Goal: Task Accomplishment & Management: Use online tool/utility

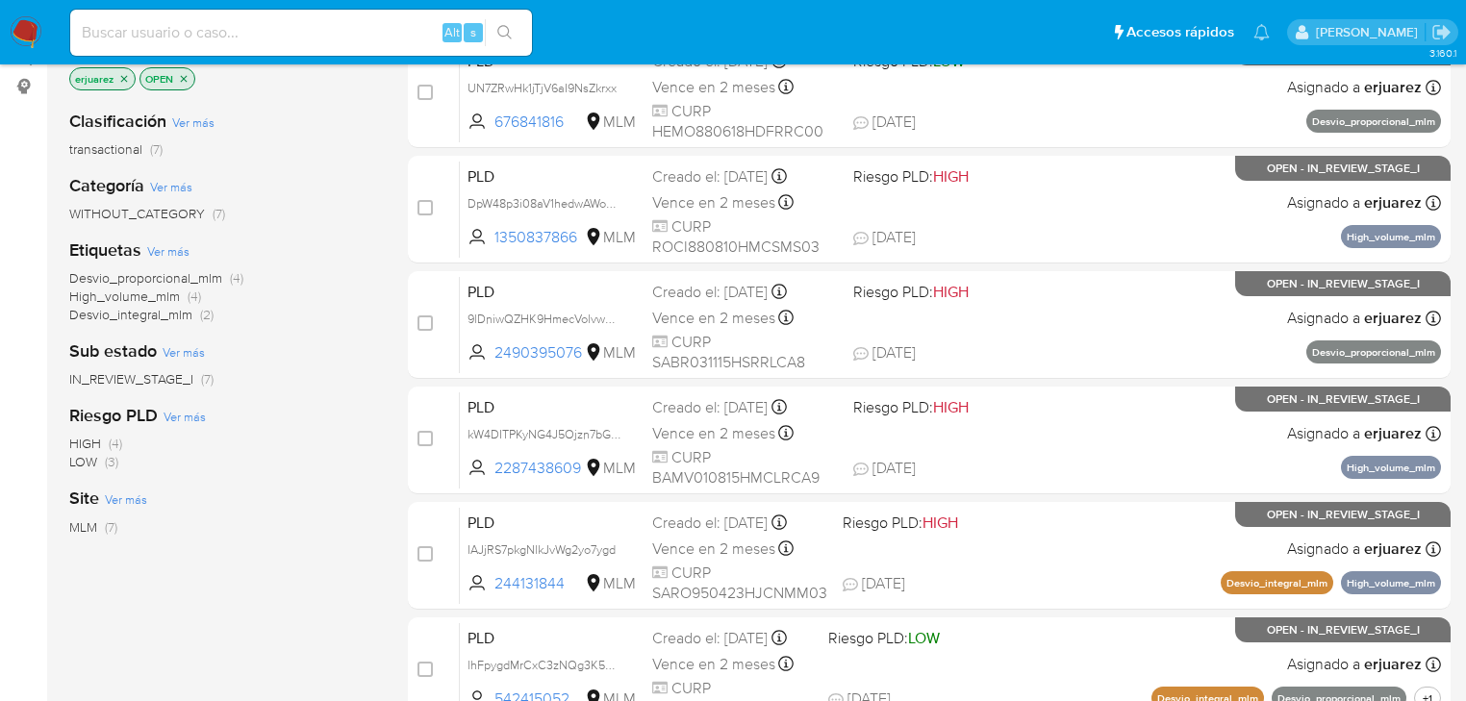
scroll to position [462, 0]
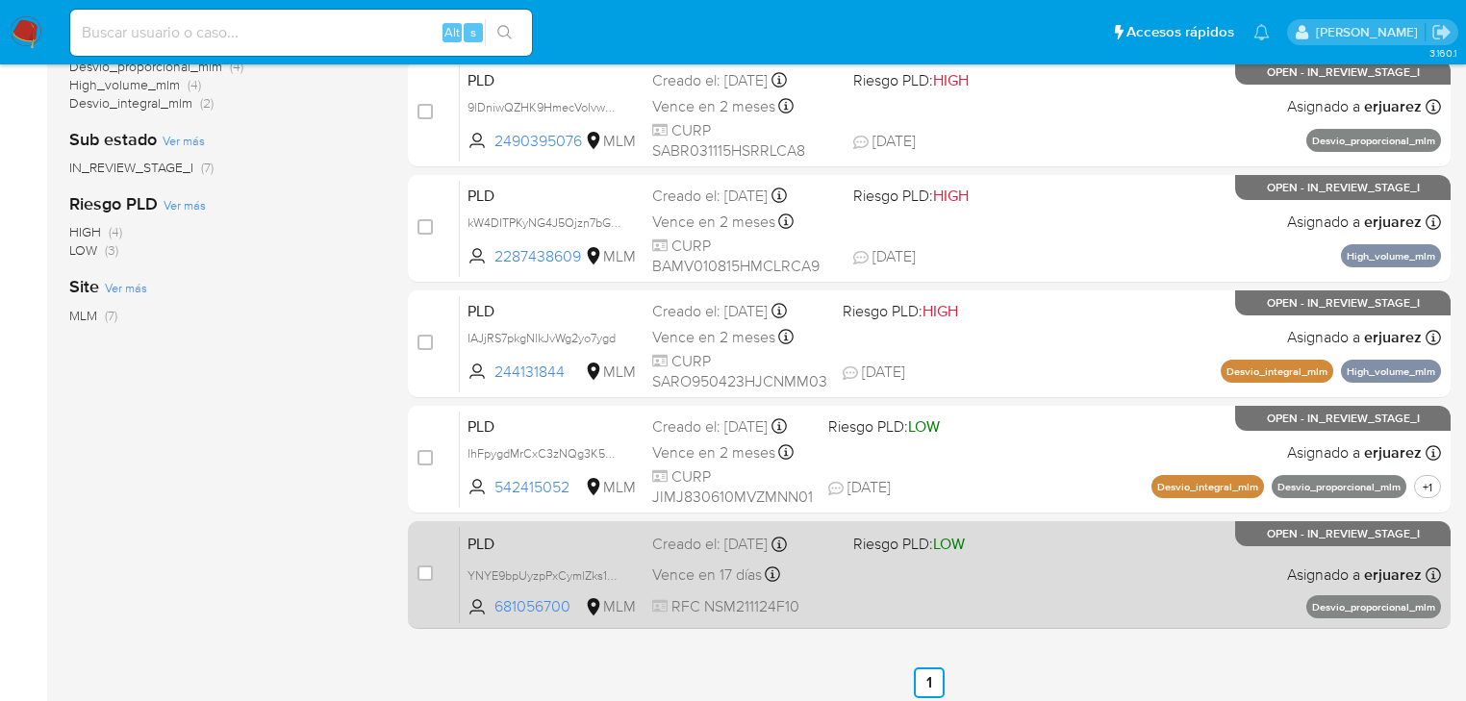
click at [1066, 583] on div "PLD YNYE9bpUyzpPxCymlZks1nLu 681056700 MLM Riesgo PLD: LOW Creado el: 12/08/202…" at bounding box center [950, 574] width 981 height 97
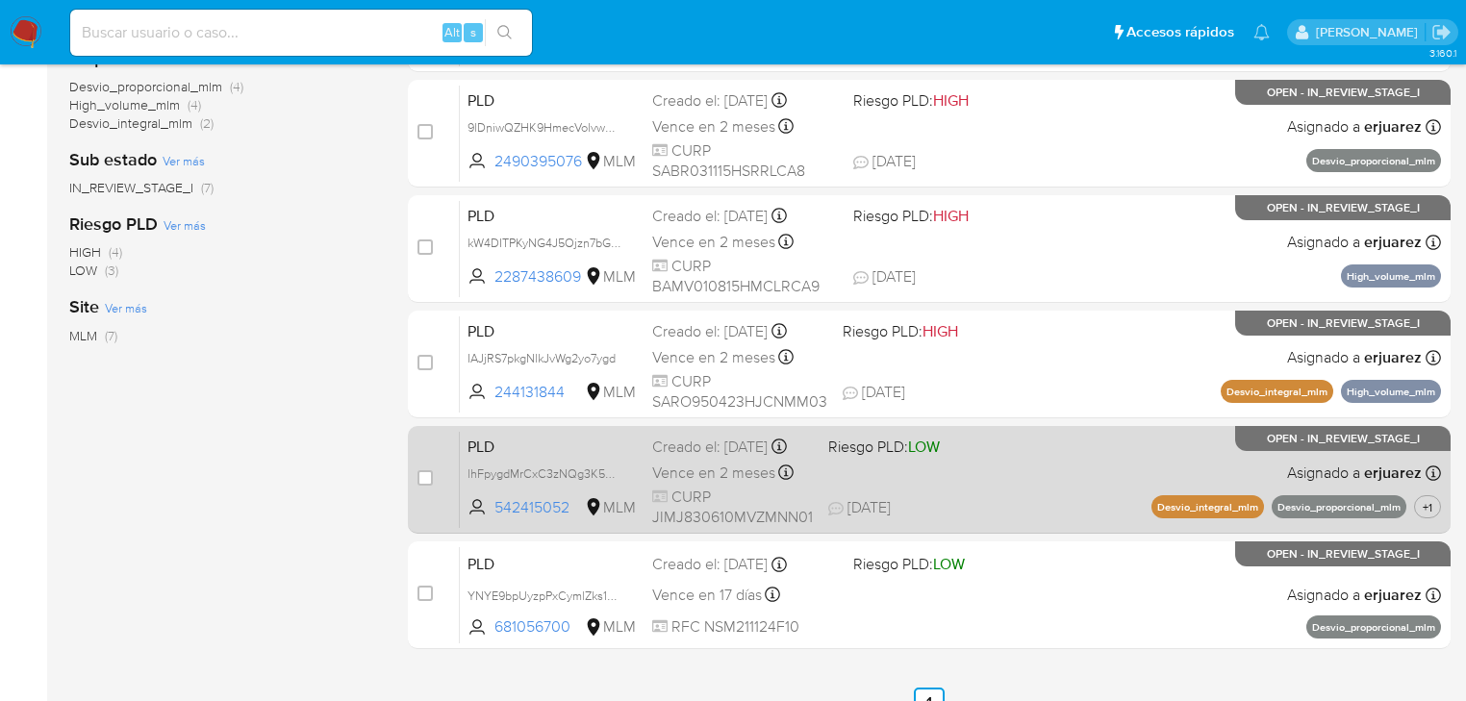
scroll to position [539, 0]
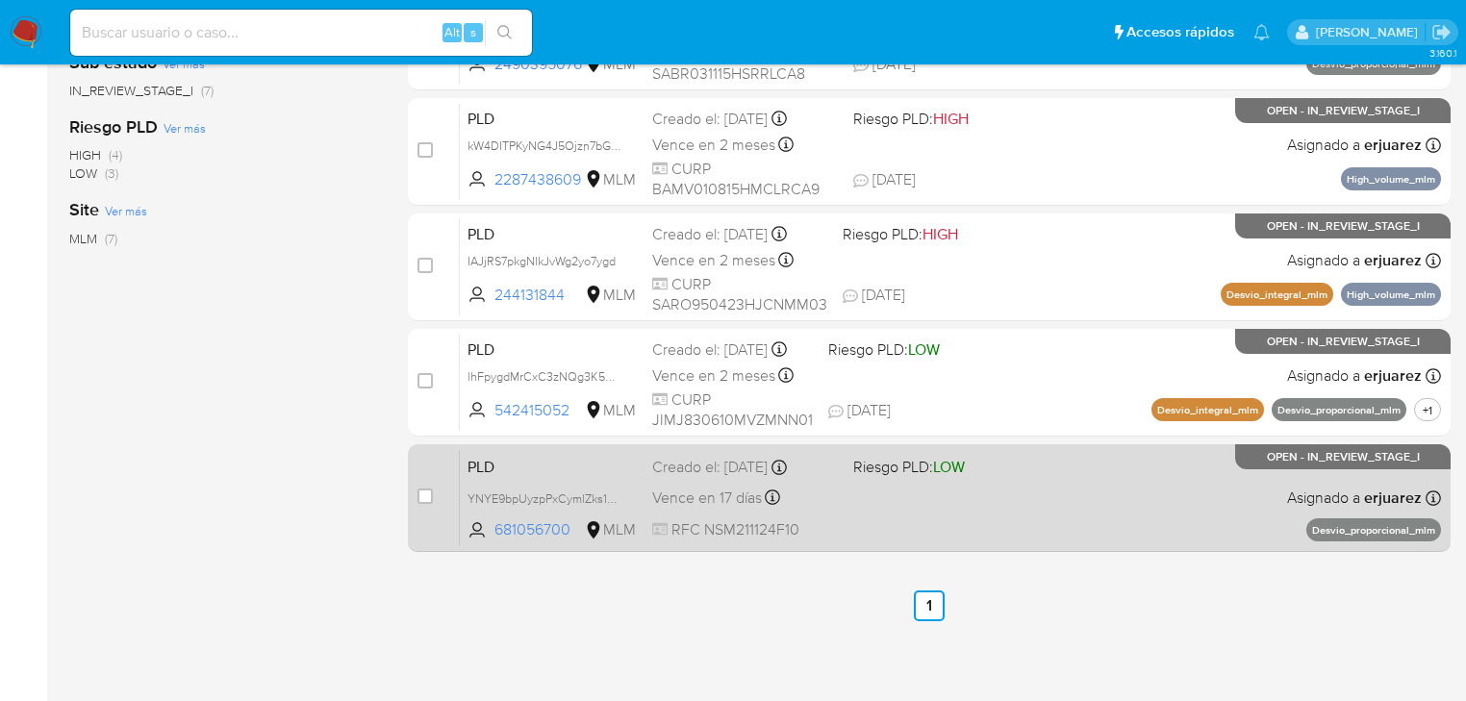
click at [1058, 527] on div "PLD YNYE9bpUyzpPxCymlZks1nLu 681056700 MLM Riesgo PLD: LOW Creado el: 12/08/202…" at bounding box center [950, 497] width 981 height 97
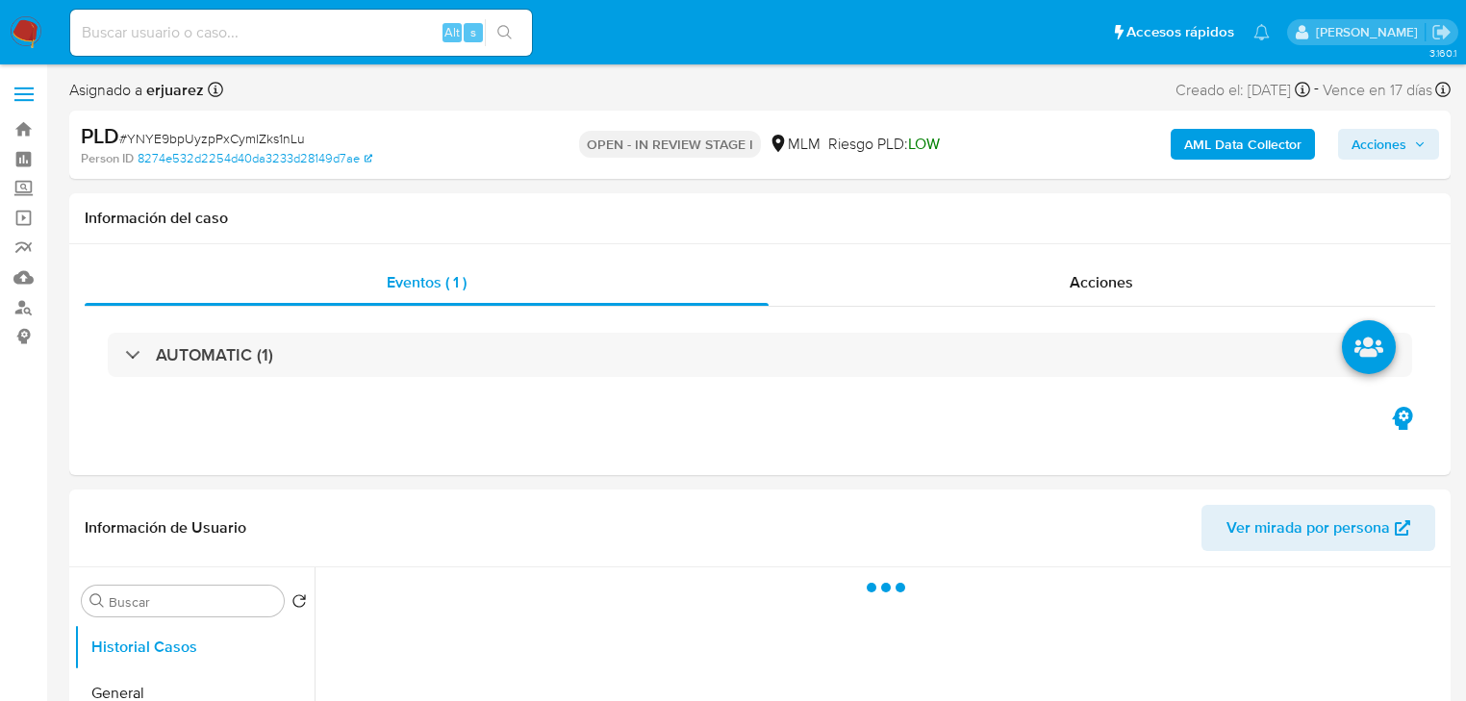
select select "10"
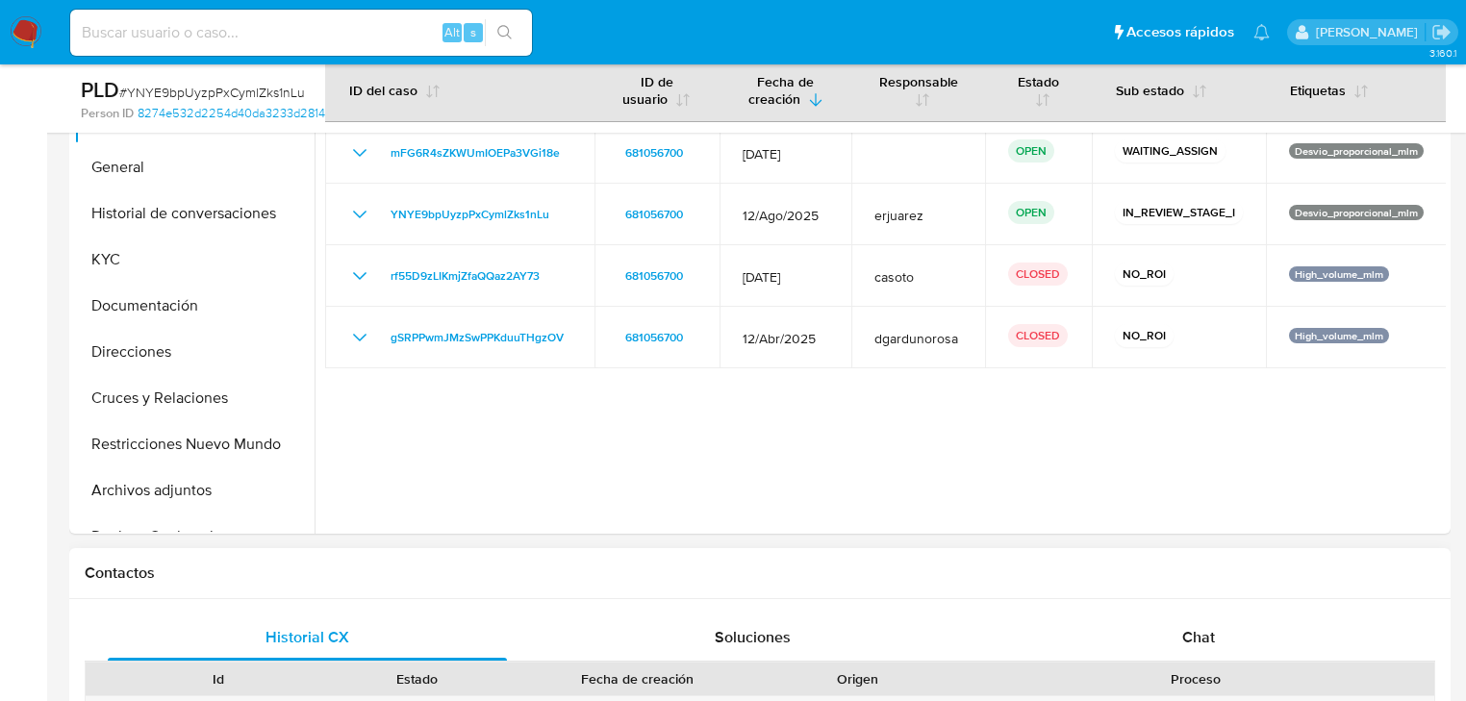
scroll to position [462, 0]
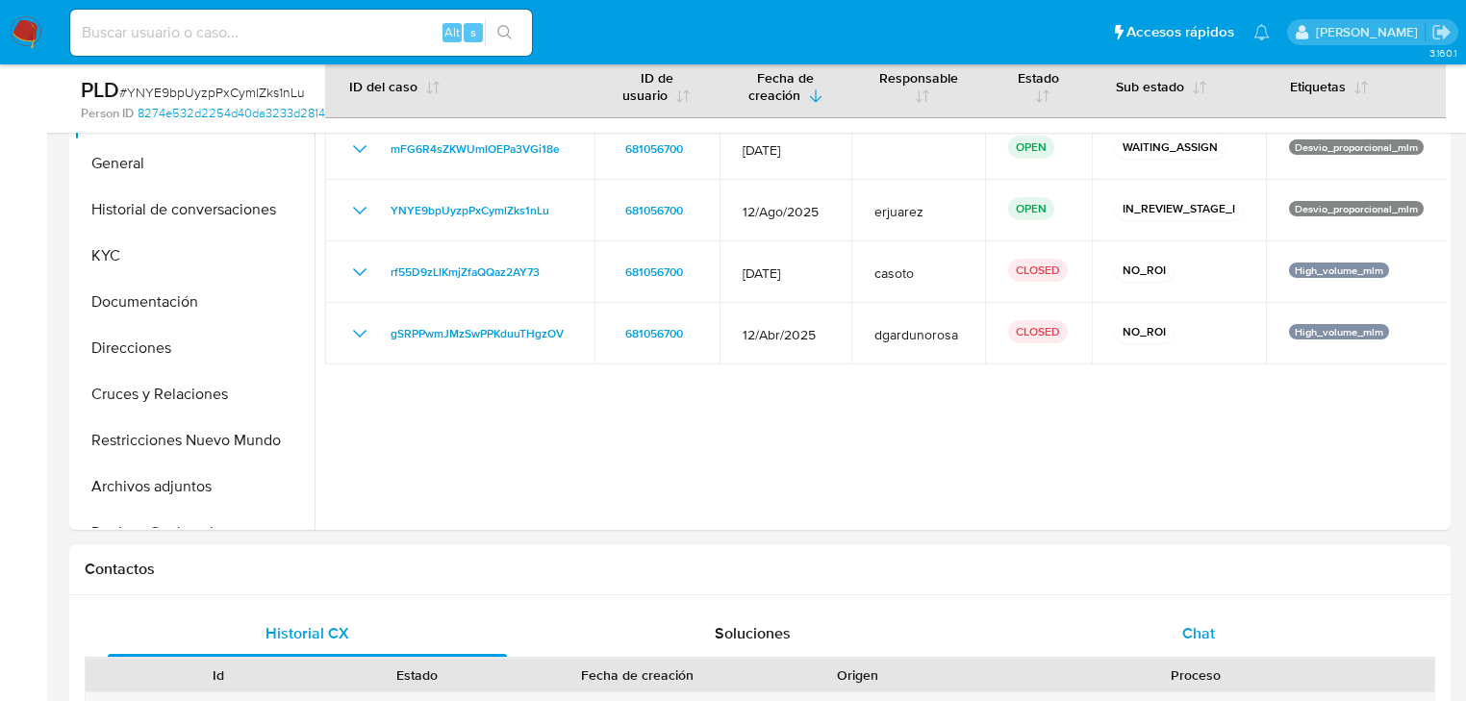
click at [1197, 612] on div "Chat" at bounding box center [1198, 634] width 399 height 46
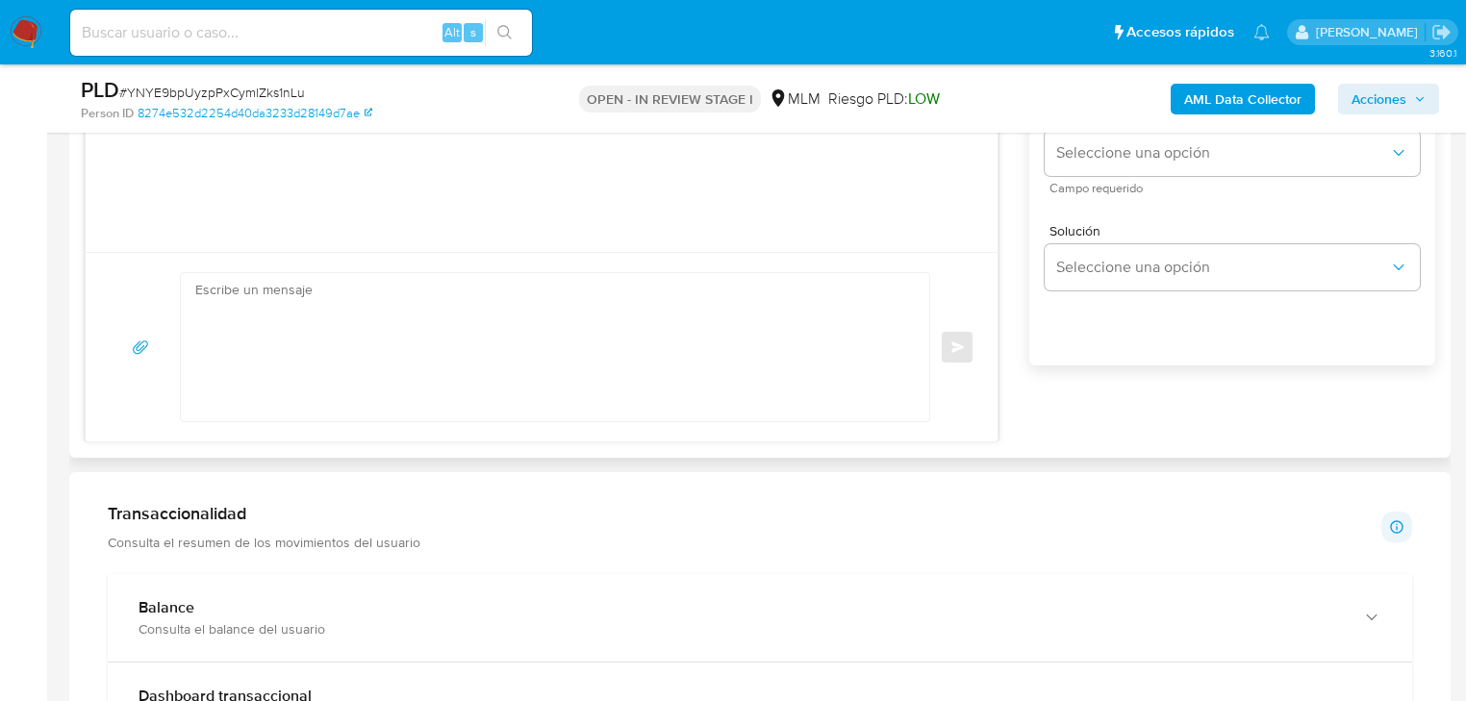
scroll to position [769, 0]
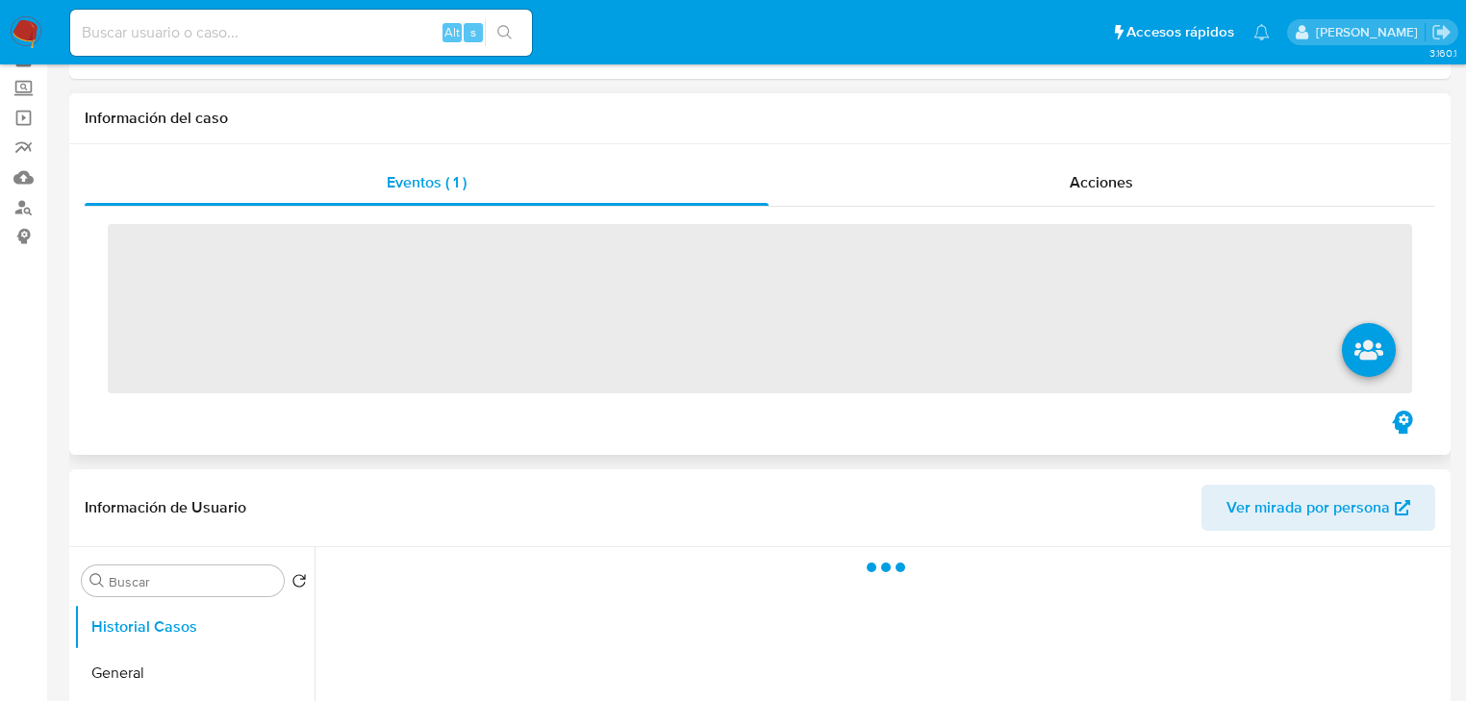
scroll to position [308, 0]
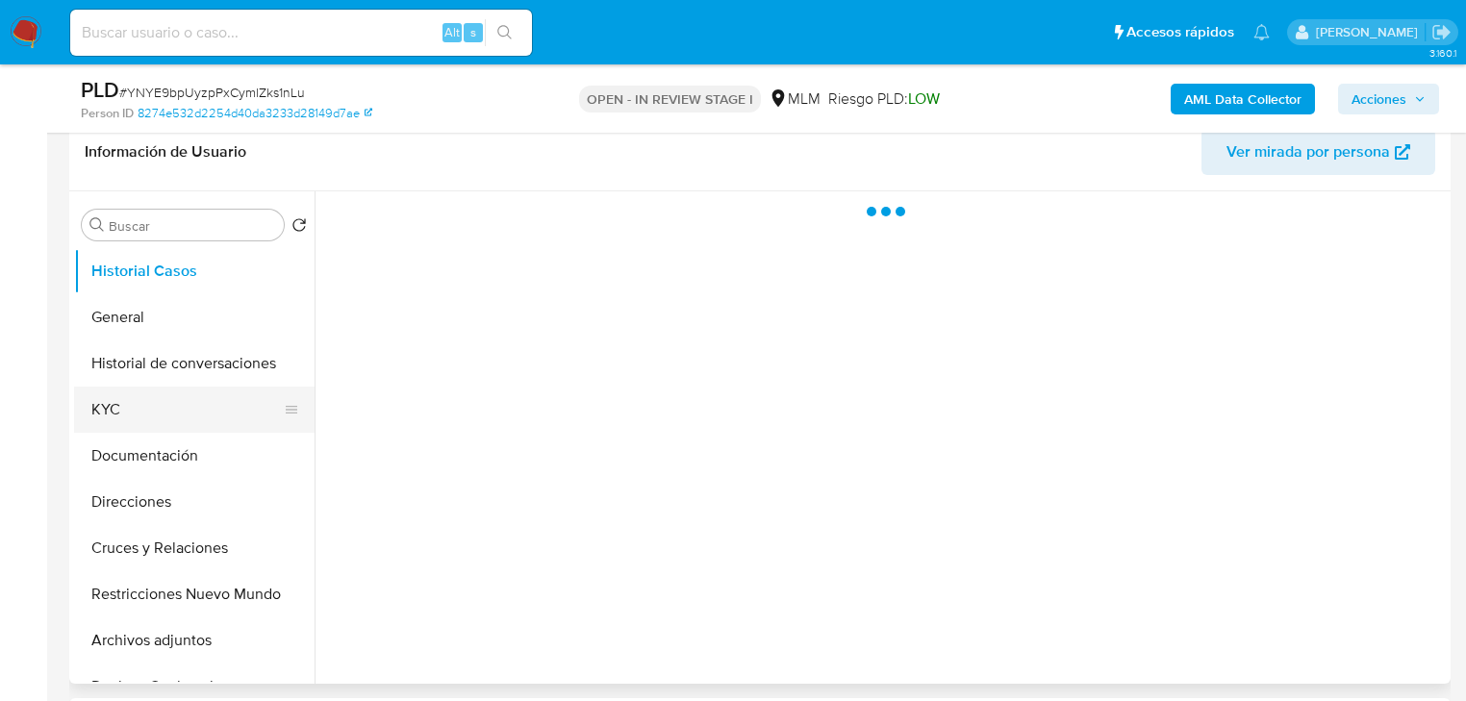
select select "10"
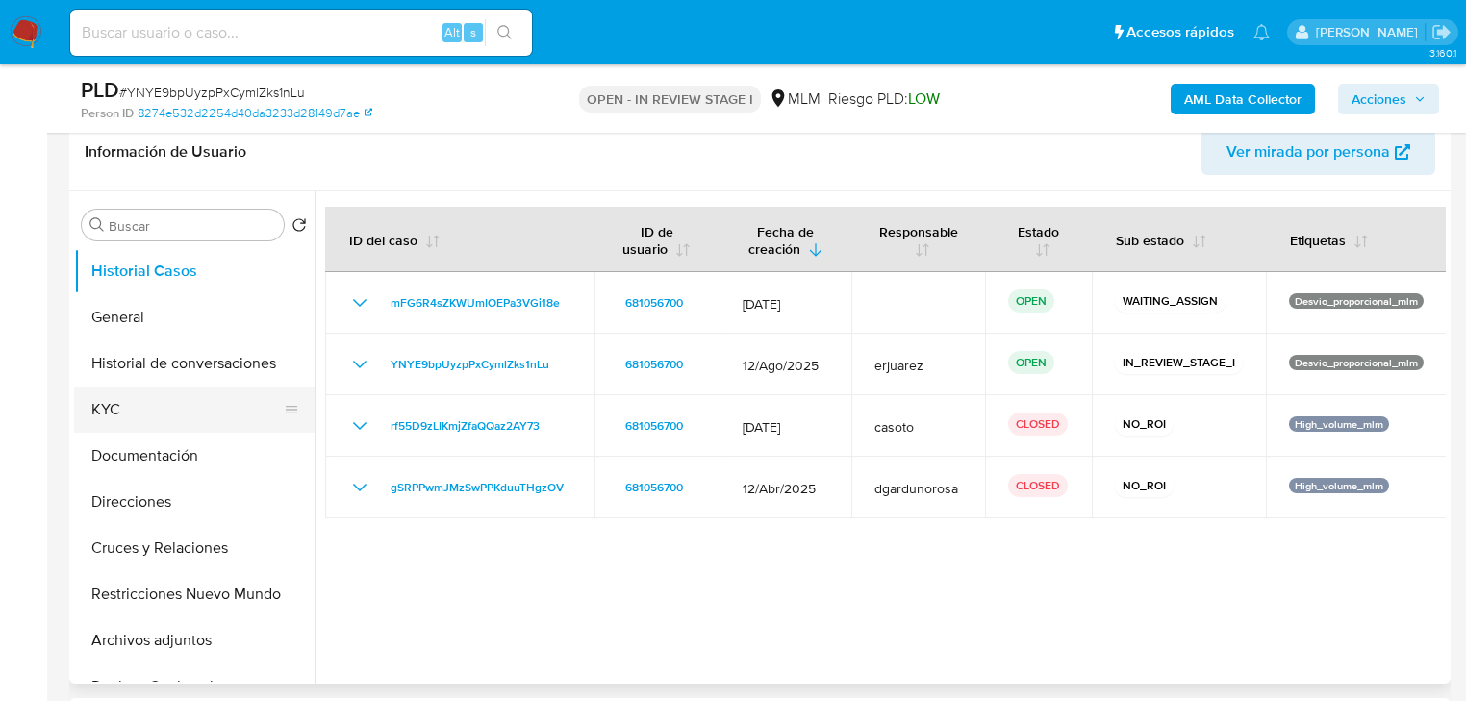
click at [129, 407] on button "KYC" at bounding box center [186, 410] width 225 height 46
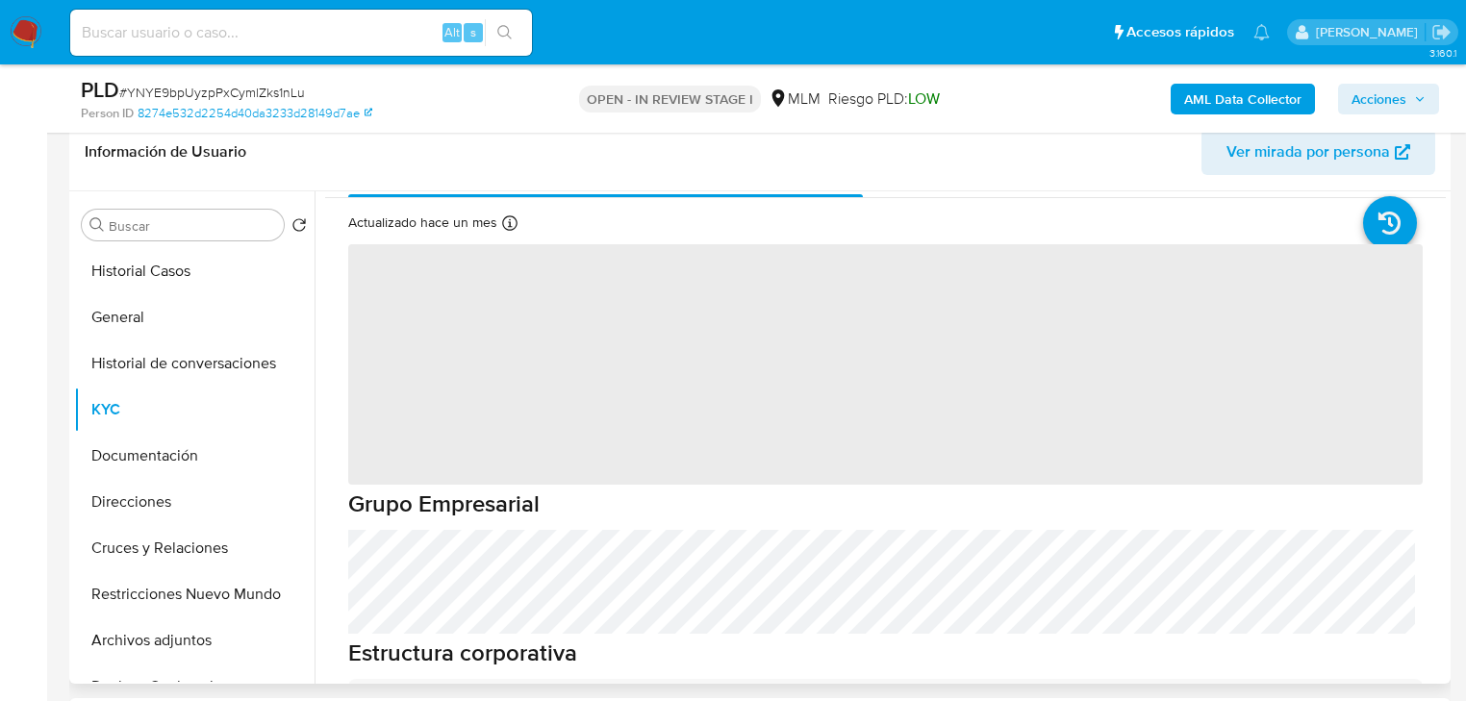
scroll to position [77, 0]
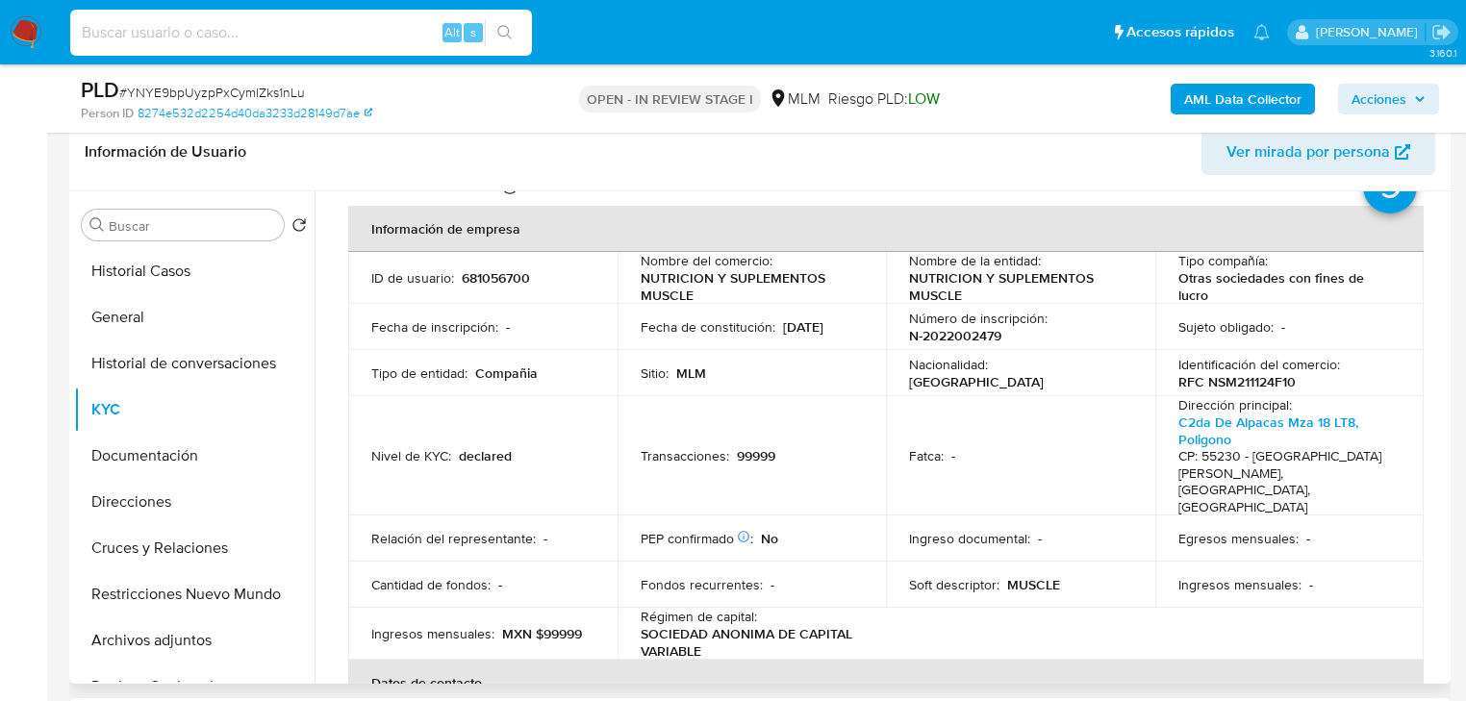
click at [275, 34] on input at bounding box center [301, 32] width 462 height 25
paste input "1209233204"
type input "1209233204"
click at [493, 38] on button "search-icon" at bounding box center [504, 32] width 39 height 27
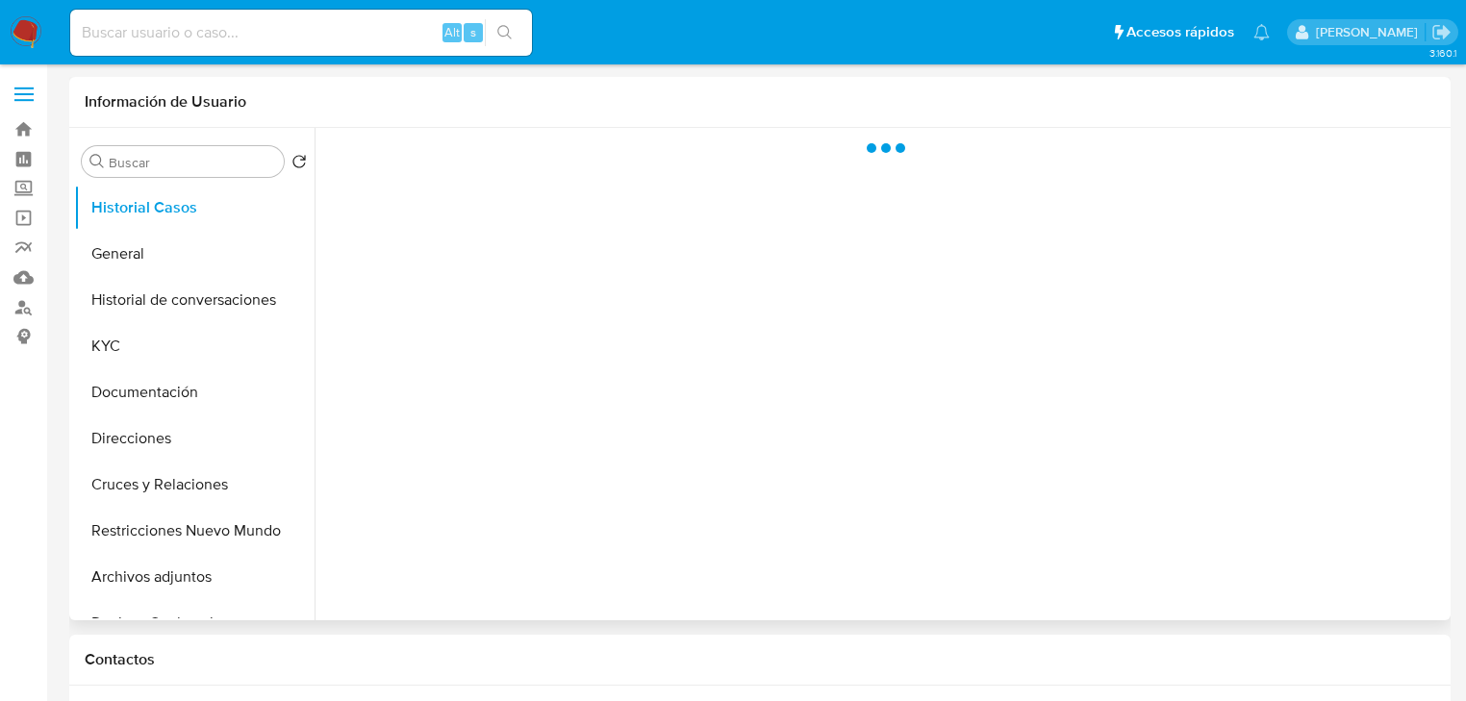
select select "10"
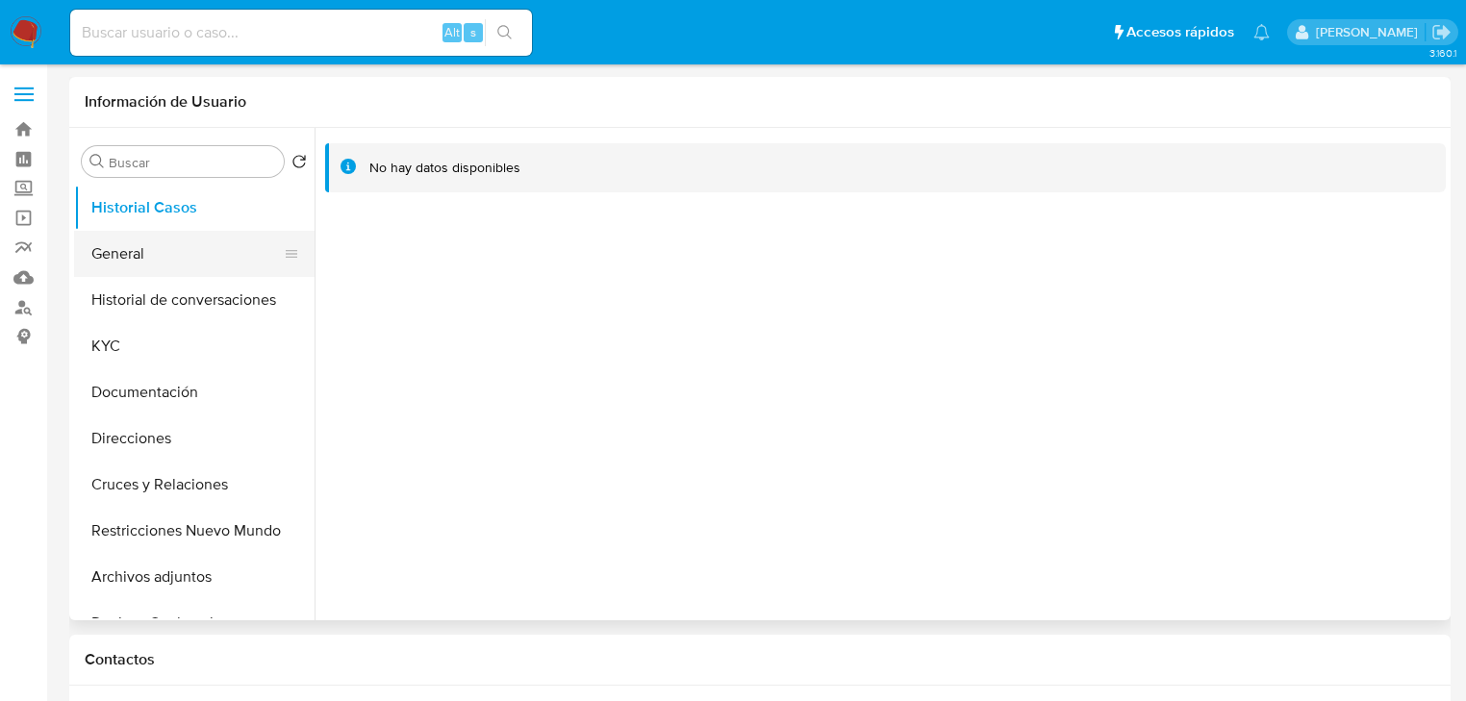
click at [150, 242] on button "General" at bounding box center [186, 254] width 225 height 46
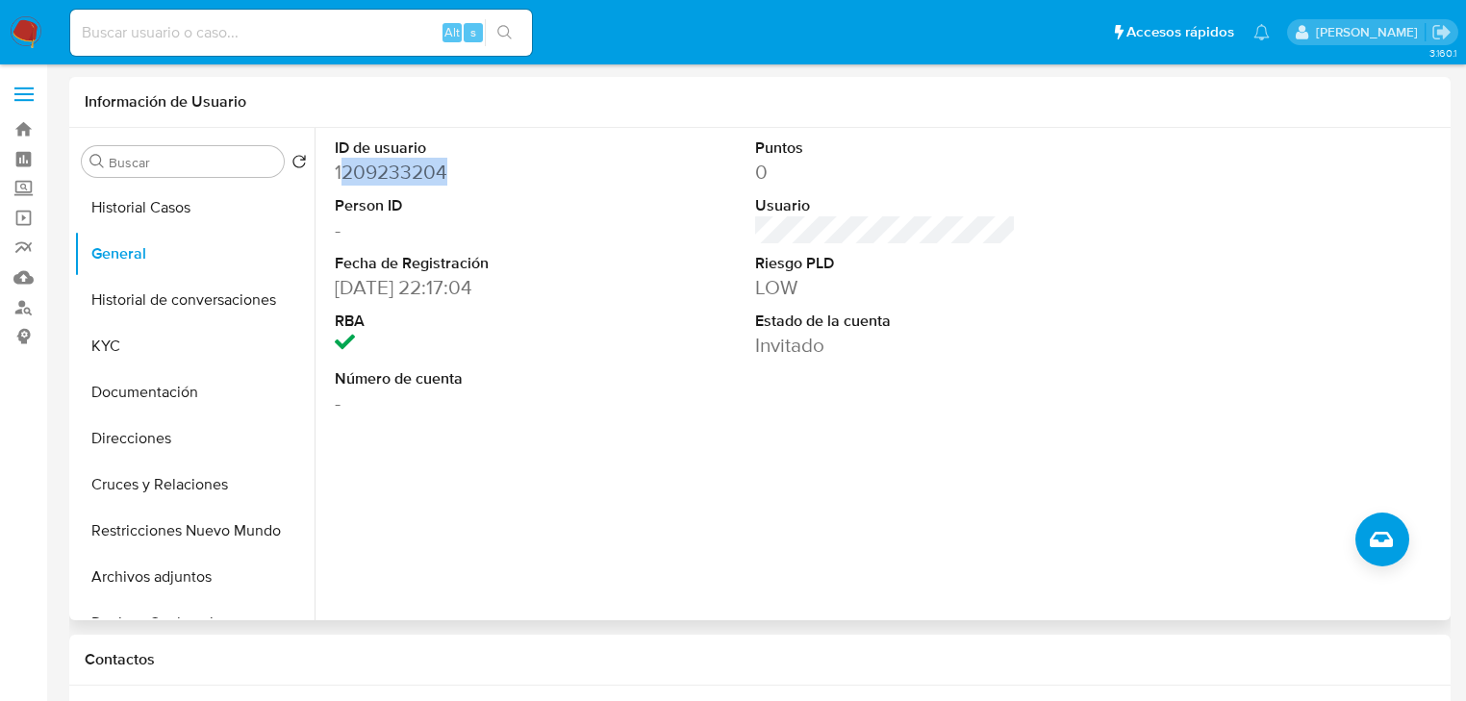
drag, startPoint x: 494, startPoint y: 183, endPoint x: 308, endPoint y: 203, distance: 187.6
click at [342, 183] on dd "1209233204" at bounding box center [465, 172] width 261 height 27
drag, startPoint x: 125, startPoint y: 346, endPoint x: 136, endPoint y: 350, distance: 11.3
click at [125, 348] on button "KYC" at bounding box center [186, 346] width 225 height 46
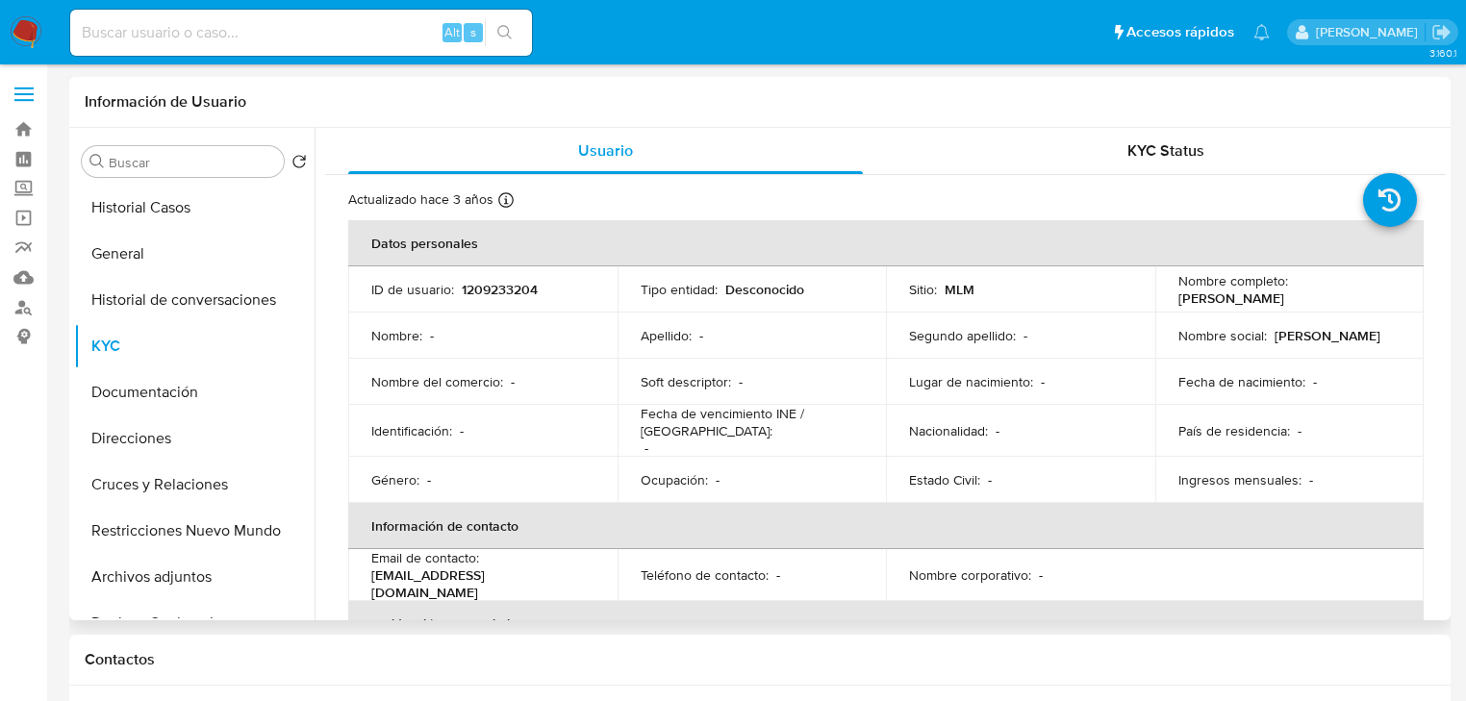
drag, startPoint x: 1383, startPoint y: 289, endPoint x: 1291, endPoint y: 289, distance: 91.4
click at [1291, 289] on td "Nombre completo : miguel sanchez" at bounding box center [1289, 289] width 269 height 46
copy p "miguel sanchez"
click at [292, 41] on input at bounding box center [301, 32] width 462 height 25
paste input "2011543082"
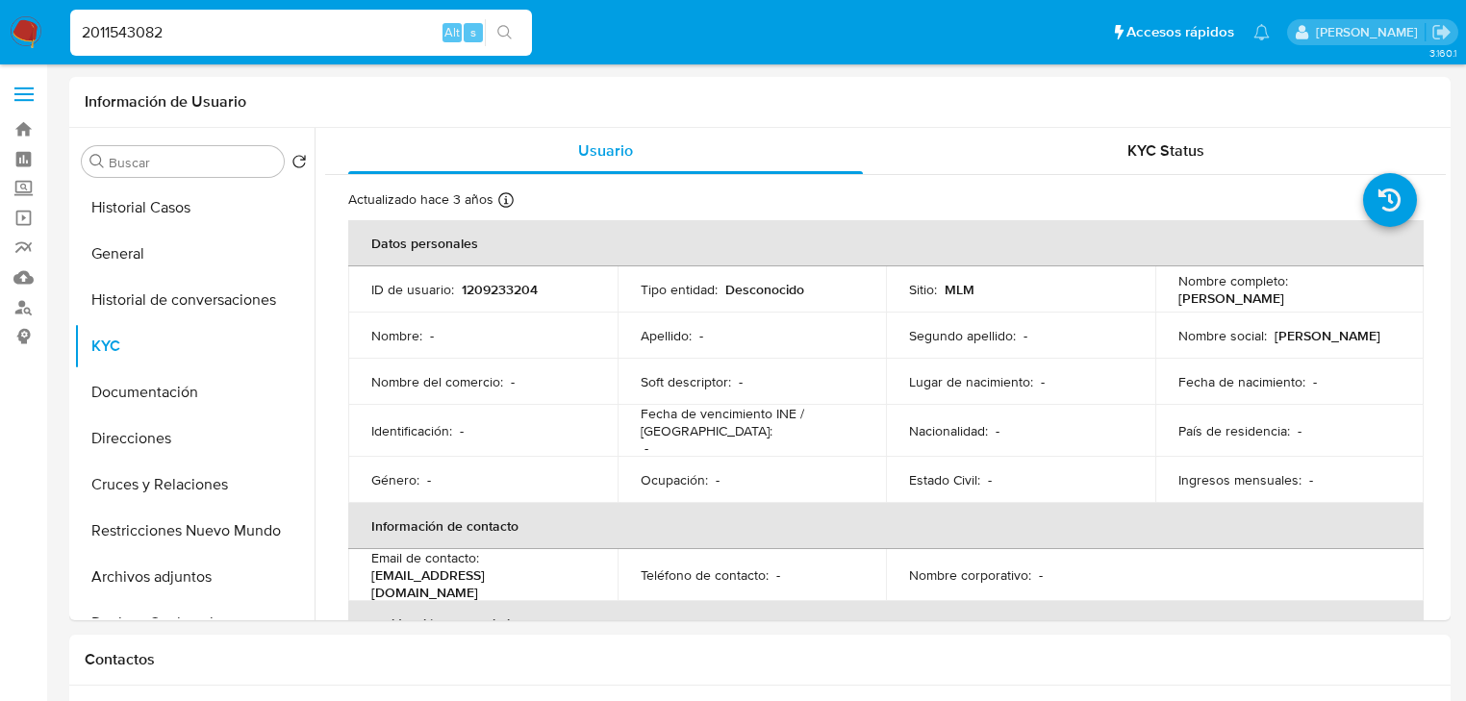
type input "2011543082"
click at [473, 23] on span "s" at bounding box center [473, 32] width 6 height 18
click at [495, 31] on button "search-icon" at bounding box center [504, 32] width 39 height 27
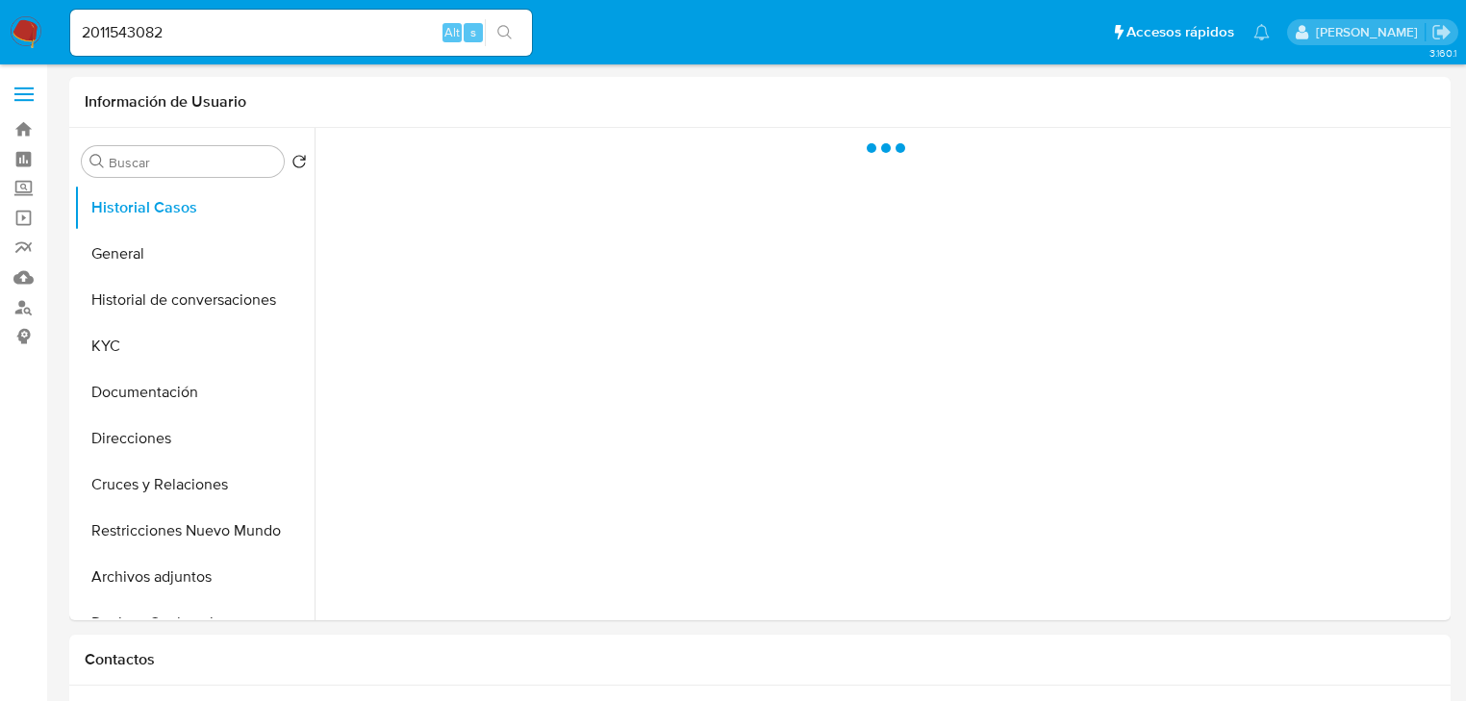
select select "10"
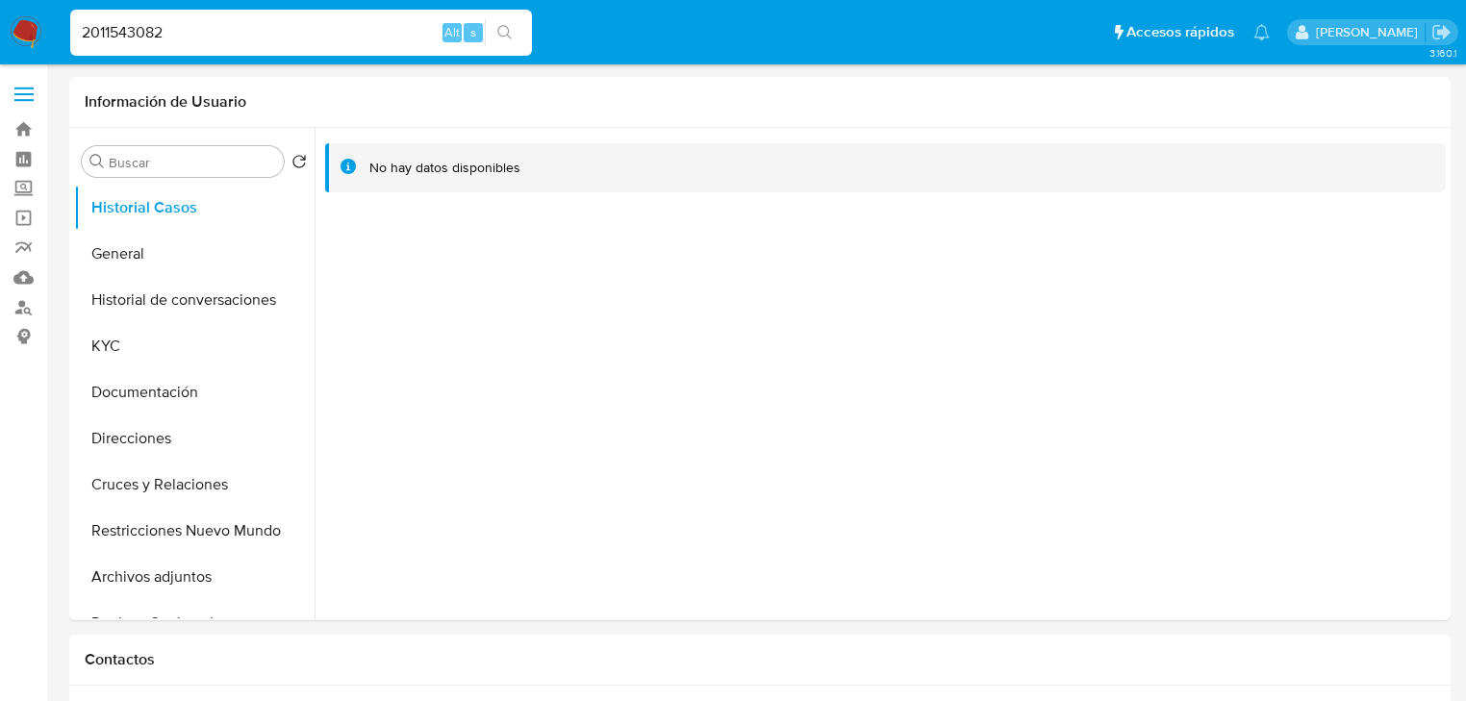
drag, startPoint x: 147, startPoint y: 22, endPoint x: -4, endPoint y: -9, distance: 154.1
click at [492, 26] on button "search-icon" at bounding box center [504, 32] width 39 height 27
click at [506, 23] on button "search-icon" at bounding box center [504, 32] width 39 height 27
click at [504, 31] on icon "search-icon" at bounding box center [504, 32] width 15 height 15
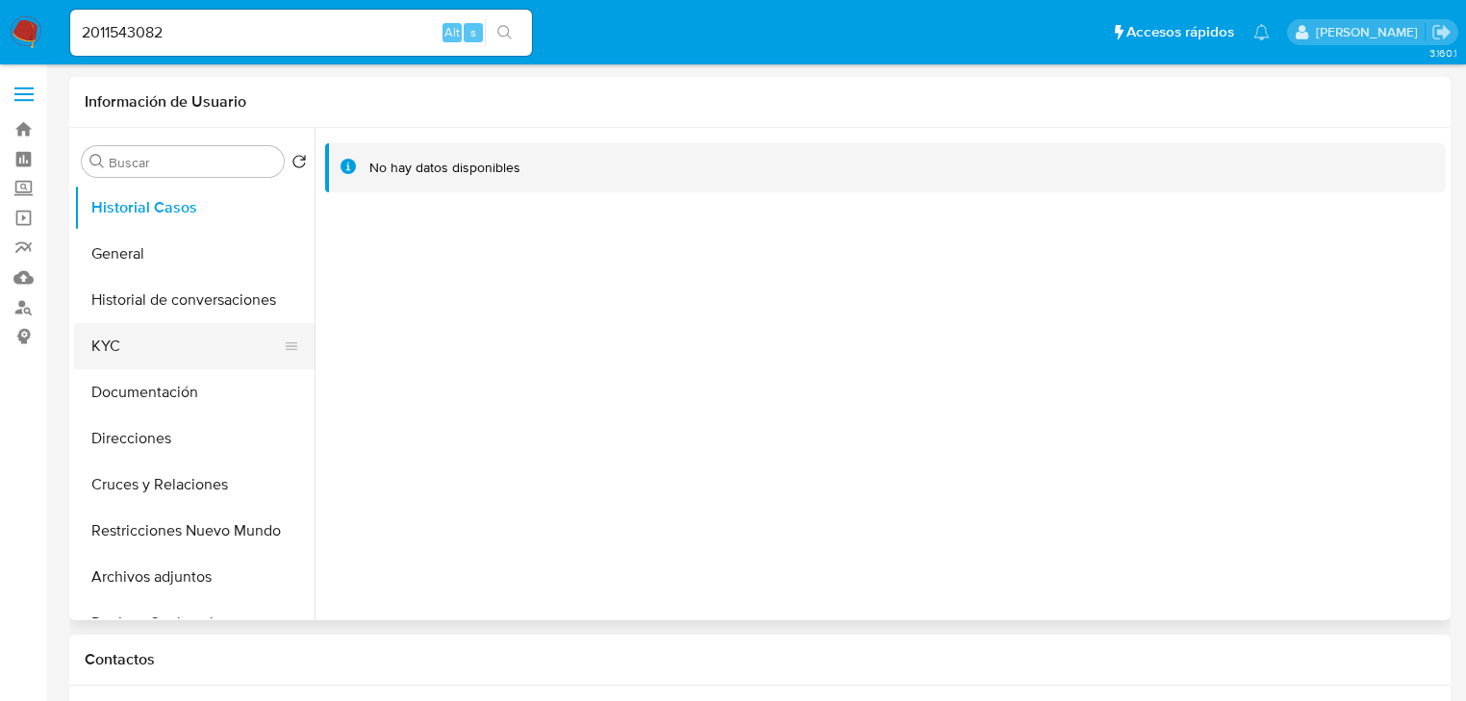
click at [133, 346] on button "KYC" at bounding box center [186, 346] width 225 height 46
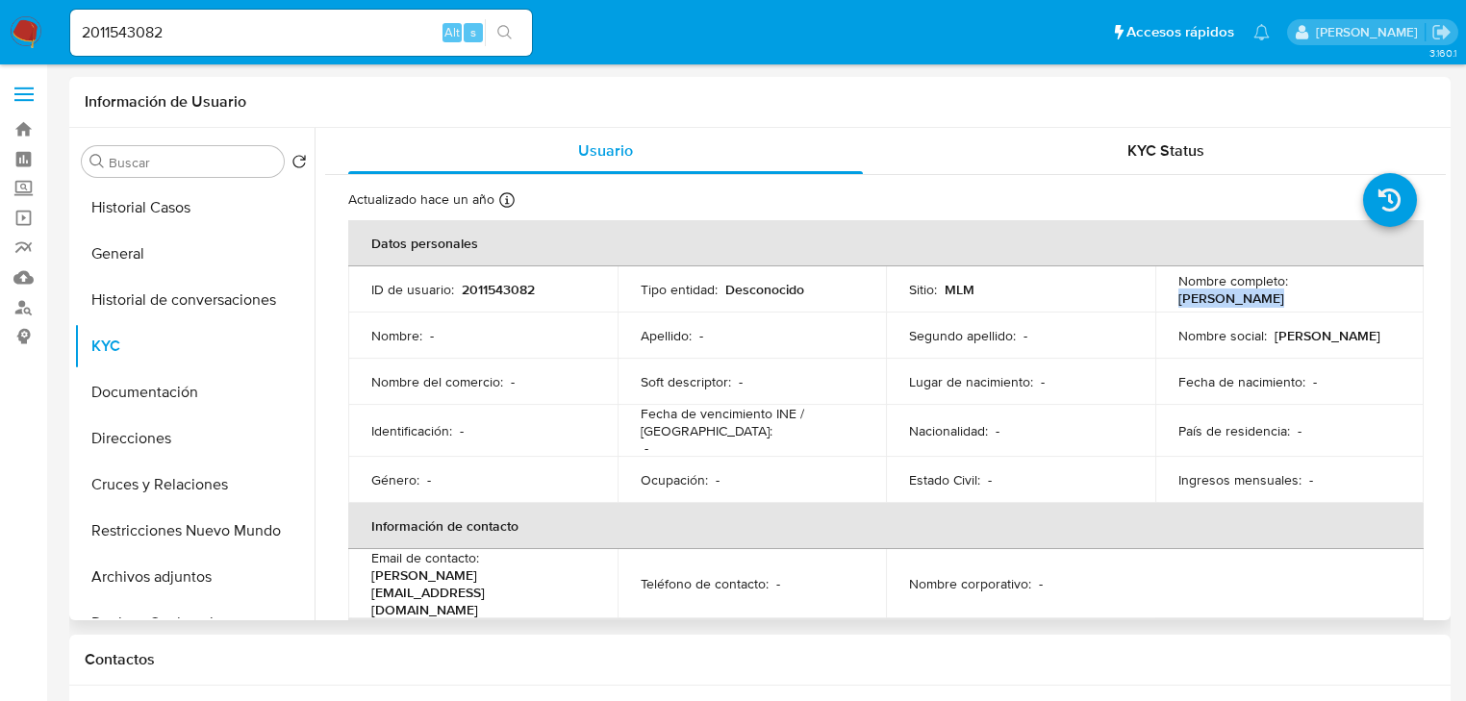
drag, startPoint x: 1386, startPoint y: 288, endPoint x: 1290, endPoint y: 285, distance: 96.2
click at [1290, 285] on div "Nombre completo : Cesar Gongora" at bounding box center [1289, 289] width 223 height 35
copy p "Cesar Gongora"
drag, startPoint x: 169, startPoint y: 38, endPoint x: 414, endPoint y: 46, distance: 245.3
click at [22, 12] on nav "Pausado Ver notificaciones 2011543082 Alt s Accesos rápidos Presiona las siguie…" at bounding box center [733, 32] width 1466 height 64
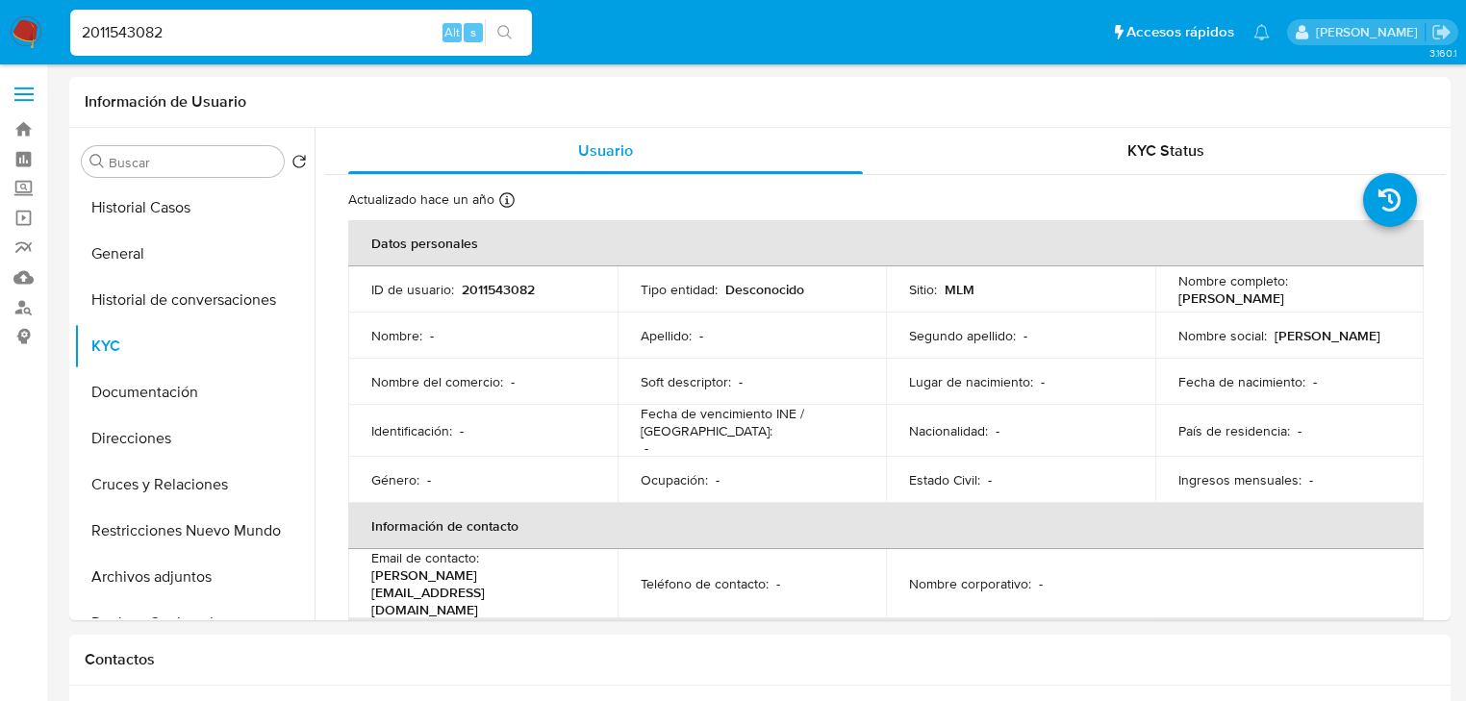
paste input "1209341549"
type input "1209341549"
click at [499, 27] on icon "search-icon" at bounding box center [504, 32] width 14 height 14
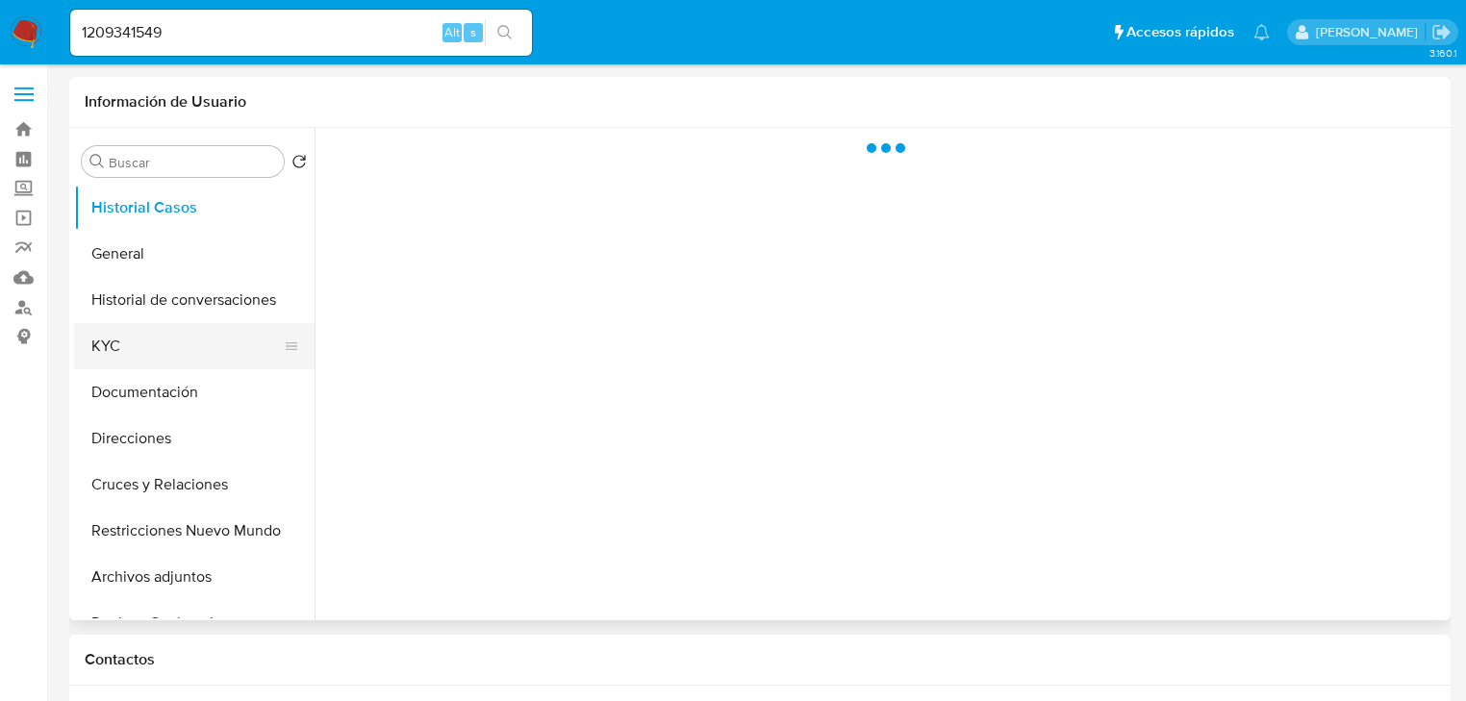
click at [157, 341] on button "KYC" at bounding box center [186, 346] width 225 height 46
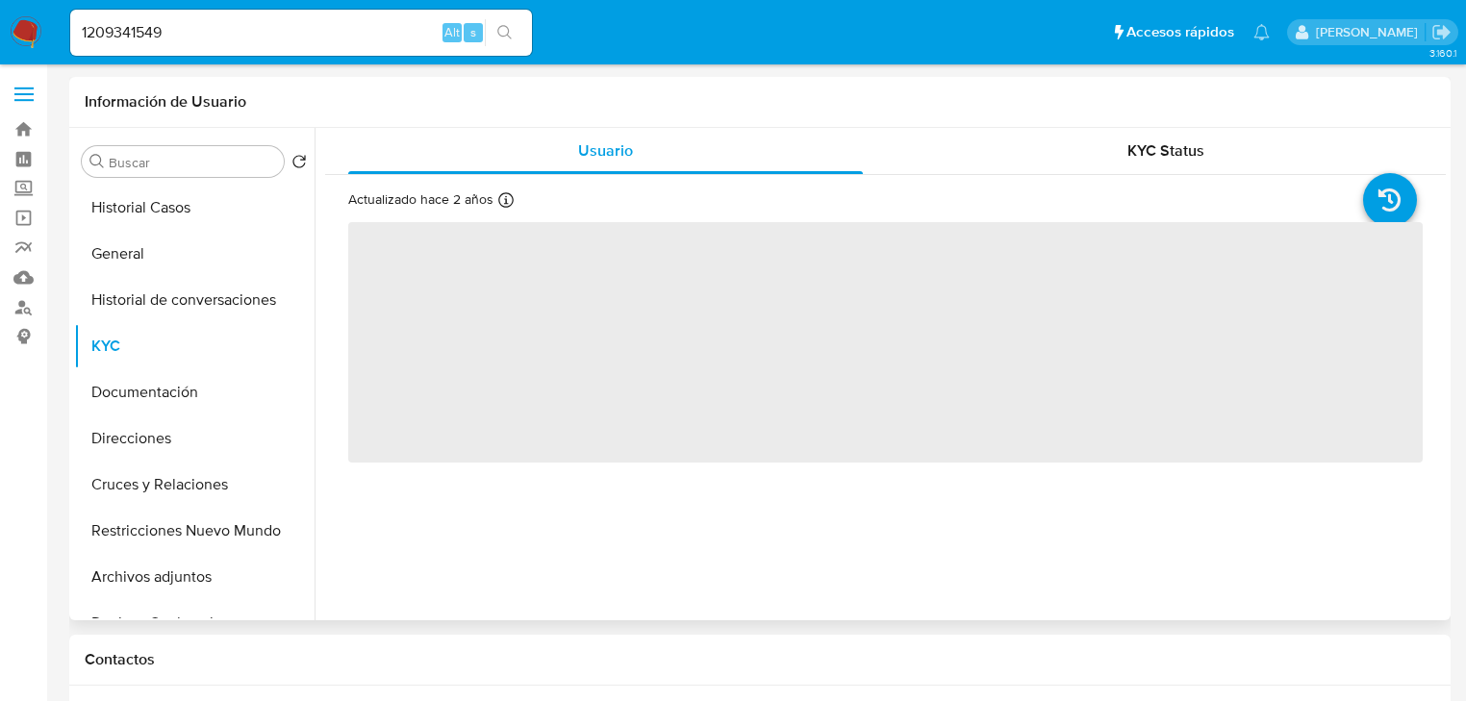
select select "10"
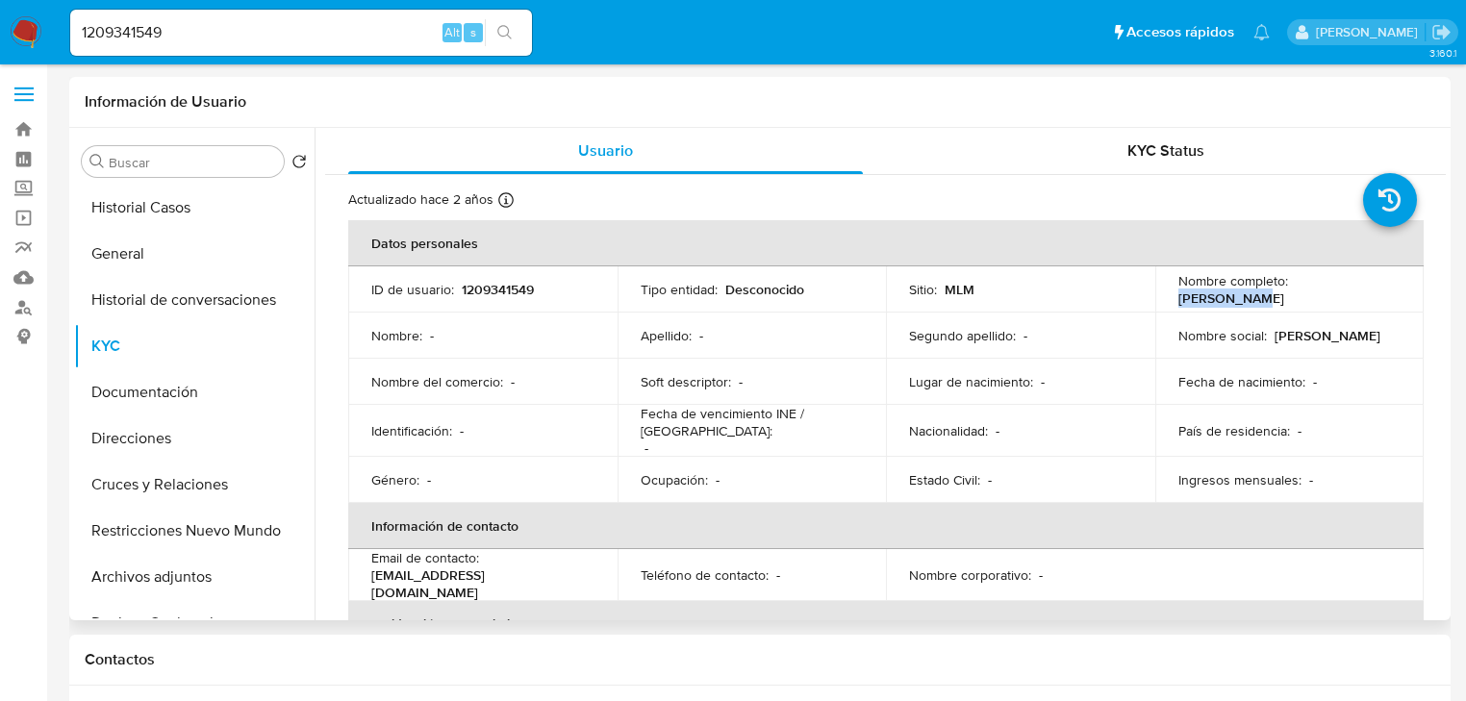
drag, startPoint x: 1401, startPoint y: 281, endPoint x: 1287, endPoint y: 282, distance: 114.4
click at [1287, 282] on td "Nombre completo : hugo guerra" at bounding box center [1289, 289] width 269 height 46
copy p "hugo guerra"
click at [27, 280] on link "Mulan" at bounding box center [114, 278] width 229 height 30
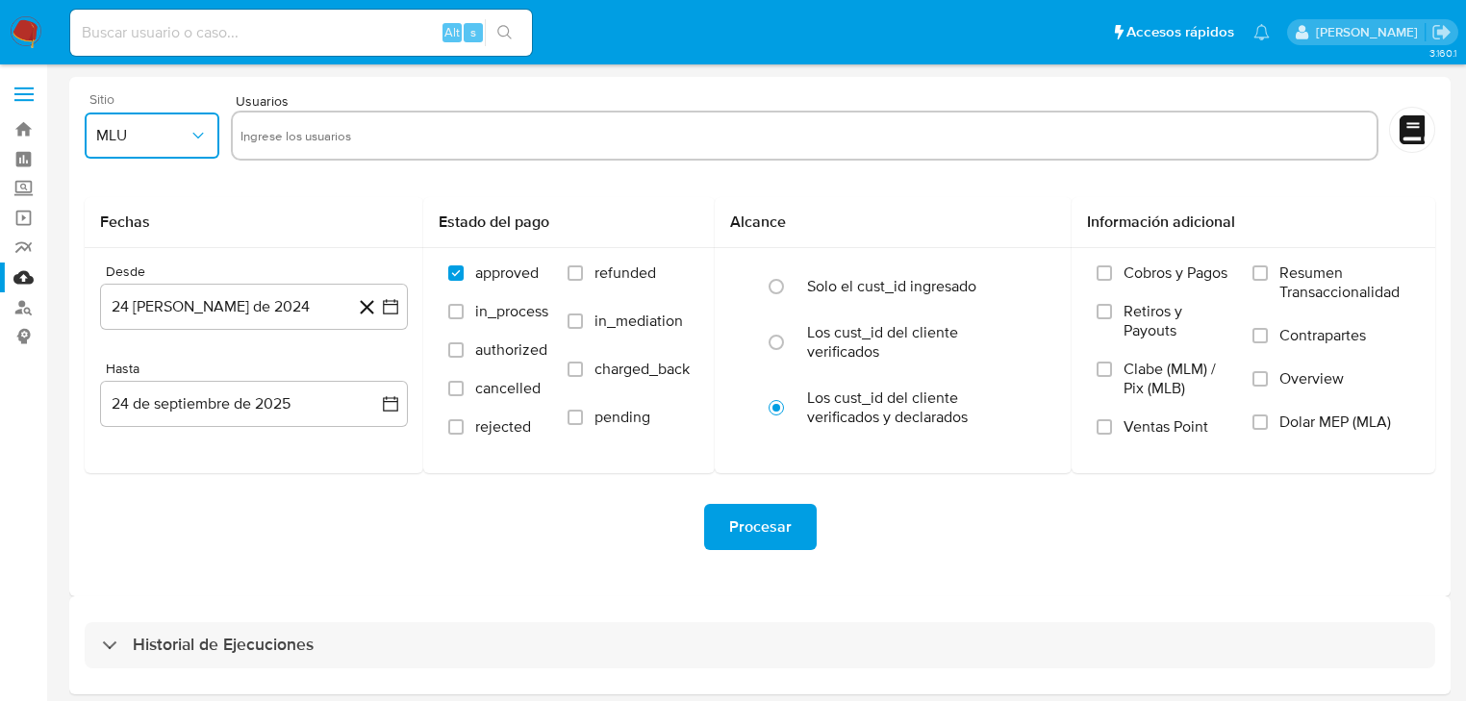
click at [172, 115] on button "MLU" at bounding box center [152, 136] width 135 height 46
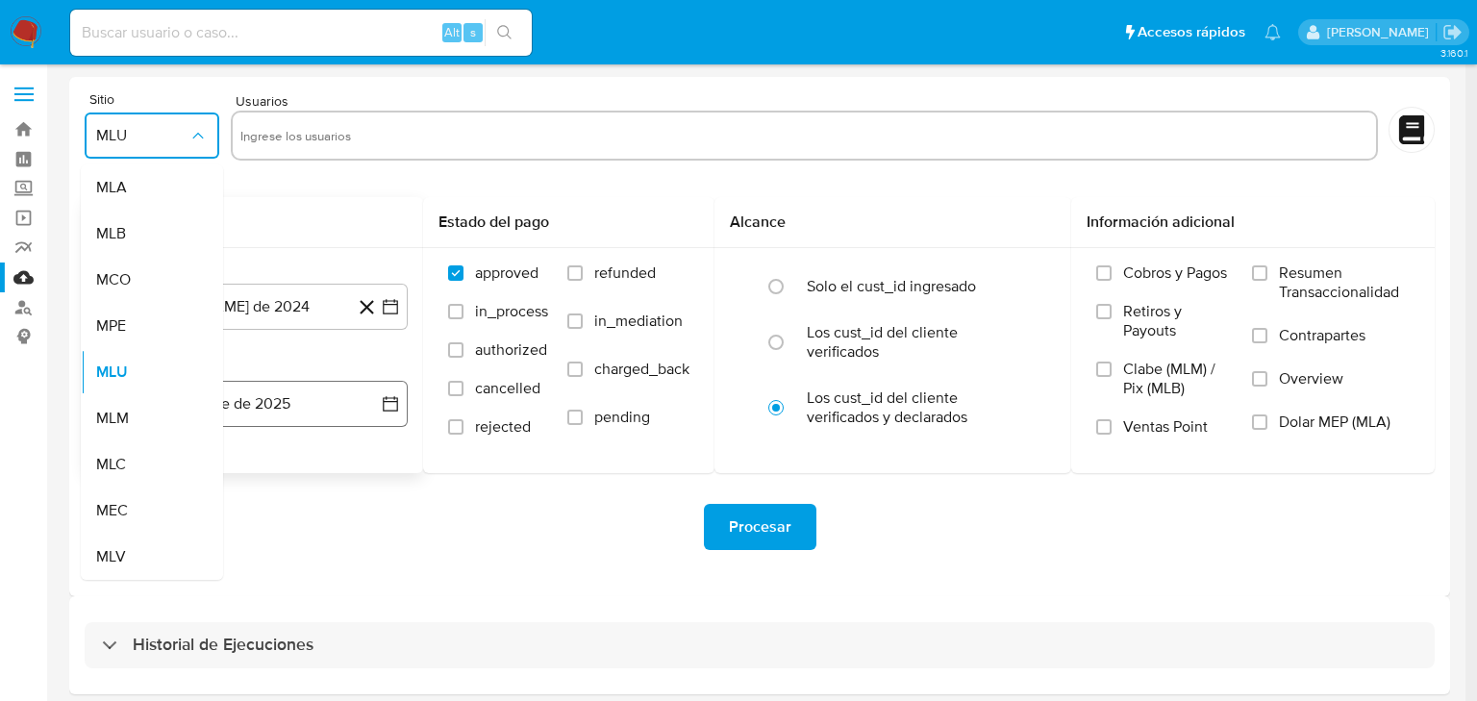
drag, startPoint x: 125, startPoint y: 409, endPoint x: 137, endPoint y: 400, distance: 14.4
click at [126, 409] on span "MLM" at bounding box center [112, 418] width 33 height 19
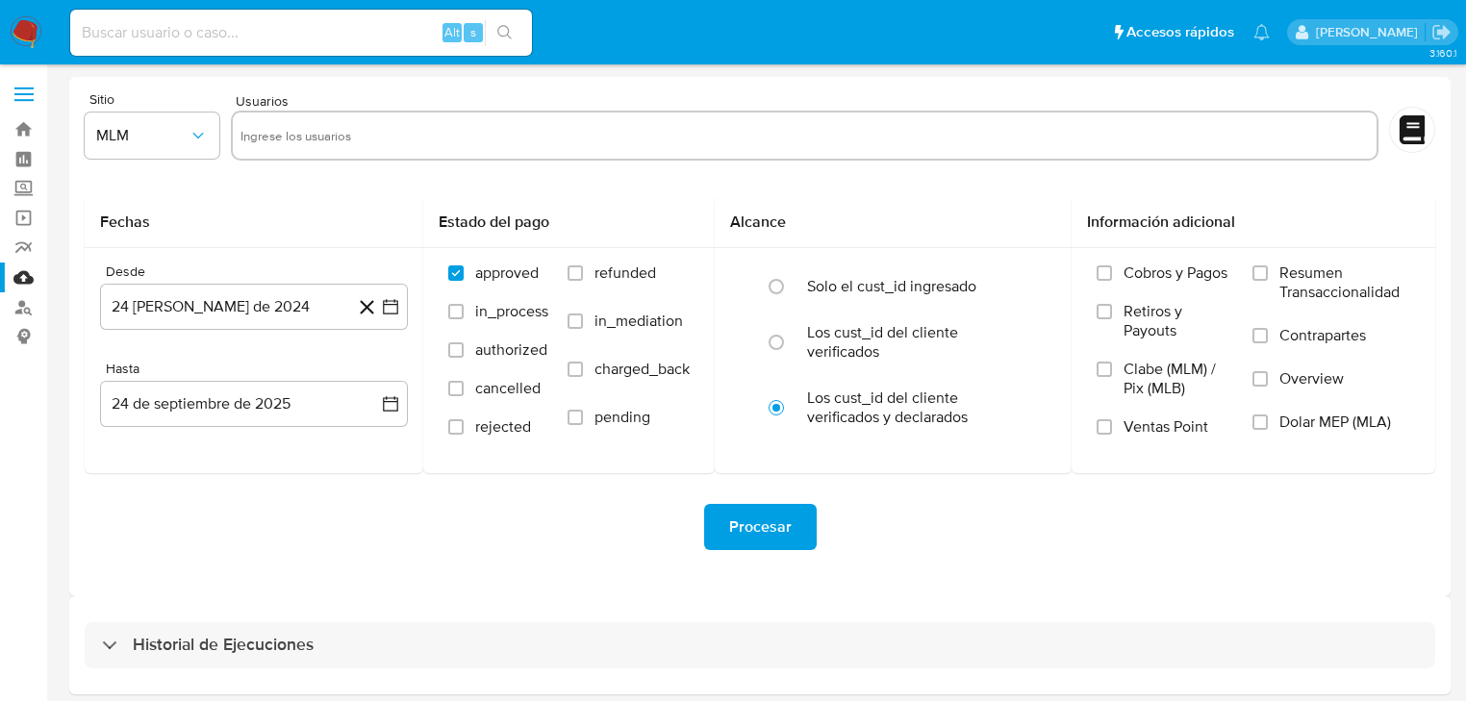
drag, startPoint x: 347, startPoint y: 108, endPoint x: 340, endPoint y: 146, distance: 39.1
click at [346, 110] on div "Usuarios" at bounding box center [804, 128] width 1147 height 72
click at [340, 146] on input "text" at bounding box center [804, 135] width 1128 height 31
paste input "1209233204"
type input "1209233204"
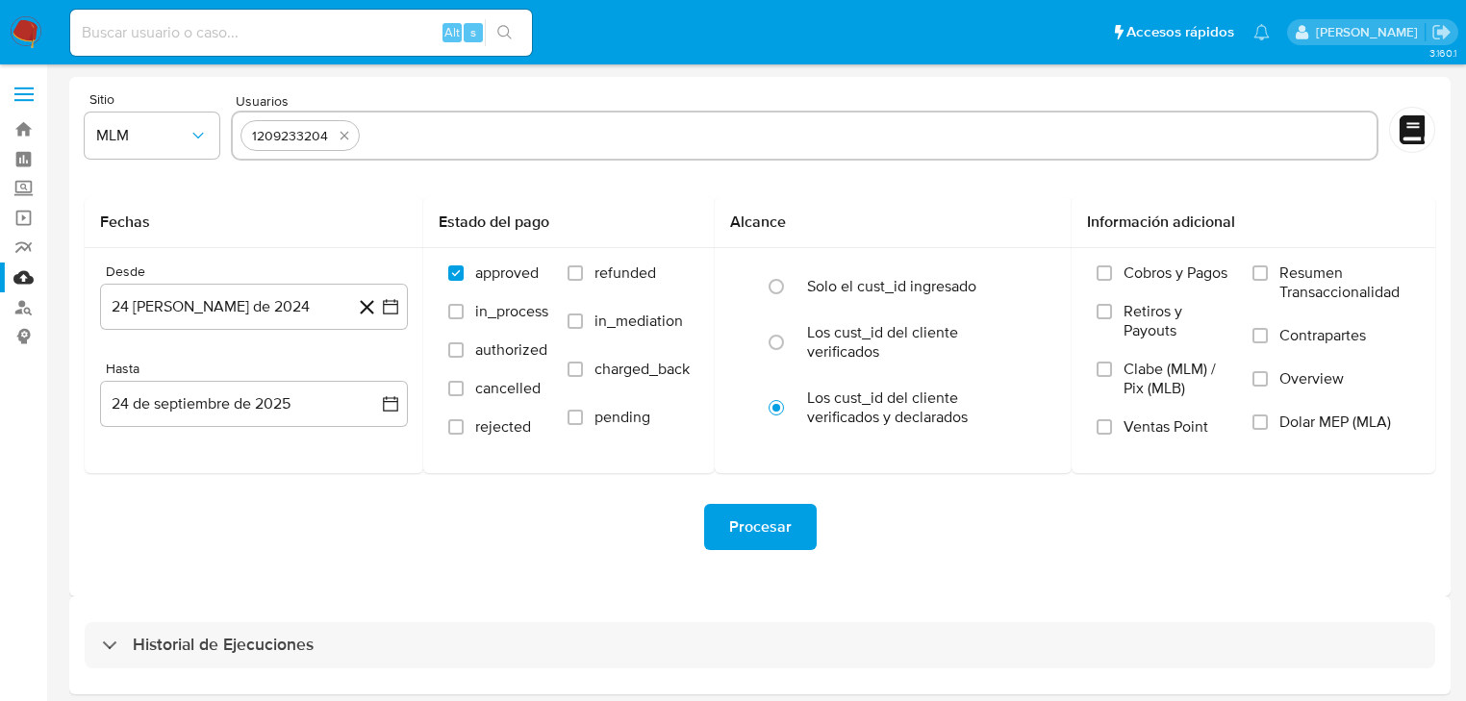
click at [392, 134] on input "text" at bounding box center [867, 135] width 1000 height 31
paste input "2011543082"
type input "2011543082"
click at [538, 128] on input "text" at bounding box center [929, 135] width 875 height 31
paste input "1209341549"
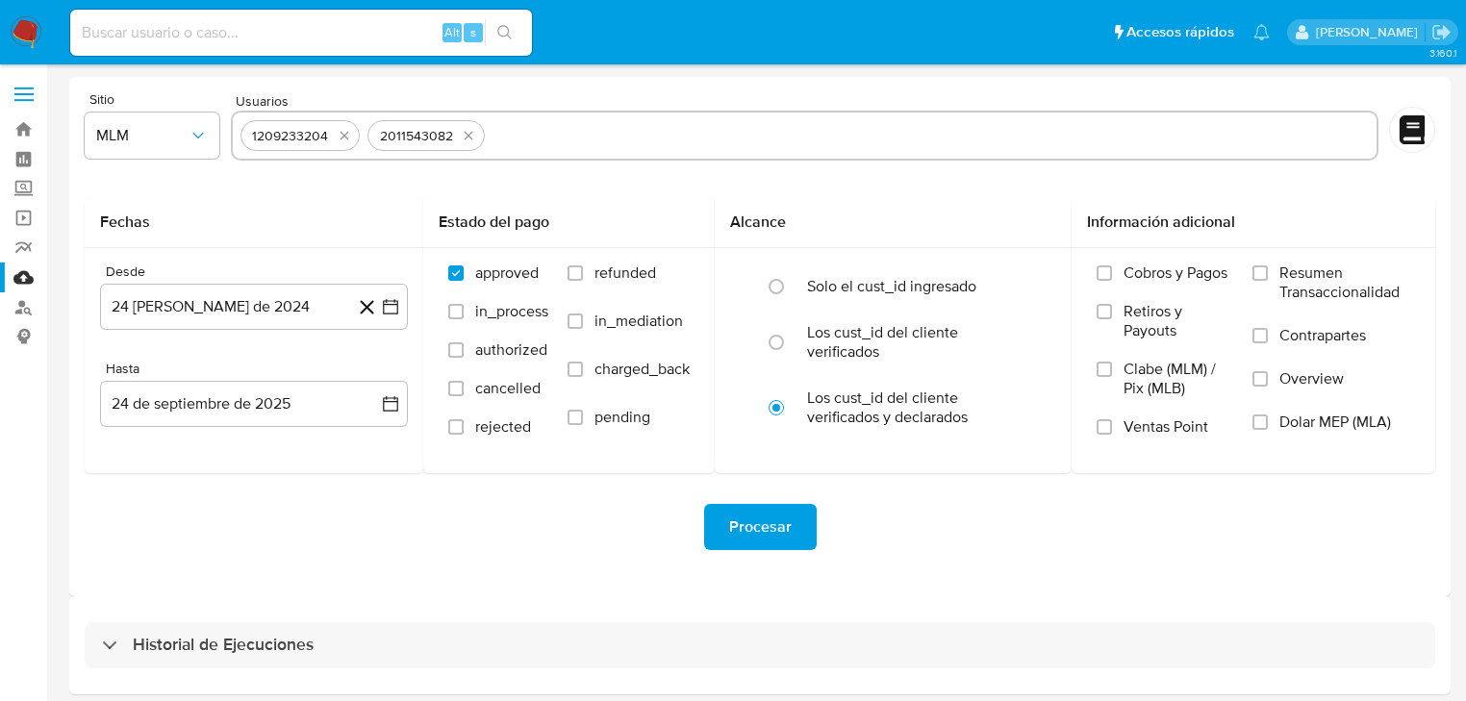
type input "1209341549"
click at [394, 311] on icon "button" at bounding box center [390, 306] width 19 height 19
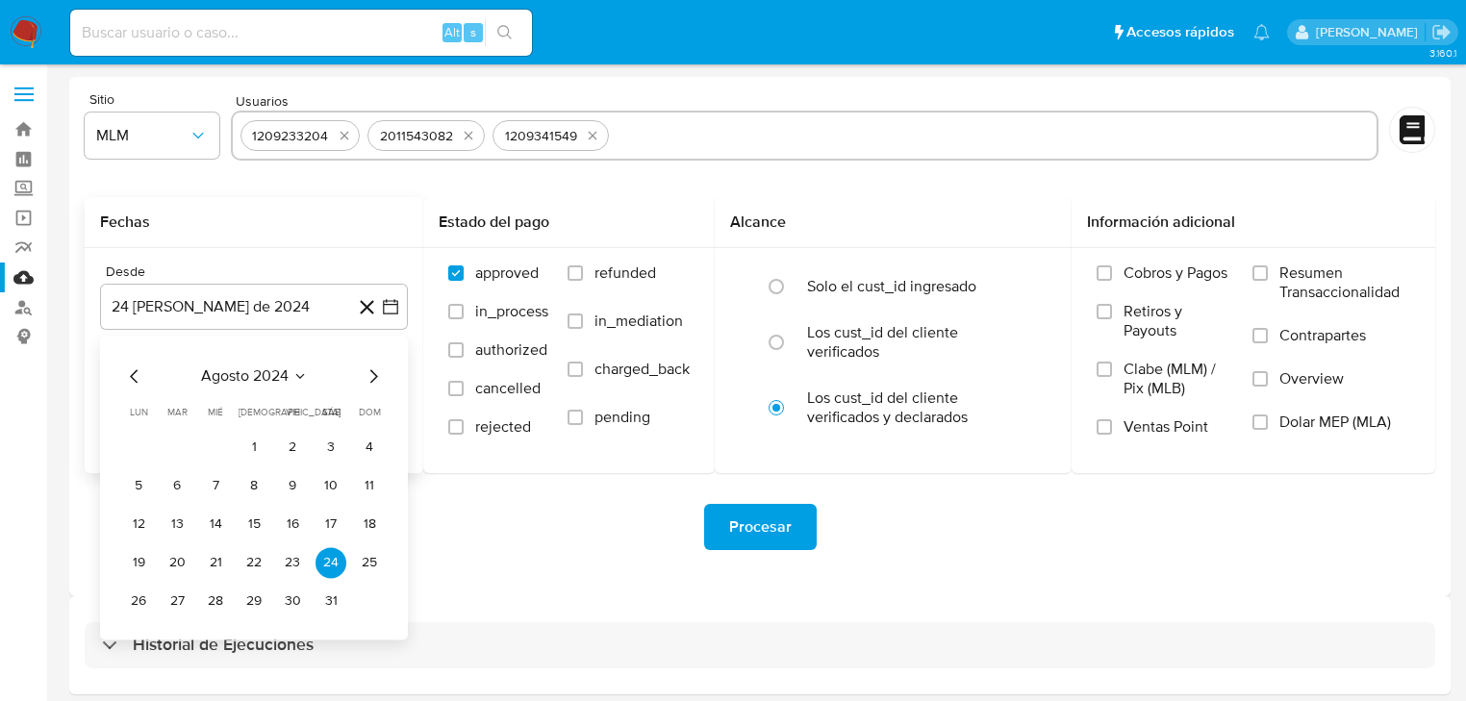
drag, startPoint x: 248, startPoint y: 443, endPoint x: 342, endPoint y: 404, distance: 102.2
click at [249, 443] on button "1" at bounding box center [253, 447] width 31 height 31
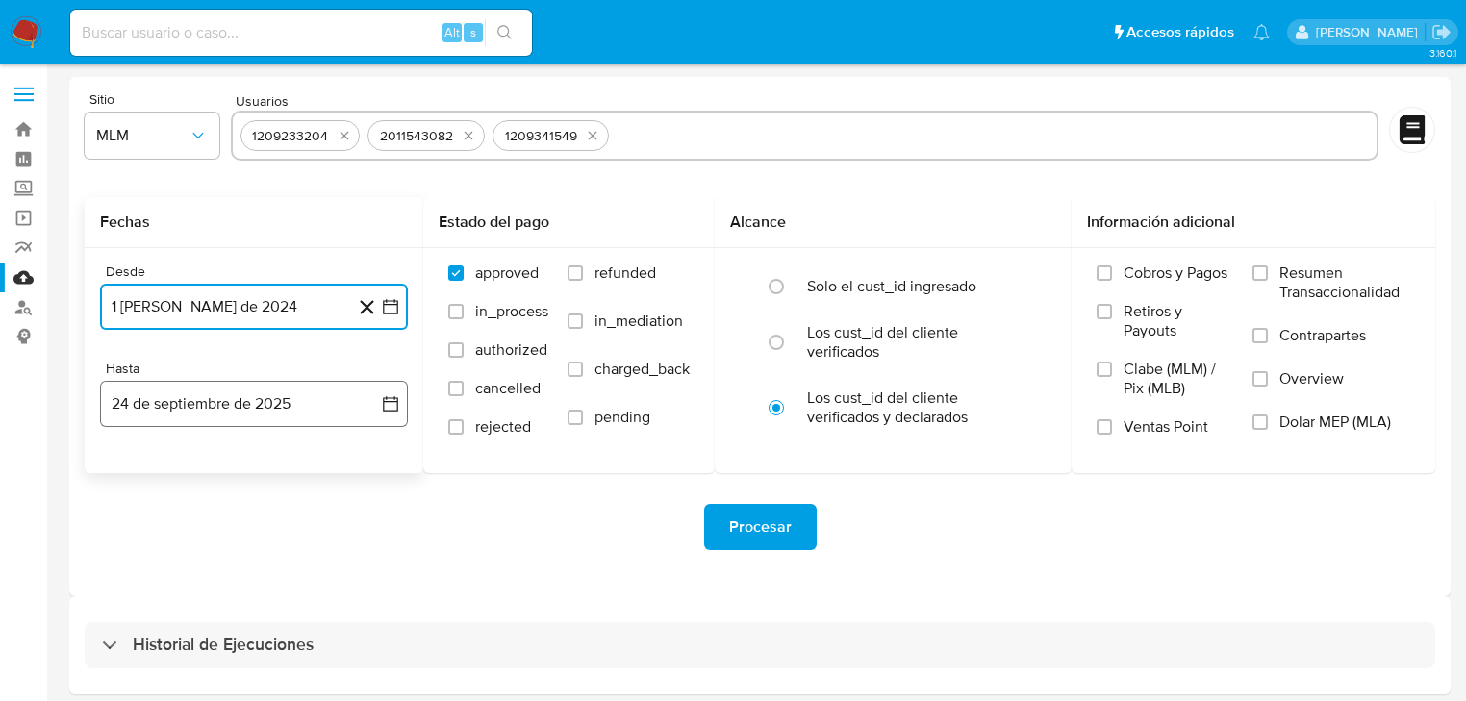
click at [386, 394] on icon "button" at bounding box center [390, 403] width 19 height 19
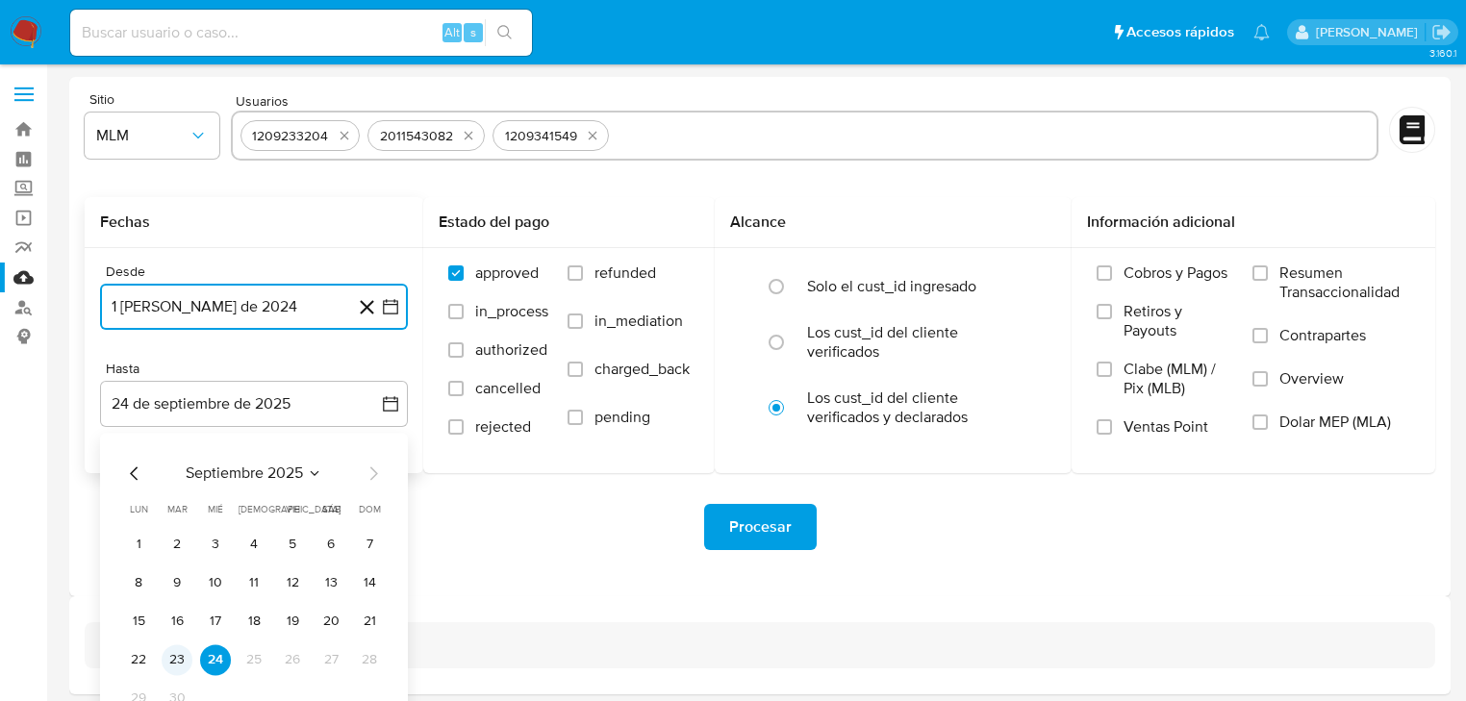
click at [182, 663] on button "23" at bounding box center [177, 659] width 31 height 31
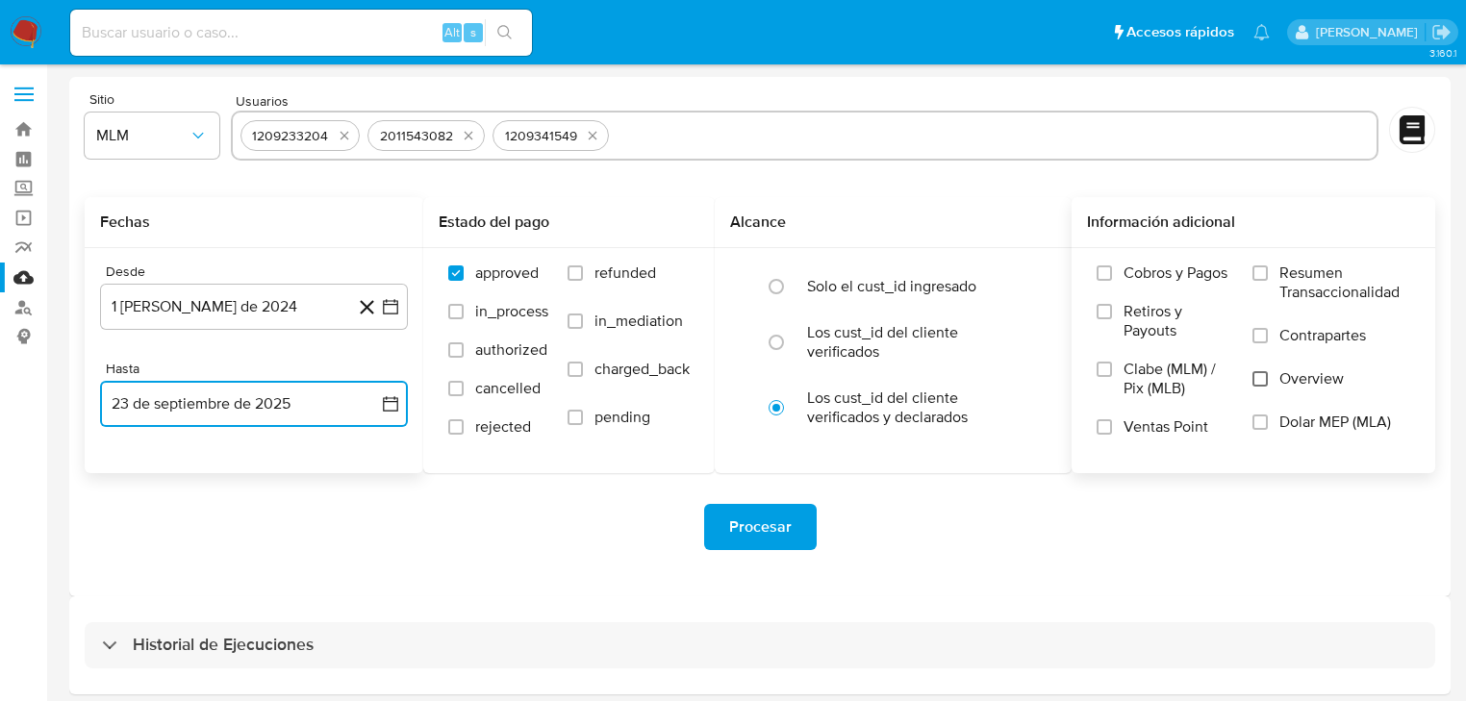
click at [1259, 385] on input "Overview" at bounding box center [1259, 378] width 15 height 15
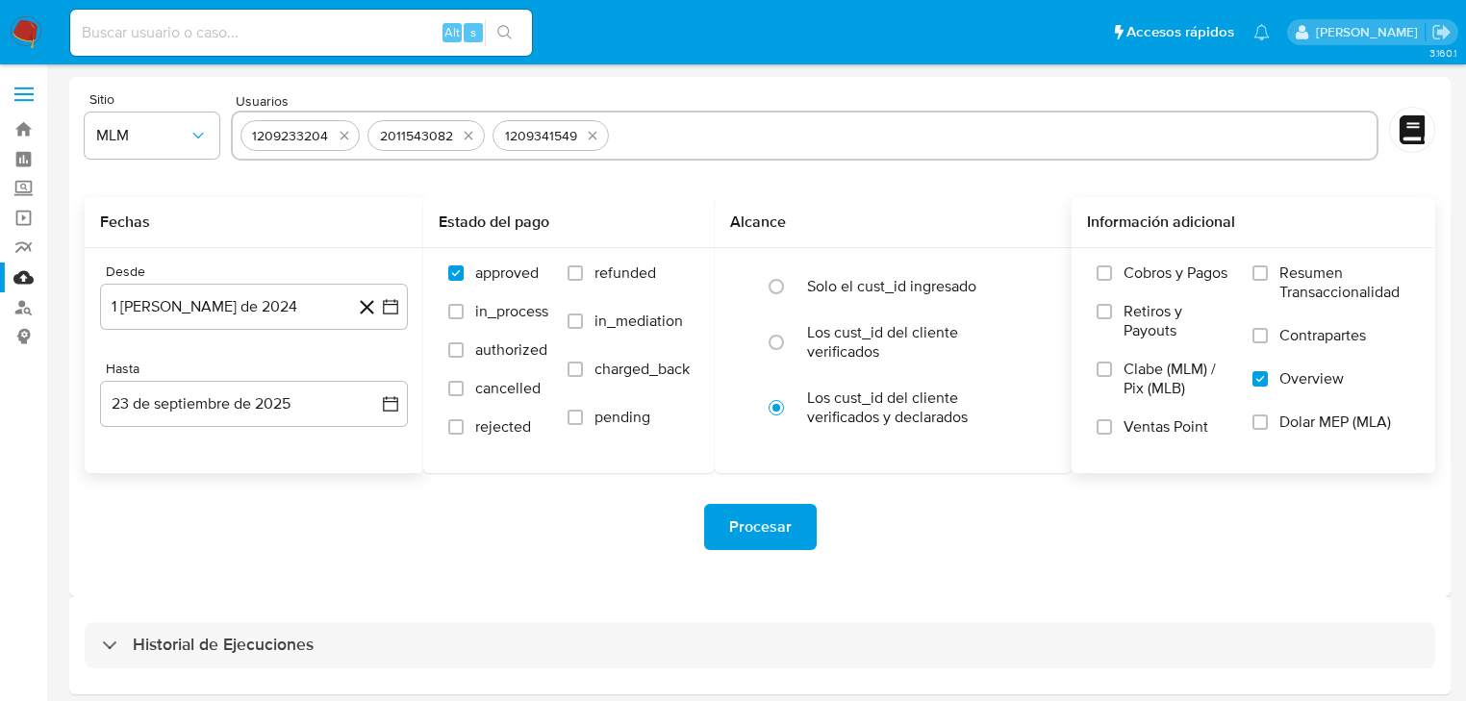
click at [739, 530] on span "Procesar" at bounding box center [760, 527] width 63 height 42
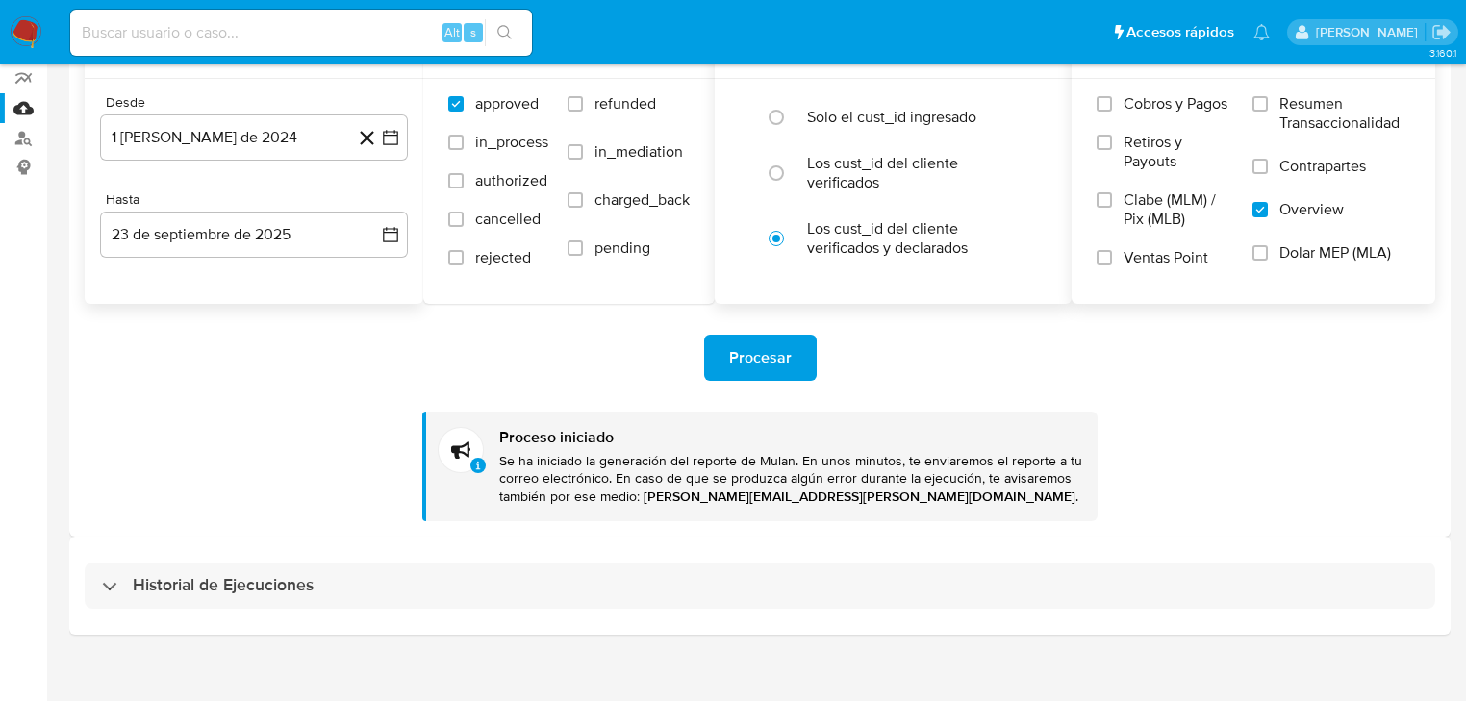
scroll to position [185, 0]
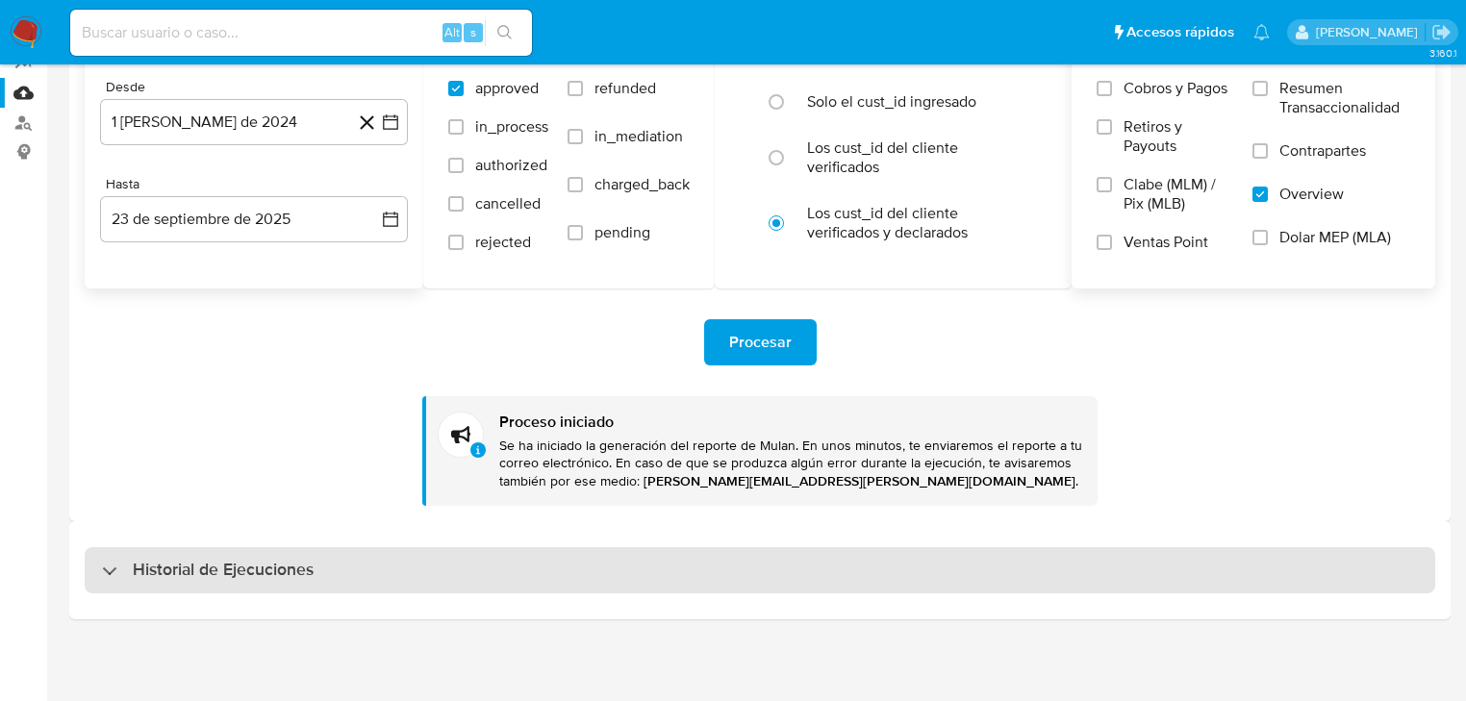
click at [192, 566] on h3 "Historial de Ejecuciones" at bounding box center [223, 570] width 181 height 23
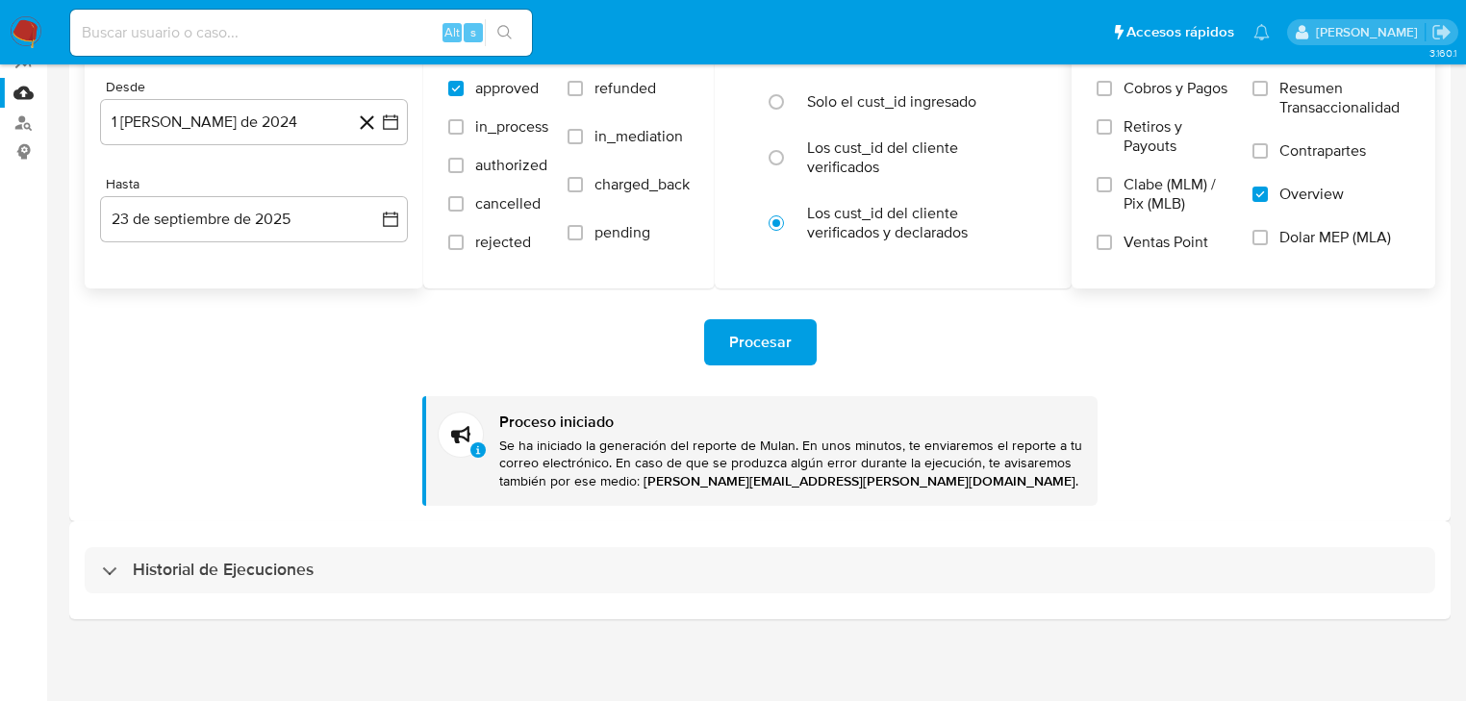
select select "10"
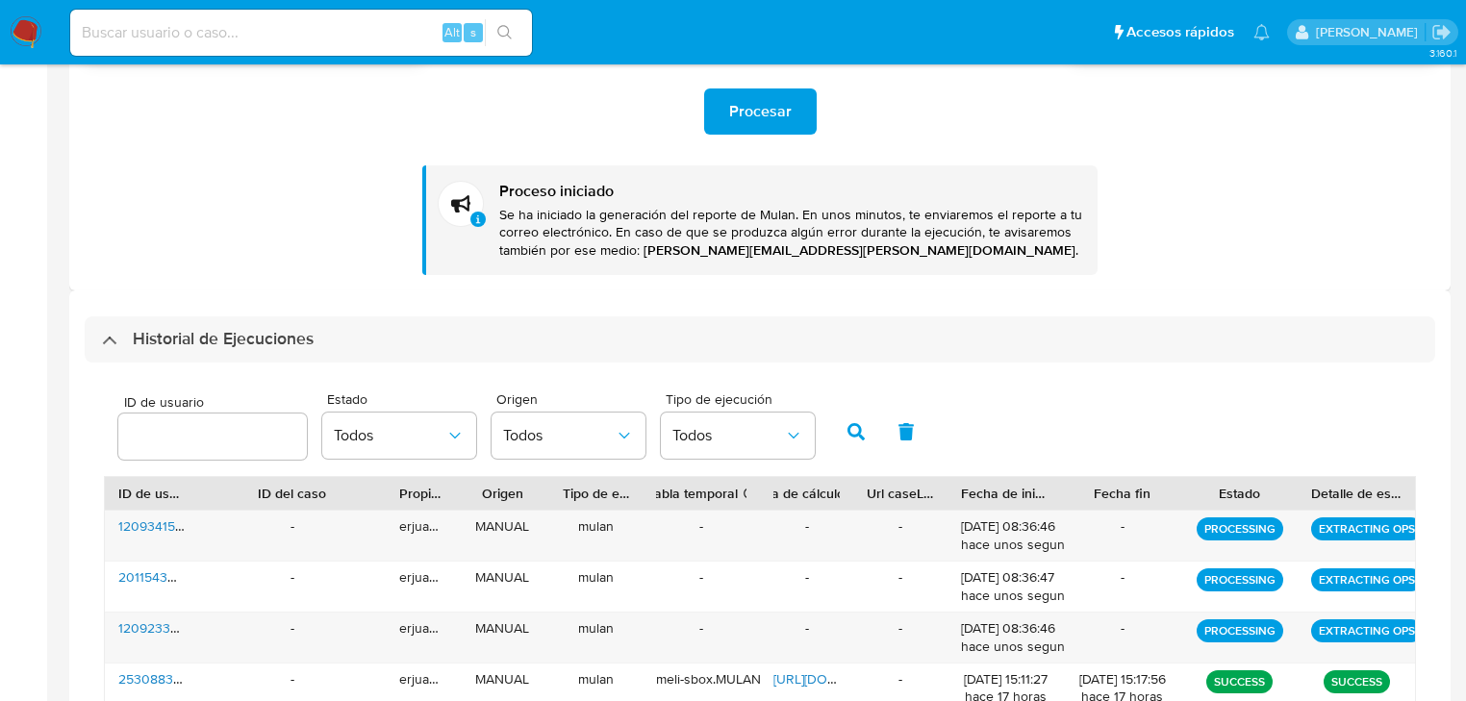
scroll to position [492, 0]
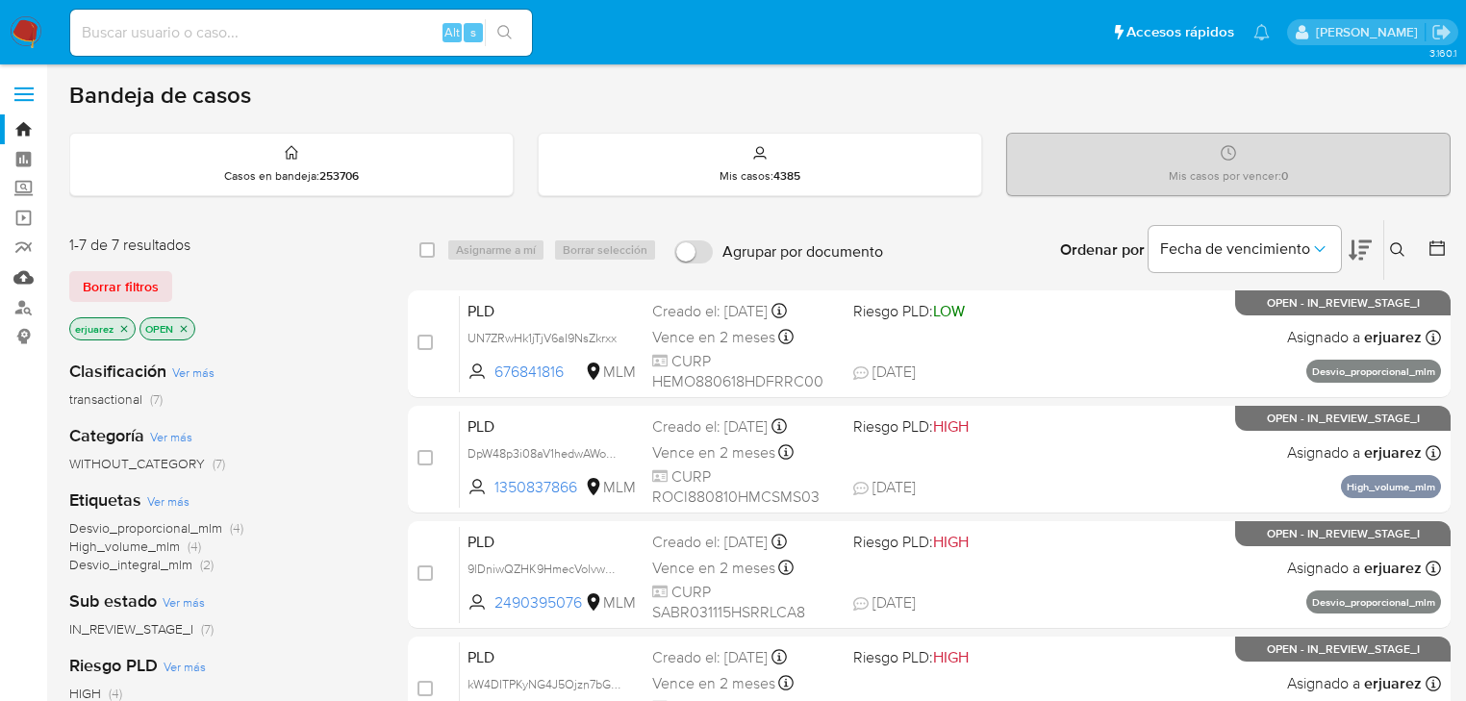
click at [18, 273] on link "Mulan" at bounding box center [114, 278] width 229 height 30
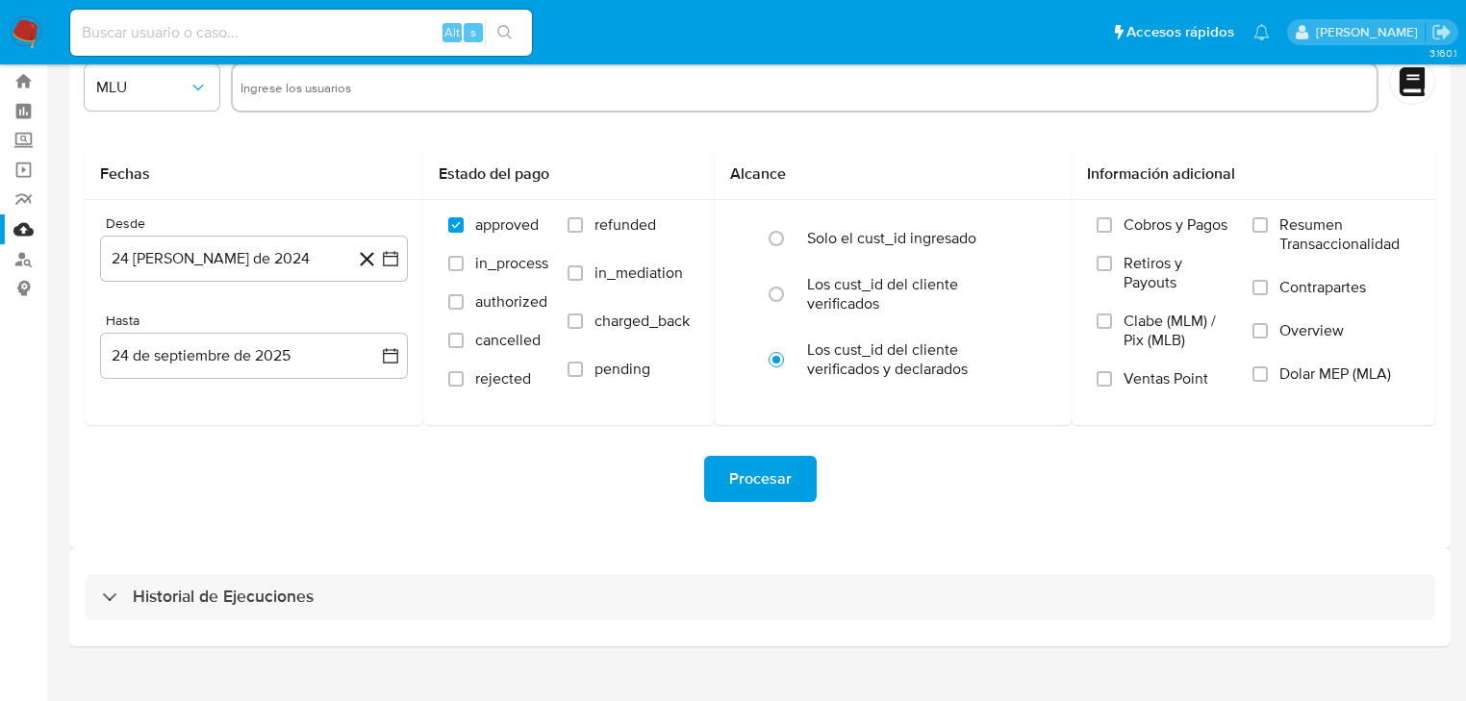
scroll to position [74, 0]
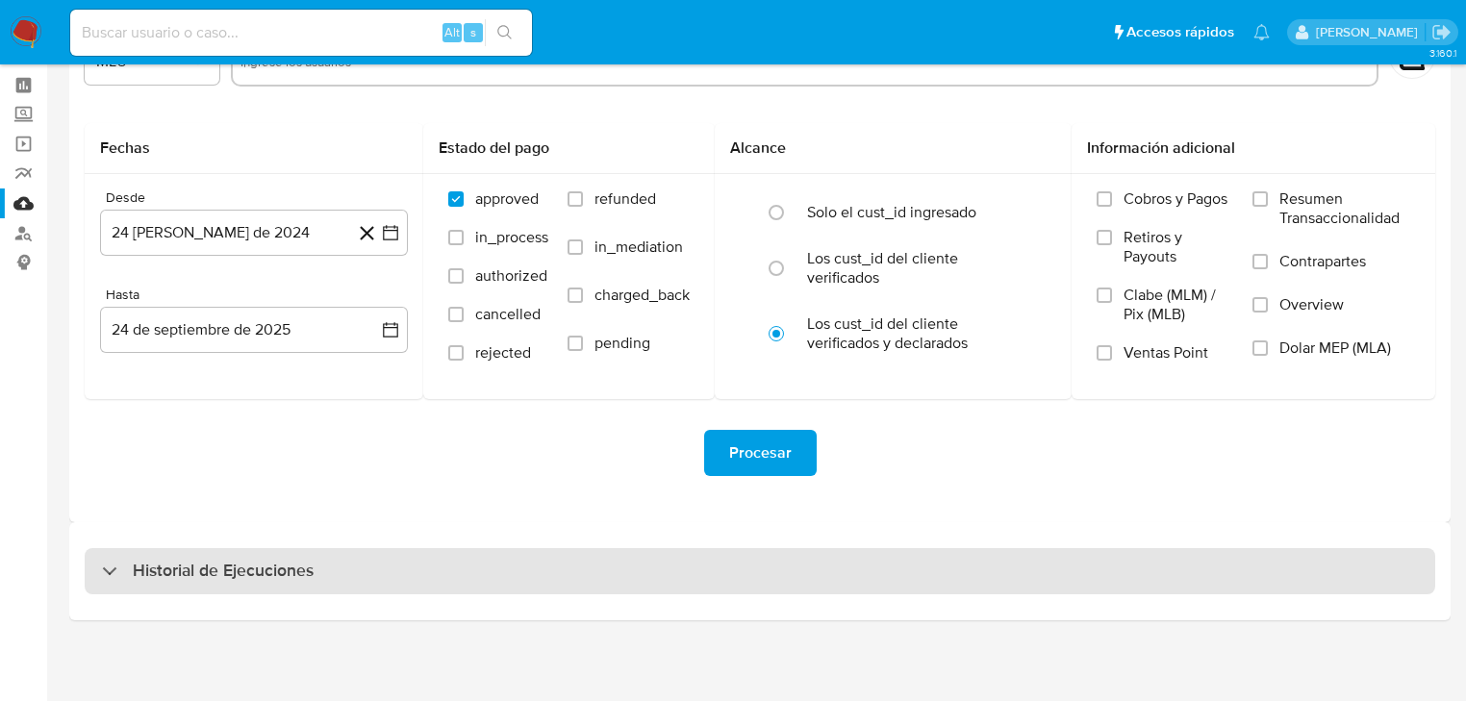
click at [155, 585] on div "Historial de Ejecuciones" at bounding box center [760, 571] width 1350 height 46
select select "10"
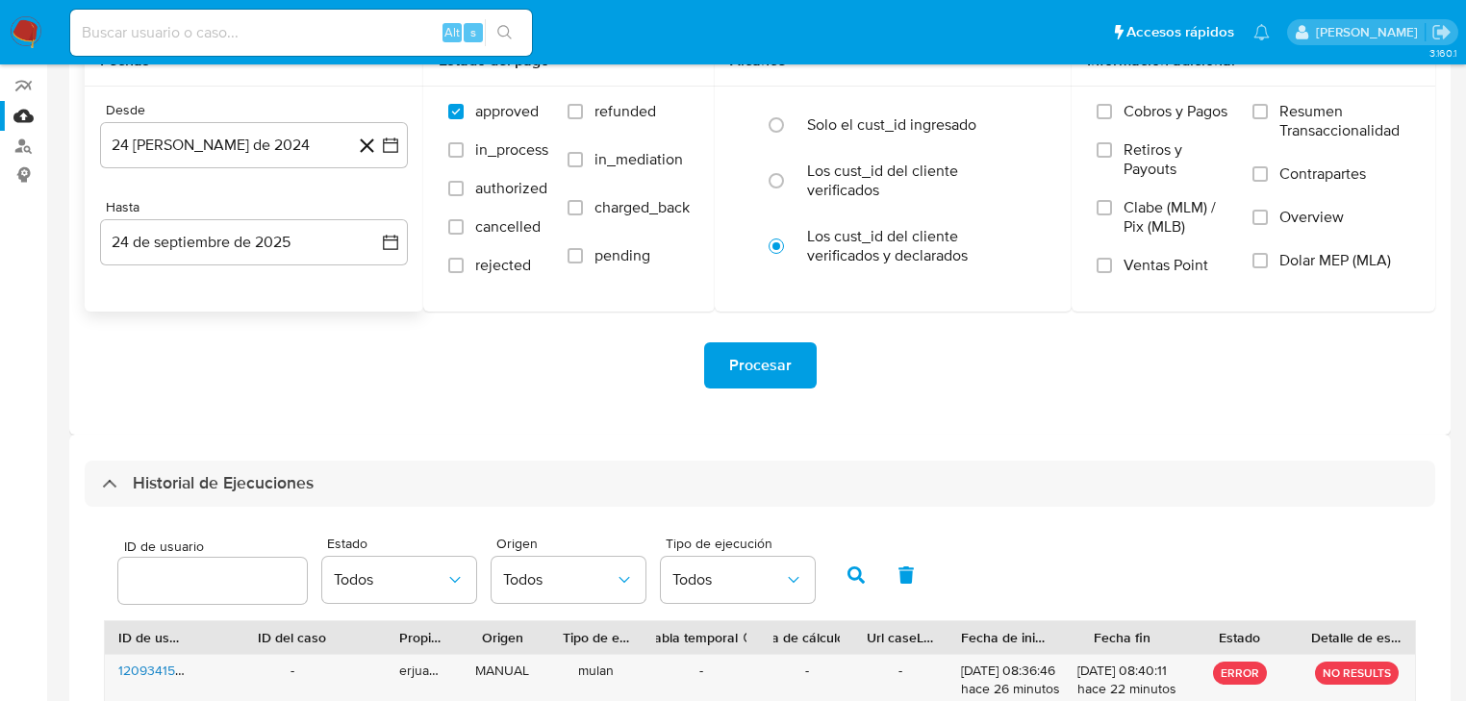
scroll to position [151, 0]
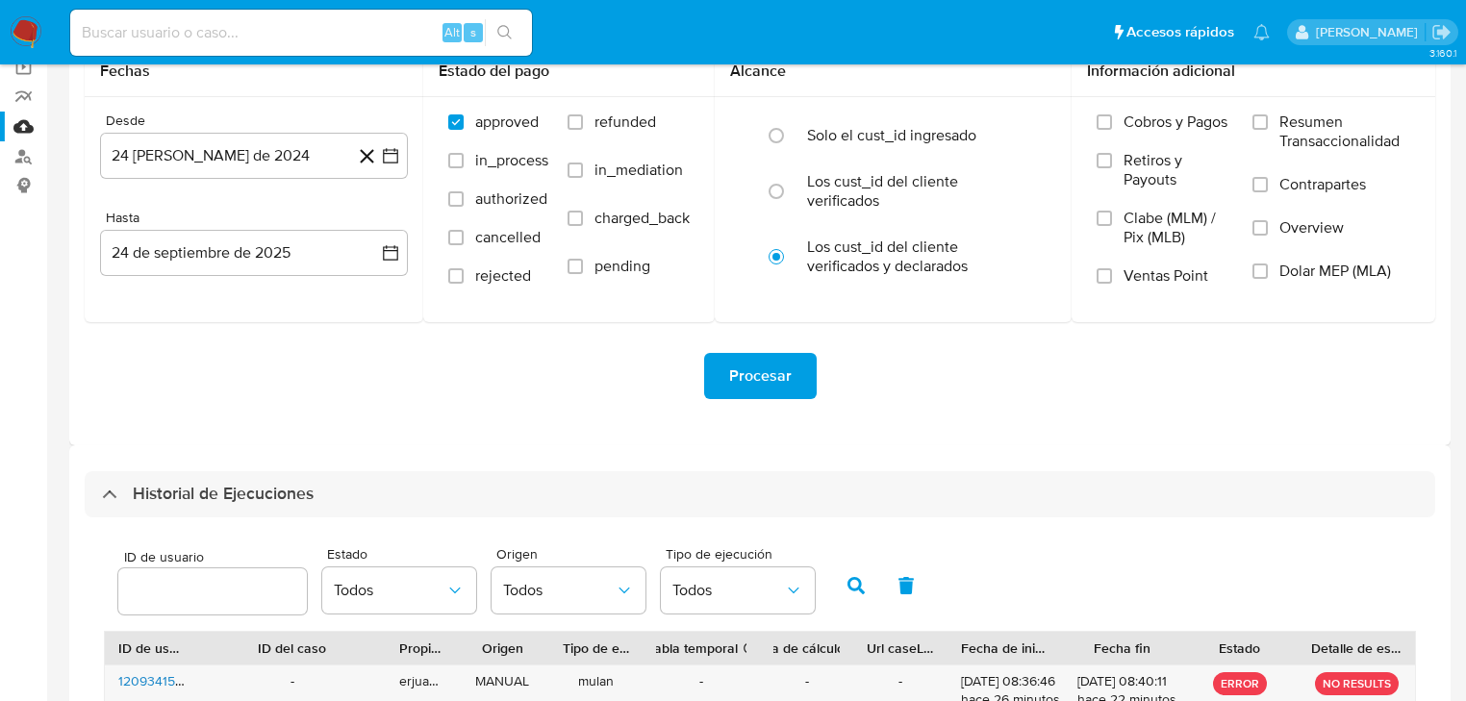
click at [31, 40] on img at bounding box center [26, 32] width 33 height 33
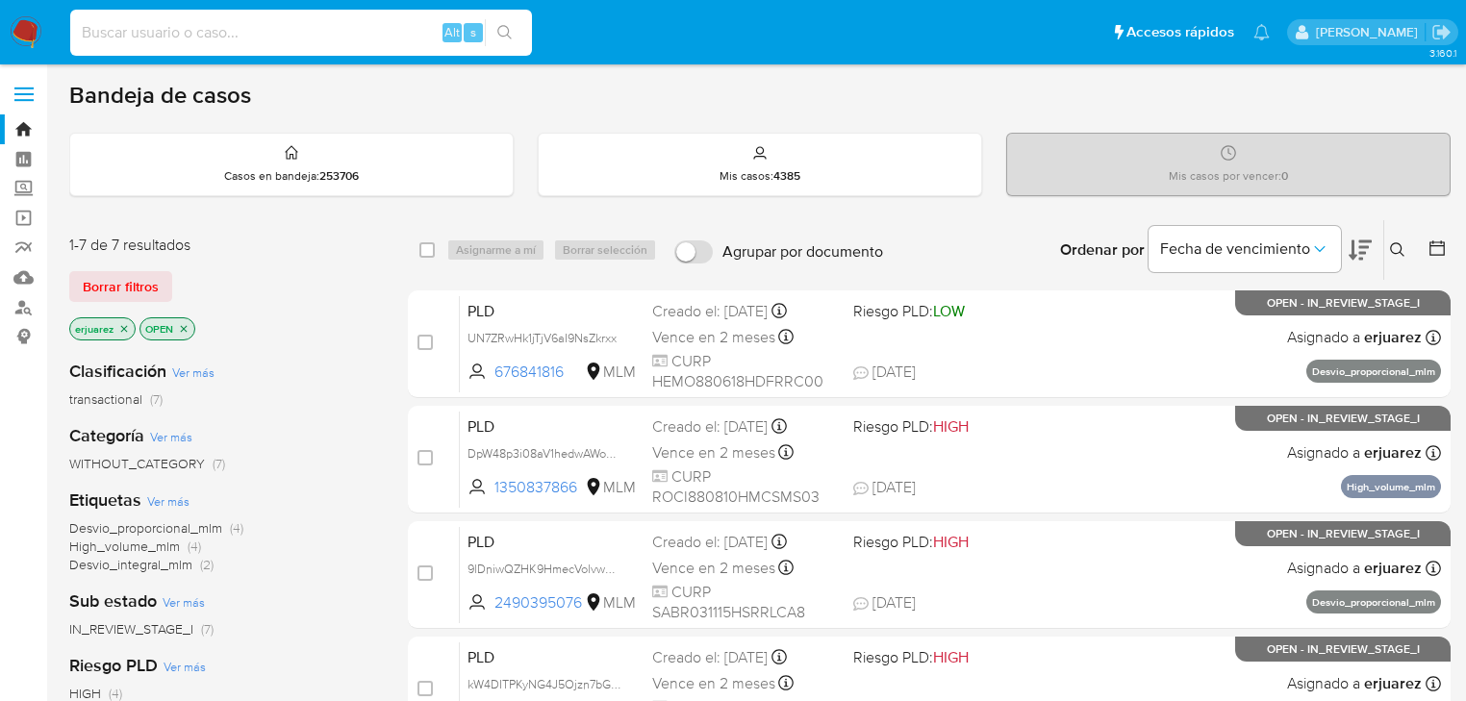
click at [290, 27] on input at bounding box center [301, 32] width 462 height 25
paste input "1209233204"
type input "1209233204"
click at [512, 33] on icon "search-icon" at bounding box center [504, 32] width 15 height 15
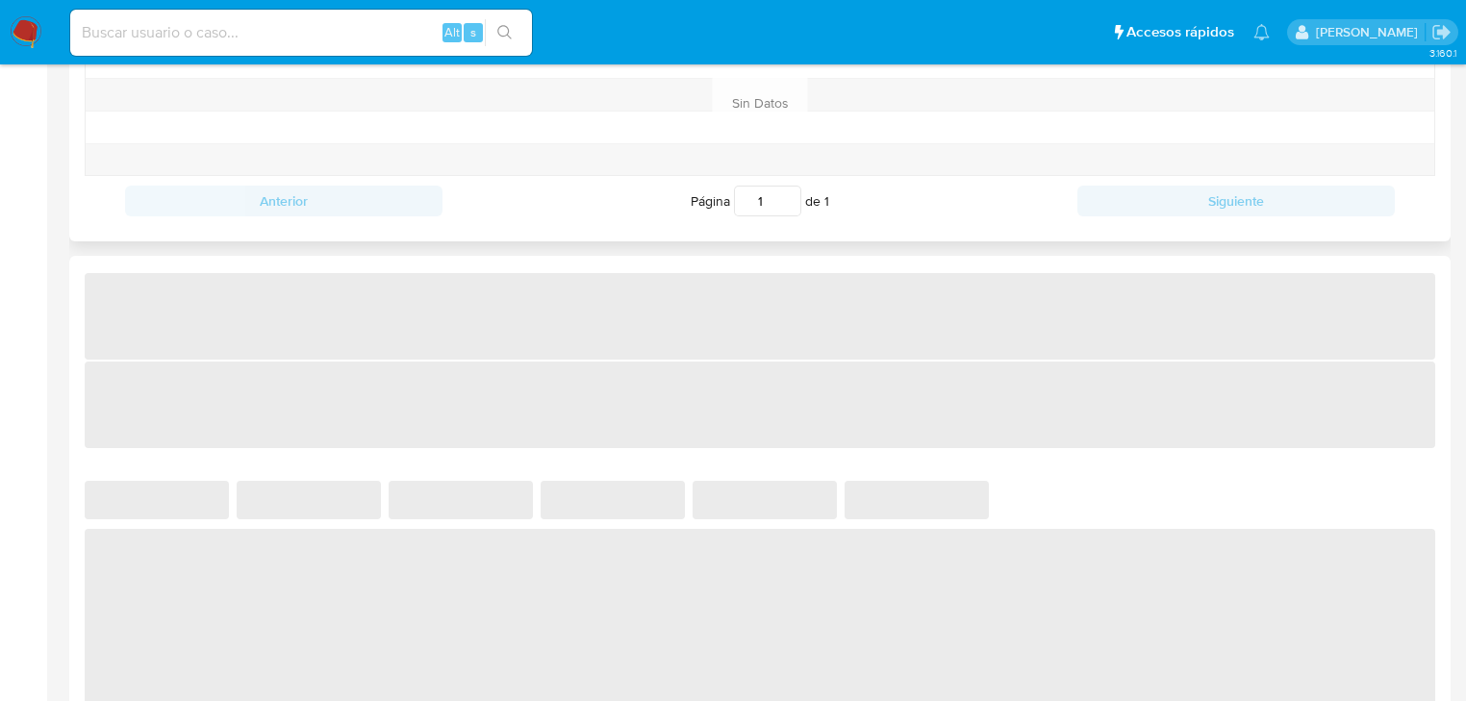
select select "10"
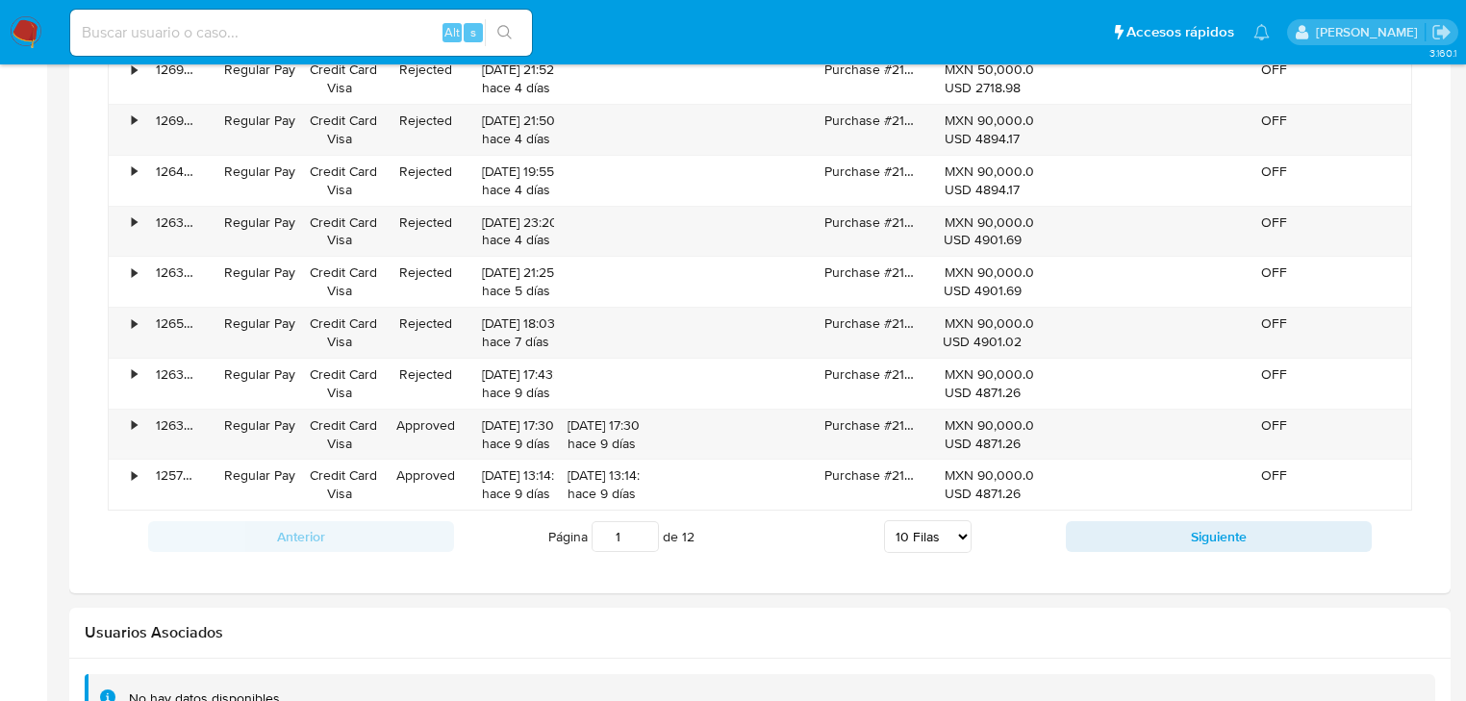
scroll to position [1539, 0]
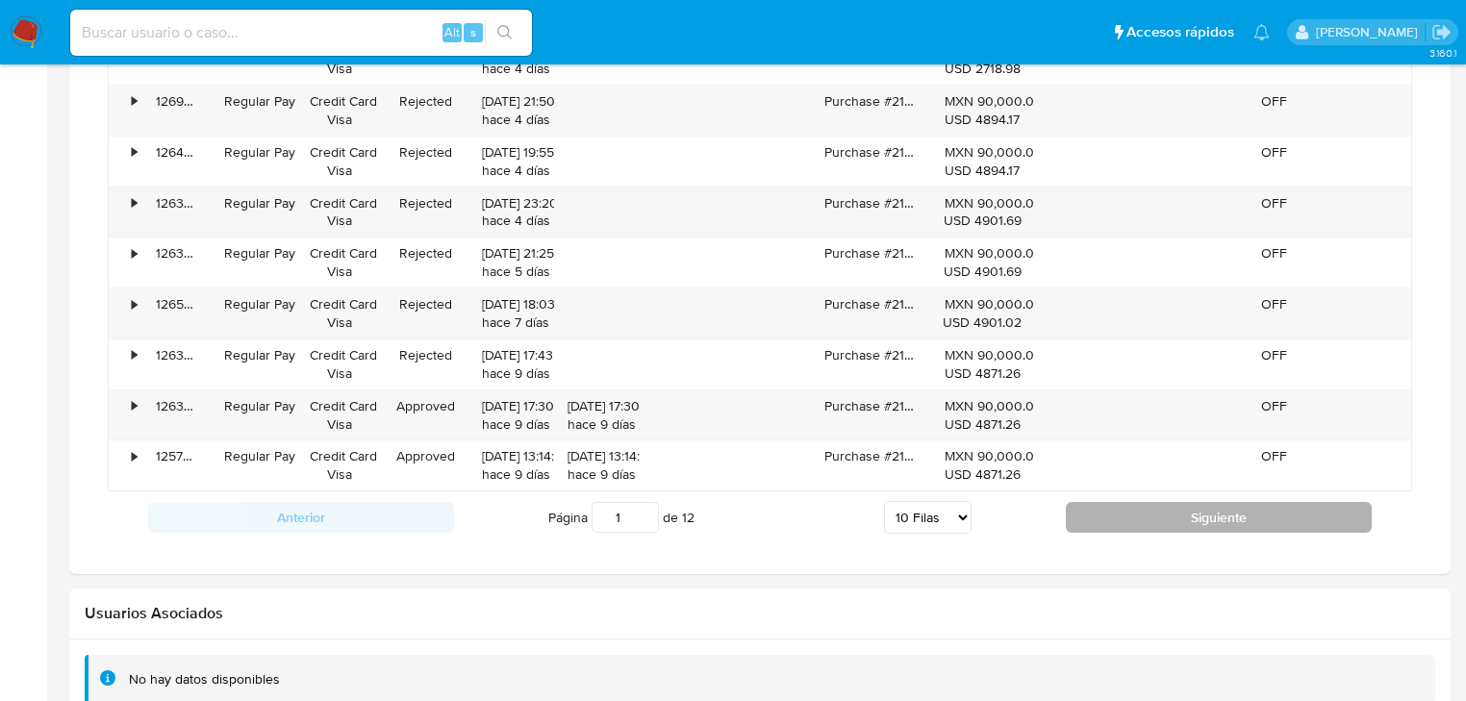
click at [1158, 514] on button "Siguiente" at bounding box center [1219, 517] width 306 height 31
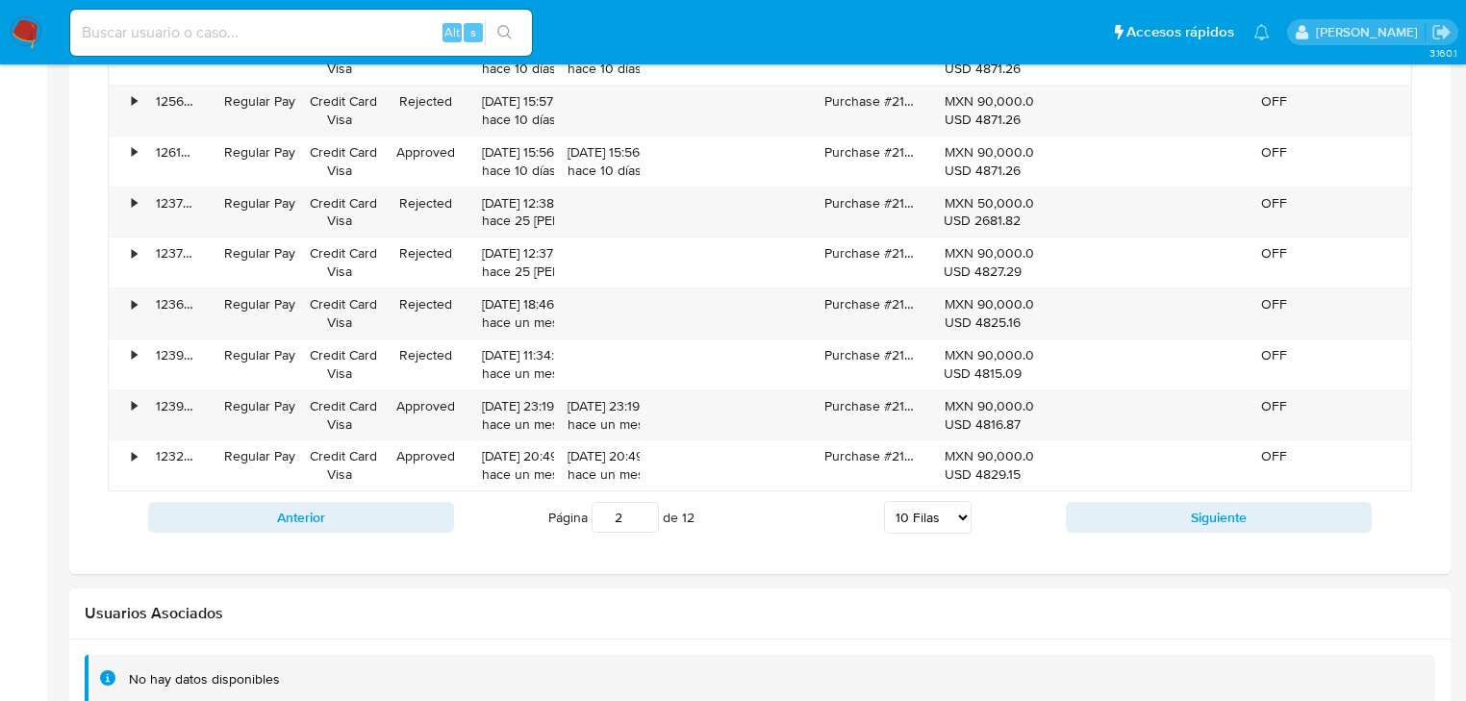
click at [1158, 513] on button "Siguiente" at bounding box center [1219, 517] width 306 height 31
click at [1145, 523] on button "Siguiente" at bounding box center [1219, 517] width 306 height 31
type input "4"
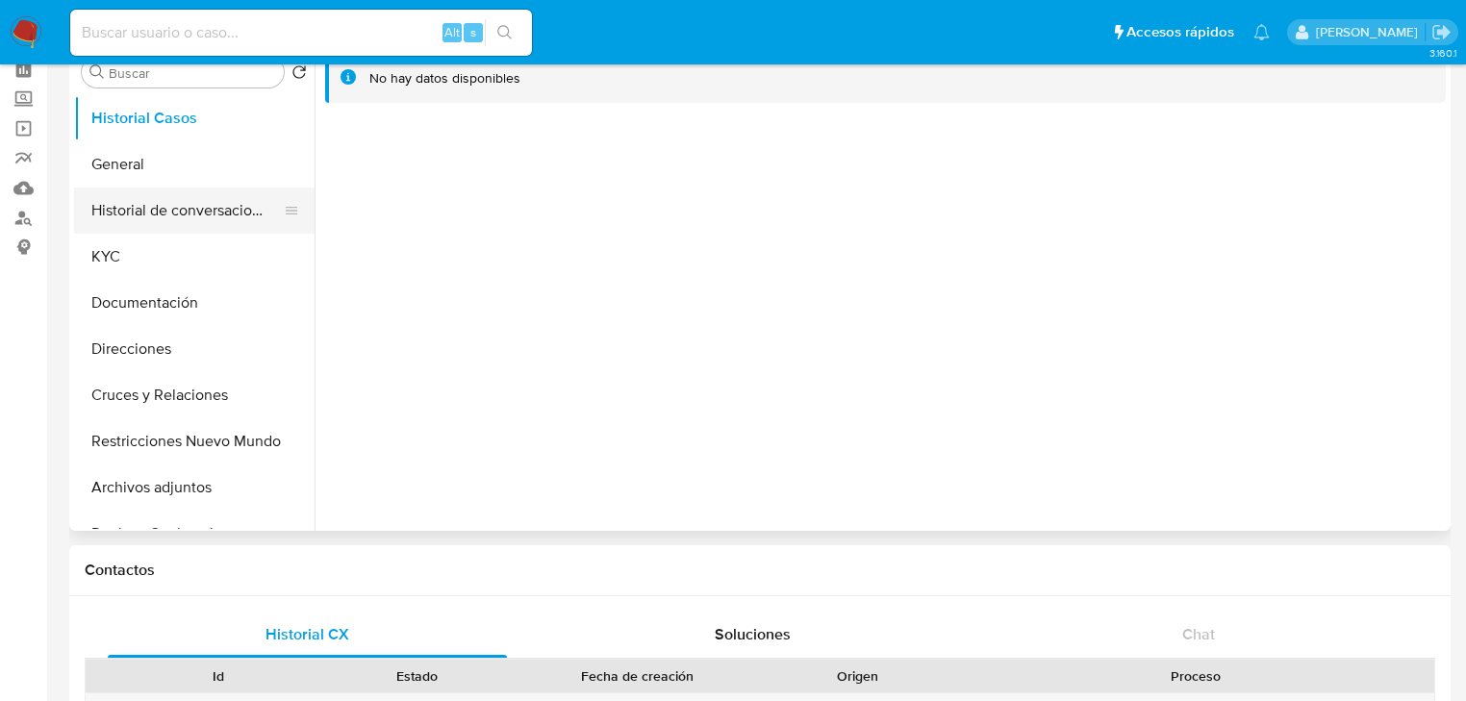
scroll to position [0, 0]
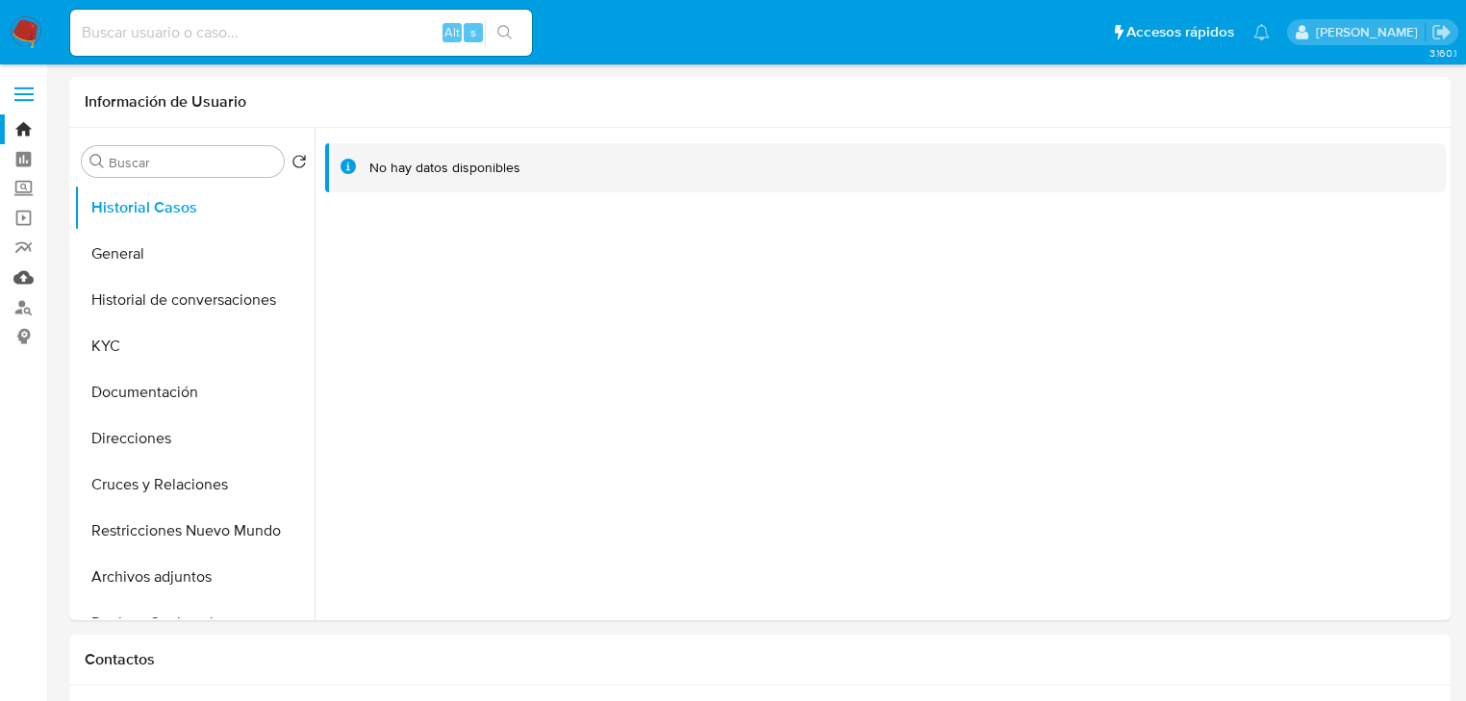
click at [23, 279] on link "Mulan" at bounding box center [114, 278] width 229 height 30
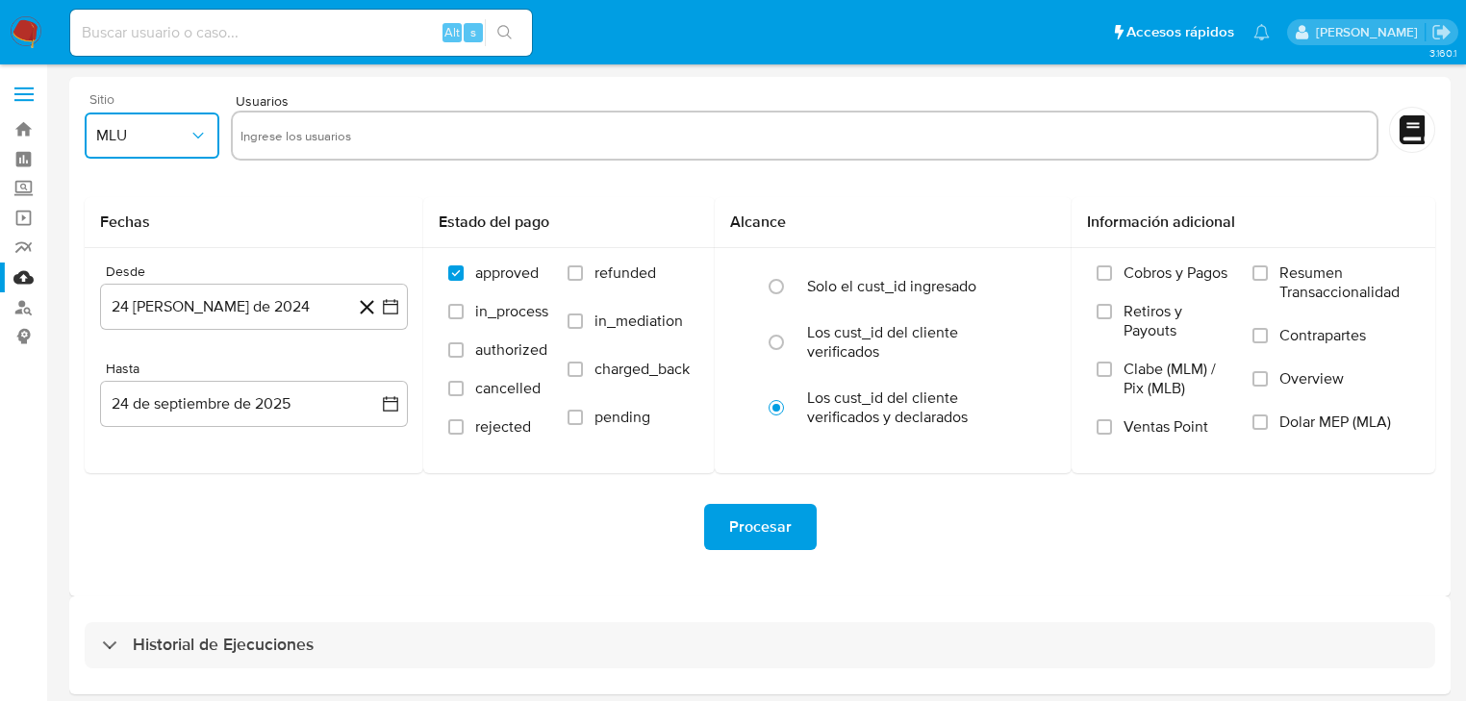
drag, startPoint x: 169, startPoint y: 135, endPoint x: 166, endPoint y: 147, distance: 12.8
click at [168, 138] on span "MLU" at bounding box center [142, 135] width 92 height 19
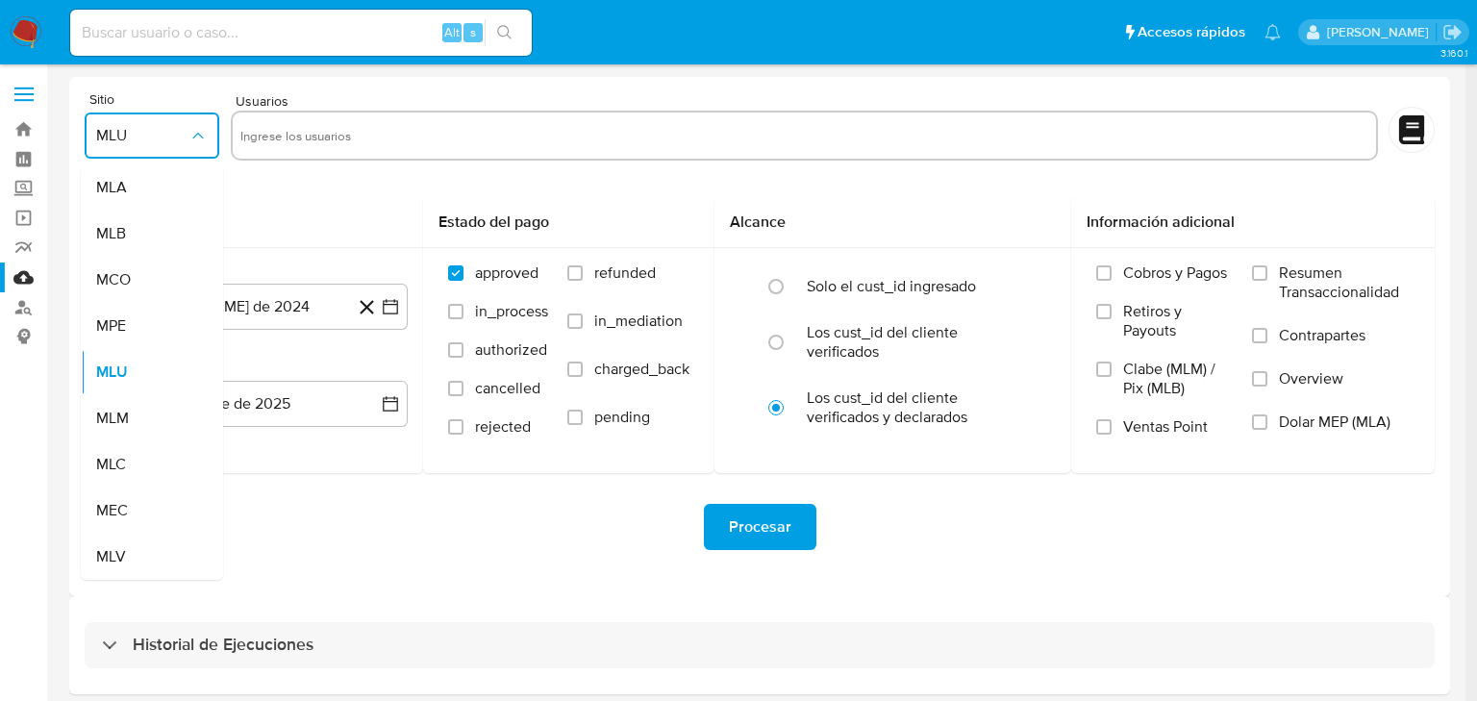
drag, startPoint x: 117, startPoint y: 427, endPoint x: 301, endPoint y: 162, distance: 322.8
click at [118, 425] on span "MLM" at bounding box center [112, 418] width 33 height 19
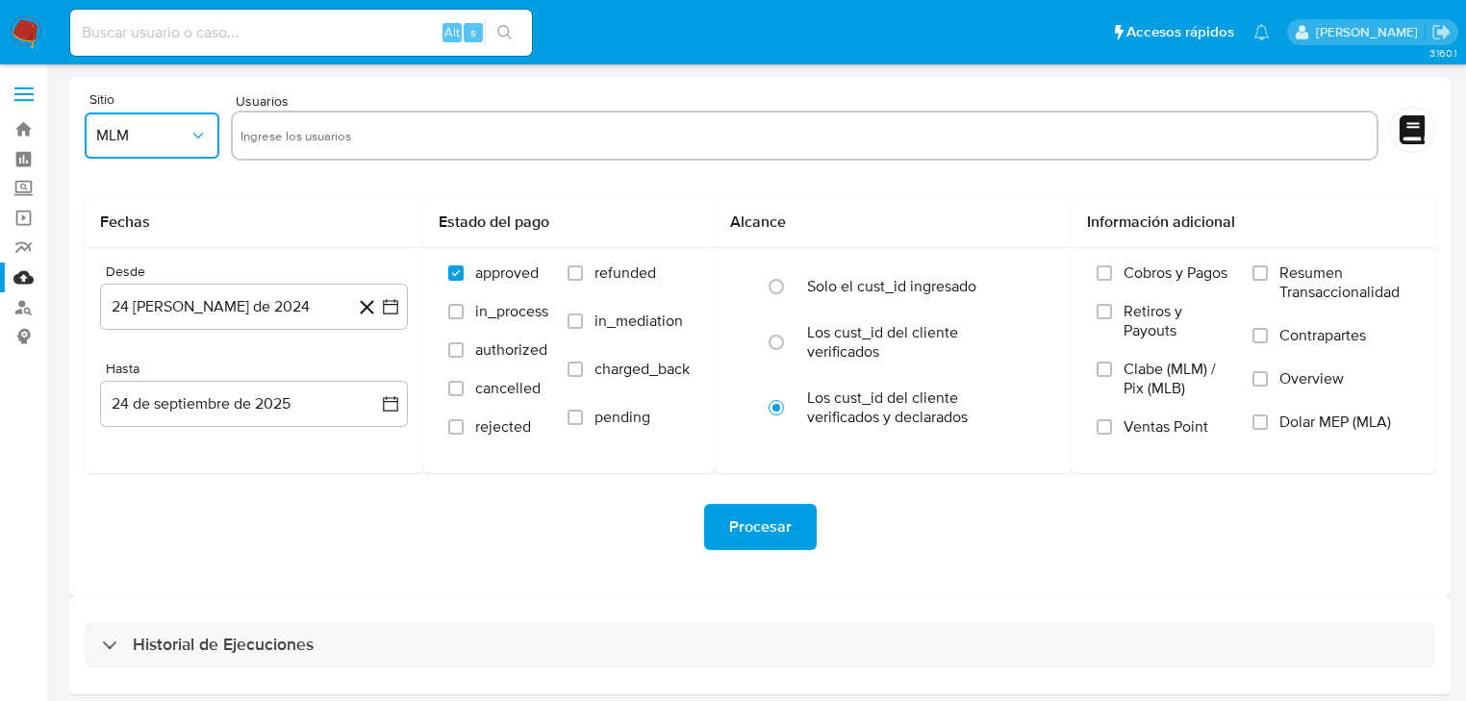
click at [315, 144] on input "text" at bounding box center [804, 135] width 1128 height 31
type input "1209233204"
click at [375, 409] on button "24 de septiembre de 2025" at bounding box center [254, 404] width 308 height 46
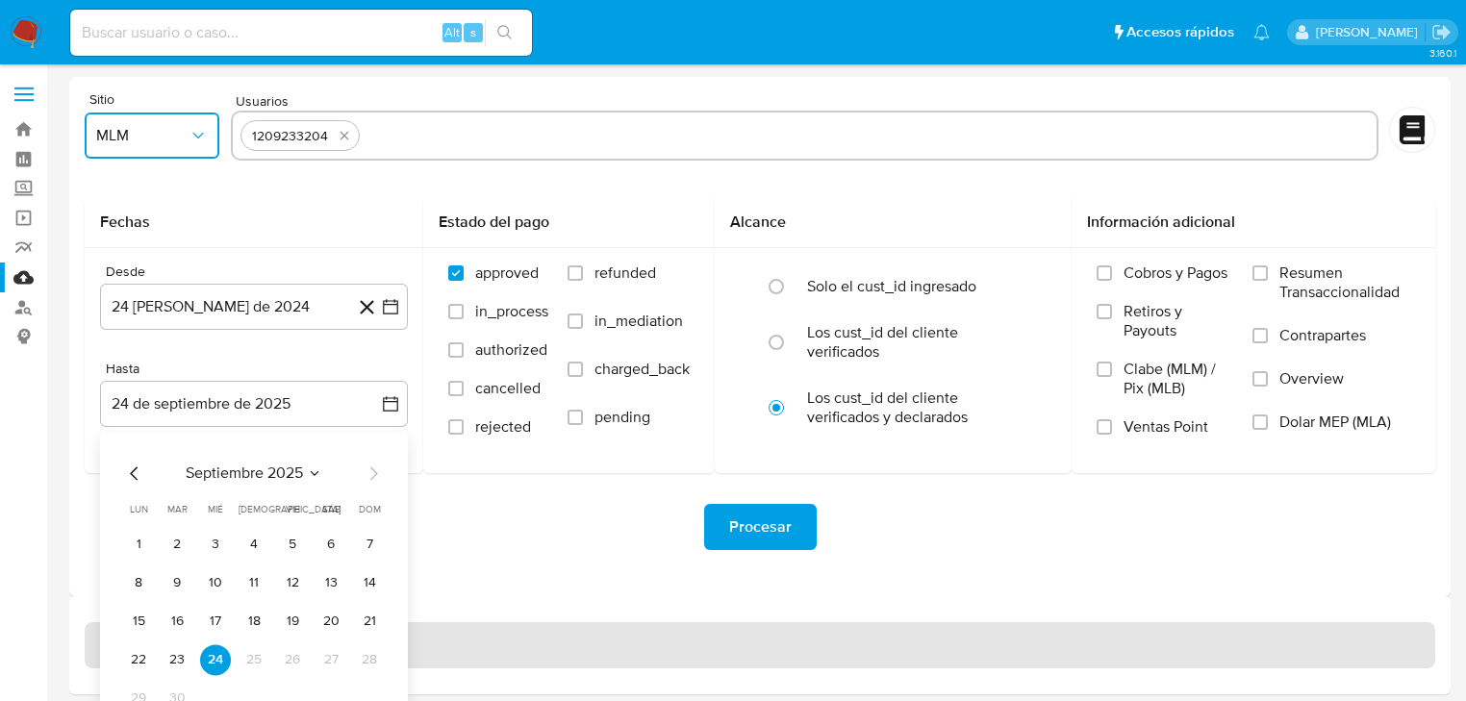
click at [182, 659] on button "23" at bounding box center [177, 659] width 31 height 31
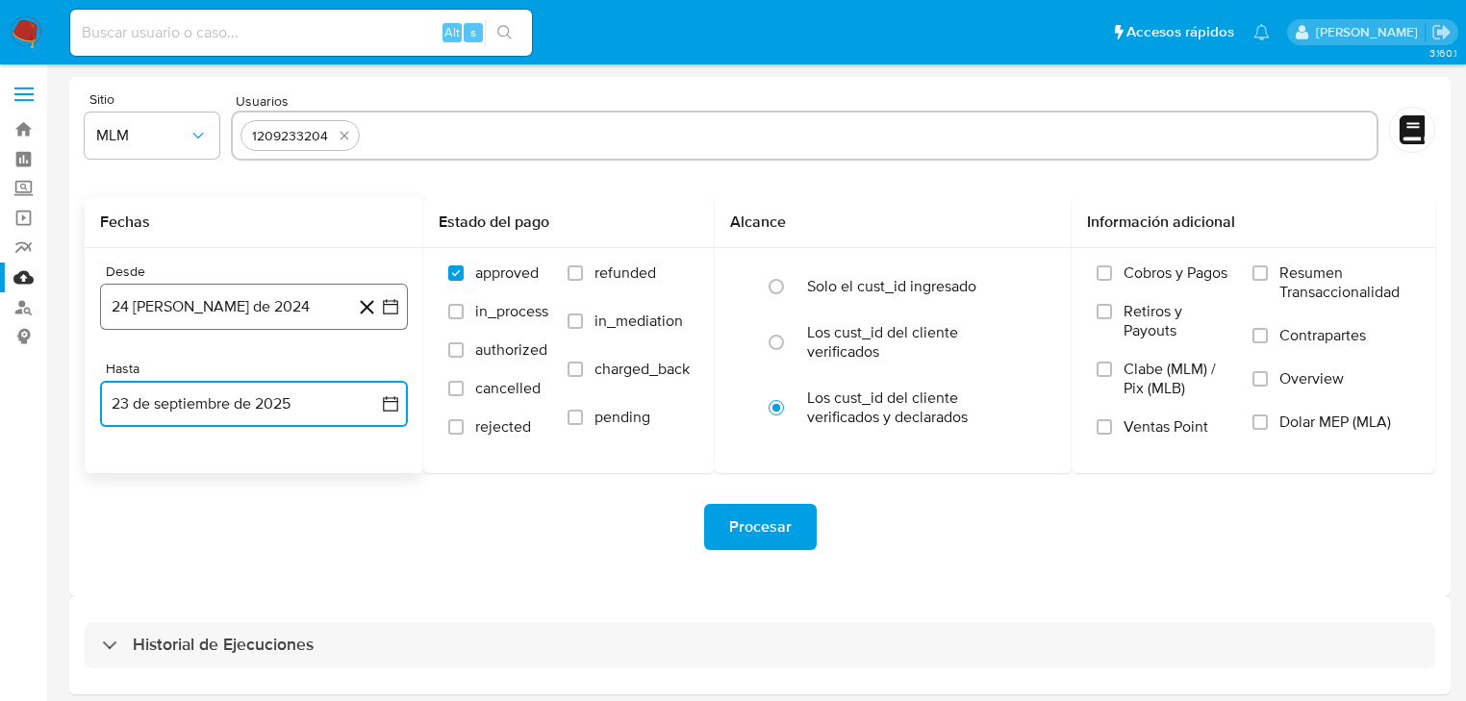
click at [386, 300] on icon "button" at bounding box center [390, 306] width 15 height 15
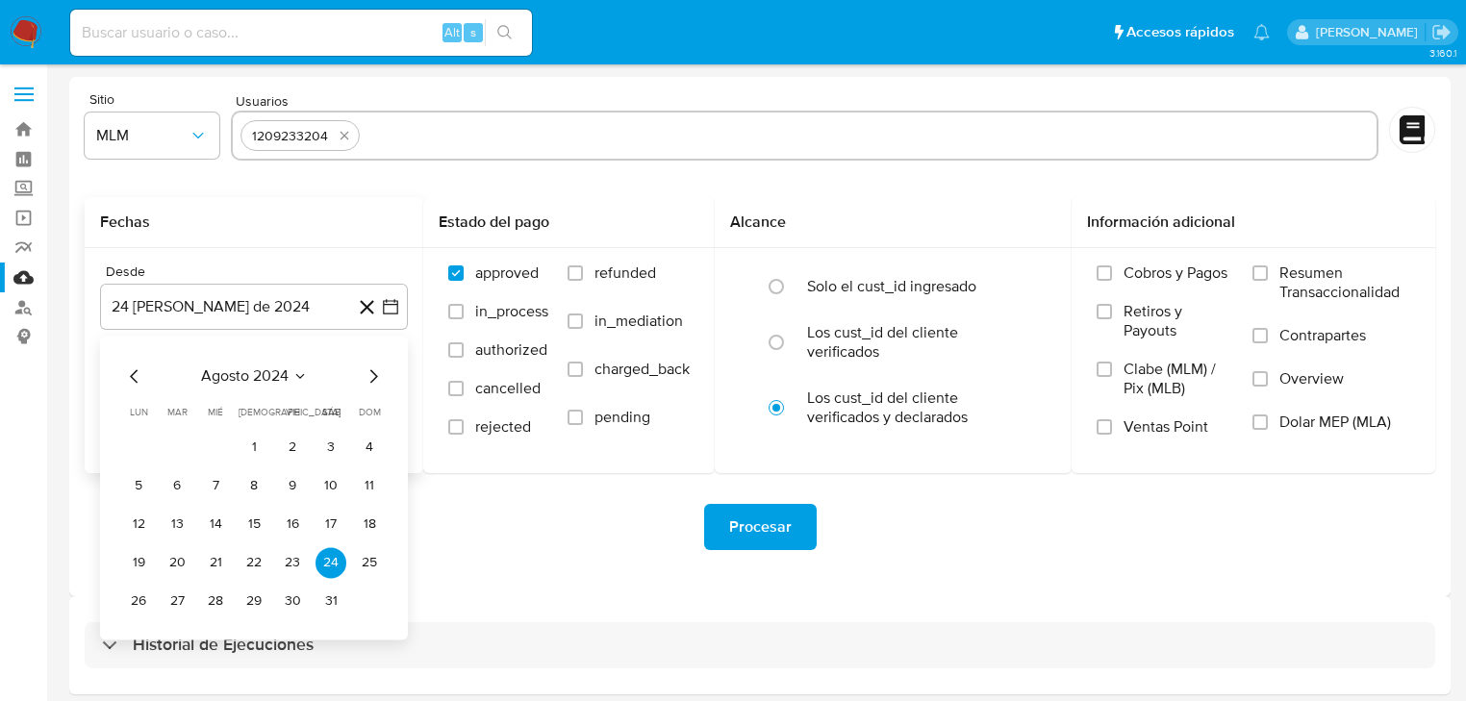
click at [137, 377] on icon "Mes anterior" at bounding box center [134, 375] width 23 height 23
click at [371, 377] on icon "Mes siguiente" at bounding box center [373, 375] width 23 height 23
click at [255, 450] on button "1" at bounding box center [253, 447] width 31 height 31
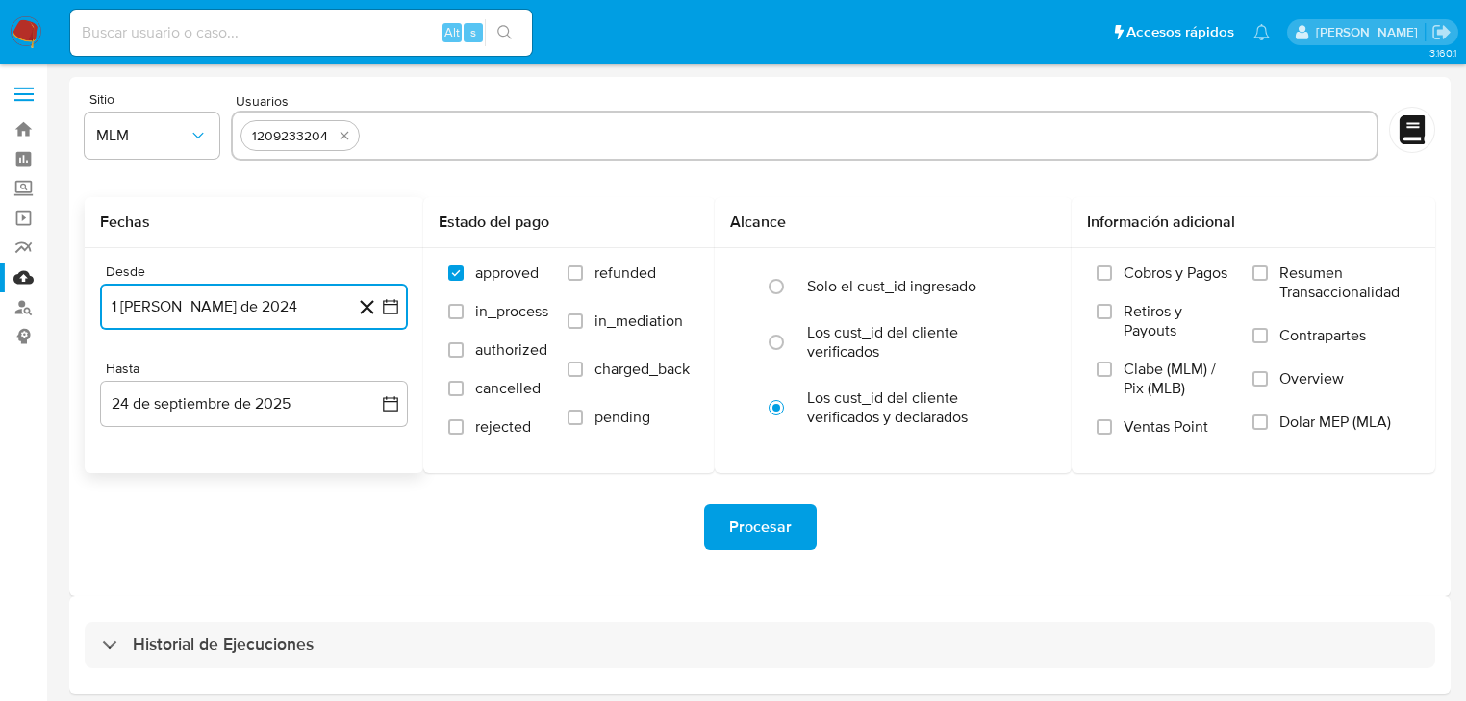
click at [451, 131] on input "text" at bounding box center [867, 135] width 1000 height 31
click at [424, 132] on input "text" at bounding box center [867, 135] width 1000 height 31
paste input "2011543082"
type input "2011543082"
drag, startPoint x: 610, startPoint y: 157, endPoint x: 612, endPoint y: 142, distance: 14.6
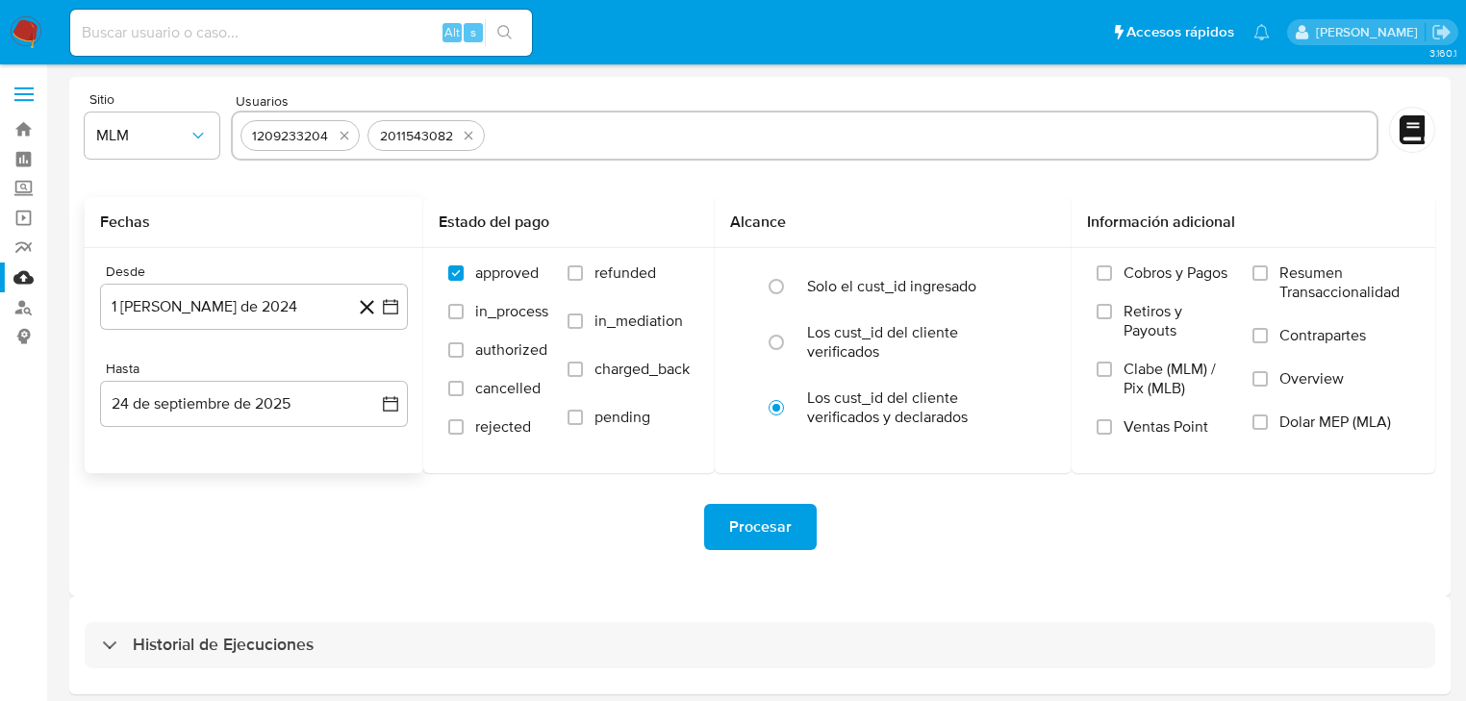
click at [611, 156] on div "1209233204 2011543082" at bounding box center [804, 136] width 1147 height 50
click at [612, 142] on input "text" at bounding box center [929, 135] width 875 height 31
paste input "1209341549"
type input "1209341549"
click at [458, 432] on input "rejected" at bounding box center [455, 426] width 15 height 15
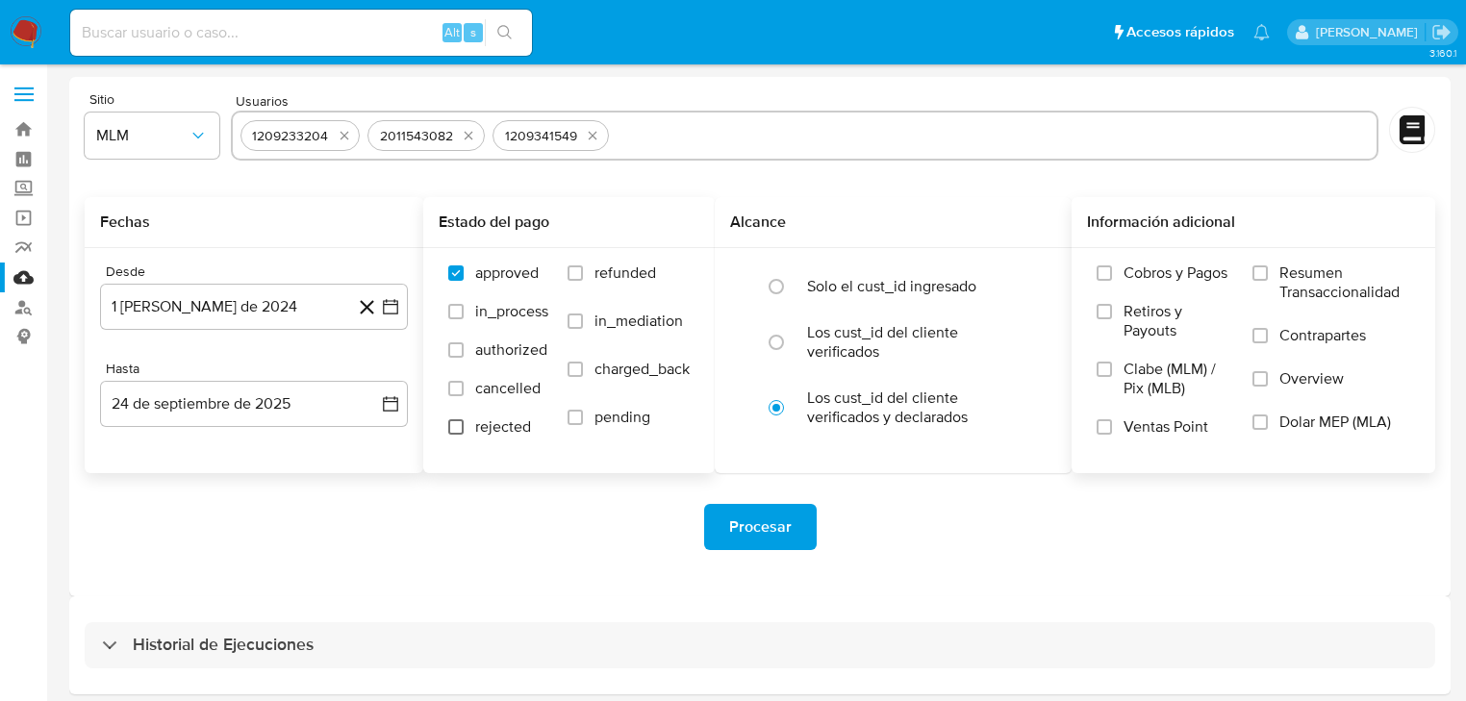
checkbox input "true"
click at [449, 316] on input "in_process" at bounding box center [455, 311] width 15 height 15
checkbox input "true"
click at [462, 358] on label "authorized" at bounding box center [498, 359] width 100 height 38
click at [462, 358] on input "authorized" at bounding box center [455, 349] width 15 height 15
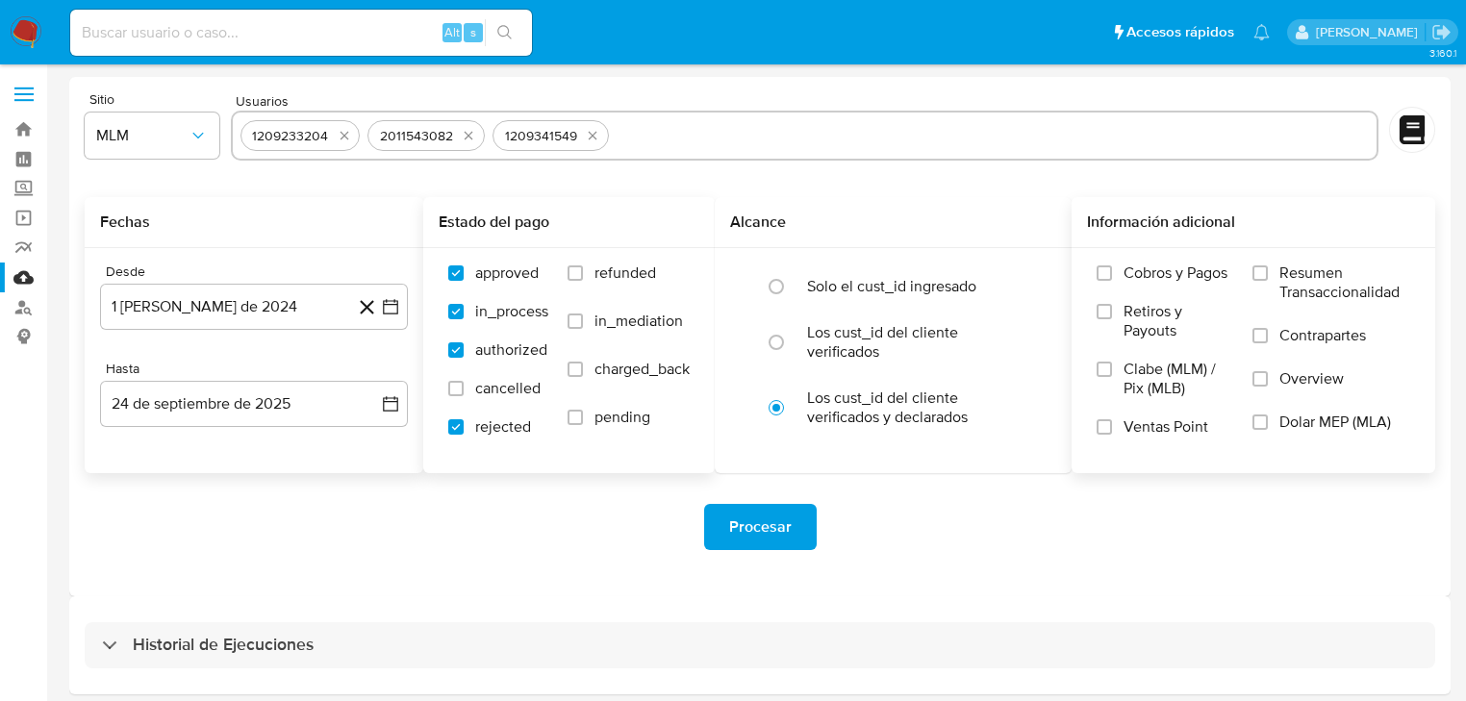
checkbox input "true"
click at [464, 387] on label "cancelled" at bounding box center [498, 398] width 100 height 38
click at [464, 387] on input "cancelled" at bounding box center [455, 388] width 15 height 15
checkbox input "true"
click at [575, 422] on input "pending" at bounding box center [574, 417] width 15 height 15
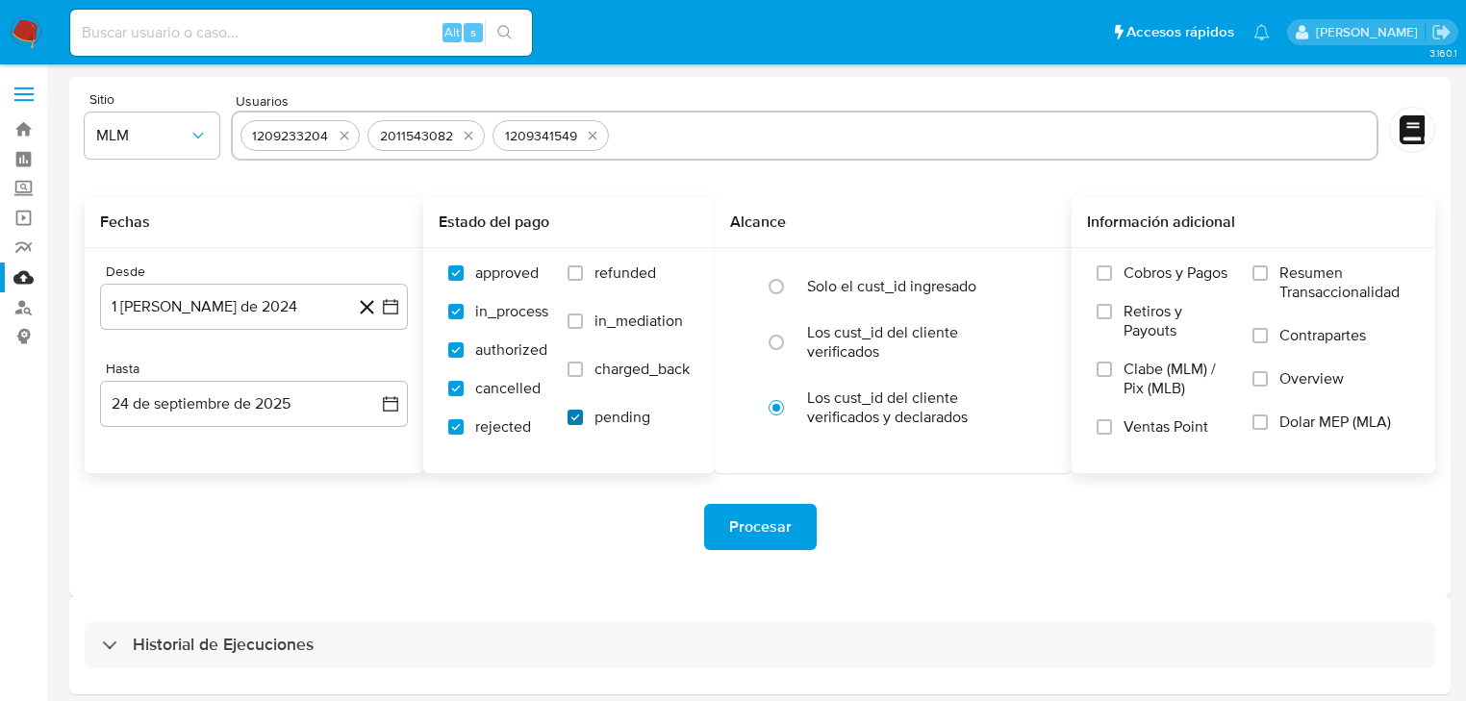
checkbox input "true"
drag, startPoint x: 576, startPoint y: 368, endPoint x: 569, endPoint y: 309, distance: 60.0
click at [577, 368] on input "charged_back" at bounding box center [574, 369] width 15 height 15
checkbox input "true"
click at [581, 326] on input "in_mediation" at bounding box center [574, 320] width 15 height 15
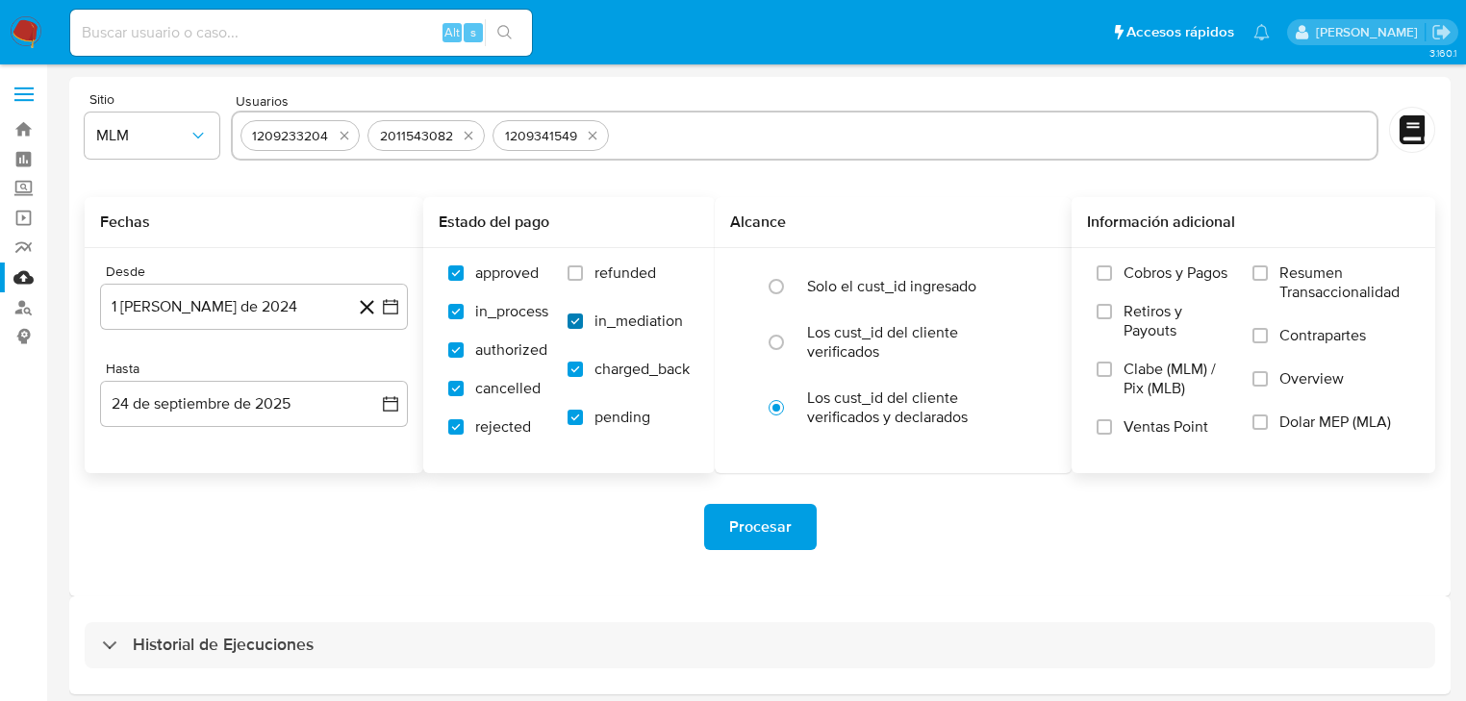
checkbox input "true"
click at [582, 273] on input "refunded" at bounding box center [574, 272] width 15 height 15
checkbox input "true"
click at [742, 525] on span "Procesar" at bounding box center [760, 527] width 63 height 42
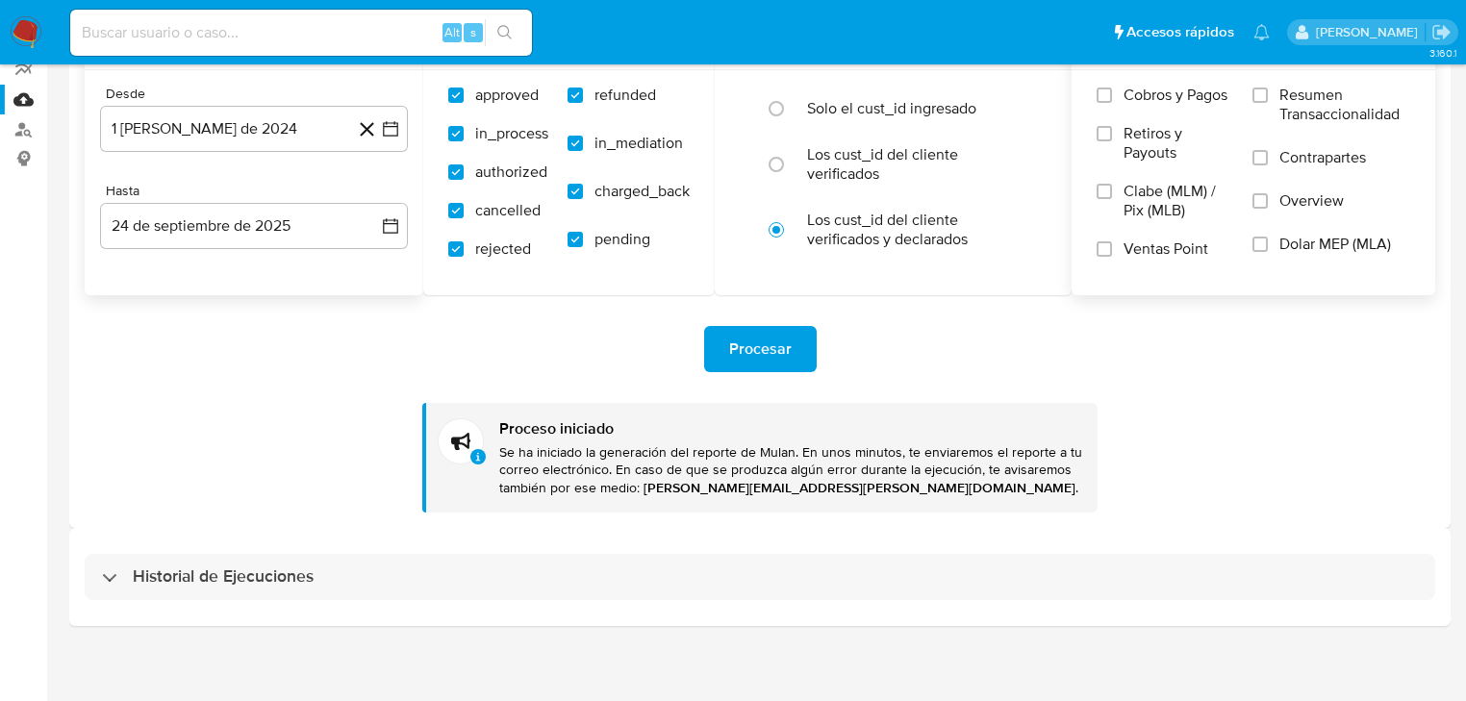
scroll to position [185, 0]
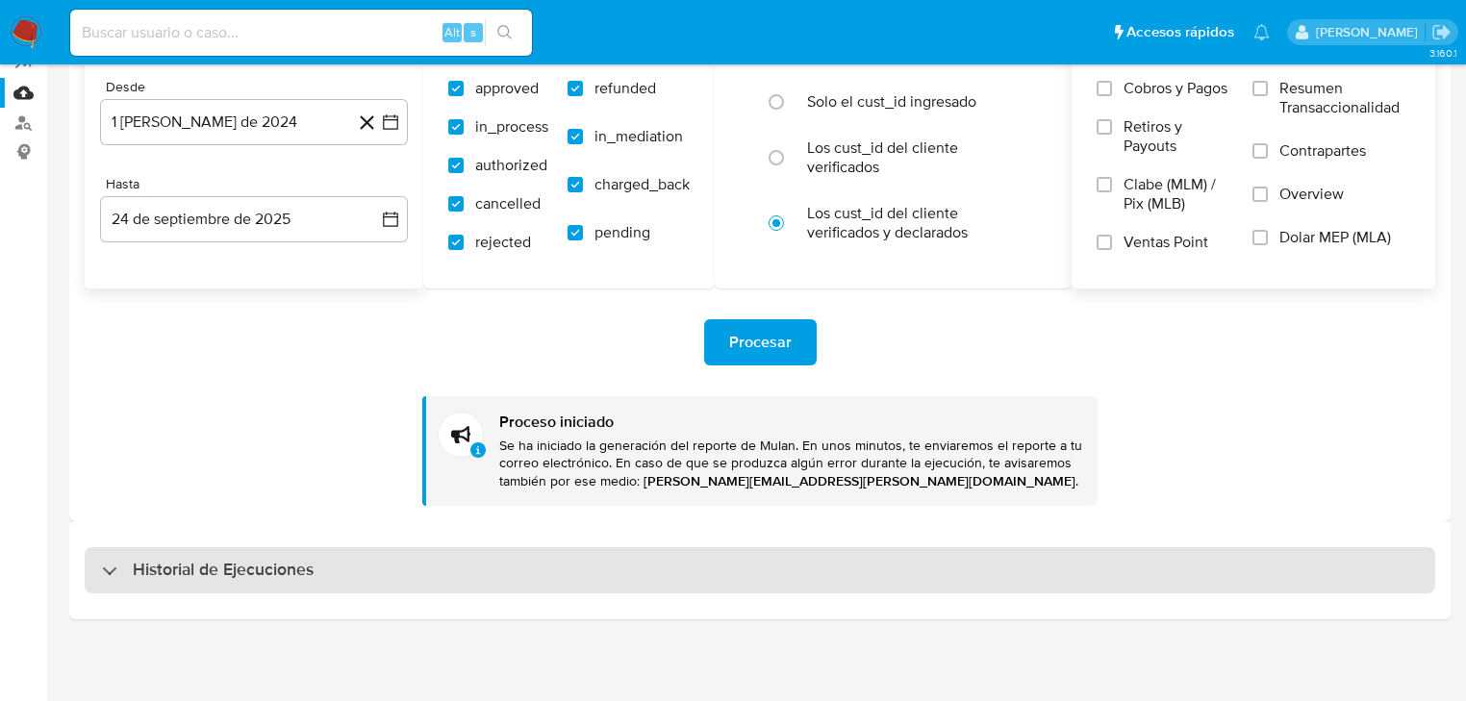
click at [247, 568] on h3 "Historial de Ejecuciones" at bounding box center [223, 570] width 181 height 23
select select "10"
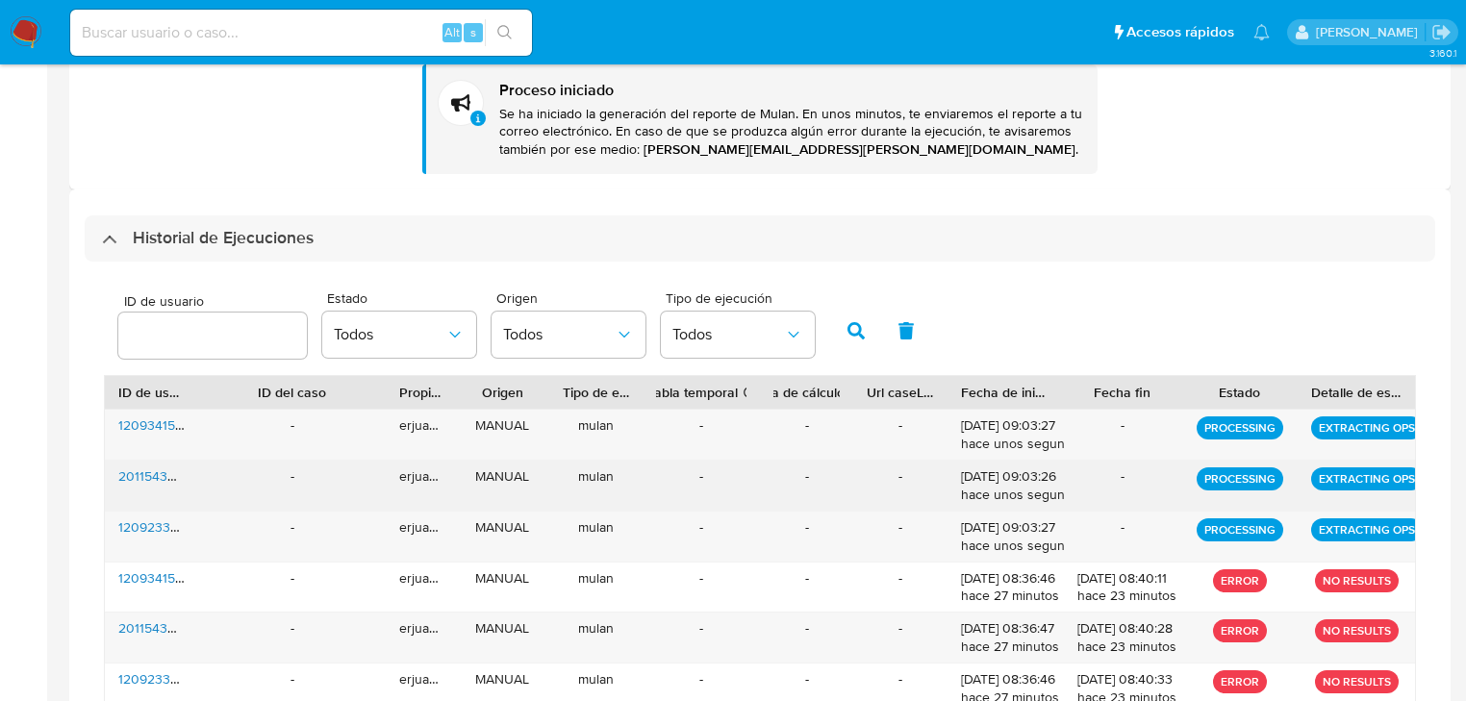
scroll to position [569, 0]
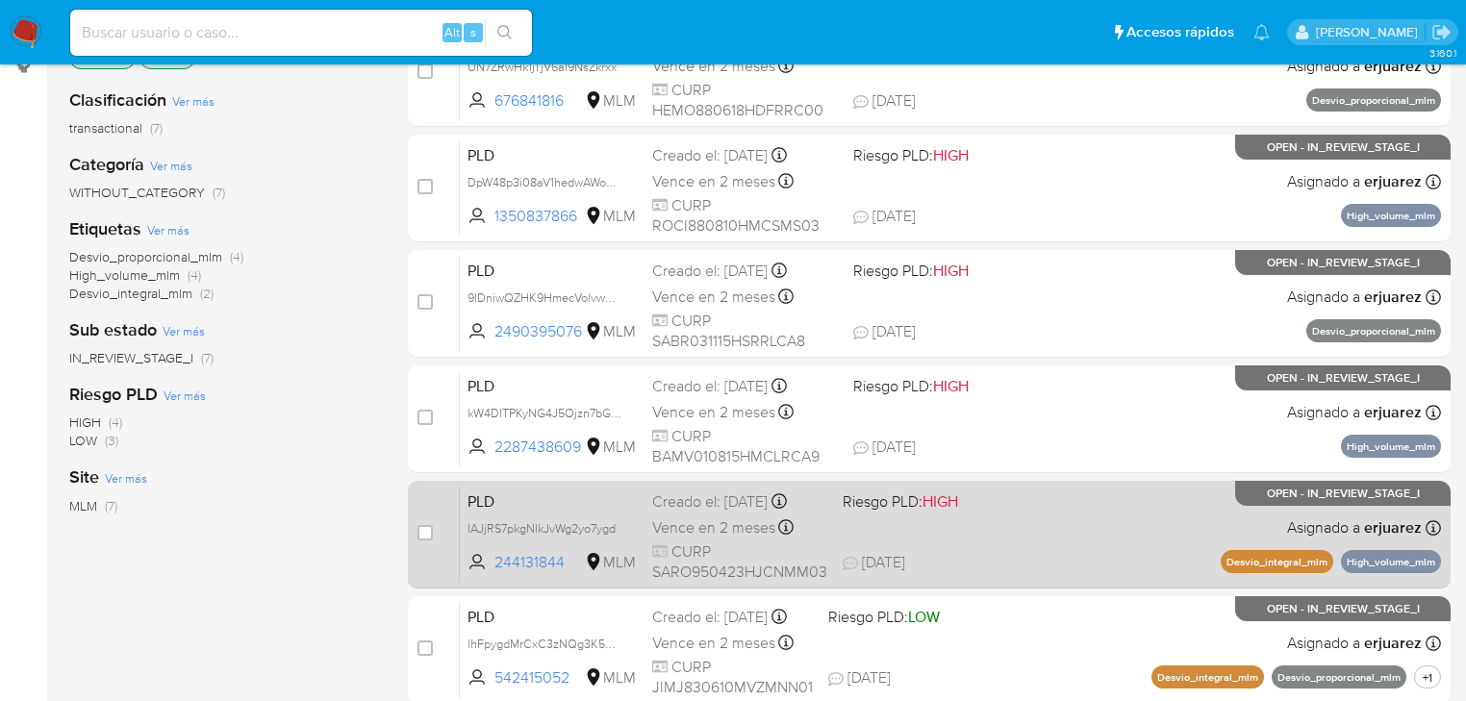
scroll to position [462, 0]
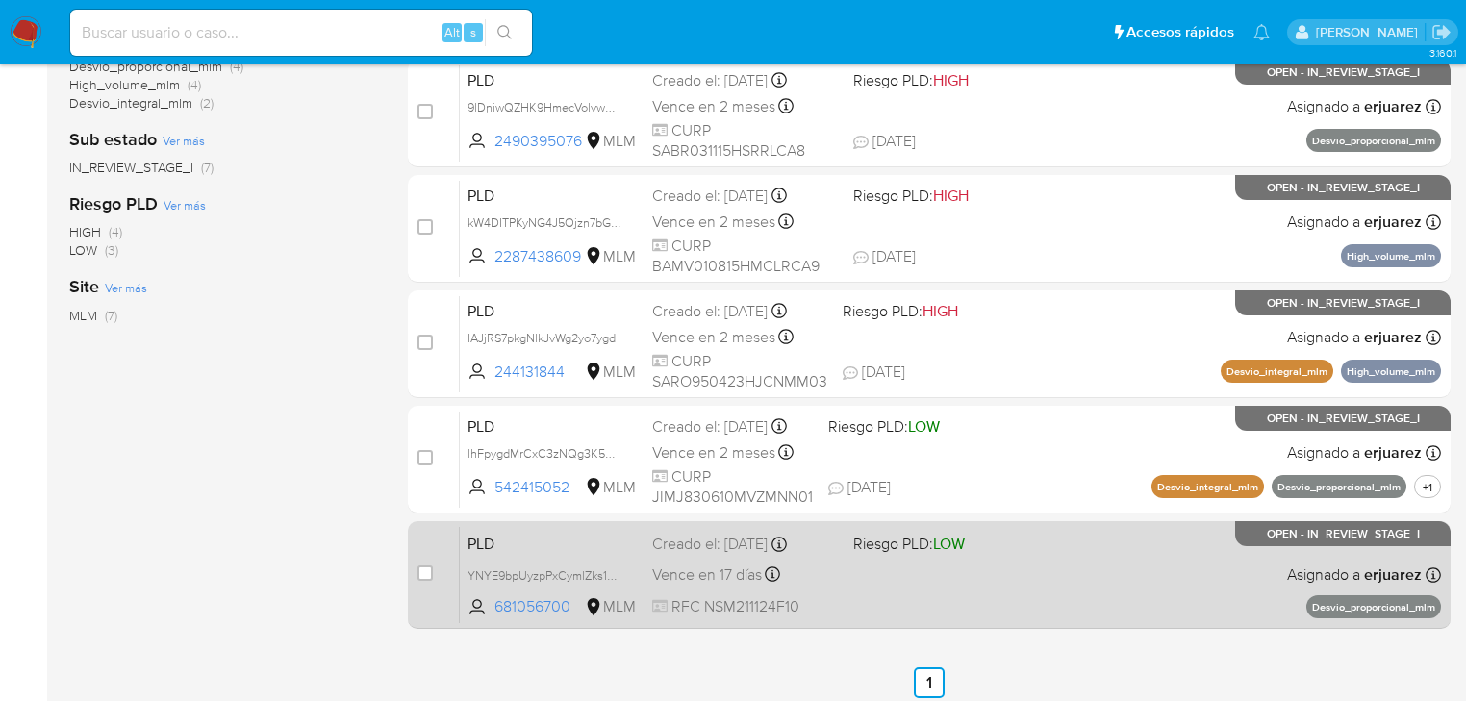
click at [1127, 552] on div "PLD YNYE9bpUyzpPxCymlZks1nLu 681056700 MLM Riesgo PLD: LOW Creado el: [DATE] Cr…" at bounding box center [950, 574] width 981 height 97
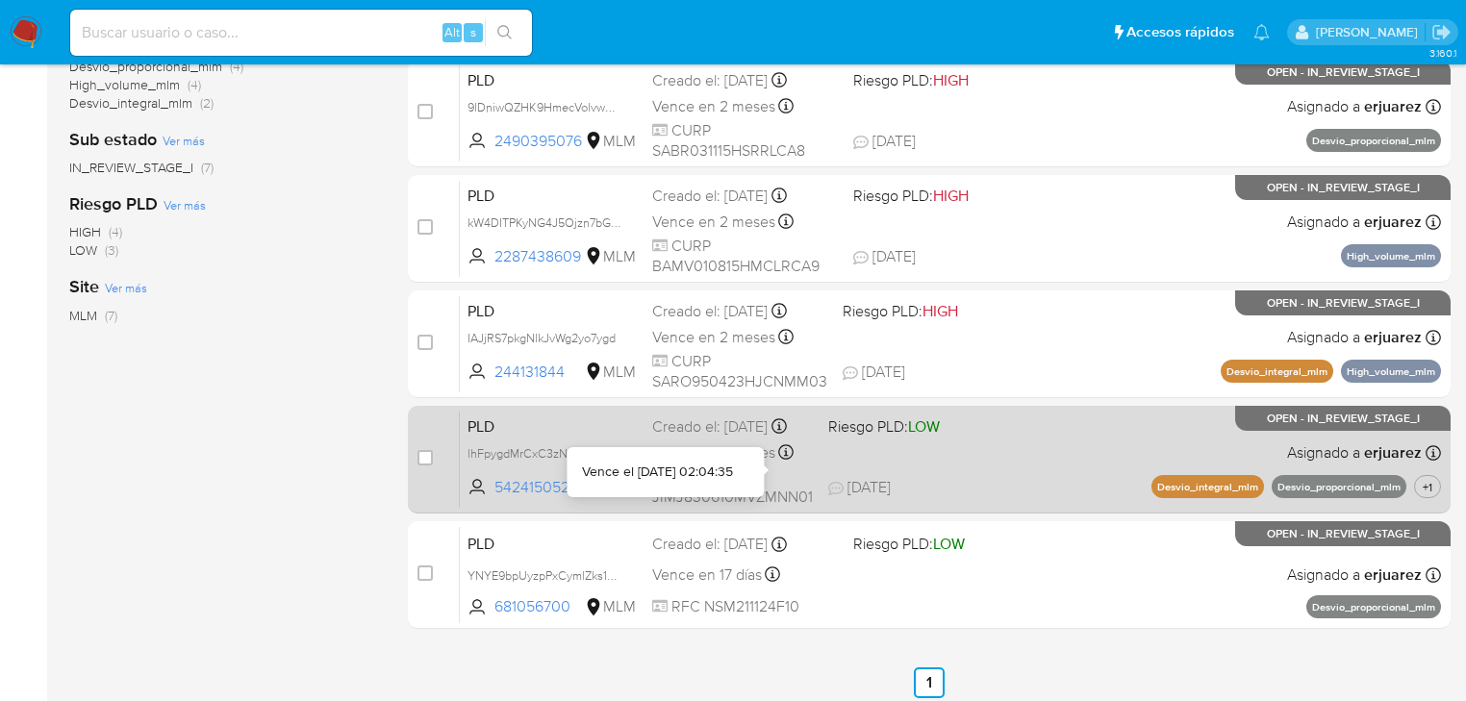
click at [869, 435] on span "Riesgo PLD: LOW" at bounding box center [884, 425] width 112 height 21
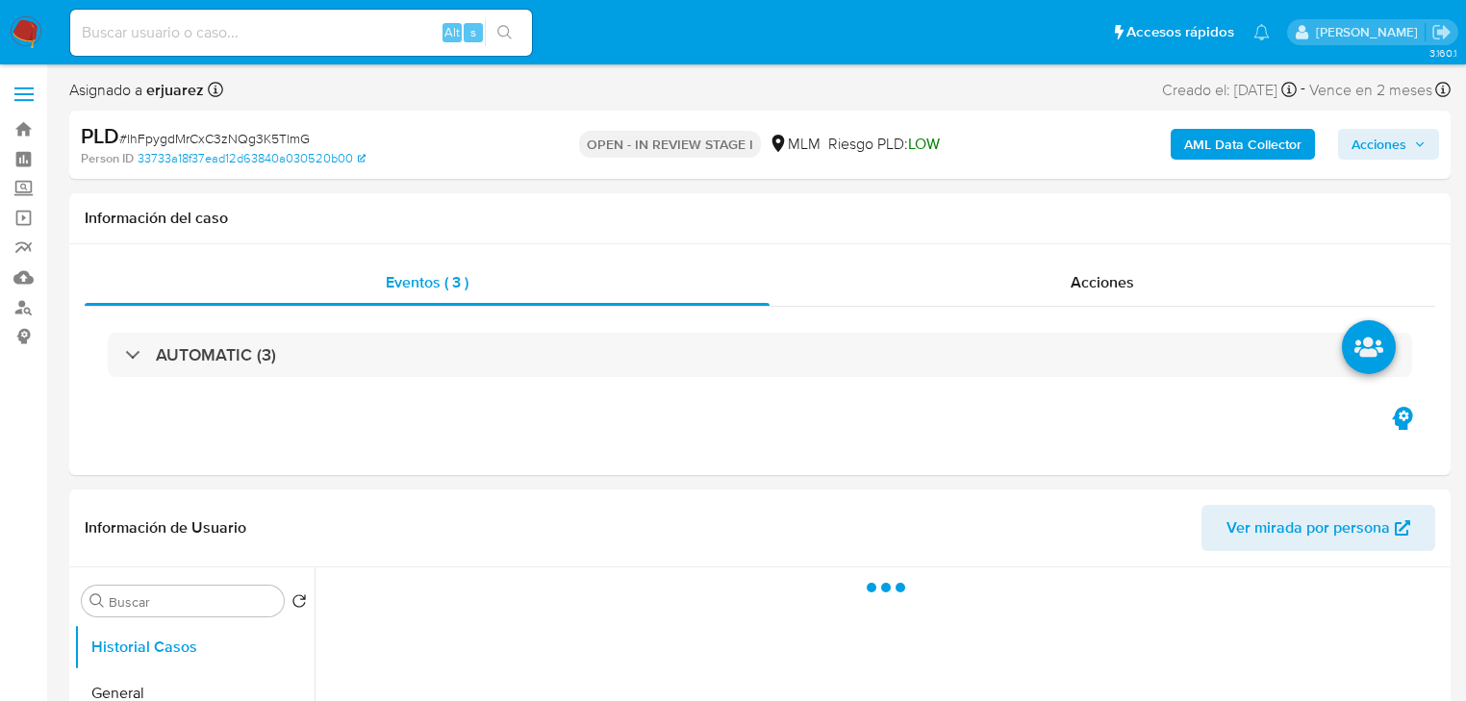
select select "10"
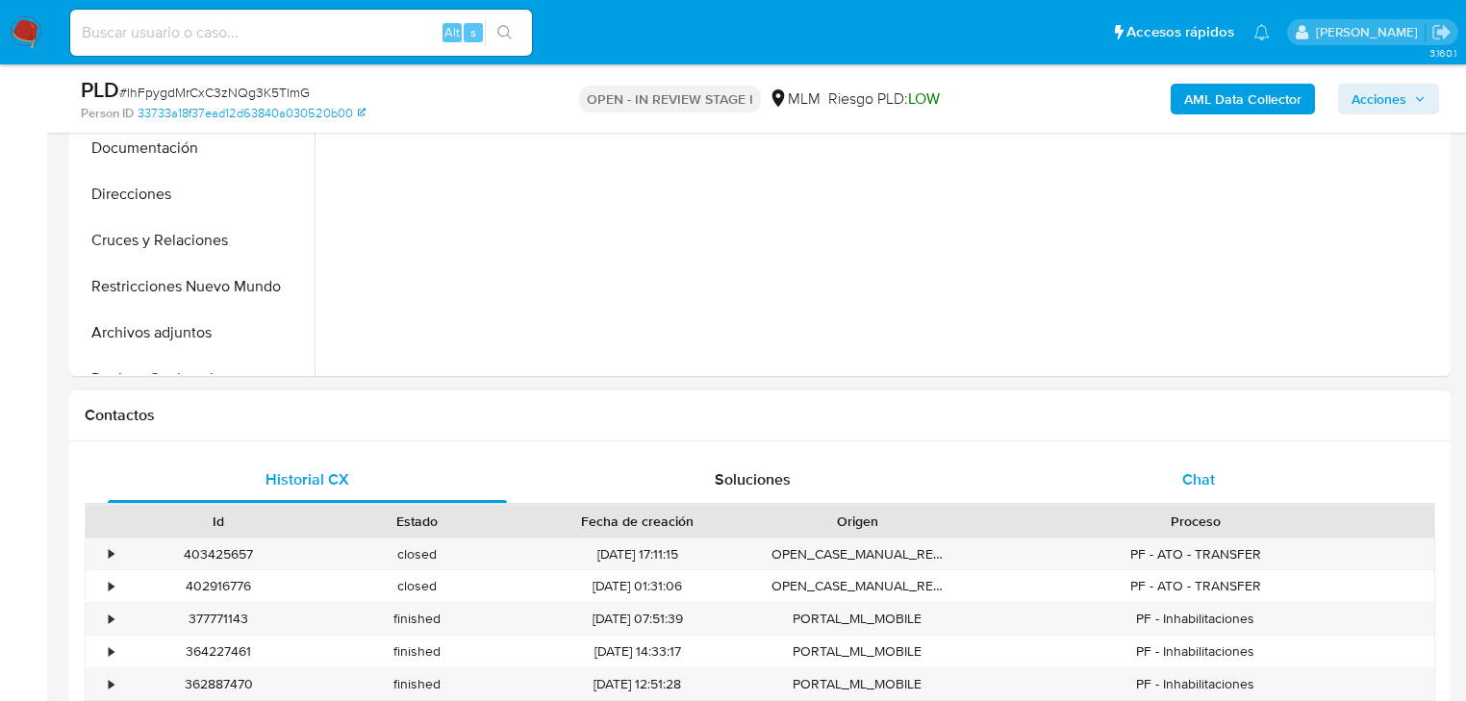
click at [1207, 482] on span "Chat" at bounding box center [1198, 479] width 33 height 22
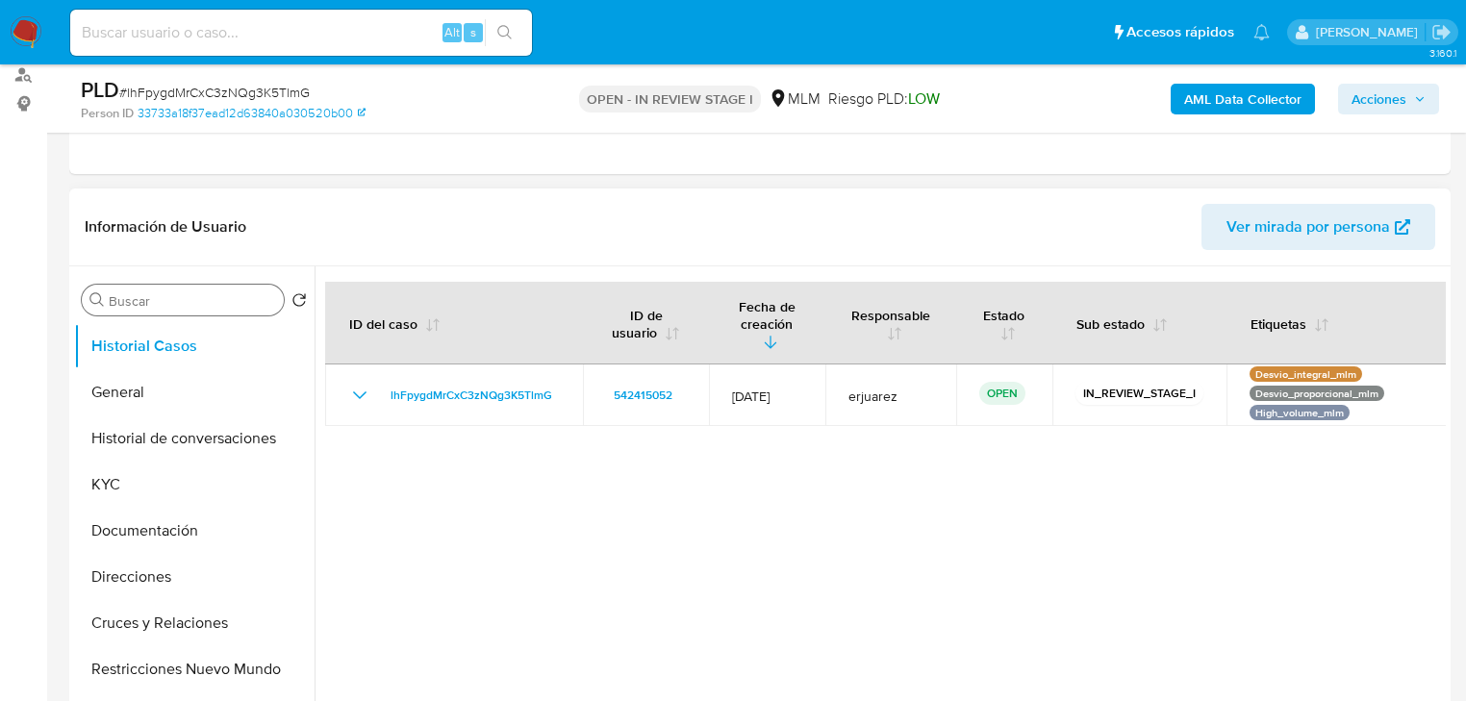
scroll to position [231, 0]
click at [140, 400] on button "General" at bounding box center [186, 394] width 225 height 46
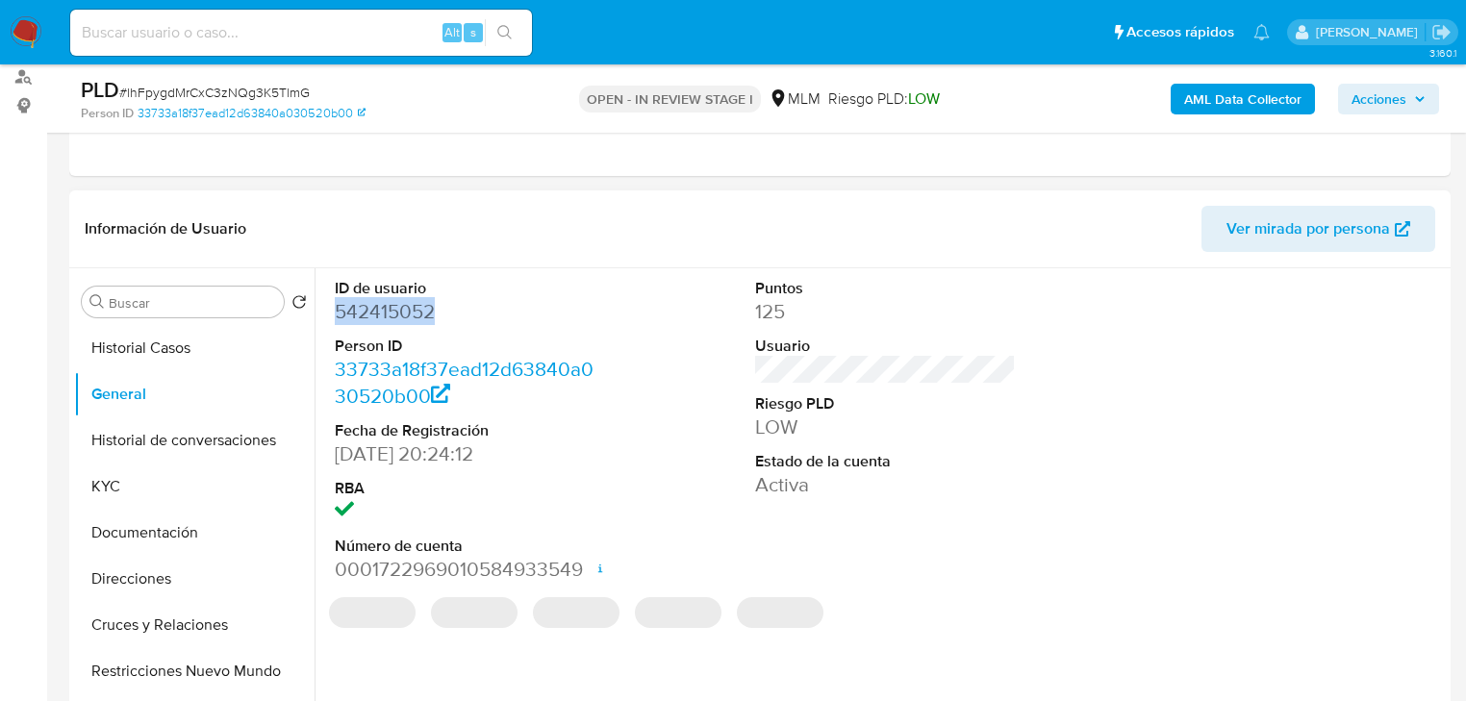
drag, startPoint x: 465, startPoint y: 308, endPoint x: 338, endPoint y: 310, distance: 127.0
click at [338, 310] on dd "542415052" at bounding box center [465, 311] width 261 height 27
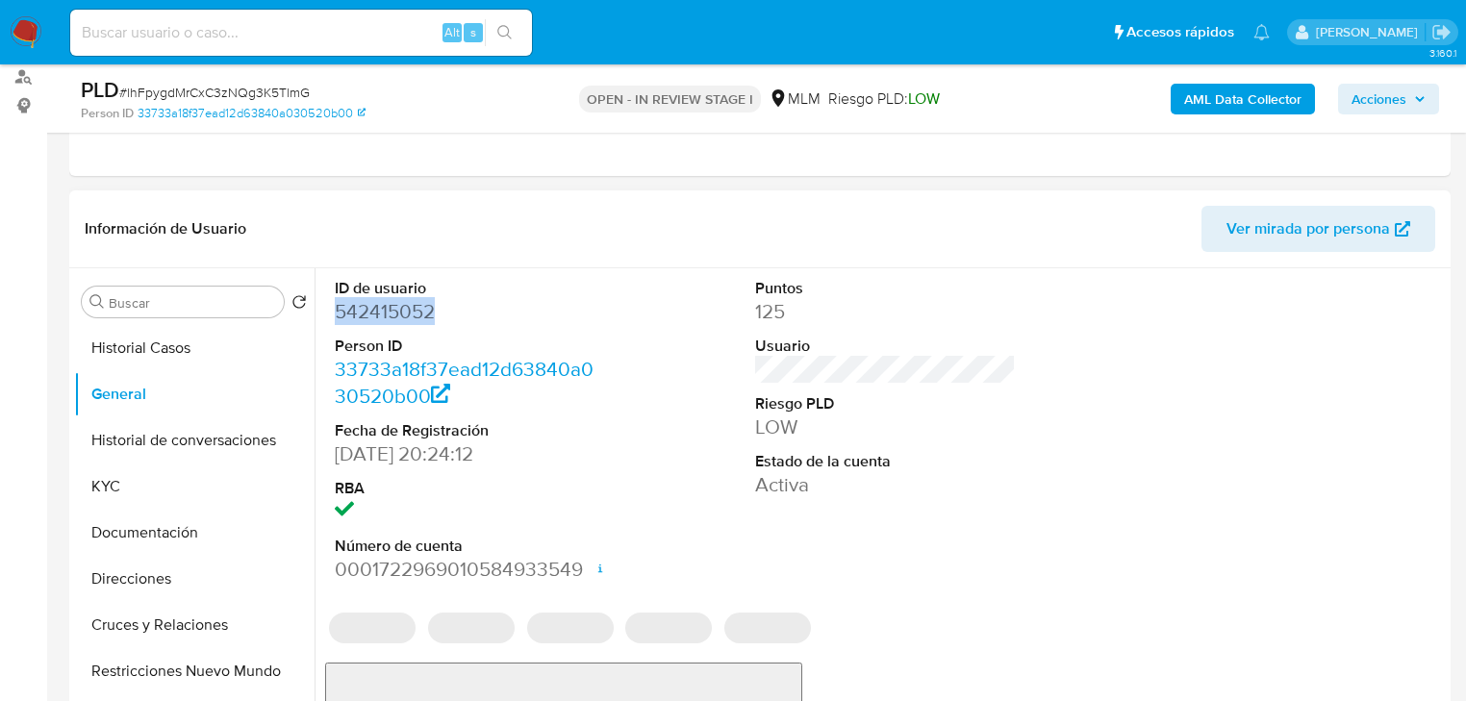
copy dd "542415052"
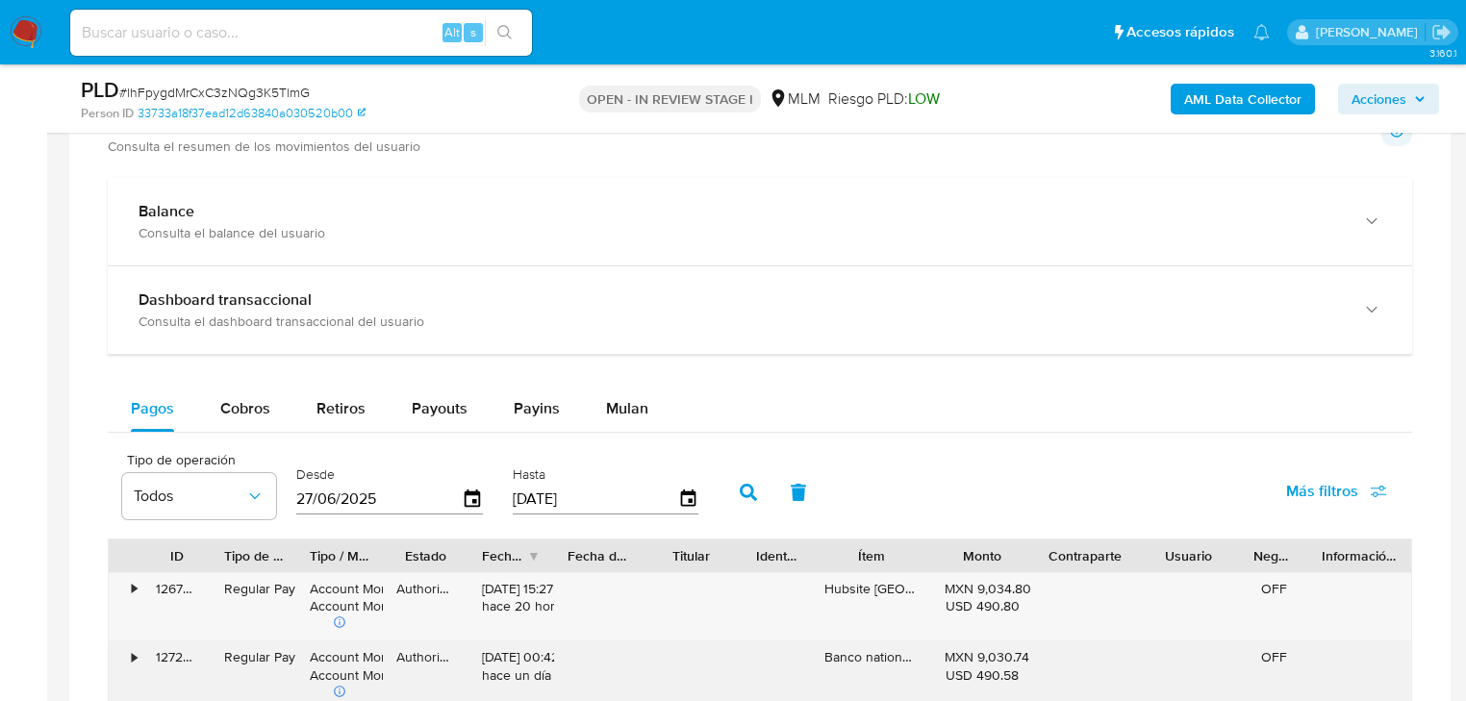
scroll to position [1846, 0]
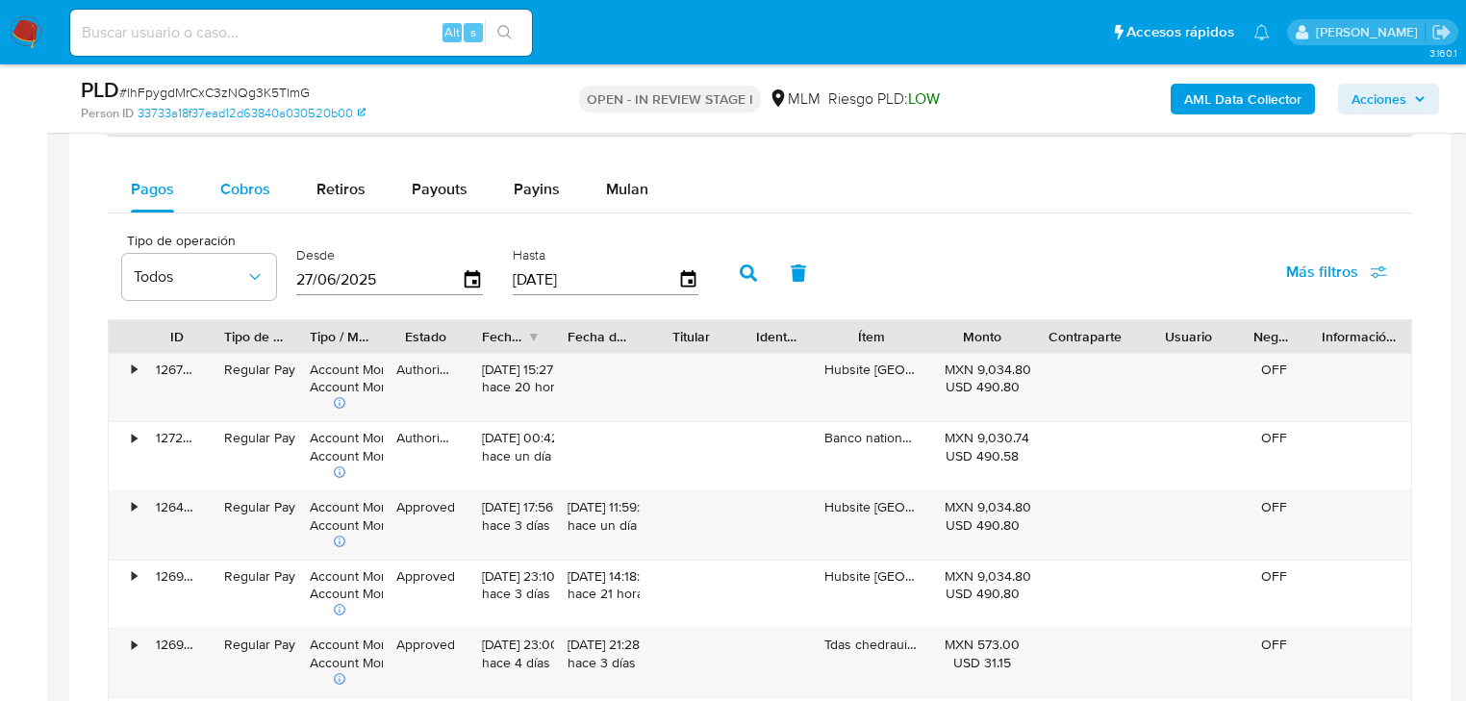
click at [247, 191] on span "Cobros" at bounding box center [245, 189] width 50 height 22
select select "10"
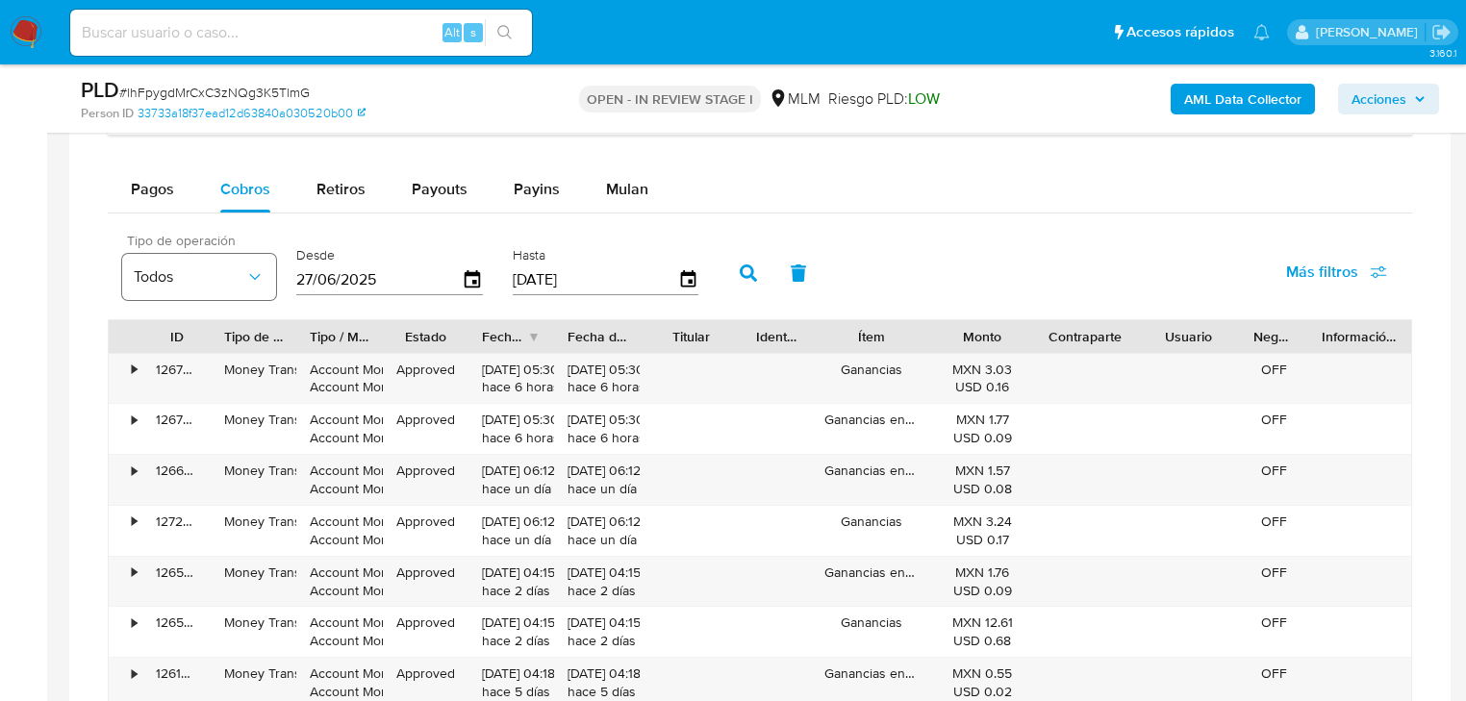
drag, startPoint x: 398, startPoint y: 281, endPoint x: 243, endPoint y: 280, distance: 154.8
click at [246, 279] on div "Tipo de operación Todos Desde [DATE] Hasta [DATE]" at bounding box center [415, 271] width 605 height 77
type input "0_/__/____"
type input "[DATE]"
drag, startPoint x: 614, startPoint y: 272, endPoint x: 440, endPoint y: 276, distance: 174.1
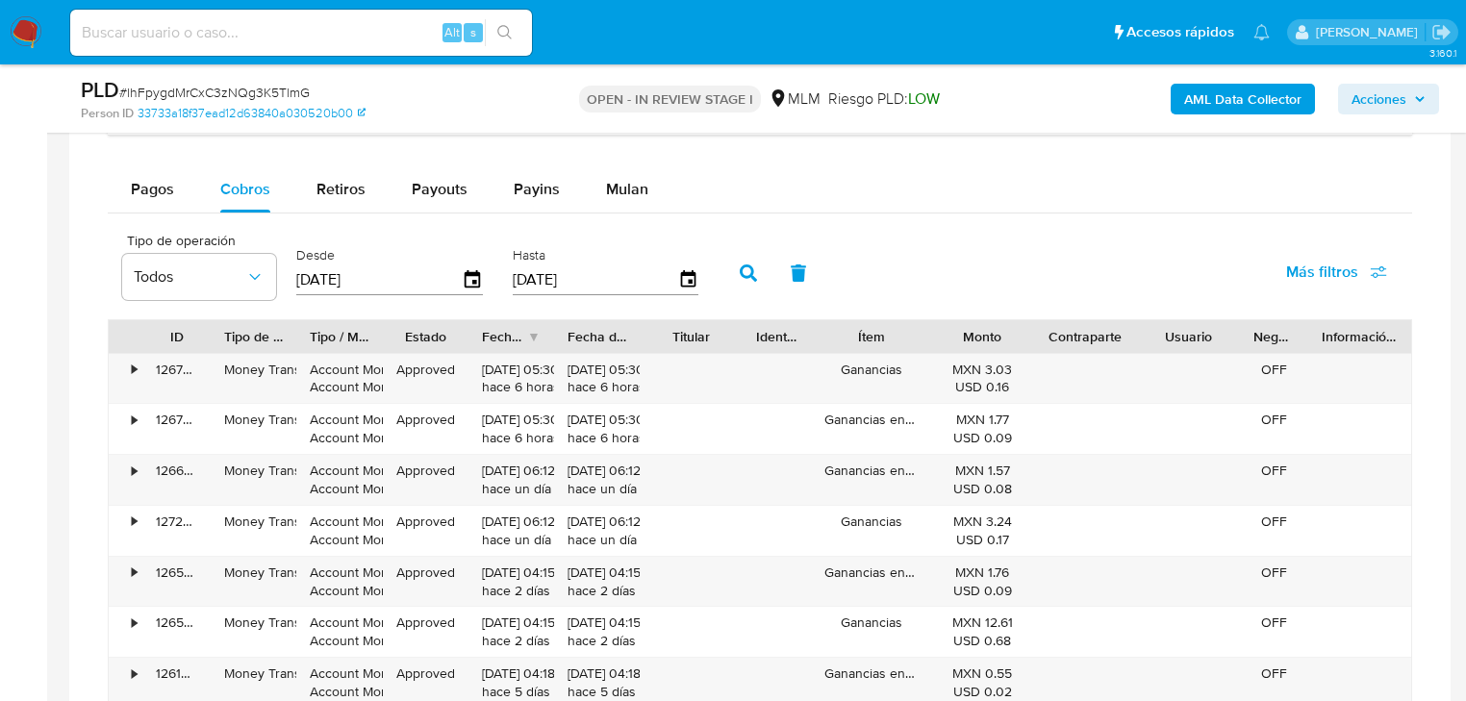
click at [440, 276] on div "Tipo de operación Todos Desde [DATE] Hasta [DATE]" at bounding box center [415, 271] width 605 height 77
type input "3_/__/____"
type input "[DATE]"
drag, startPoint x: 531, startPoint y: 277, endPoint x: 500, endPoint y: 273, distance: 31.0
click at [500, 273] on div "Tipo de operación Todos Desde [DATE] Hasta [DATE]" at bounding box center [415, 271] width 605 height 77
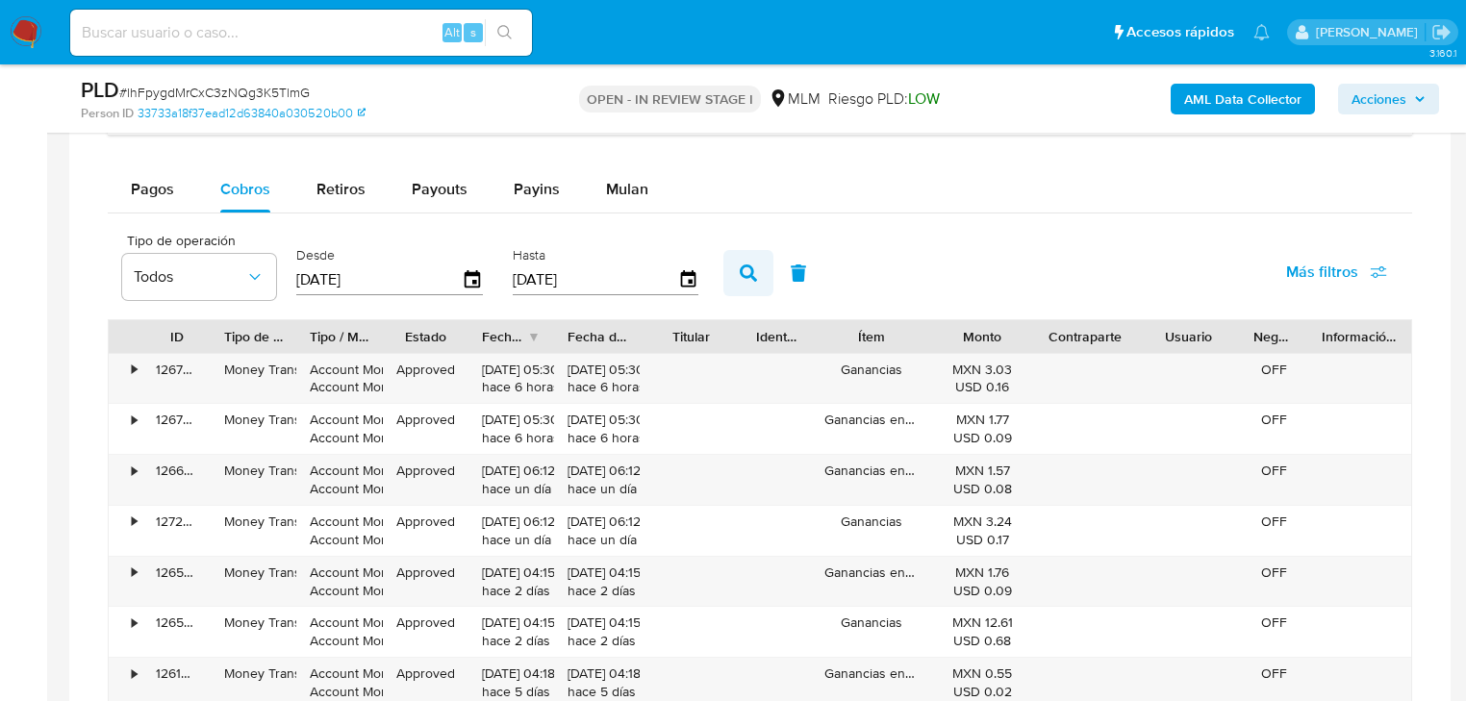
type input "[DATE]"
click at [742, 267] on icon "button" at bounding box center [748, 272] width 17 height 17
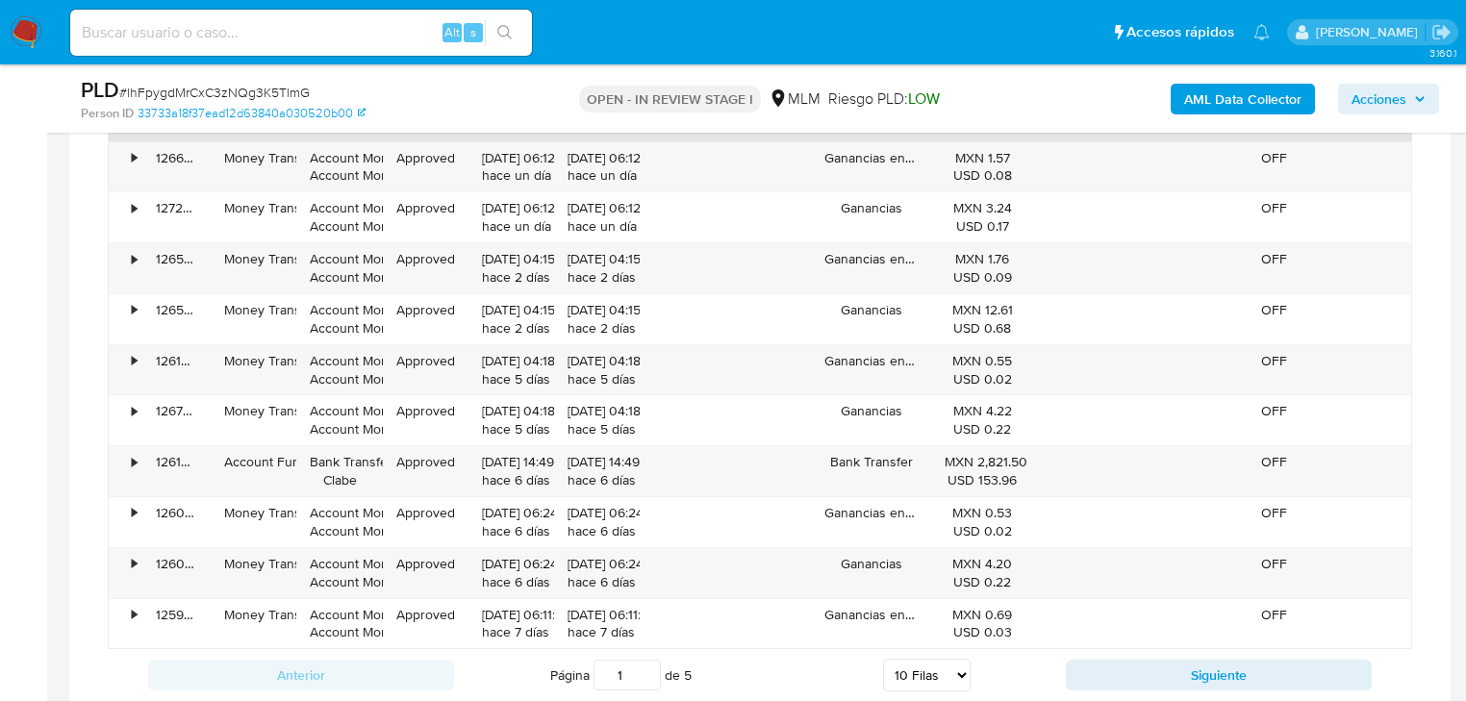
scroll to position [2077, 0]
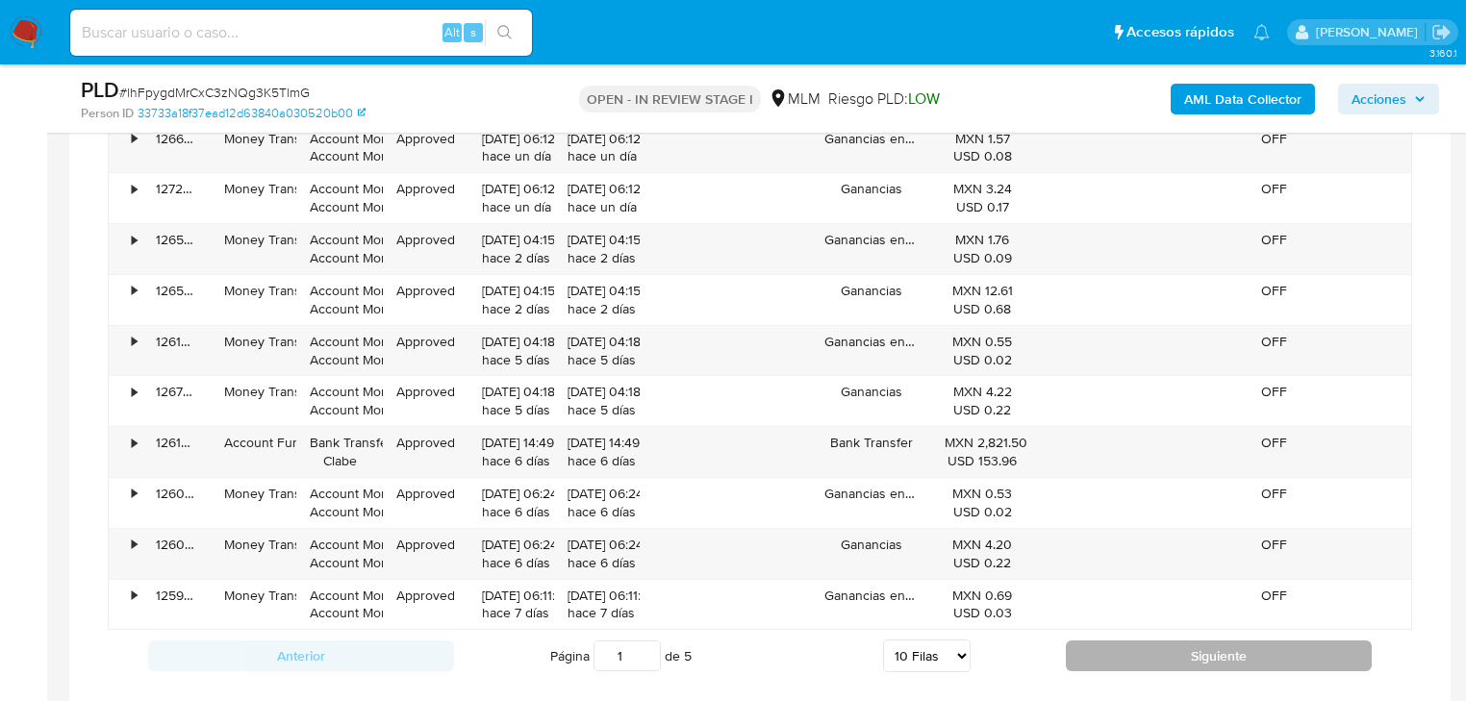
click at [1116, 640] on button "Siguiente" at bounding box center [1219, 655] width 306 height 31
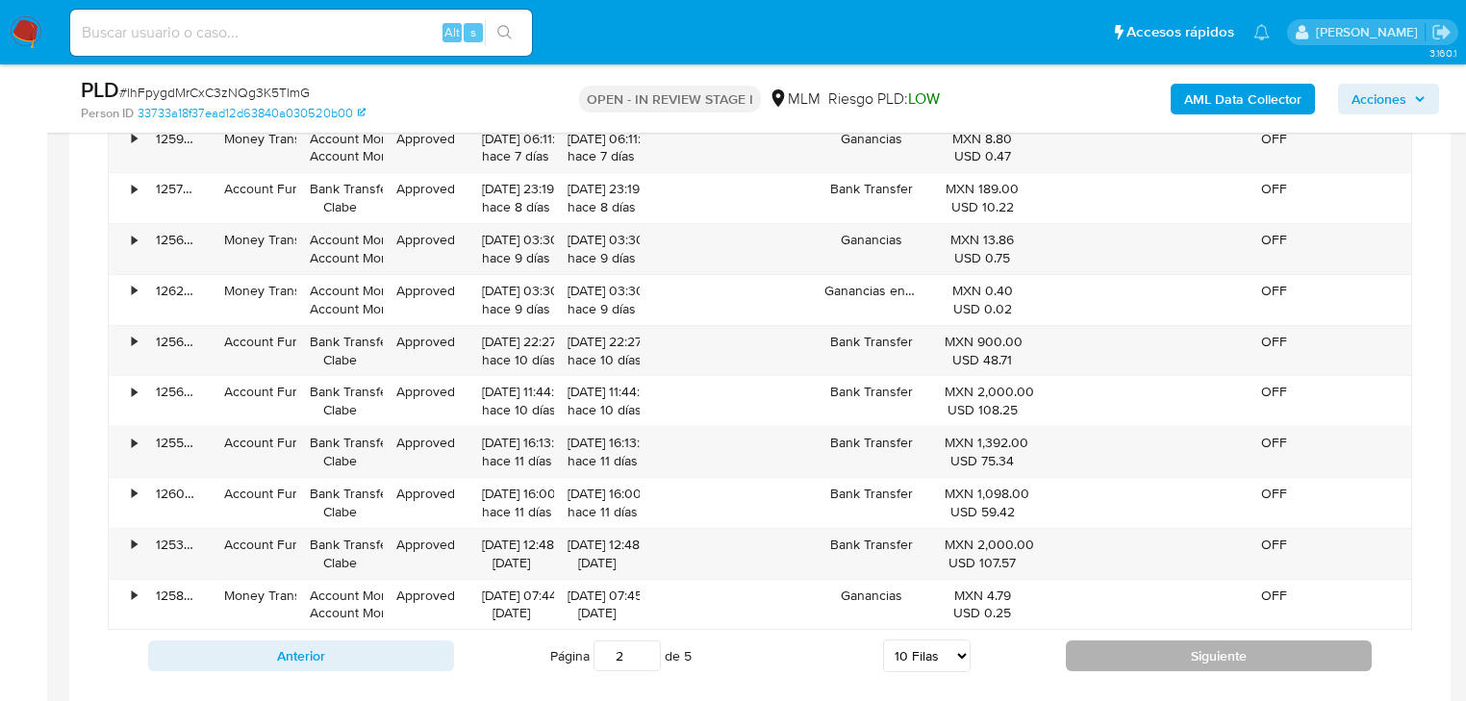
click at [1116, 640] on button "Siguiente" at bounding box center [1219, 655] width 306 height 31
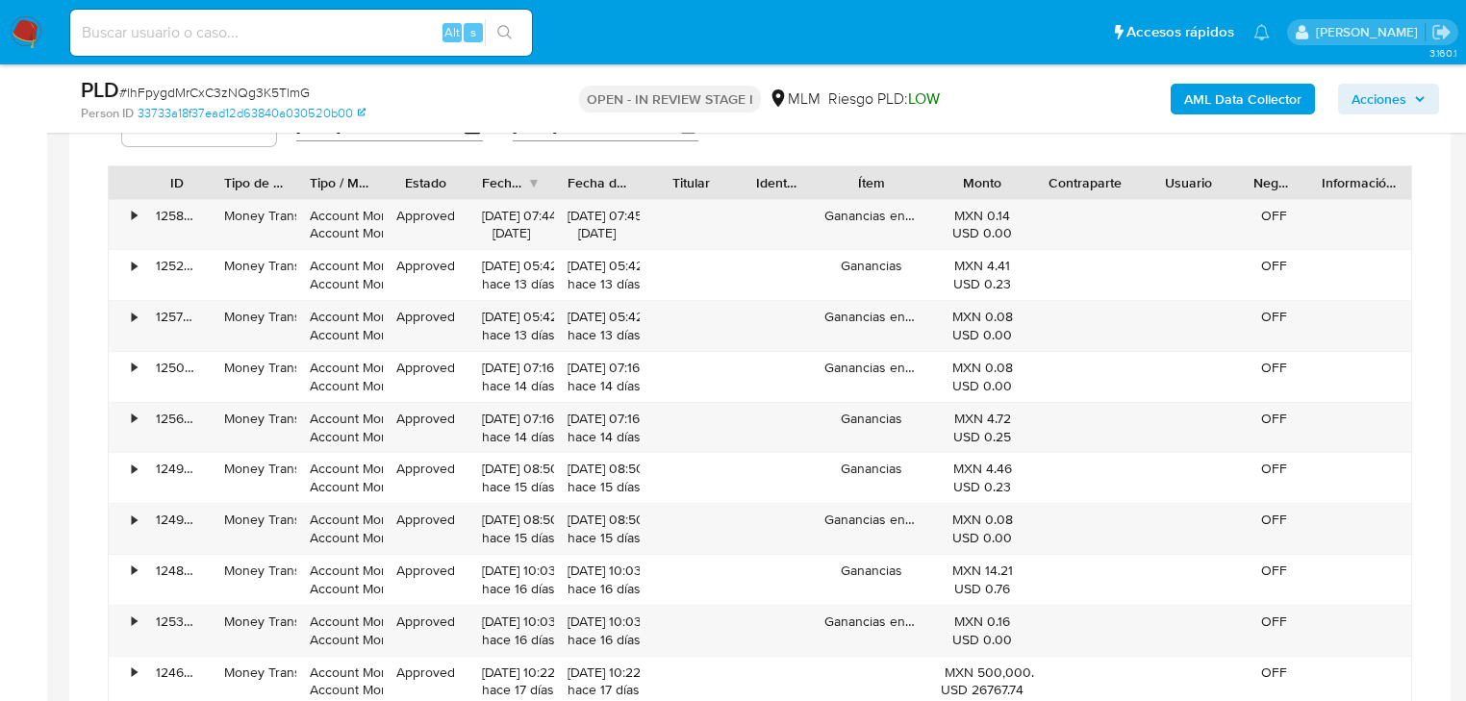
scroll to position [2154, 0]
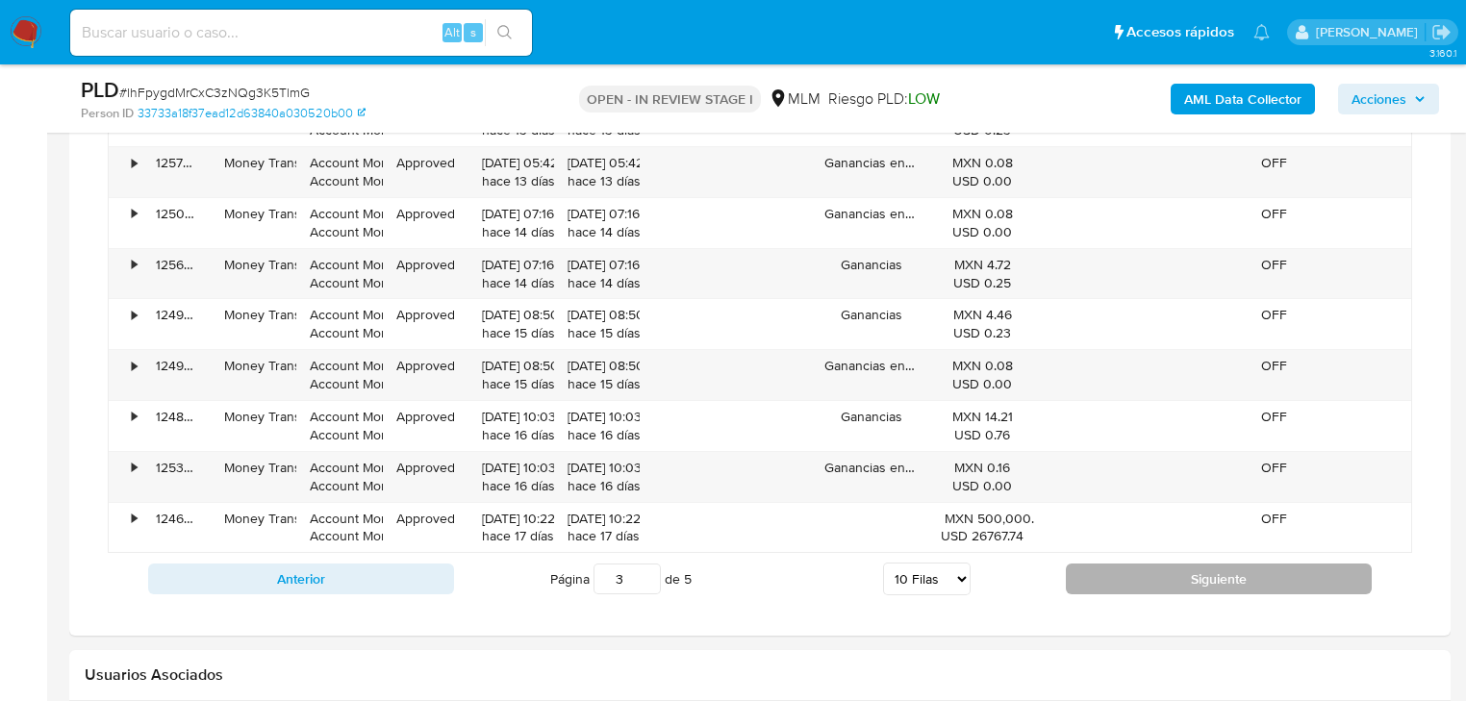
click at [1127, 589] on button "Siguiente" at bounding box center [1219, 579] width 306 height 31
type input "4"
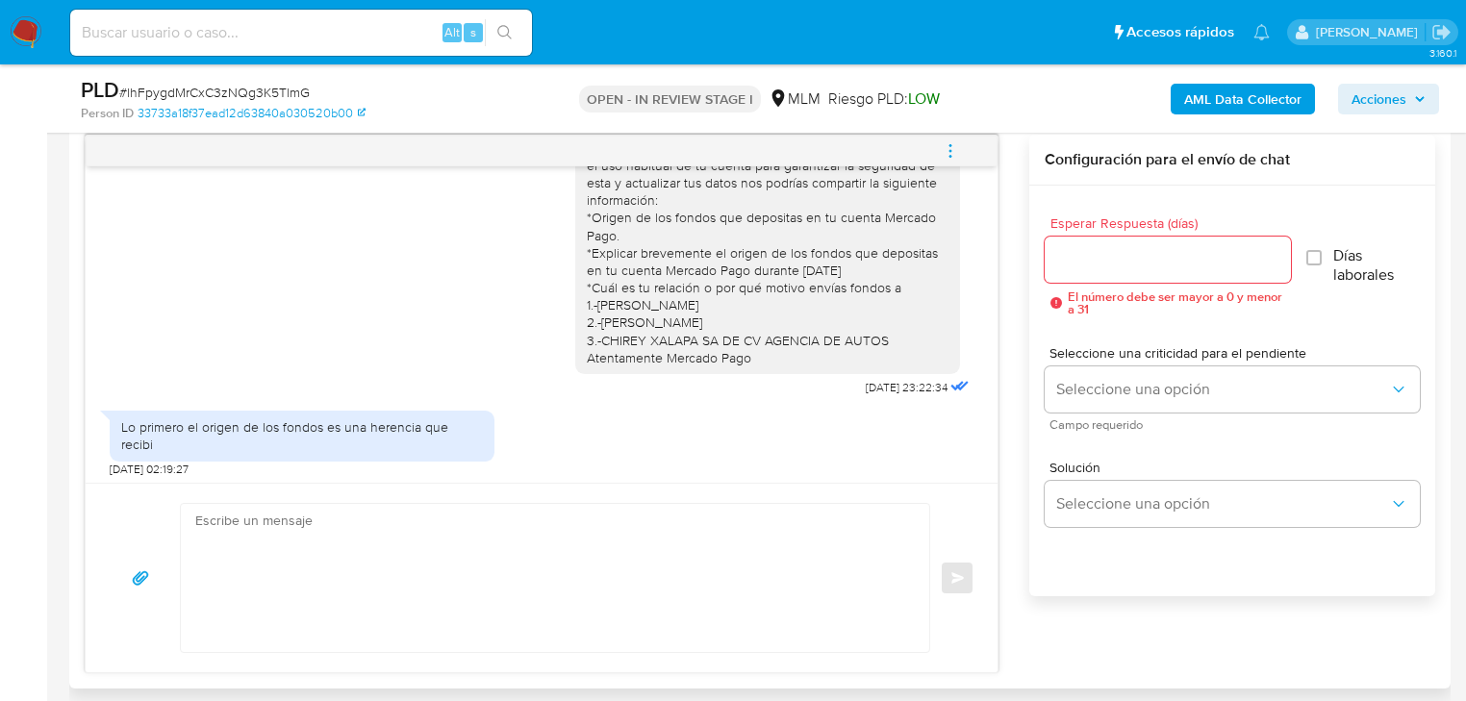
scroll to position [138, 0]
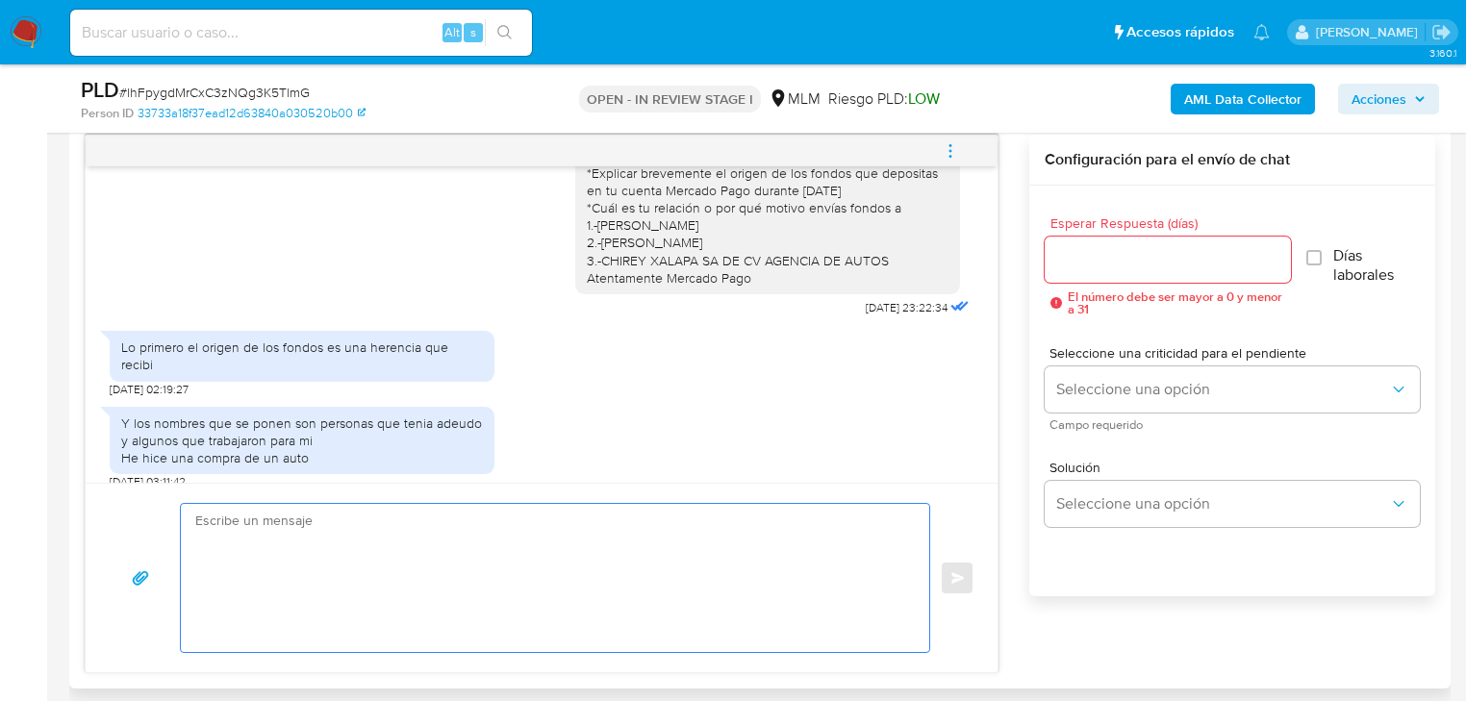
click at [331, 542] on textarea at bounding box center [550, 578] width 710 height 148
click at [412, 548] on textarea at bounding box center [550, 578] width 710 height 148
click at [374, 562] on textarea at bounding box center [550, 578] width 710 height 148
click at [351, 521] on textarea at bounding box center [550, 578] width 710 height 148
drag, startPoint x: 248, startPoint y: 486, endPoint x: 268, endPoint y: 518, distance: 38.4
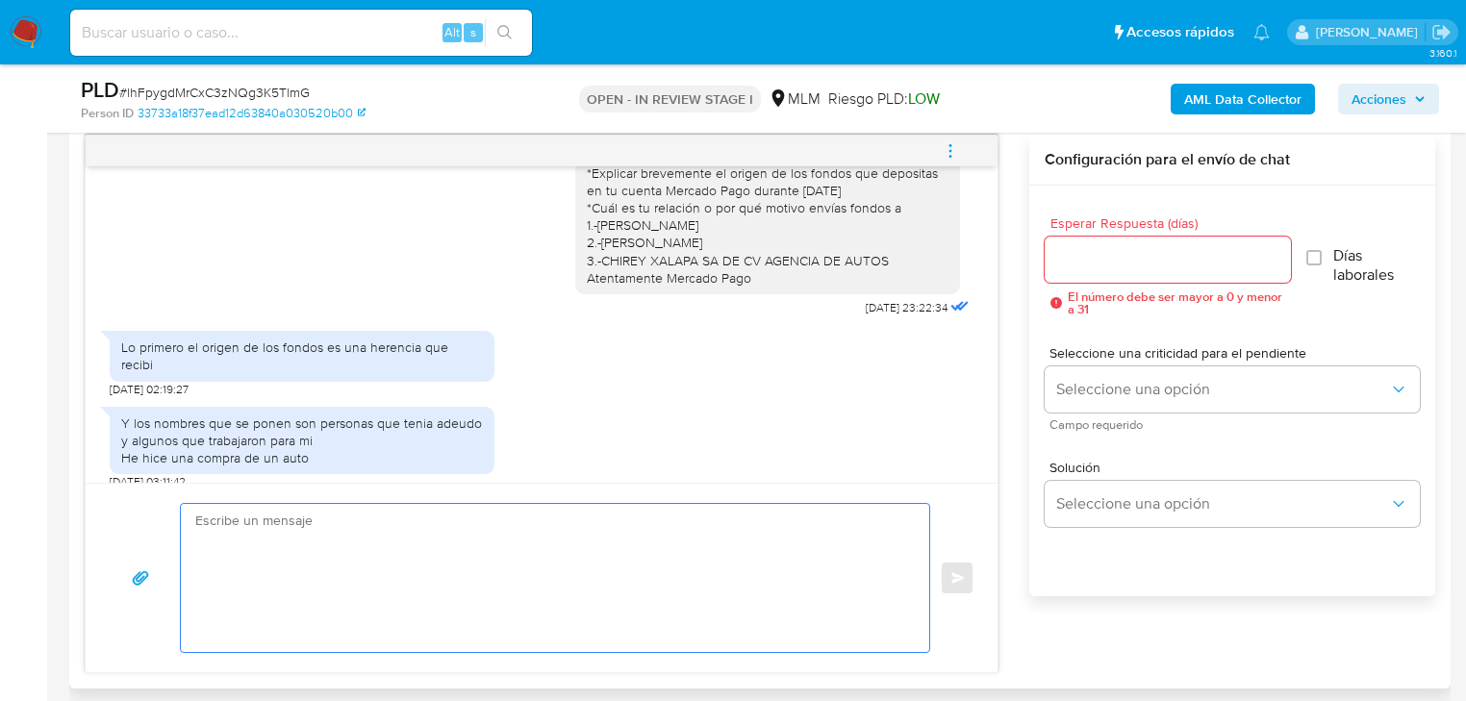
click at [253, 492] on div "Enviar" at bounding box center [542, 577] width 912 height 189
click at [269, 542] on textarea at bounding box center [550, 578] width 710 height 148
type textarea "h"
type textarea "Hola Janeth"
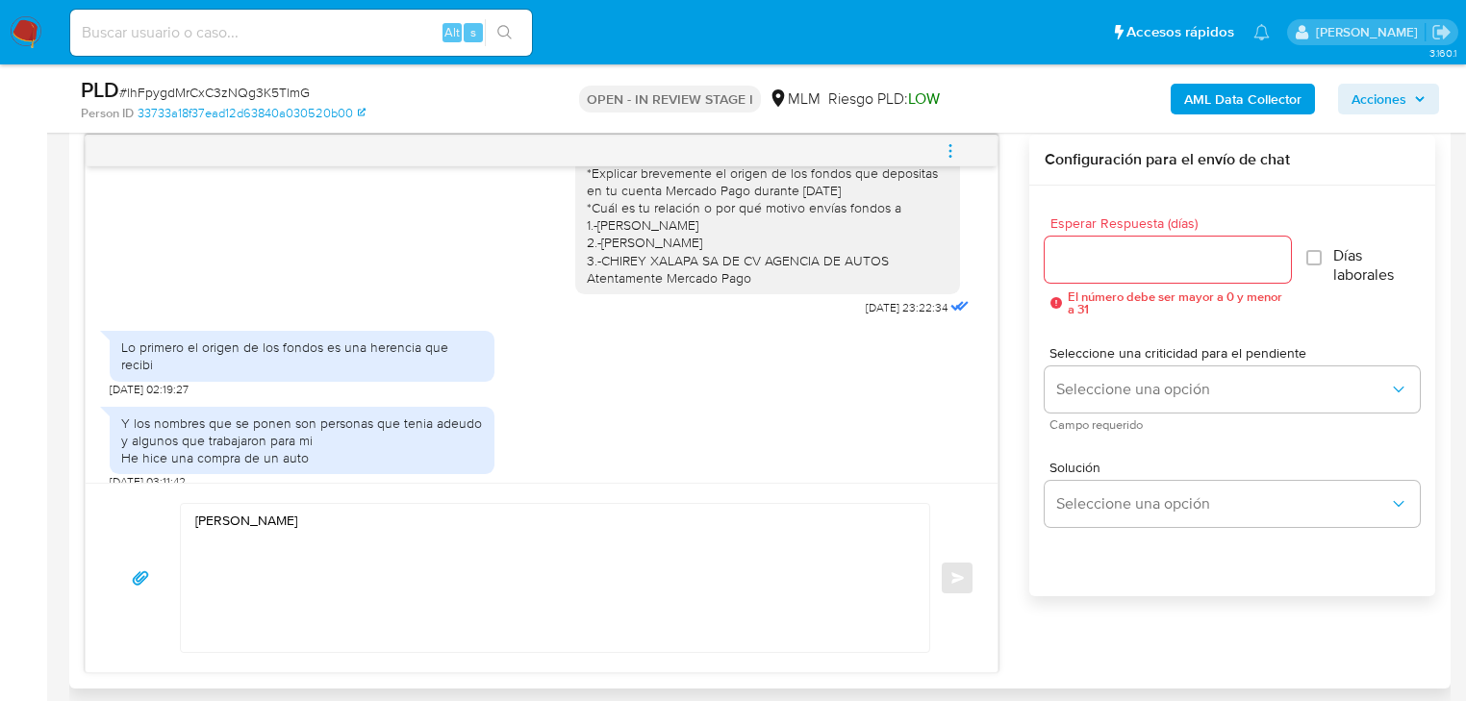
click at [1066, 271] on div at bounding box center [1167, 260] width 246 height 46
click at [1098, 240] on div at bounding box center [1167, 260] width 246 height 46
click at [1093, 254] on input "Esperar Respuesta (días)" at bounding box center [1167, 259] width 246 height 25
type input "2"
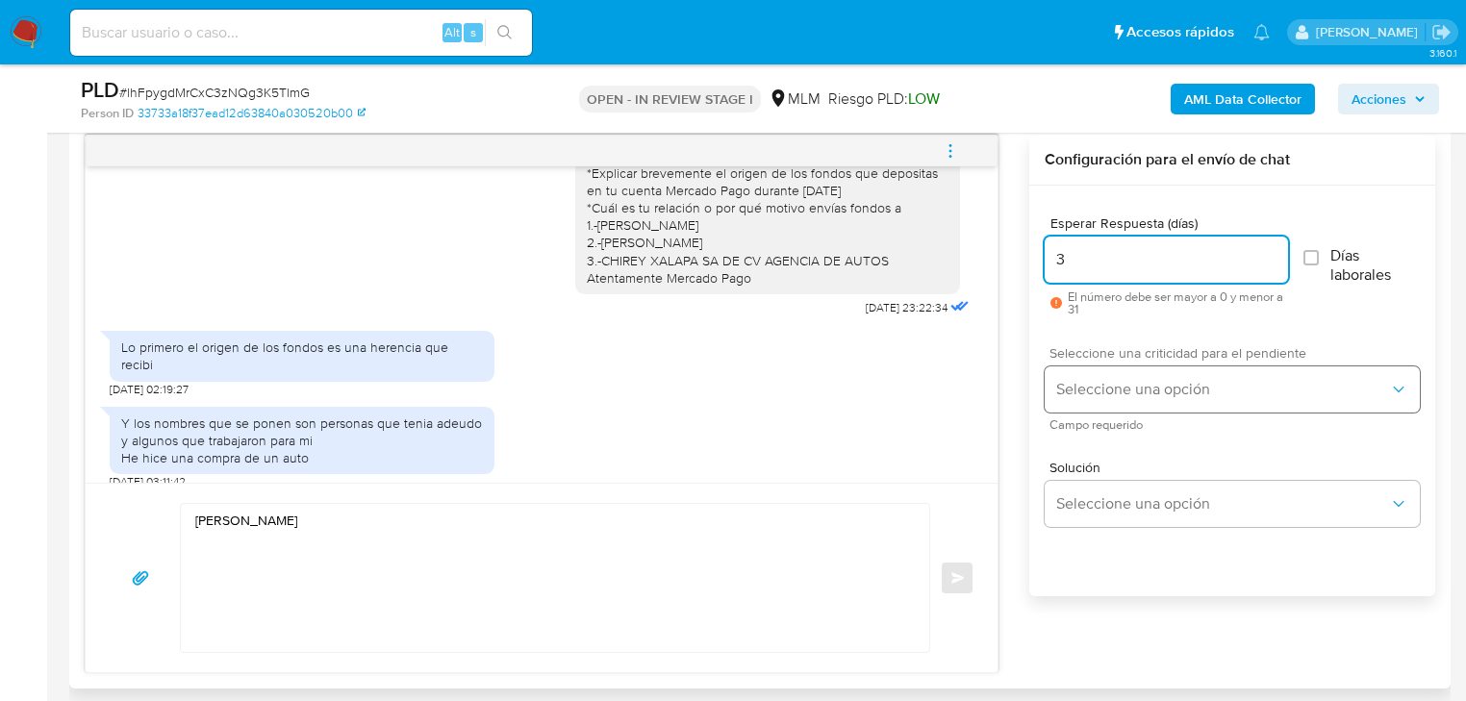
type input "3"
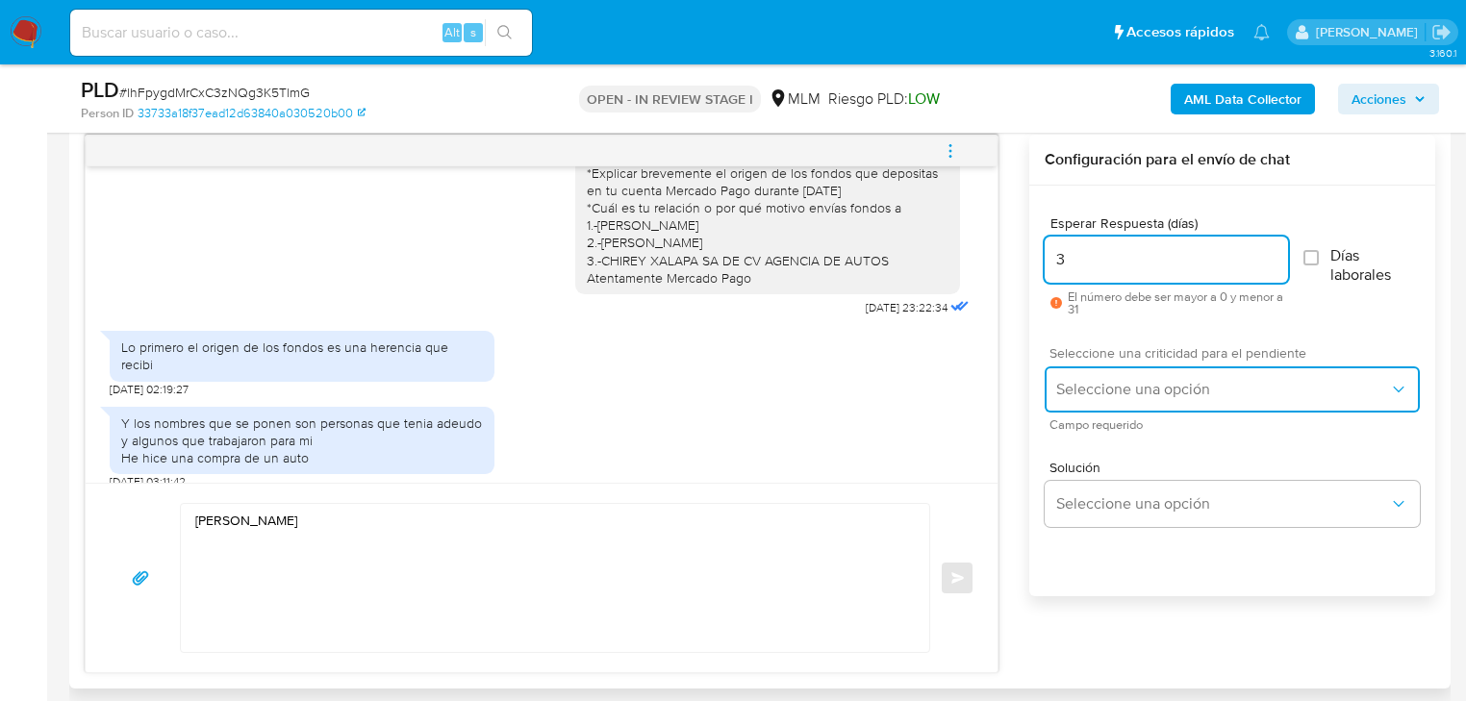
click at [1089, 384] on span "Seleccione una opción" at bounding box center [1222, 389] width 333 height 19
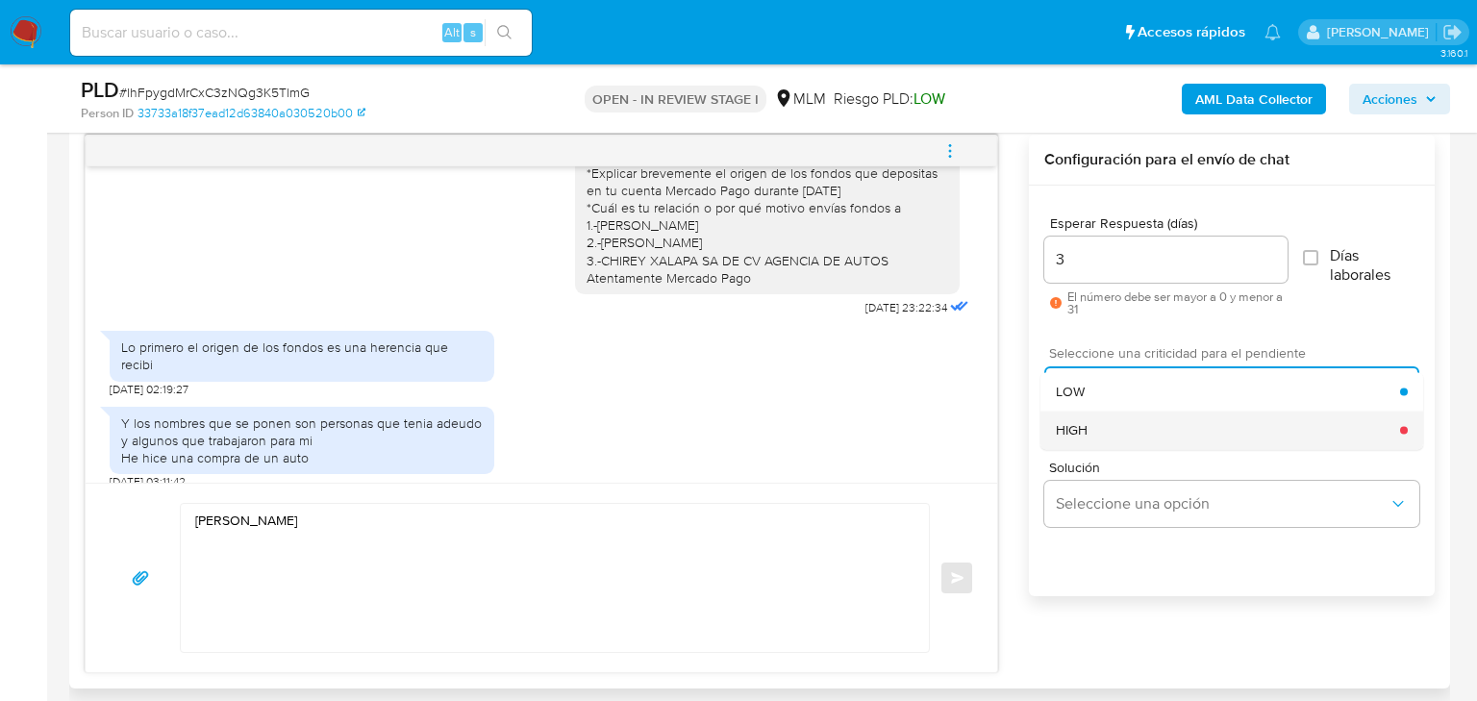
click at [1098, 424] on div "HIGH" at bounding box center [1228, 430] width 344 height 38
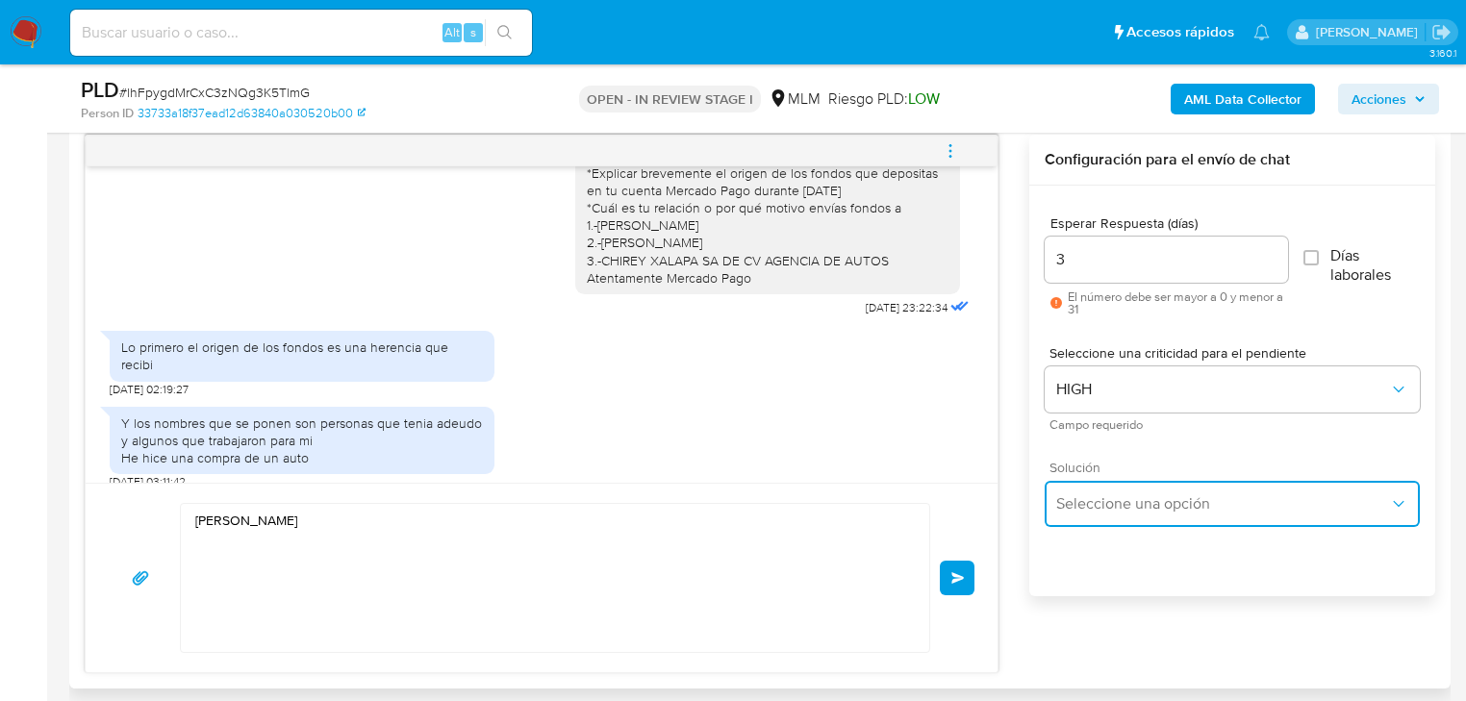
click at [1105, 507] on span "Seleccione una opción" at bounding box center [1222, 503] width 333 height 19
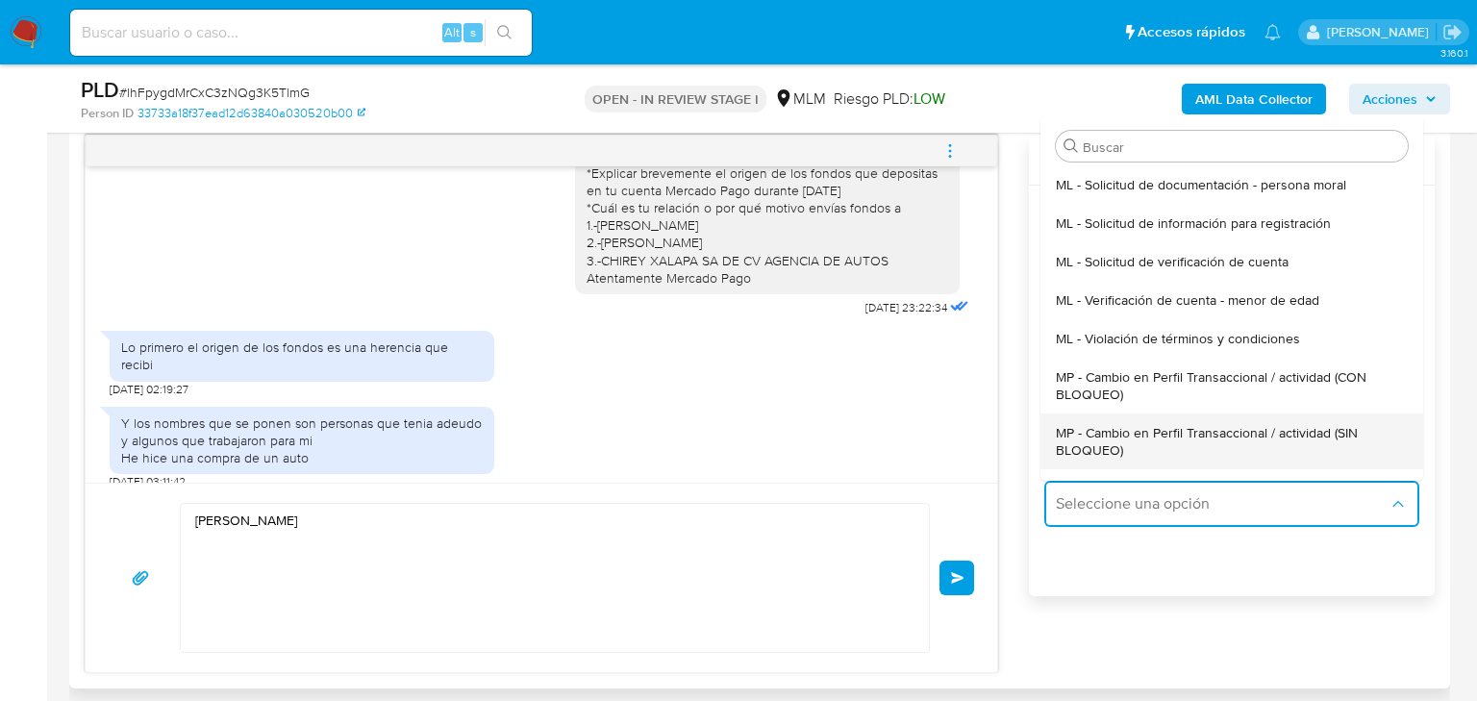
click at [1241, 424] on span "MP - Cambio en Perfil Transaccional / actividad (SIN BLOQUEO)" at bounding box center [1232, 441] width 352 height 35
type textarea "Estimado ,Te comunicamos que se ha identificado un cambio en el uso habitual de…"
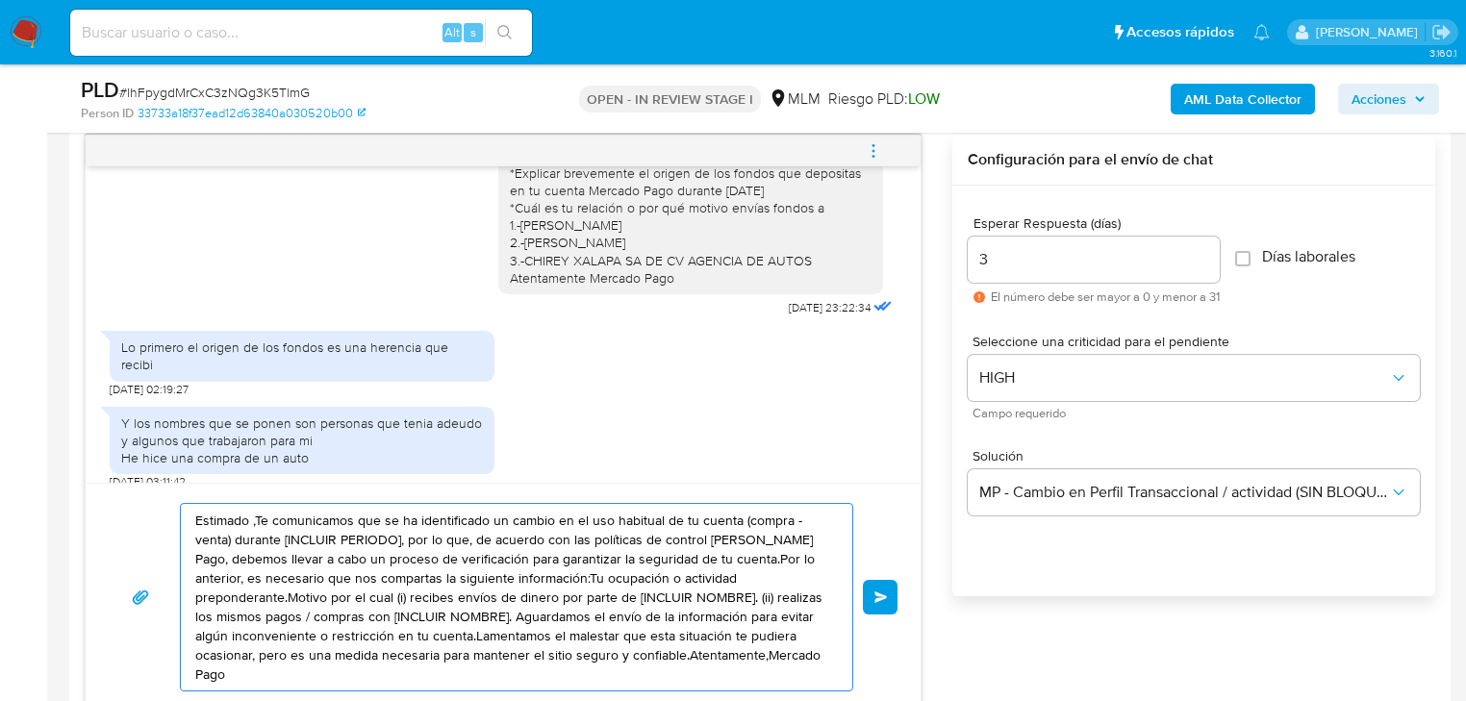
drag, startPoint x: 731, startPoint y: 656, endPoint x: 69, endPoint y: 446, distance: 694.0
click at [69, 446] on div "Historial CX Soluciones Chat Id Estado Fecha de creación Origen Proceso • 40342…" at bounding box center [759, 392] width 1381 height 670
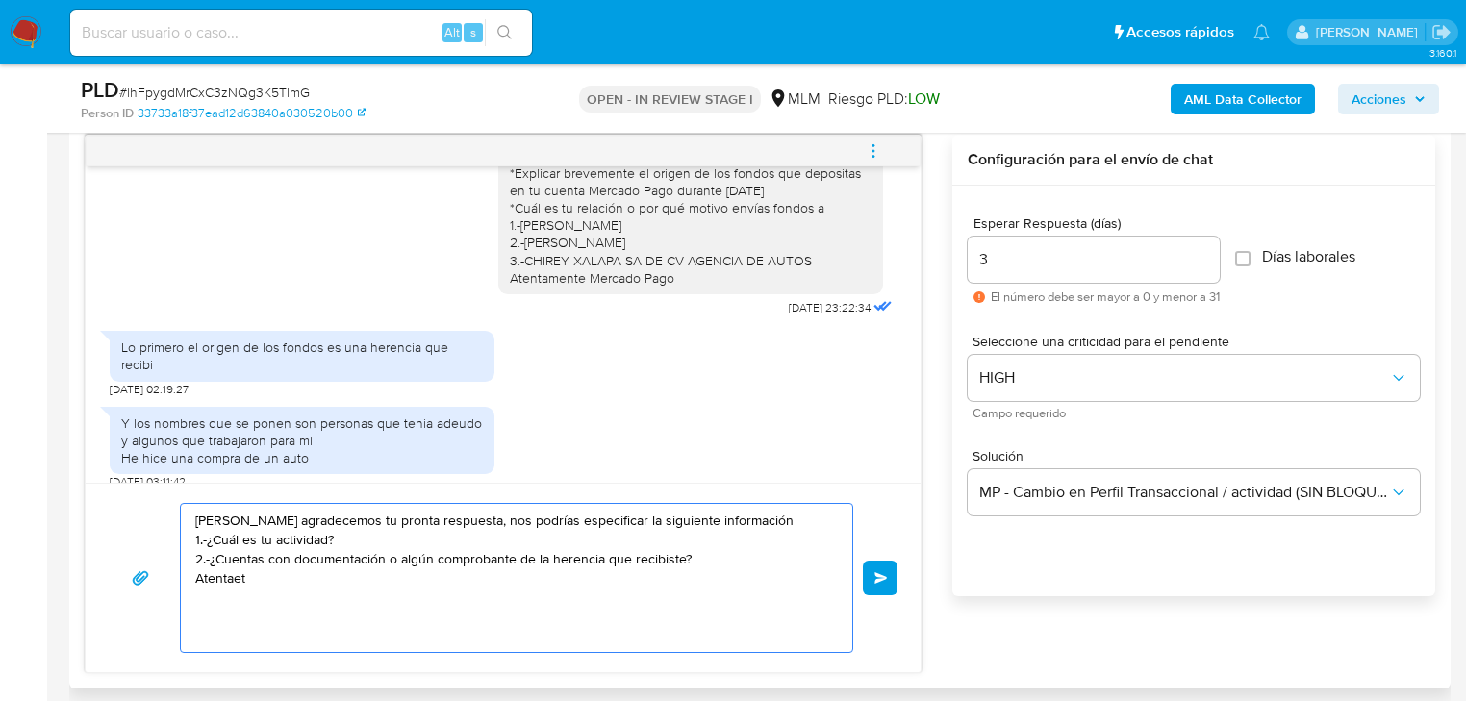
click at [728, 554] on textarea "Hola Janeth agradecemos tu pronta respuesta, nos podrías especificar la siguien…" at bounding box center [511, 578] width 633 height 148
click at [259, 597] on textarea "Hola Janeth agradecemos tu pronta respuesta, nos podrías especificar la siguien…" at bounding box center [511, 578] width 633 height 148
drag, startPoint x: 403, startPoint y: 600, endPoint x: 221, endPoint y: 499, distance: 207.9
click at [96, 496] on div "Hola Janeth agradecemos tu pronta respuesta, nos podrías especificar la siguien…" at bounding box center [503, 577] width 835 height 189
type textarea "Hola Janeth agradecemos tu pronta respuesta, nos podrías especificar la siguien…"
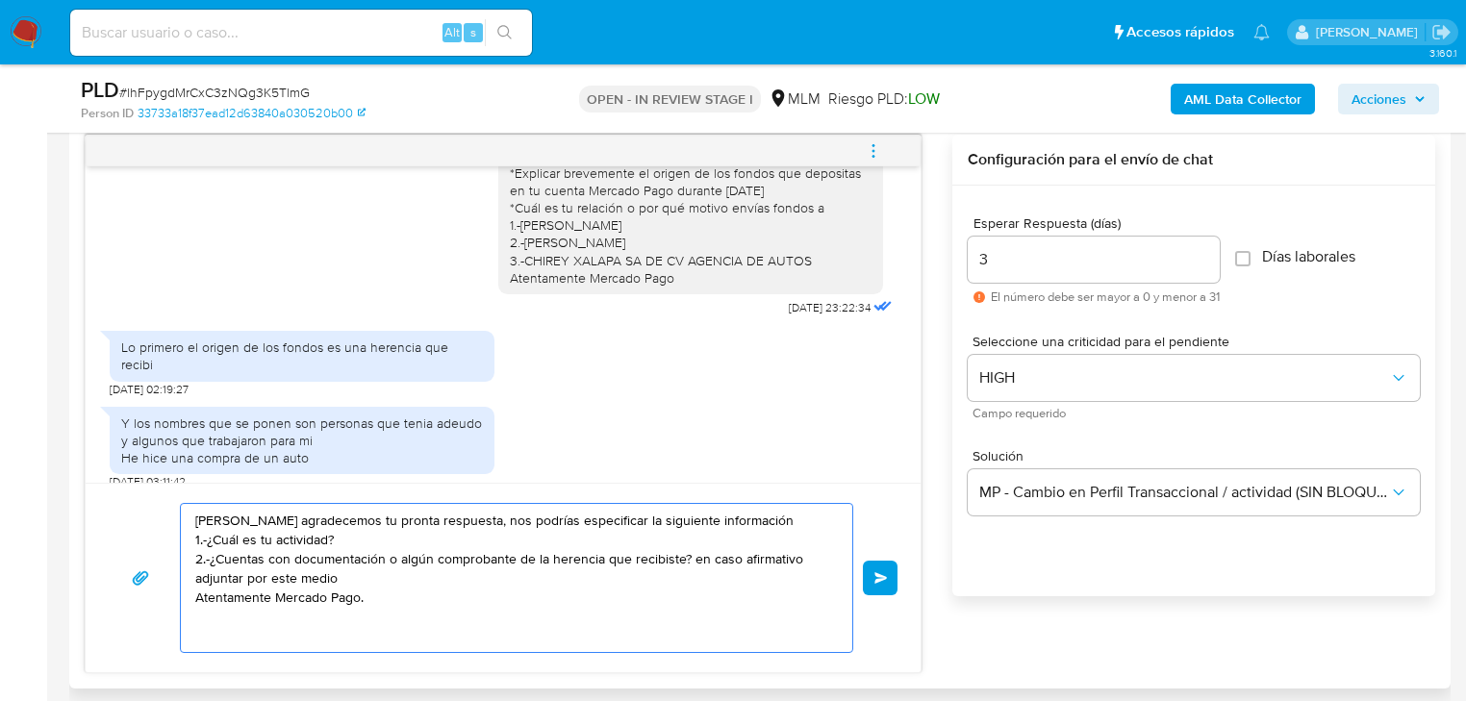
click at [878, 577] on span "Enviar" at bounding box center [880, 578] width 13 height 12
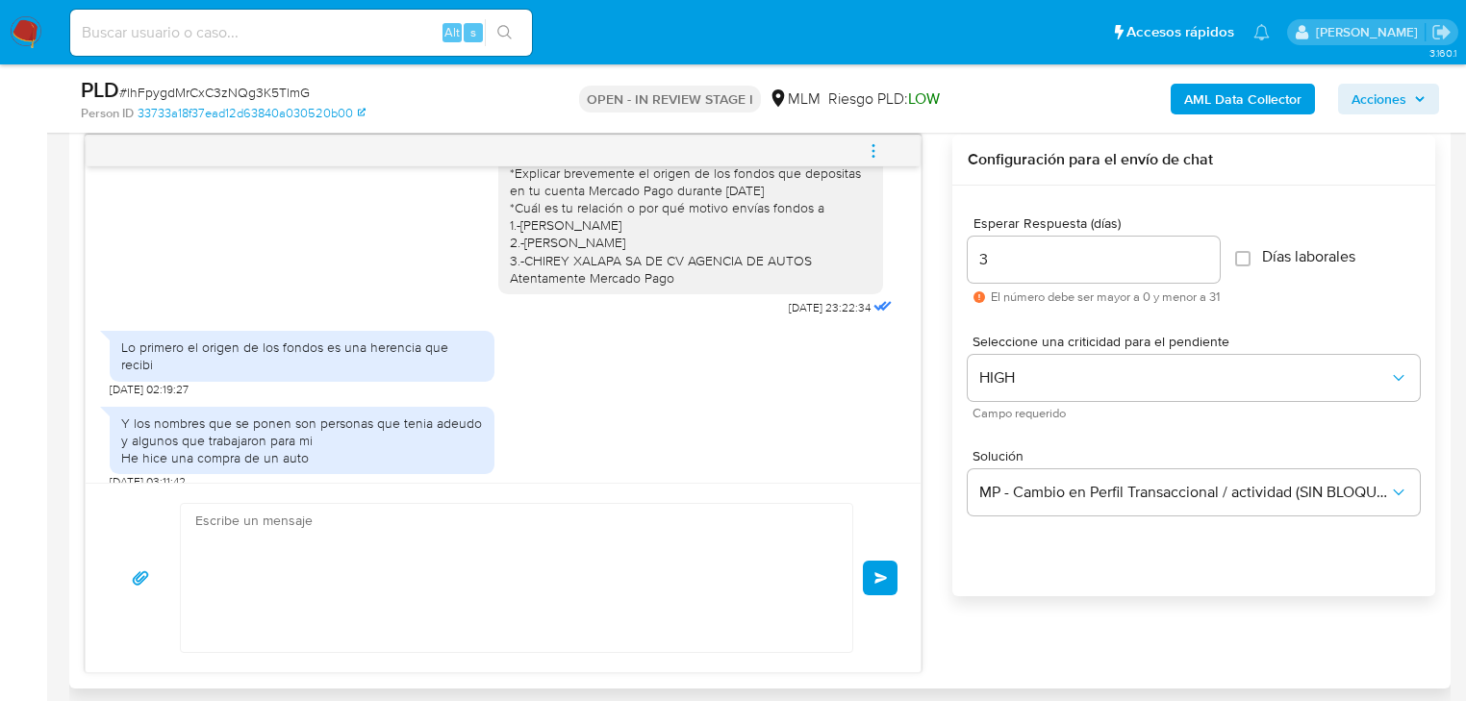
scroll to position [315, 0]
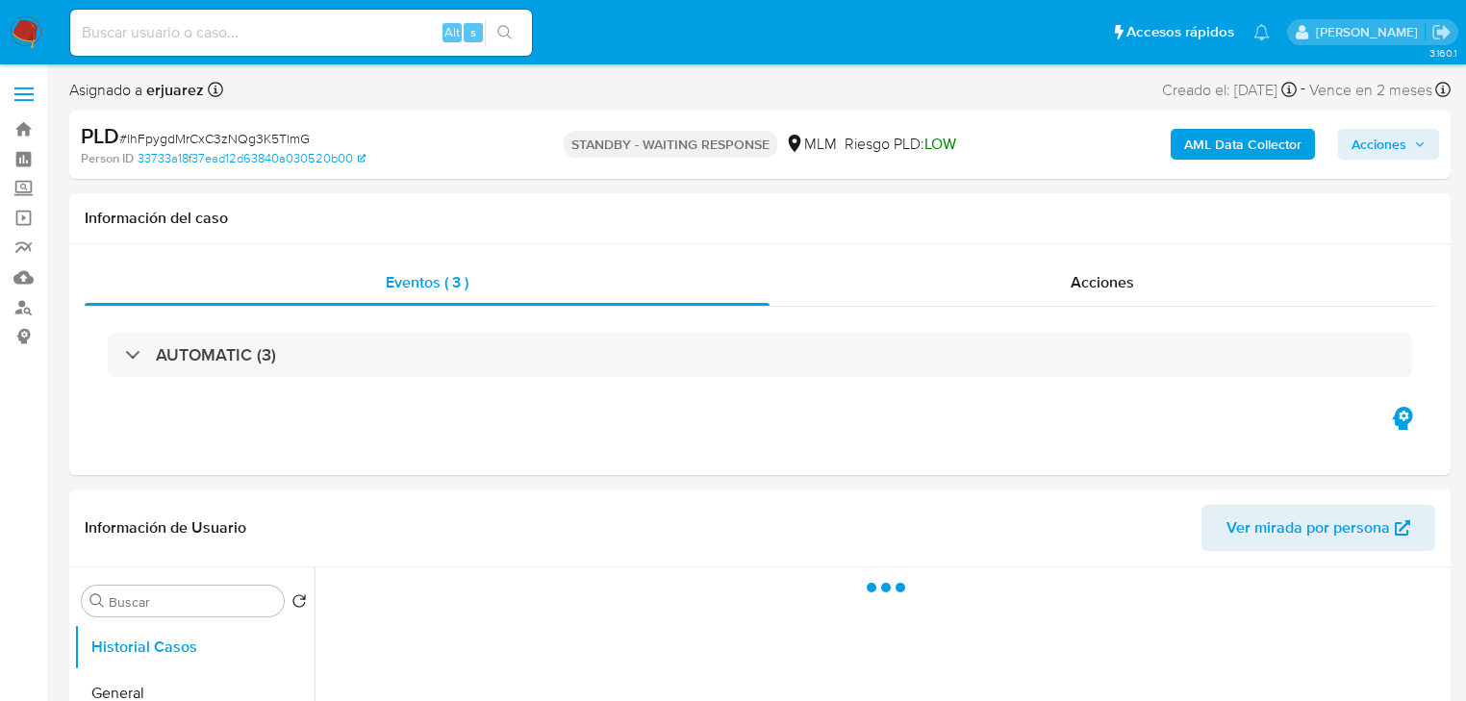
select select "10"
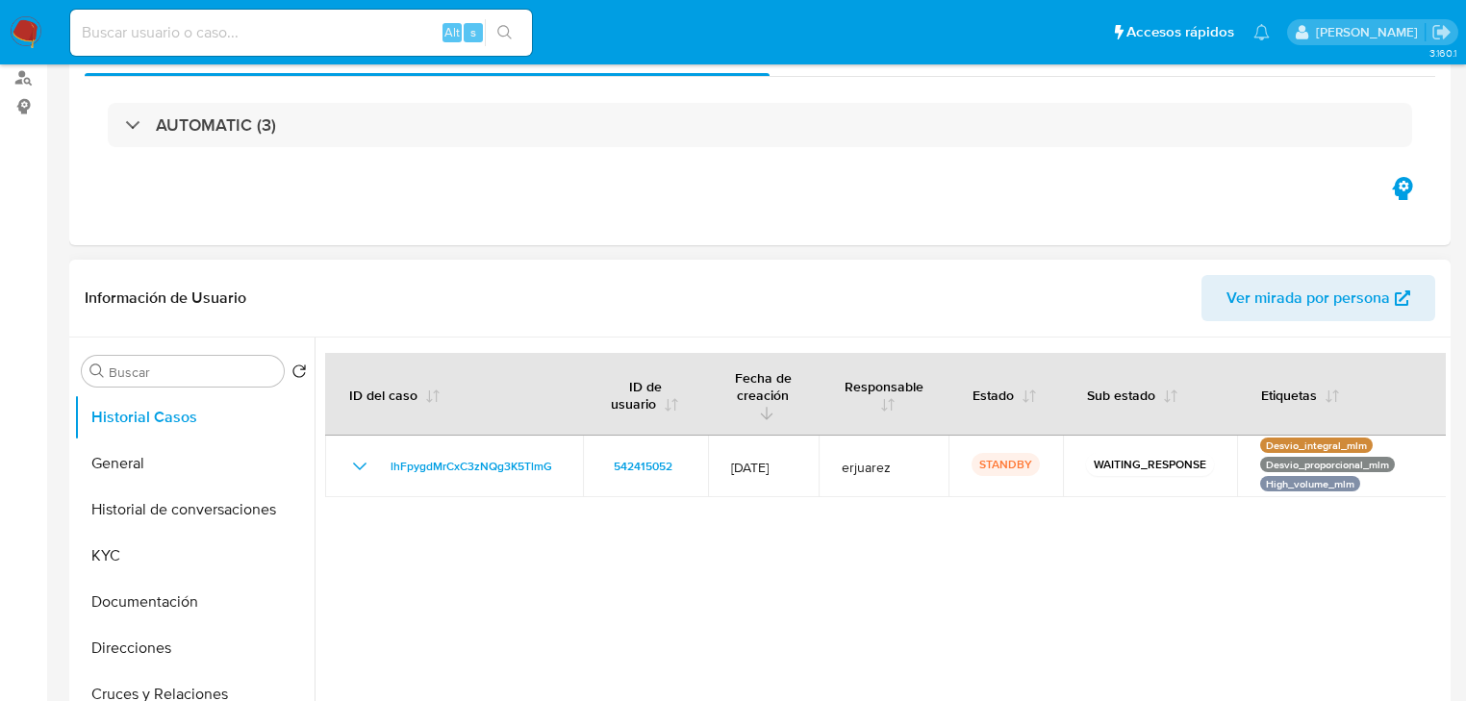
scroll to position [231, 0]
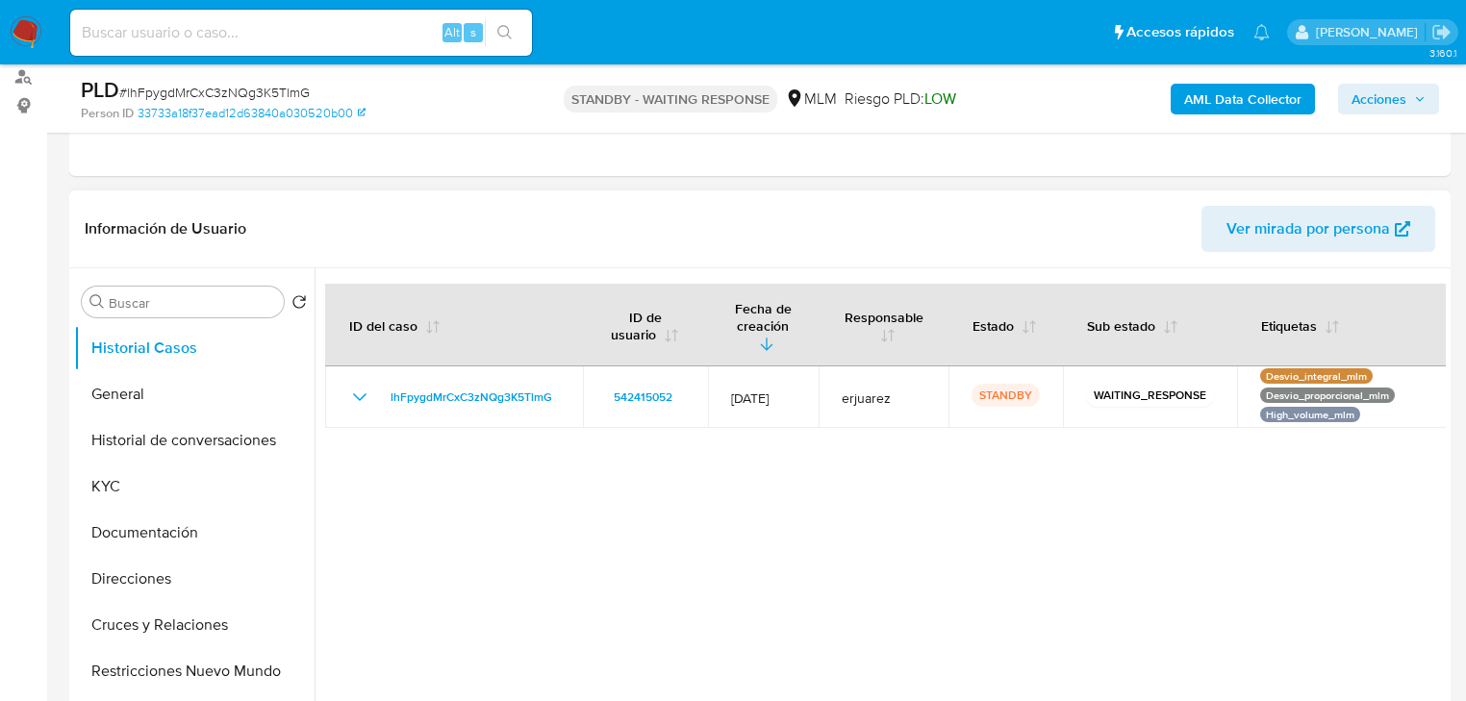
drag, startPoint x: 561, startPoint y: 577, endPoint x: 590, endPoint y: 561, distance: 34.0
click at [561, 577] on div at bounding box center [879, 514] width 1131 height 492
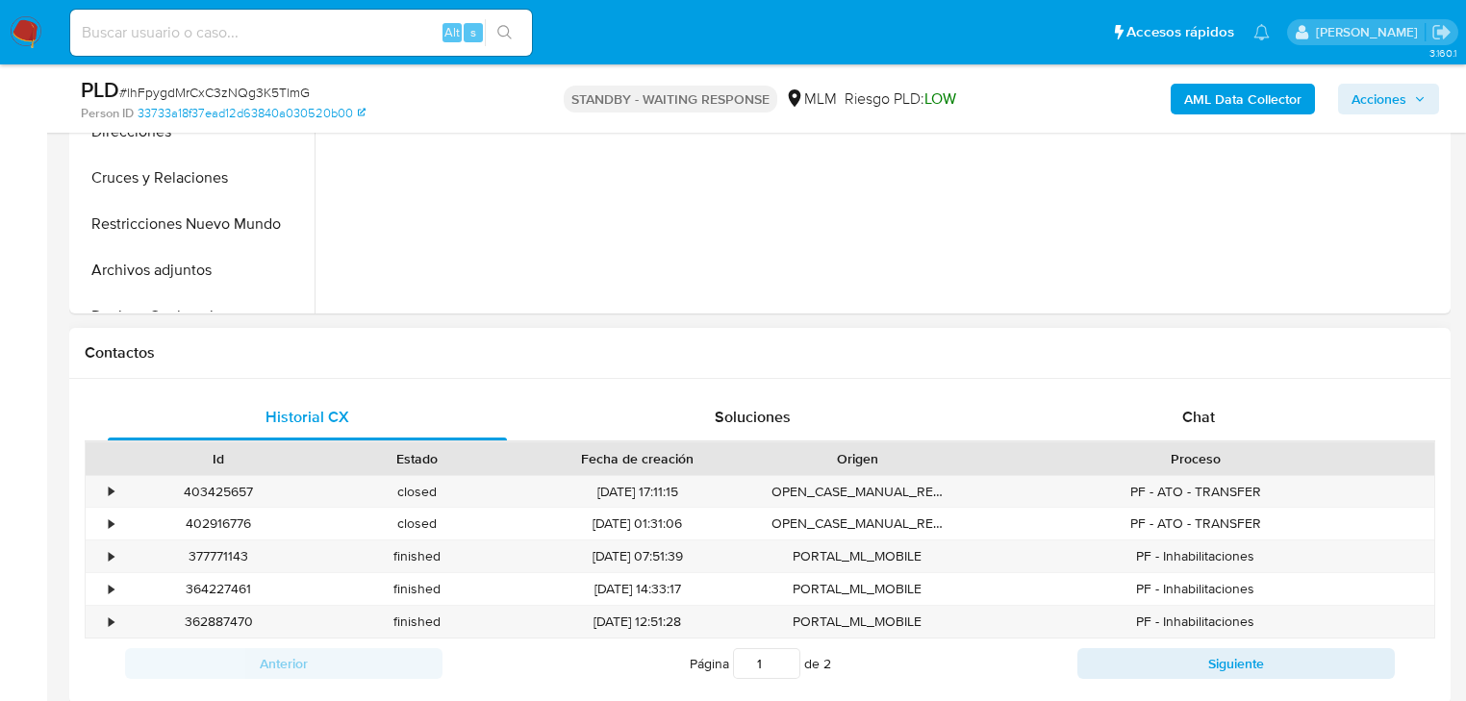
scroll to position [692, 0]
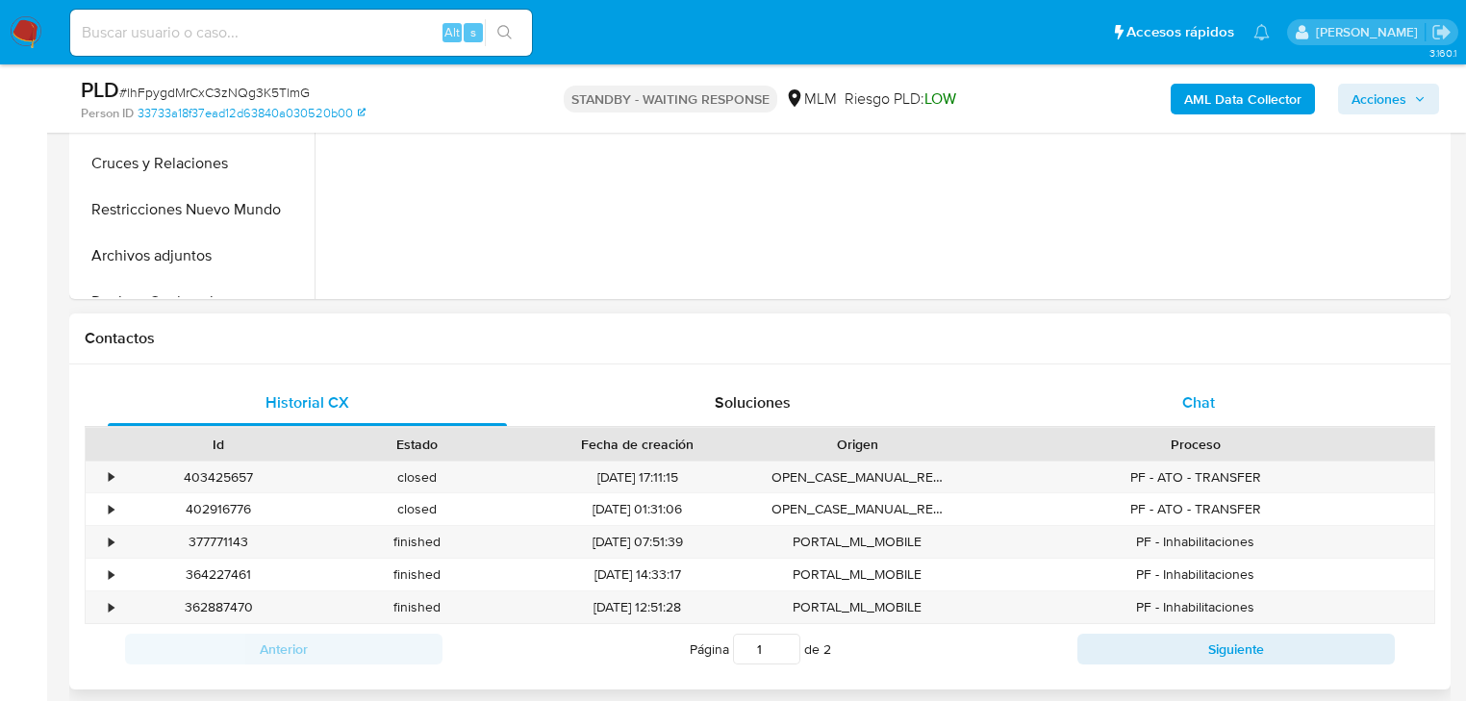
drag, startPoint x: 1172, startPoint y: 412, endPoint x: 1159, endPoint y: 392, distance: 23.5
click at [1170, 411] on div "Chat" at bounding box center [1198, 403] width 399 height 46
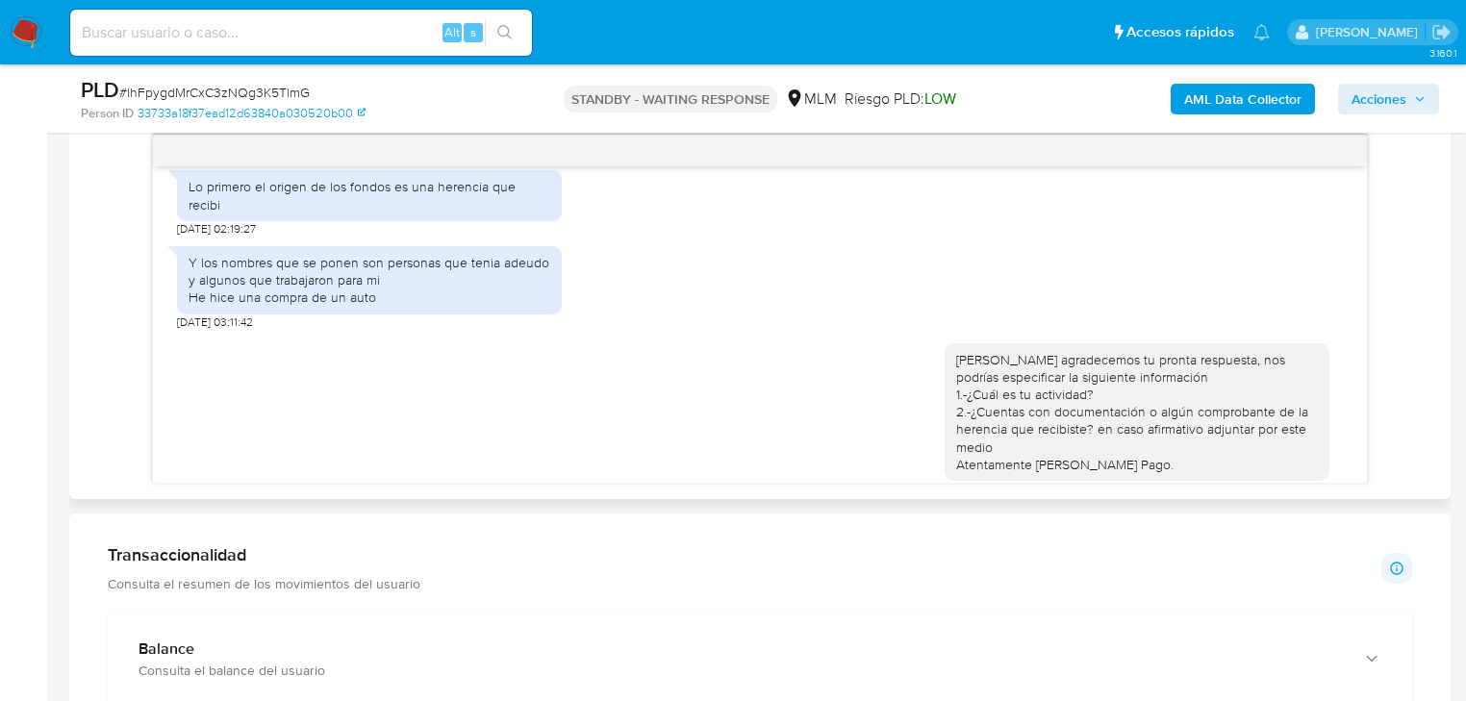
scroll to position [238, 0]
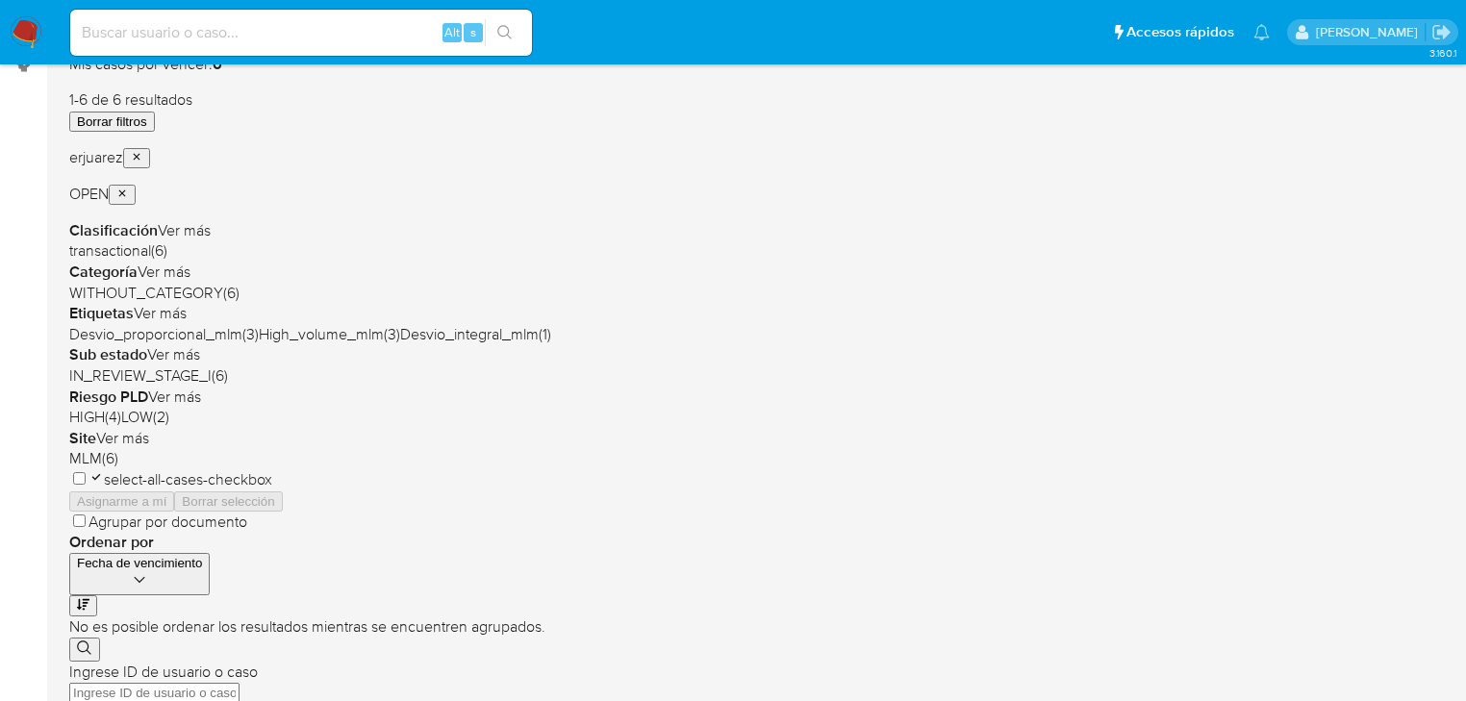
scroll to position [308, 0]
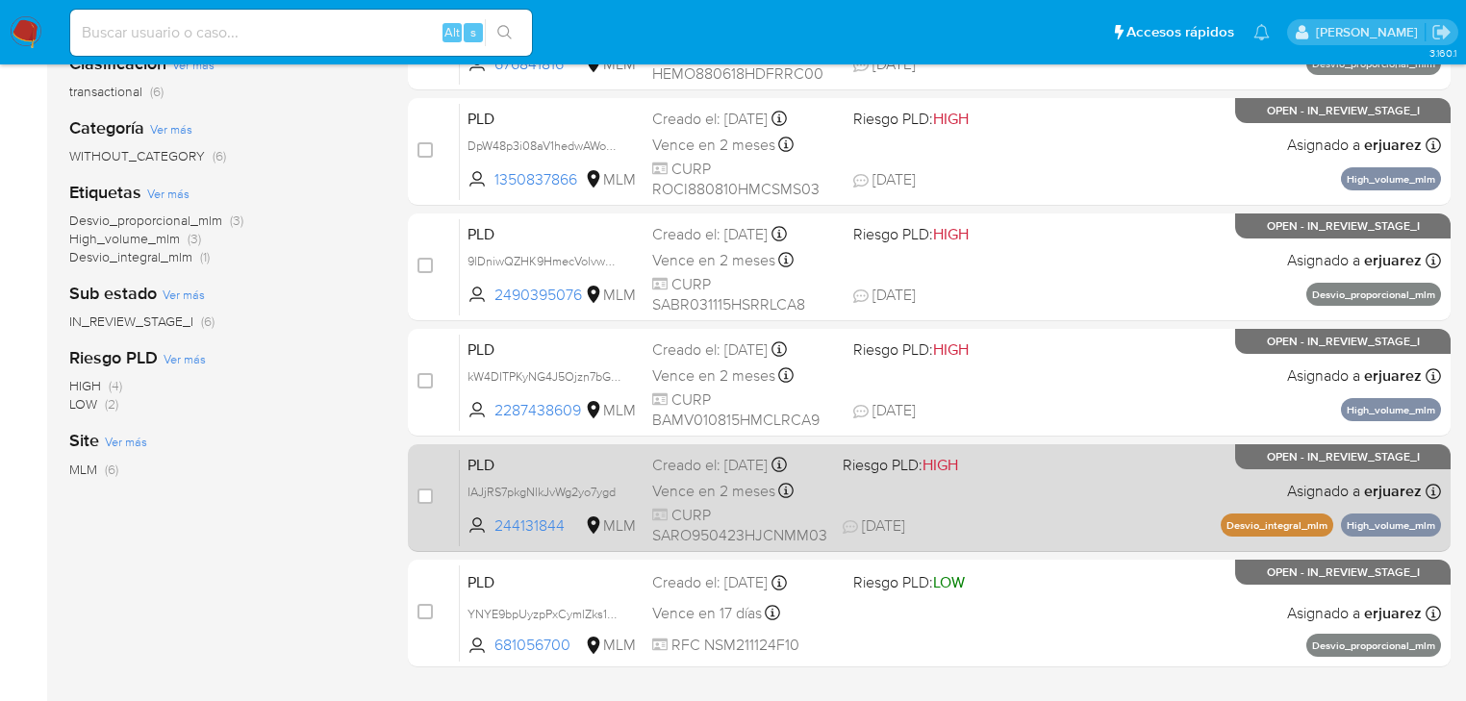
click at [965, 489] on span at bounding box center [926, 491] width 169 height 4
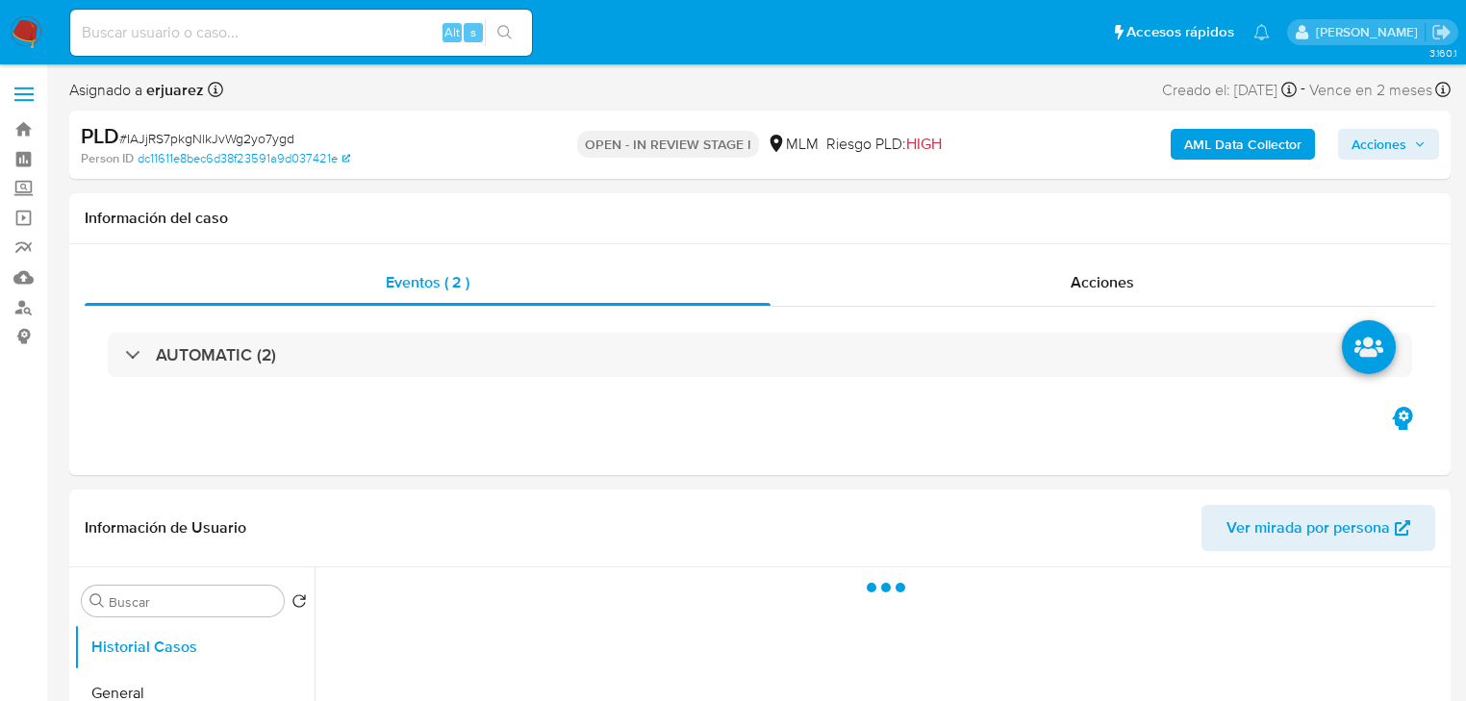
select select "10"
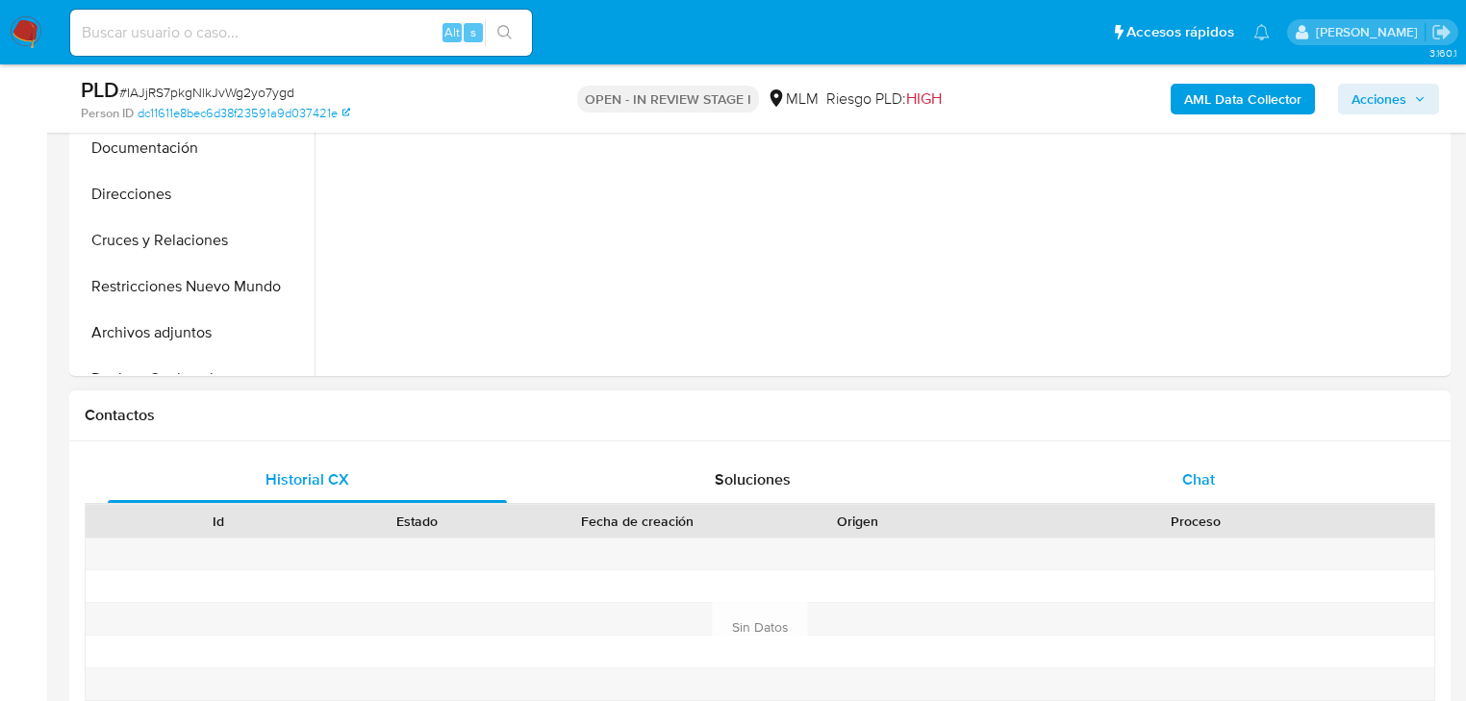
click at [1191, 468] on span "Chat" at bounding box center [1198, 479] width 33 height 22
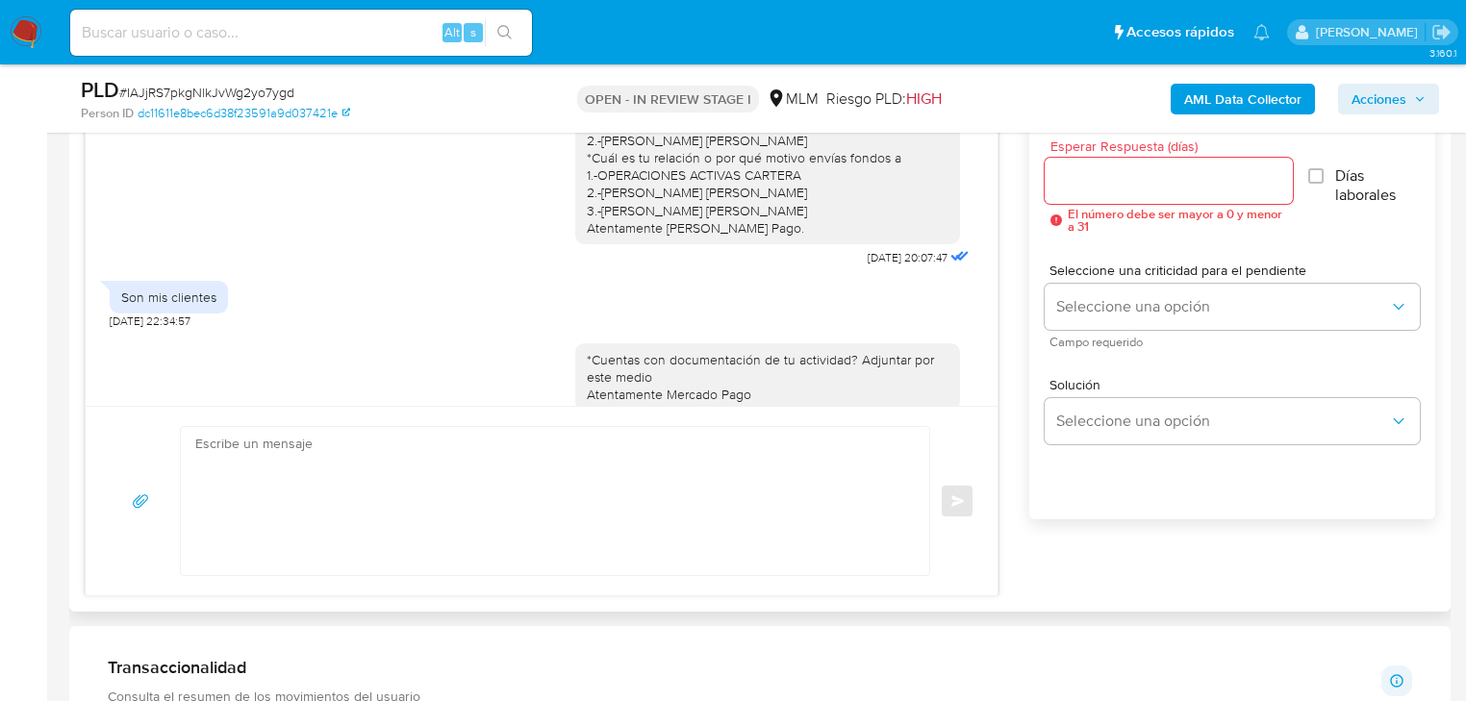
scroll to position [615, 0]
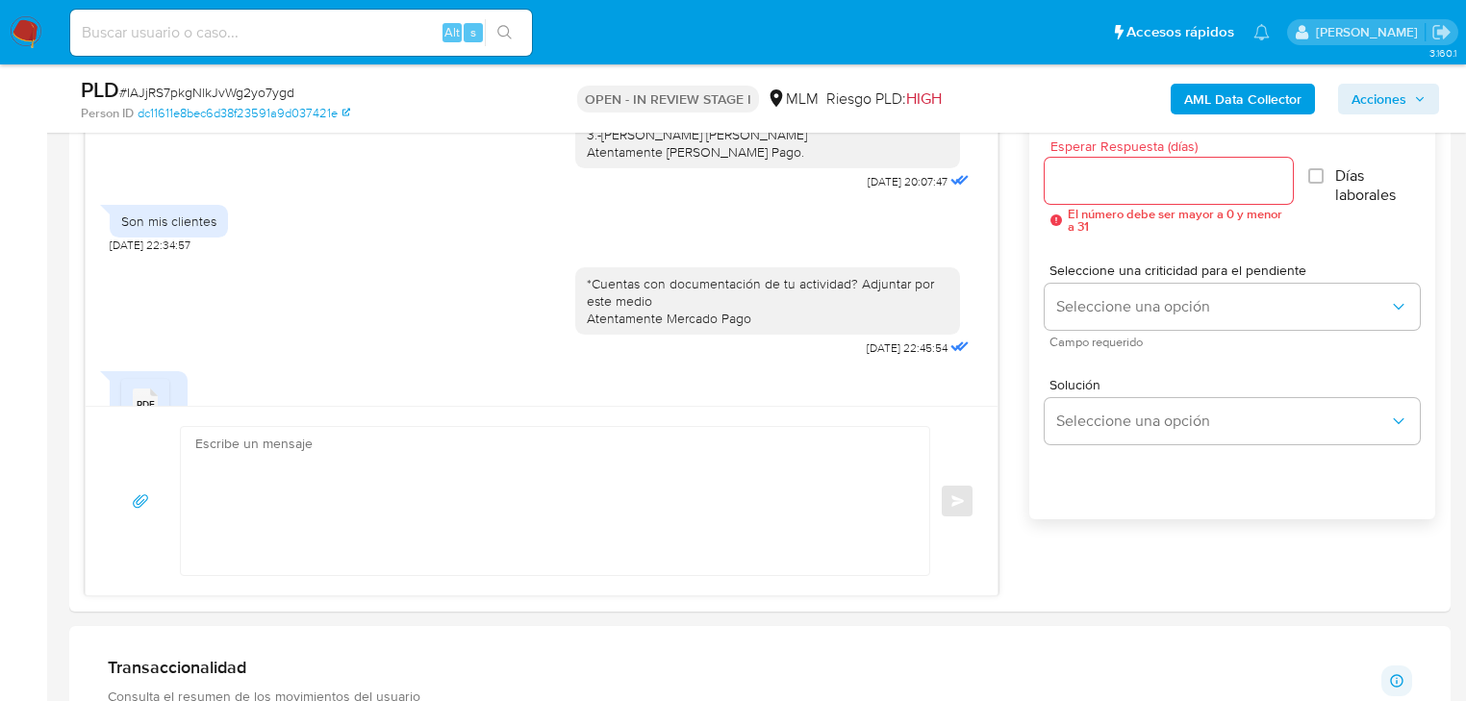
click at [247, 33] on input at bounding box center [301, 32] width 462 height 25
paste input "244131844"
type input "244131844"
click at [509, 25] on icon "search-icon" at bounding box center [504, 32] width 15 height 15
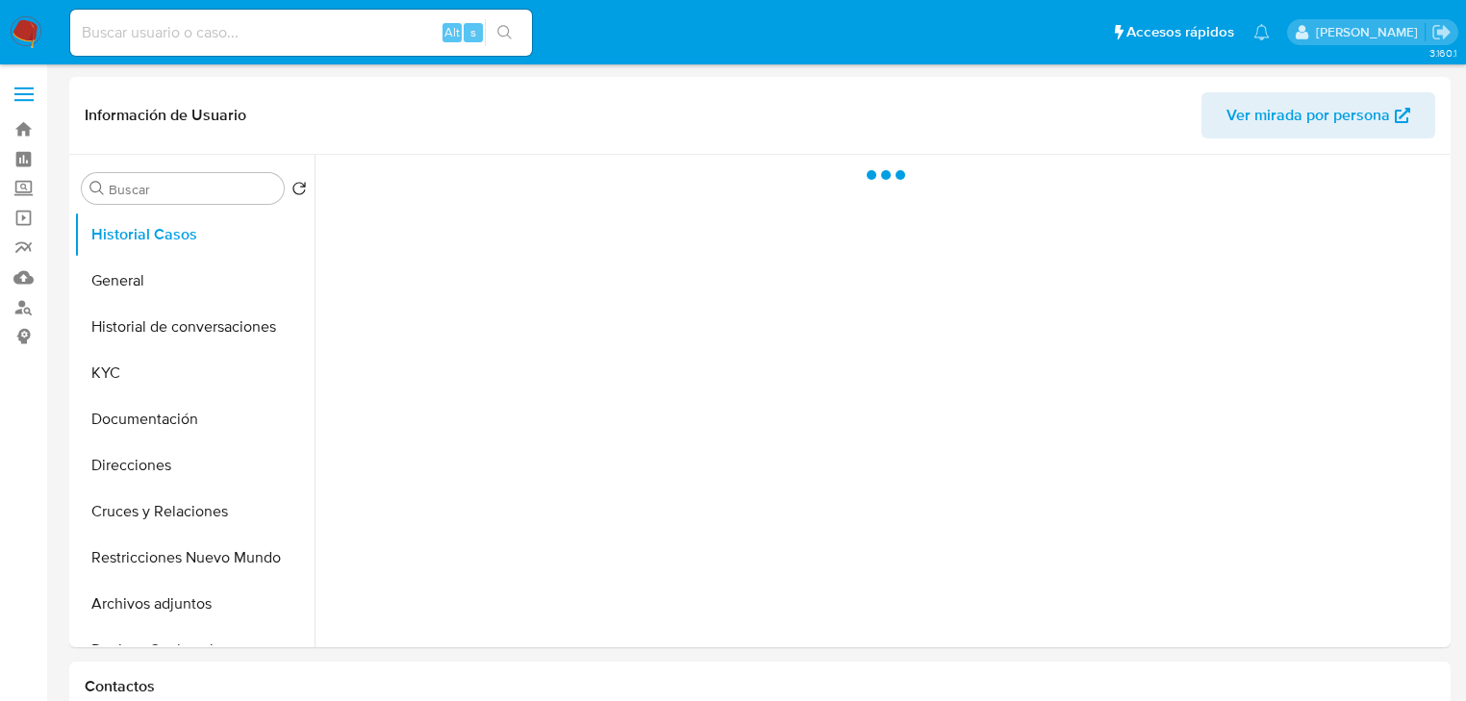
select select "10"
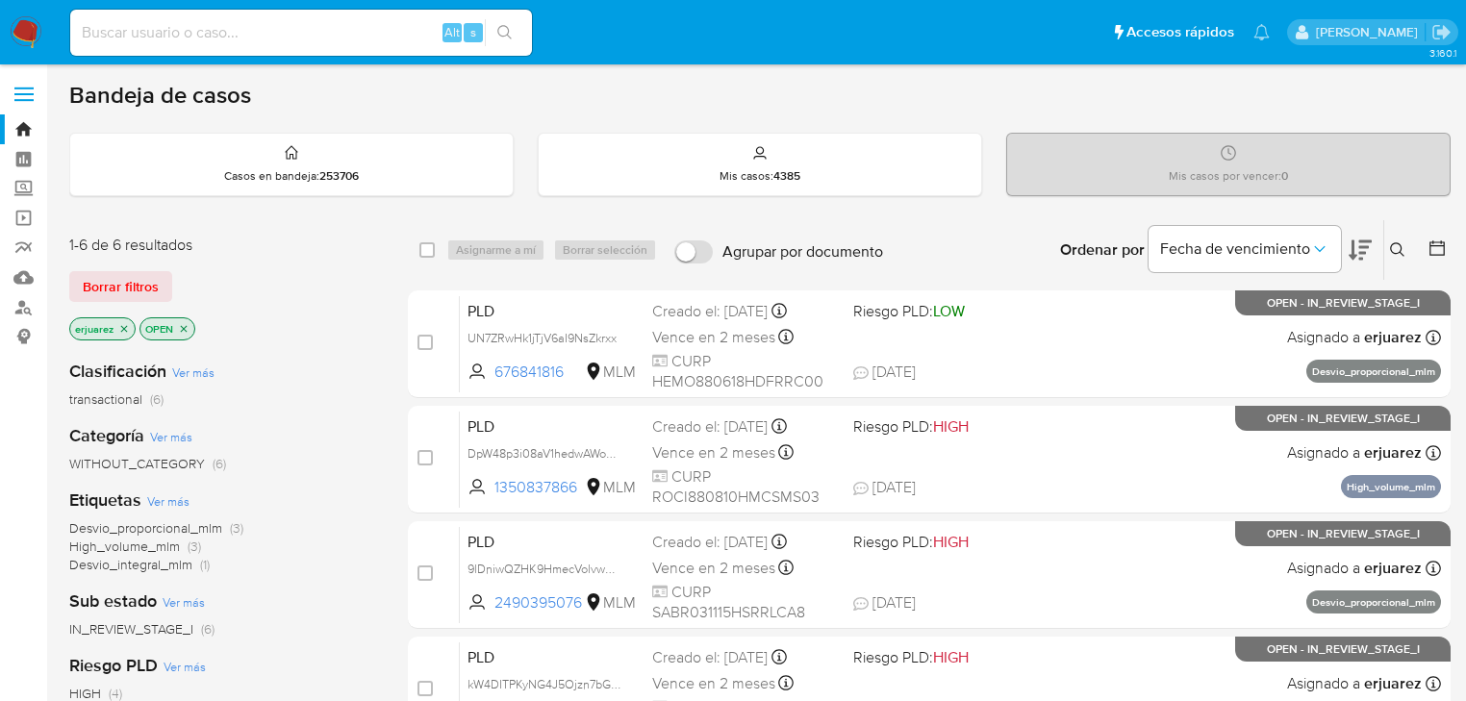
click at [129, 15] on div "Alt s" at bounding box center [301, 33] width 462 height 46
click at [142, 27] on input at bounding box center [301, 32] width 462 height 25
paste input "HQieSAQ4a4MCTgBb4GXSWj3D"
type input "HQieSAQ4a4MCTgBb4GXSWj3D"
click at [497, 27] on icon "search-icon" at bounding box center [504, 32] width 15 height 15
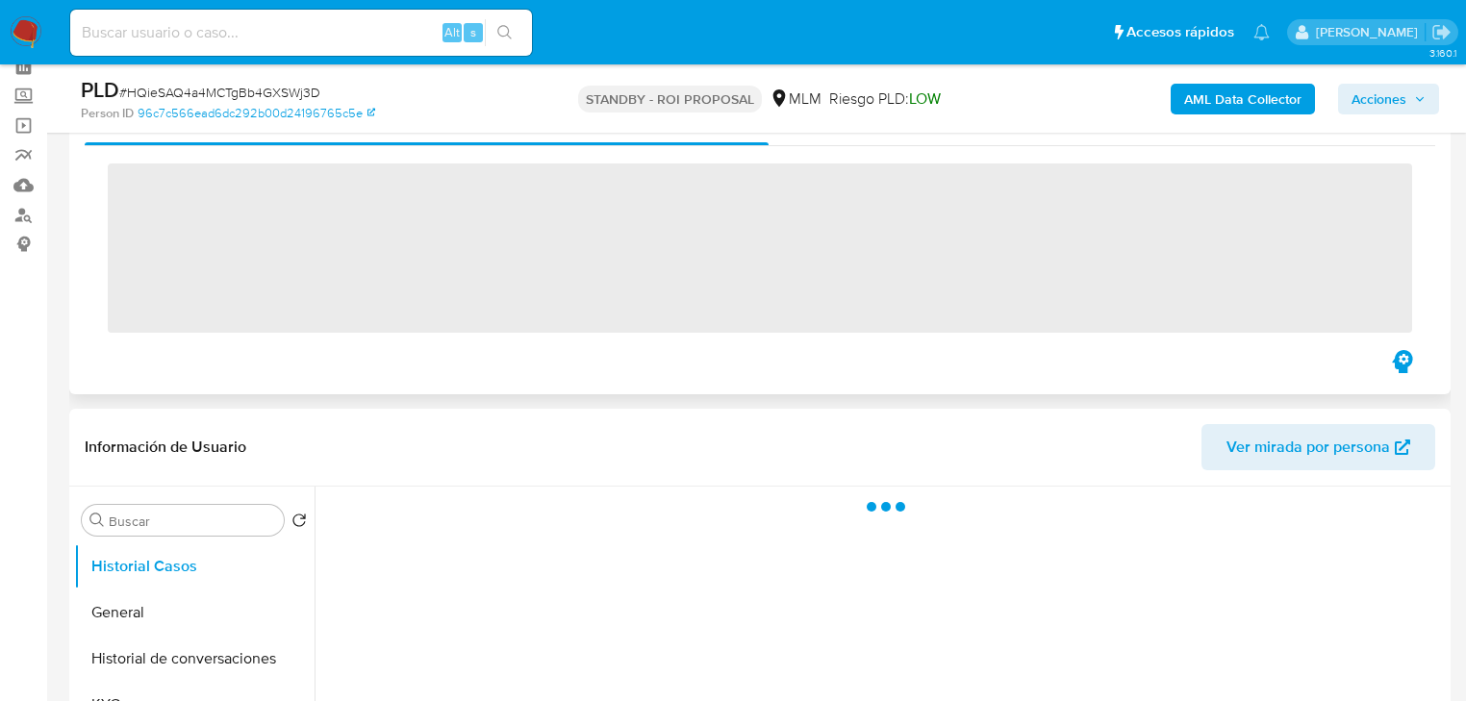
scroll to position [231, 0]
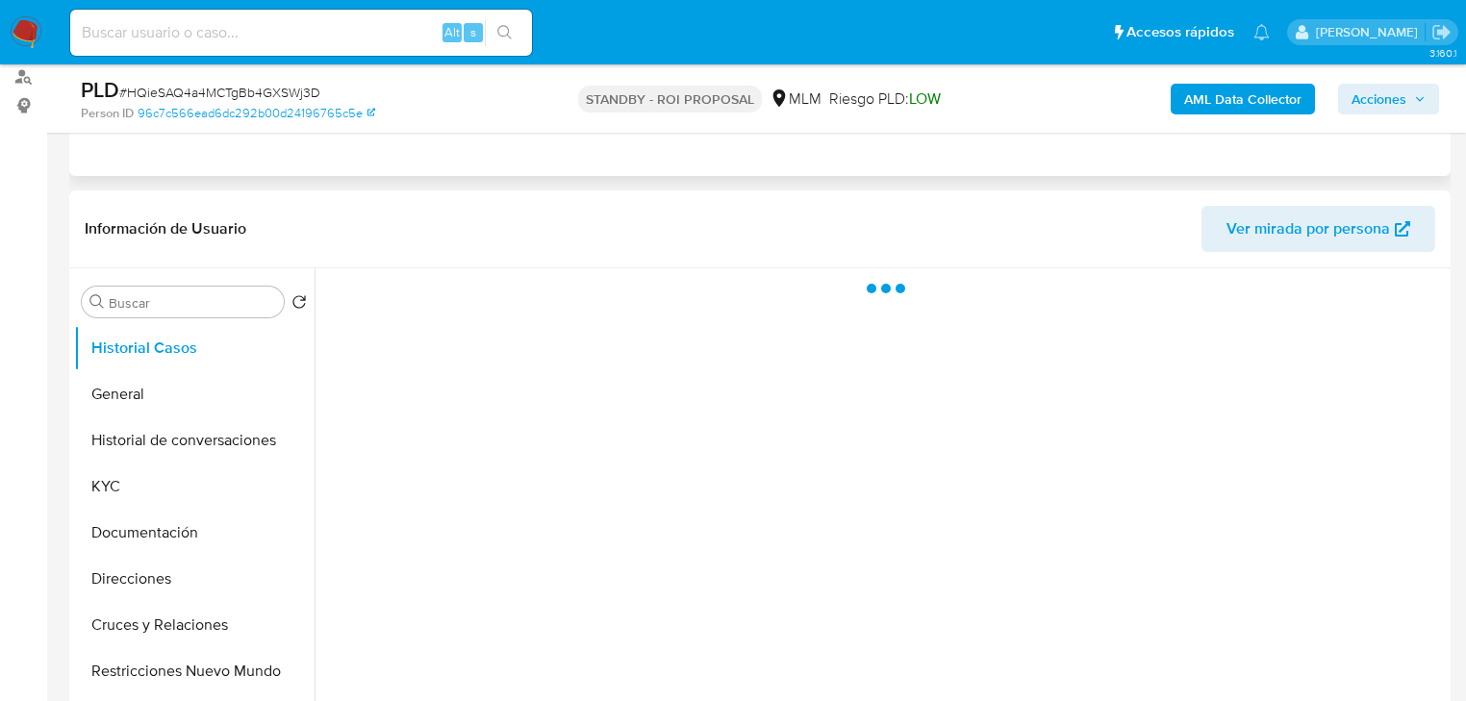
select select "10"
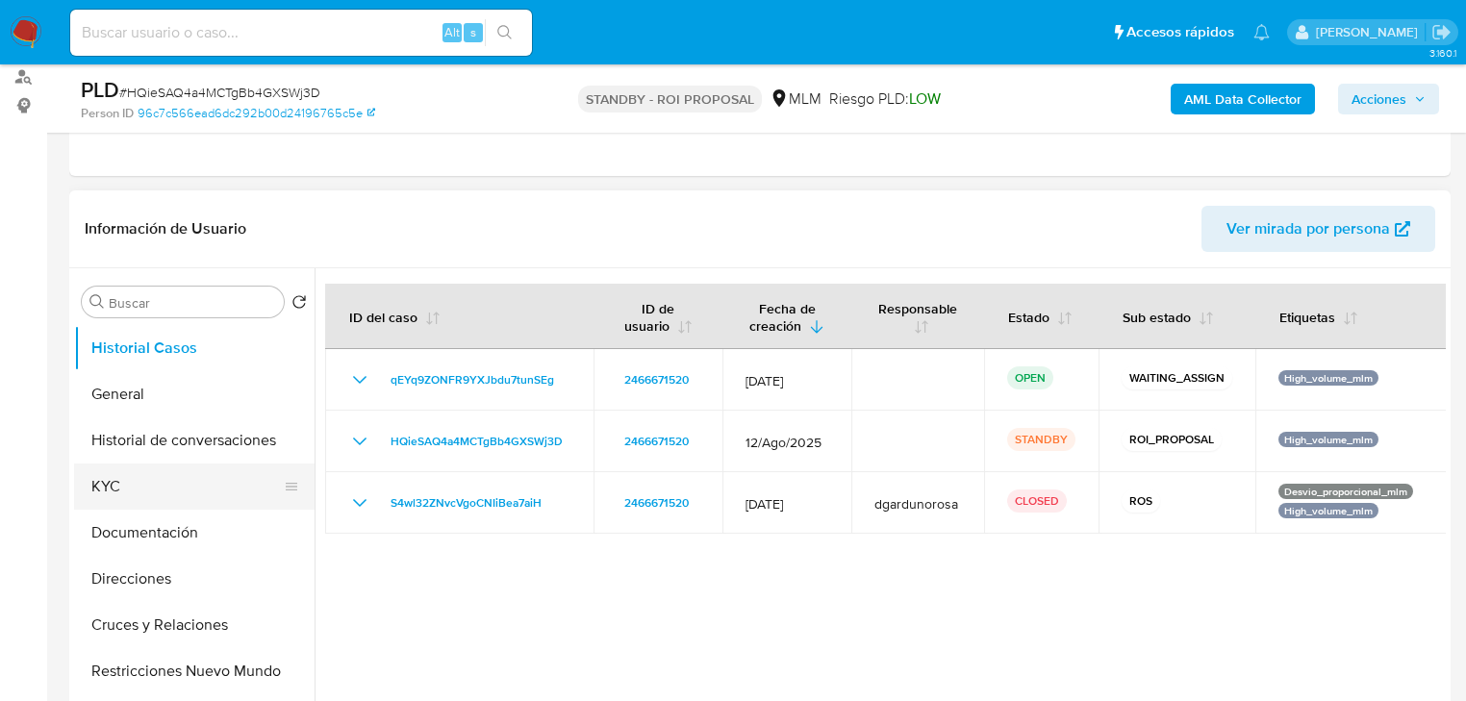
click at [122, 479] on button "KYC" at bounding box center [186, 487] width 225 height 46
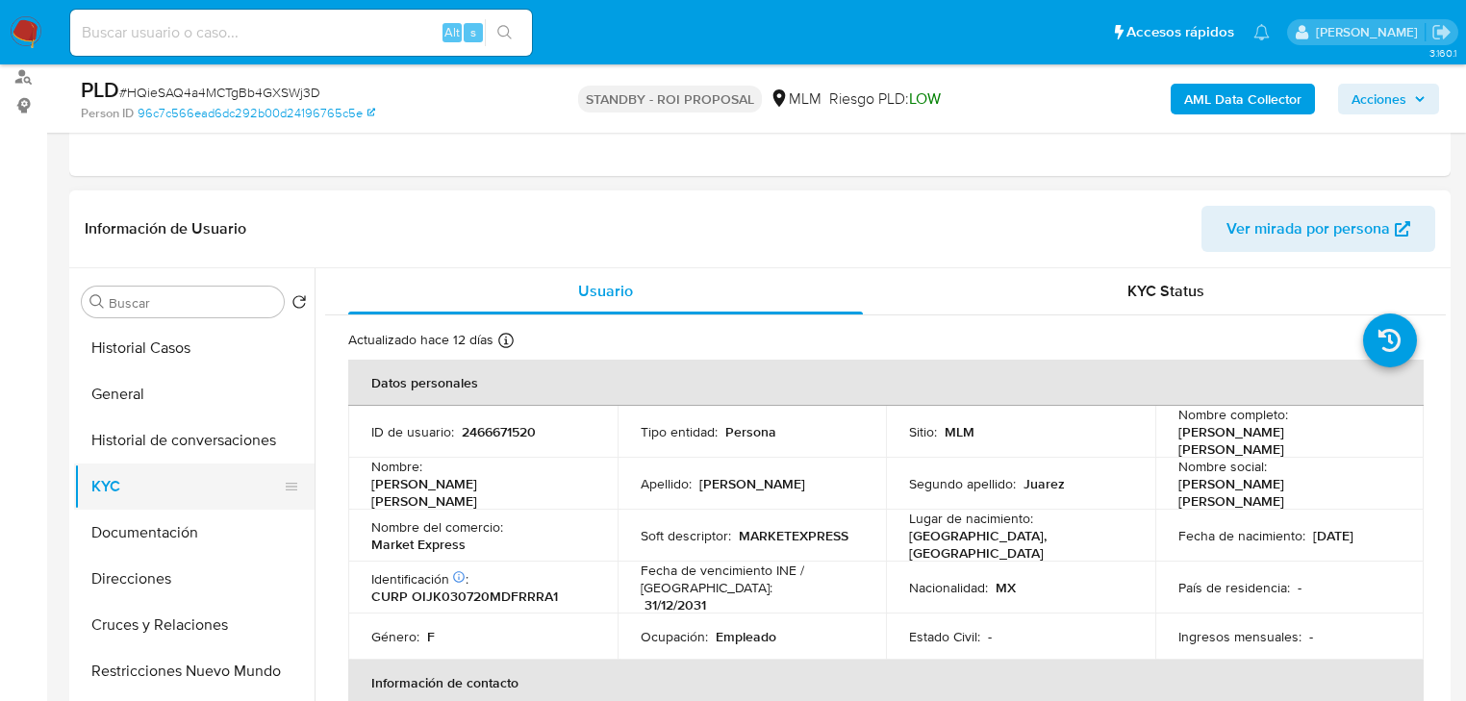
scroll to position [77, 0]
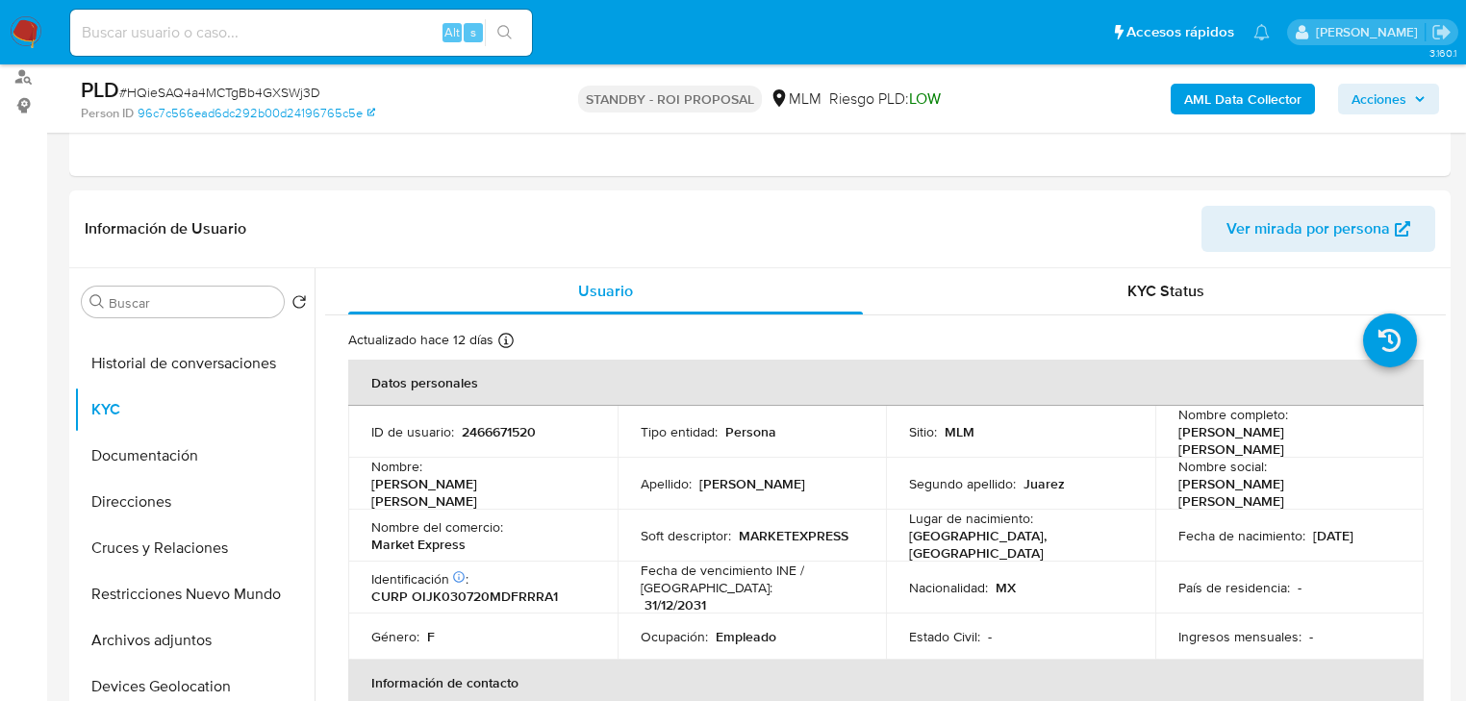
click at [277, 39] on input at bounding box center [301, 32] width 462 height 25
paste input "ZF12YGnhwpWbP5Hd70cntRKn"
type input "ZF12YGnhwpWbP5Hd70cntRKn"
click at [504, 33] on icon "search-icon" at bounding box center [504, 32] width 15 height 15
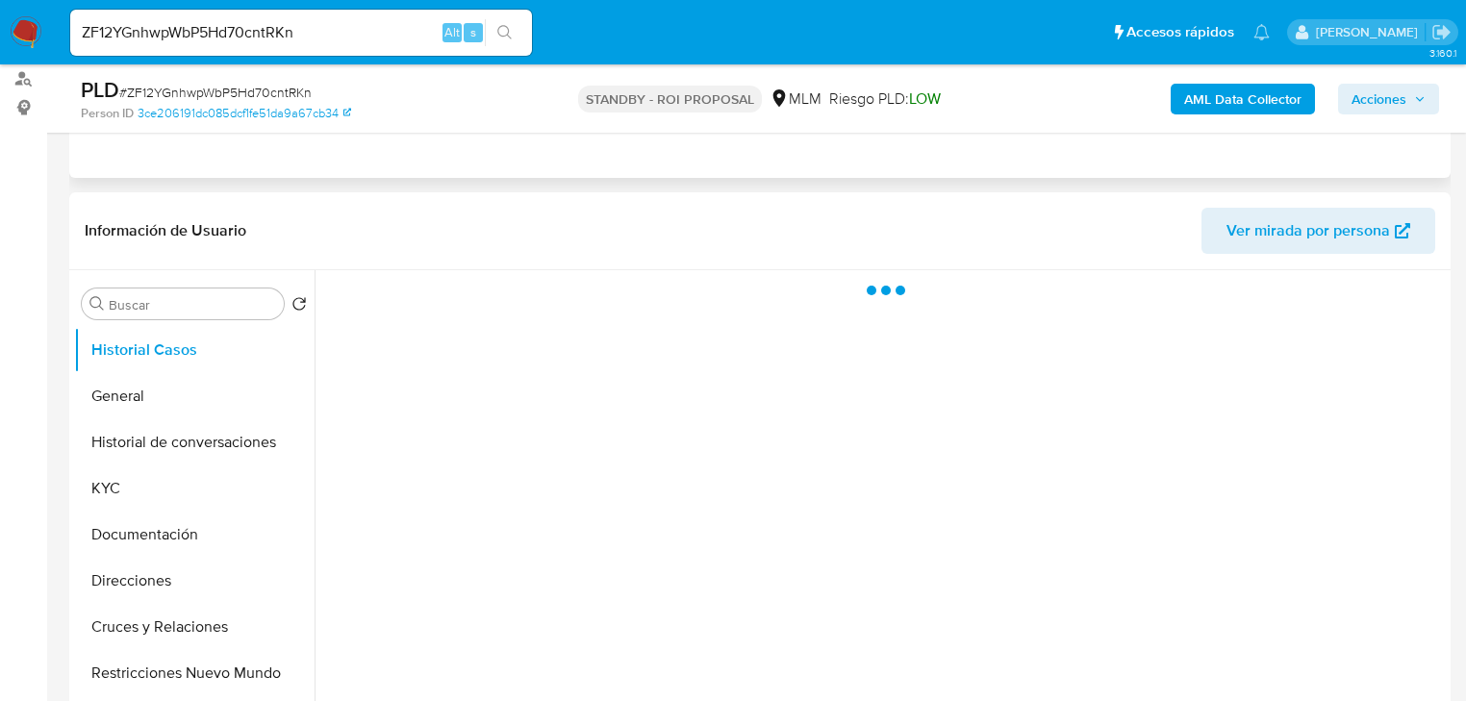
scroll to position [231, 0]
select select "10"
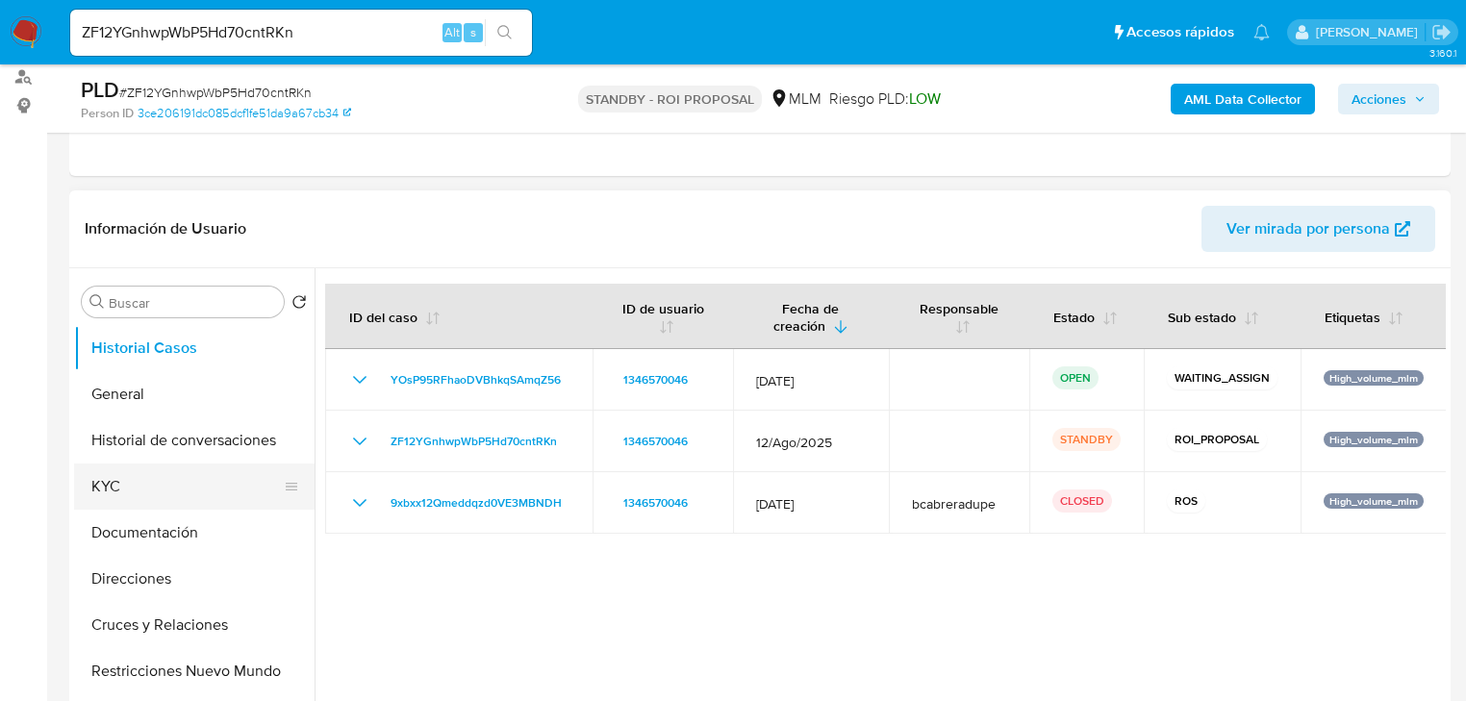
click at [108, 485] on button "KYC" at bounding box center [186, 487] width 225 height 46
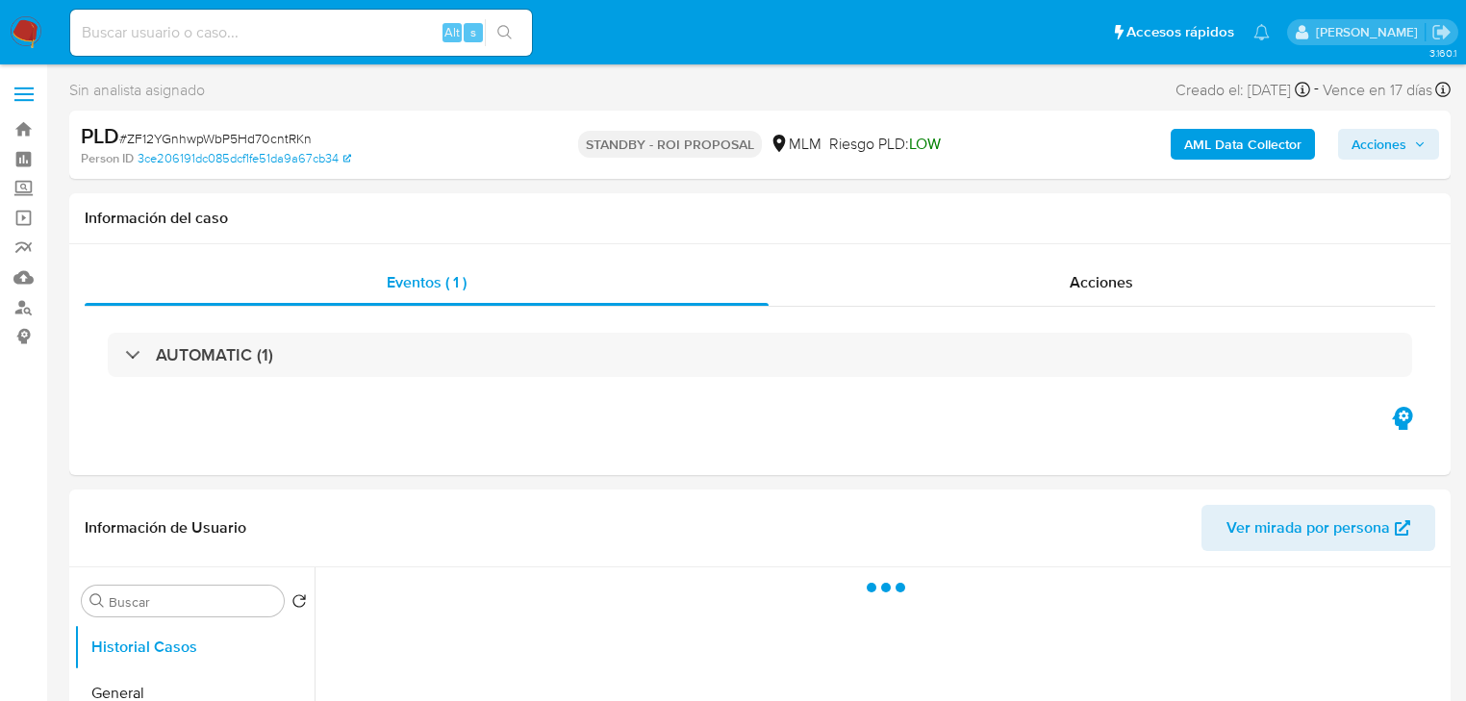
select select "10"
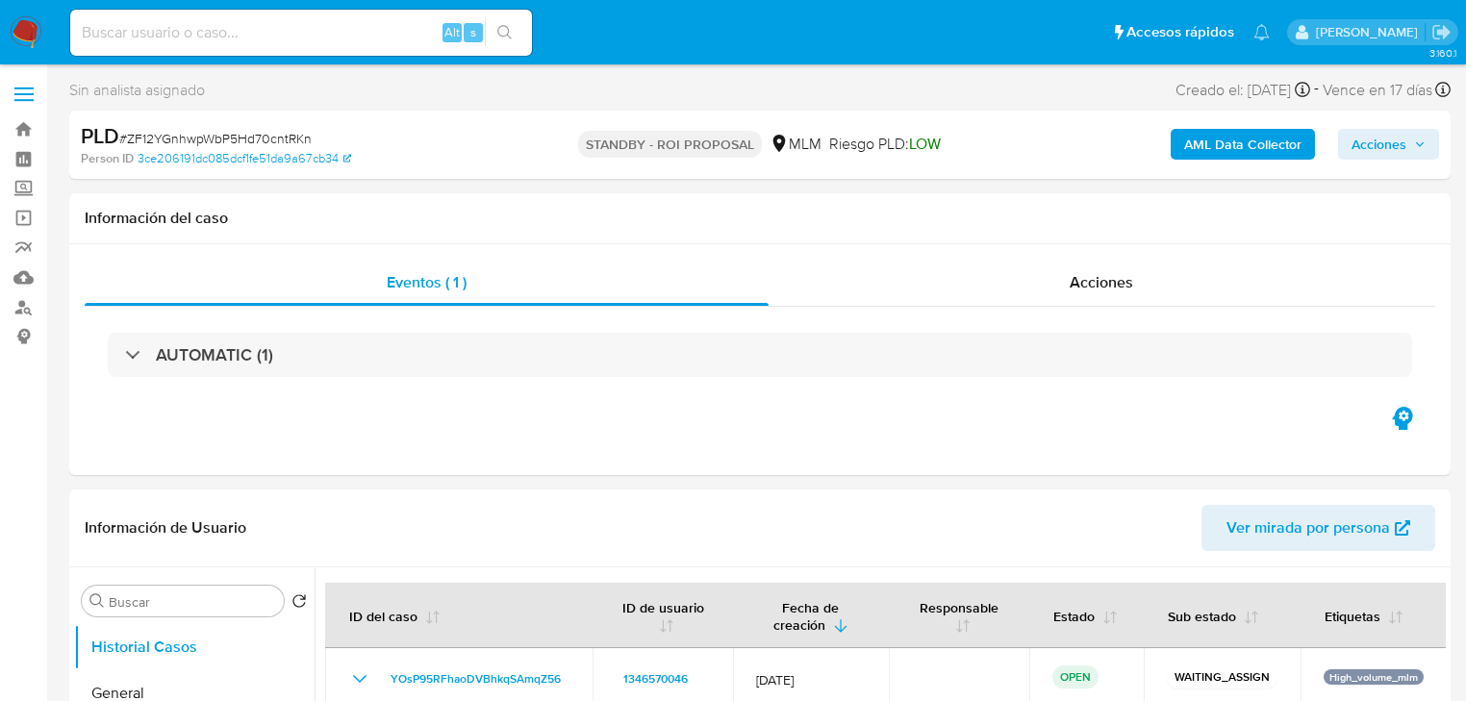
drag, startPoint x: 163, startPoint y: 35, endPoint x: 182, endPoint y: 38, distance: 19.4
click at [163, 35] on input at bounding box center [301, 32] width 462 height 25
paste input "334900834"
type input "334900834"
click at [504, 35] on icon "search-icon" at bounding box center [504, 32] width 14 height 14
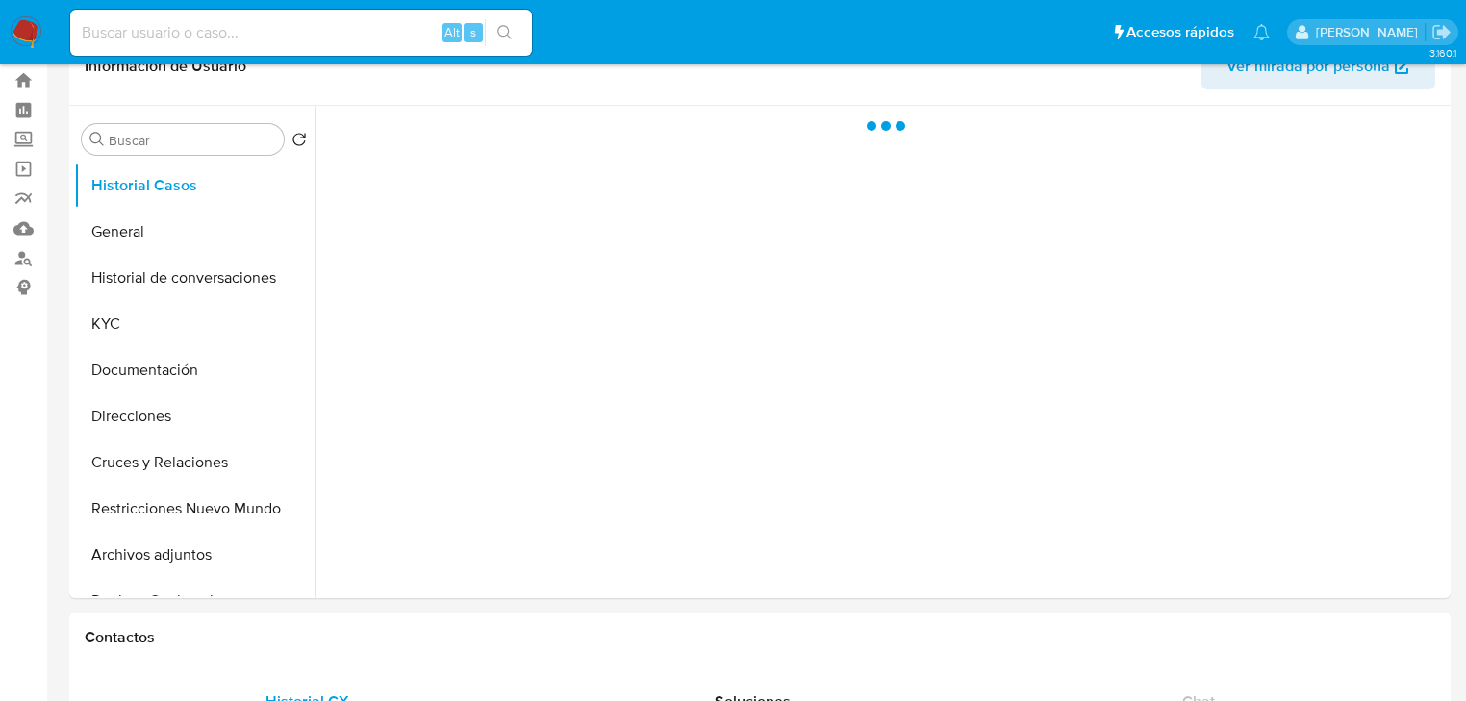
scroll to position [77, 0]
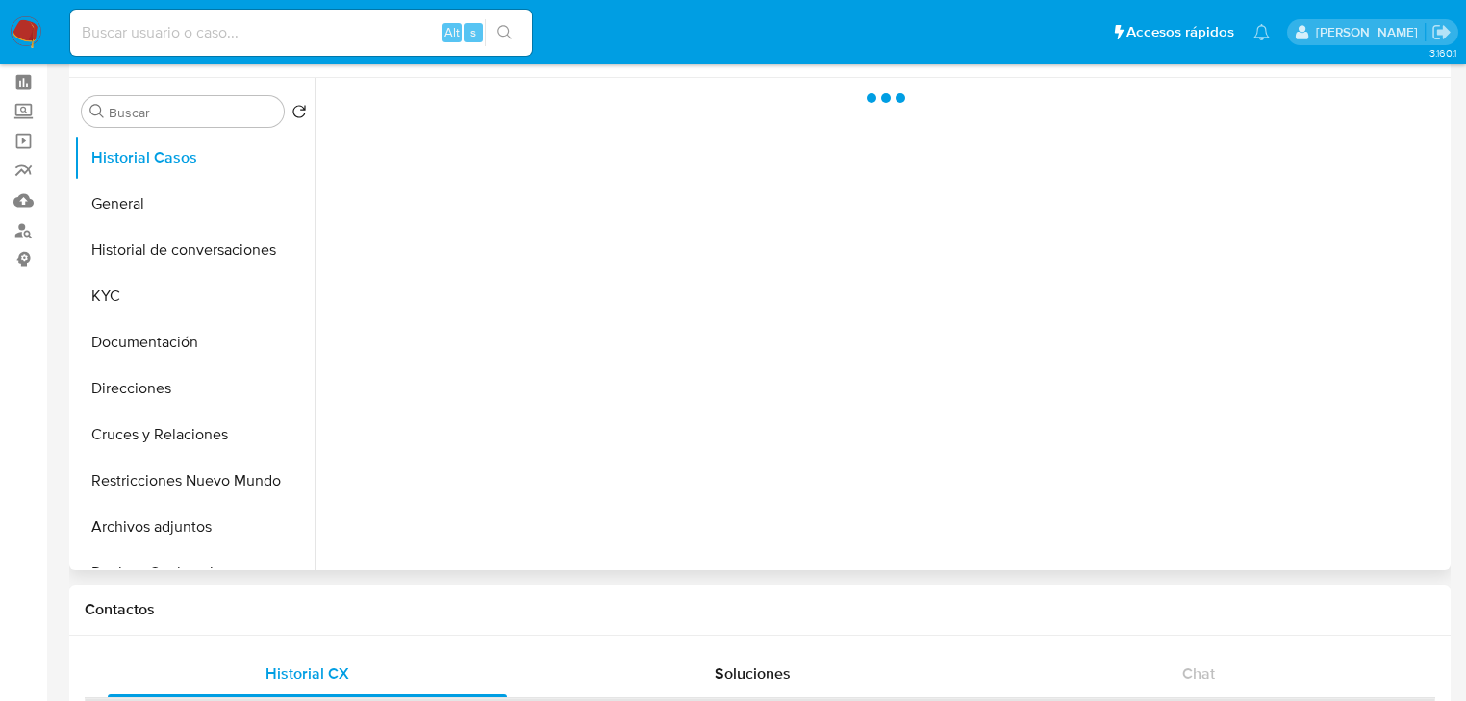
select select "10"
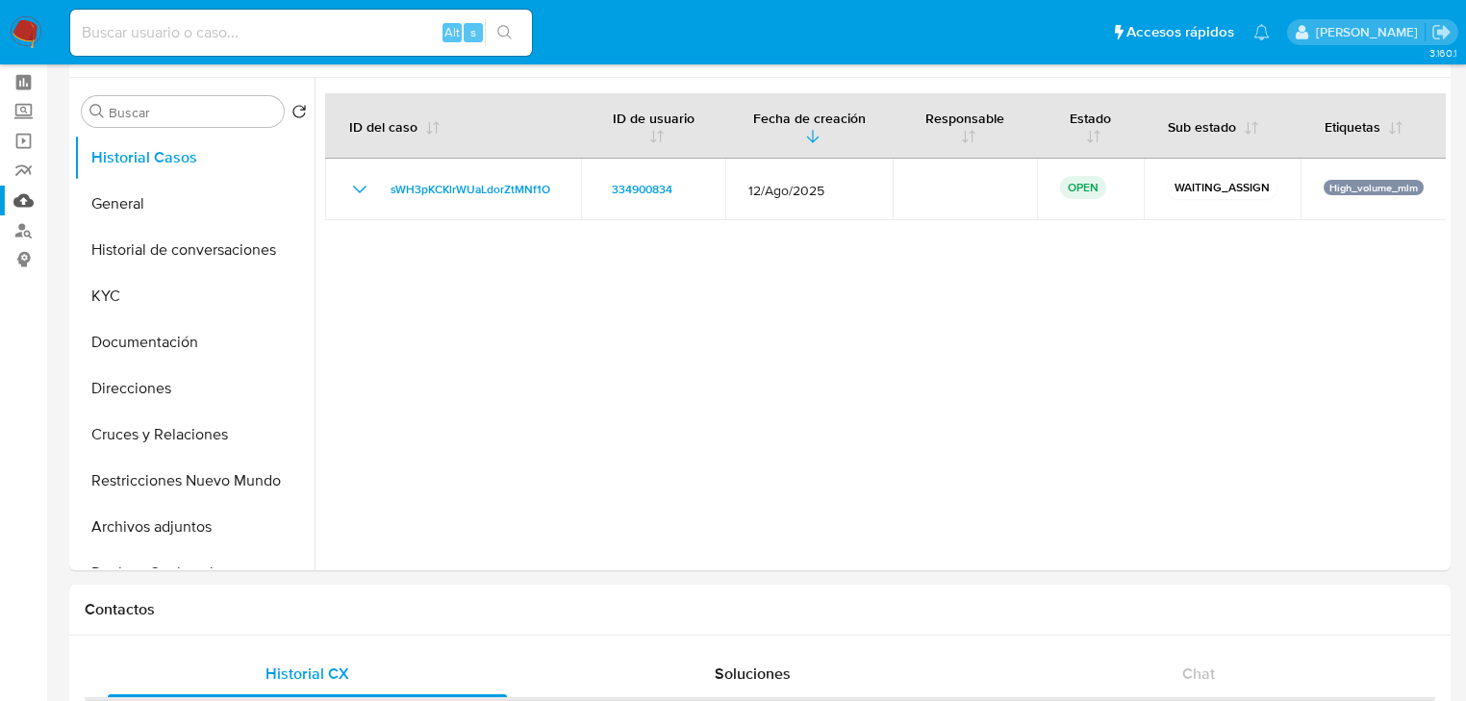
drag, startPoint x: 148, startPoint y: 210, endPoint x: 42, endPoint y: 196, distance: 106.6
click at [147, 210] on button "General" at bounding box center [194, 204] width 240 height 46
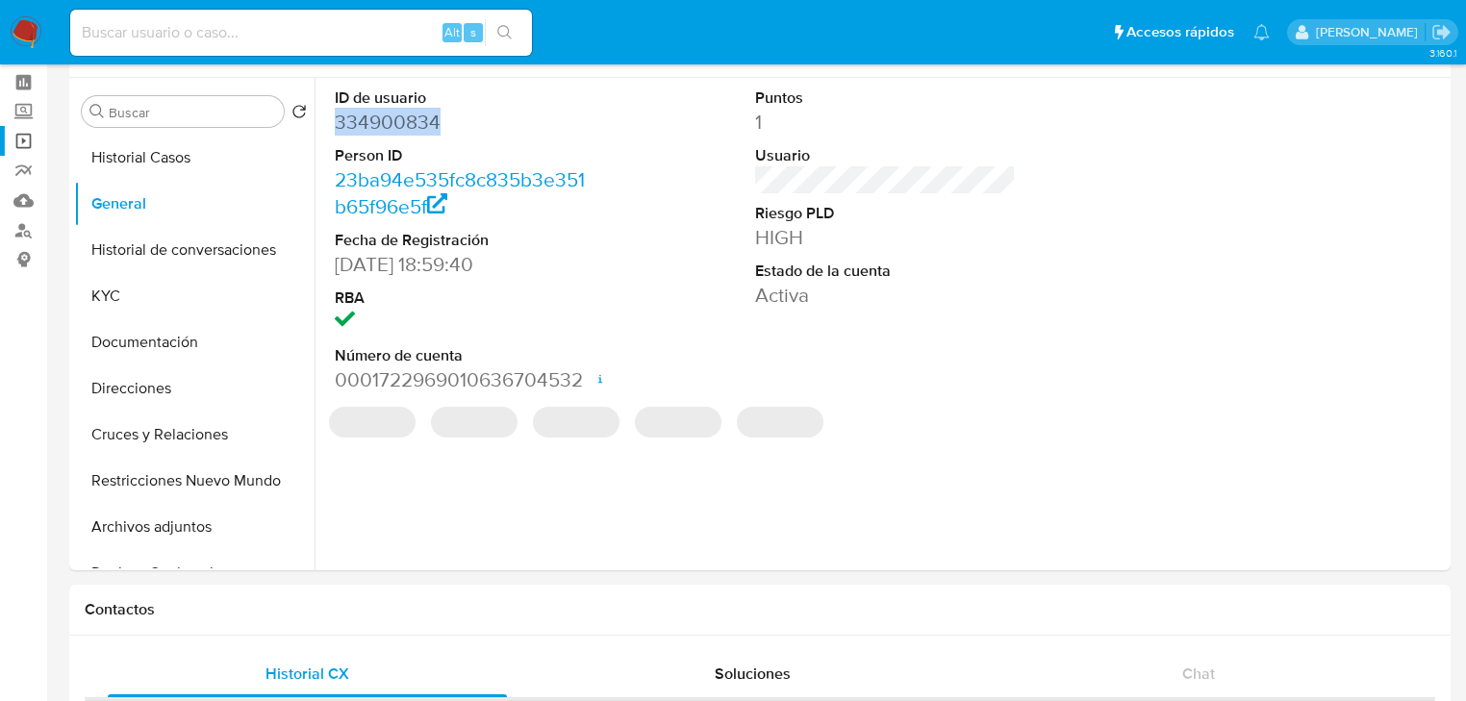
drag, startPoint x: 469, startPoint y: 123, endPoint x: 10, endPoint y: 127, distance: 459.7
click at [315, 126] on div "ID de usuario 334900834 Person ID 23ba94e535fc8c835b3e351b65f96e5f Fecha de Reg…" at bounding box center [879, 324] width 1131 height 492
copy dd "334900834"
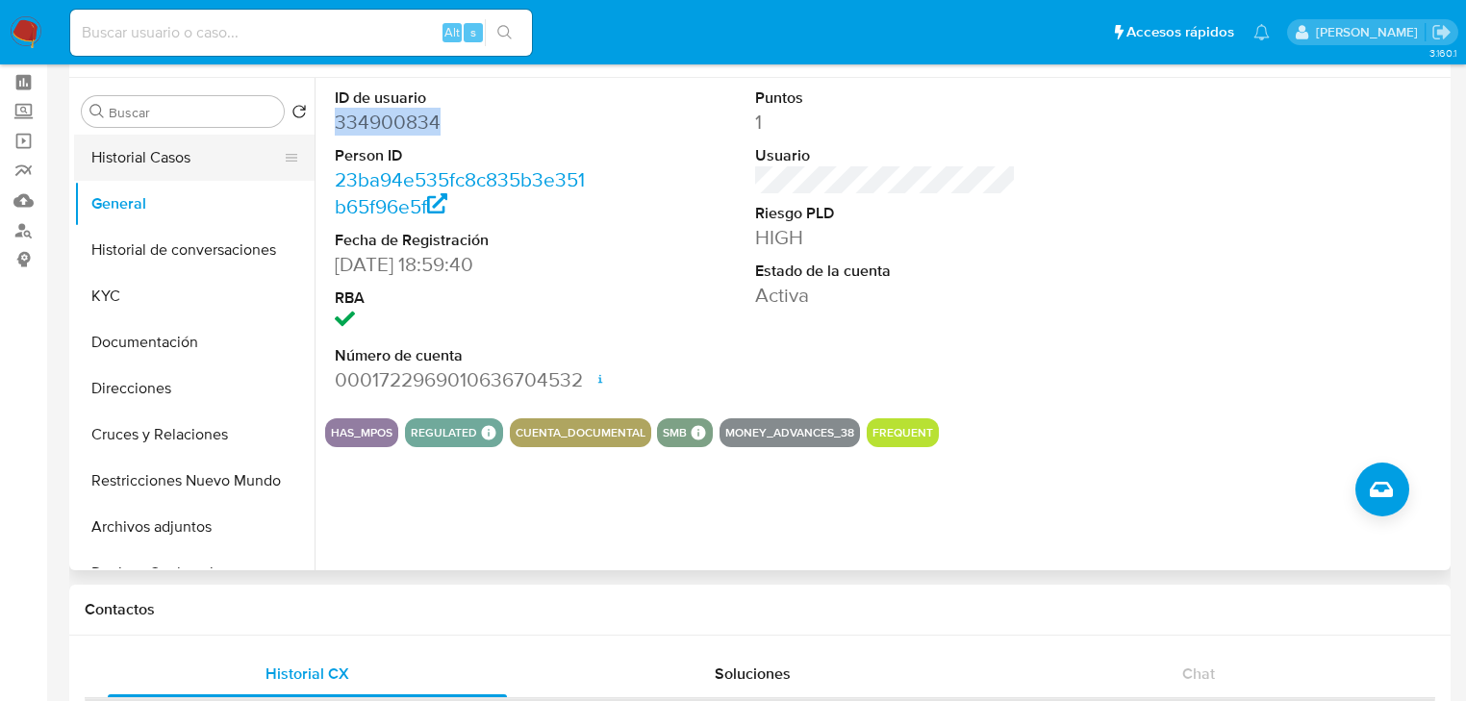
click at [180, 162] on button "Historial Casos" at bounding box center [186, 158] width 225 height 46
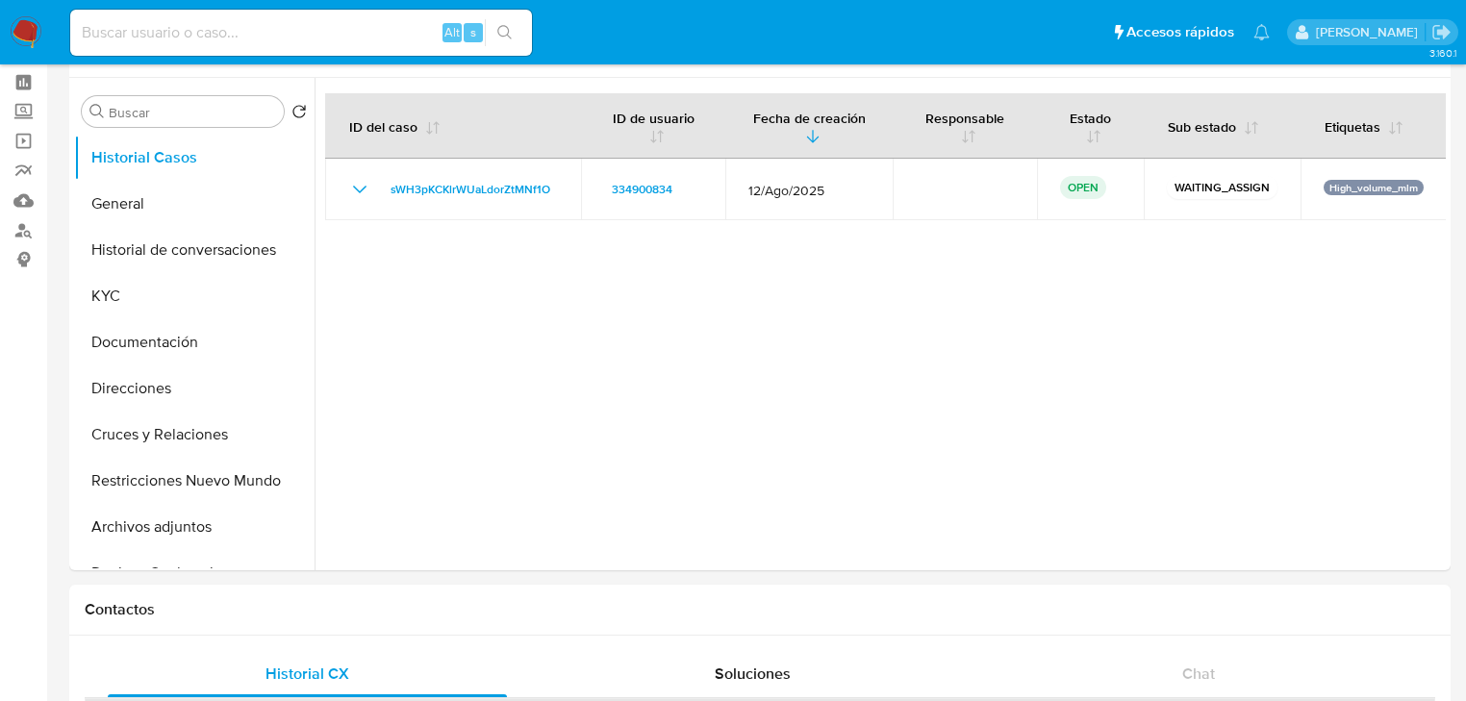
drag, startPoint x: 573, startPoint y: 188, endPoint x: 24, endPoint y: 282, distance: 557.1
click at [373, 188] on td "sWH3pKCKlrWUaLdorZtMNf1O" at bounding box center [453, 190] width 256 height 62
drag, startPoint x: 163, startPoint y: 30, endPoint x: 180, endPoint y: 30, distance: 16.3
click at [171, 30] on input at bounding box center [301, 32] width 462 height 25
paste input "545549141"
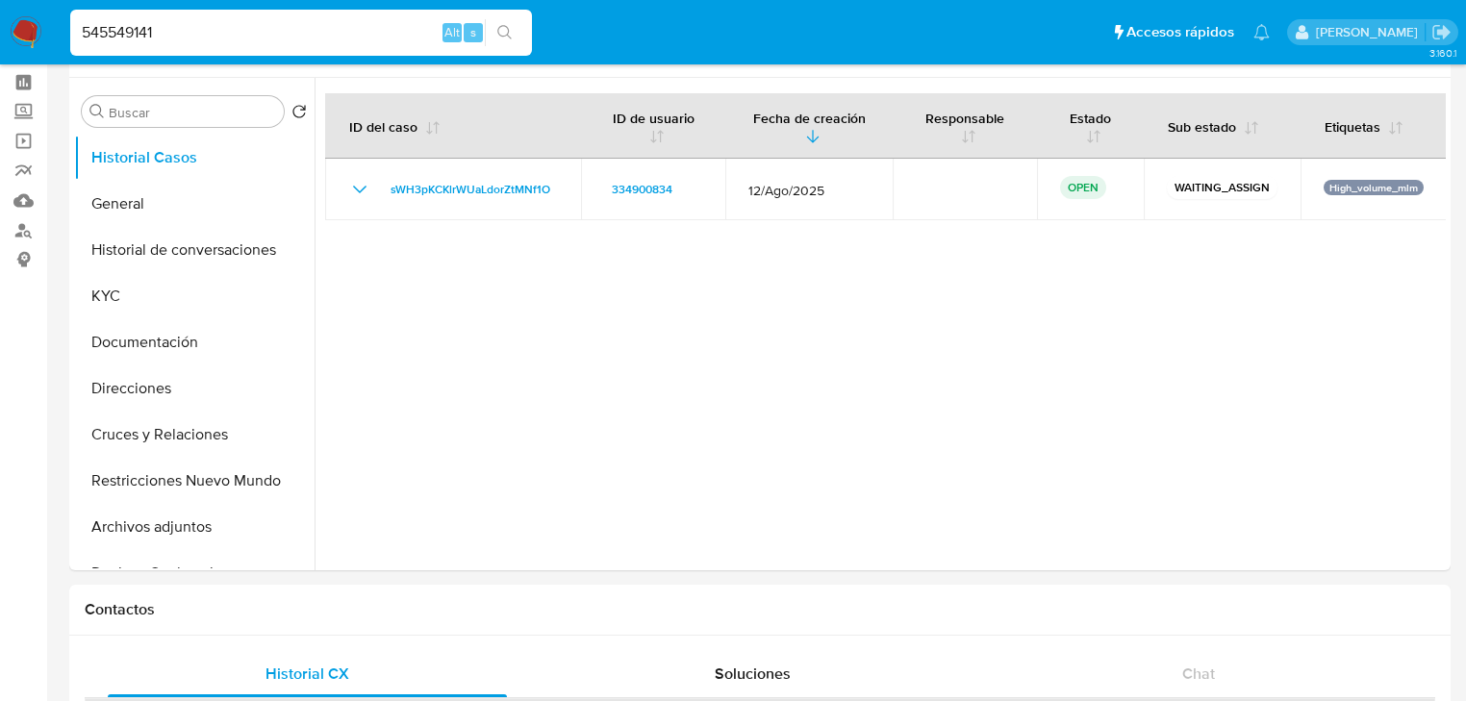
type input "545549141"
click at [512, 17] on div "545549141 Alt s" at bounding box center [301, 33] width 462 height 46
click at [500, 31] on icon "search-icon" at bounding box center [504, 32] width 15 height 15
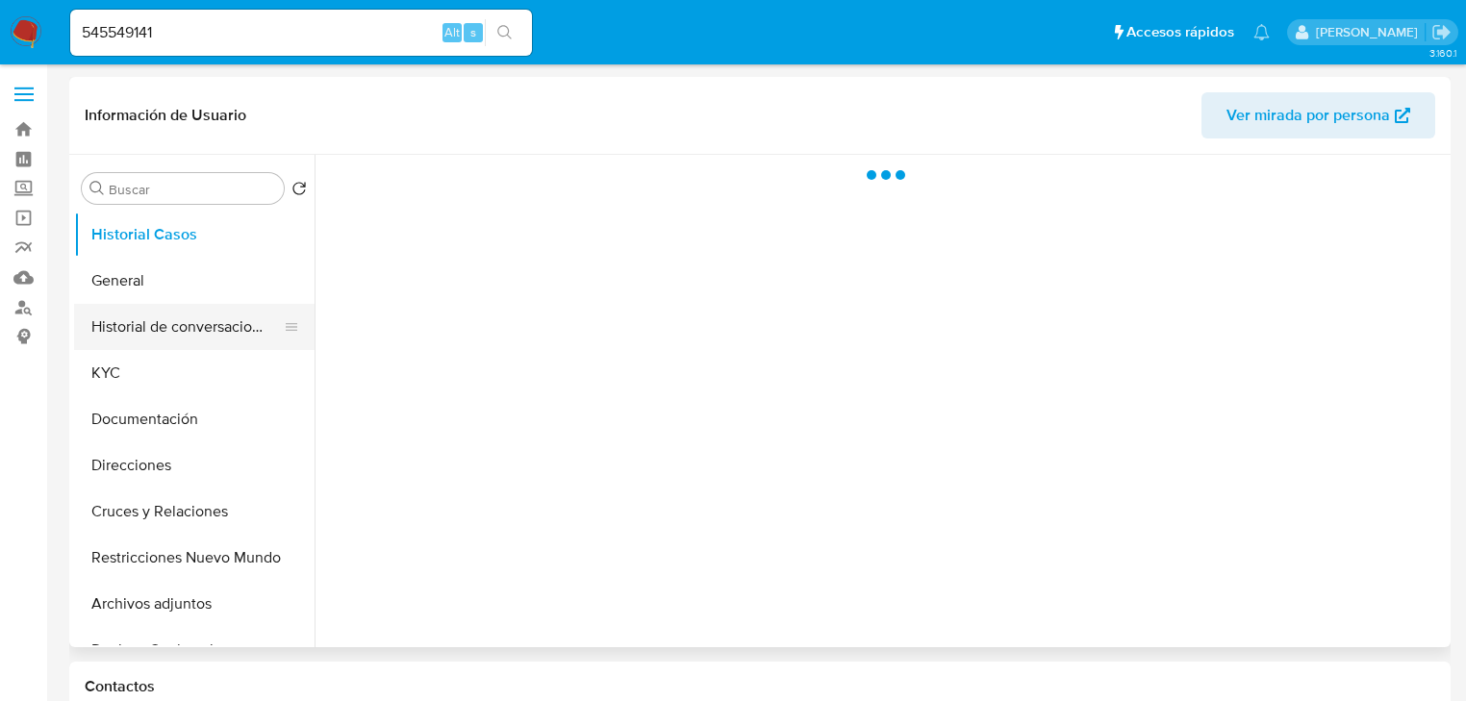
select select "10"
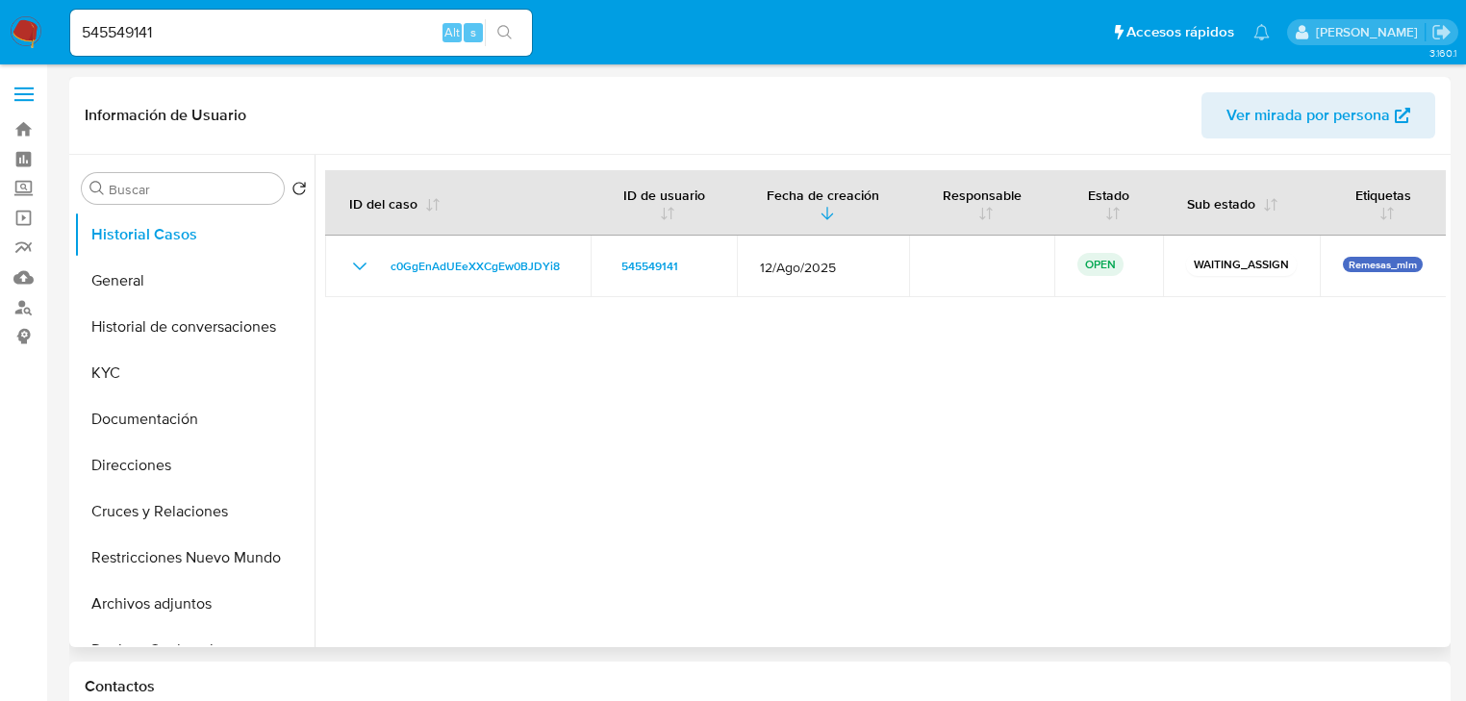
drag, startPoint x: 577, startPoint y: 265, endPoint x: 69, endPoint y: 235, distance: 508.7
click at [348, 267] on td "c0GgEnAdUEeXXCgEw0BJDYi8" at bounding box center [457, 267] width 265 height 62
click at [27, 22] on nav "Pausado Ver notificaciones 545549141 Alt s Accesos rápidos Presiona las siguien…" at bounding box center [733, 32] width 1466 height 64
paste input "334900834"
type input "334900834"
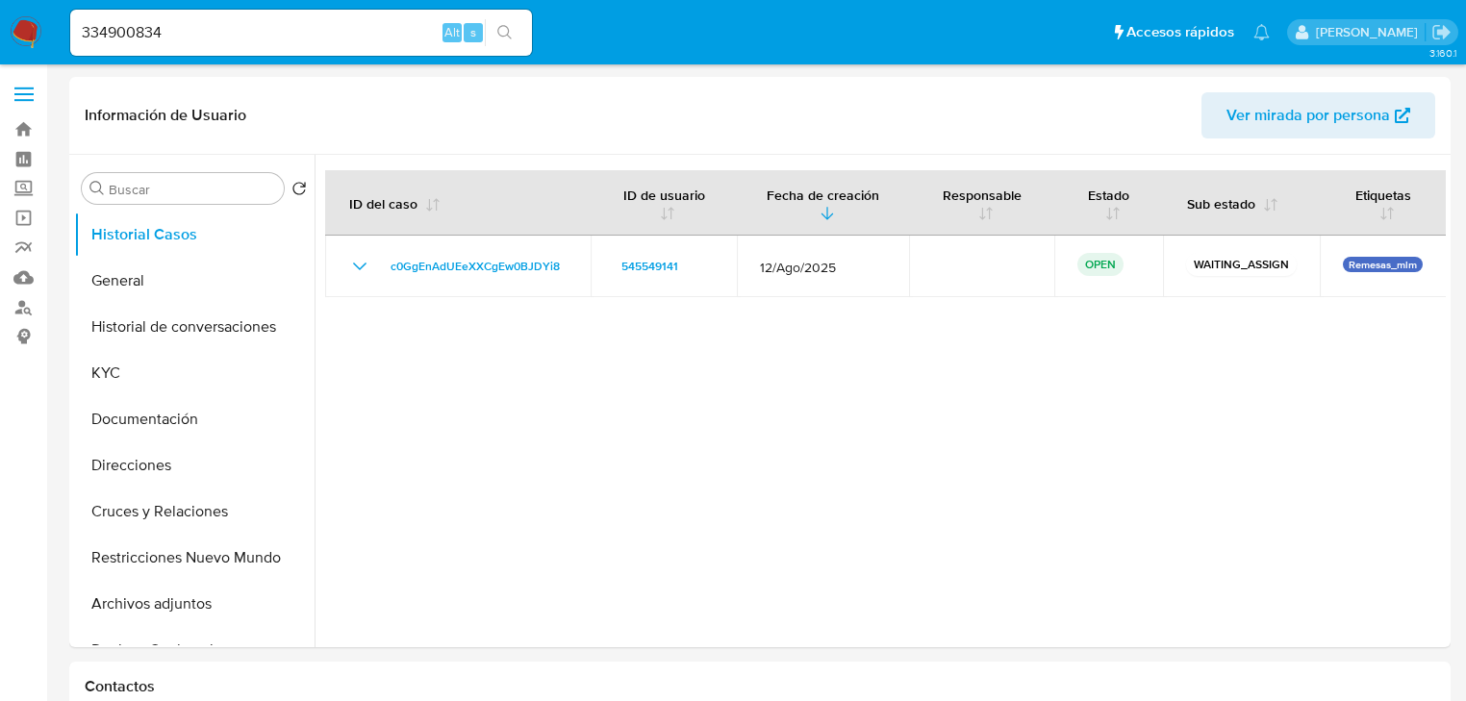
click at [508, 23] on button "search-icon" at bounding box center [504, 32] width 39 height 27
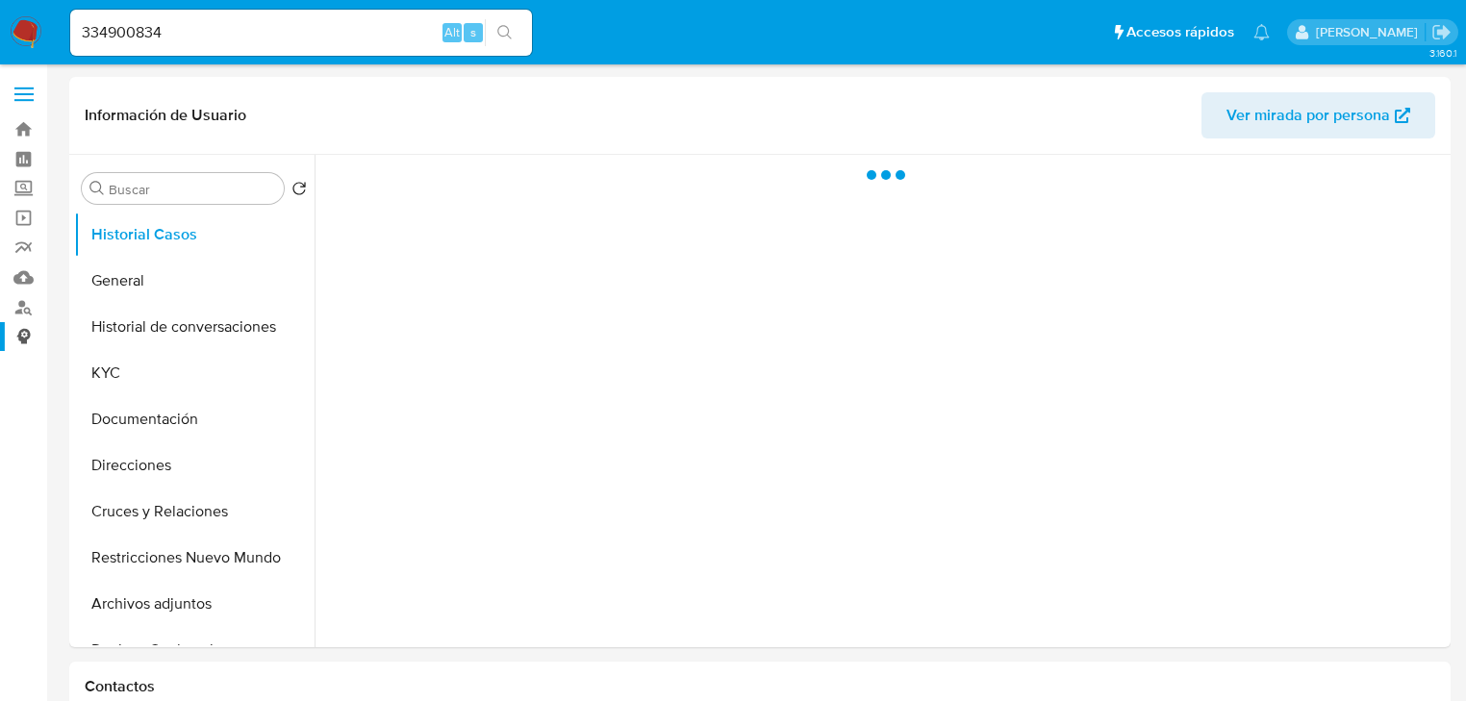
select select "10"
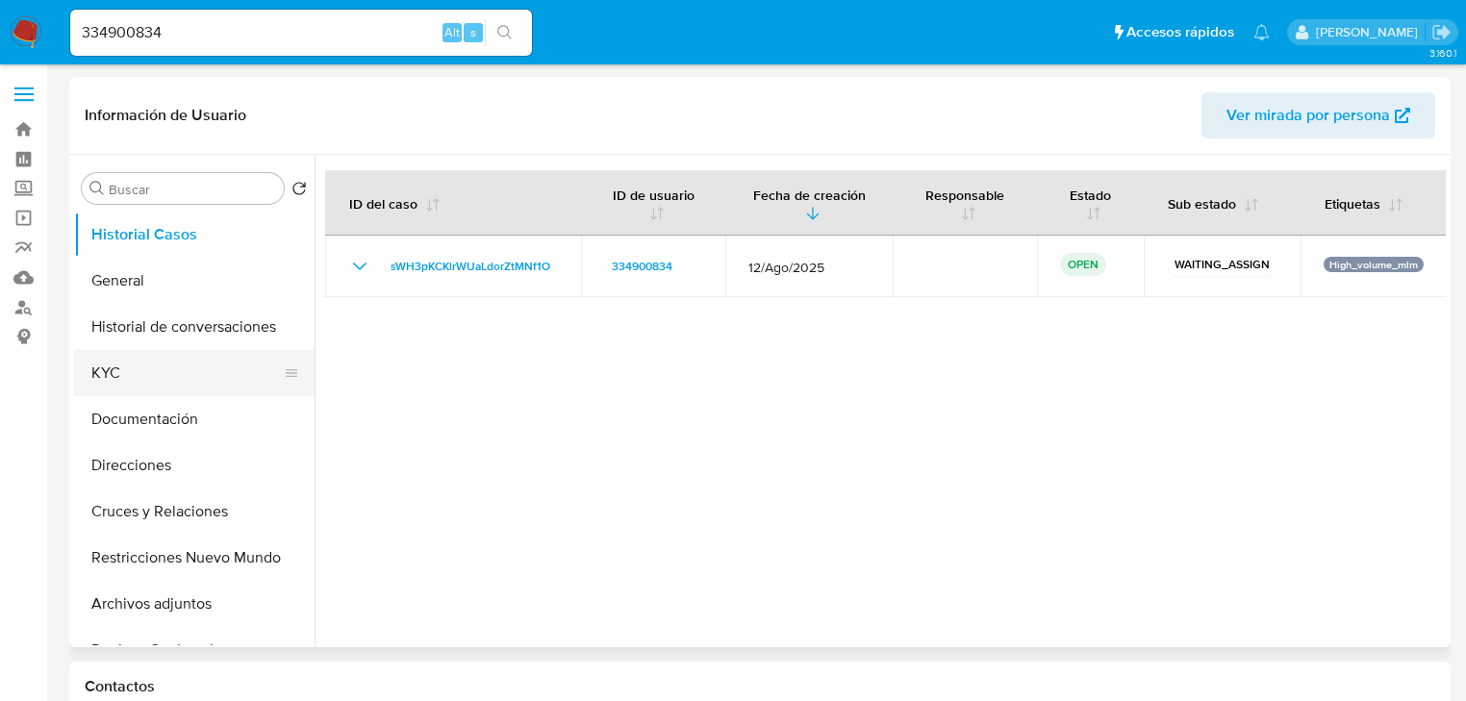
drag, startPoint x: 153, startPoint y: 368, endPoint x: 207, endPoint y: 371, distance: 53.9
click at [160, 369] on button "KYC" at bounding box center [186, 373] width 225 height 46
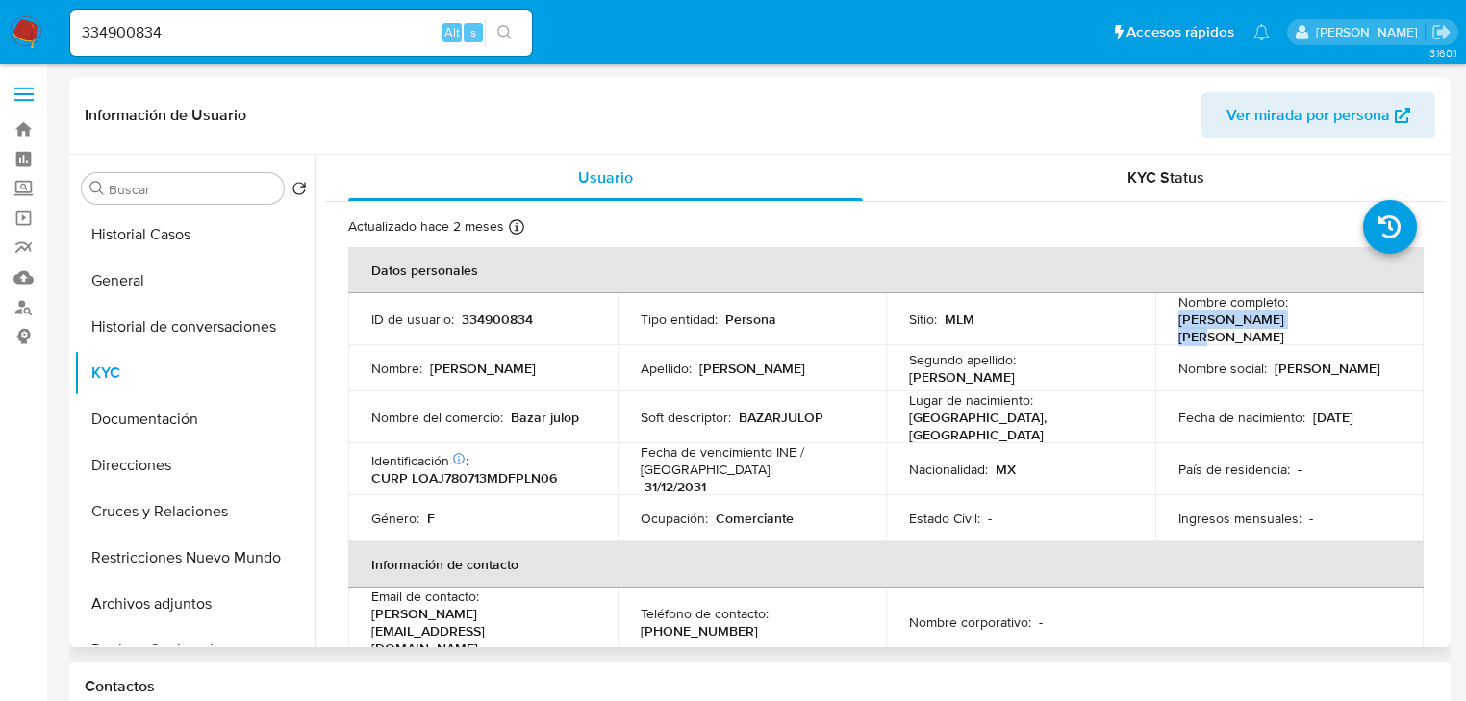
drag, startPoint x: 1313, startPoint y: 329, endPoint x: 1034, endPoint y: 330, distance: 278.9
click at [1161, 330] on td "Nombre completo : Juana Lopez Alonso" at bounding box center [1289, 319] width 269 height 52
copy p "Juana Lopez Alonso"
drag, startPoint x: 160, startPoint y: 243, endPoint x: 237, endPoint y: 228, distance: 78.5
click at [160, 243] on button "Historial Casos" at bounding box center [186, 235] width 225 height 46
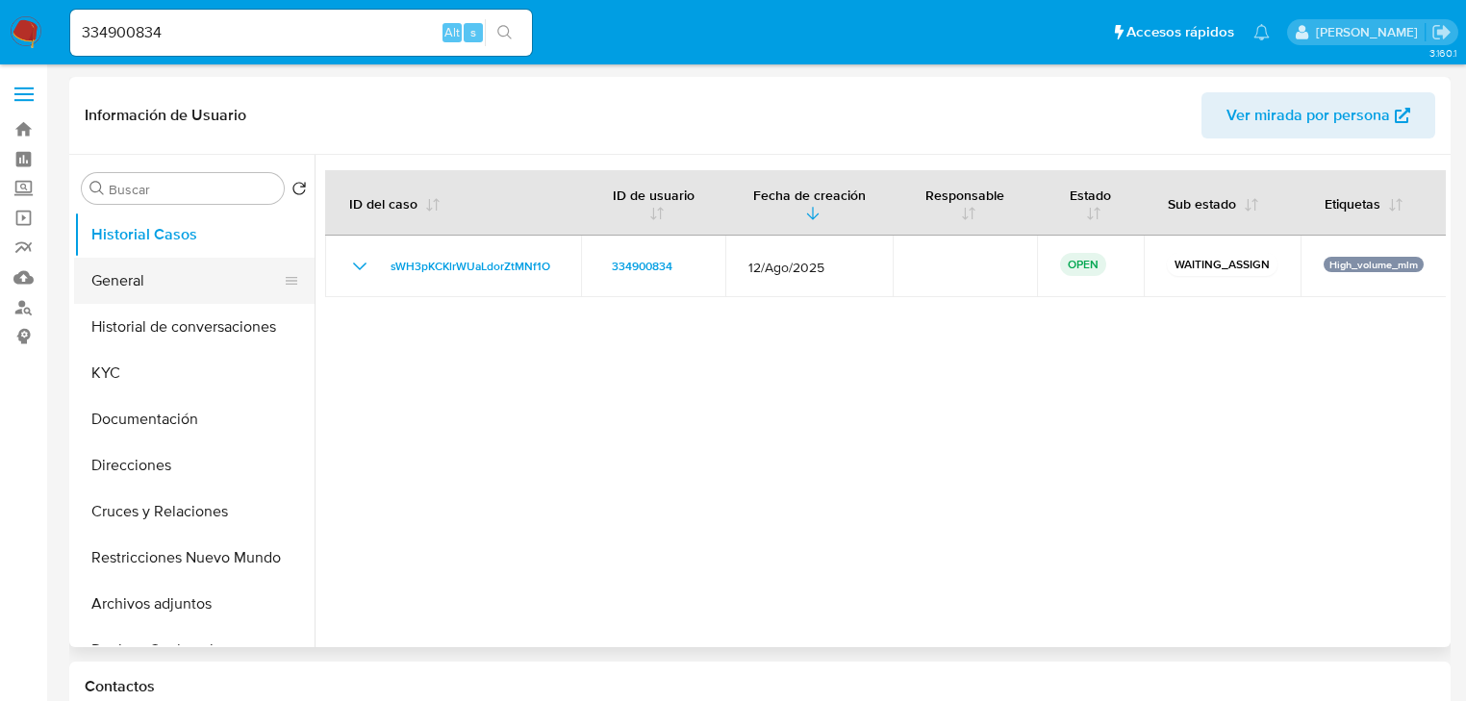
drag, startPoint x: 173, startPoint y: 285, endPoint x: 200, endPoint y: 280, distance: 27.4
click at [173, 285] on button "General" at bounding box center [186, 281] width 225 height 46
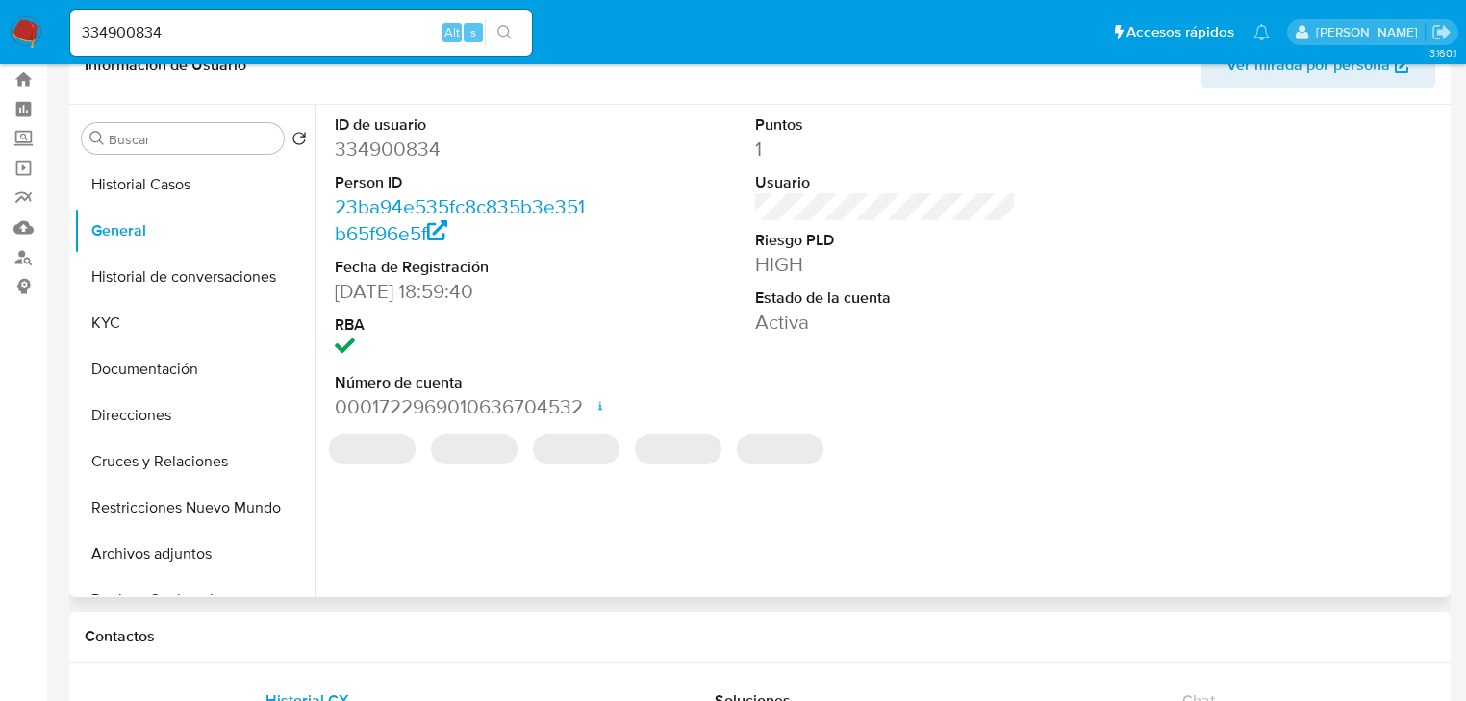
scroll to position [77, 0]
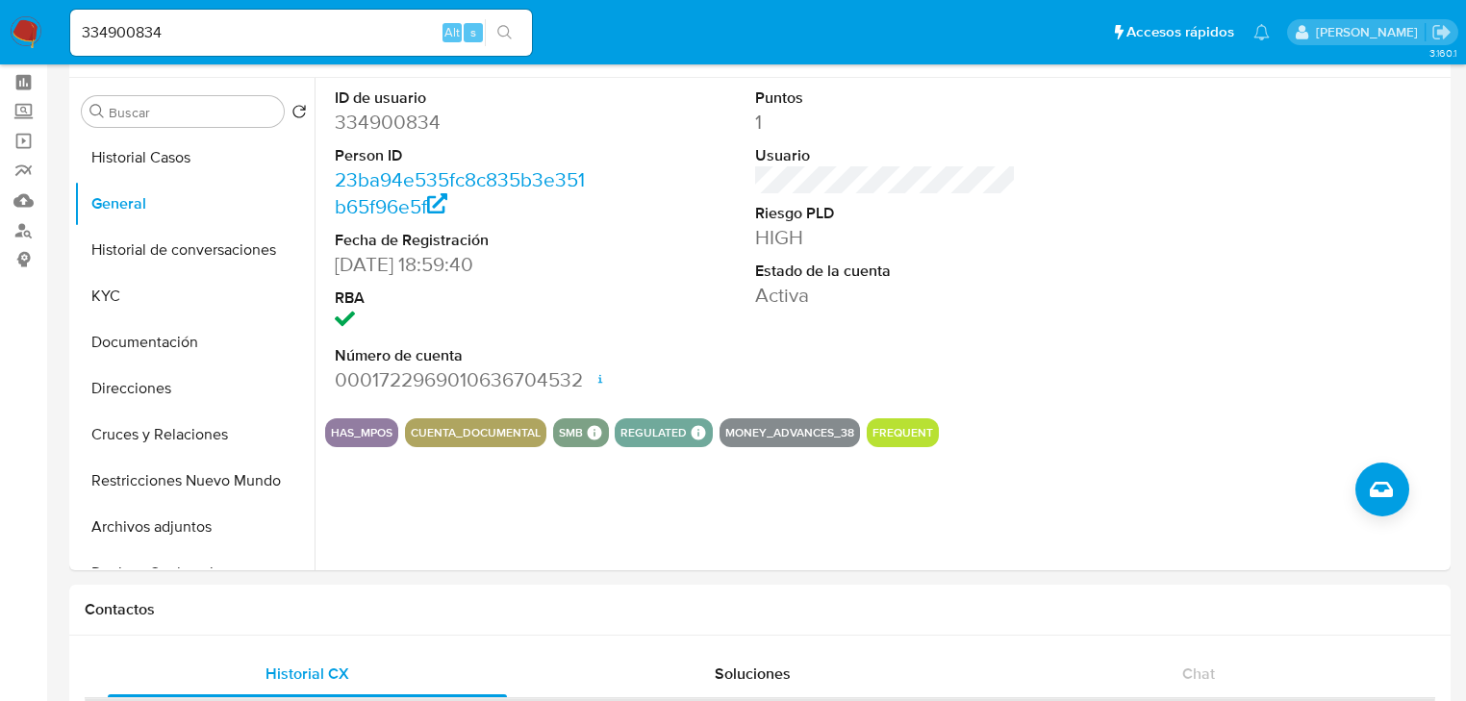
click at [57, 12] on nav "Pausado Ver notificaciones 334900834 Alt s Accesos rápidos Presiona las siguien…" at bounding box center [733, 32] width 1466 height 64
paste input "545549141"
type input "545549141"
click at [510, 27] on icon "search-icon" at bounding box center [504, 32] width 15 height 15
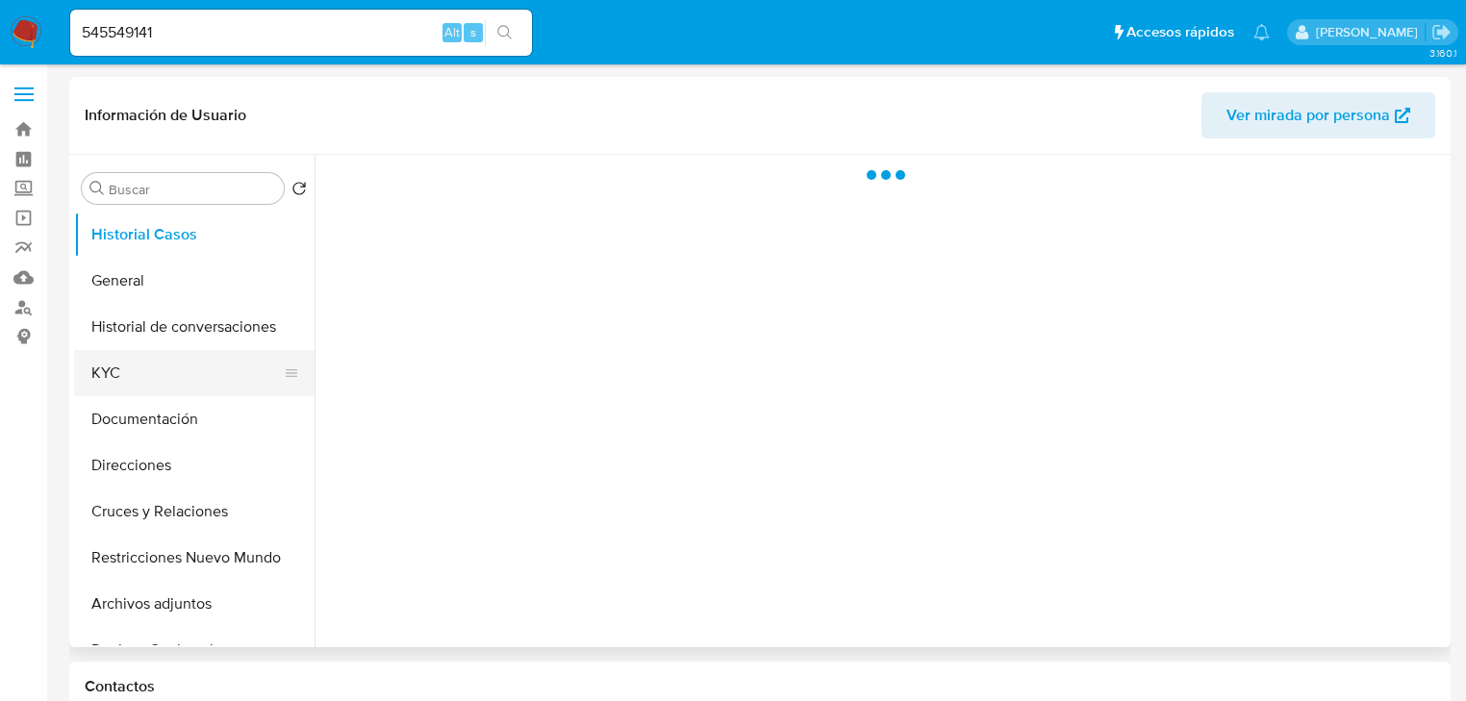
click at [115, 388] on button "KYC" at bounding box center [186, 373] width 225 height 46
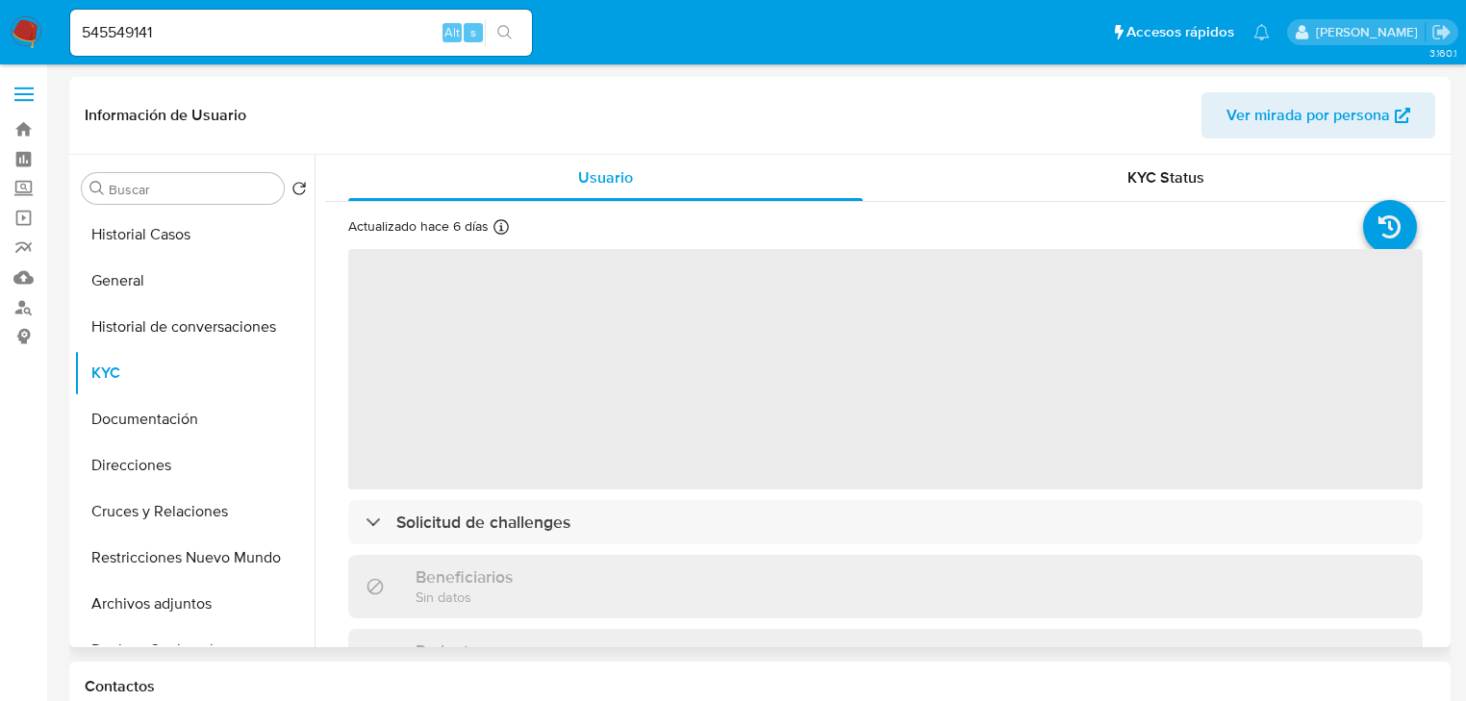
select select "10"
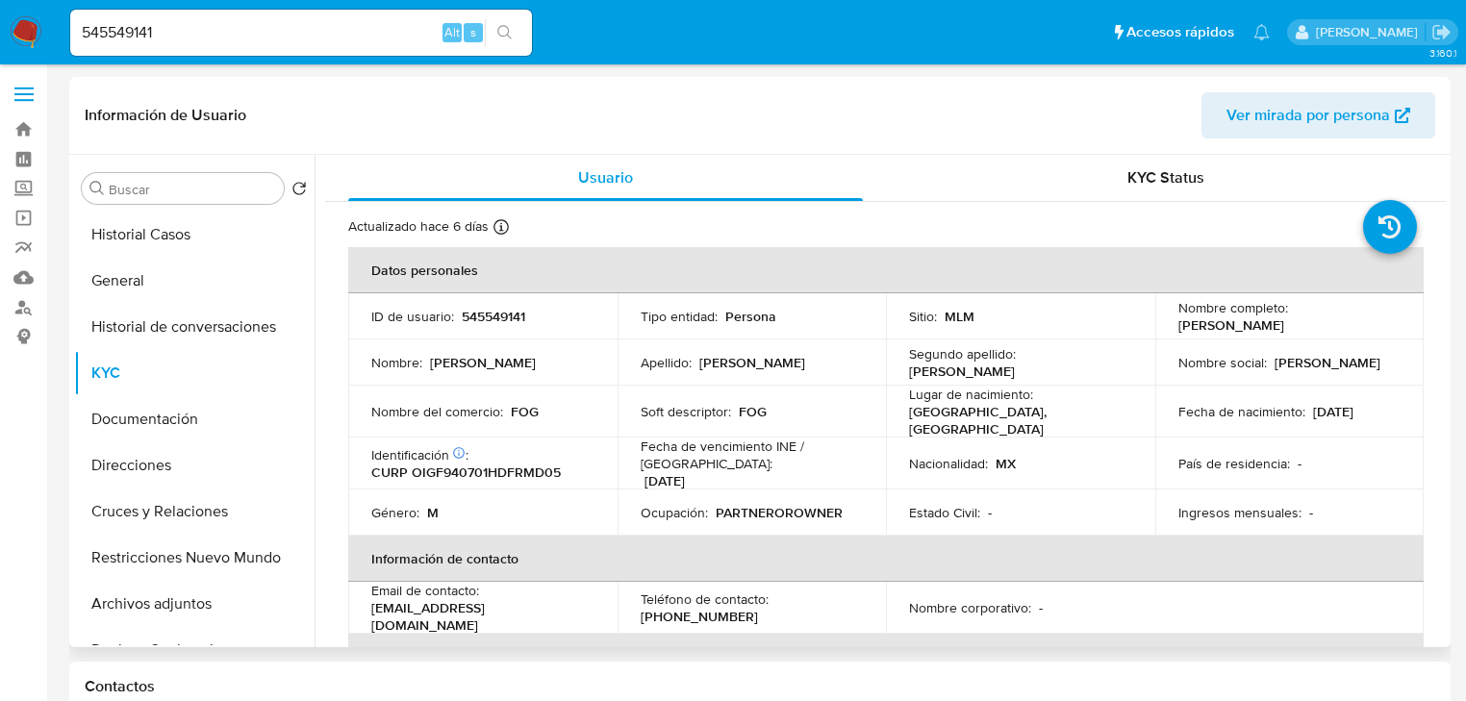
drag, startPoint x: 1331, startPoint y: 322, endPoint x: 1169, endPoint y: 323, distance: 161.6
click at [1169, 323] on td "Nombre completo : Federico Ortiz Gomez" at bounding box center [1289, 316] width 269 height 46
copy p "Federico Ortiz Gomez"
click at [183, 287] on button "General" at bounding box center [186, 281] width 225 height 46
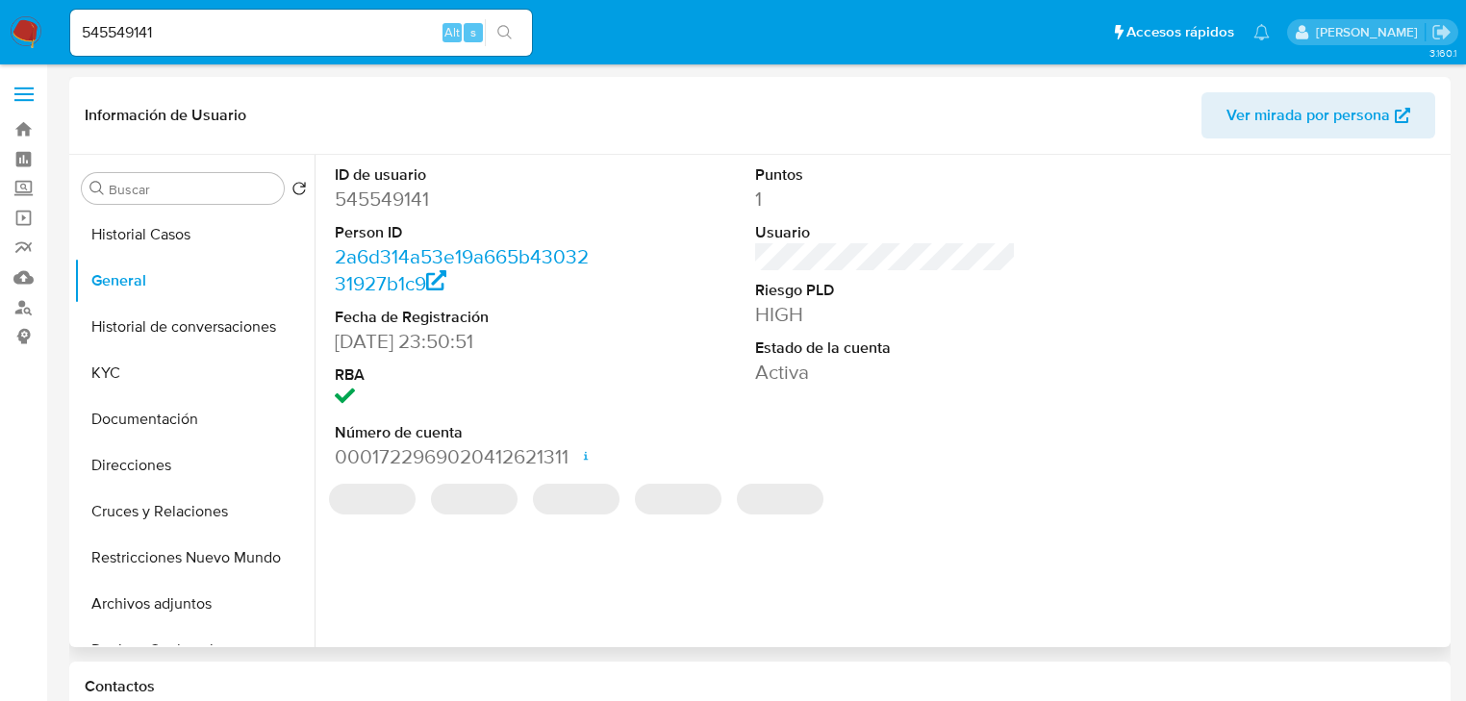
scroll to position [77, 0]
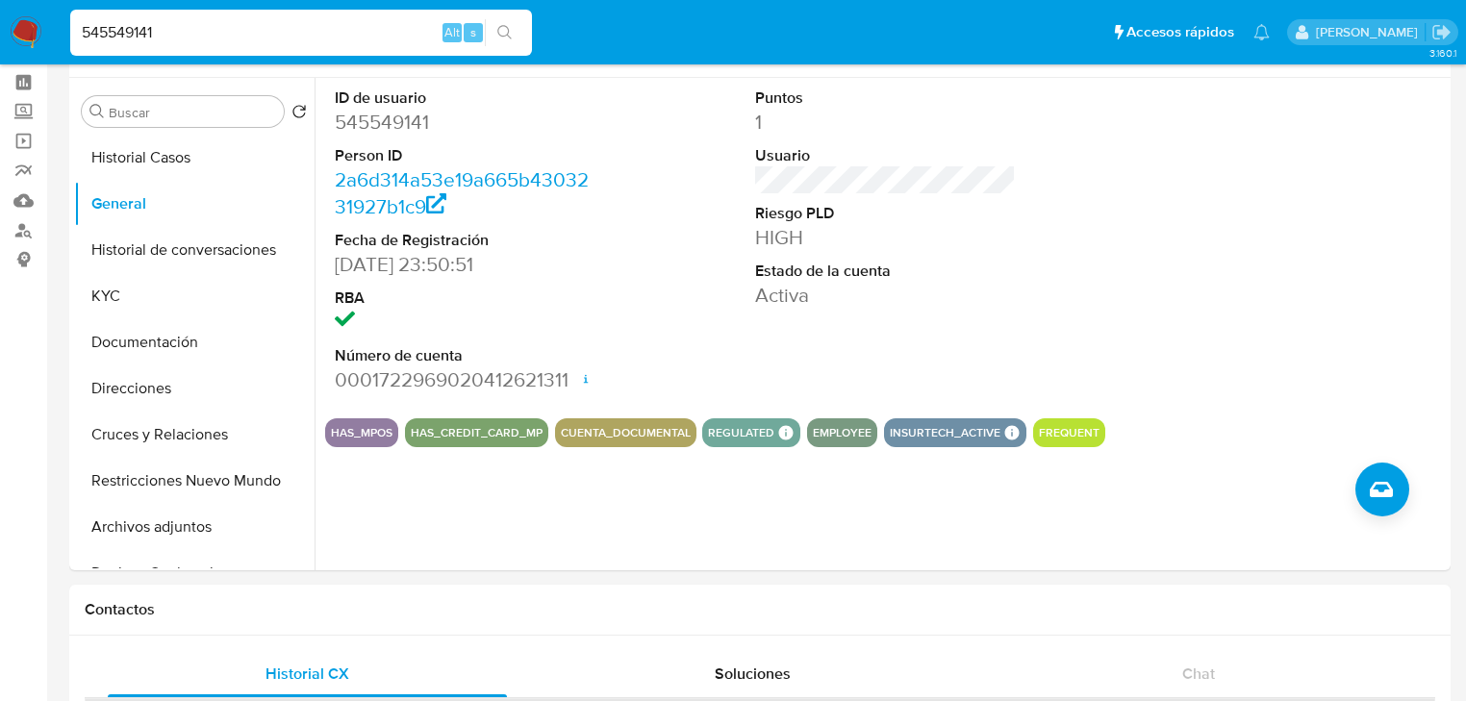
drag, startPoint x: 223, startPoint y: 29, endPoint x: 27, endPoint y: 30, distance: 196.2
paste input "1328630218"
type input "1328630218"
drag, startPoint x: 501, startPoint y: 28, endPoint x: 92, endPoint y: 129, distance: 421.0
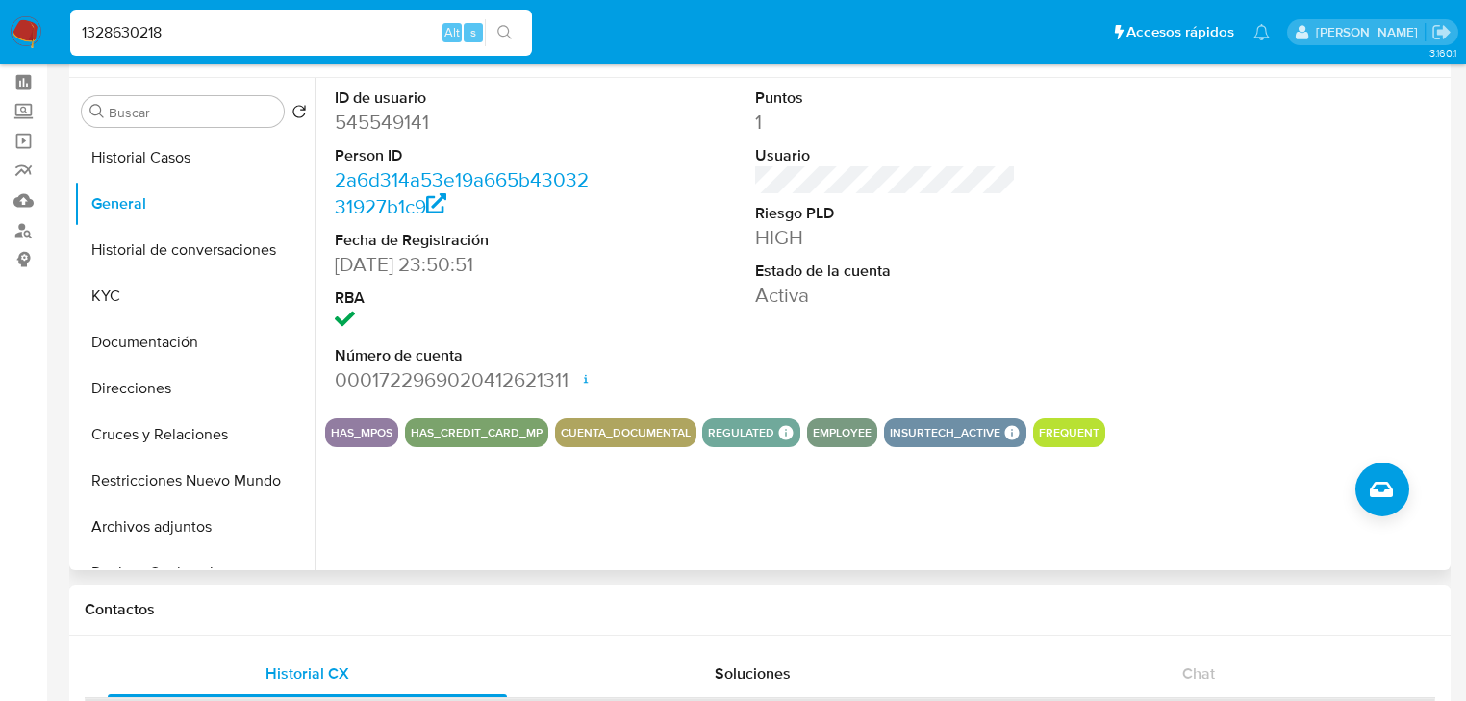
click at [489, 31] on button "search-icon" at bounding box center [504, 32] width 39 height 27
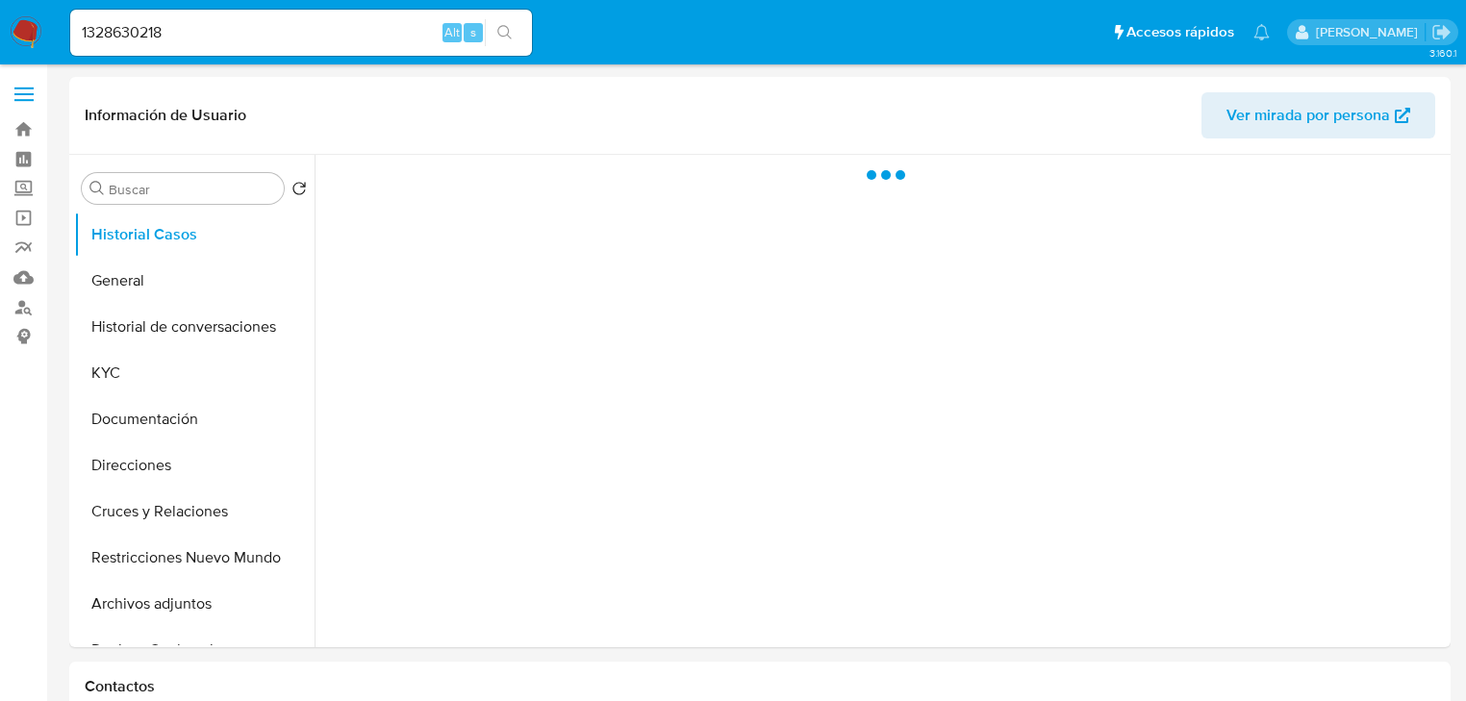
select select "10"
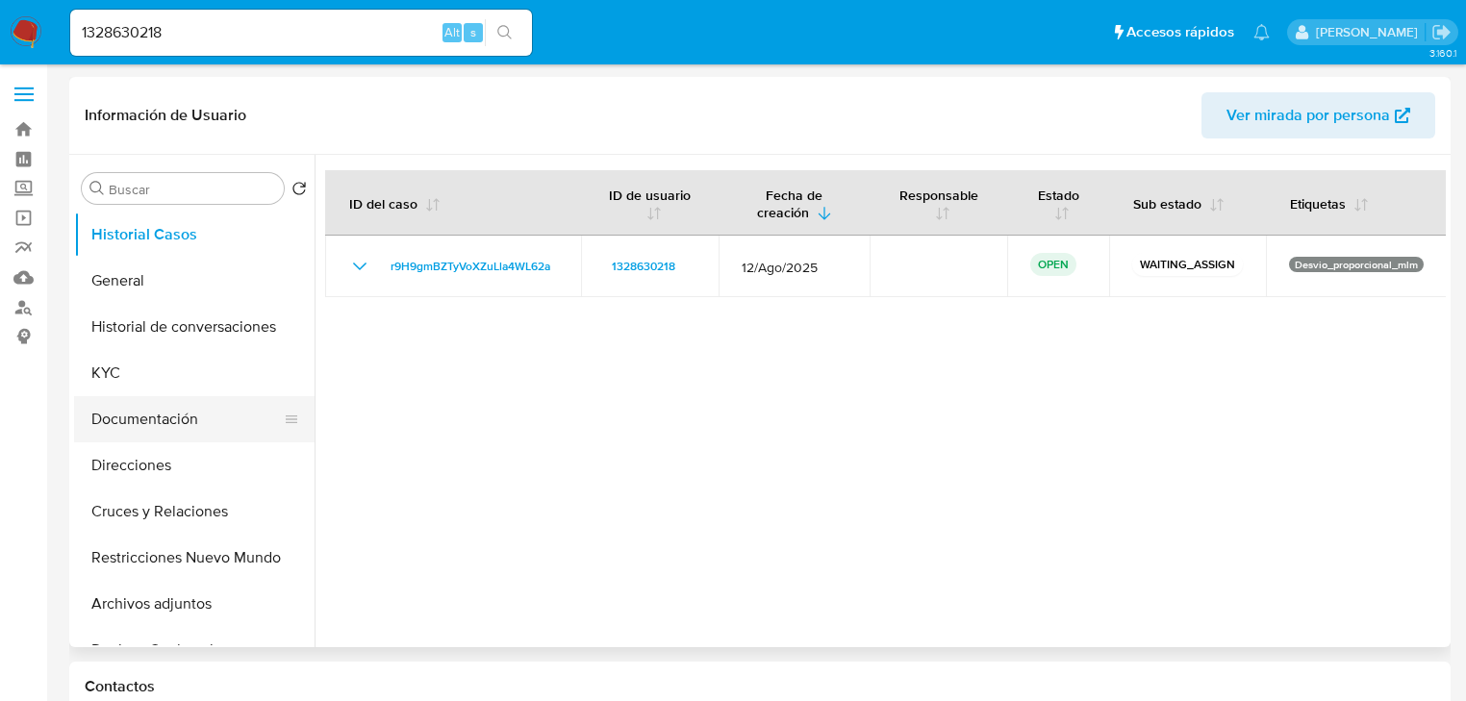
click at [111, 398] on button "Documentación" at bounding box center [186, 419] width 225 height 46
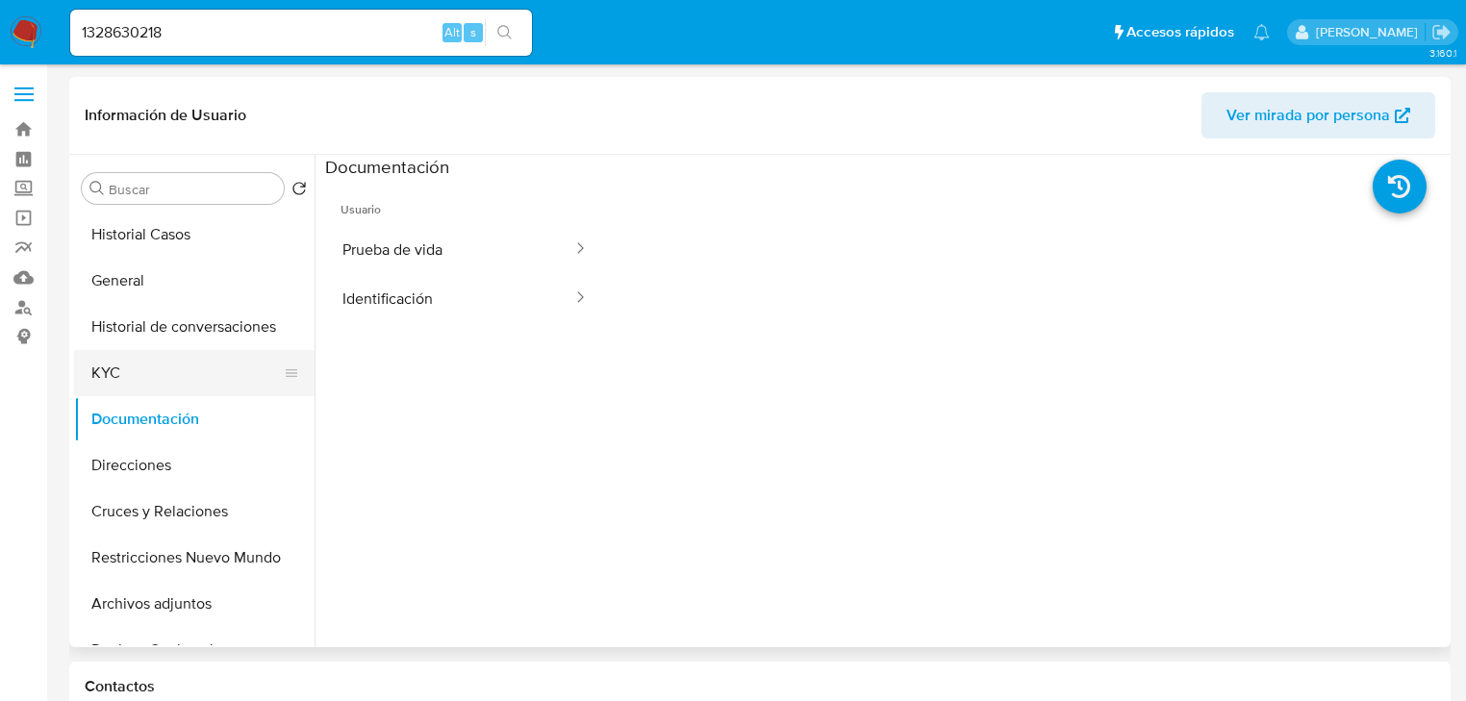
click at [109, 380] on button "KYC" at bounding box center [186, 373] width 225 height 46
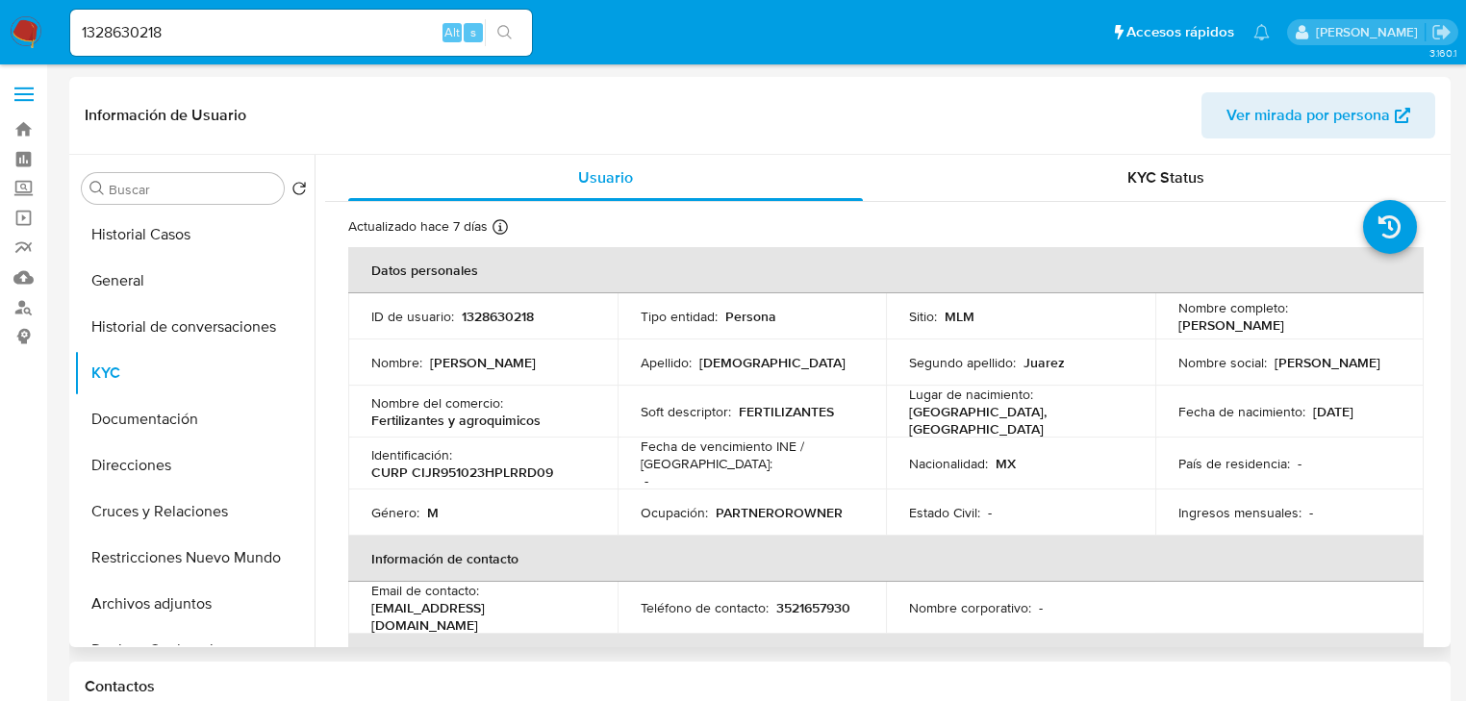
drag, startPoint x: 1169, startPoint y: 332, endPoint x: 1352, endPoint y: 325, distance: 182.8
click at [1352, 325] on td "Nombre completo : Rodrigo Crisostomo Juarez" at bounding box center [1289, 316] width 269 height 46
copy p "Rodrigo Crisostomo Juarez"
click at [187, 223] on button "Historial Casos" at bounding box center [186, 235] width 225 height 46
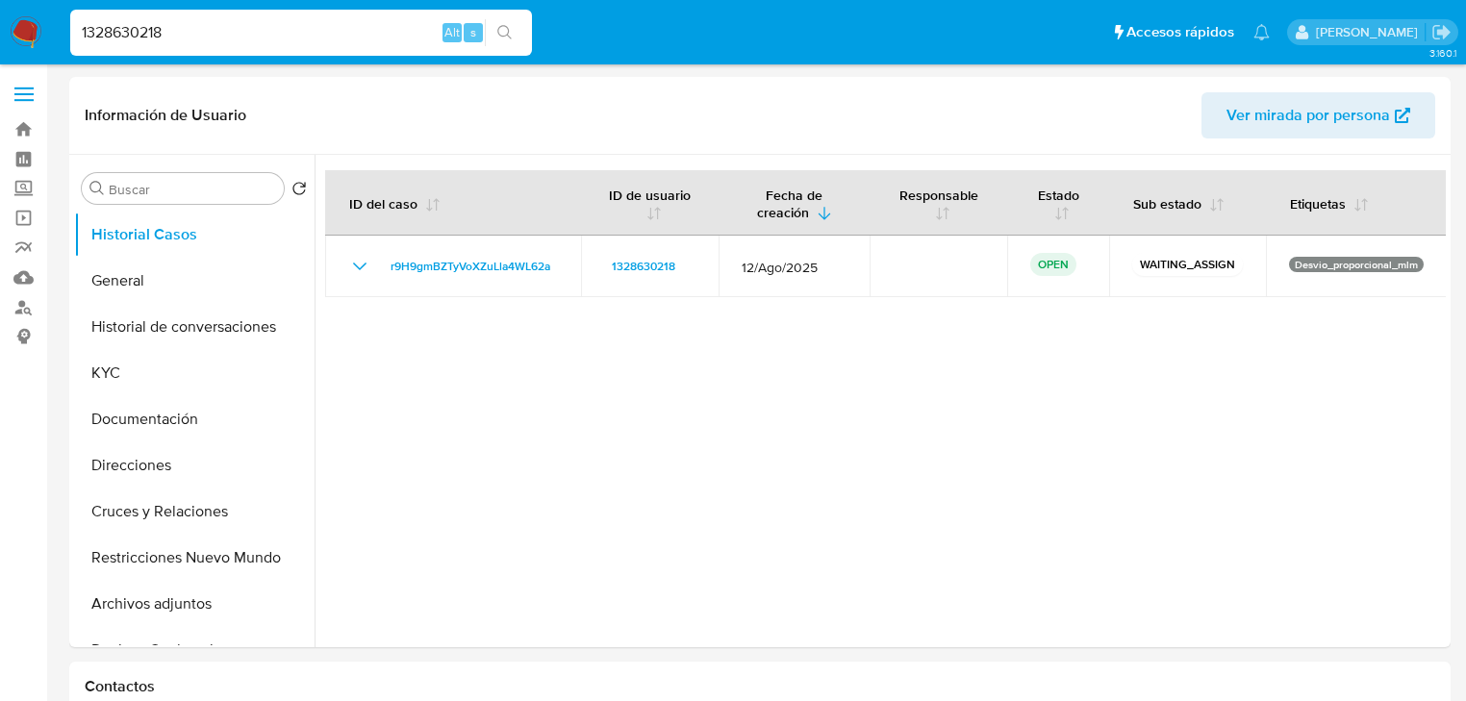
drag, startPoint x: 180, startPoint y: 31, endPoint x: -52, endPoint y: -8, distance: 234.9
paste input "925506657"
type input "1925506657"
click at [509, 32] on icon "search-icon" at bounding box center [504, 32] width 15 height 15
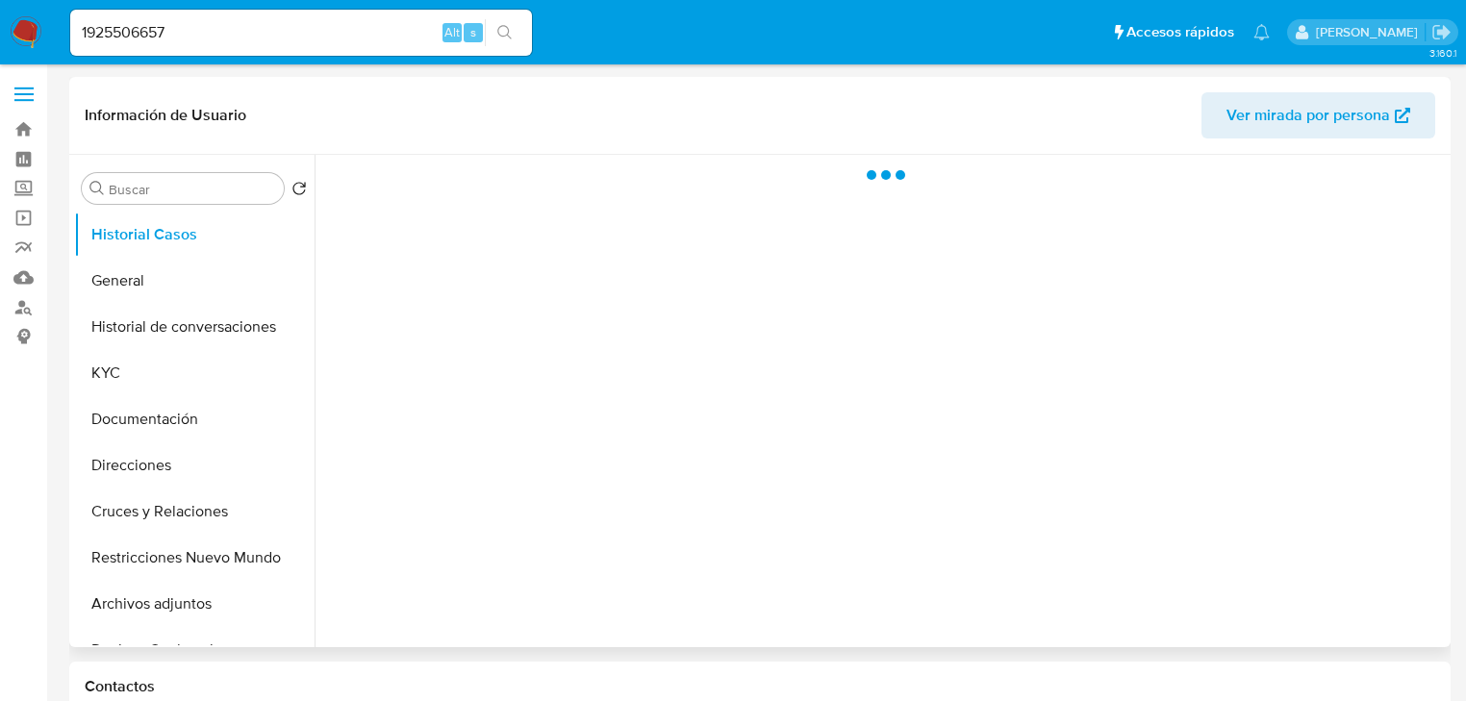
select select "10"
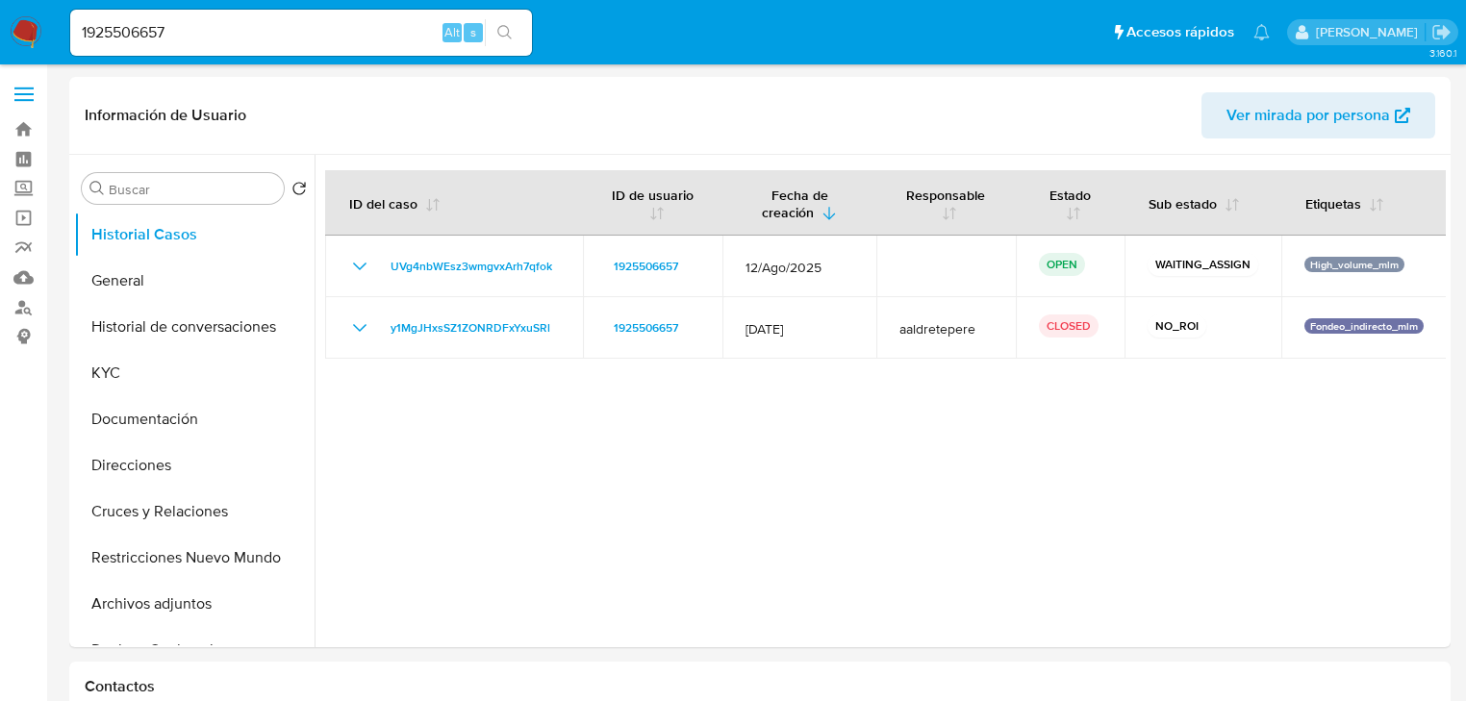
select select "10"
click at [32, 15] on nav "Pausado Ver notificaciones 1925506657 Alt s Accesos rápidos Presiona las siguie…" at bounding box center [733, 32] width 1466 height 64
click at [254, 42] on input "1925506657" at bounding box center [301, 32] width 462 height 25
drag, startPoint x: 242, startPoint y: 38, endPoint x: -173, endPoint y: -31, distance: 421.2
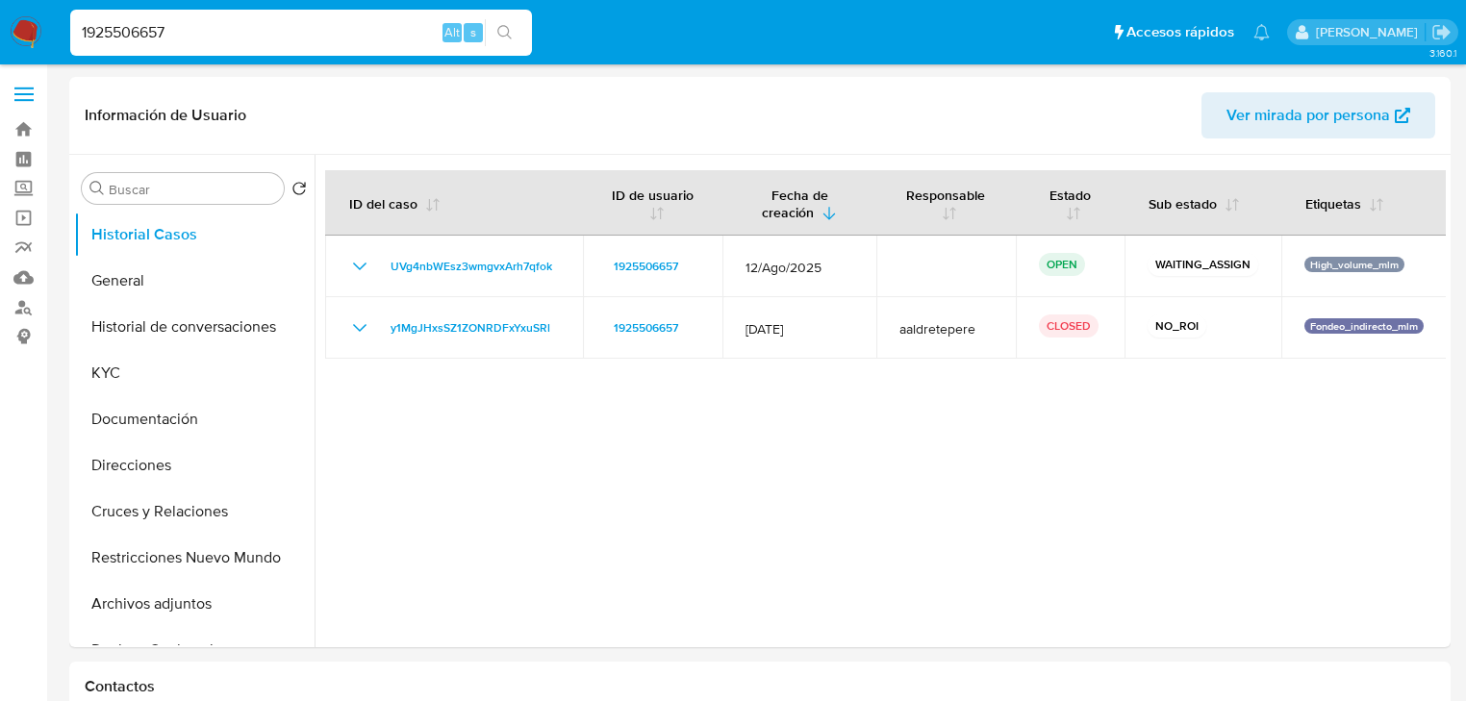
paste input "76191690"
type input "1976191690"
click at [502, 29] on icon "search-icon" at bounding box center [504, 32] width 15 height 15
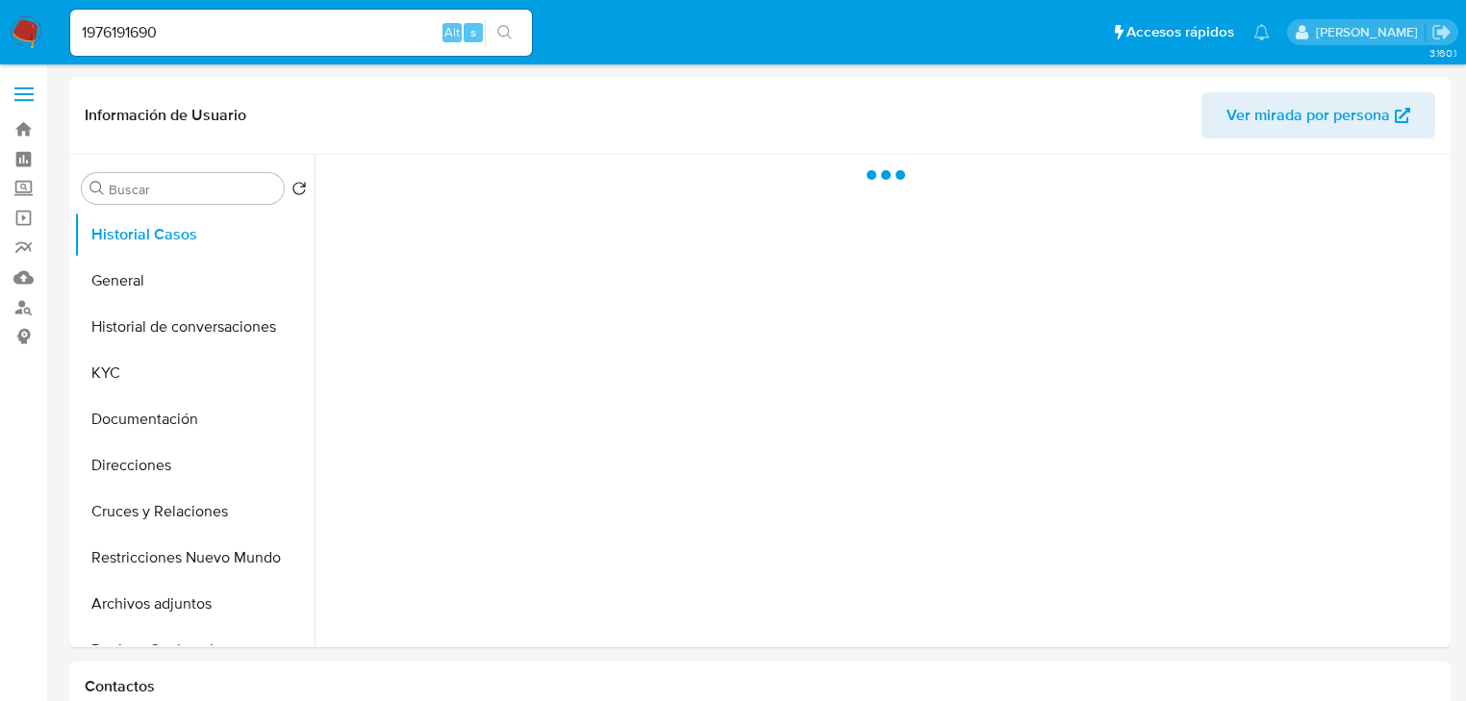
select select "10"
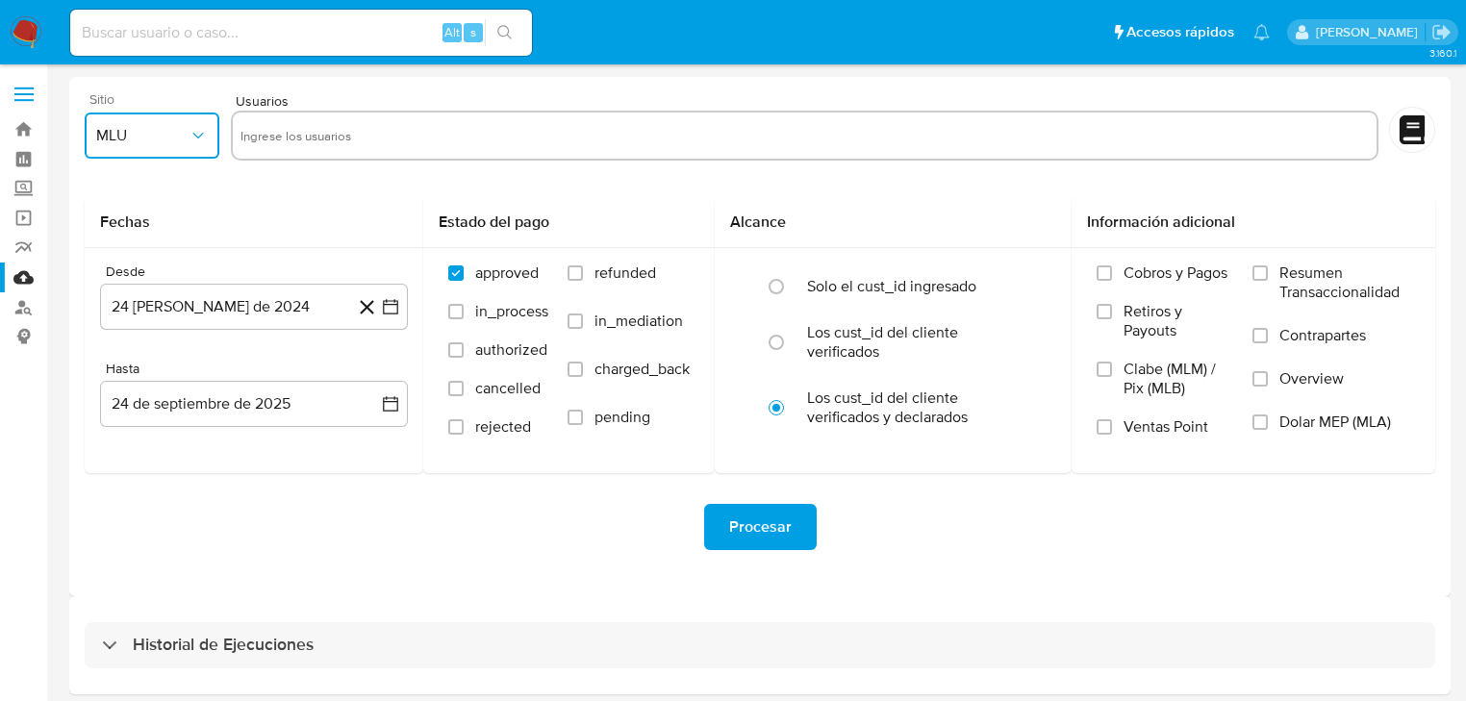
click at [144, 129] on span "MLU" at bounding box center [142, 135] width 92 height 19
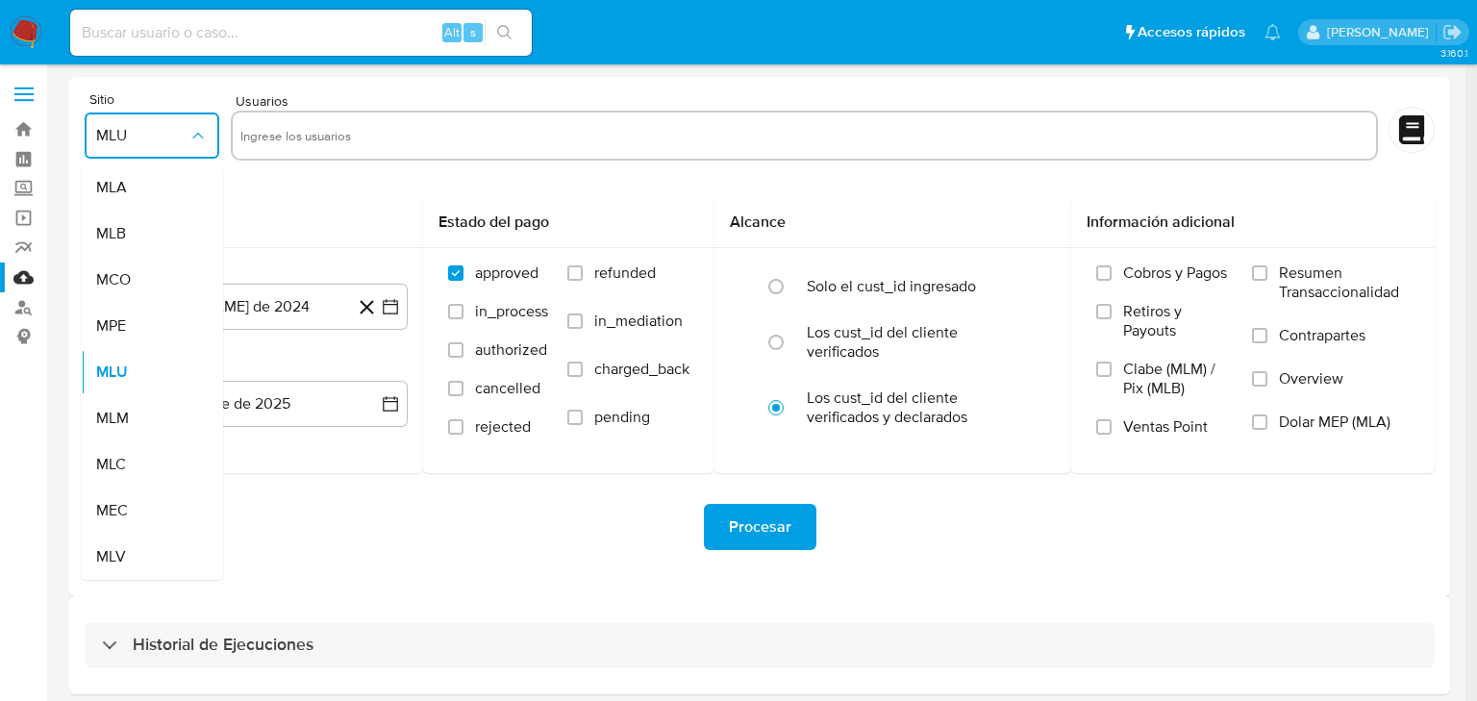
drag, startPoint x: 140, startPoint y: 421, endPoint x: 35, endPoint y: 400, distance: 107.9
click at [138, 421] on div "MLM" at bounding box center [146, 418] width 100 height 46
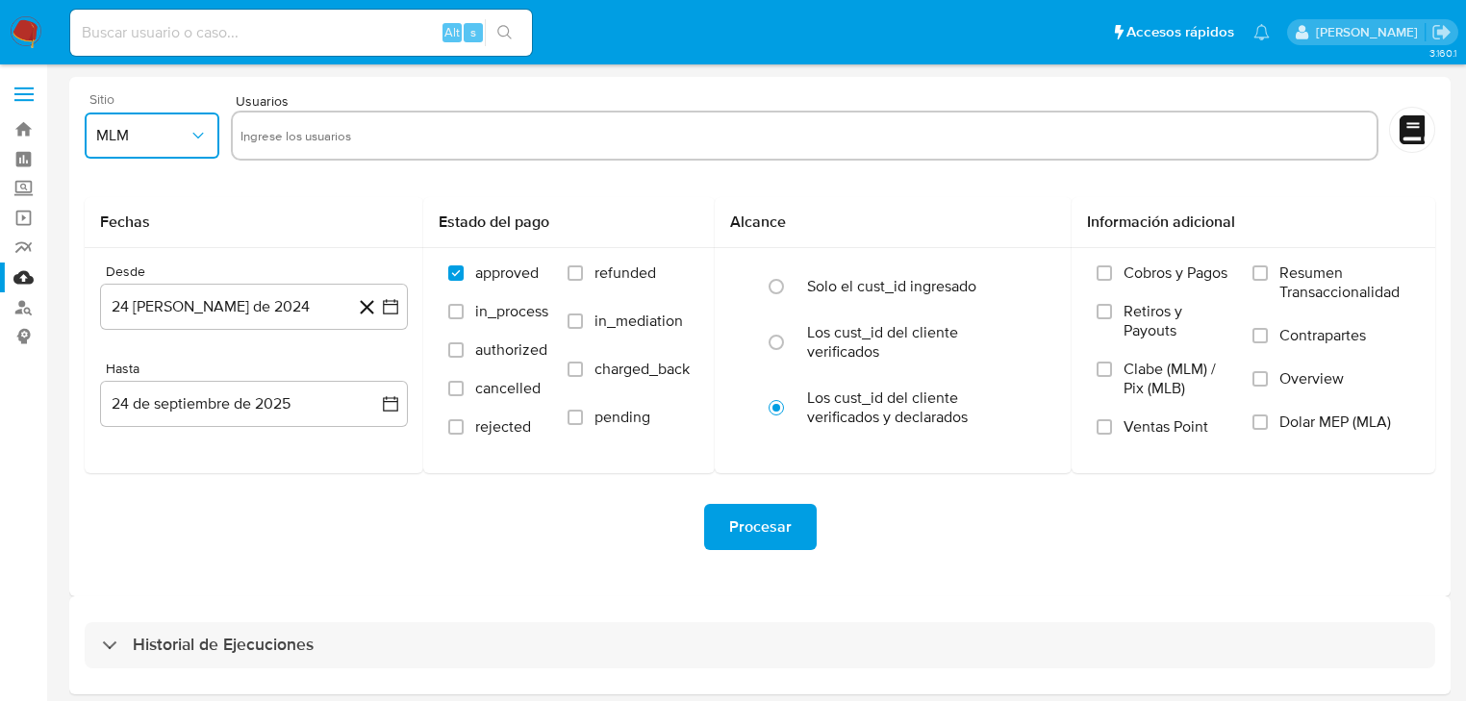
drag, startPoint x: 188, startPoint y: 146, endPoint x: 181, endPoint y: 154, distance: 10.2
click at [187, 146] on button "MLM" at bounding box center [152, 136] width 135 height 46
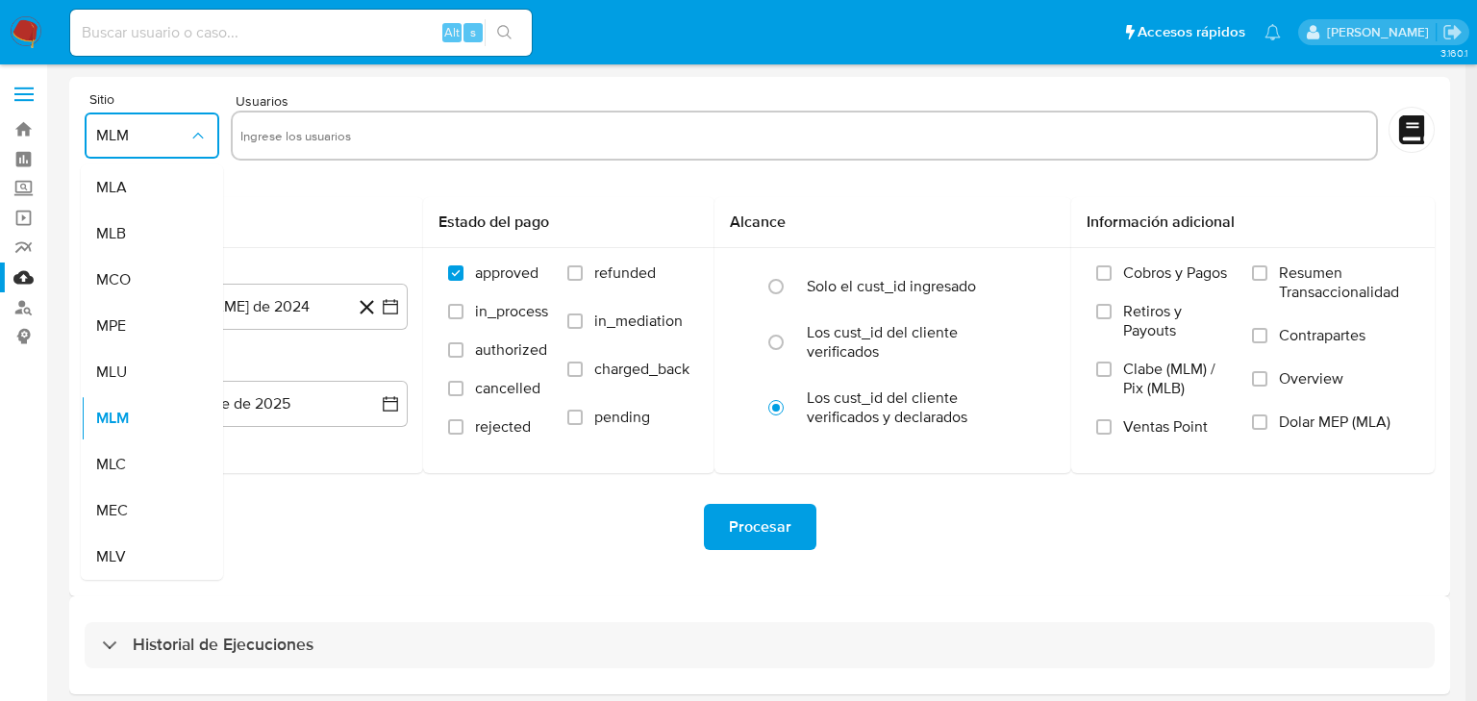
click at [274, 136] on input "text" at bounding box center [804, 135] width 1128 height 31
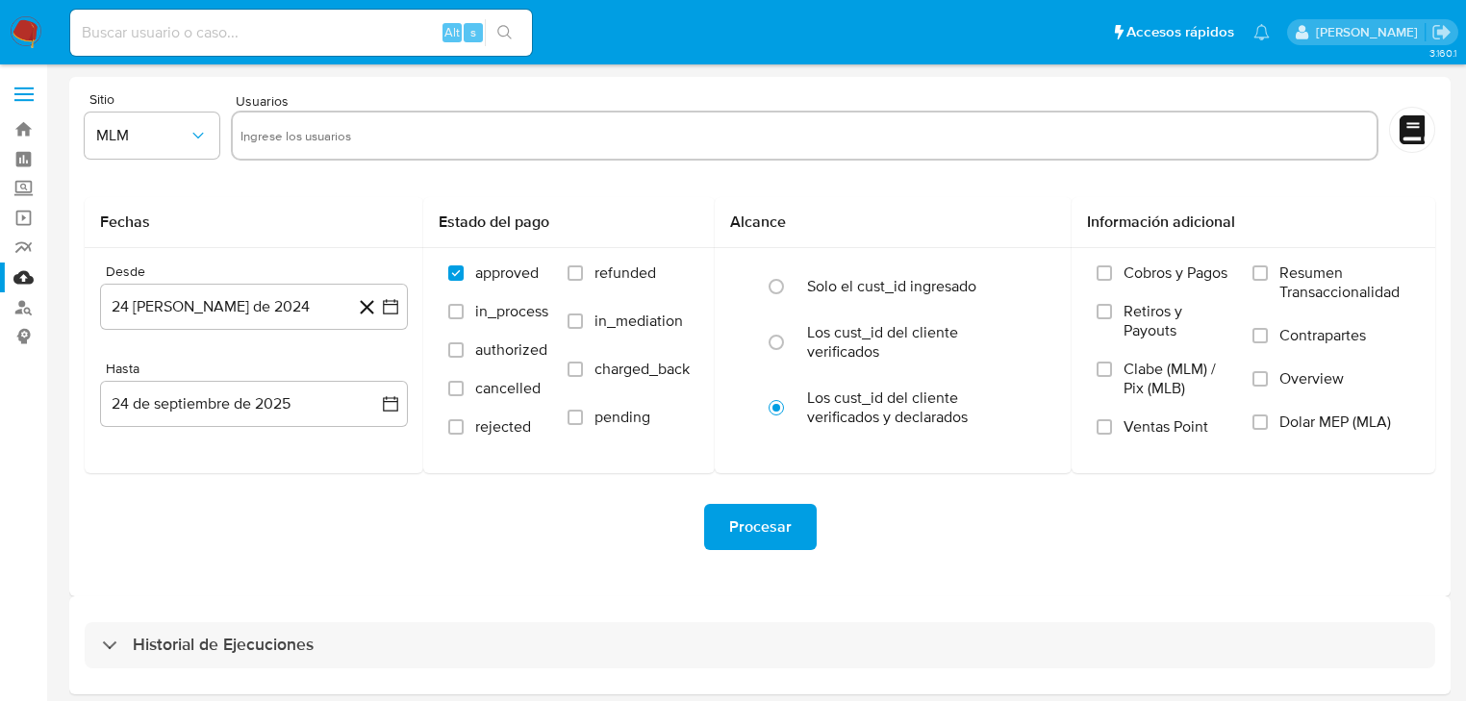
click at [292, 134] on input "text" at bounding box center [804, 135] width 1128 height 31
paste input "334900834"
type input "334900834"
click at [431, 123] on input "text" at bounding box center [865, 135] width 1005 height 31
paste input "1328630218"
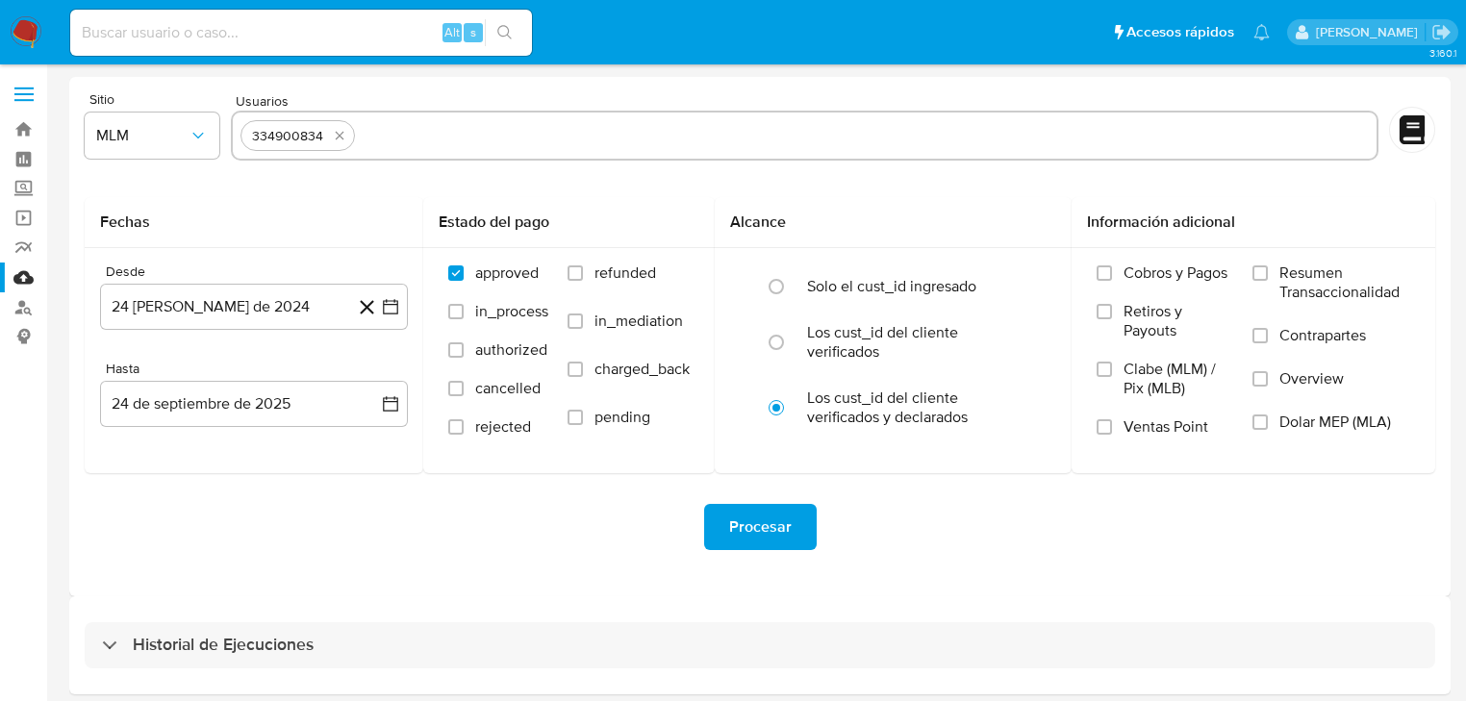
type input "1328630218"
click at [551, 135] on input "text" at bounding box center [927, 135] width 881 height 31
paste input "1925506657"
type input "1925506657"
click at [685, 129] on input "text" at bounding box center [990, 135] width 755 height 31
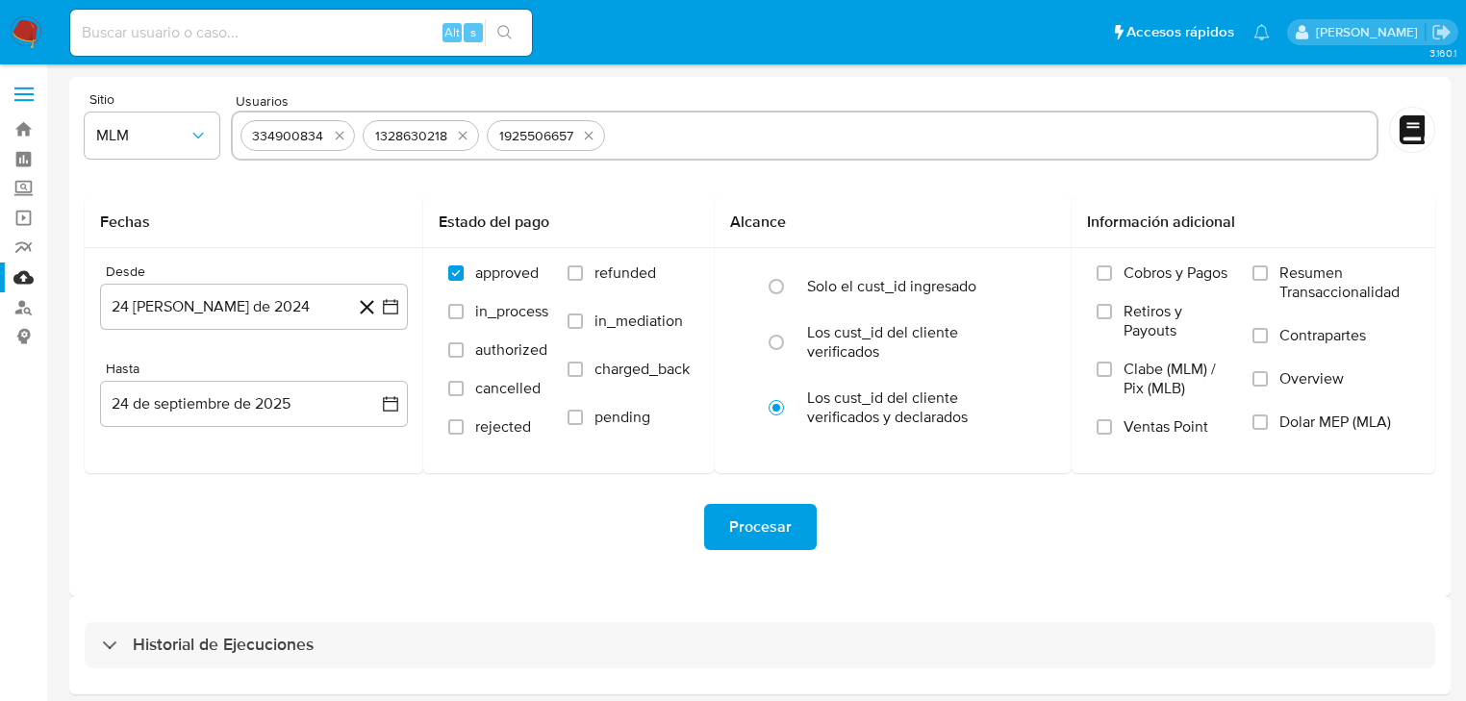
paste input "1976191690"
type input "1976191690"
click at [389, 309] on icon "button" at bounding box center [390, 306] width 19 height 19
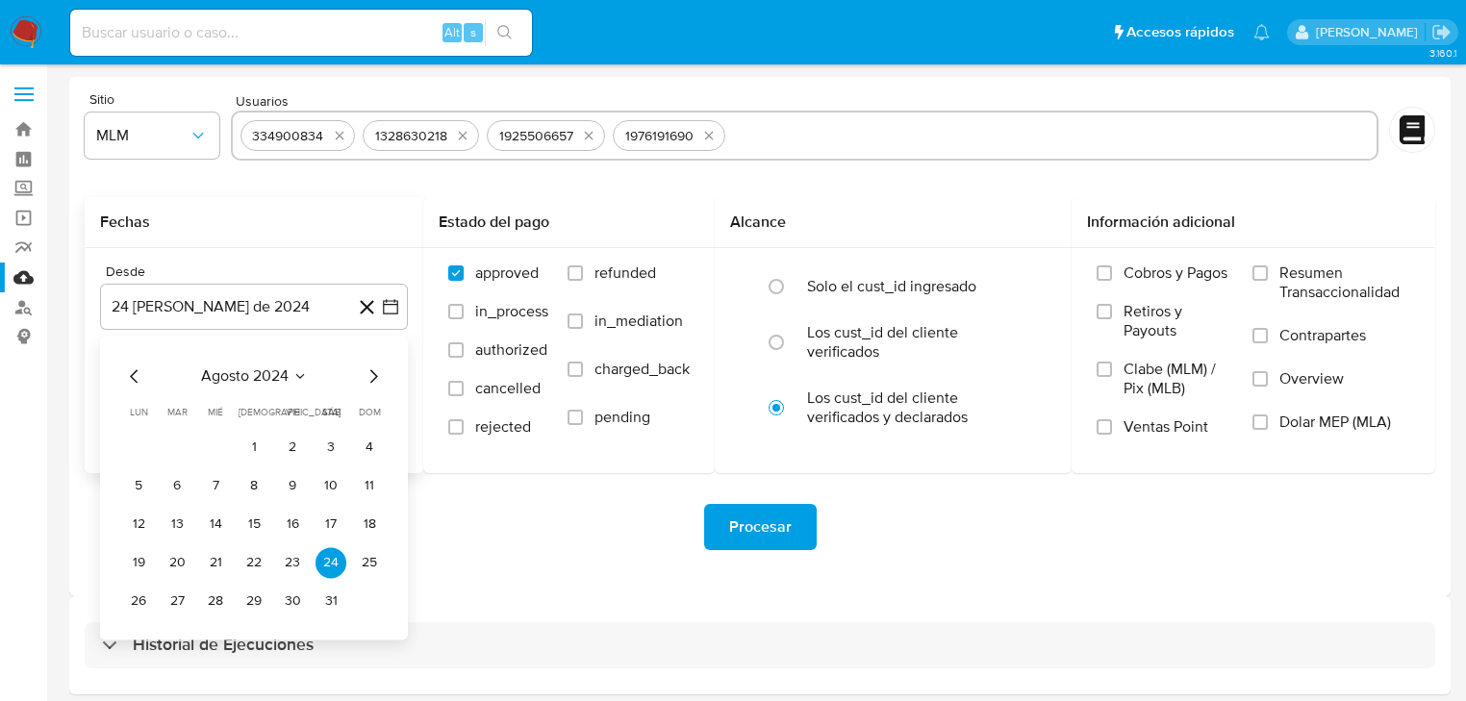
click at [373, 371] on icon "Mes siguiente" at bounding box center [373, 375] width 23 height 23
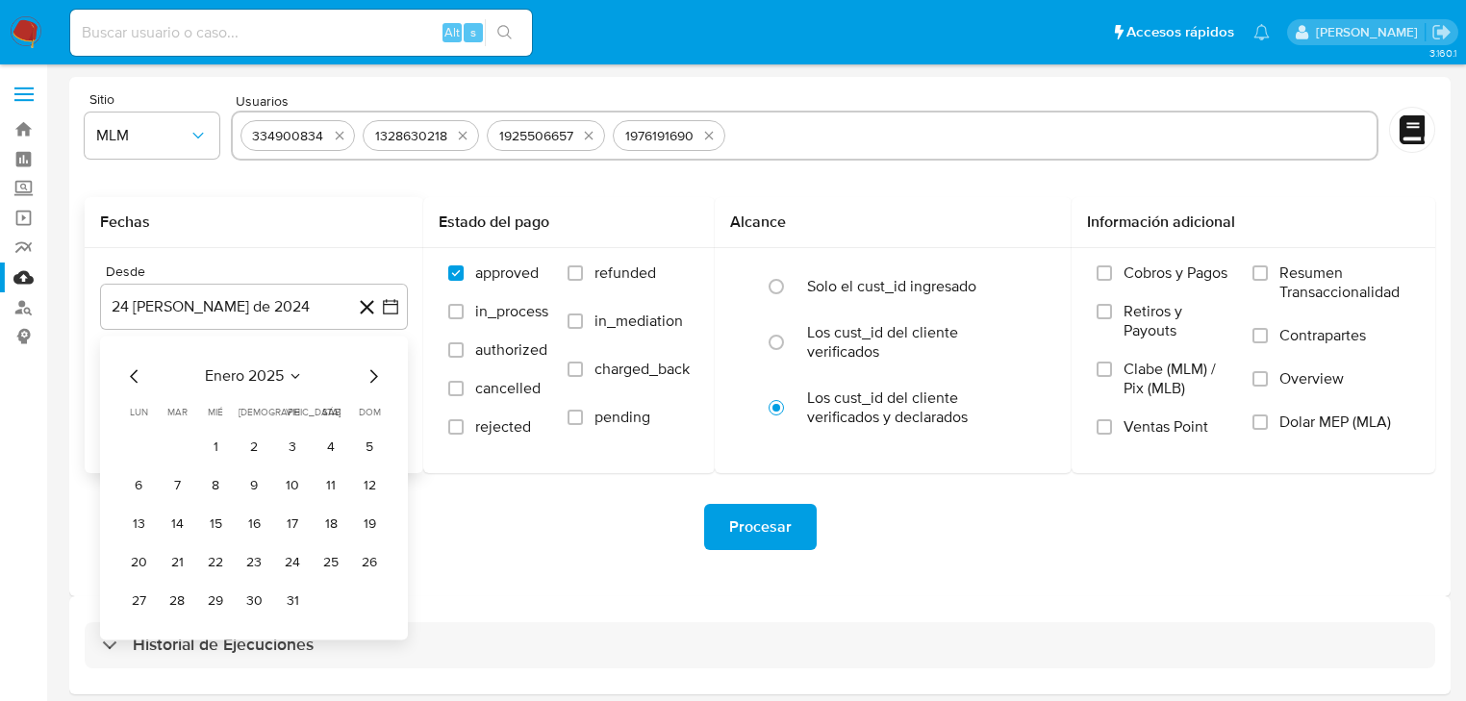
click at [373, 371] on icon "Mes siguiente" at bounding box center [373, 375] width 23 height 23
click at [327, 445] on button "1" at bounding box center [330, 447] width 31 height 31
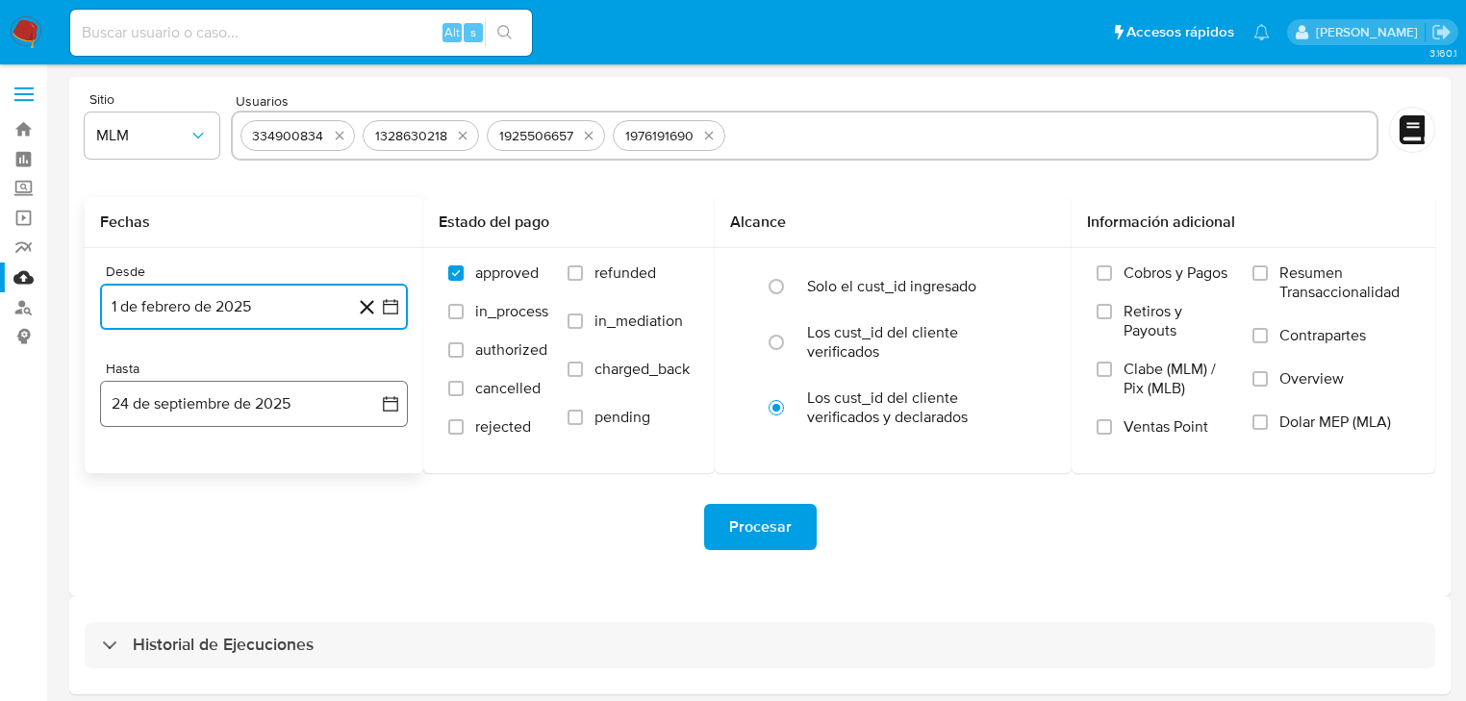
click at [392, 404] on icon "button" at bounding box center [390, 403] width 19 height 19
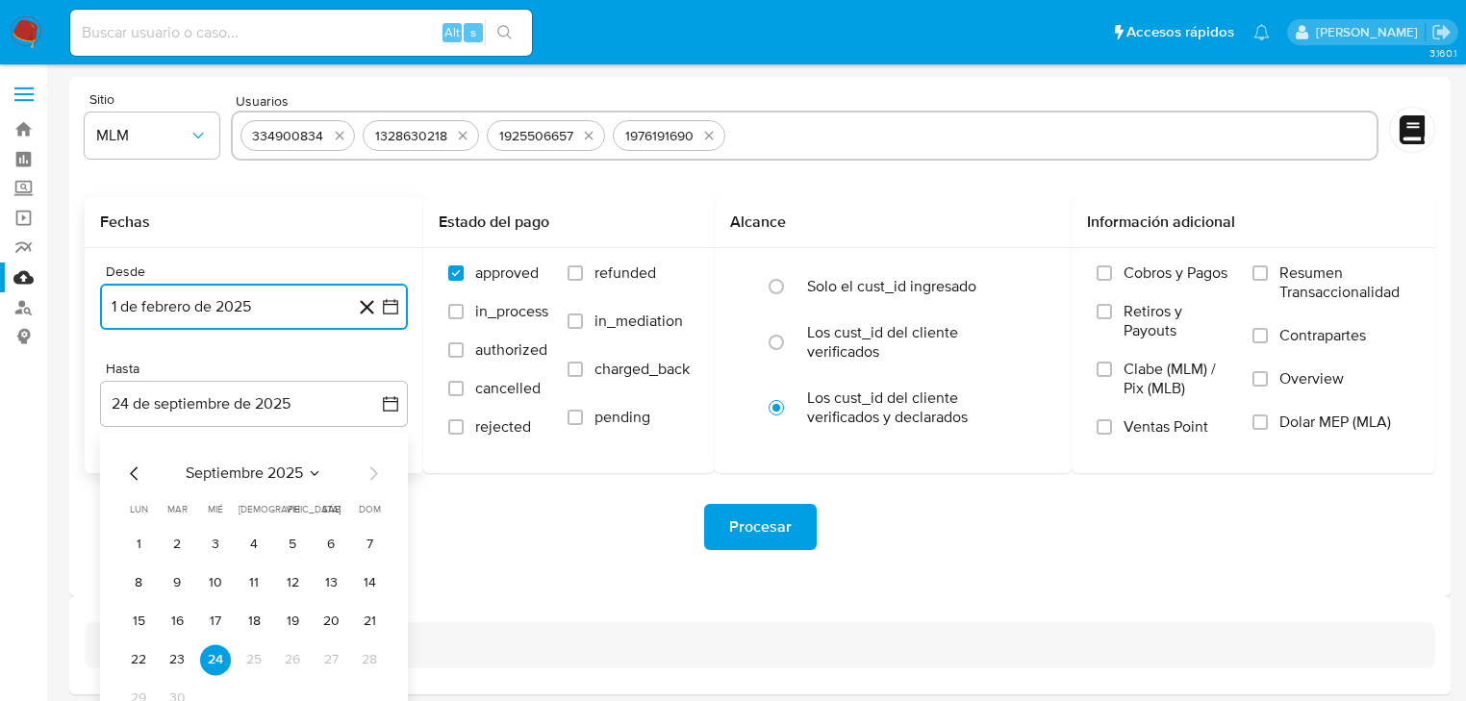
click at [138, 482] on icon "Mes anterior" at bounding box center [134, 473] width 23 height 23
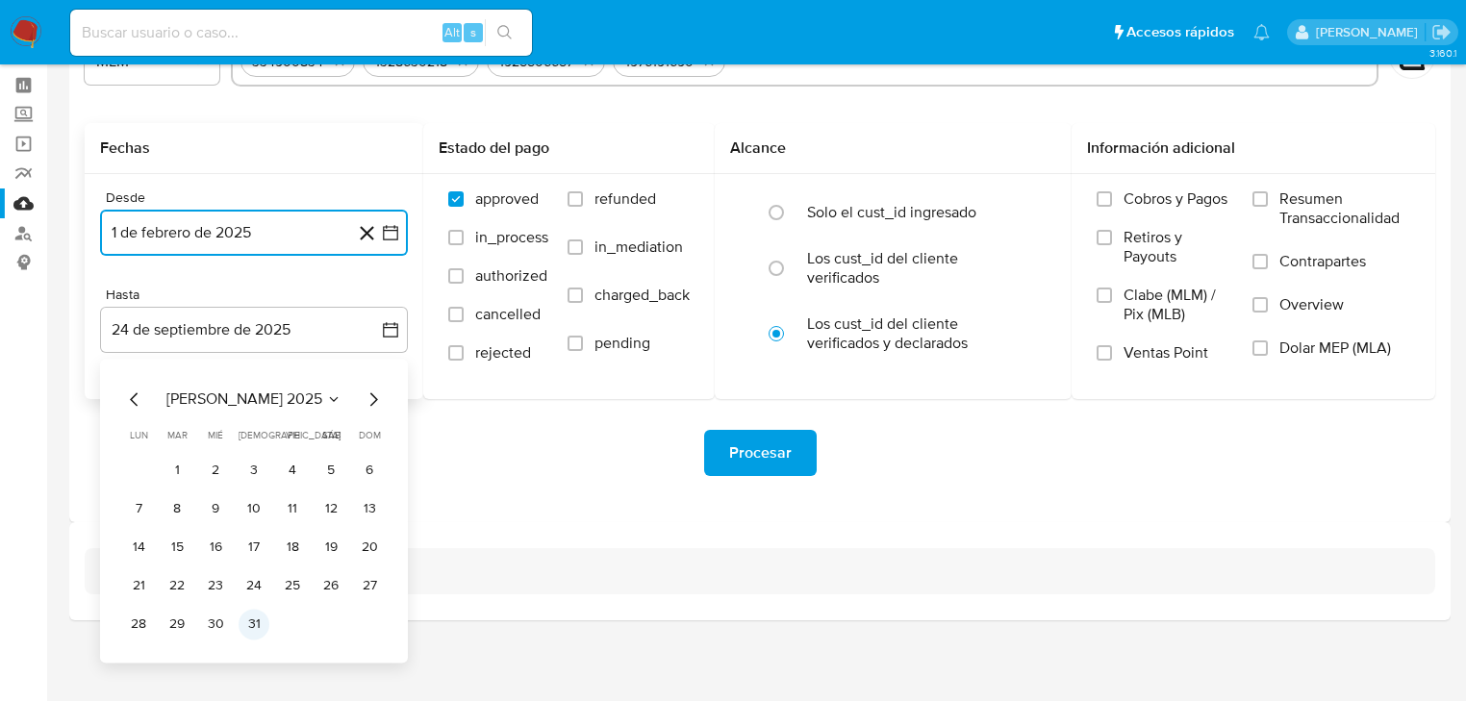
click at [252, 618] on button "31" at bounding box center [253, 624] width 31 height 31
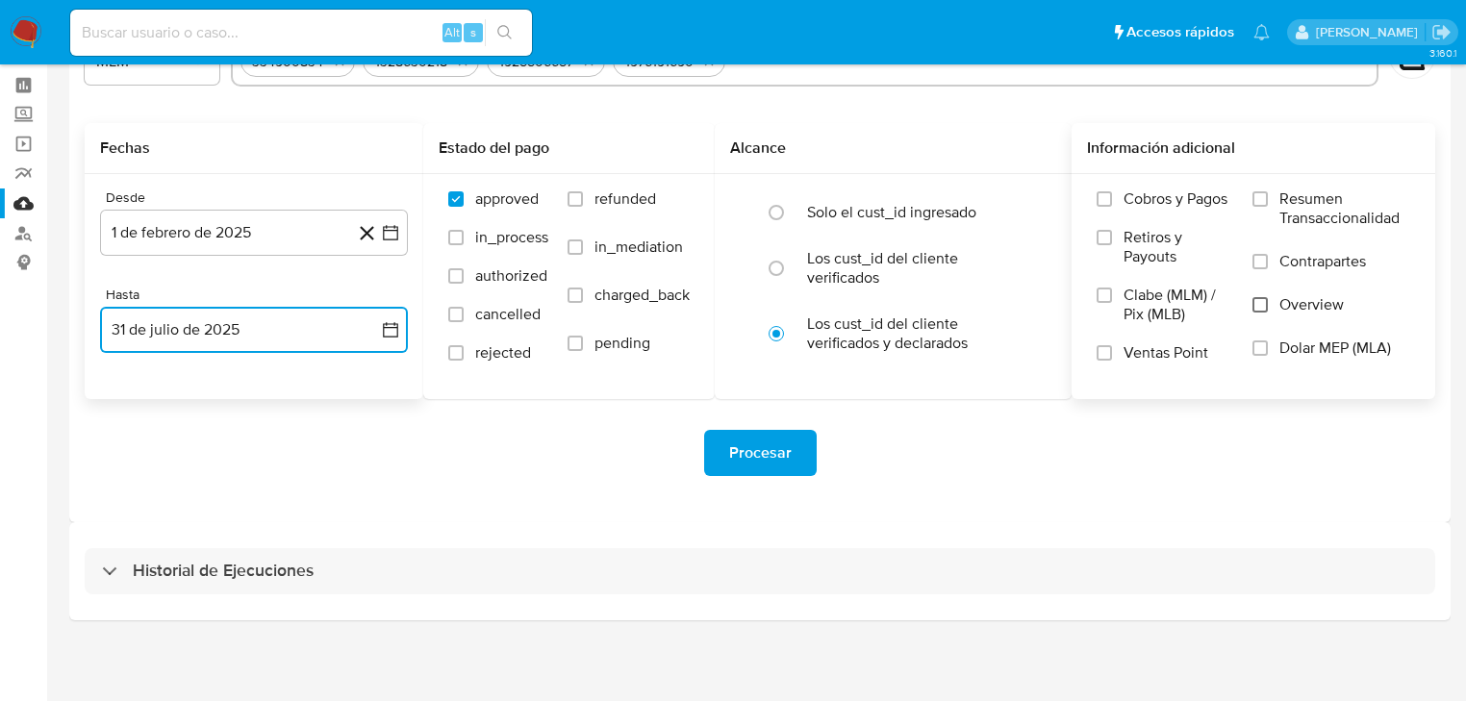
click at [1256, 307] on input "Overview" at bounding box center [1259, 304] width 15 height 15
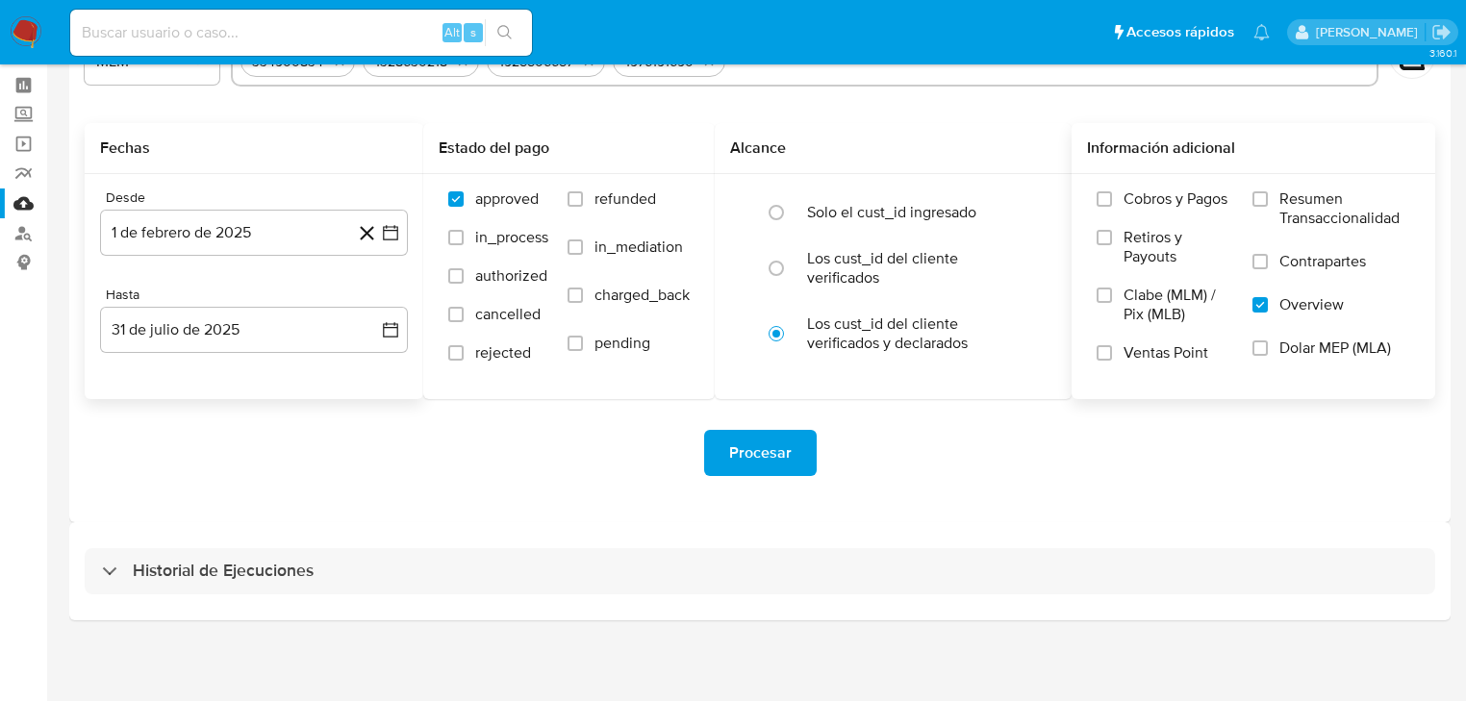
click at [731, 455] on span "Procesar" at bounding box center [760, 453] width 63 height 42
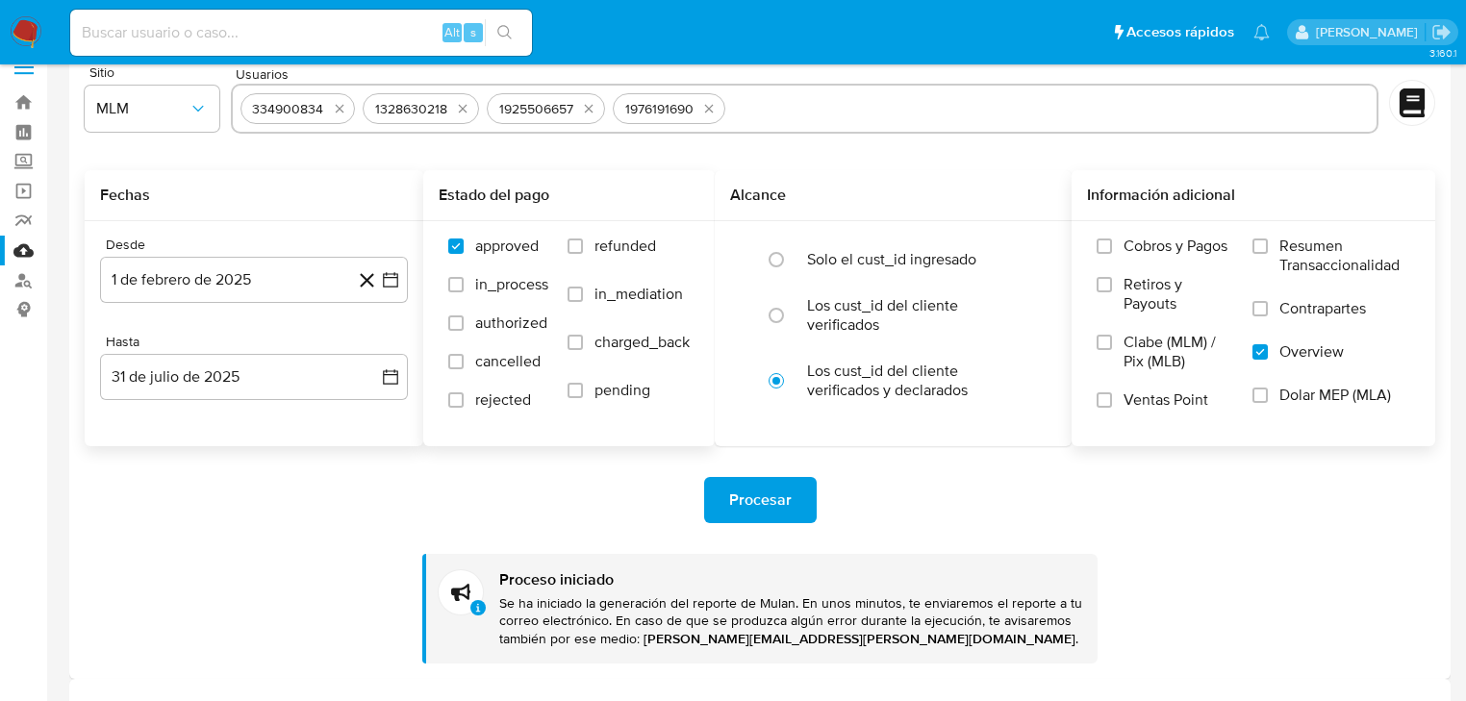
scroll to position [0, 0]
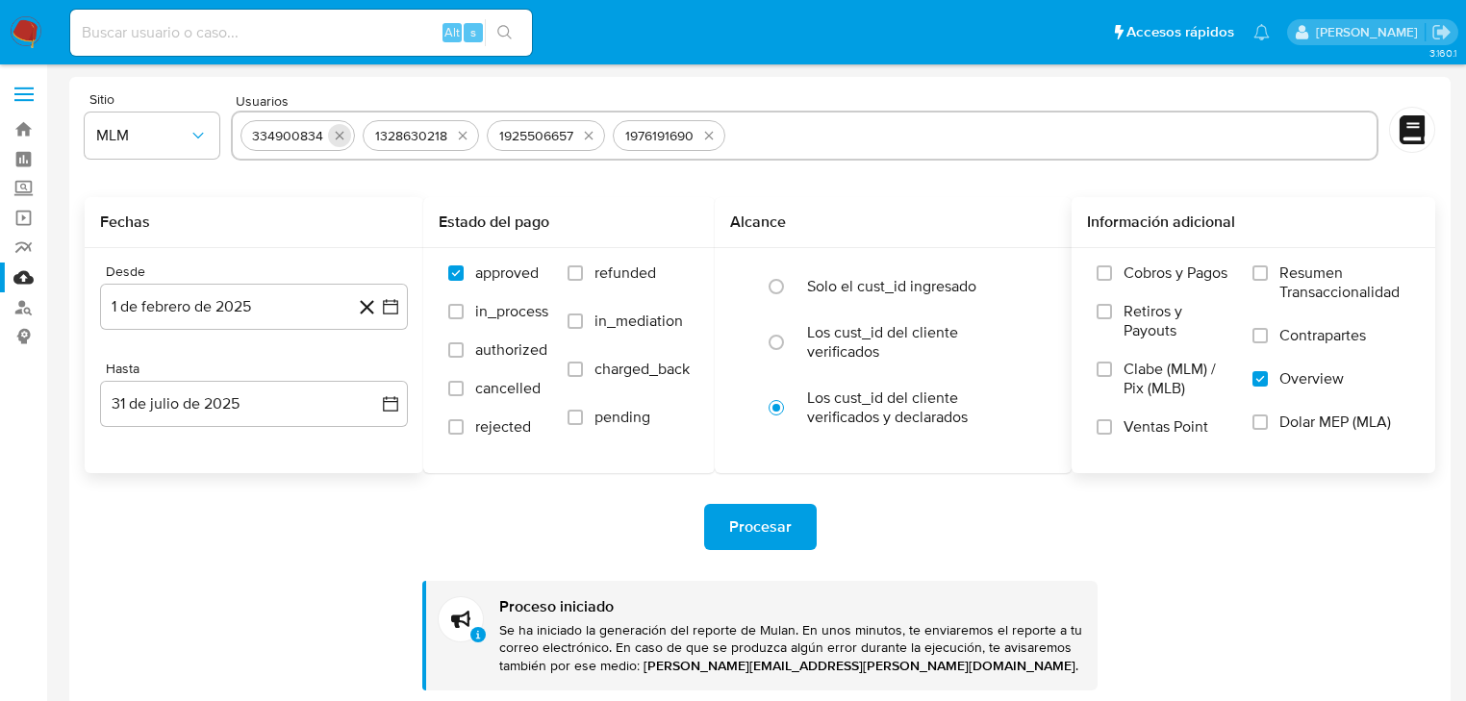
click at [335, 135] on icon "quitar 334900834" at bounding box center [339, 135] width 15 height 15
click at [335, 134] on icon "quitar 1328630218" at bounding box center [340, 135] width 15 height 15
click at [335, 134] on icon "quitar 1925506657" at bounding box center [342, 135] width 15 height 15
click at [335, 134] on icon "quitar 1976191690" at bounding box center [336, 136] width 9 height 9
click at [335, 134] on input "text" at bounding box center [804, 135] width 1128 height 31
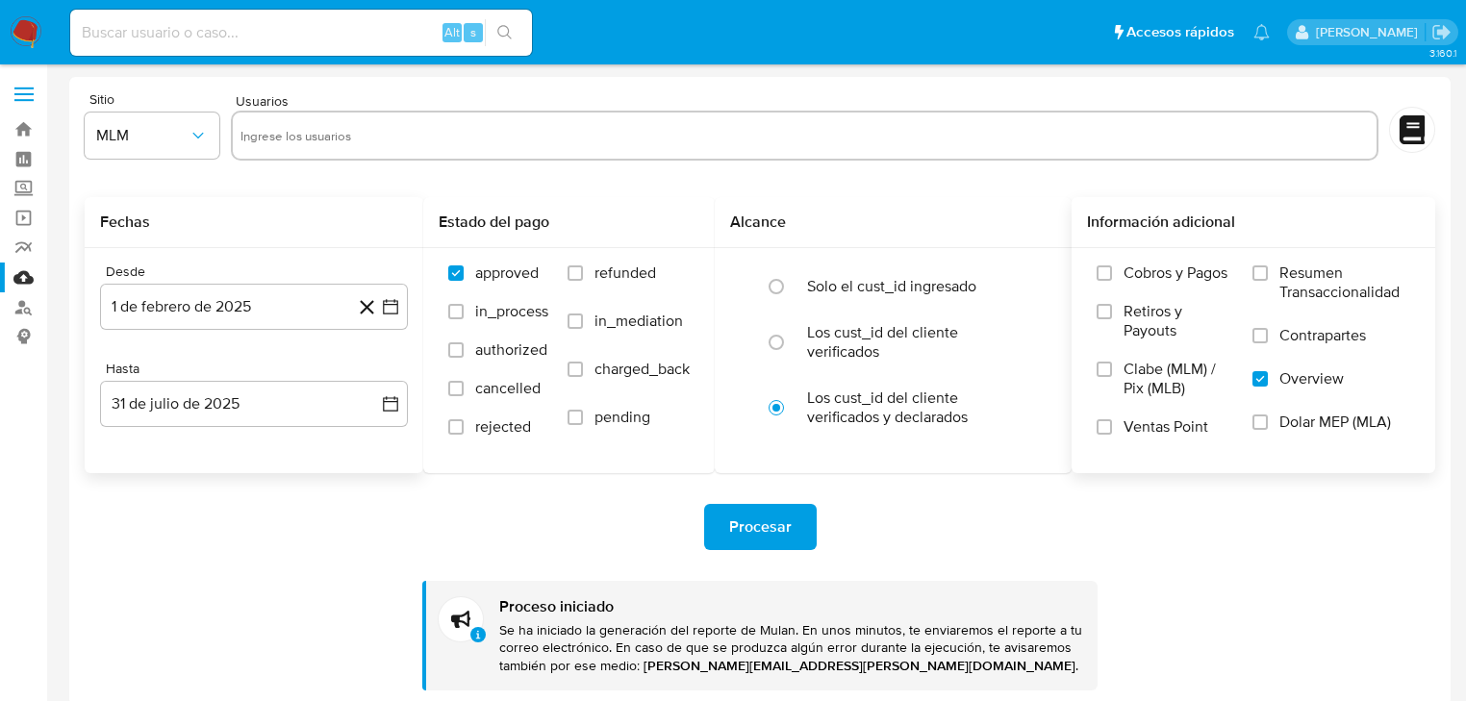
paste input "545549141"
type input "545549141"
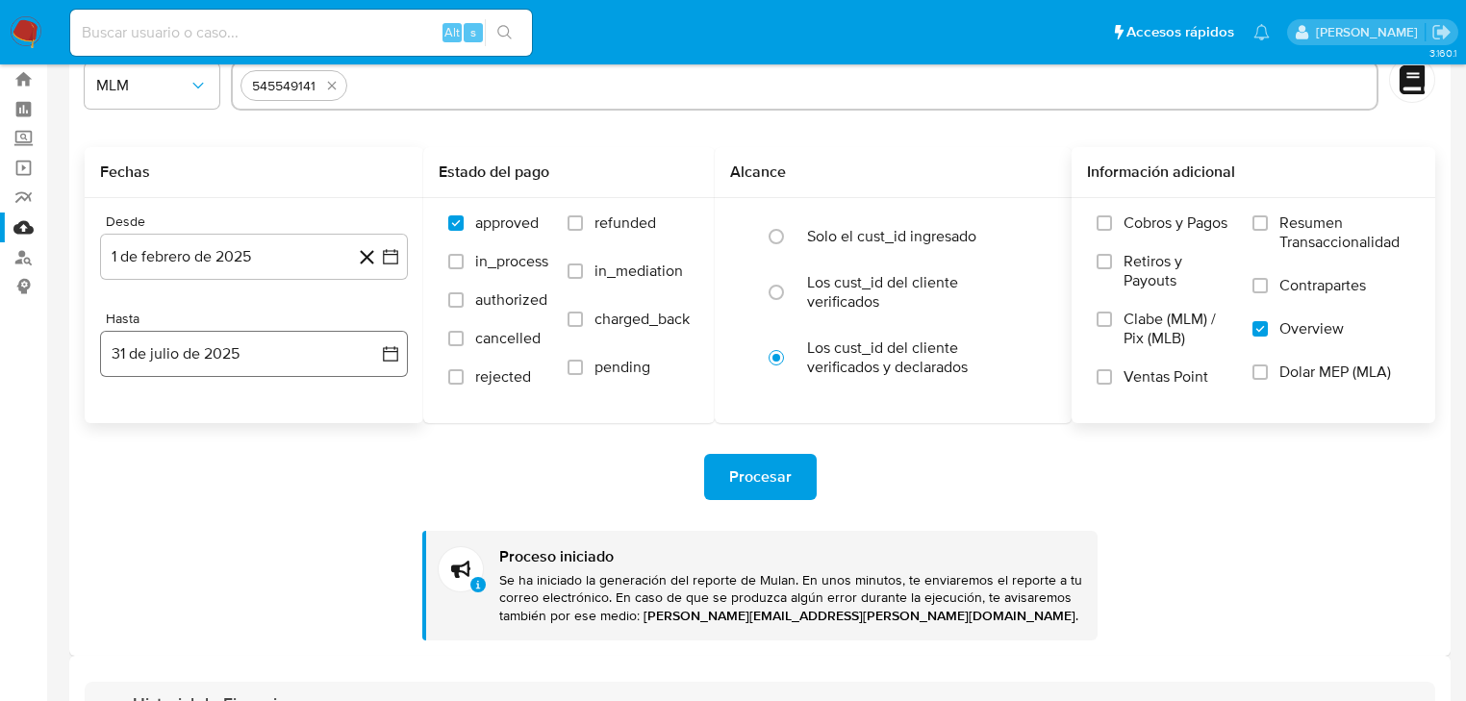
scroll to position [77, 0]
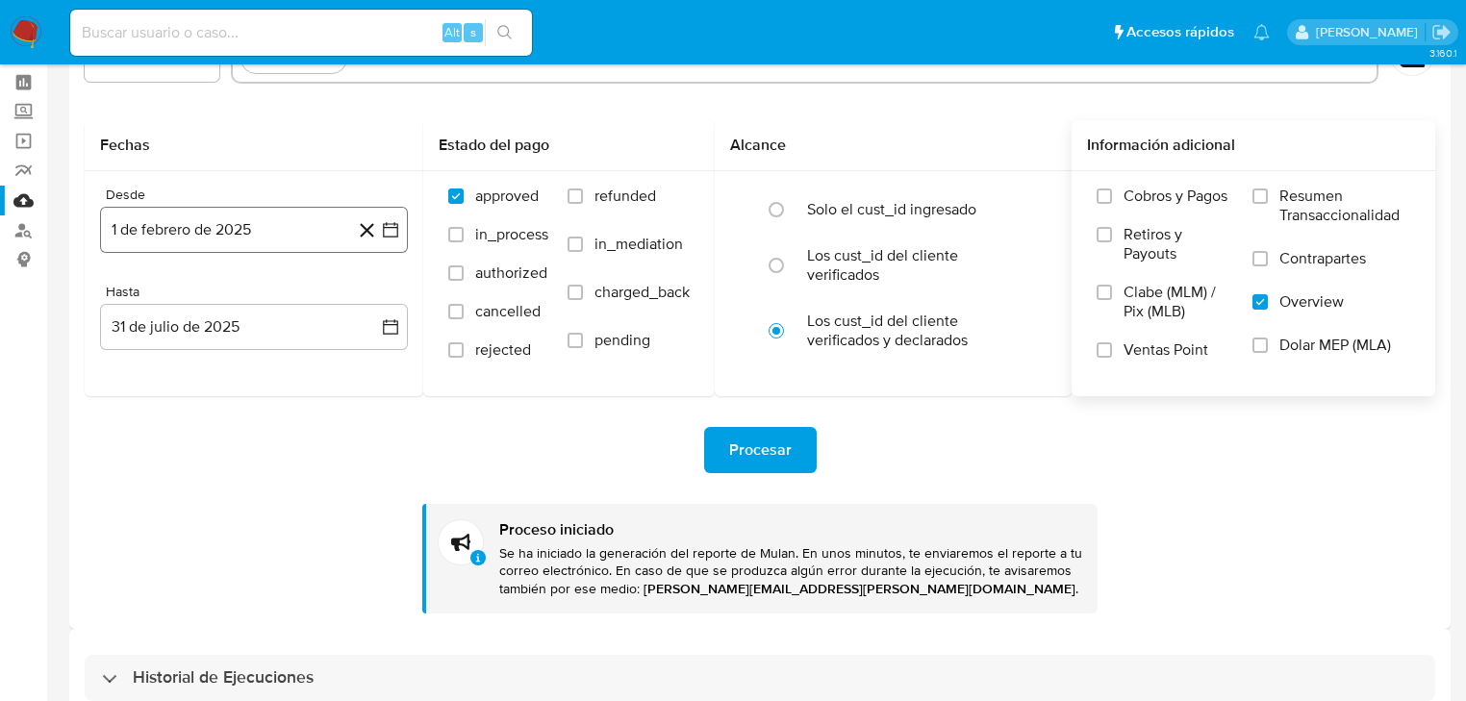
click at [396, 251] on button "1 de febrero de 2025" at bounding box center [254, 230] width 308 height 46
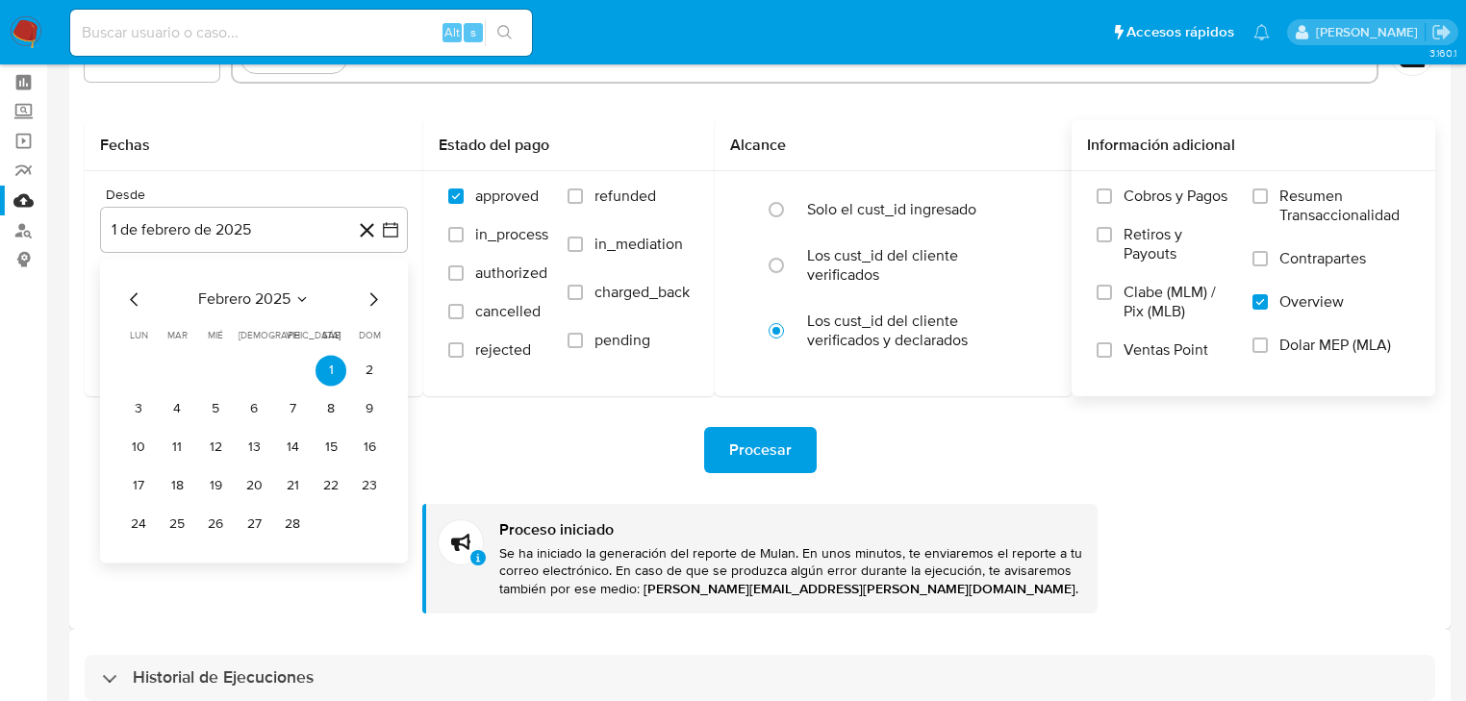
click at [381, 298] on icon "Mes siguiente" at bounding box center [373, 299] width 23 height 23
click at [378, 298] on icon "Mes siguiente" at bounding box center [373, 299] width 23 height 23
click at [185, 368] on button "1" at bounding box center [177, 370] width 31 height 31
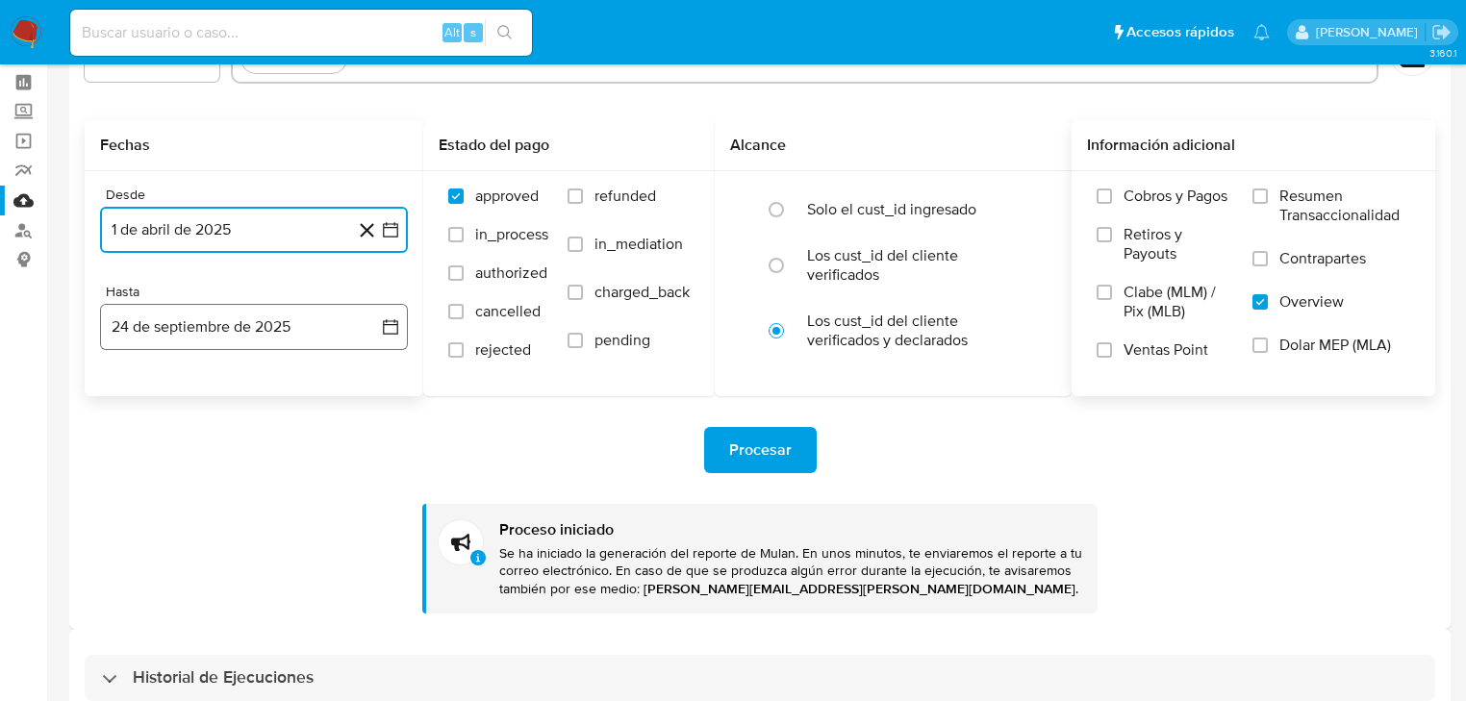
drag, startPoint x: 388, startPoint y: 338, endPoint x: 377, endPoint y: 335, distance: 11.0
click at [387, 336] on button "24 de septiembre de 2025" at bounding box center [254, 327] width 308 height 46
click at [137, 390] on icon "Mes anterior" at bounding box center [134, 395] width 8 height 13
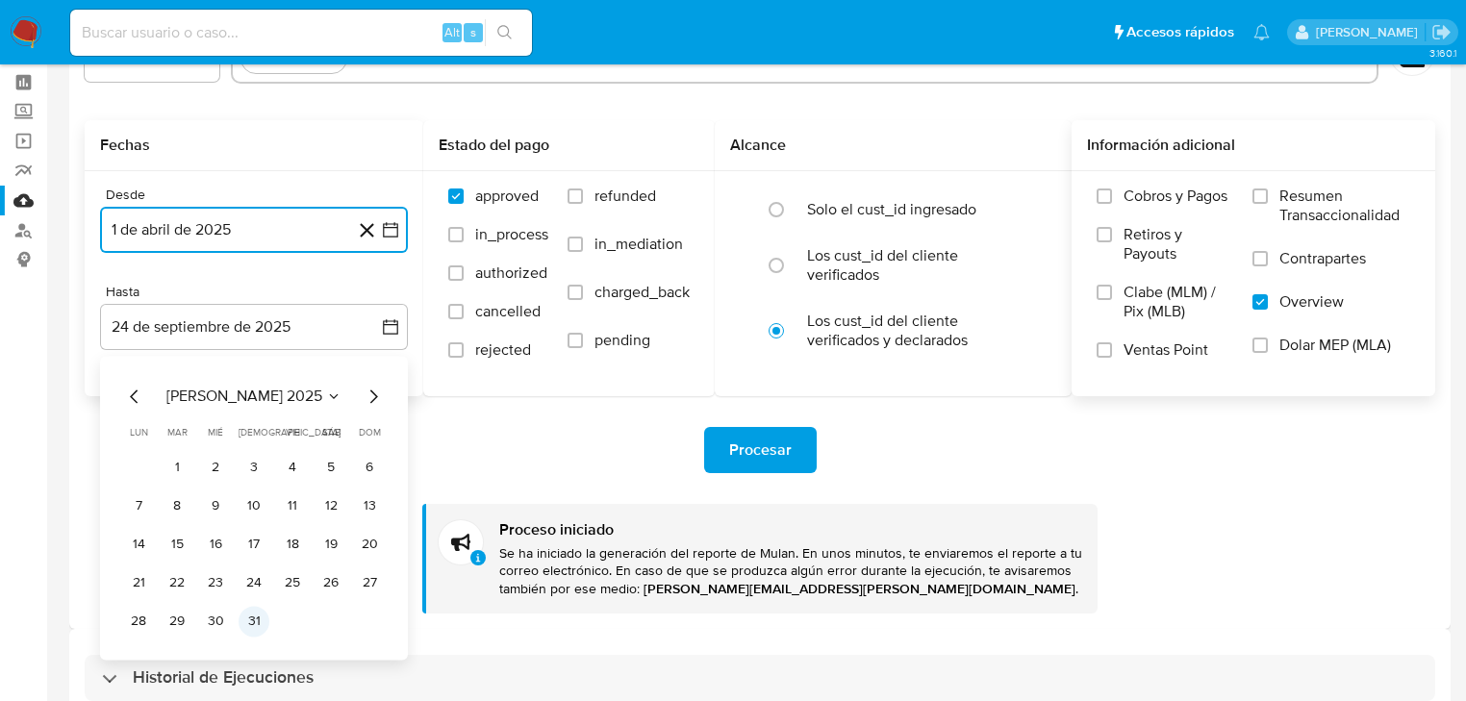
click at [251, 617] on button "31" at bounding box center [253, 621] width 31 height 31
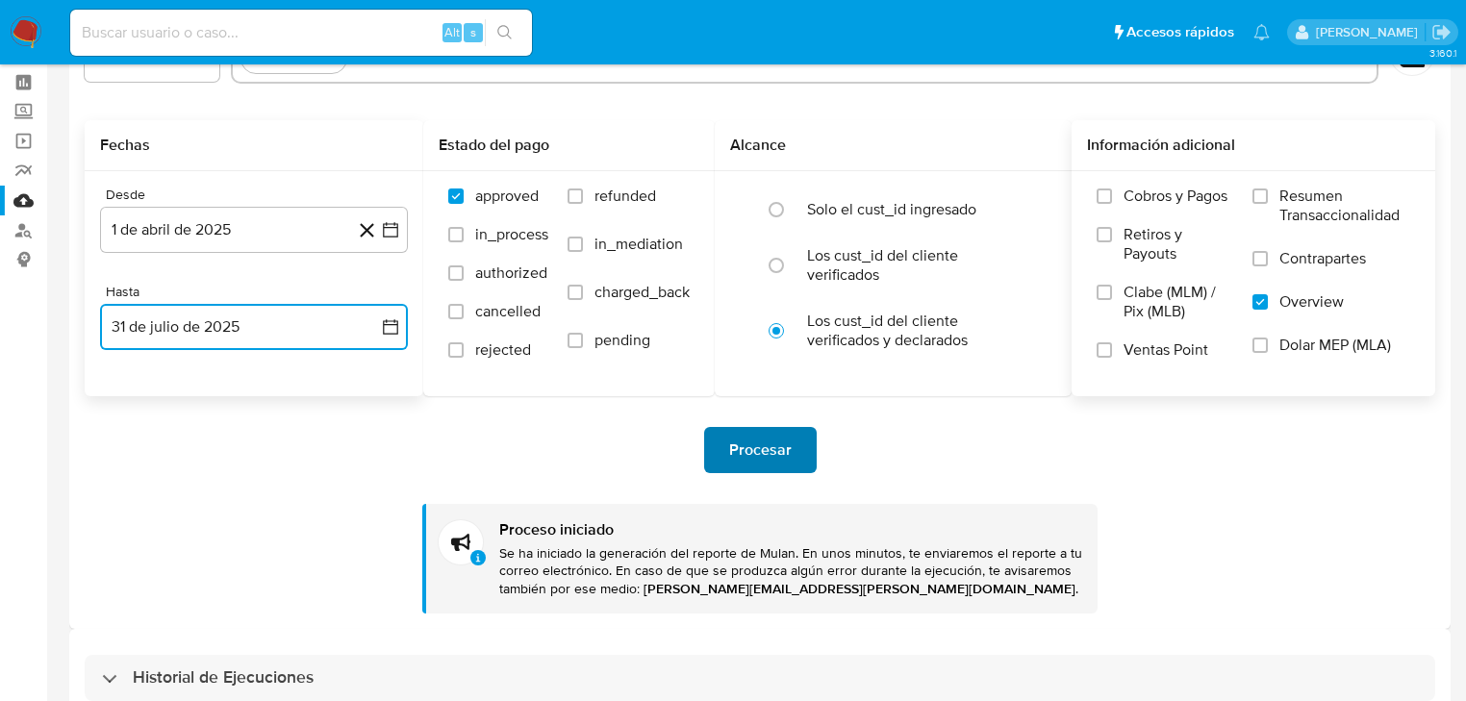
click at [755, 439] on span "Procesar" at bounding box center [760, 450] width 63 height 42
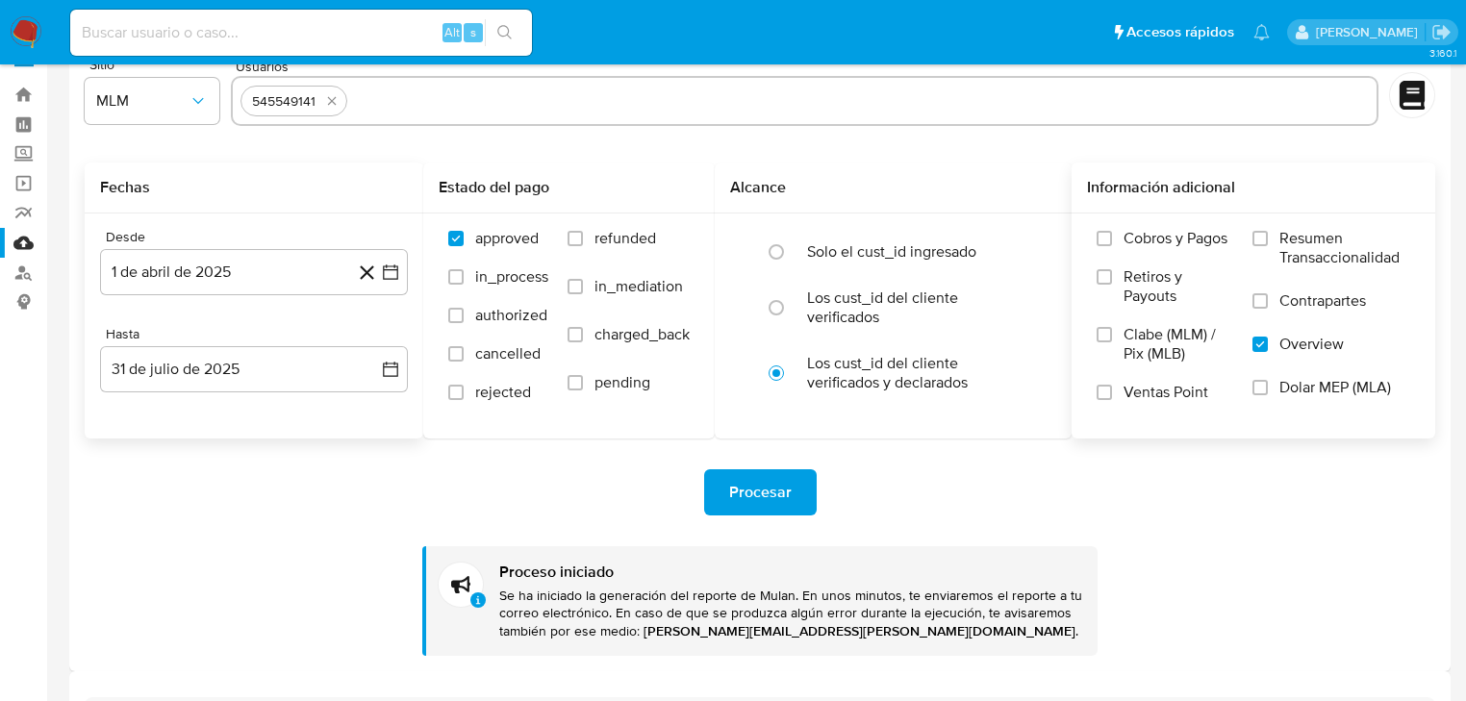
scroll to position [0, 0]
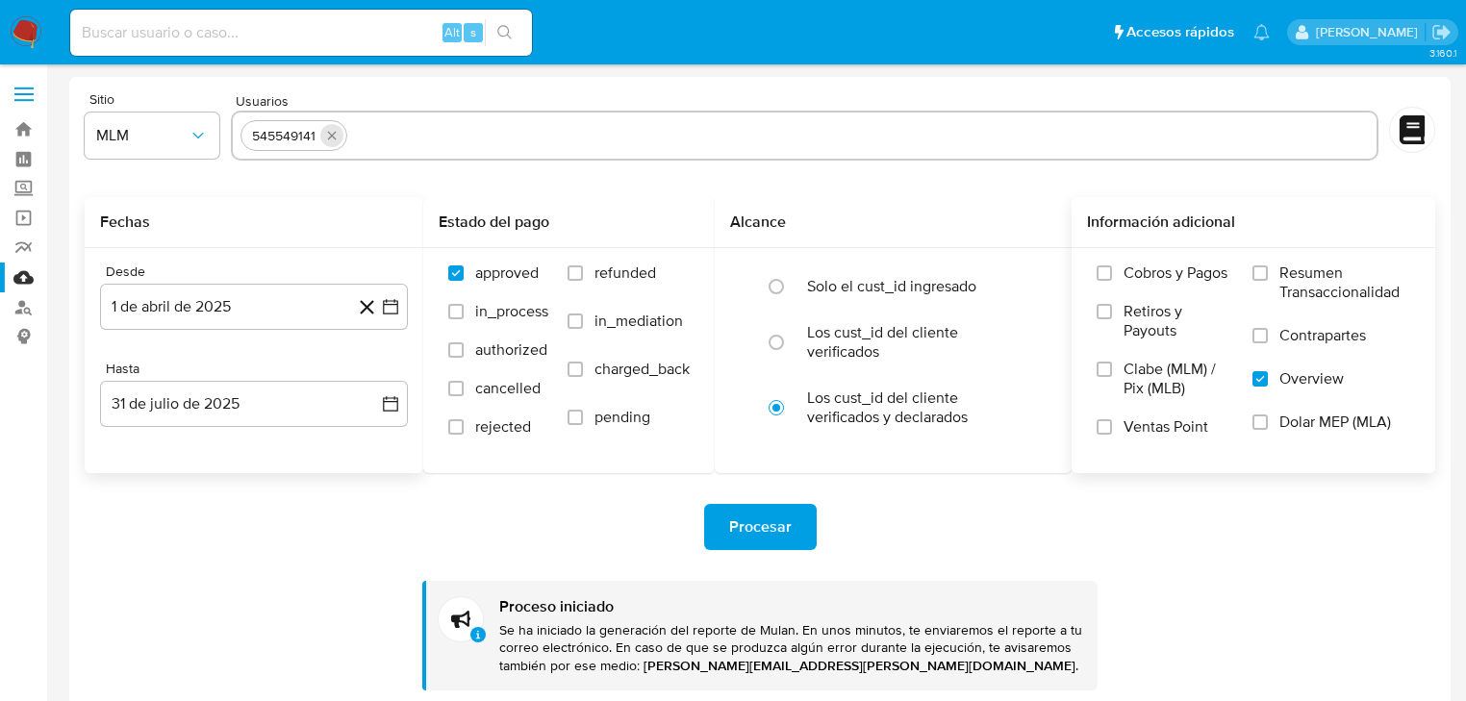
click at [336, 138] on icon "quitar 545549141" at bounding box center [331, 135] width 15 height 15
click at [344, 137] on input "text" at bounding box center [804, 135] width 1128 height 31
paste input "2086044343"
type input "2086044343"
click at [388, 303] on icon "button" at bounding box center [390, 306] width 19 height 19
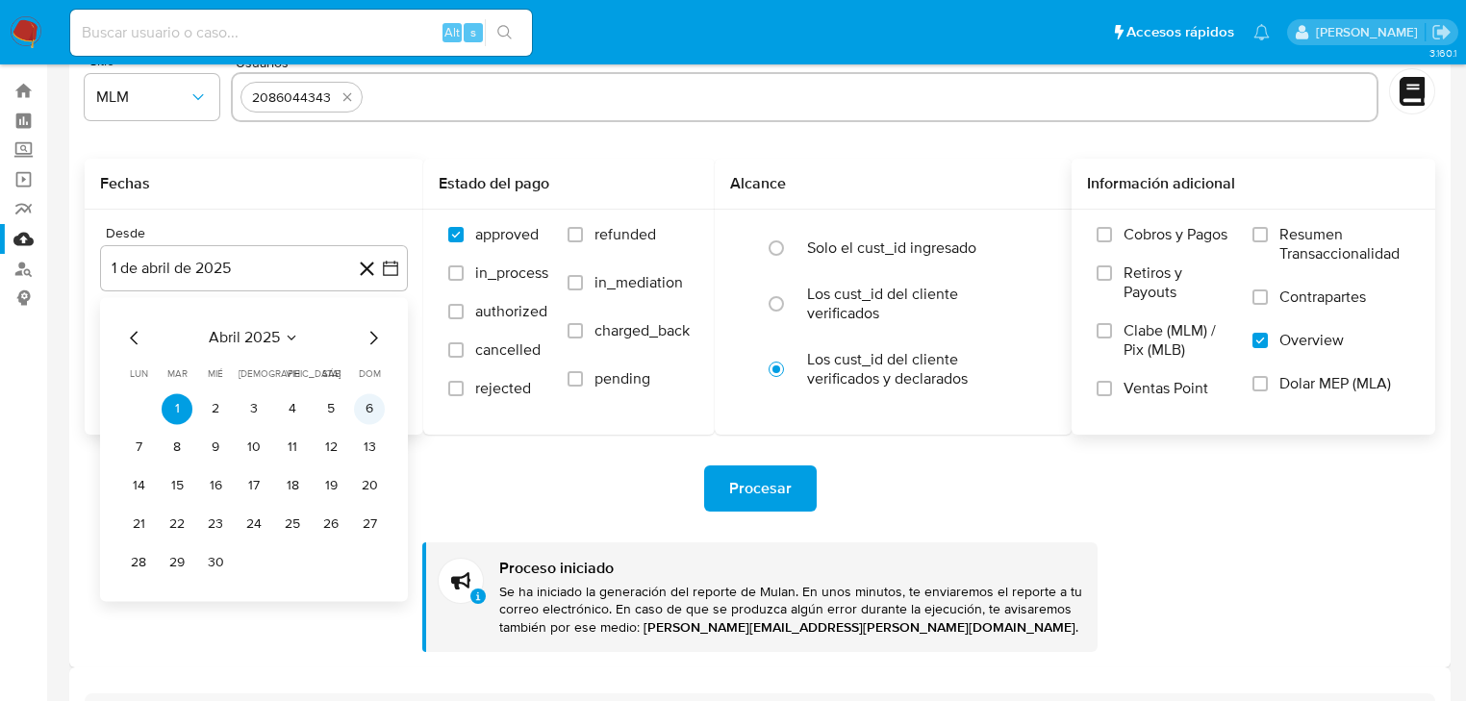
scroll to position [77, 0]
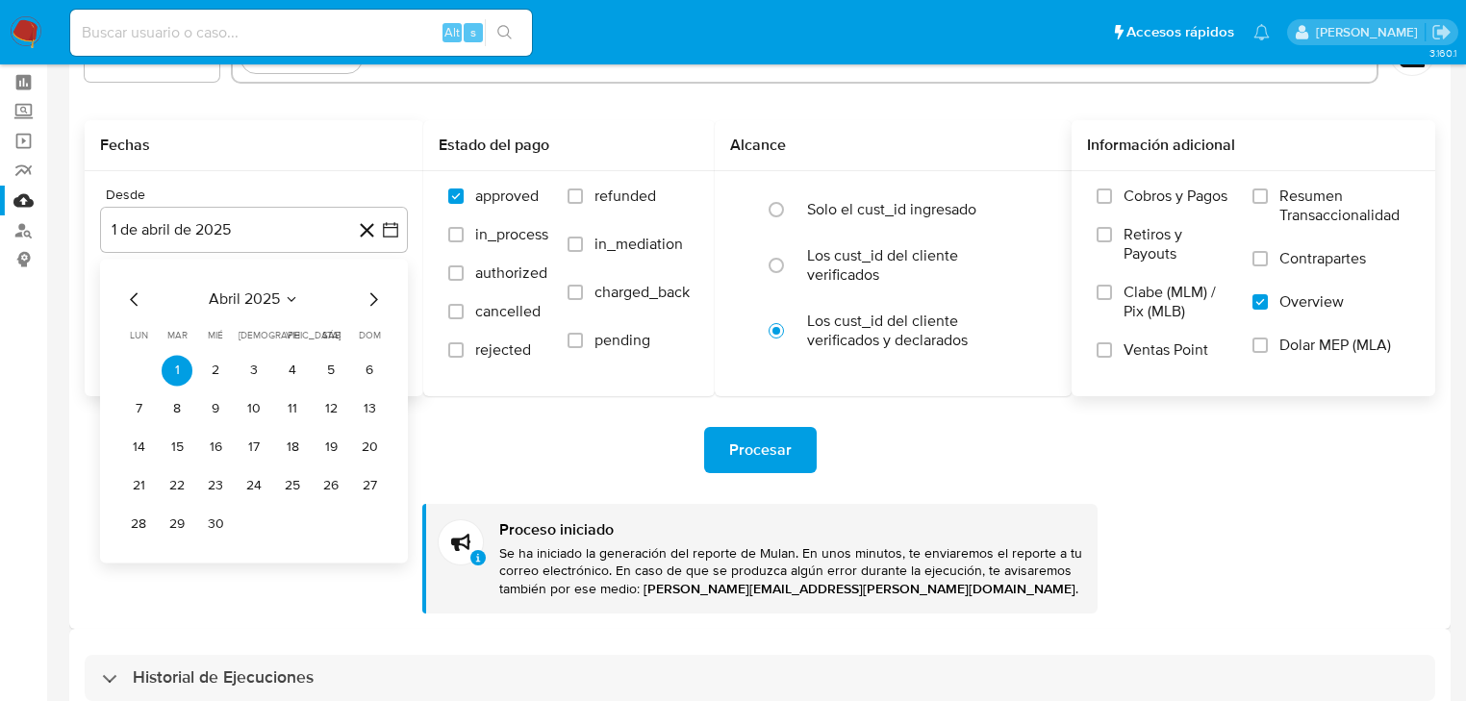
click at [373, 304] on icon "Mes siguiente" at bounding box center [373, 299] width 23 height 23
click at [141, 525] on button "26" at bounding box center [138, 524] width 31 height 31
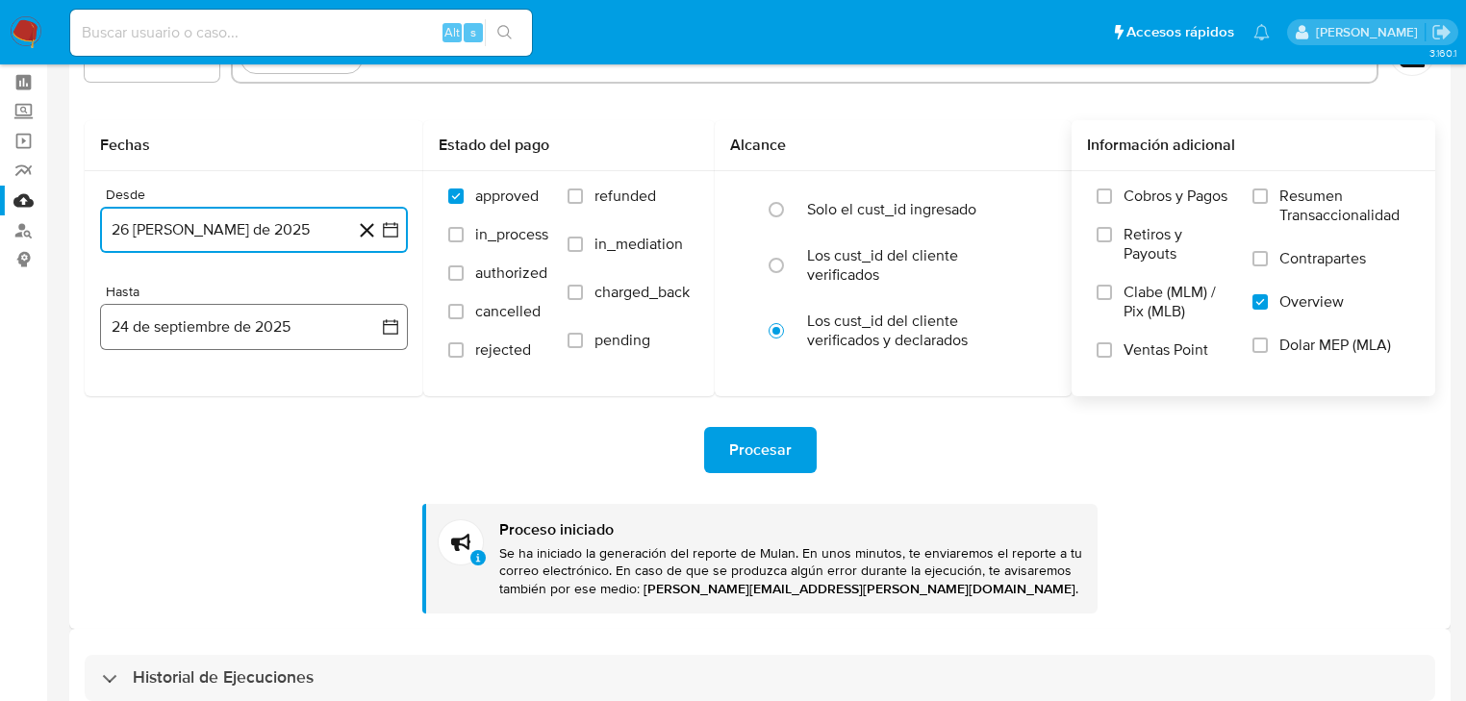
drag, startPoint x: 391, startPoint y: 332, endPoint x: 370, endPoint y: 331, distance: 21.2
click at [391, 333] on icon "button" at bounding box center [390, 326] width 19 height 19
click at [136, 400] on icon "Mes anterior" at bounding box center [134, 396] width 23 height 23
click at [135, 400] on icon "Mes anterior" at bounding box center [134, 395] width 8 height 13
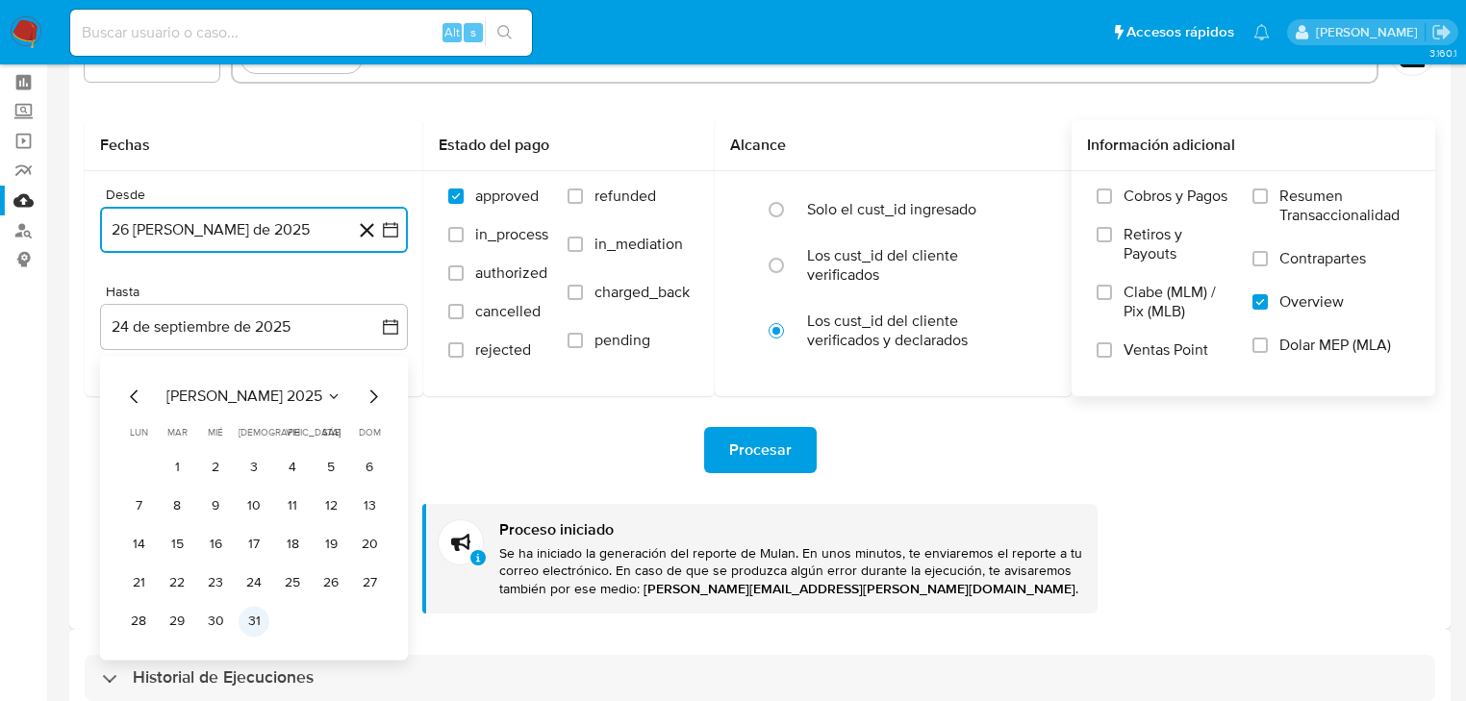
click at [258, 617] on button "31" at bounding box center [253, 621] width 31 height 31
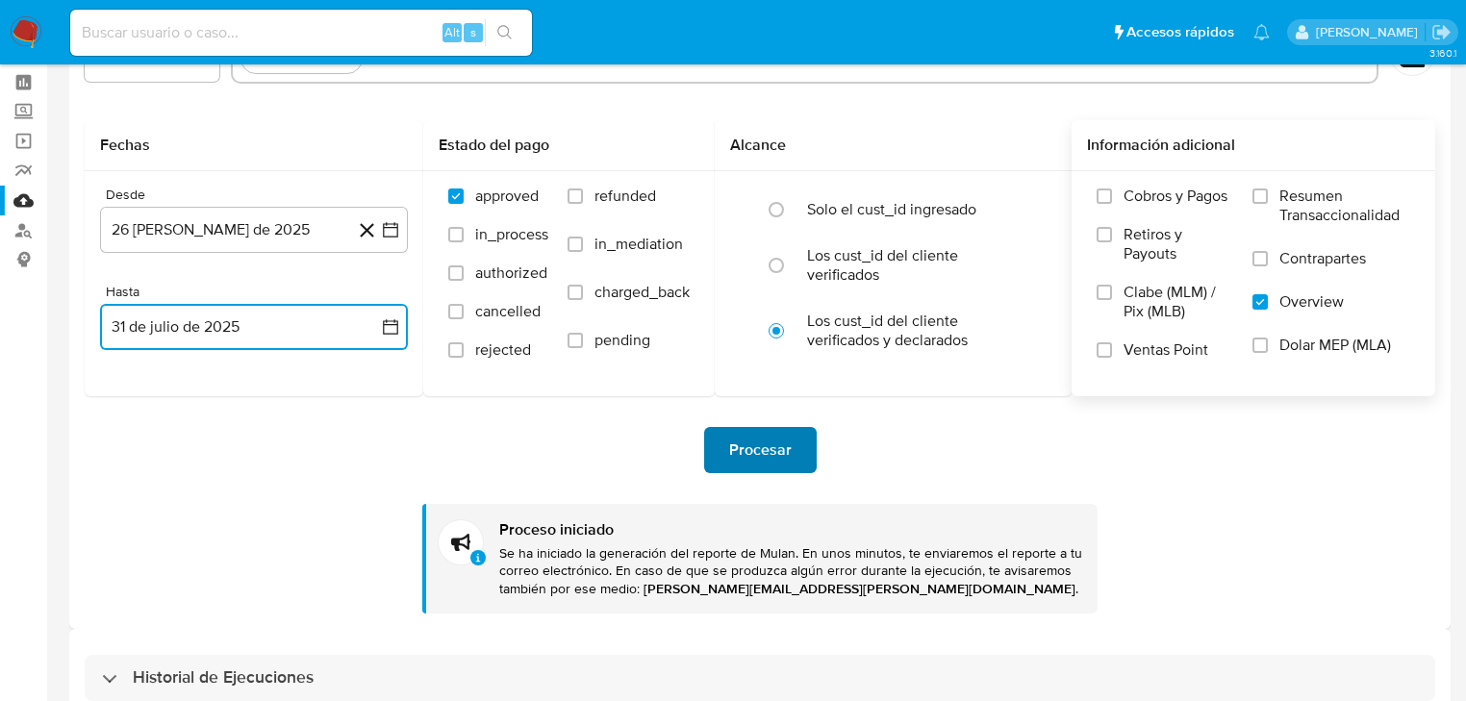
click at [781, 458] on span "Procesar" at bounding box center [760, 450] width 63 height 42
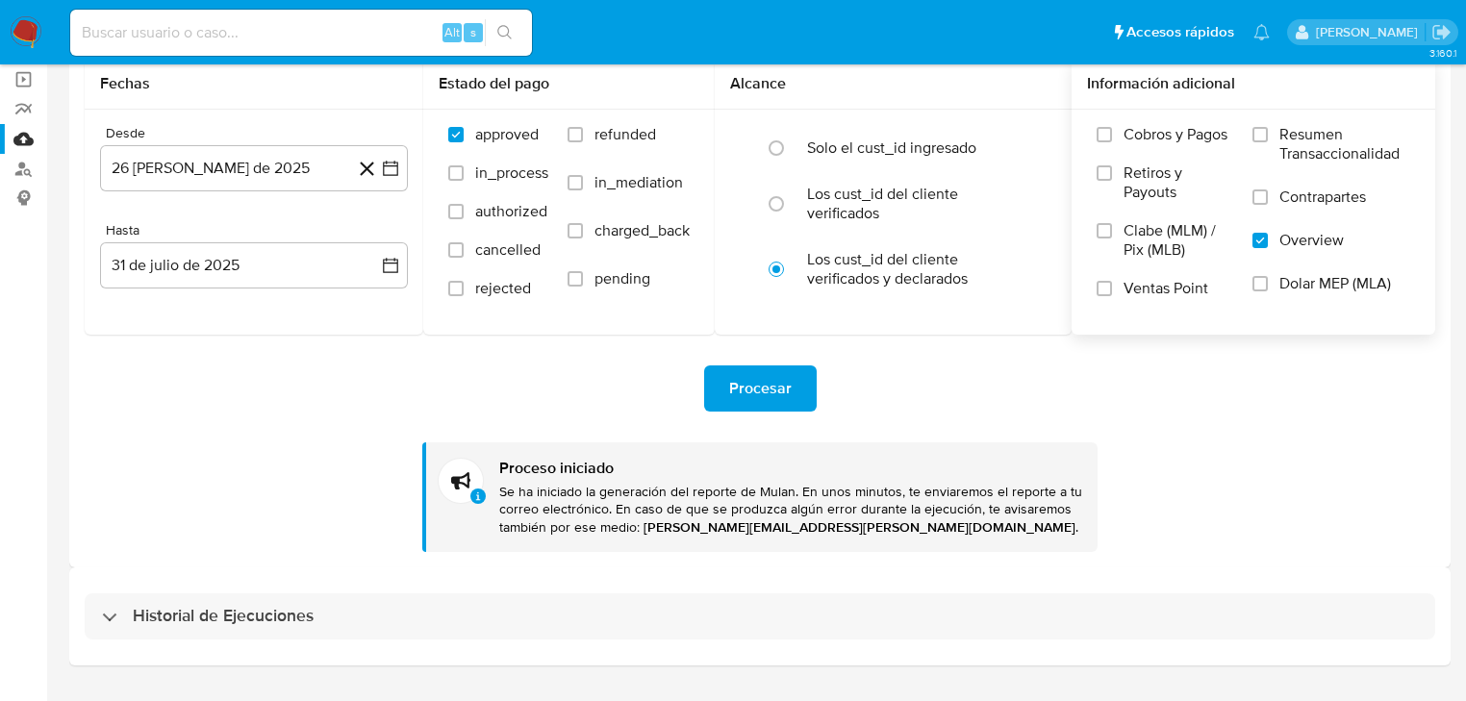
scroll to position [185, 0]
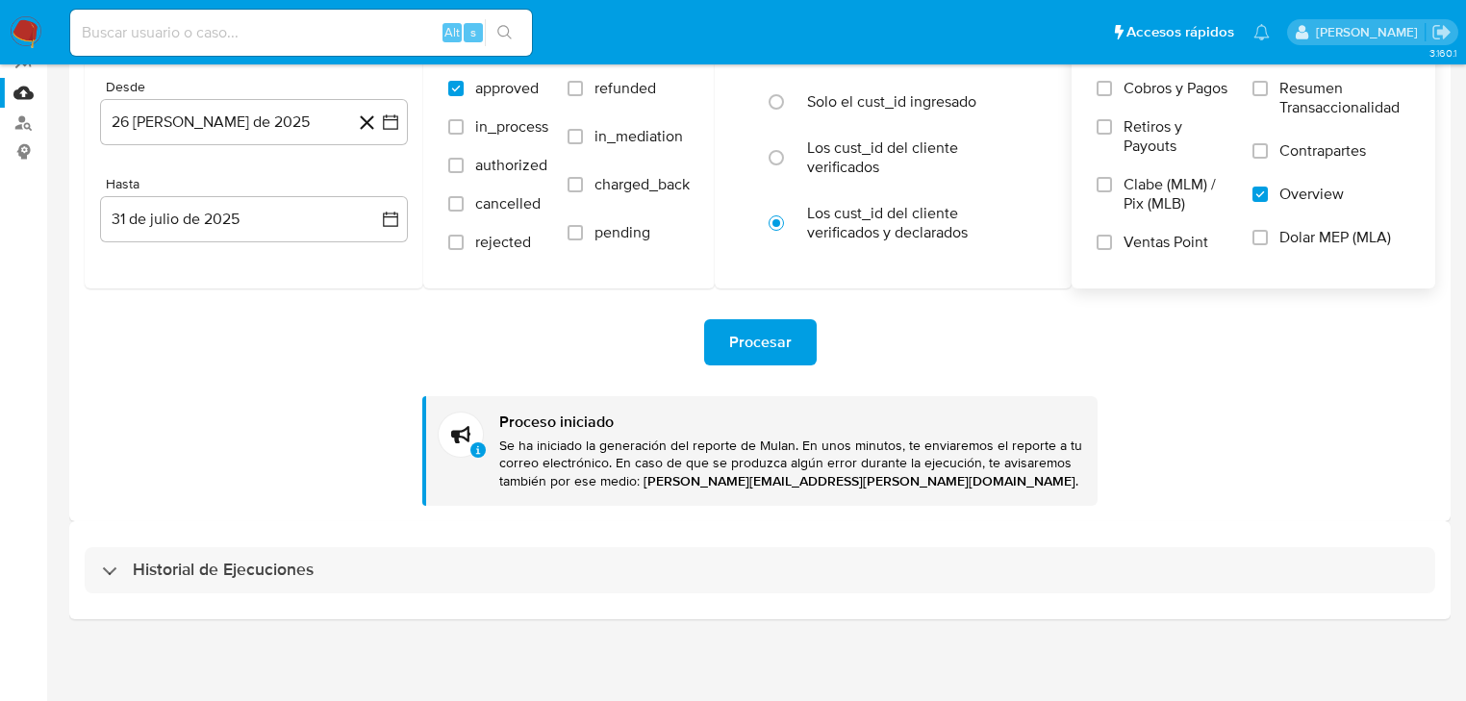
drag, startPoint x: 146, startPoint y: 554, endPoint x: 160, endPoint y: 535, distance: 23.5
click at [147, 554] on div "Historial de Ejecuciones" at bounding box center [760, 570] width 1350 height 46
select select "10"
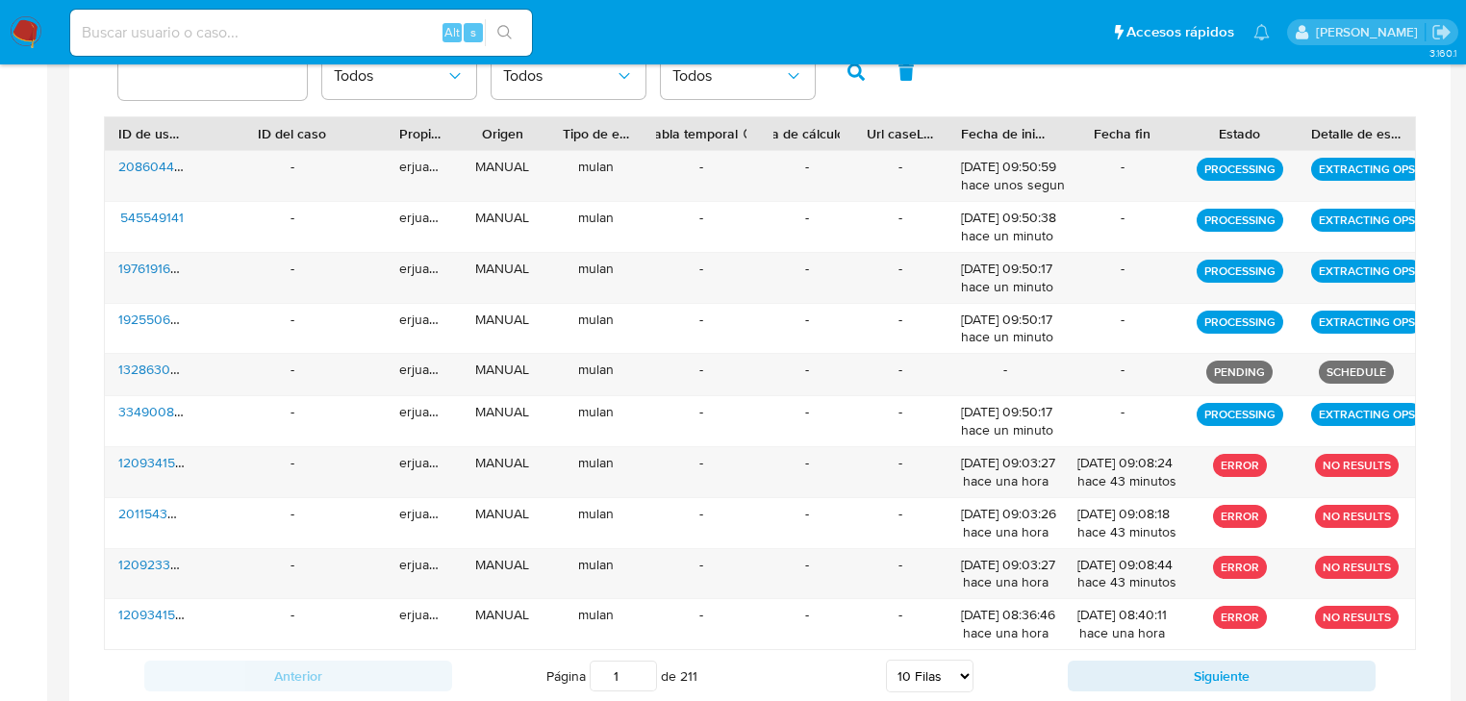
scroll to position [902, 0]
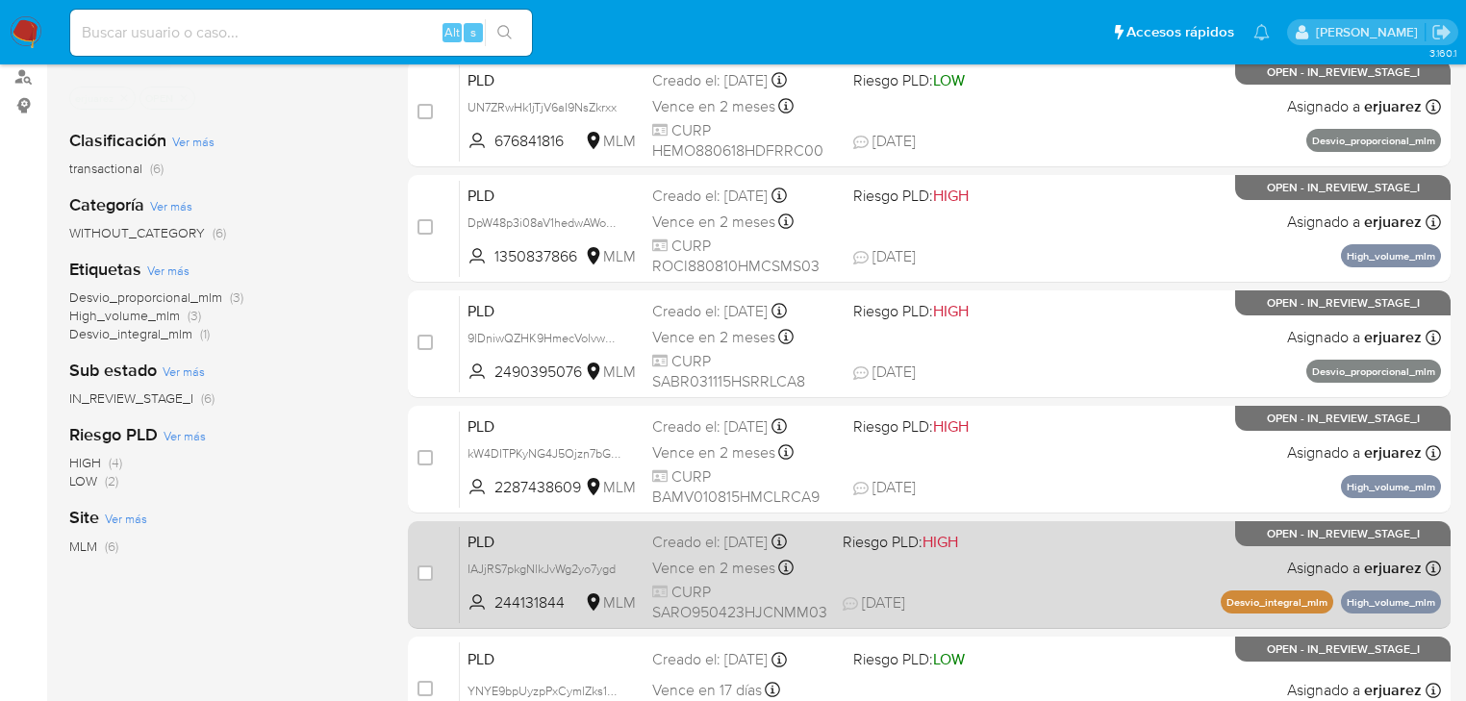
scroll to position [308, 0]
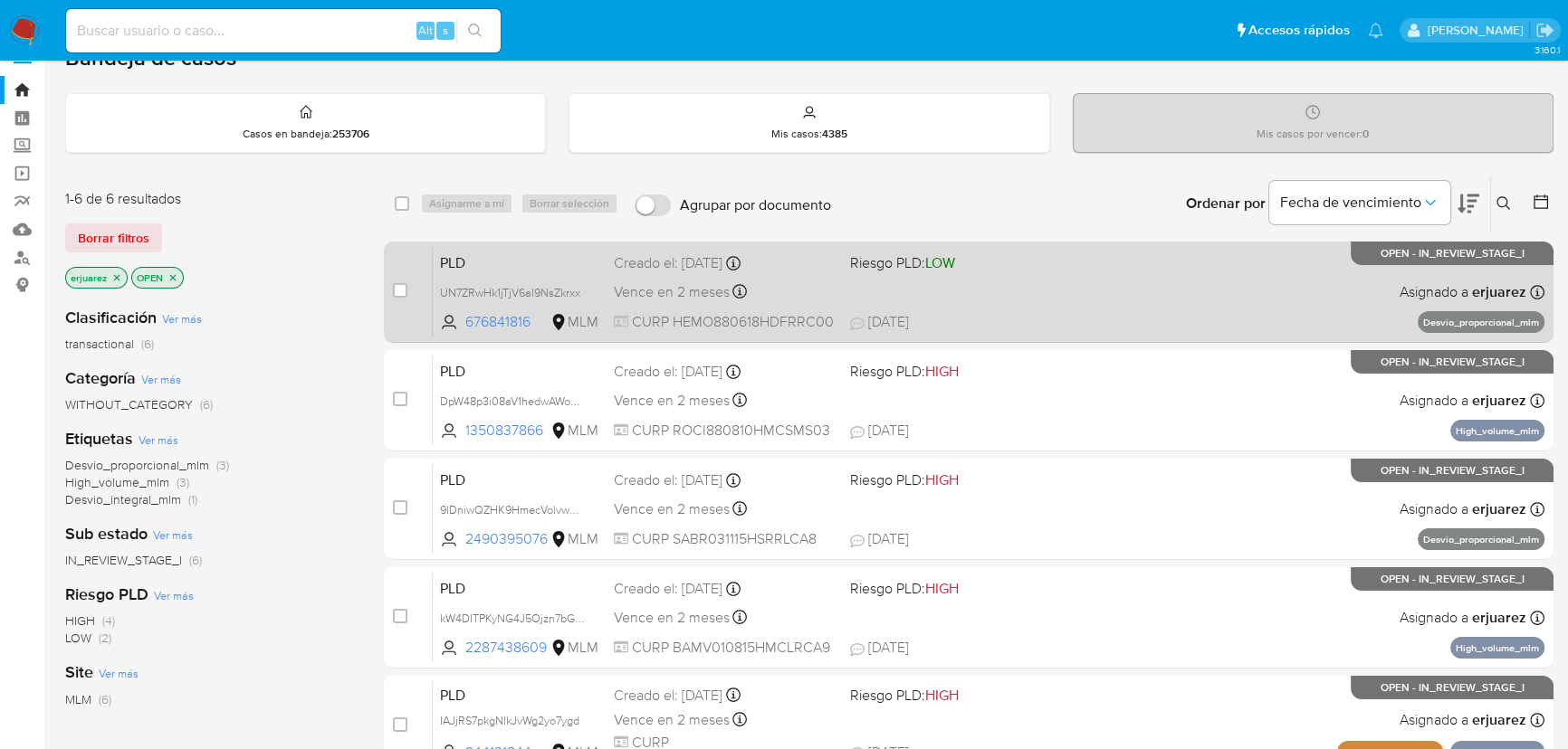
scroll to position [23, 0]
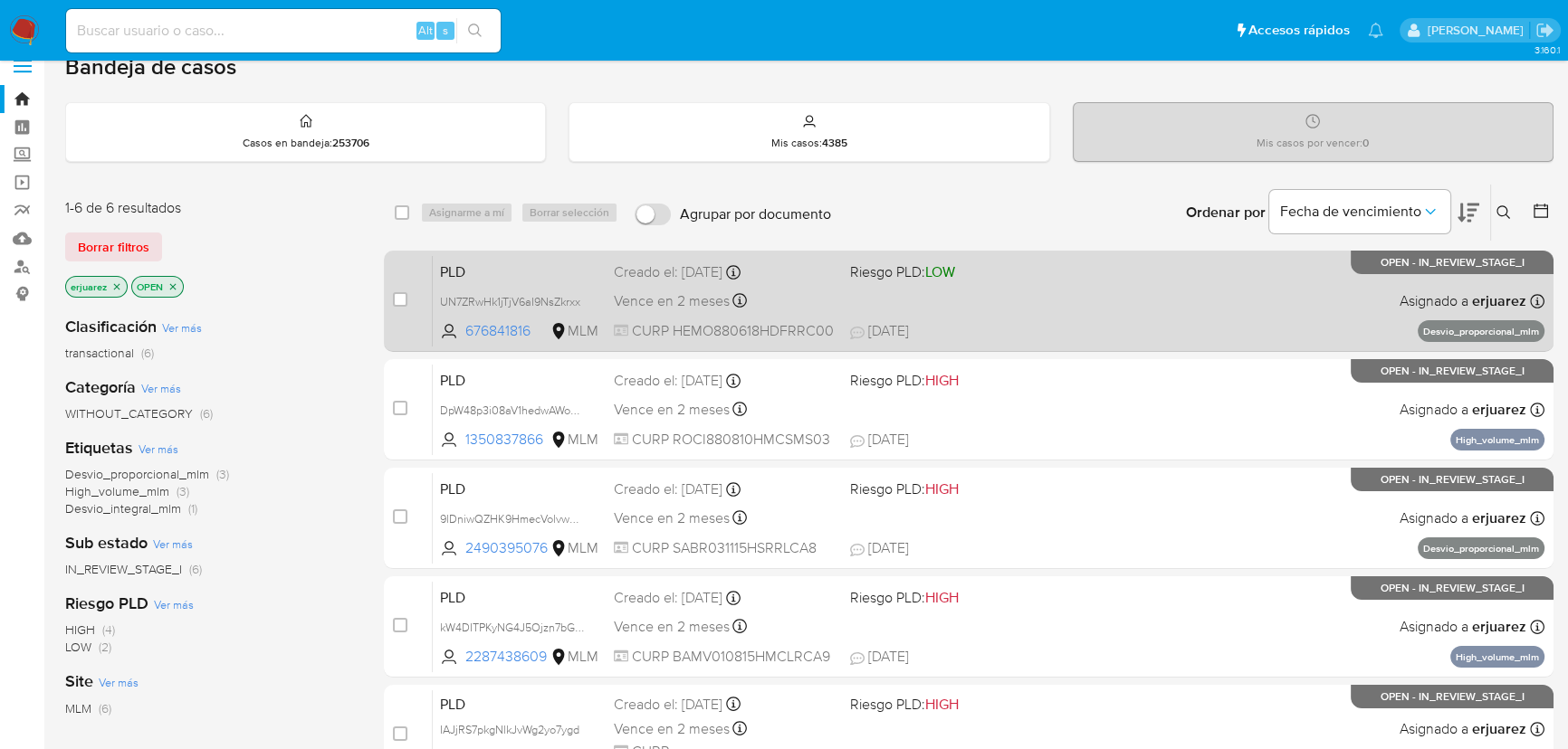
click at [1061, 323] on span "[DATE] [DATE] 09:14" at bounding box center [1079, 330] width 458 height 20
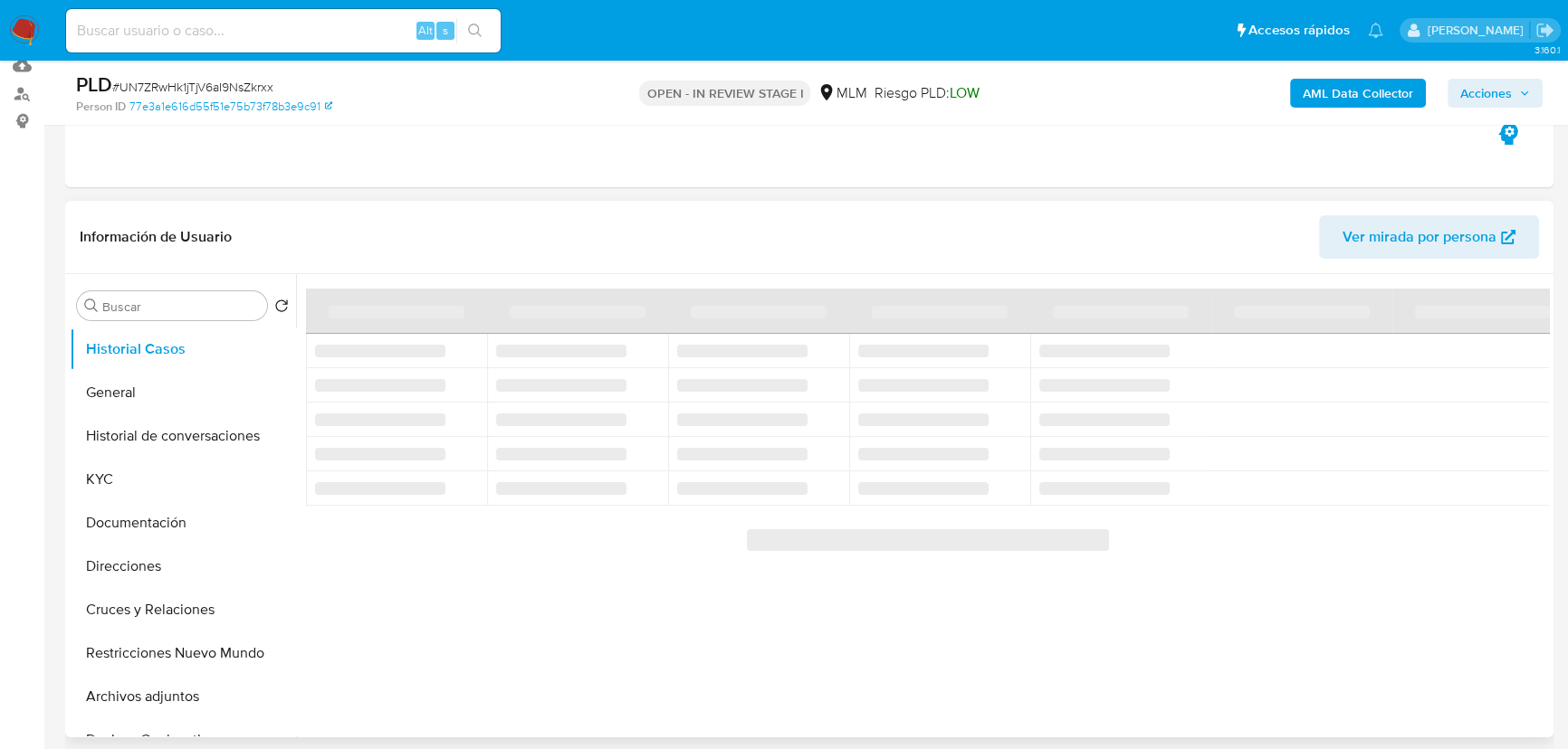
scroll to position [247, 0]
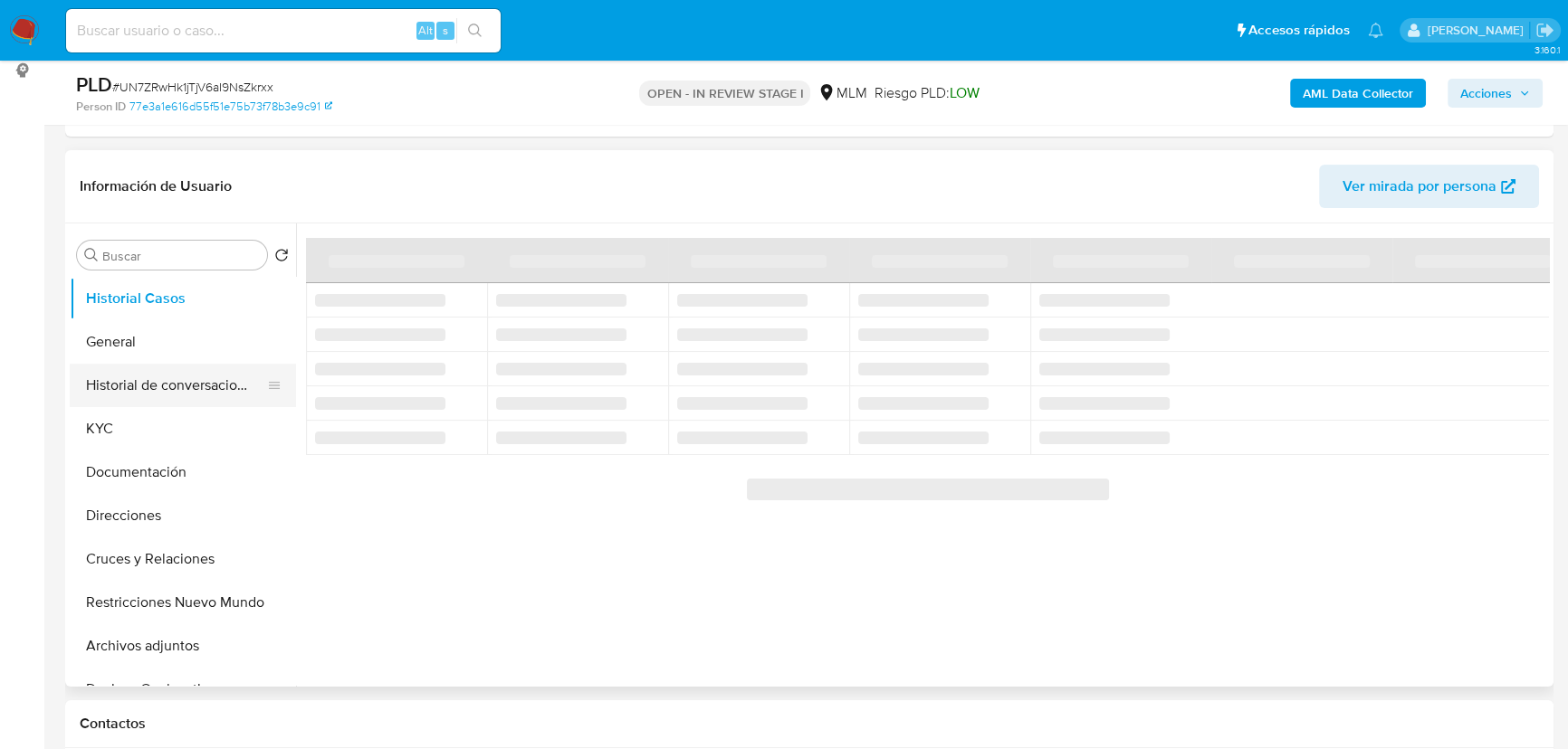
select select "10"
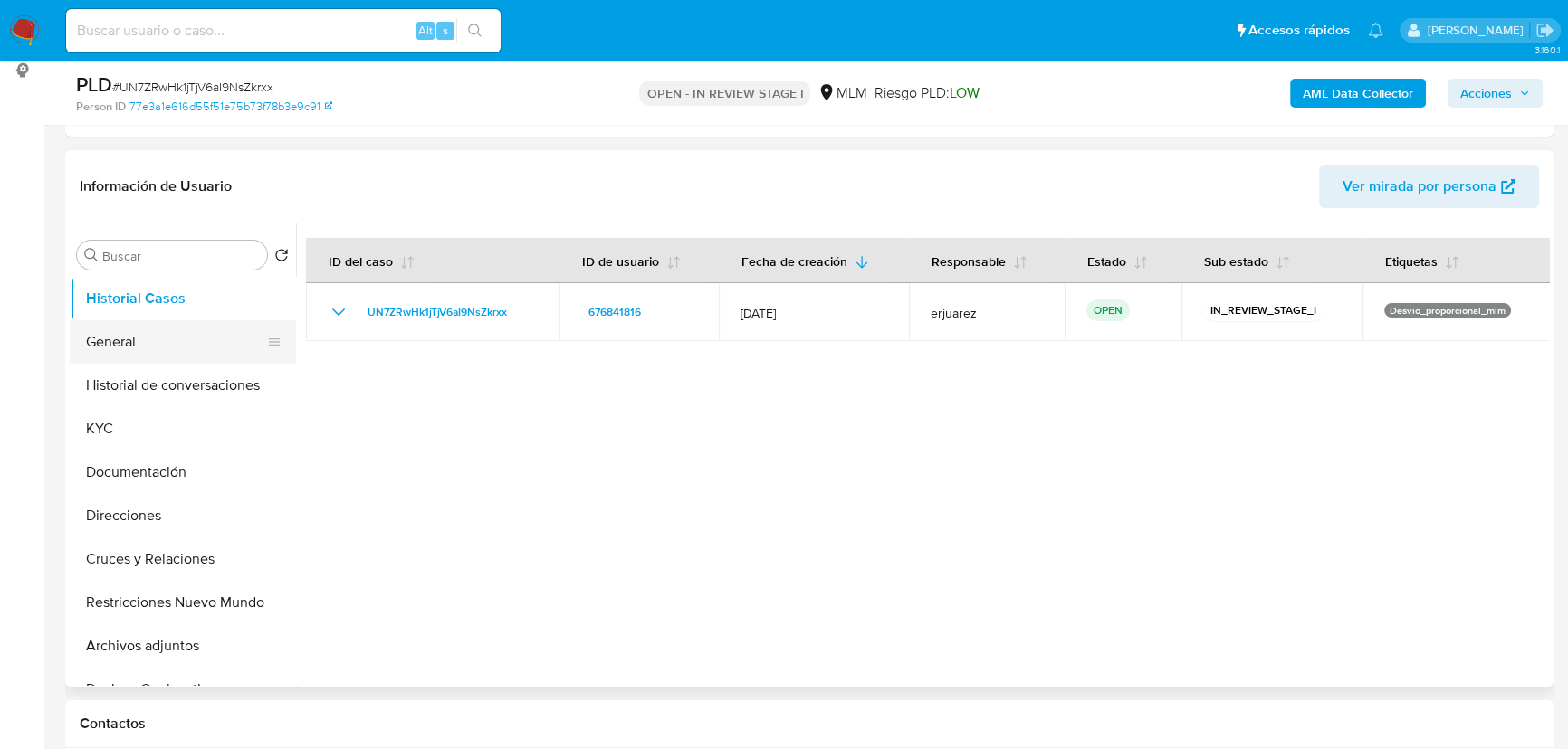
click at [127, 340] on button "General" at bounding box center [175, 342] width 212 height 43
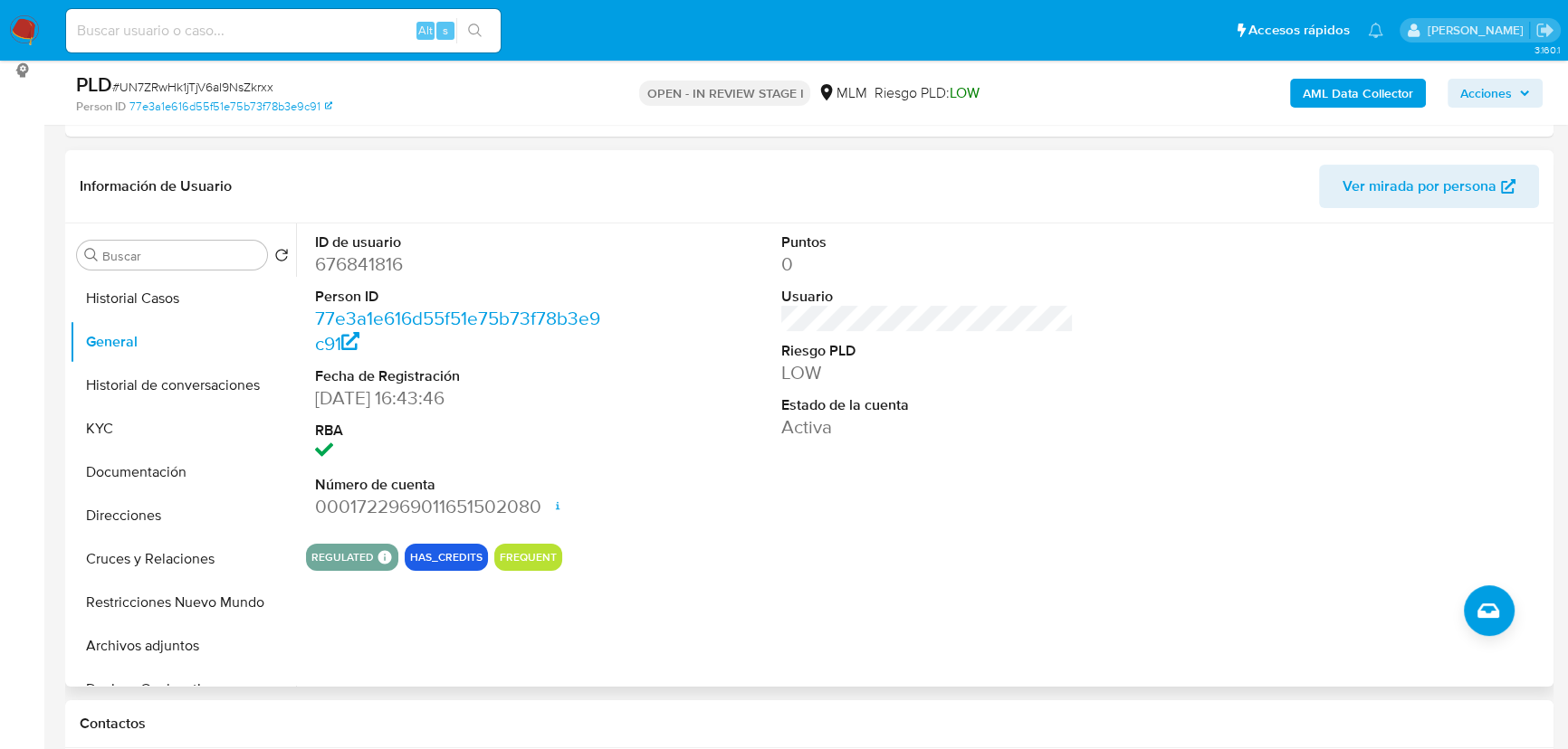
drag, startPoint x: 317, startPoint y: 398, endPoint x: 520, endPoint y: 397, distance: 203.0
click at [520, 397] on dd "19/06/2025 16:43:46" at bounding box center [461, 398] width 293 height 25
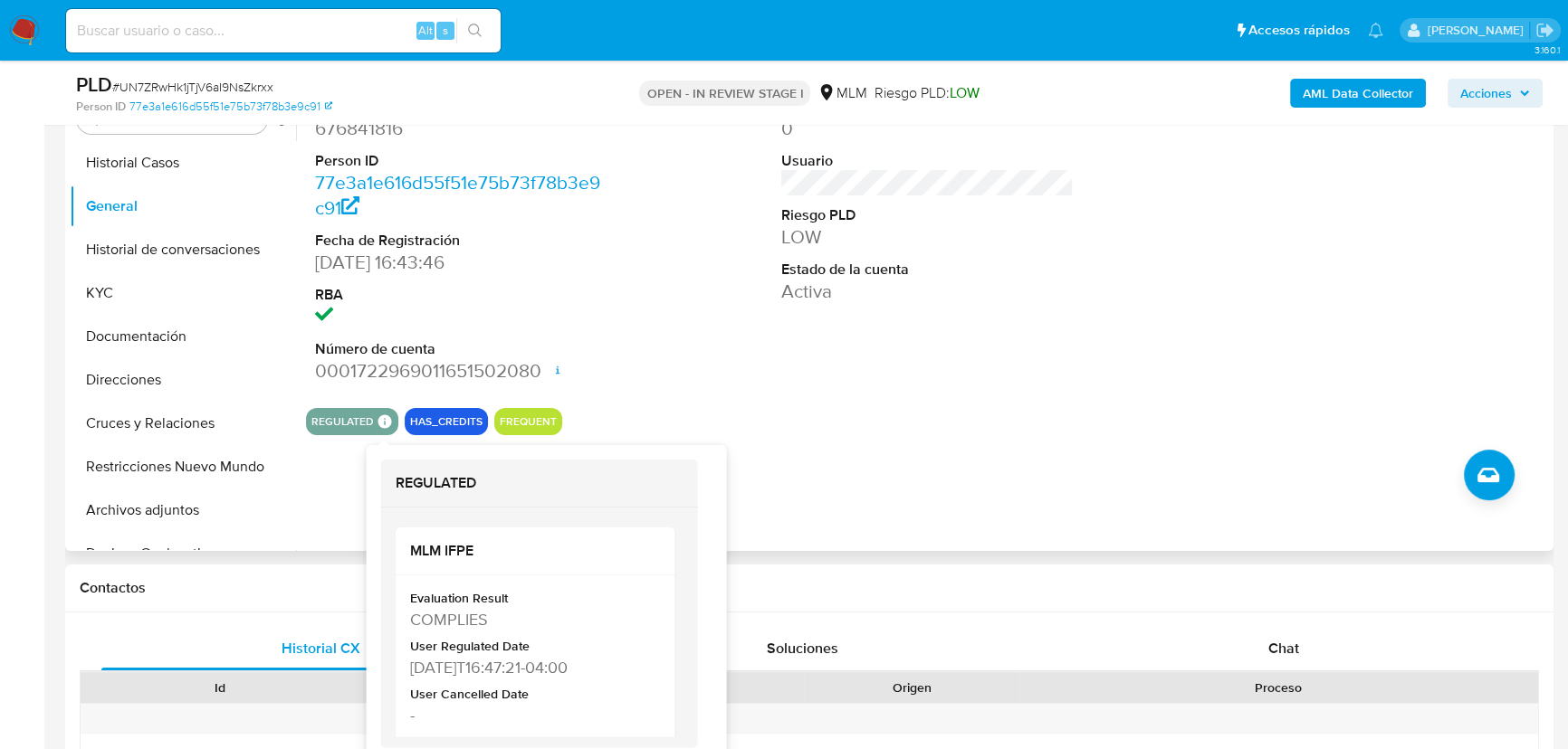
scroll to position [411, 0]
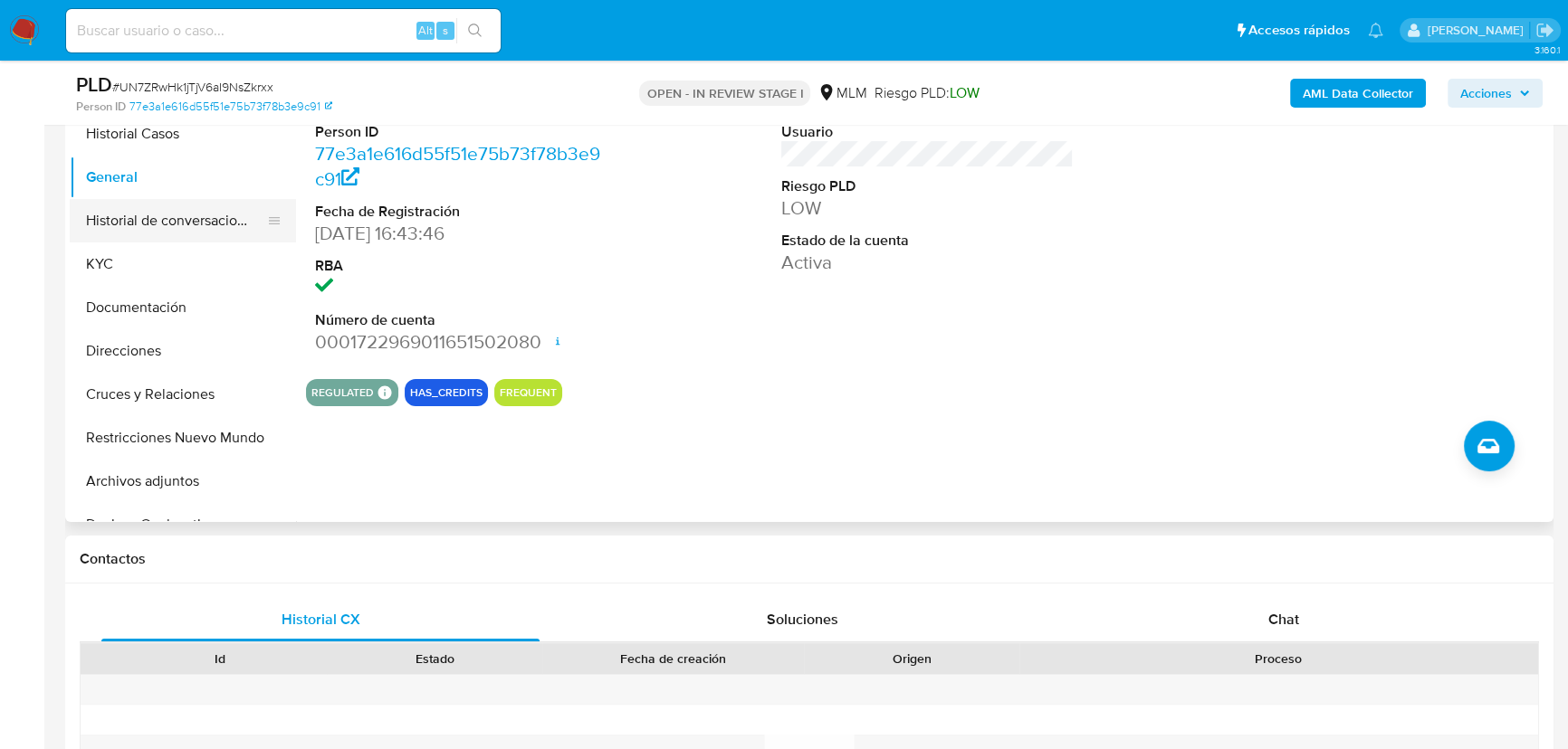
click at [108, 217] on button "Historial de conversaciones" at bounding box center [175, 221] width 212 height 43
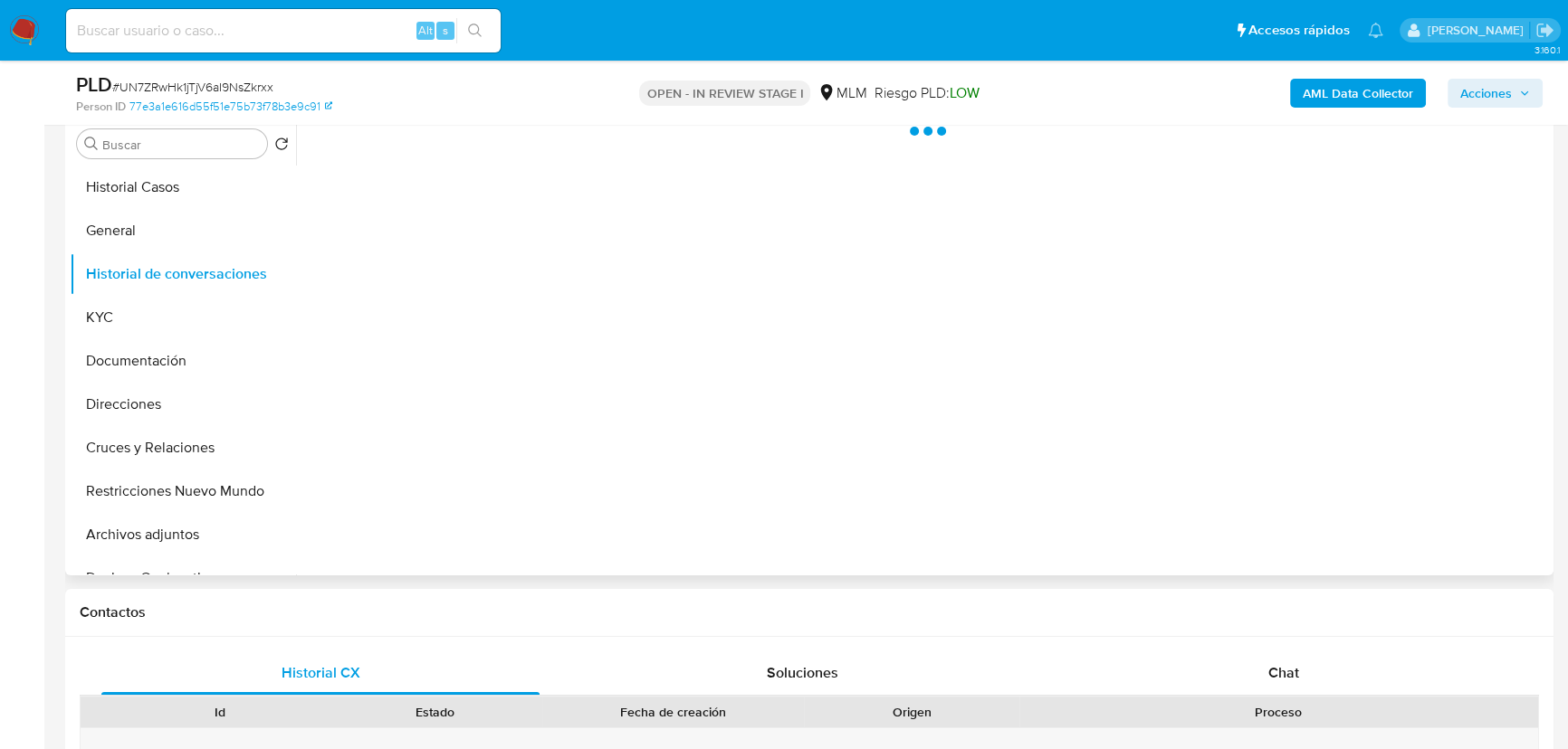
scroll to position [328, 0]
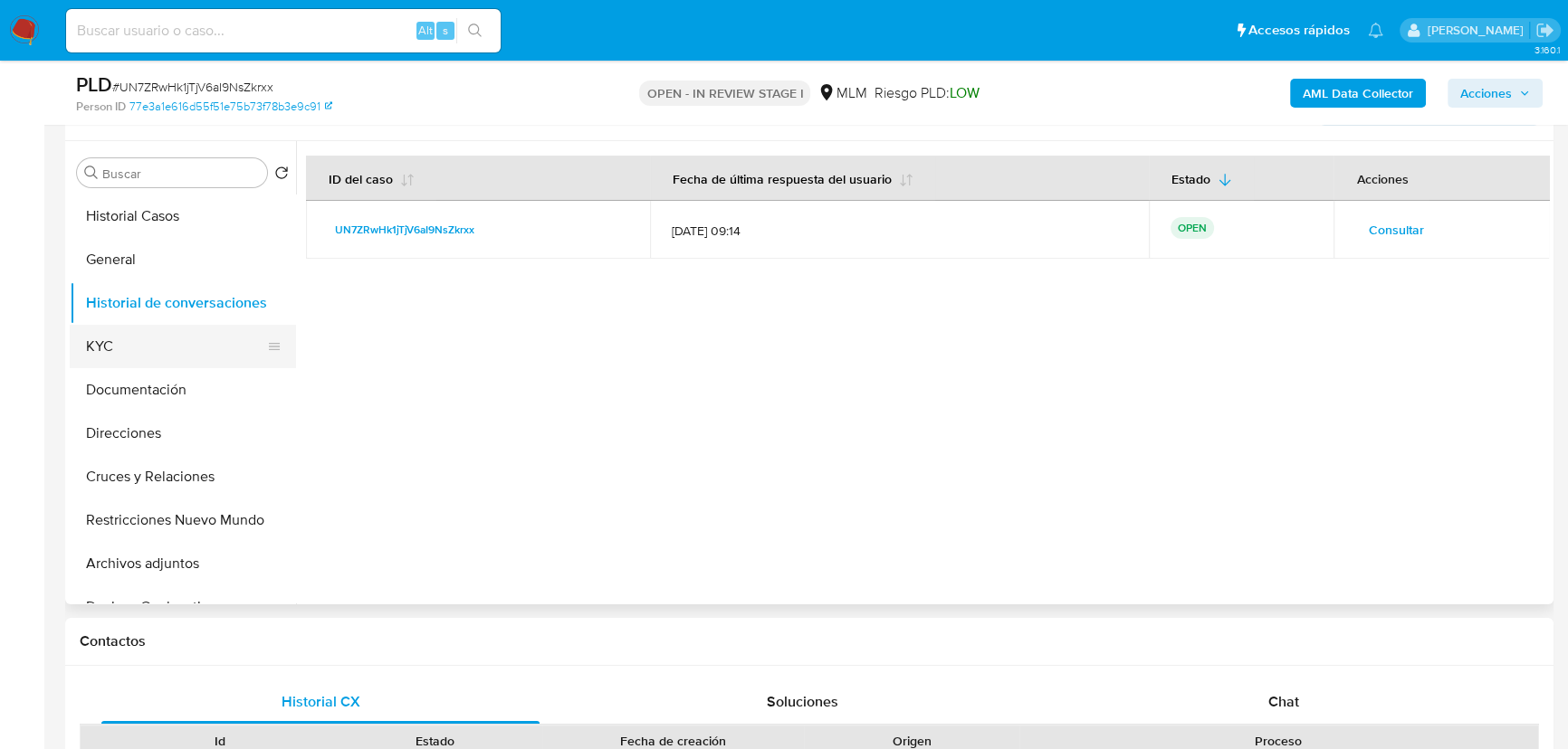
click at [131, 343] on button "KYC" at bounding box center [175, 346] width 212 height 43
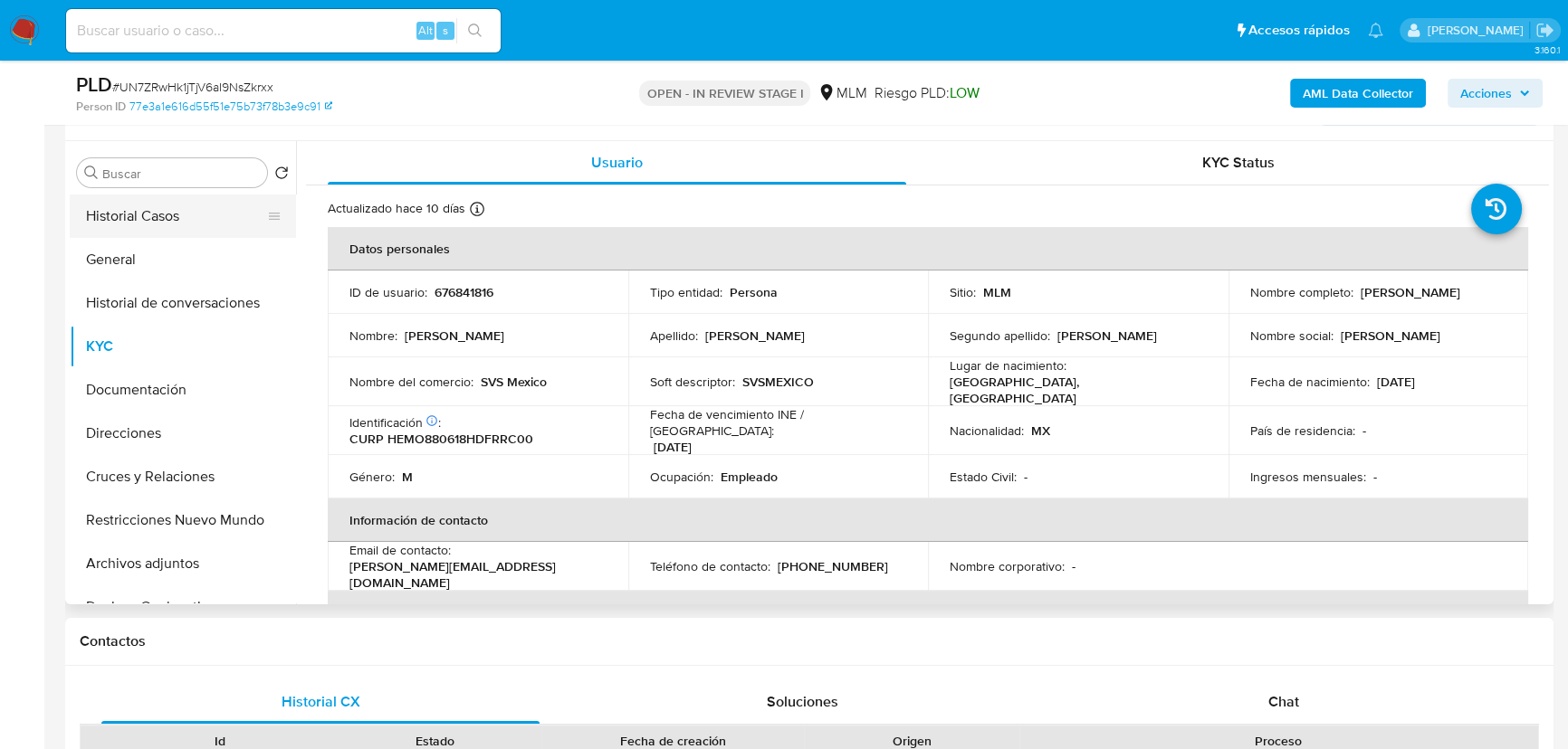
click at [162, 207] on button "Historial Casos" at bounding box center [175, 216] width 212 height 43
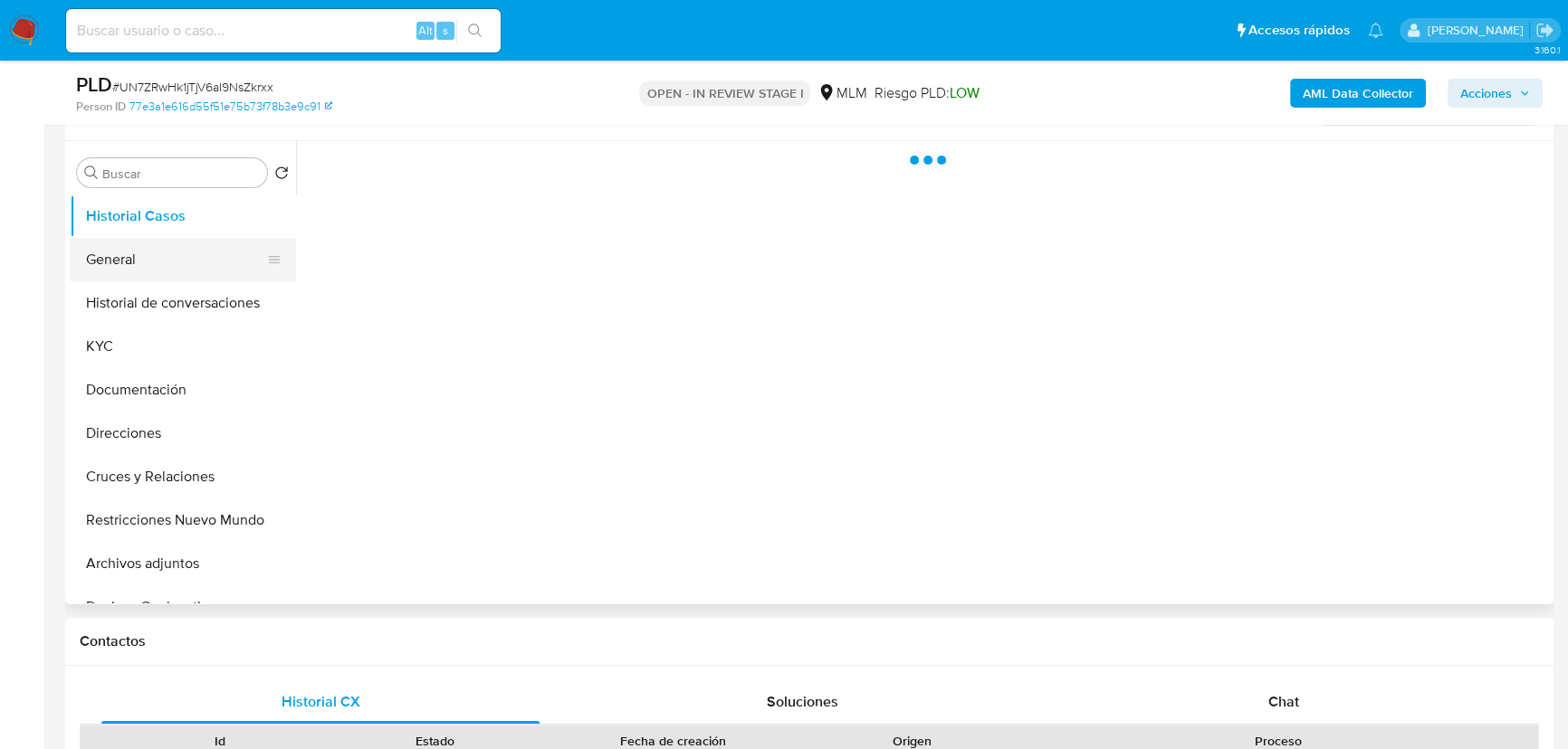
click at [143, 258] on button "General" at bounding box center [175, 260] width 212 height 43
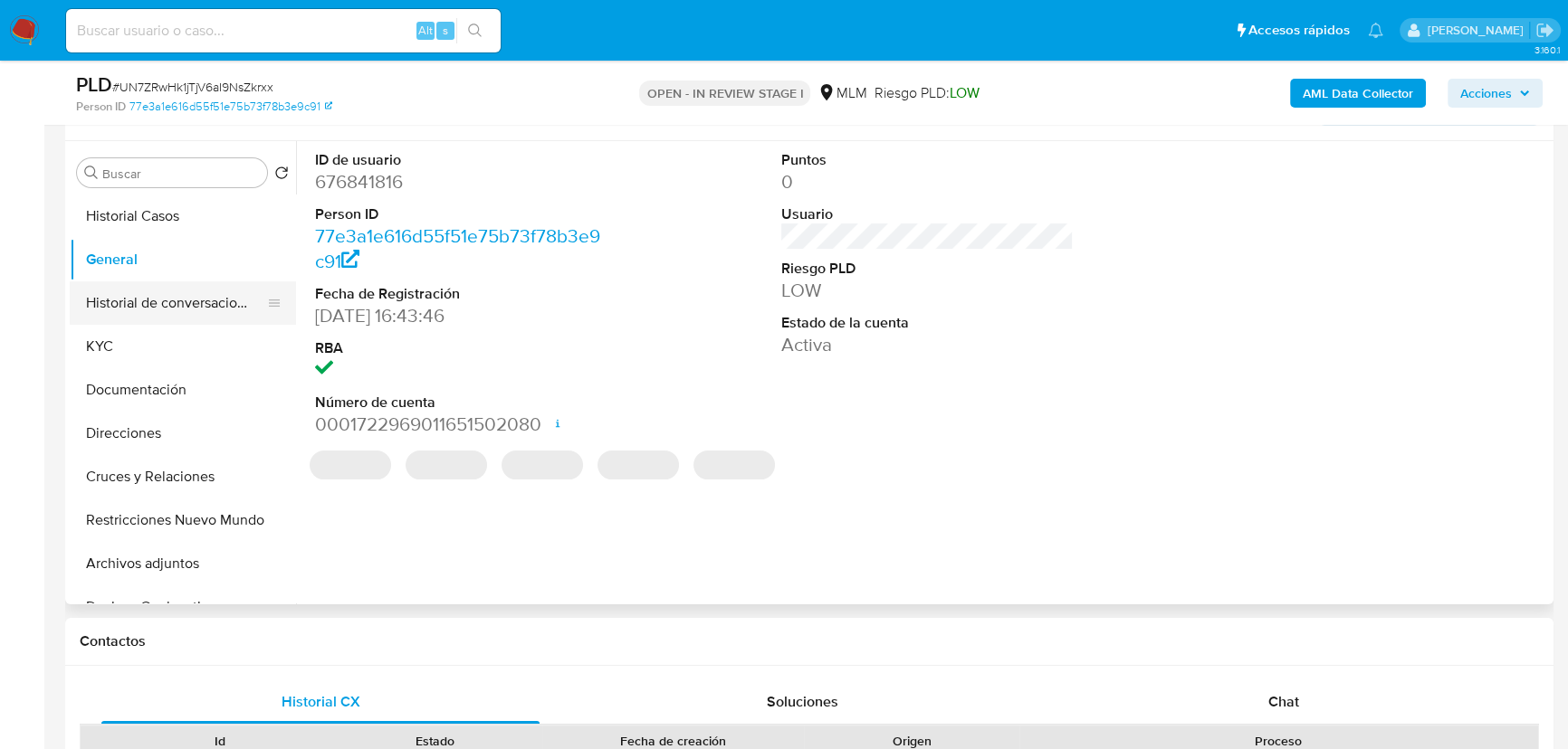
click at [137, 312] on button "Historial de conversaciones" at bounding box center [175, 303] width 212 height 43
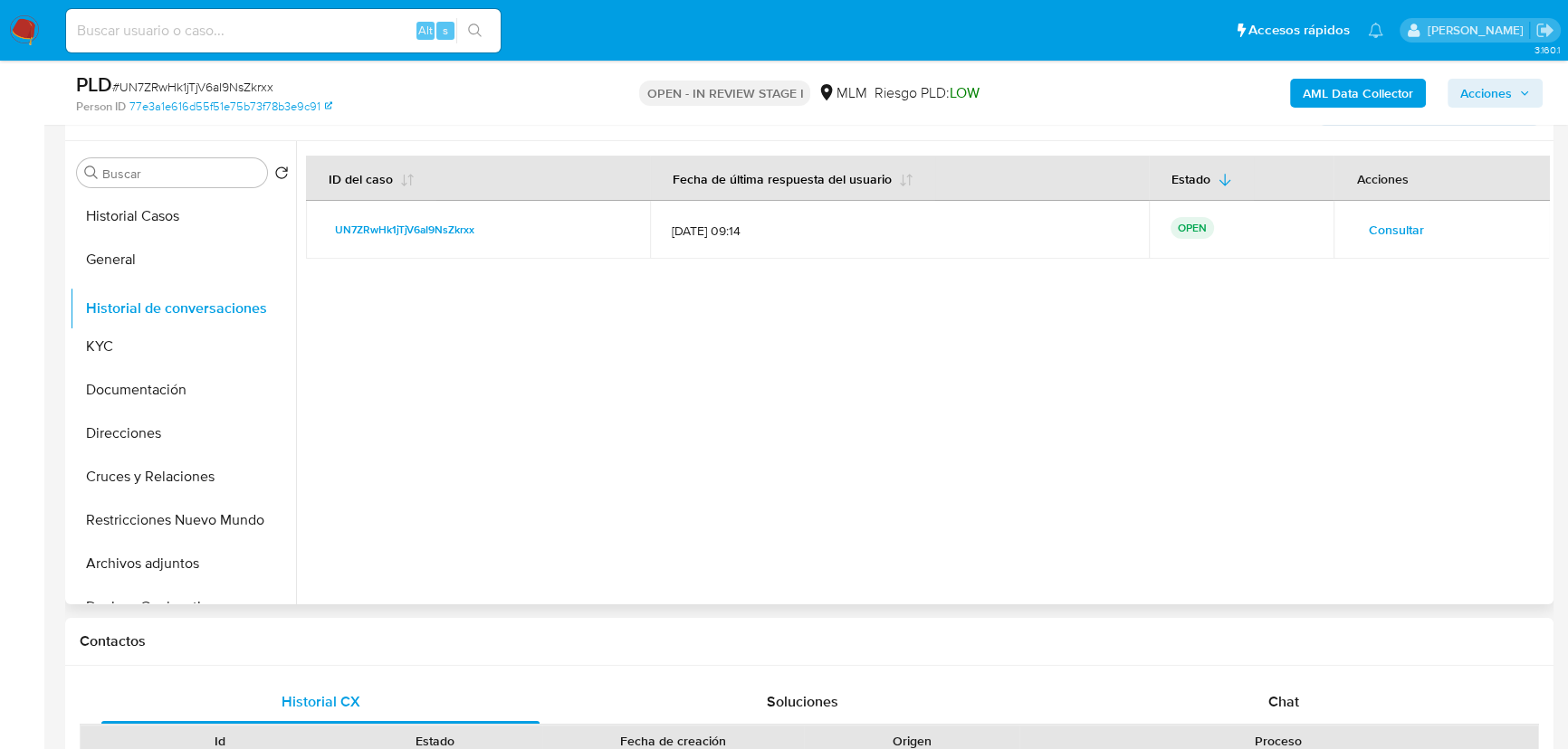
drag, startPoint x: 271, startPoint y: 304, endPoint x: 241, endPoint y: 310, distance: 30.6
click at [241, 310] on ul "Historial Casos General Historial de conversaciones KYC Documentación Direccion…" at bounding box center [183, 399] width 226 height 408
click at [228, 343] on button "KYC" at bounding box center [175, 346] width 212 height 43
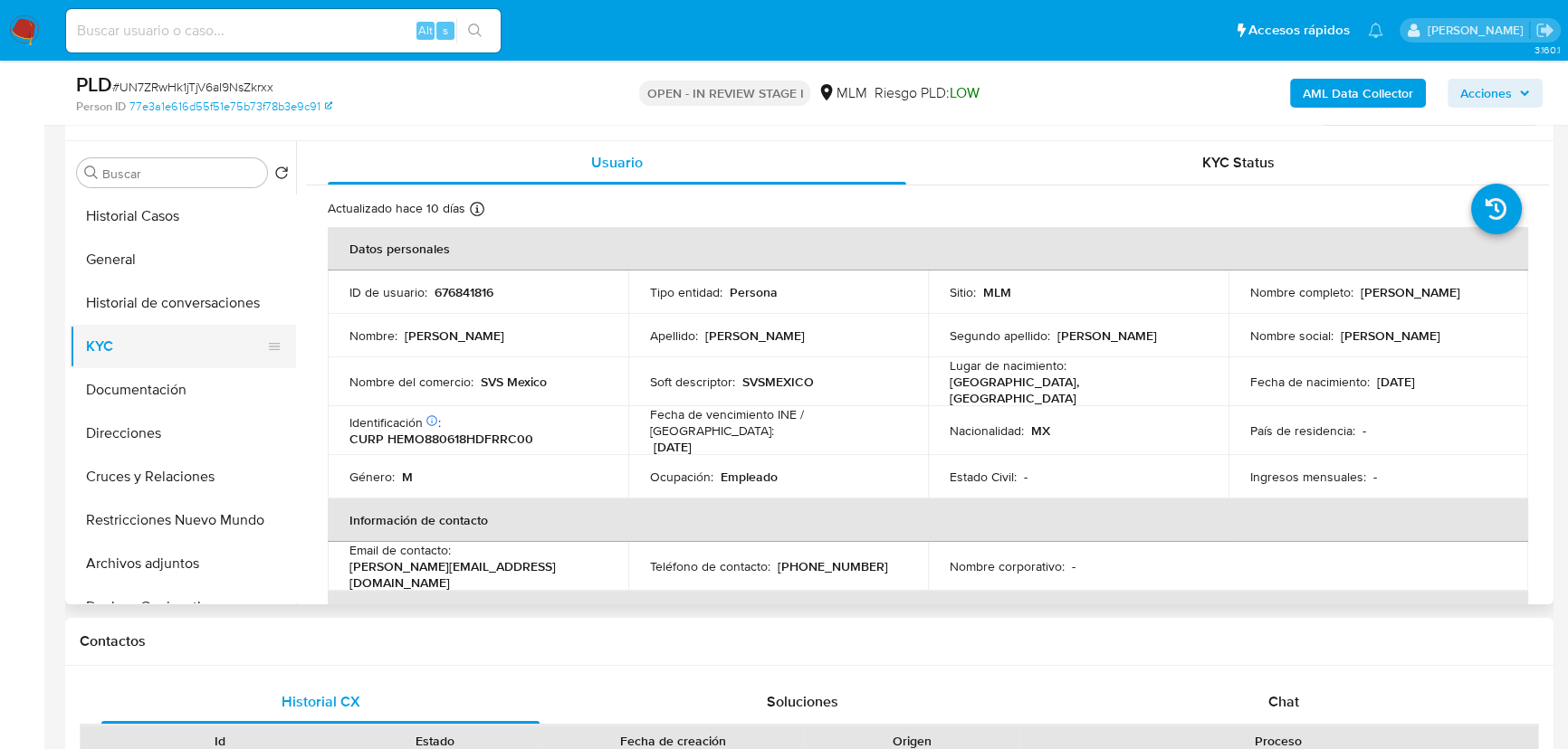
scroll to position [247, 0]
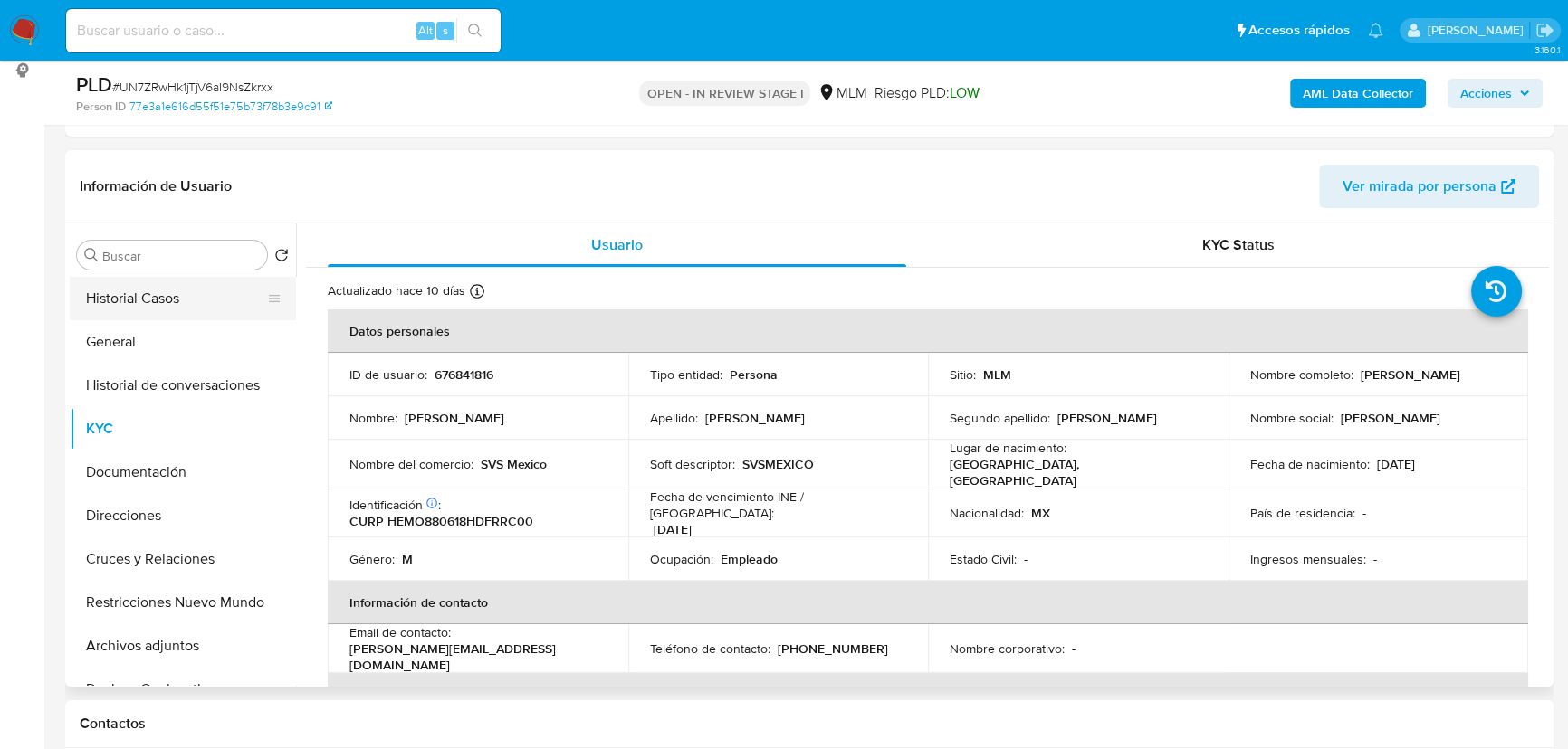
click at [161, 298] on button "Historial Casos" at bounding box center [175, 298] width 212 height 43
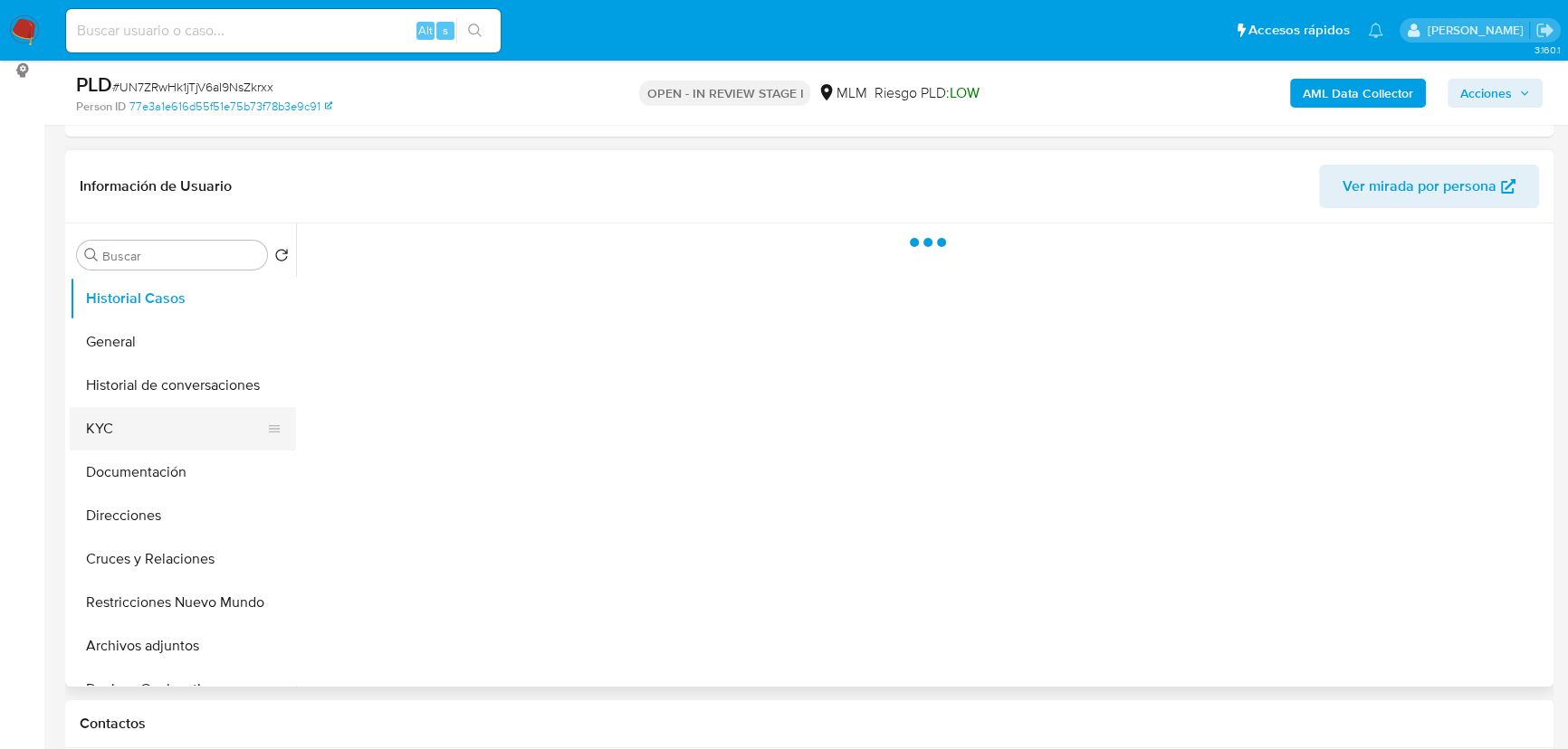
click at [124, 442] on button "KYC" at bounding box center [175, 429] width 212 height 43
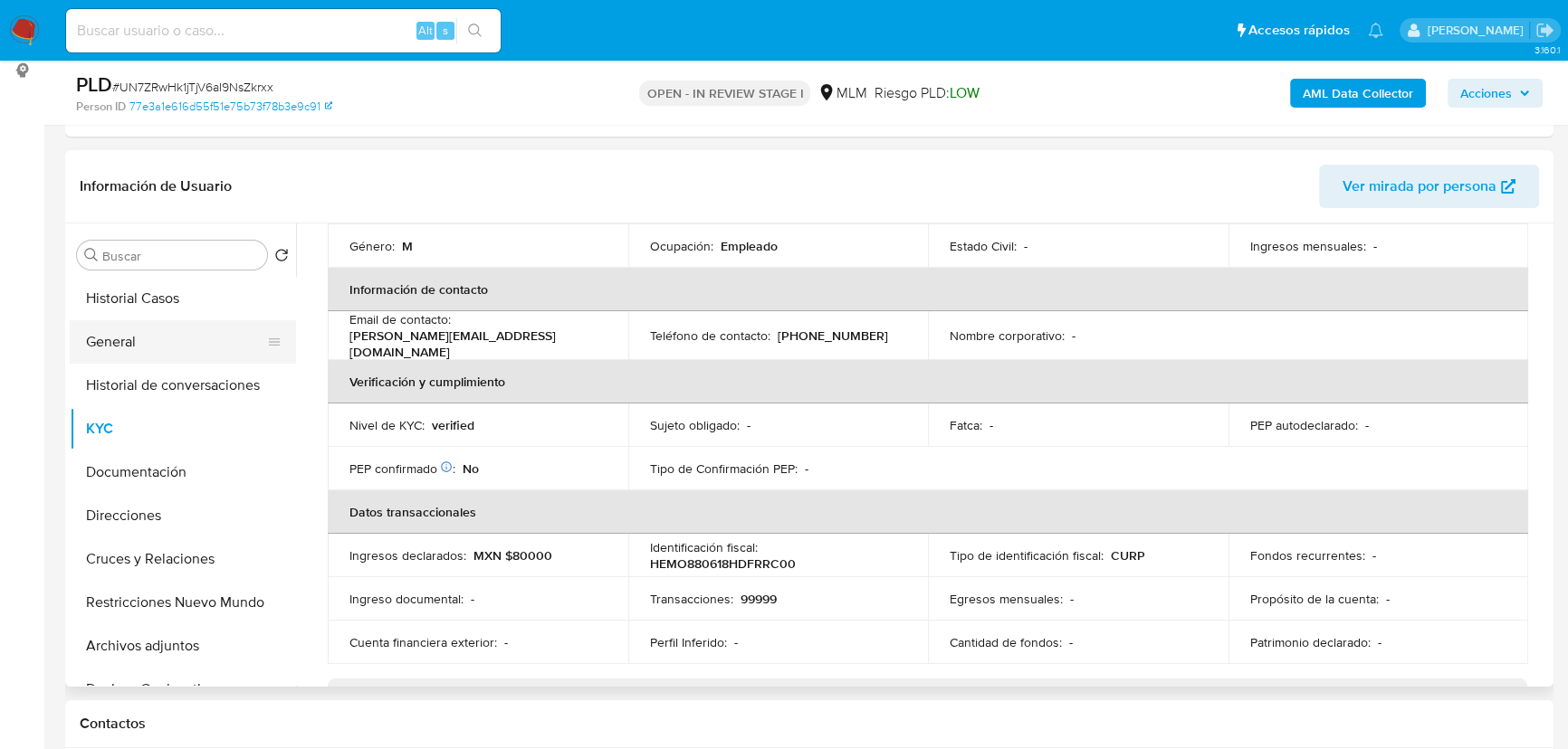
scroll to position [411, 0]
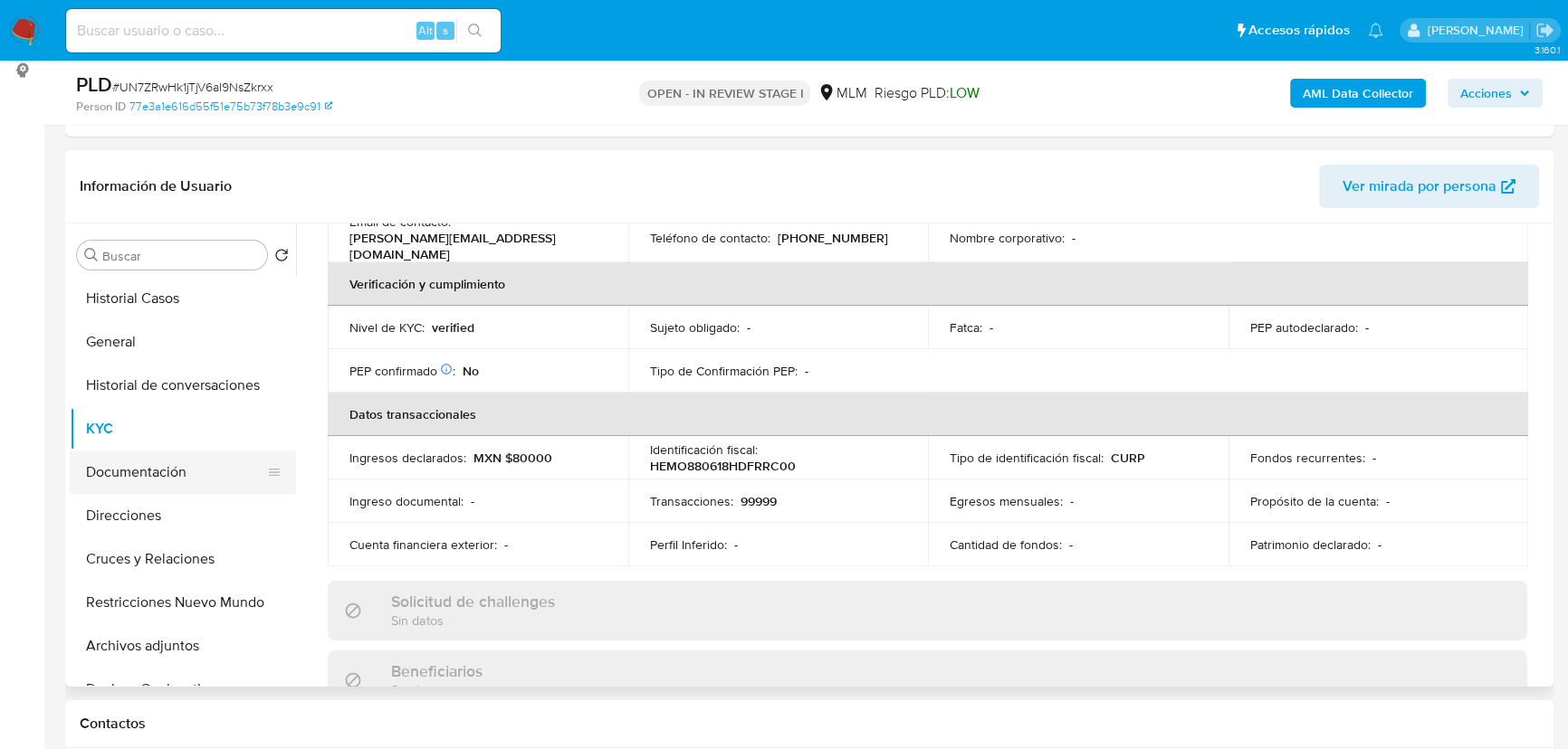
click at [149, 467] on button "Documentación" at bounding box center [175, 472] width 212 height 43
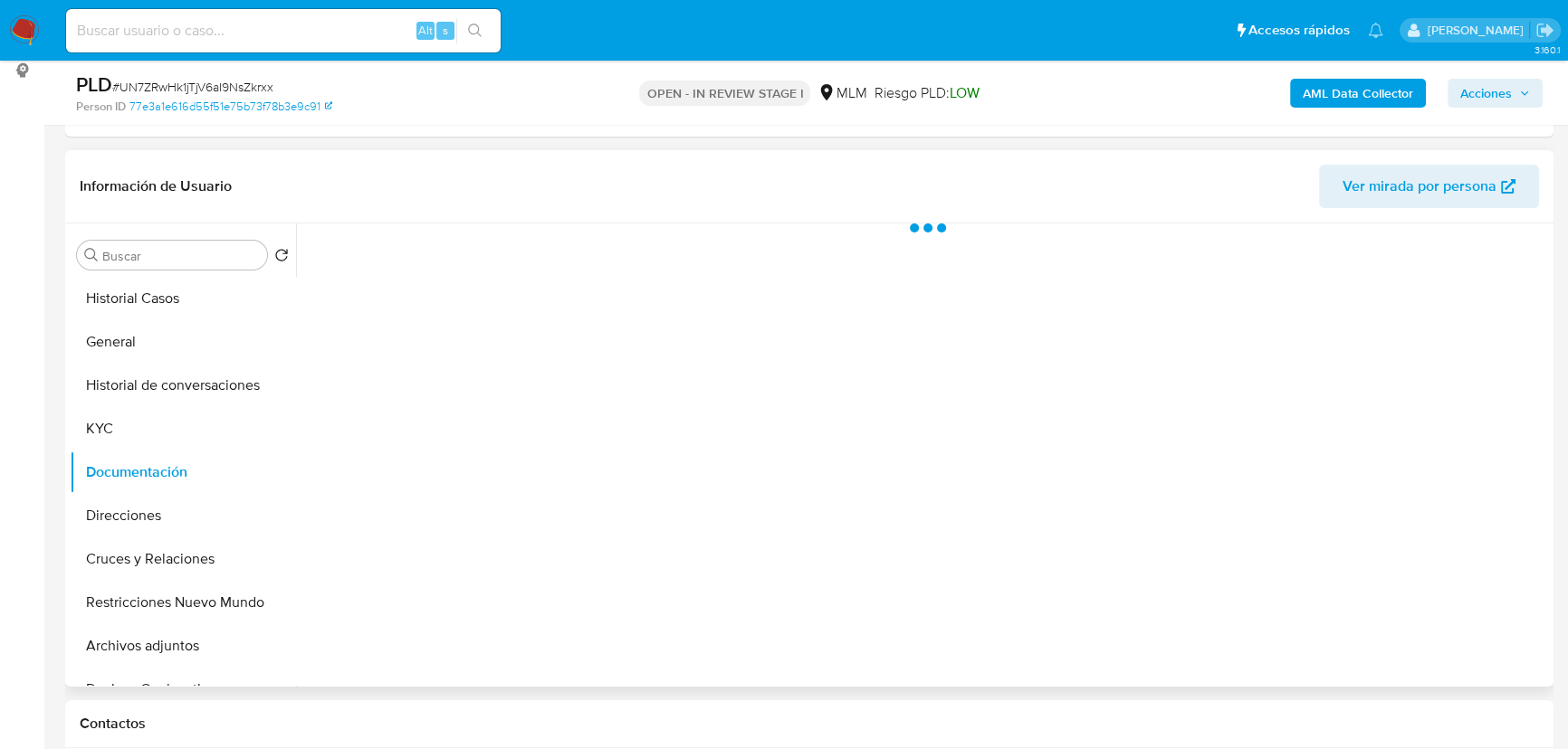
scroll to position [0, 0]
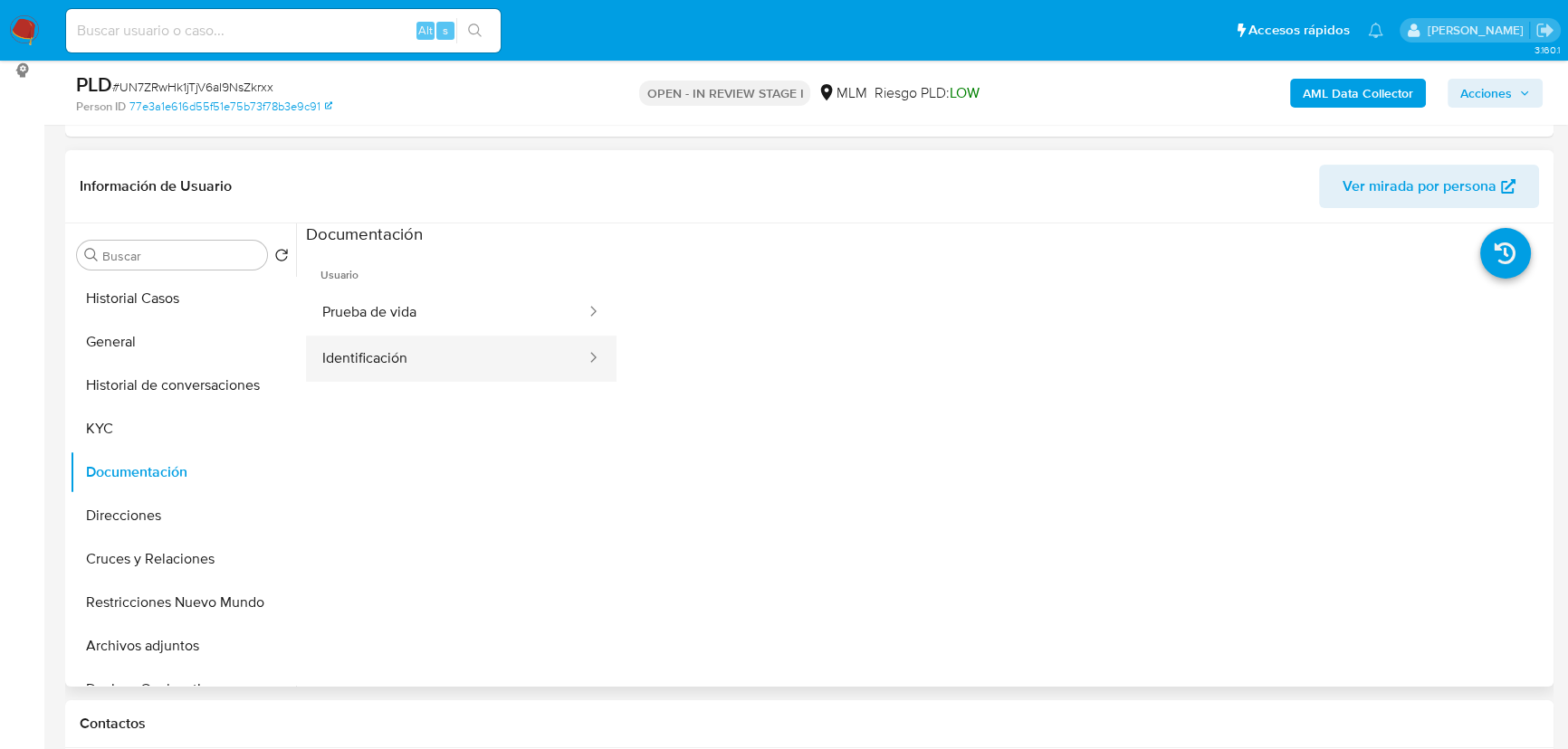
click at [479, 365] on button "Identificación" at bounding box center [446, 359] width 281 height 46
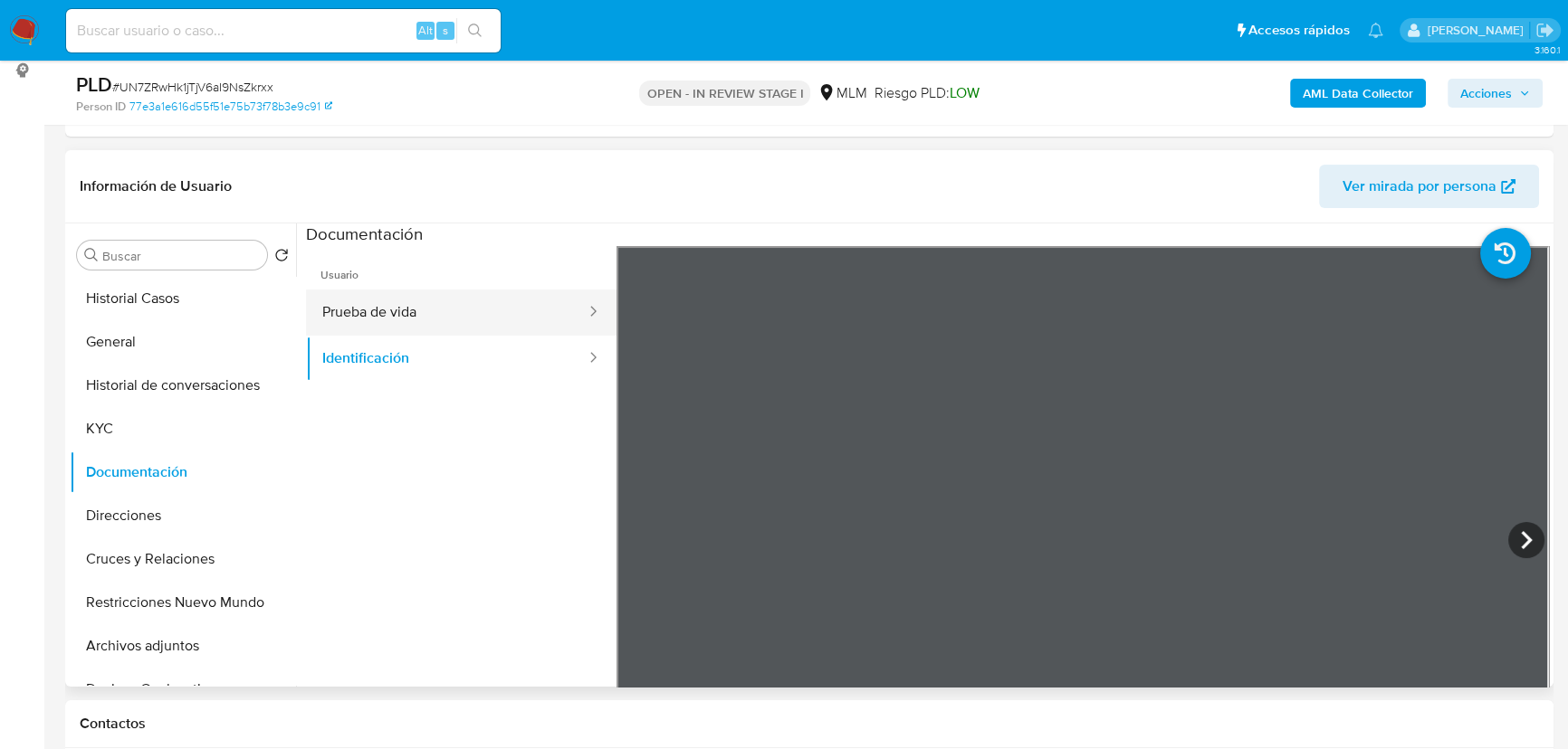
click at [380, 317] on button "Prueba de vida" at bounding box center [446, 312] width 281 height 46
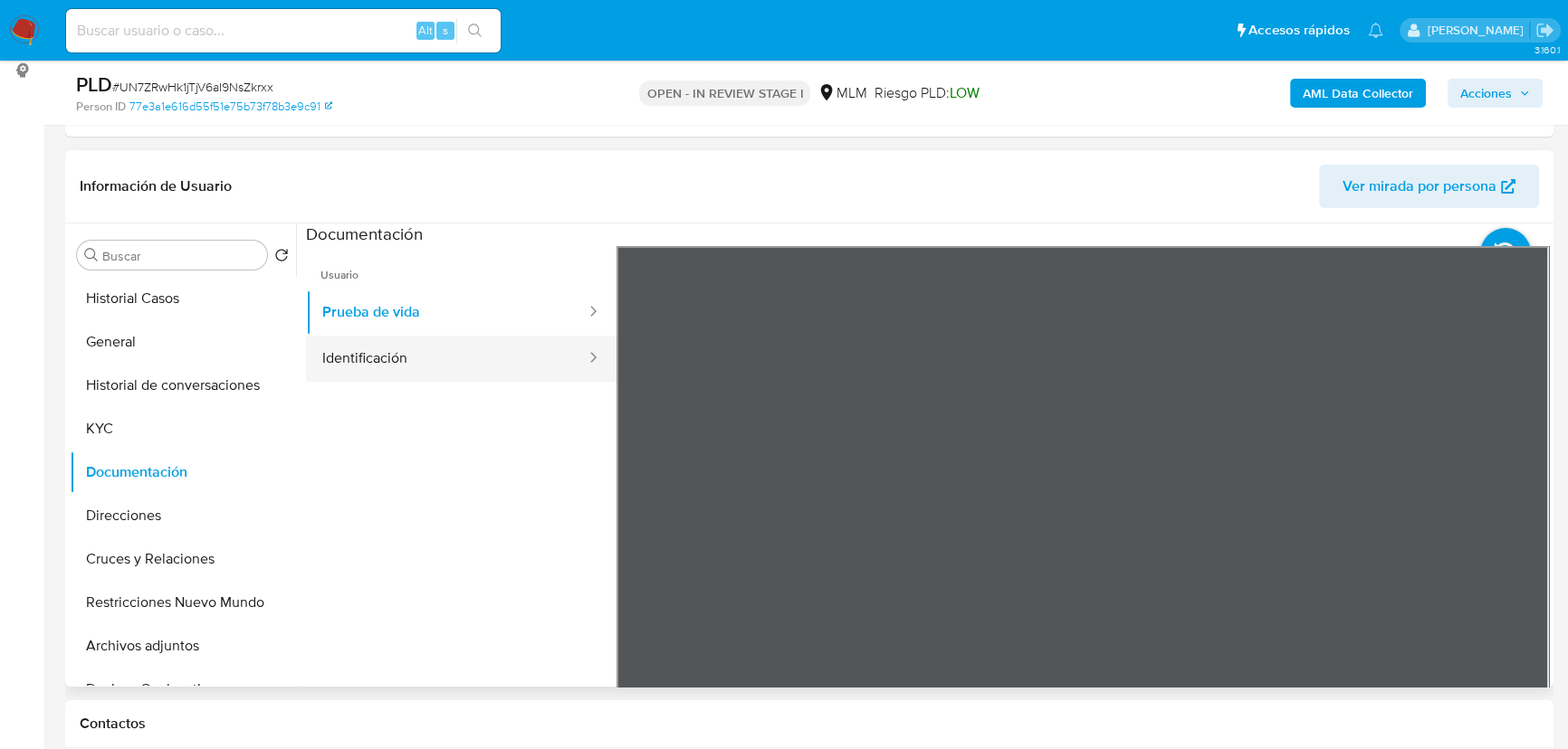
drag, startPoint x: 369, startPoint y: 356, endPoint x: 464, endPoint y: 362, distance: 95.2
click at [375, 358] on button "Identificación" at bounding box center [446, 359] width 281 height 46
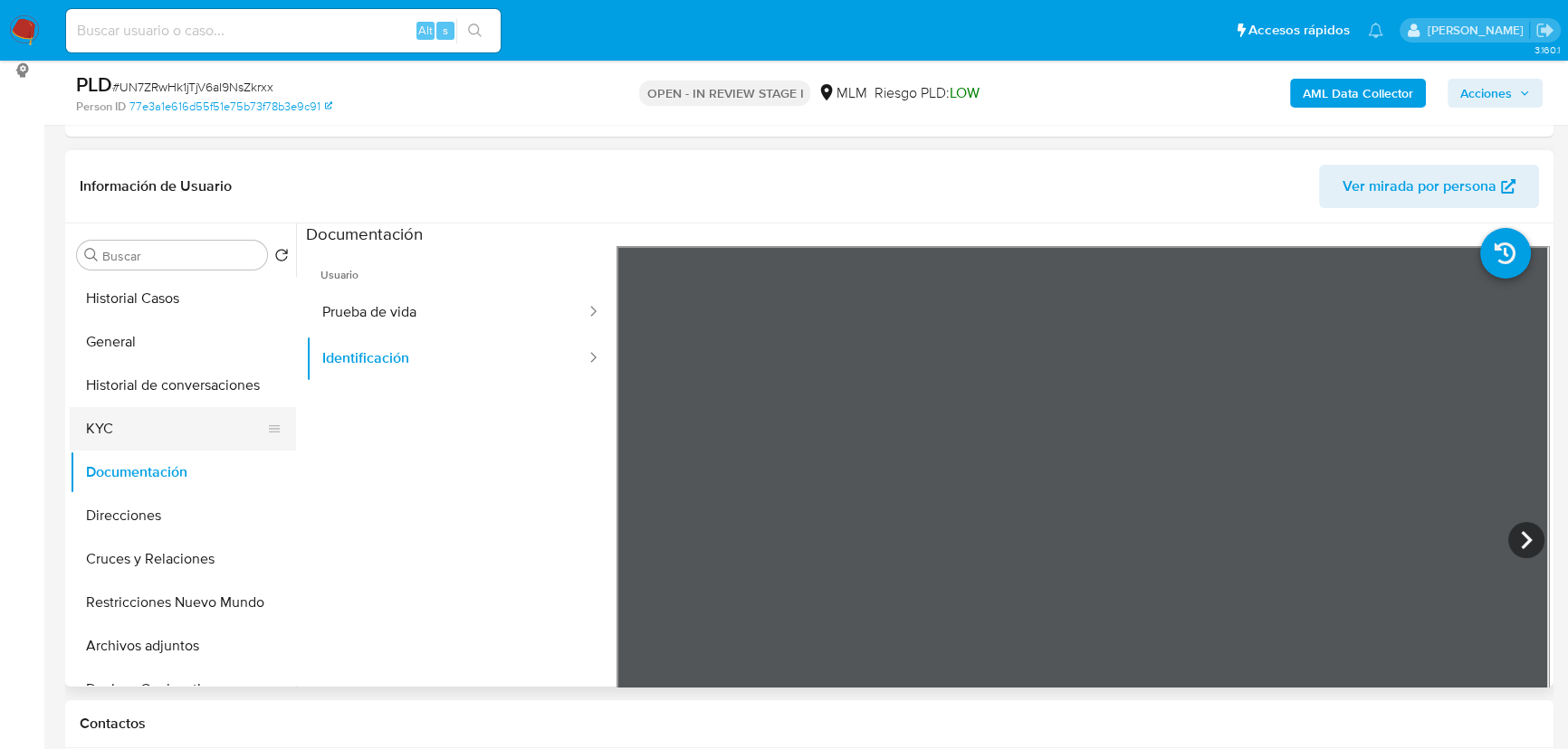
click at [136, 437] on button "KYC" at bounding box center [175, 429] width 212 height 43
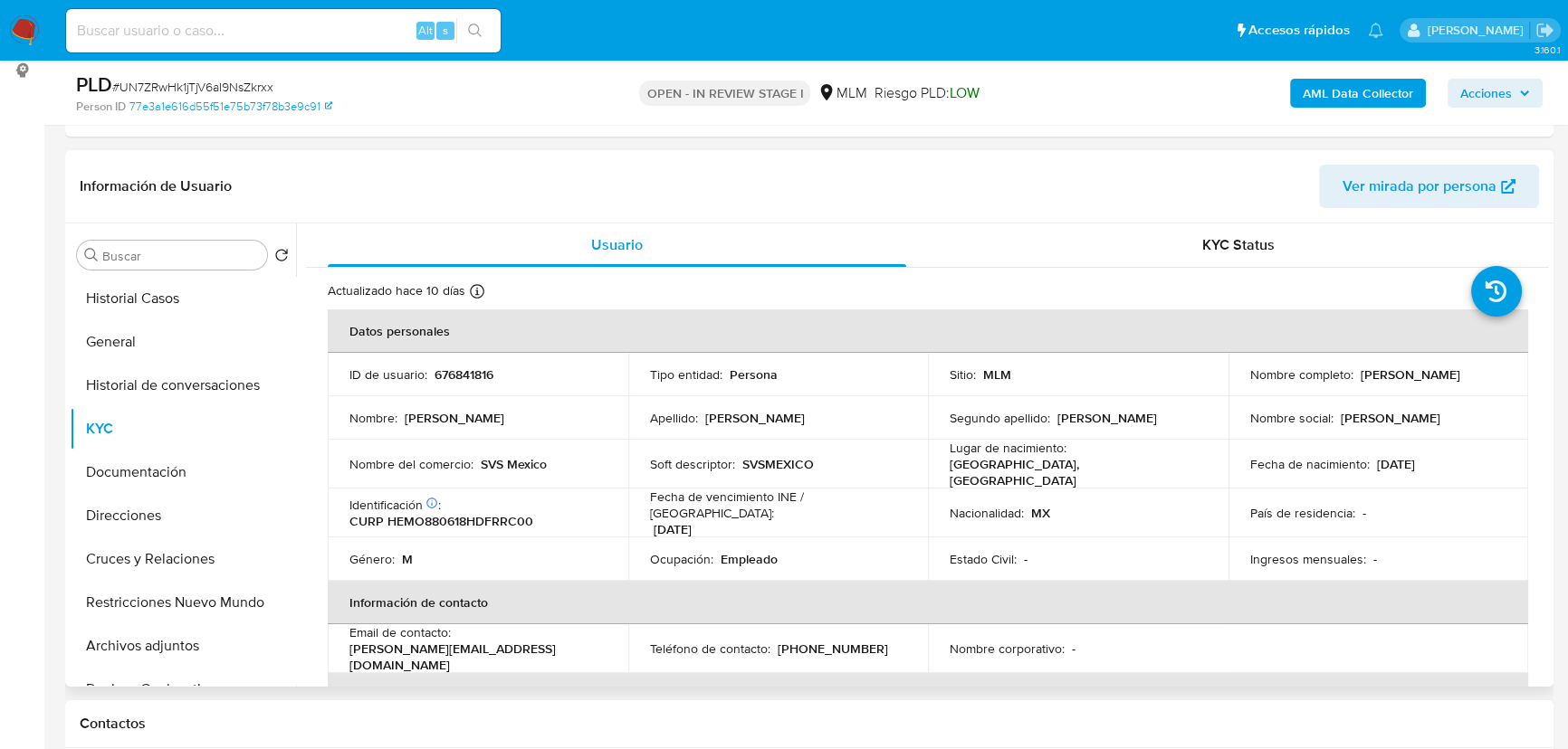
drag, startPoint x: 1240, startPoint y: 390, endPoint x: 1428, endPoint y: 390, distance: 188.0
click at [1428, 390] on td "Nombre completo : Octavio Hernandez Martinez" at bounding box center [1378, 374] width 300 height 43
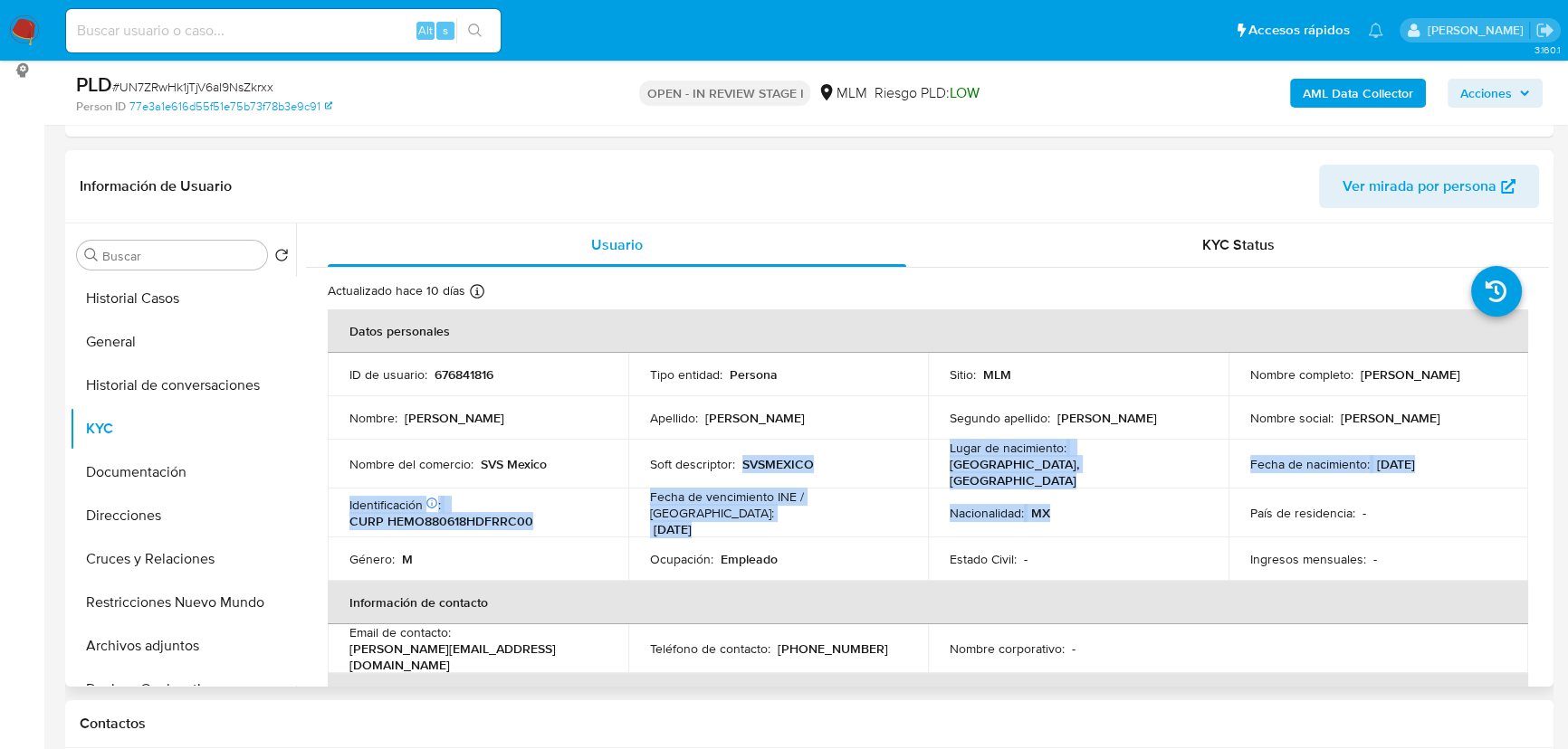
drag, startPoint x: 750, startPoint y: 466, endPoint x: 1181, endPoint y: 501, distance: 432.4
click at [1181, 501] on tbody "ID de usuario : 676841816 Tipo entidad : Persona Sitio : MLM Nombre completo : …" at bounding box center [927, 467] width 1200 height 228
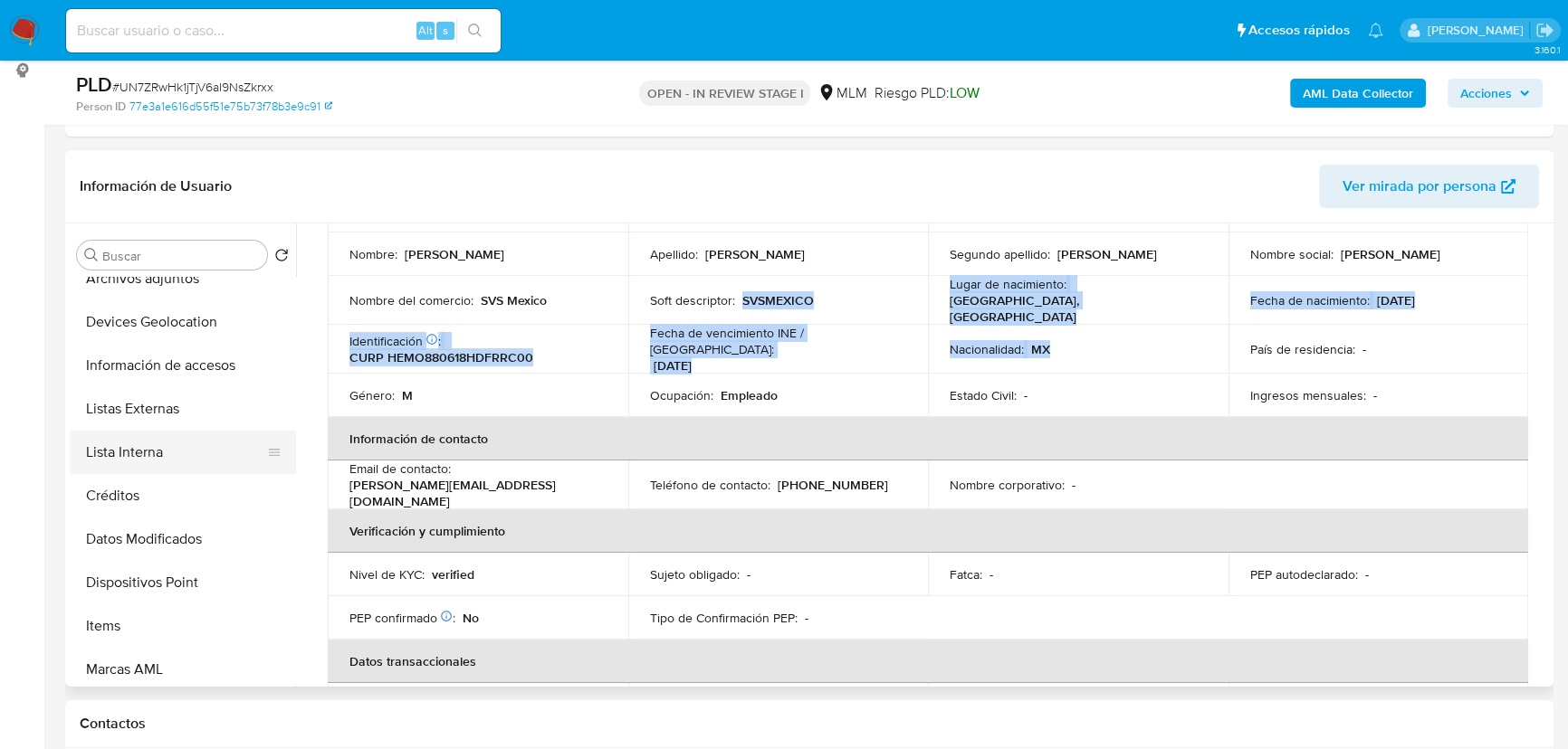
scroll to position [411, 0]
click at [209, 502] on button "Datos Modificados" at bounding box center [175, 496] width 212 height 43
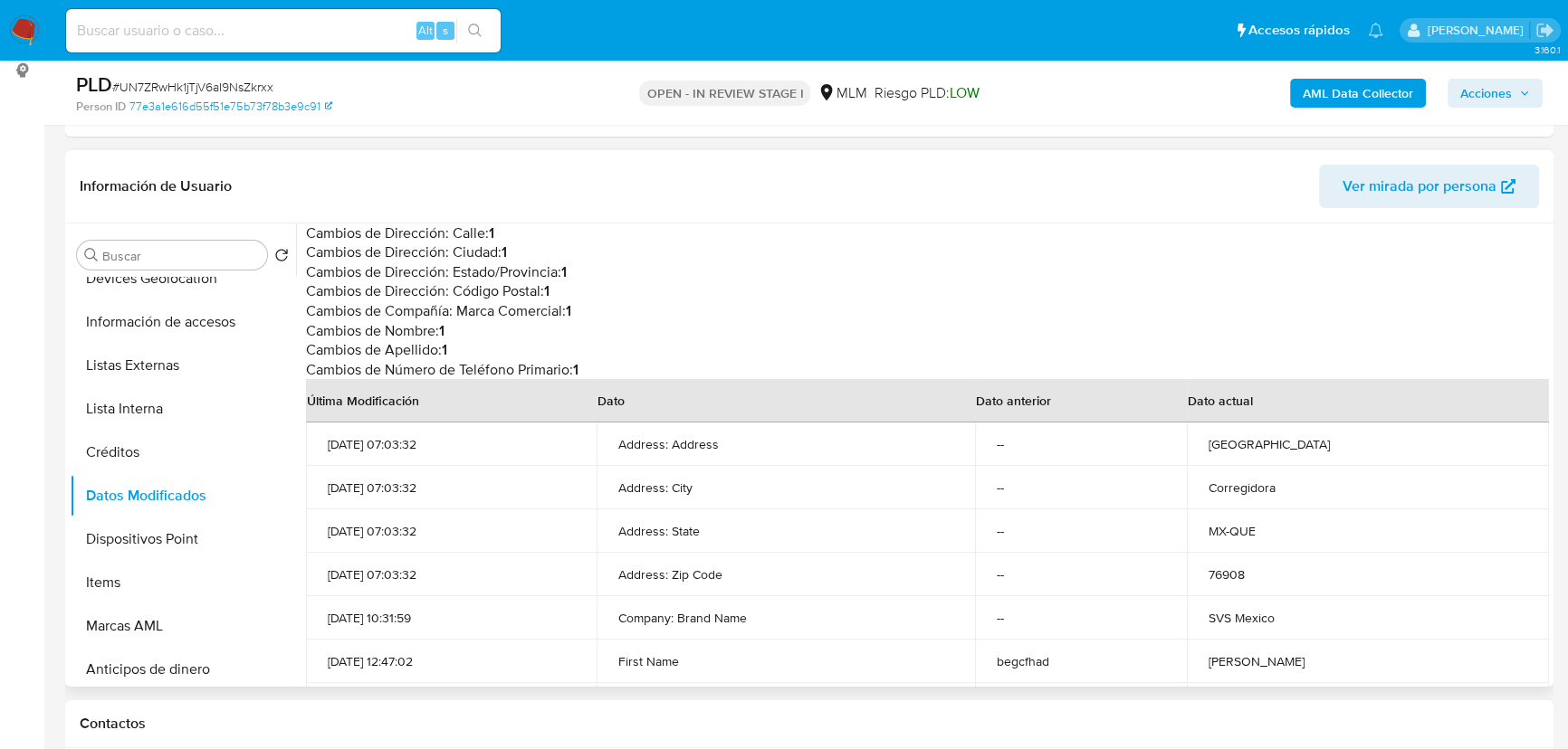
scroll to position [164, 0]
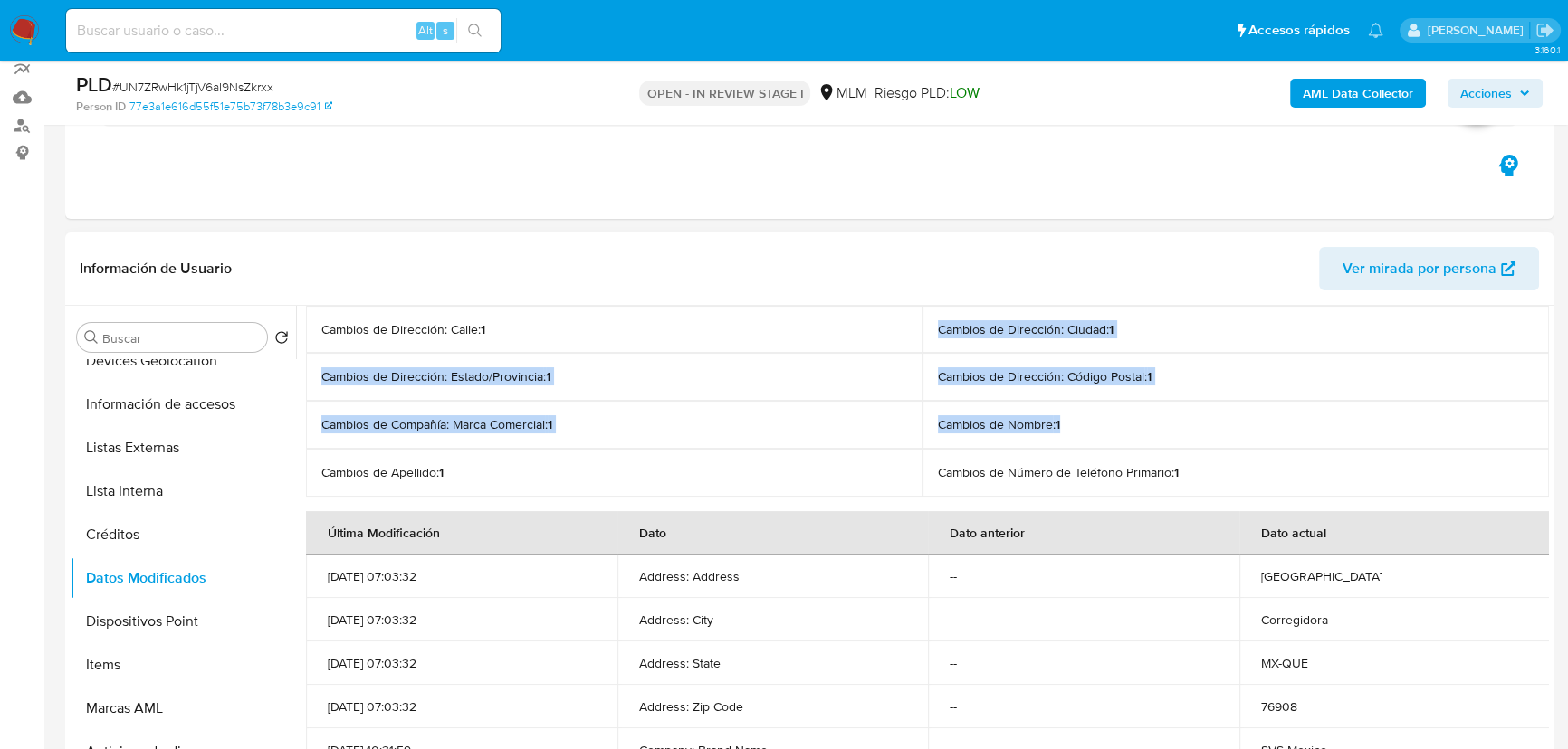
drag, startPoint x: 541, startPoint y: 328, endPoint x: 1107, endPoint y: 413, distance: 572.3
click at [1108, 411] on div "Cambios de Dirección: Calle : 1 Cambios de Dirección: Ciudad : 1 Cambios de Dir…" at bounding box center [927, 402] width 1242 height 192
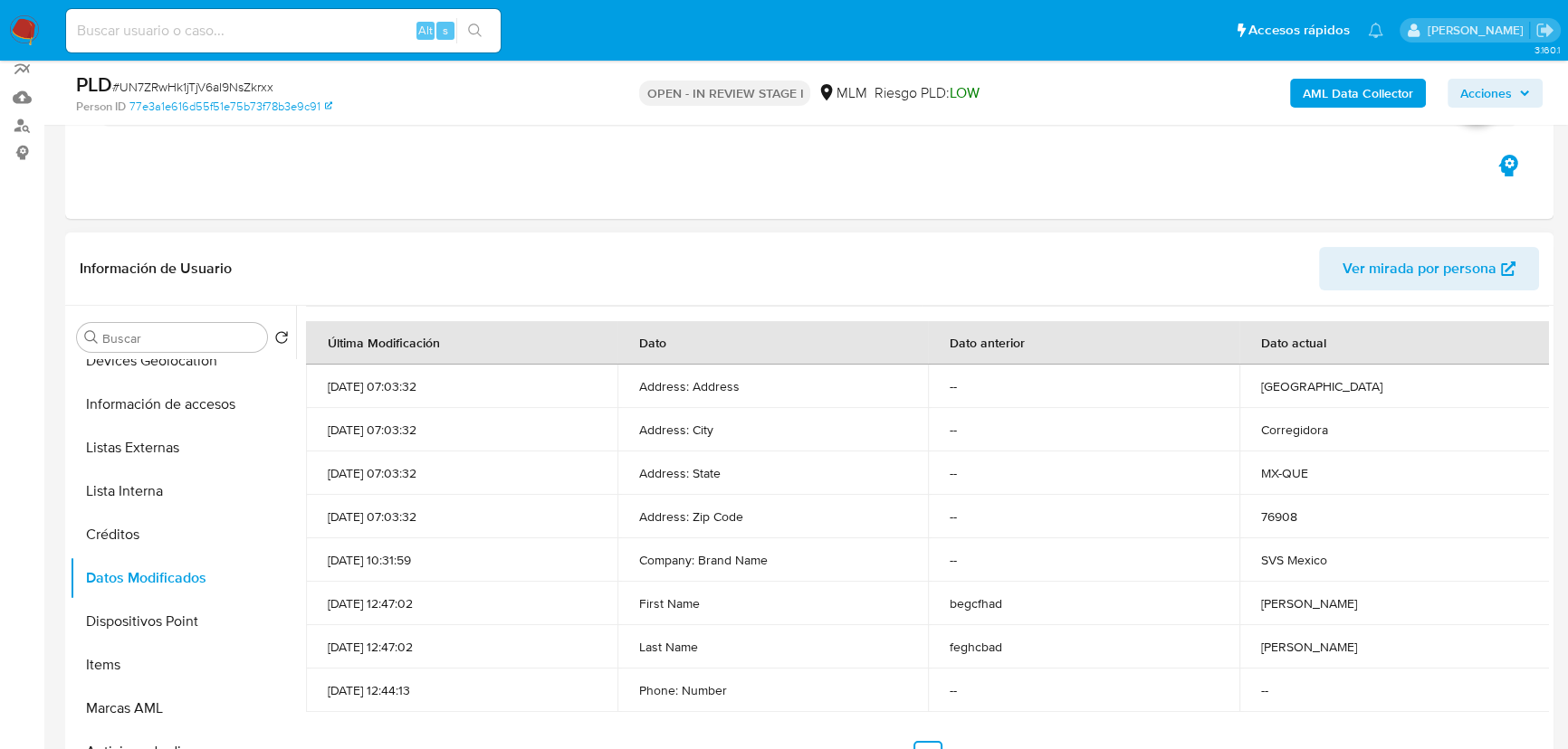
scroll to position [204, 0]
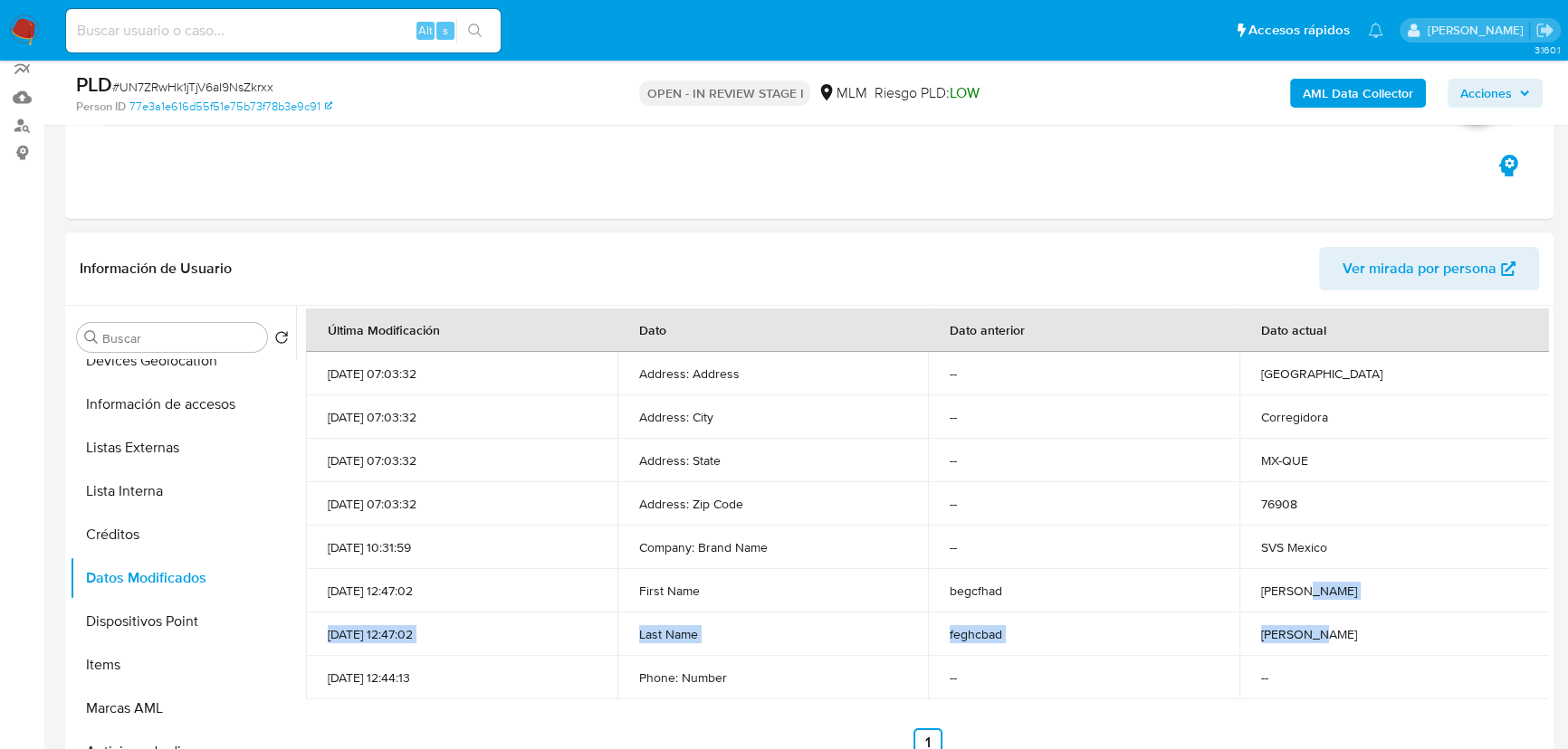
drag, startPoint x: 1319, startPoint y: 598, endPoint x: 1314, endPoint y: 642, distance: 44.3
click at [1315, 642] on tbody "30/06/2025 07:03:32 Address: Address -- Avenida Pirámide de La Luna 200 30/06/2…" at bounding box center [927, 525] width 1243 height 347
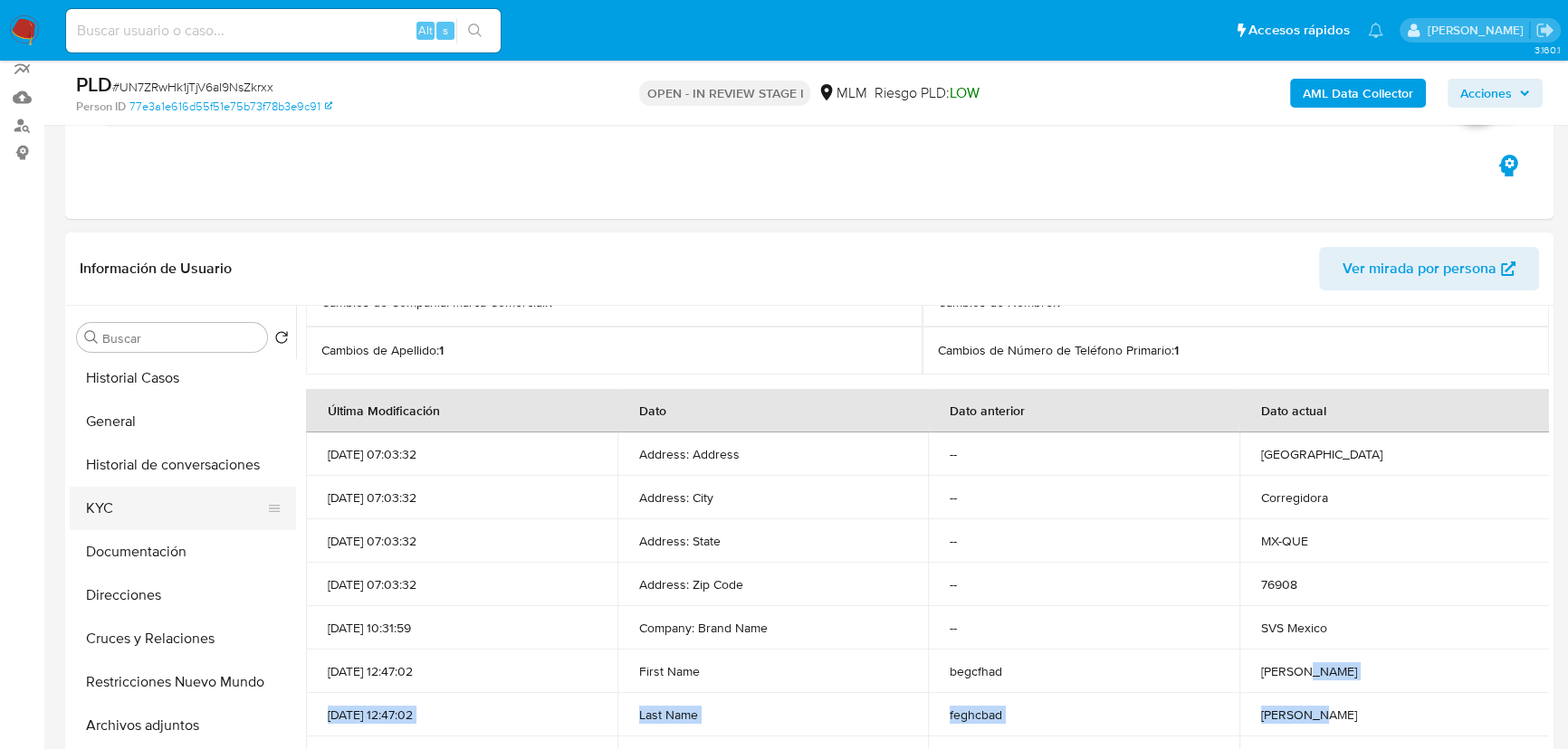
scroll to position [0, 0]
drag, startPoint x: 115, startPoint y: 506, endPoint x: 223, endPoint y: 479, distance: 111.3
click at [115, 507] on button "KYC" at bounding box center [183, 511] width 226 height 43
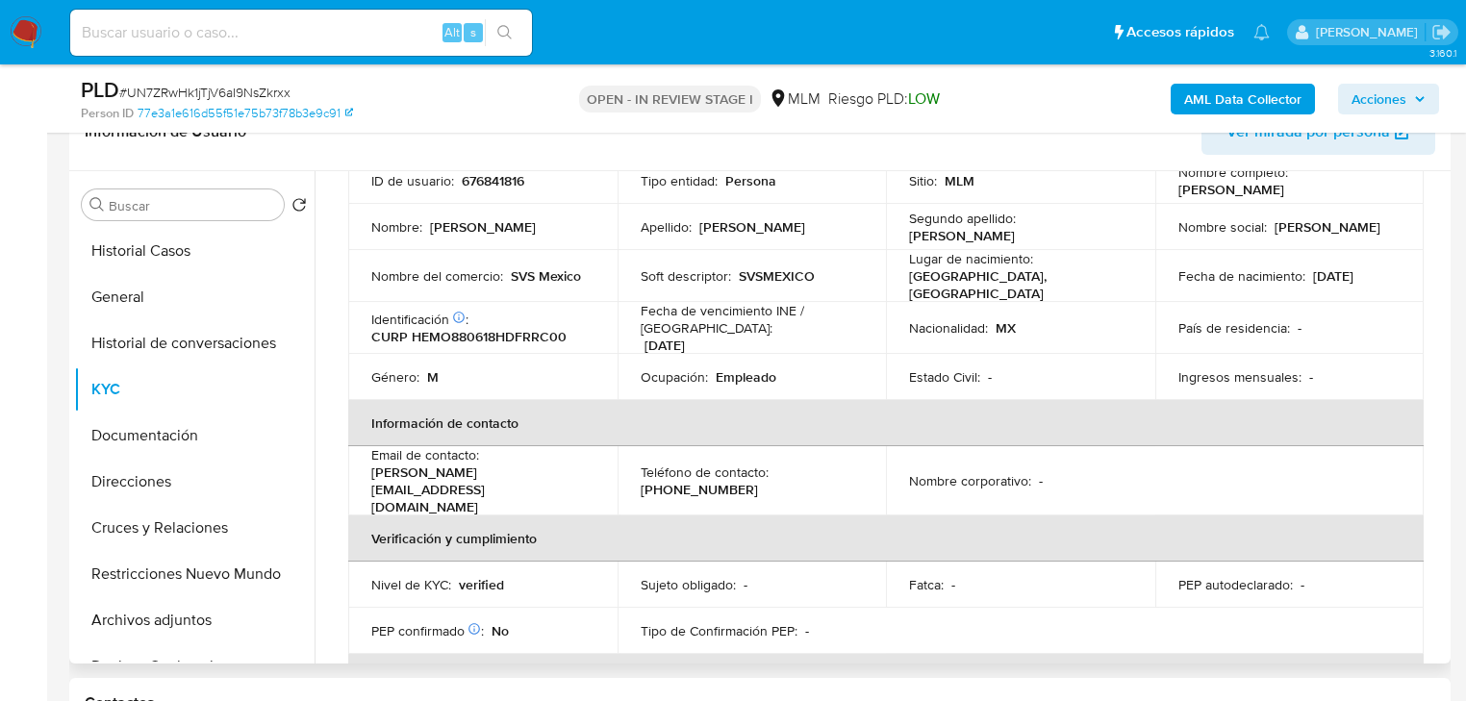
scroll to position [154, 0]
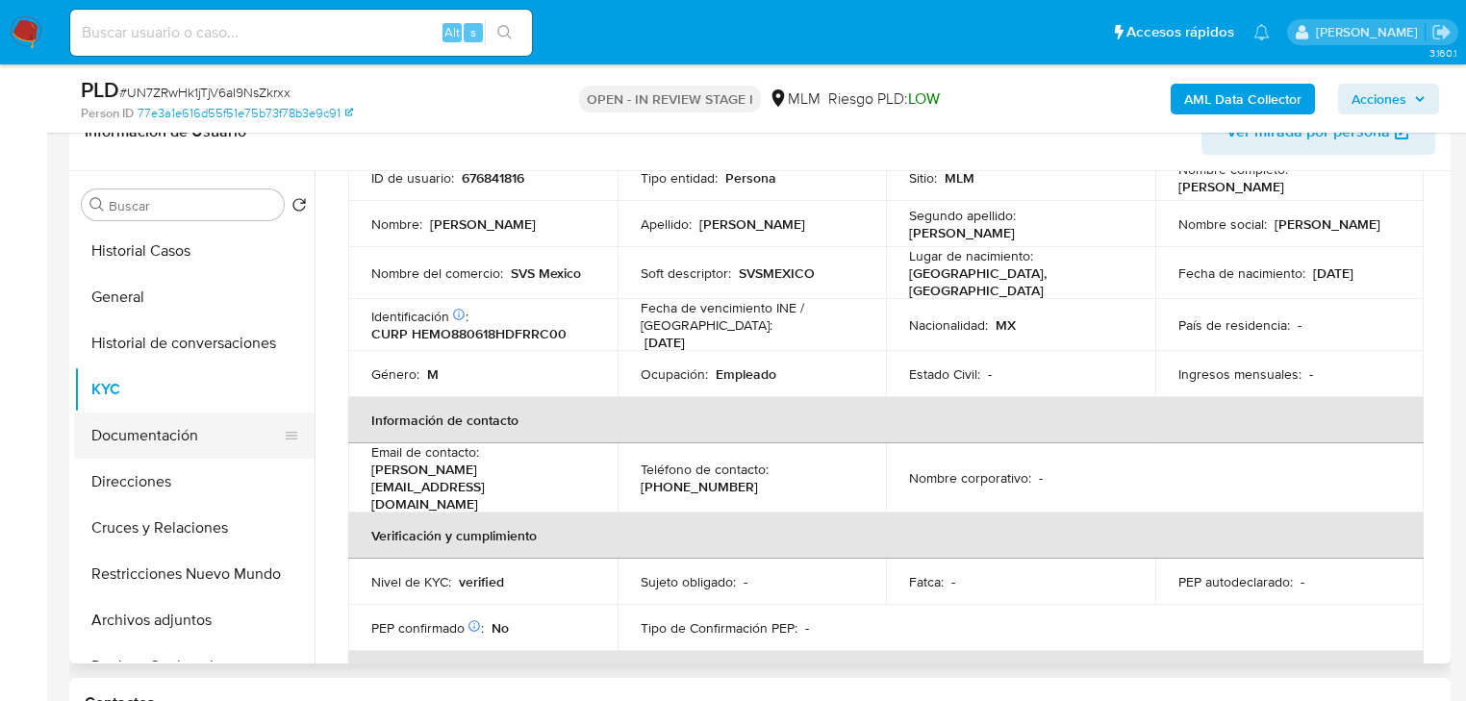
click at [135, 437] on button "Documentación" at bounding box center [186, 436] width 225 height 46
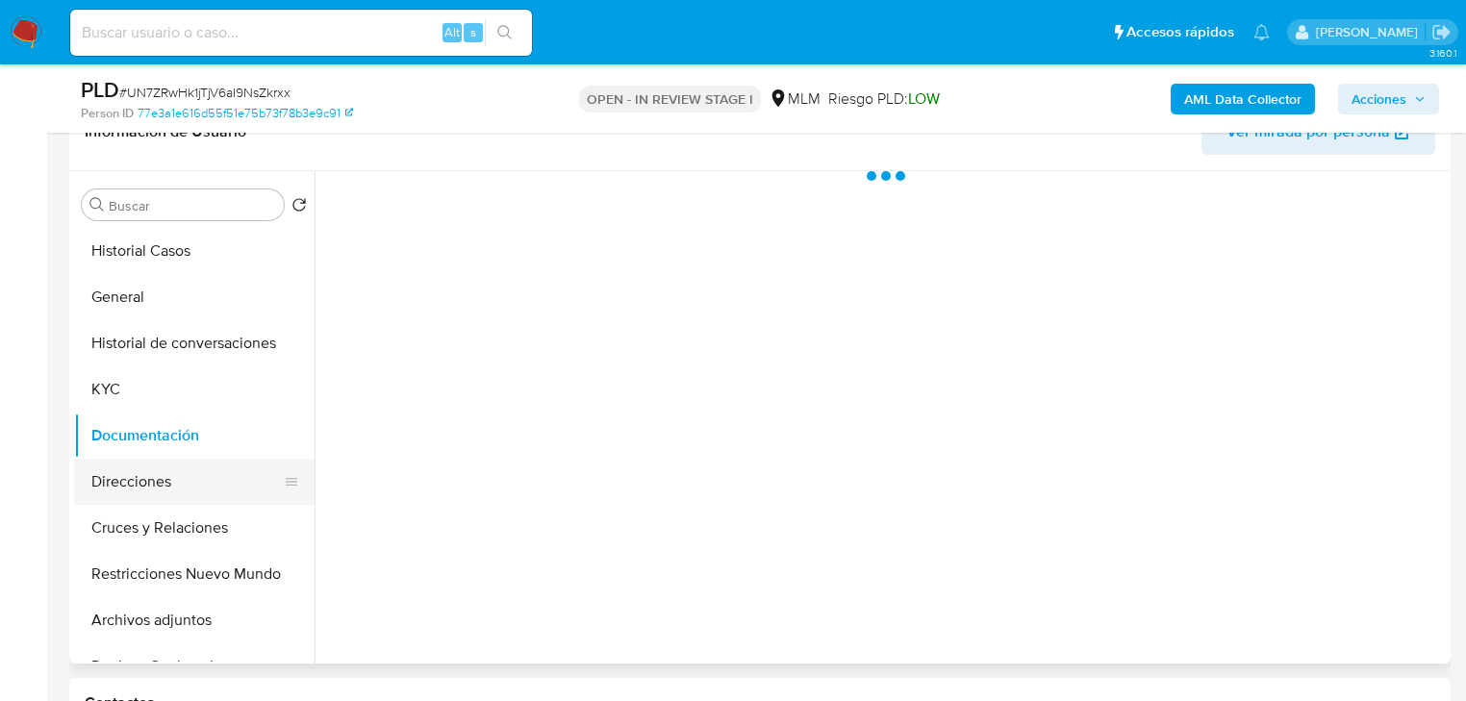
scroll to position [0, 0]
click at [174, 478] on button "Direcciones" at bounding box center [186, 482] width 225 height 46
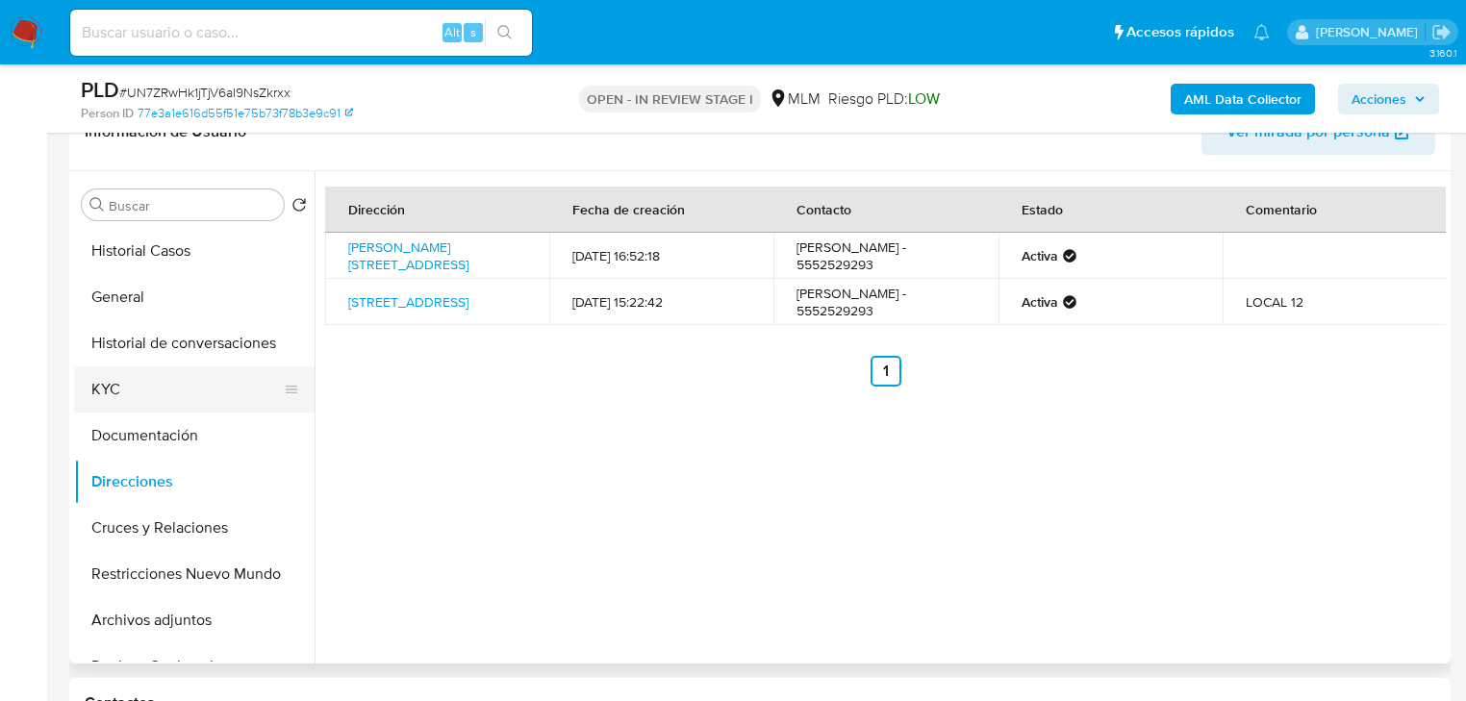
click at [173, 400] on button "KYC" at bounding box center [186, 389] width 225 height 46
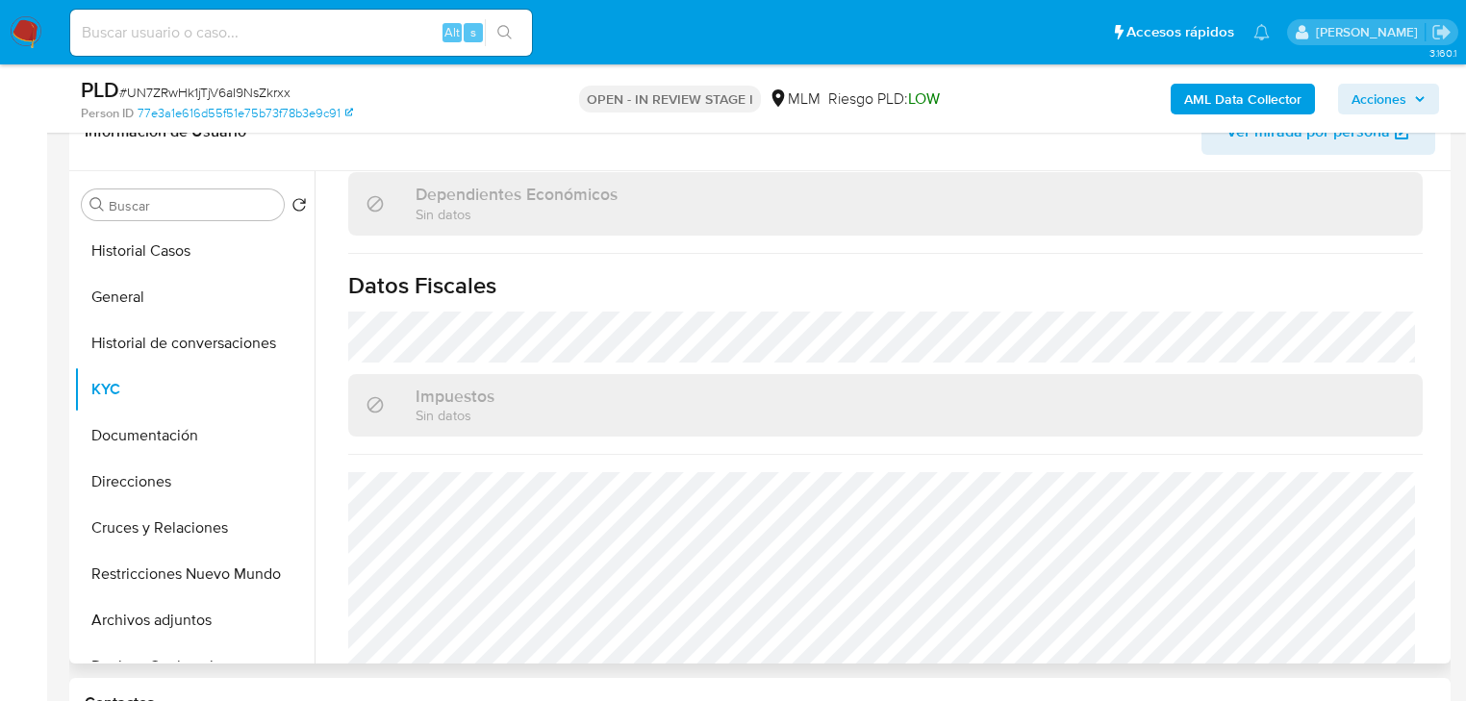
scroll to position [1214, 0]
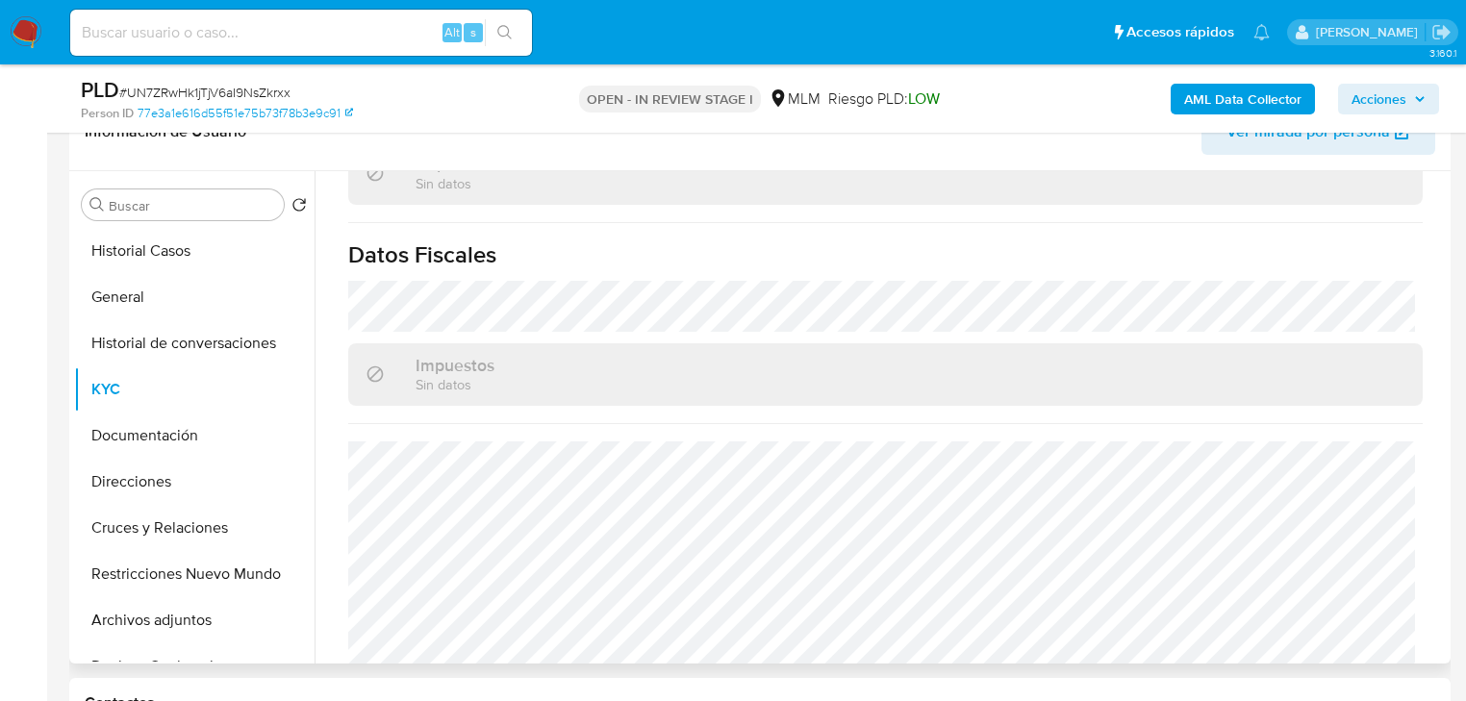
click at [148, 489] on button "Direcciones" at bounding box center [186, 482] width 225 height 46
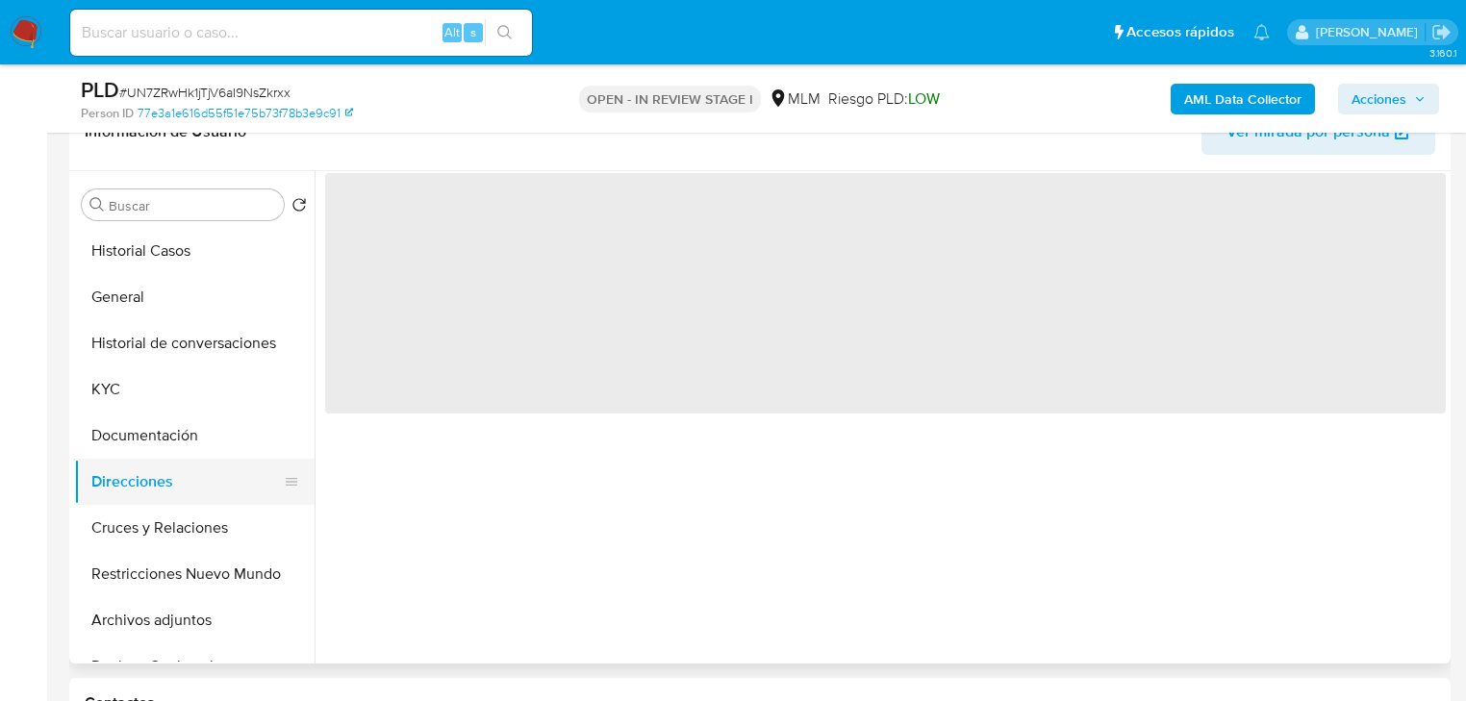
scroll to position [0, 0]
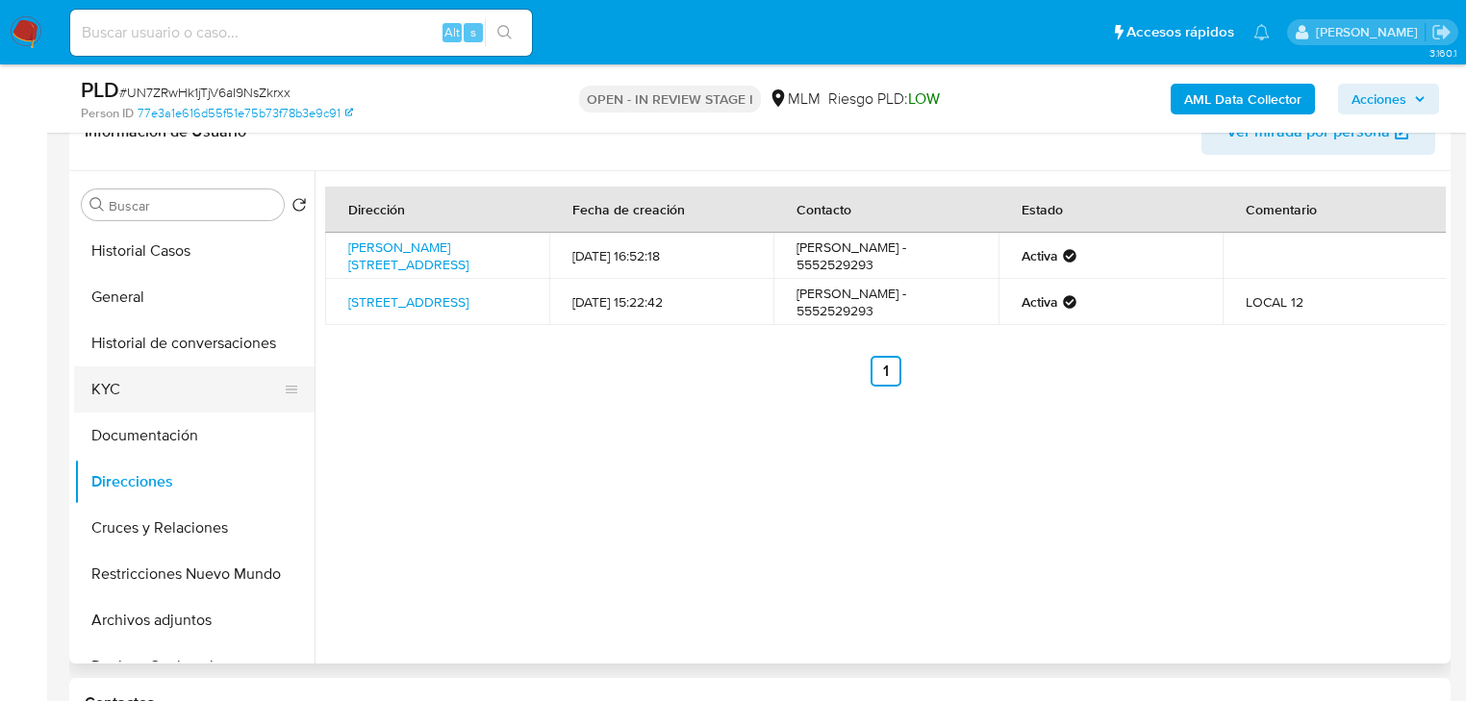
drag, startPoint x: 111, startPoint y: 379, endPoint x: 218, endPoint y: 377, distance: 107.7
click at [112, 378] on button "KYC" at bounding box center [186, 389] width 225 height 46
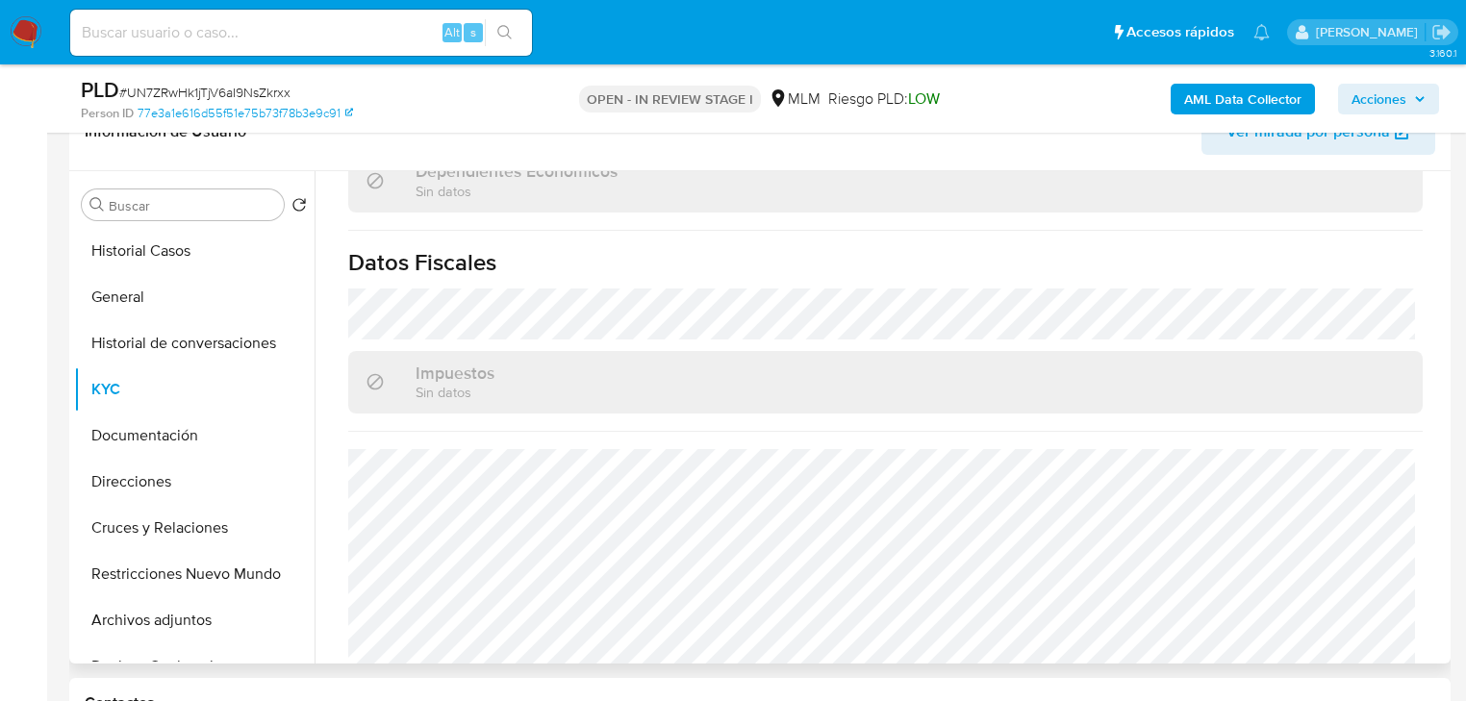
scroll to position [1214, 0]
click at [167, 488] on button "Direcciones" at bounding box center [186, 482] width 225 height 46
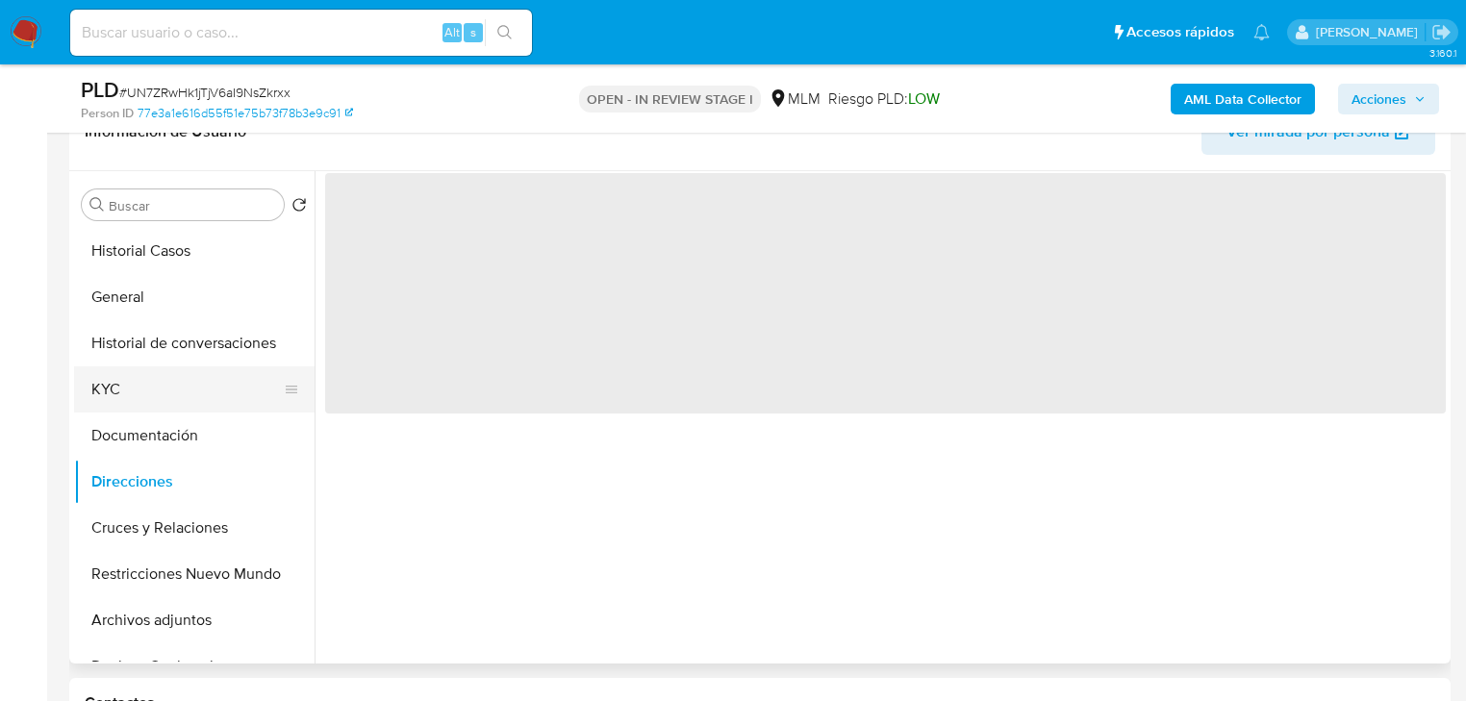
scroll to position [0, 0]
click at [164, 430] on button "Documentación" at bounding box center [186, 436] width 225 height 46
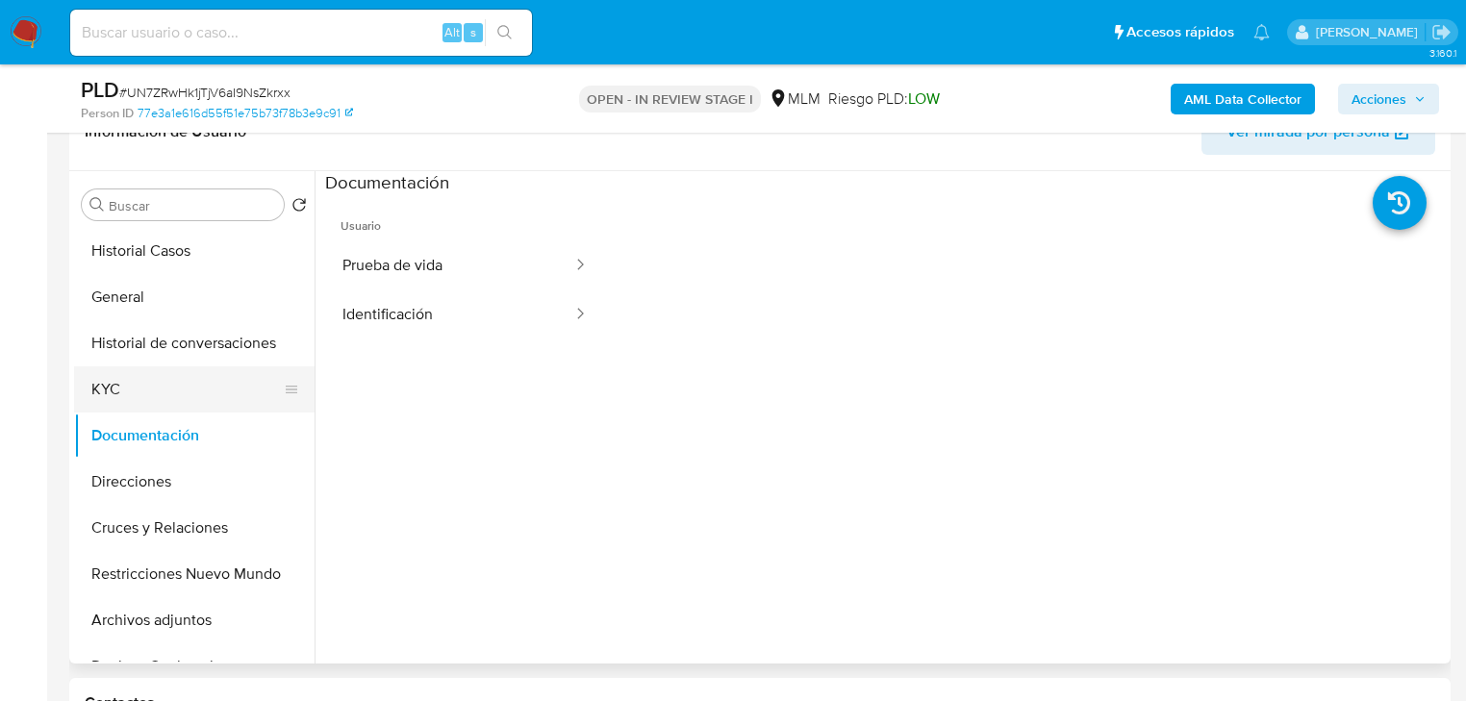
click at [105, 389] on button "KYC" at bounding box center [186, 389] width 225 height 46
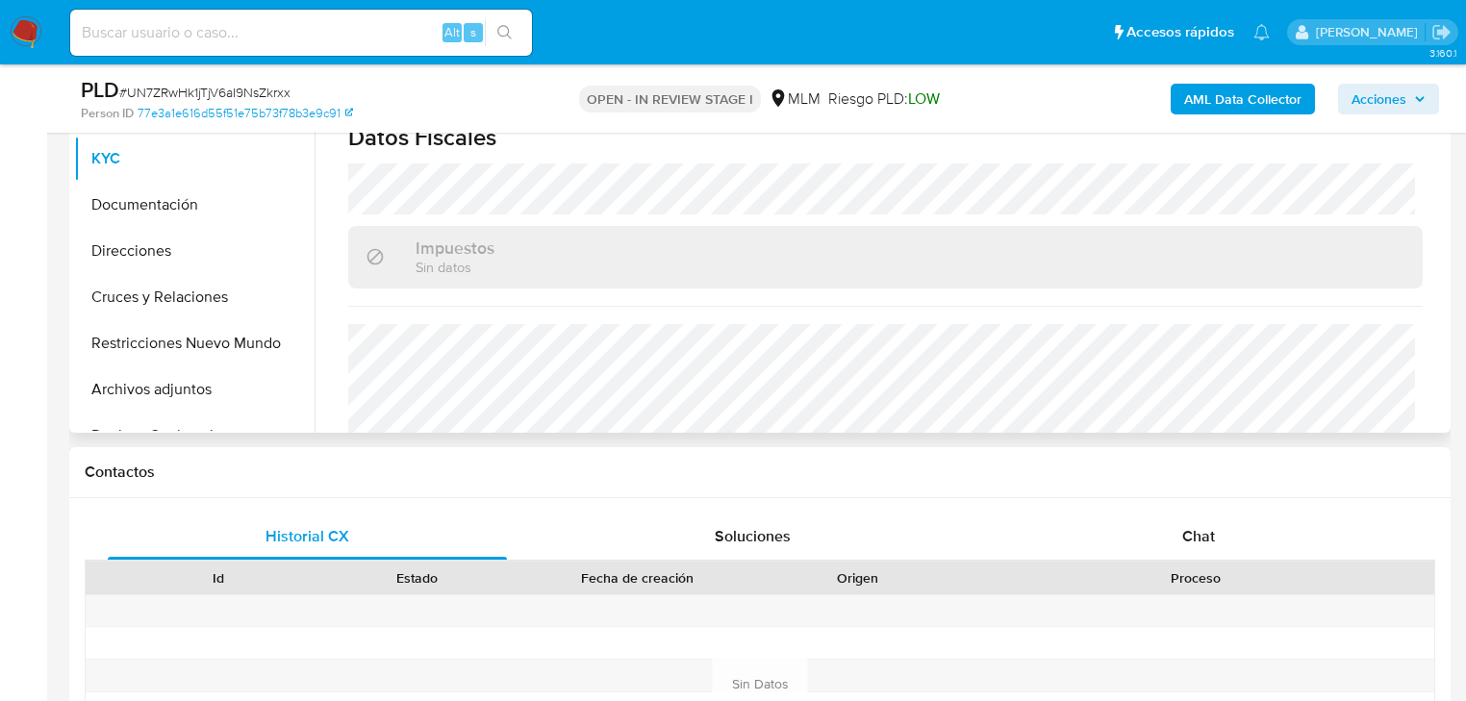
scroll to position [1137, 0]
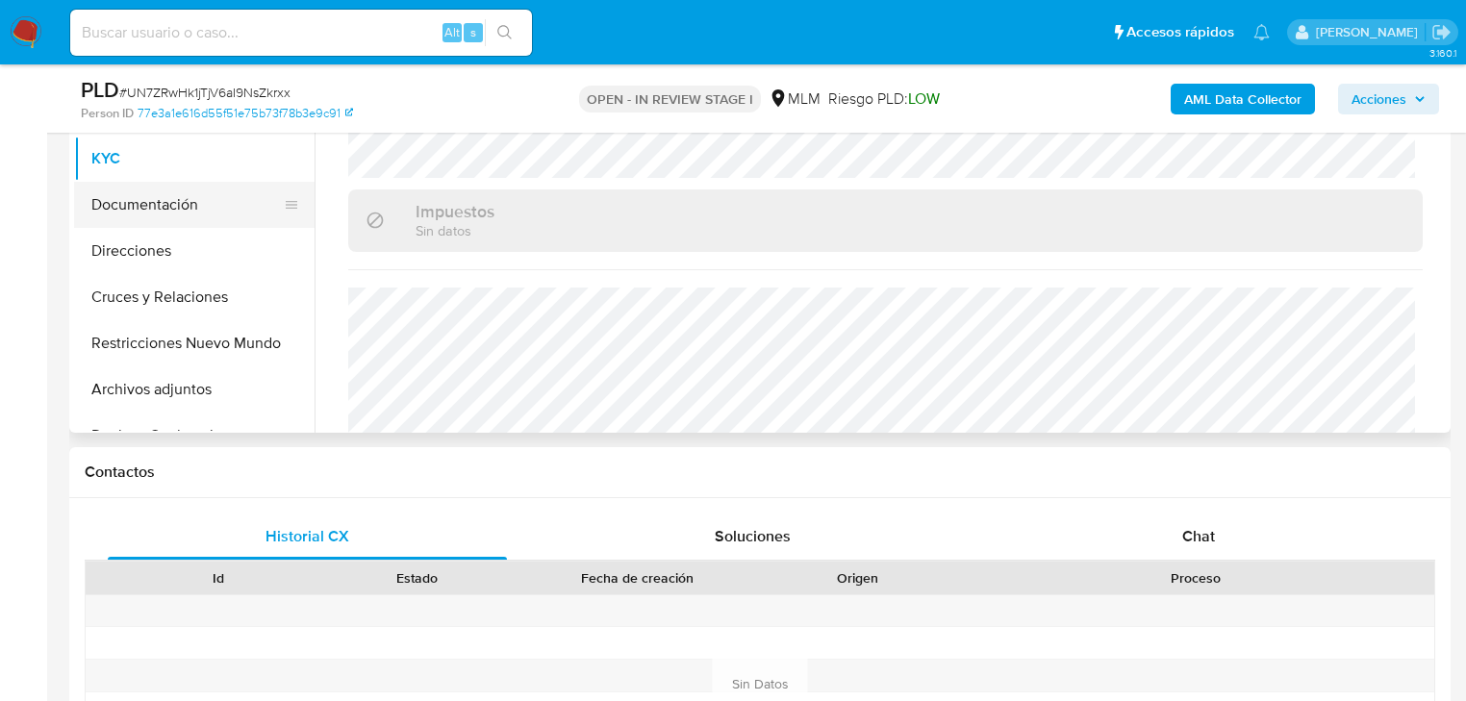
drag, startPoint x: 126, startPoint y: 200, endPoint x: 213, endPoint y: 212, distance: 88.3
click at [126, 200] on button "Documentación" at bounding box center [186, 205] width 225 height 46
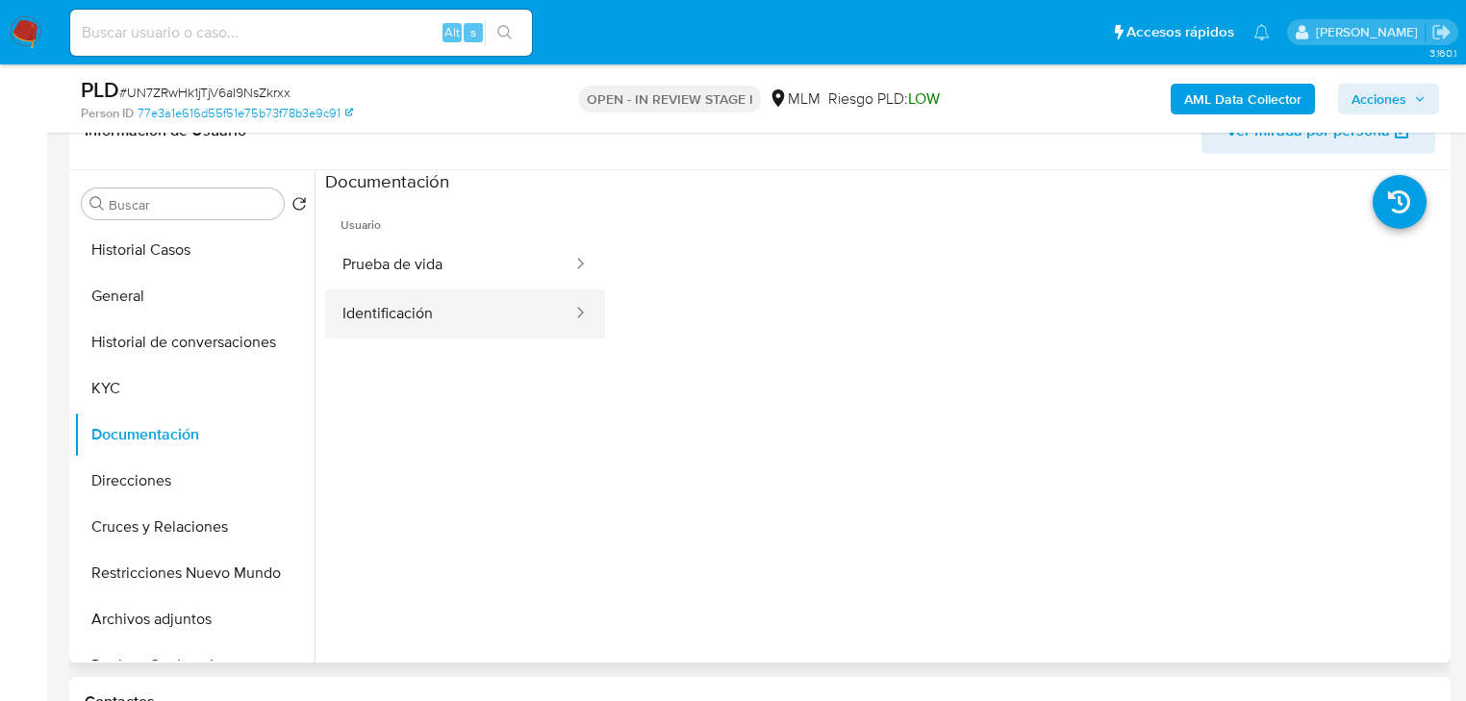
scroll to position [328, 0]
click at [449, 261] on button "Prueba de vida" at bounding box center [449, 265] width 249 height 49
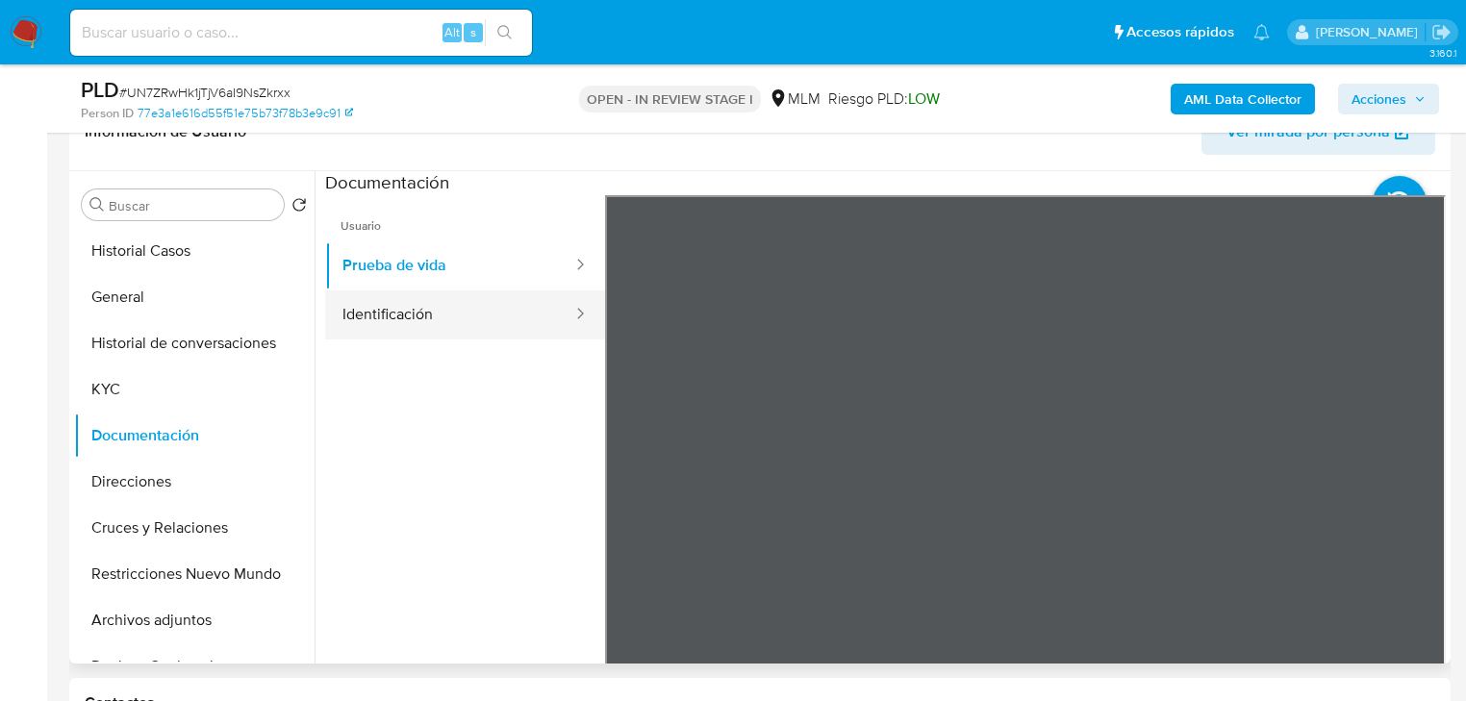
drag, startPoint x: 450, startPoint y: 331, endPoint x: 559, endPoint y: 319, distance: 109.3
click at [462, 327] on button "Identificación" at bounding box center [449, 314] width 249 height 49
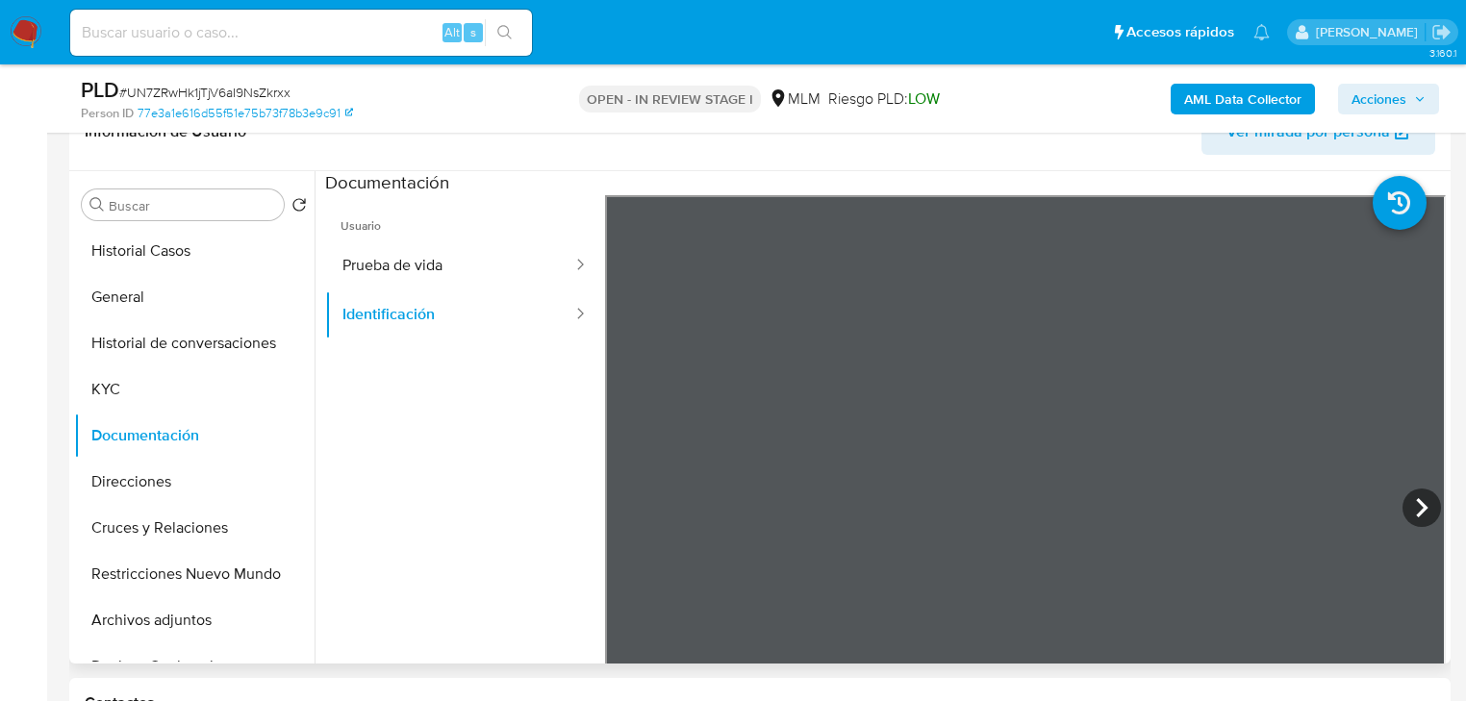
scroll to position [58, 0]
click at [154, 481] on button "Direcciones" at bounding box center [186, 482] width 225 height 46
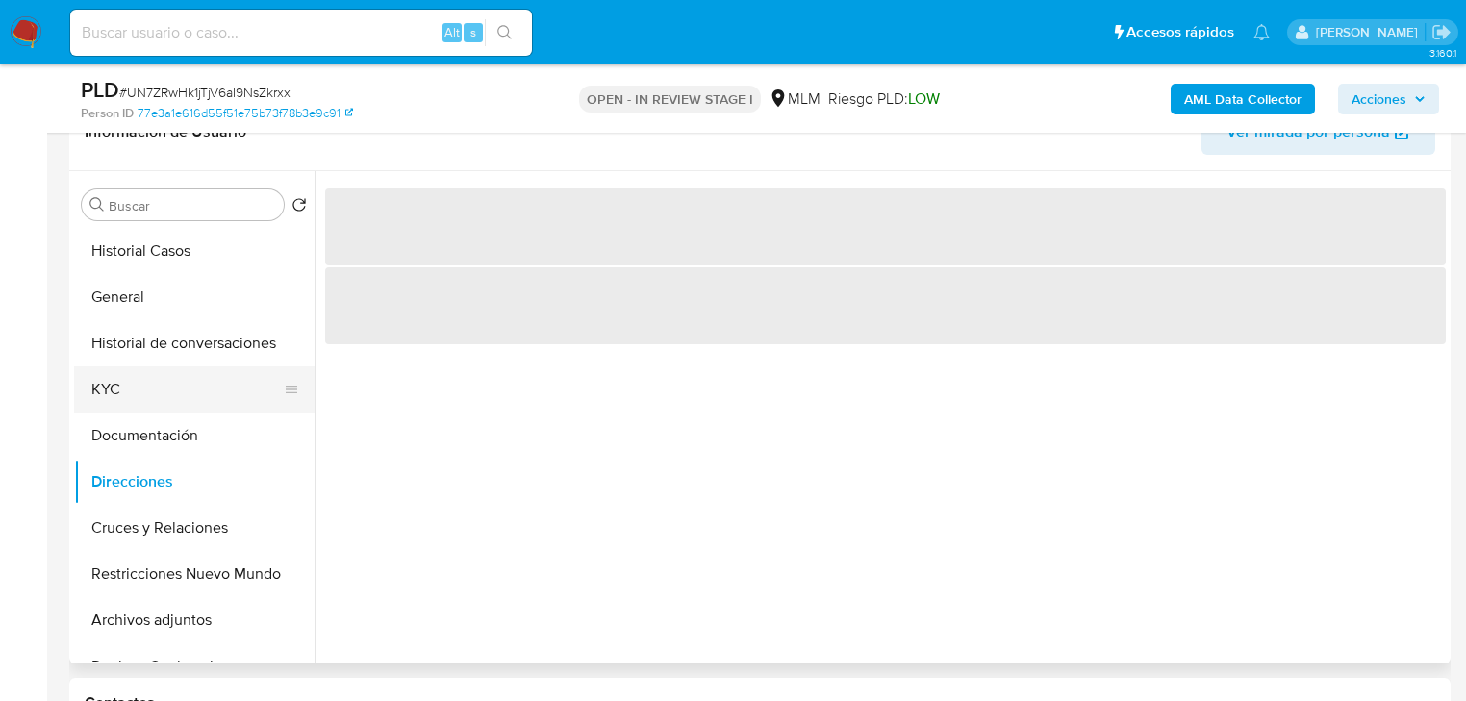
drag, startPoint x: 115, startPoint y: 392, endPoint x: 238, endPoint y: 389, distance: 122.2
click at [115, 392] on button "KYC" at bounding box center [186, 389] width 225 height 46
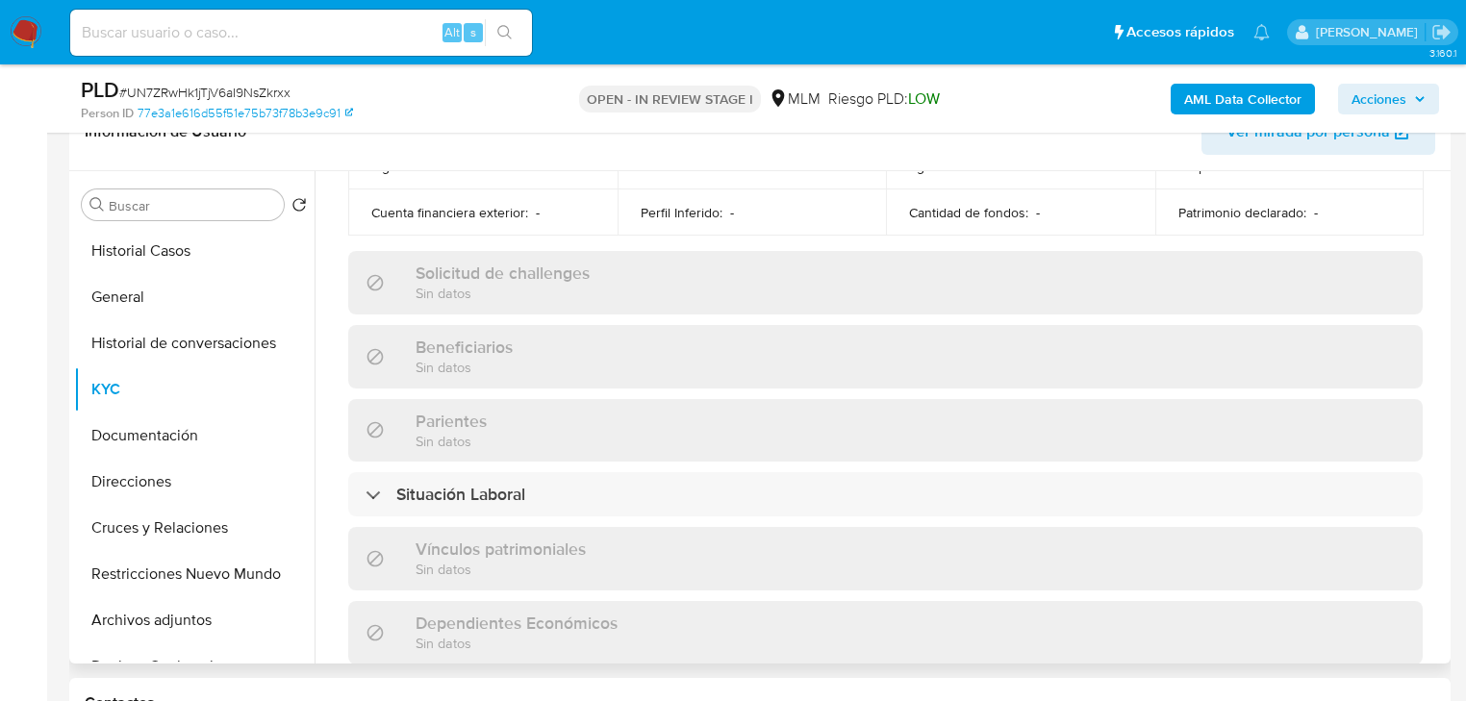
scroll to position [1214, 0]
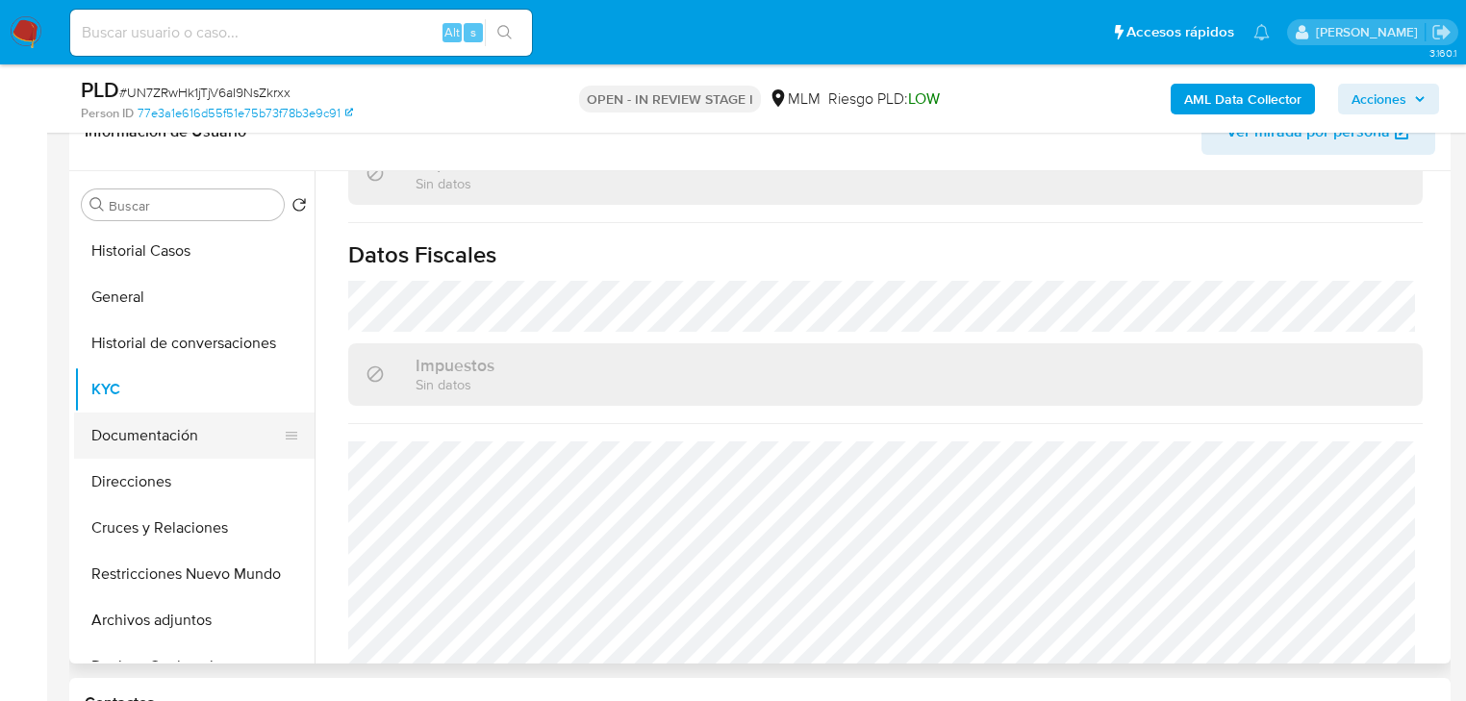
click at [163, 437] on button "Documentación" at bounding box center [186, 436] width 225 height 46
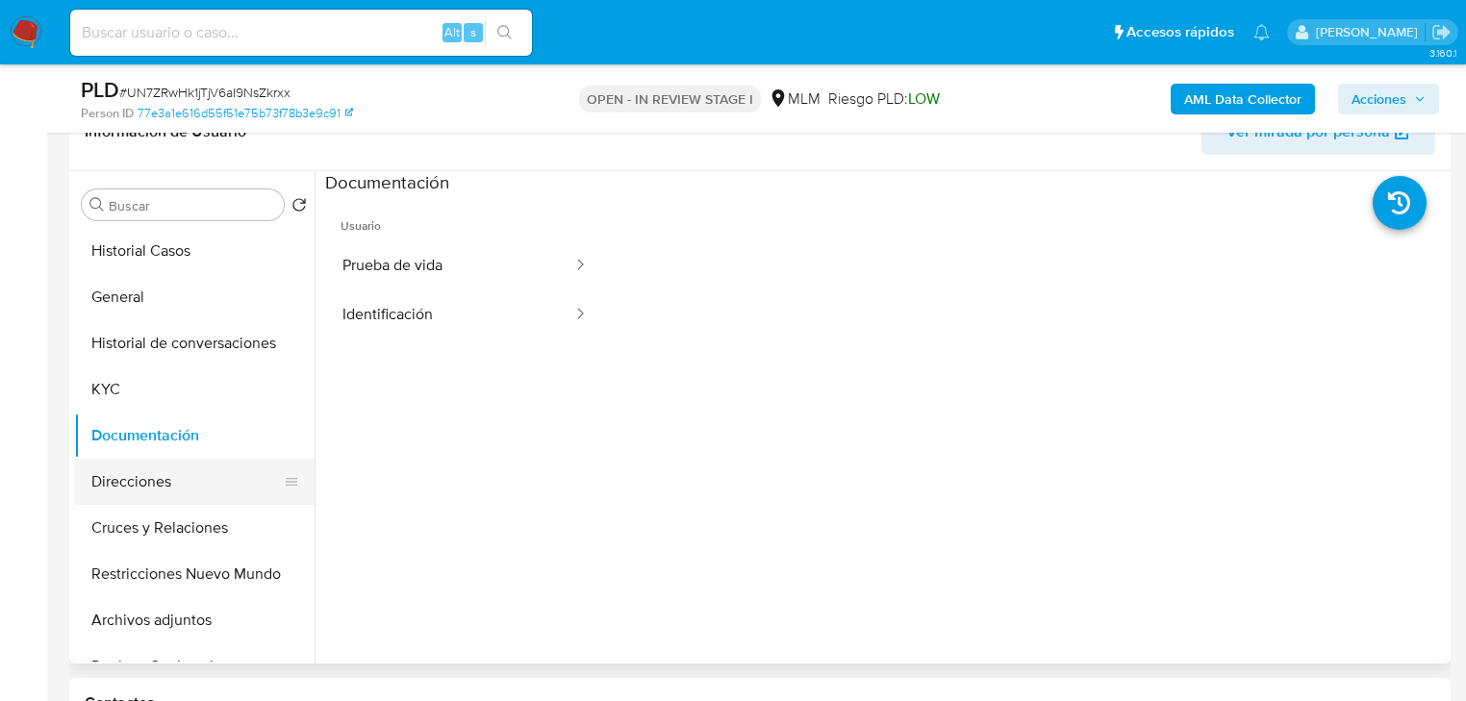
click at [165, 489] on button "Direcciones" at bounding box center [186, 482] width 225 height 46
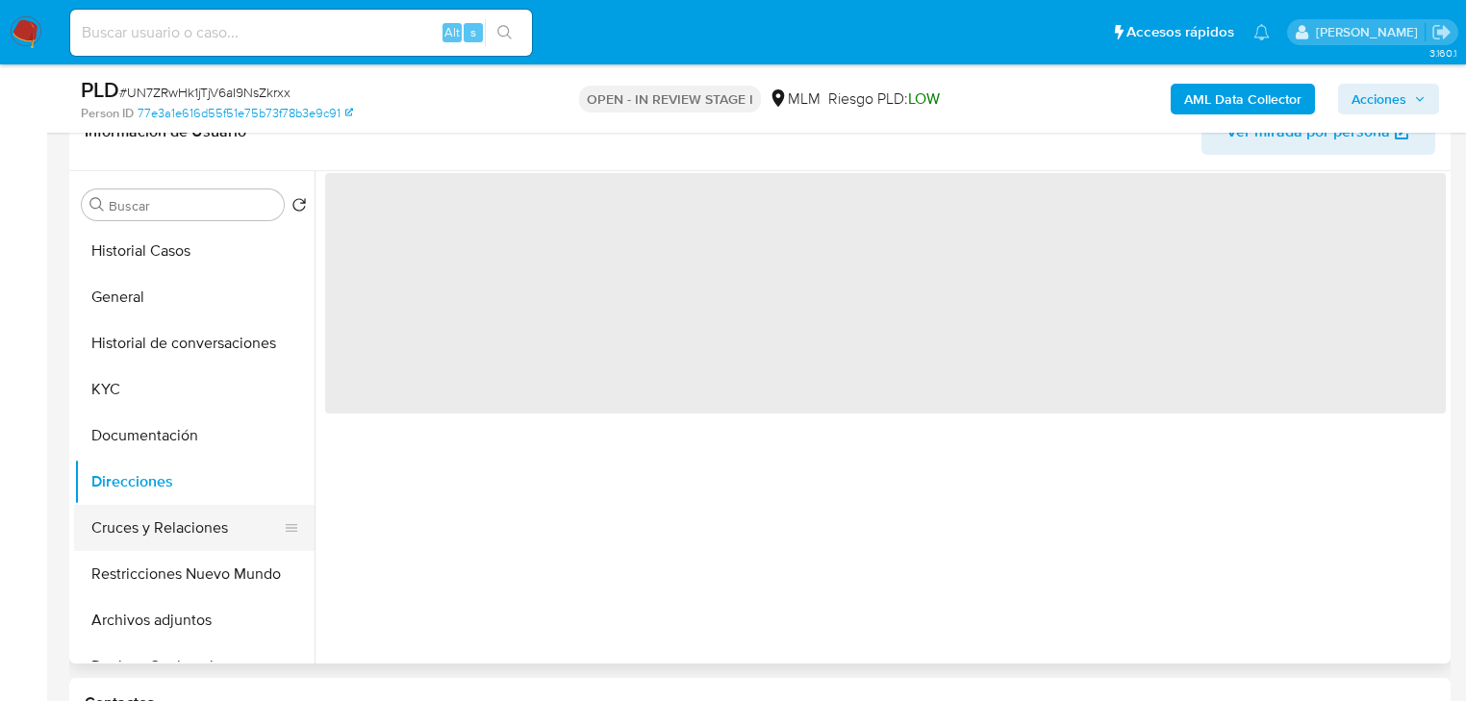
click at [164, 526] on button "Cruces y Relaciones" at bounding box center [186, 528] width 225 height 46
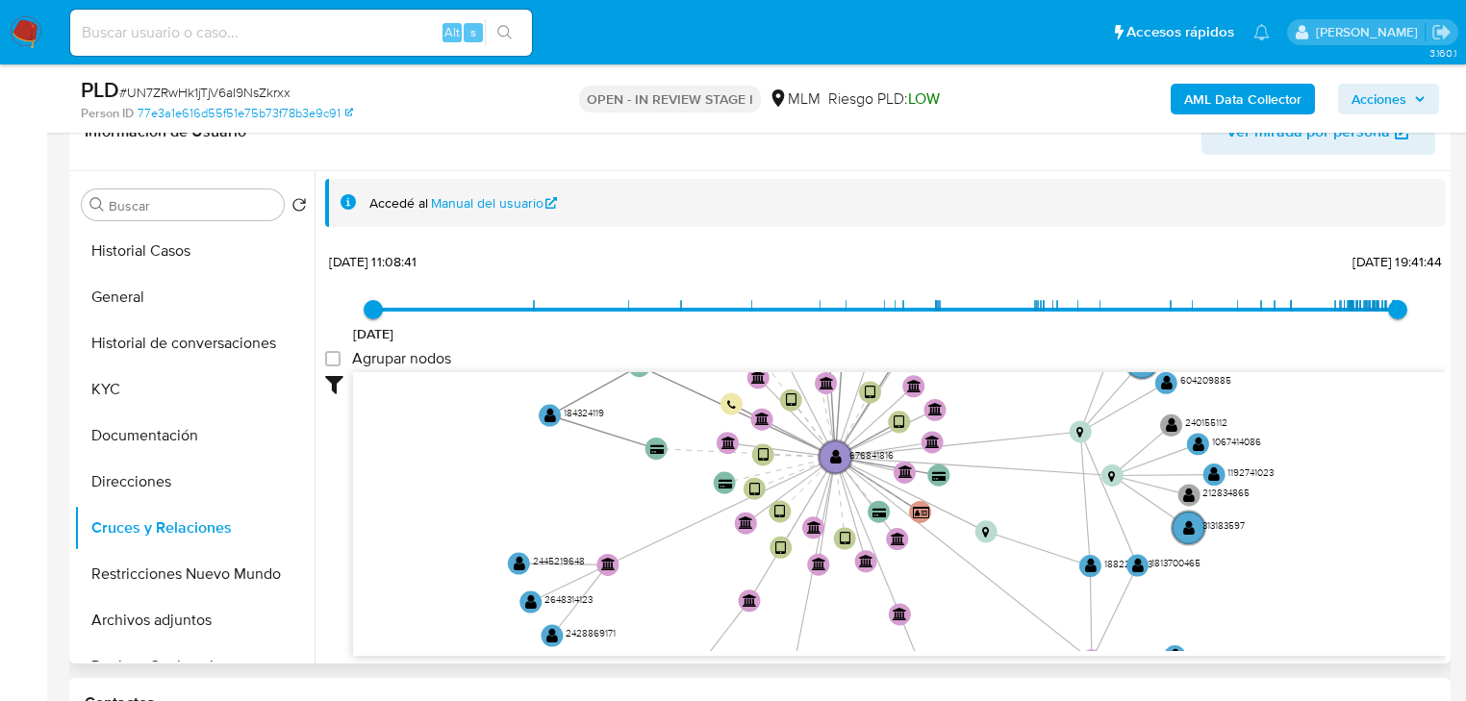
drag, startPoint x: 622, startPoint y: 431, endPoint x: 570, endPoint y: 508, distance: 92.8
click at [570, 508] on icon "device-685eeef1dac0389a7b94f974  user-676841816  676841816 device-68547682c3a…" at bounding box center [899, 511] width 1092 height 279
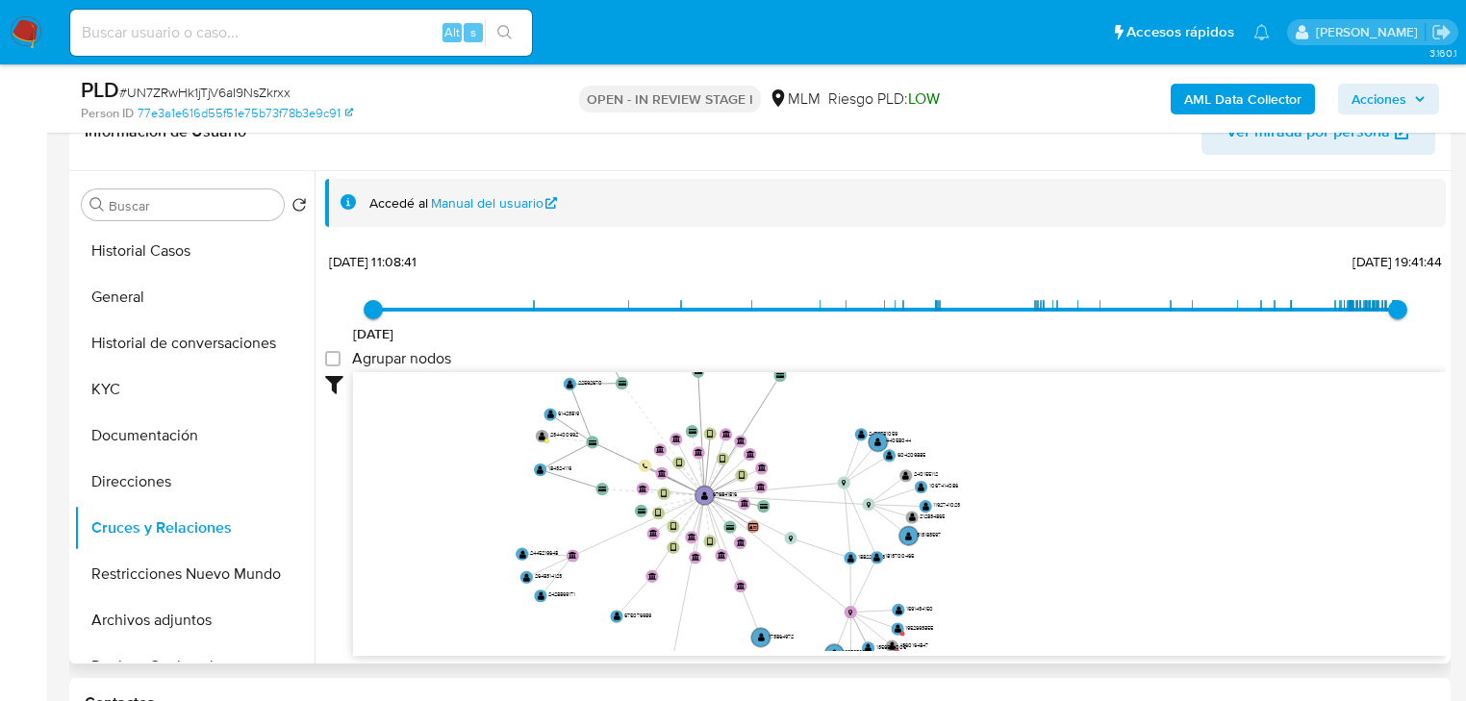
drag, startPoint x: 596, startPoint y: 494, endPoint x: 573, endPoint y: 525, distance: 38.5
click at [573, 525] on icon "device-685eeef1dac0389a7b94f974  user-676841816  676841816 device-68547682c3a…" at bounding box center [899, 511] width 1092 height 279
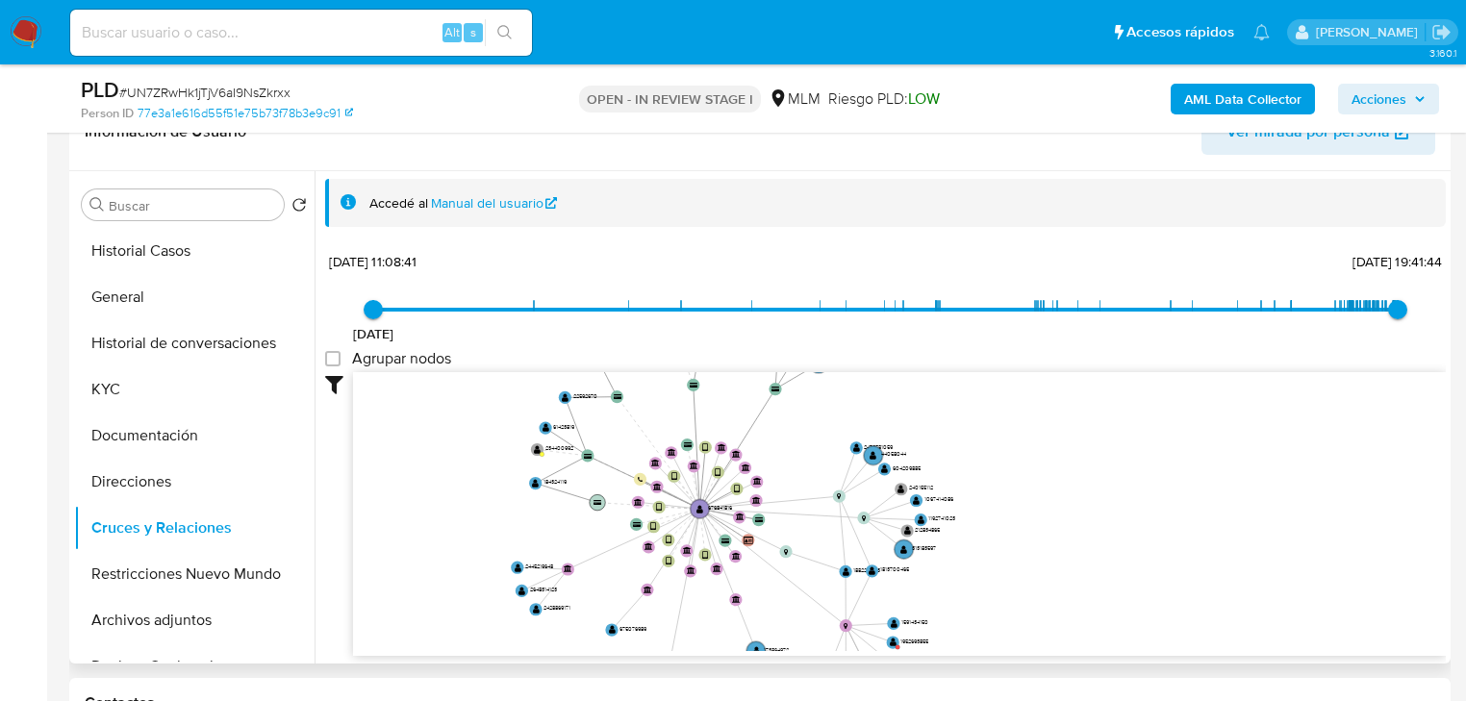
click at [596, 500] on text "" at bounding box center [597, 503] width 8 height 6
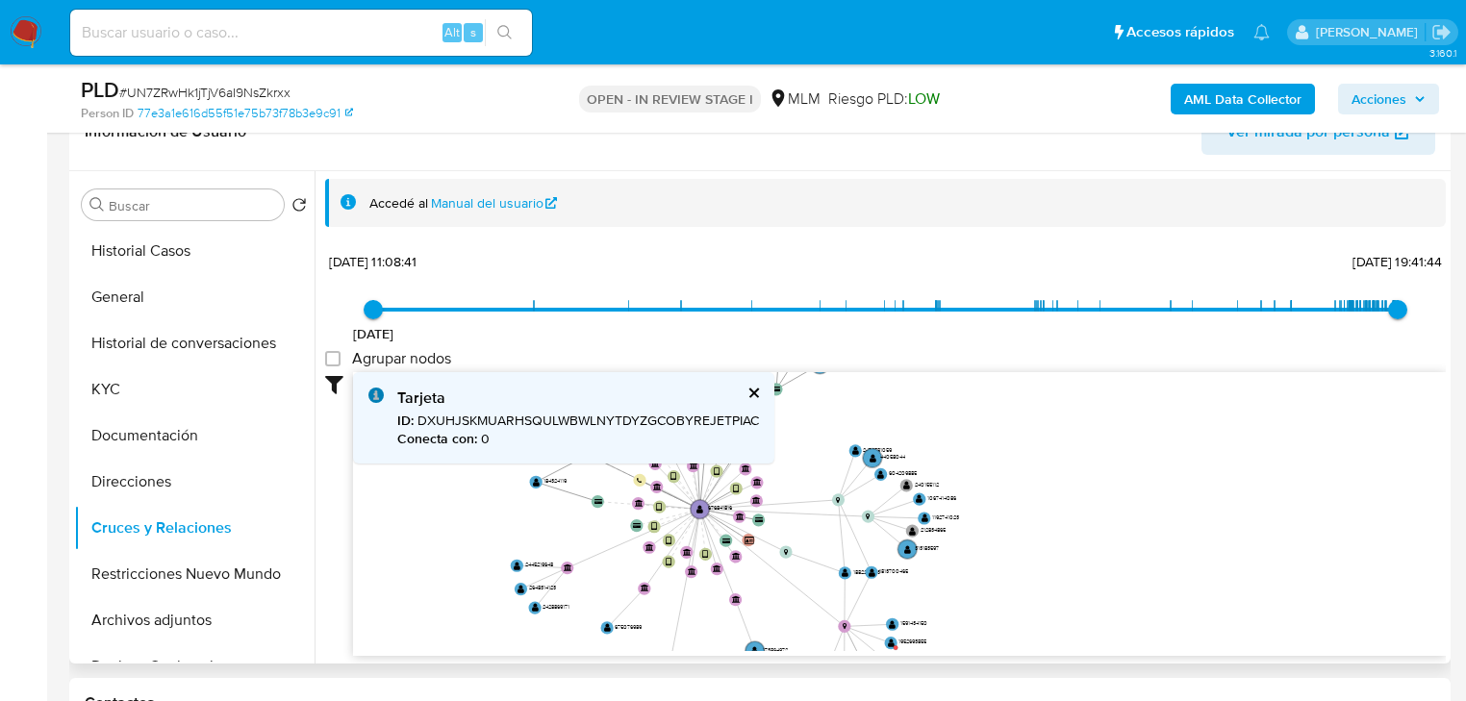
click at [800, 533] on icon "device-685eeef1dac0389a7b94f974  user-676841816  676841816 device-68547682c3a…" at bounding box center [899, 511] width 1092 height 279
click at [835, 497] on circle at bounding box center [837, 498] width 15 height 15
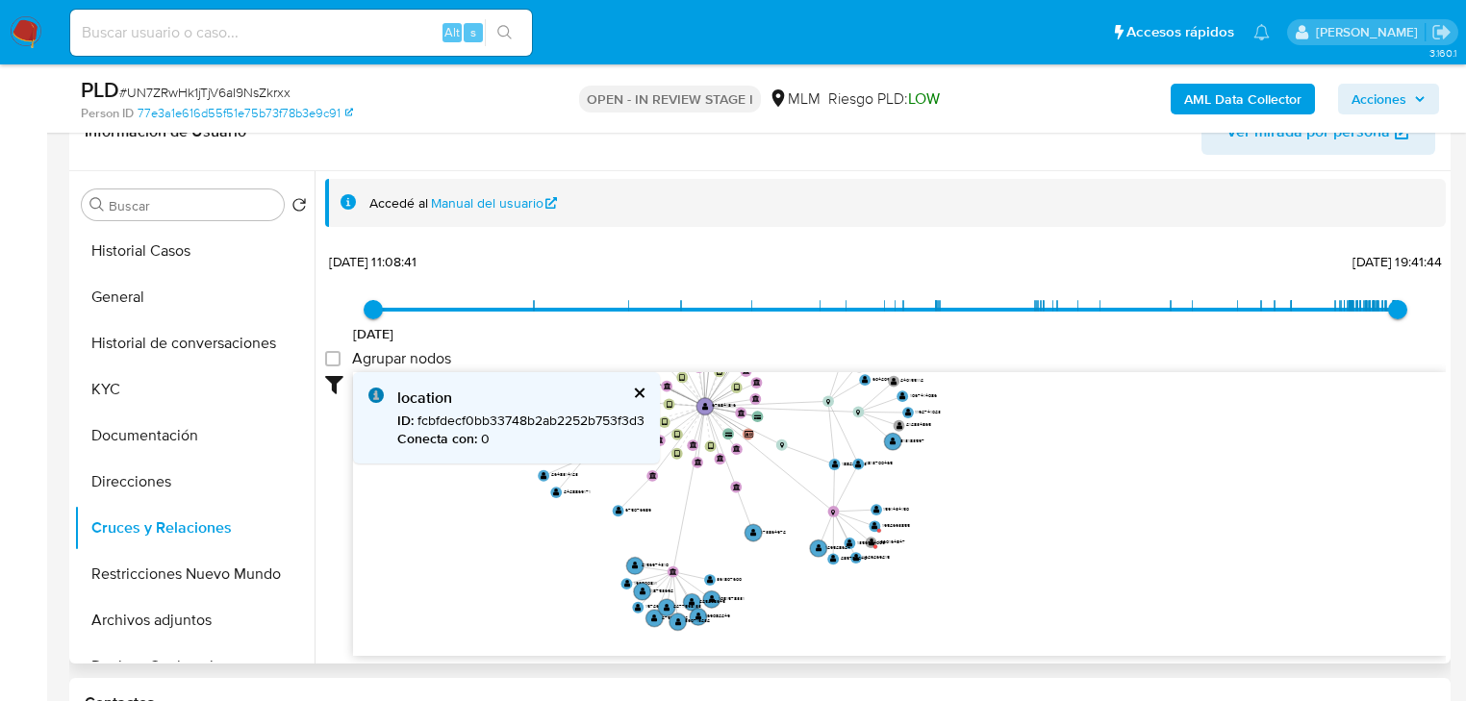
drag, startPoint x: 918, startPoint y: 599, endPoint x: 909, endPoint y: 494, distance: 105.3
click at [909, 494] on icon "device-685eeef1dac0389a7b94f974  user-676841816  676841816 device-68547682c3a…" at bounding box center [899, 511] width 1092 height 279
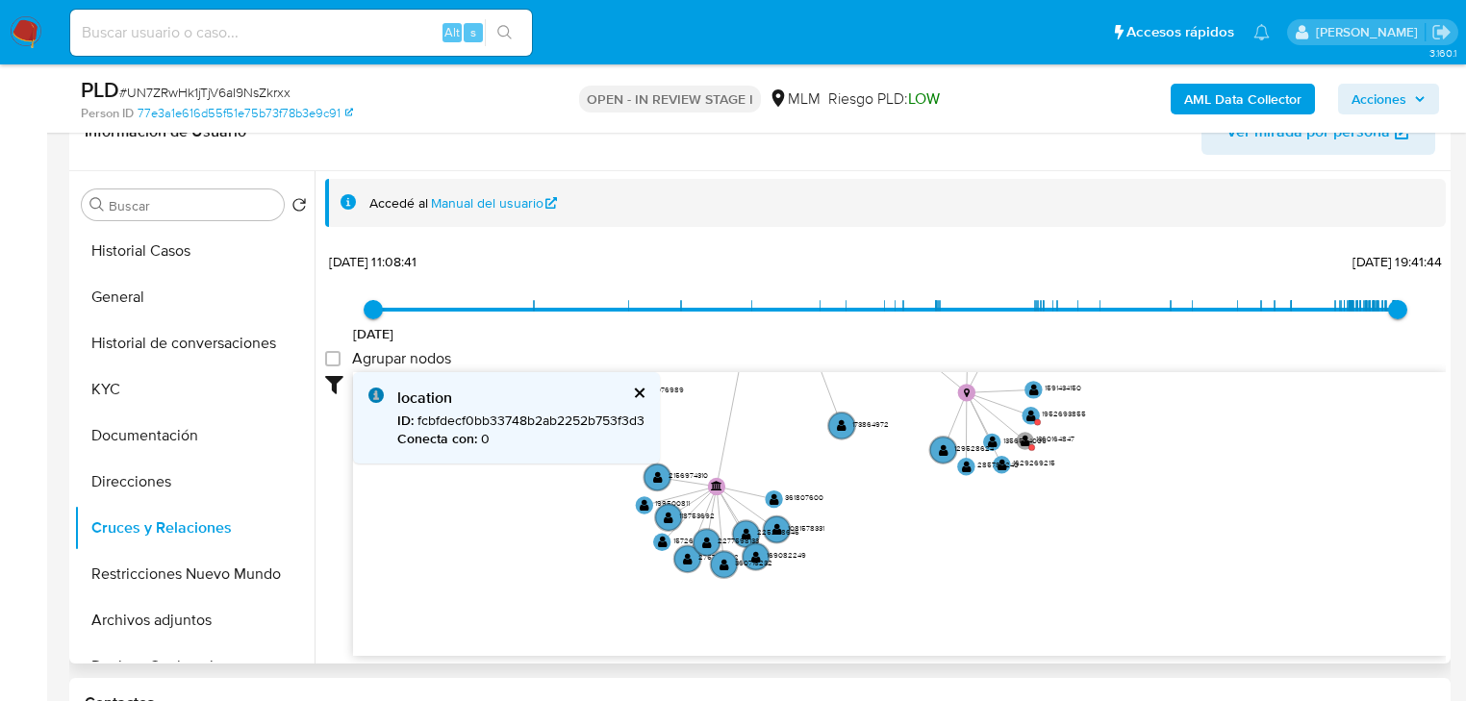
drag, startPoint x: 686, startPoint y: 510, endPoint x: 757, endPoint y: 487, distance: 74.8
click at [792, 454] on icon "device-685eeef1dac0389a7b94f974  user-676841816  676841816 device-68547682c3a…" at bounding box center [899, 511] width 1092 height 279
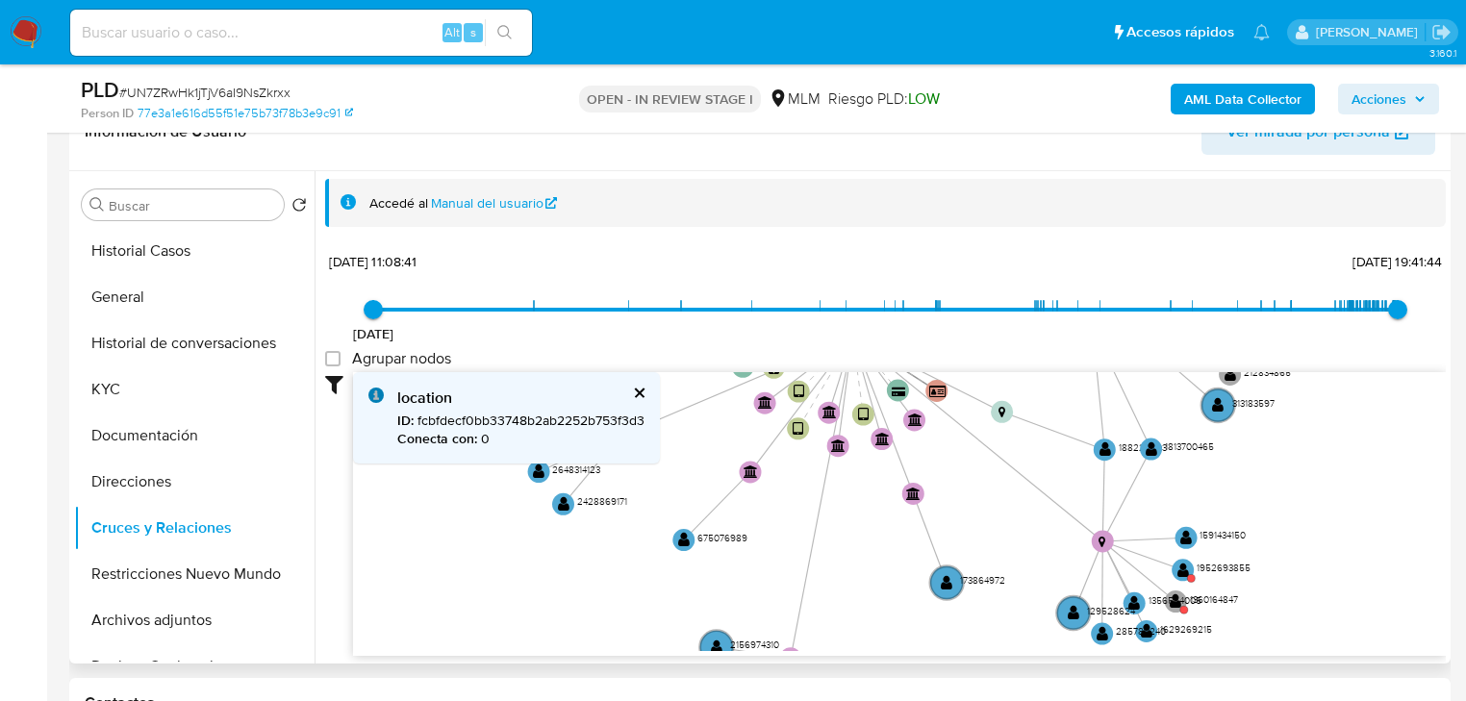
drag, startPoint x: 784, startPoint y: 533, endPoint x: 827, endPoint y: 615, distance: 93.3
click at [827, 615] on icon "device-685eeef1dac0389a7b94f974  user-676841816  676841816 device-68547682c3a…" at bounding box center [899, 511] width 1092 height 279
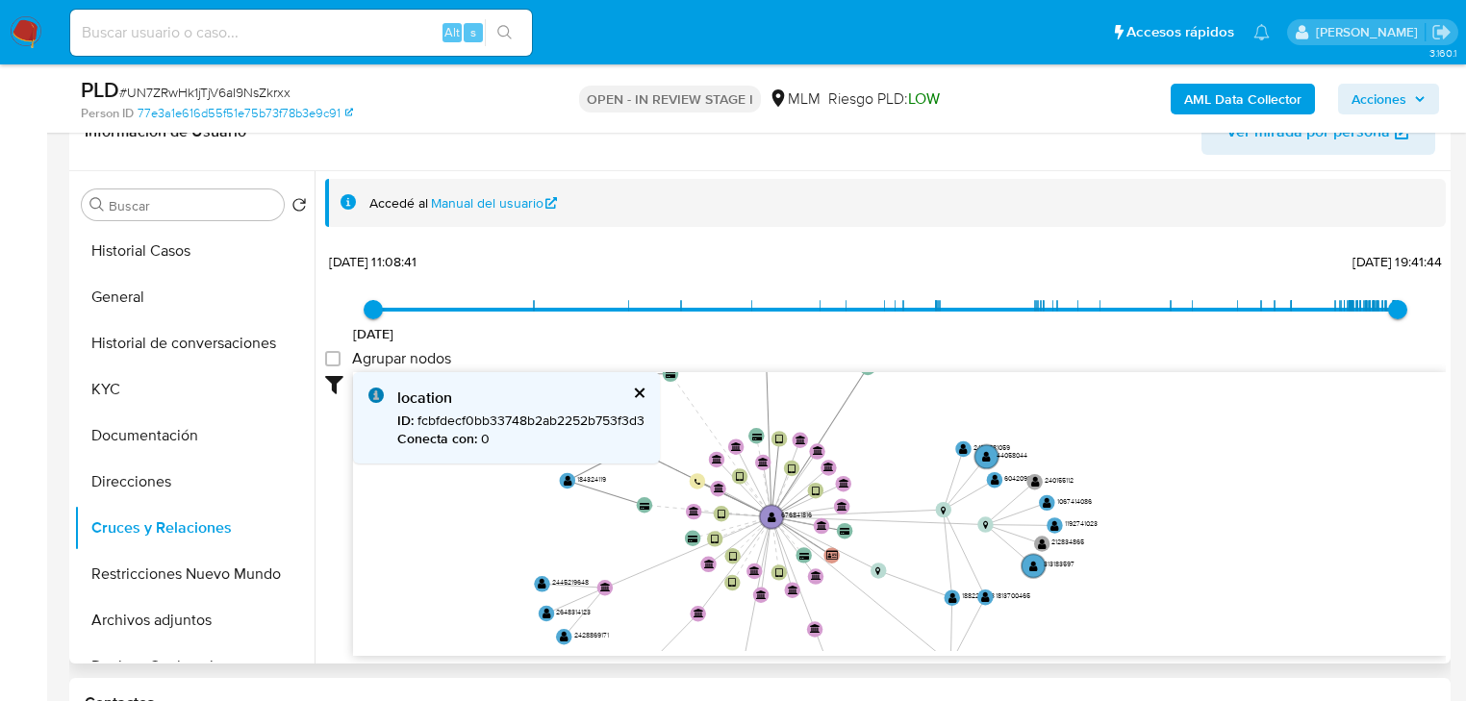
drag, startPoint x: 689, startPoint y: 509, endPoint x: 615, endPoint y: 639, distance: 149.8
click at [615, 639] on icon "device-685eeef1dac0389a7b94f974  user-676841816  676841816 device-68547682c3a…" at bounding box center [899, 511] width 1092 height 279
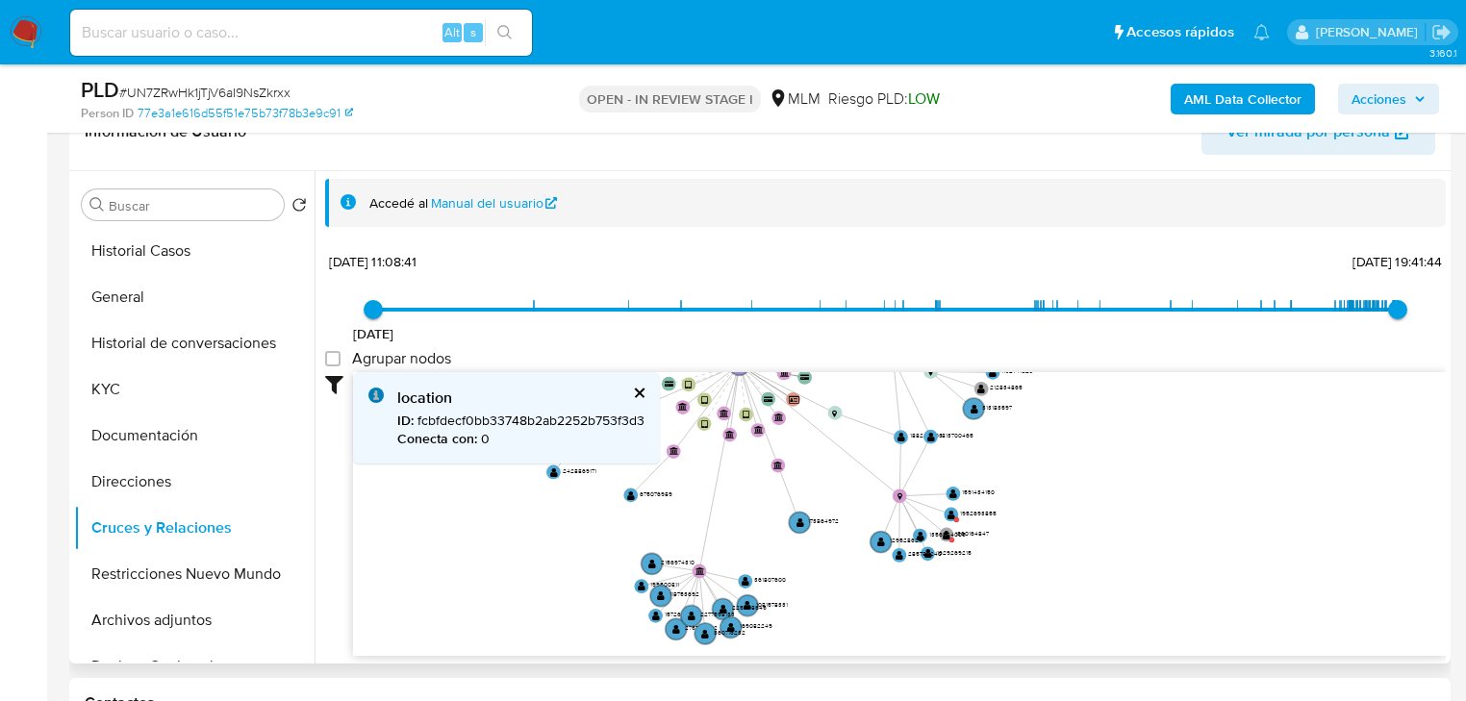
drag, startPoint x: 612, startPoint y: 570, endPoint x: 591, endPoint y: 412, distance: 160.0
click at [591, 393] on div "location ID : fcbfdecf0bb33748b2ab2252b753f3d3 Conecta con : 0 device-685eeef1d…" at bounding box center [899, 514] width 1092 height 285
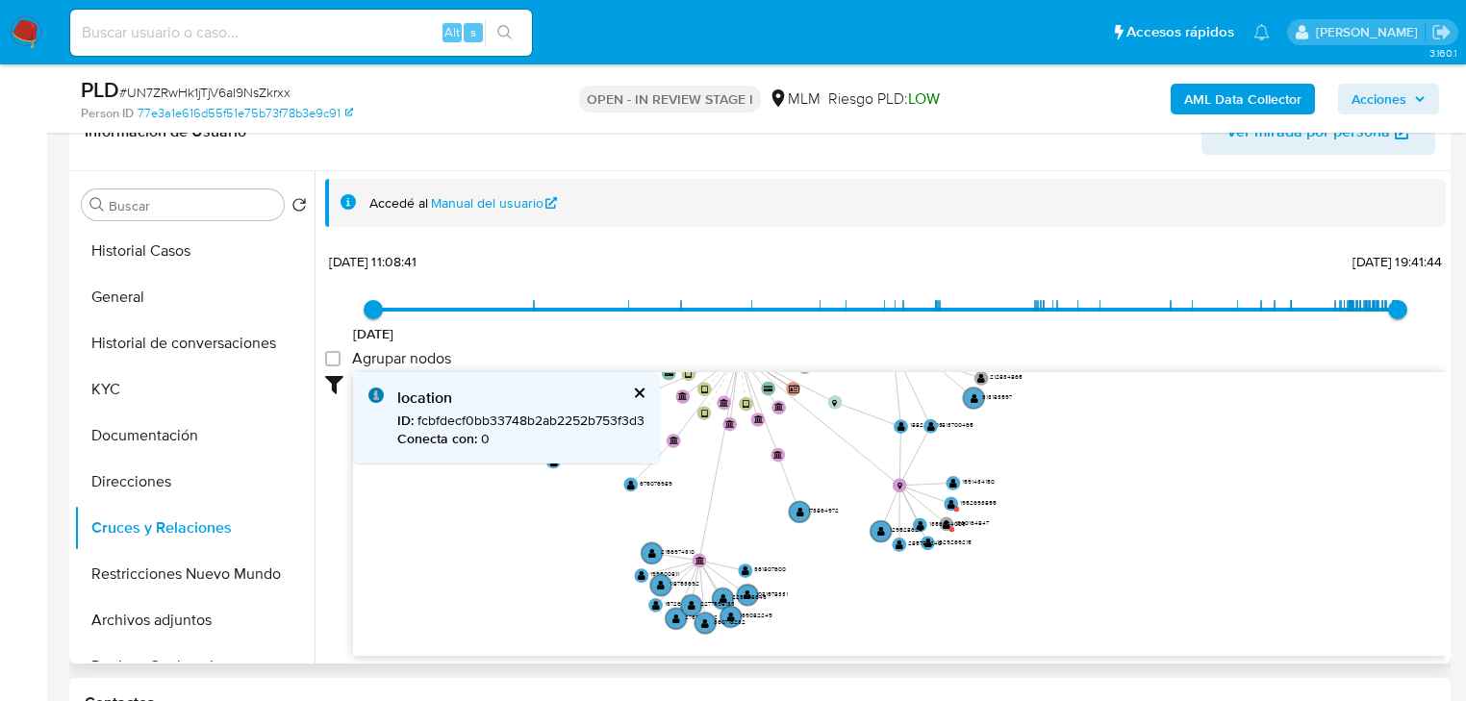
click at [637, 389] on button "cerrar" at bounding box center [638, 393] width 13 height 13
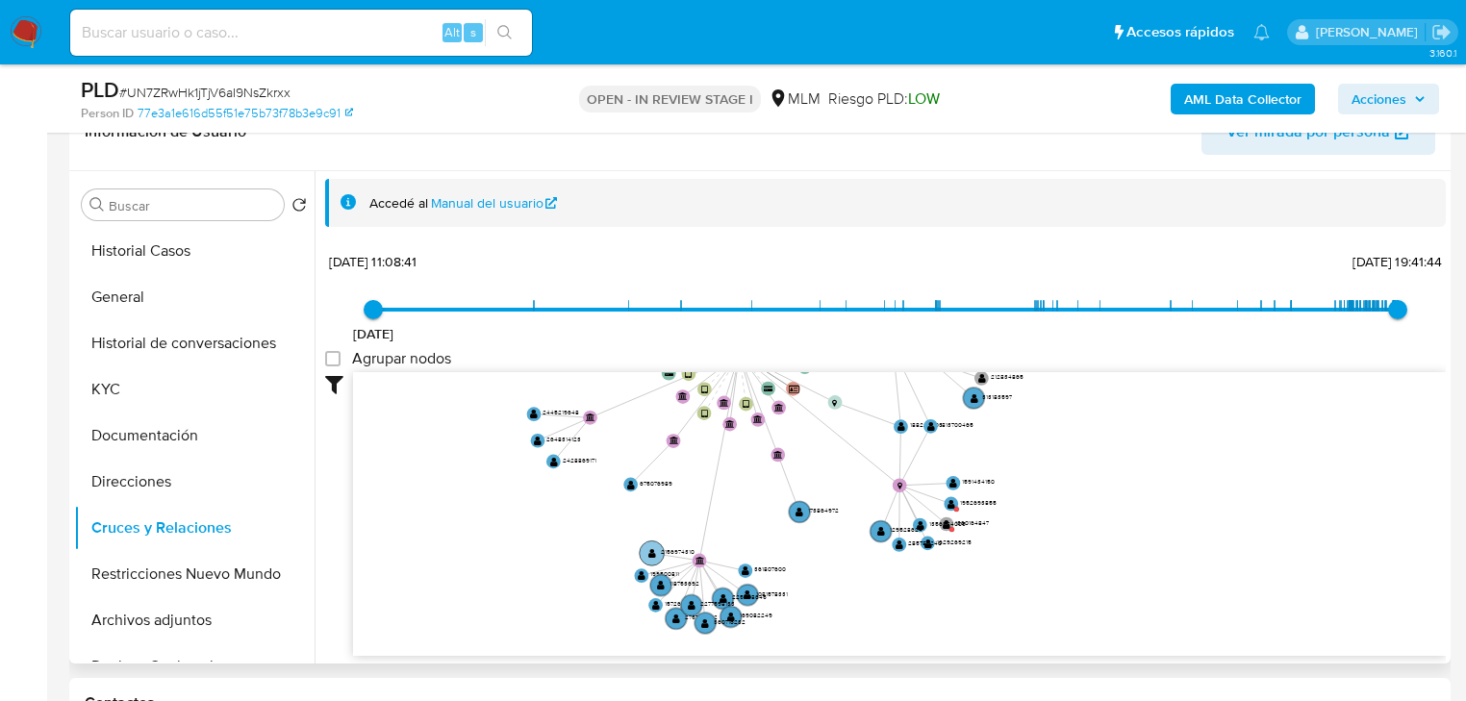
click at [648, 550] on text "" at bounding box center [652, 553] width 8 height 11
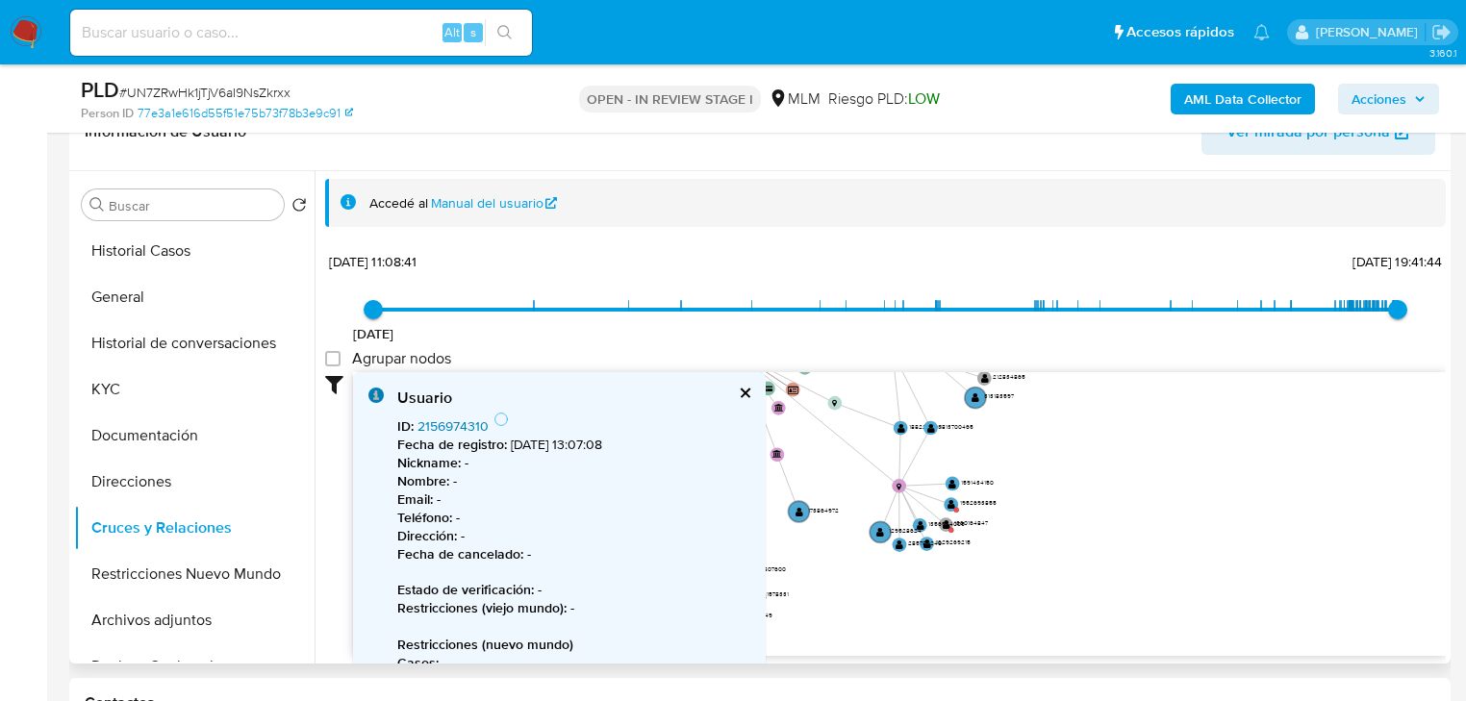
scroll to position [77, 0]
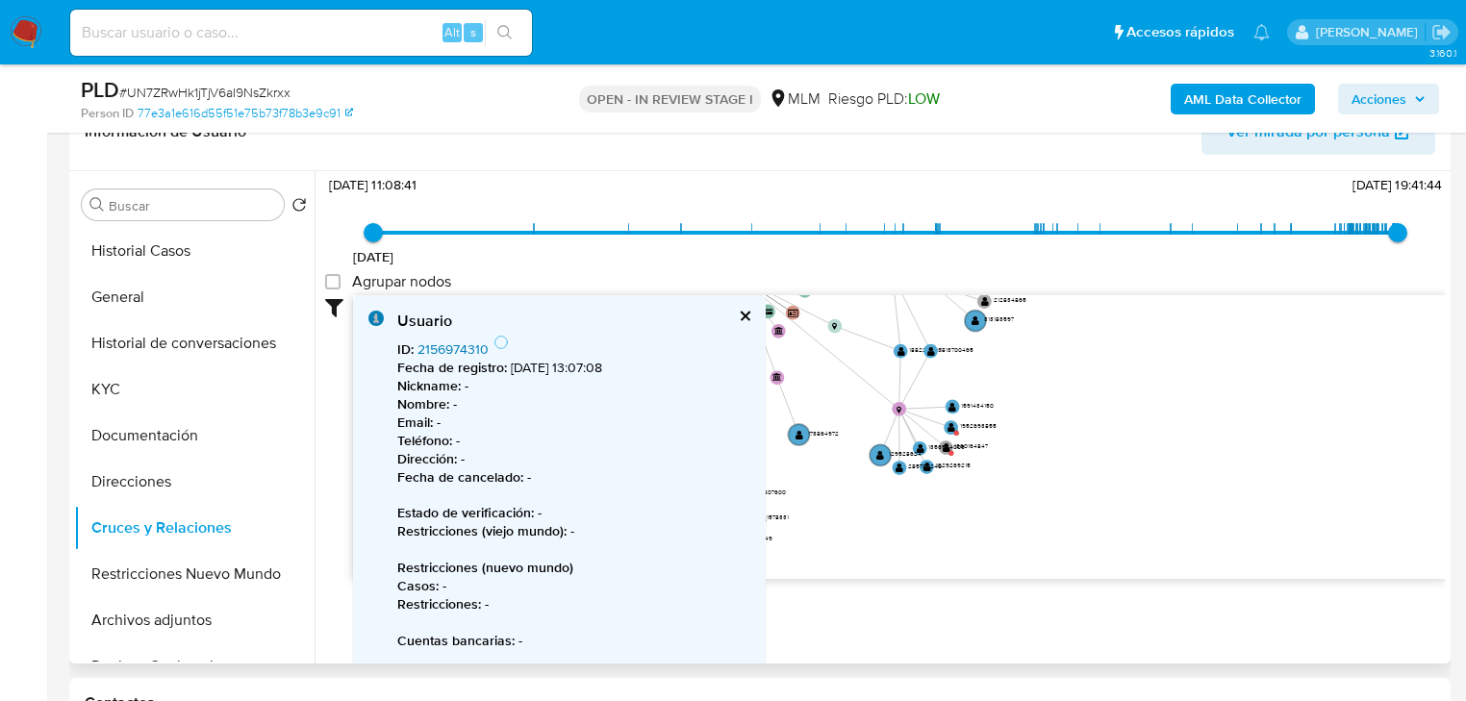
click at [439, 344] on link "2156974310" at bounding box center [452, 348] width 71 height 19
click at [187, 19] on div "Alt s" at bounding box center [301, 33] width 462 height 46
click at [189, 36] on input at bounding box center [301, 32] width 462 height 25
paste input "1698181997"
type input "1698181997"
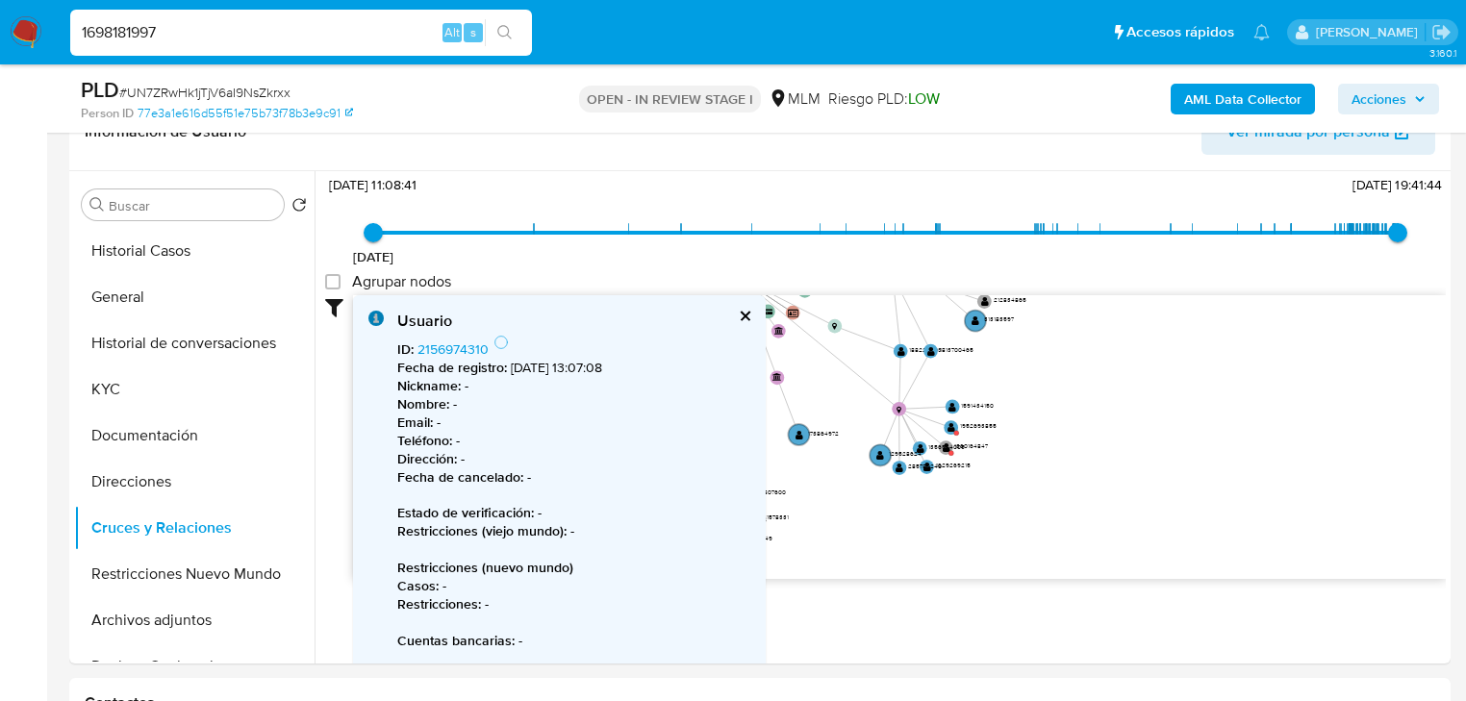
click at [500, 27] on icon "search-icon" at bounding box center [504, 32] width 15 height 15
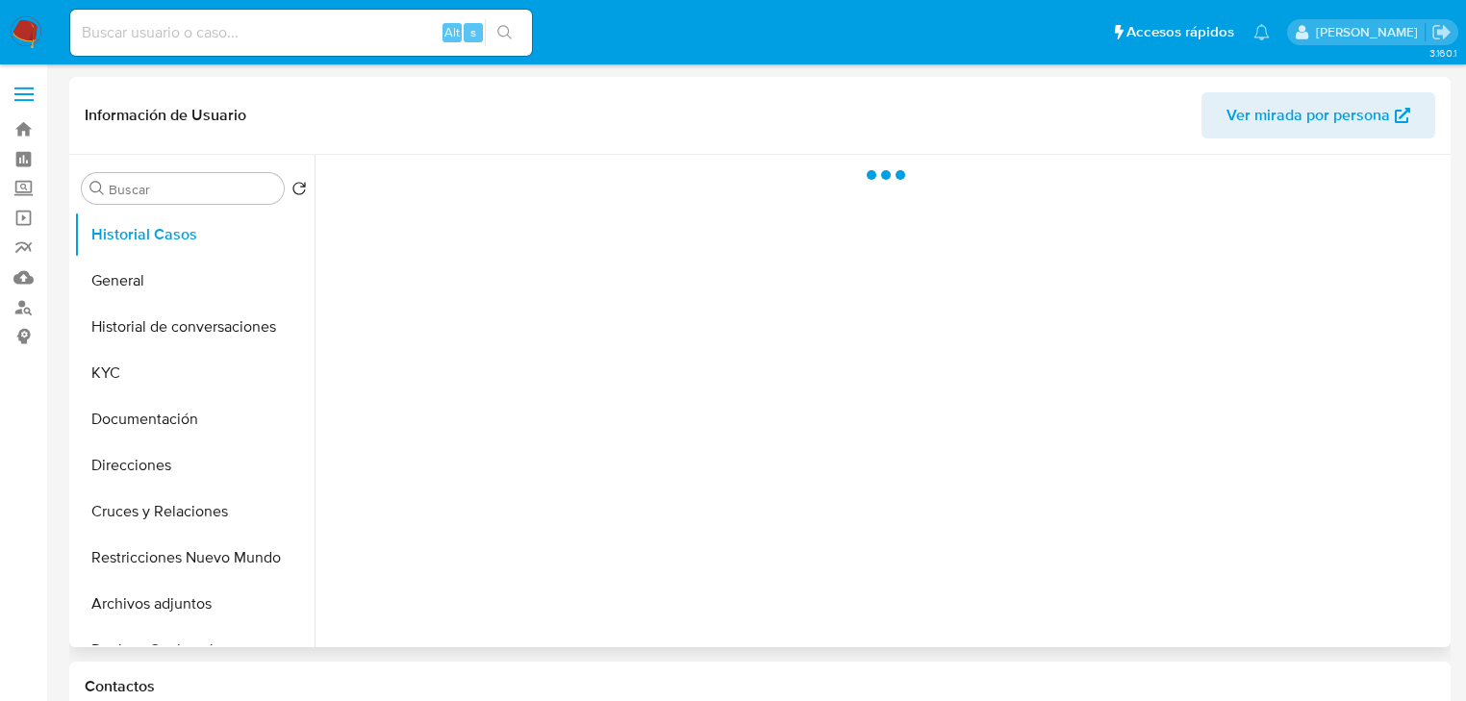
select select "10"
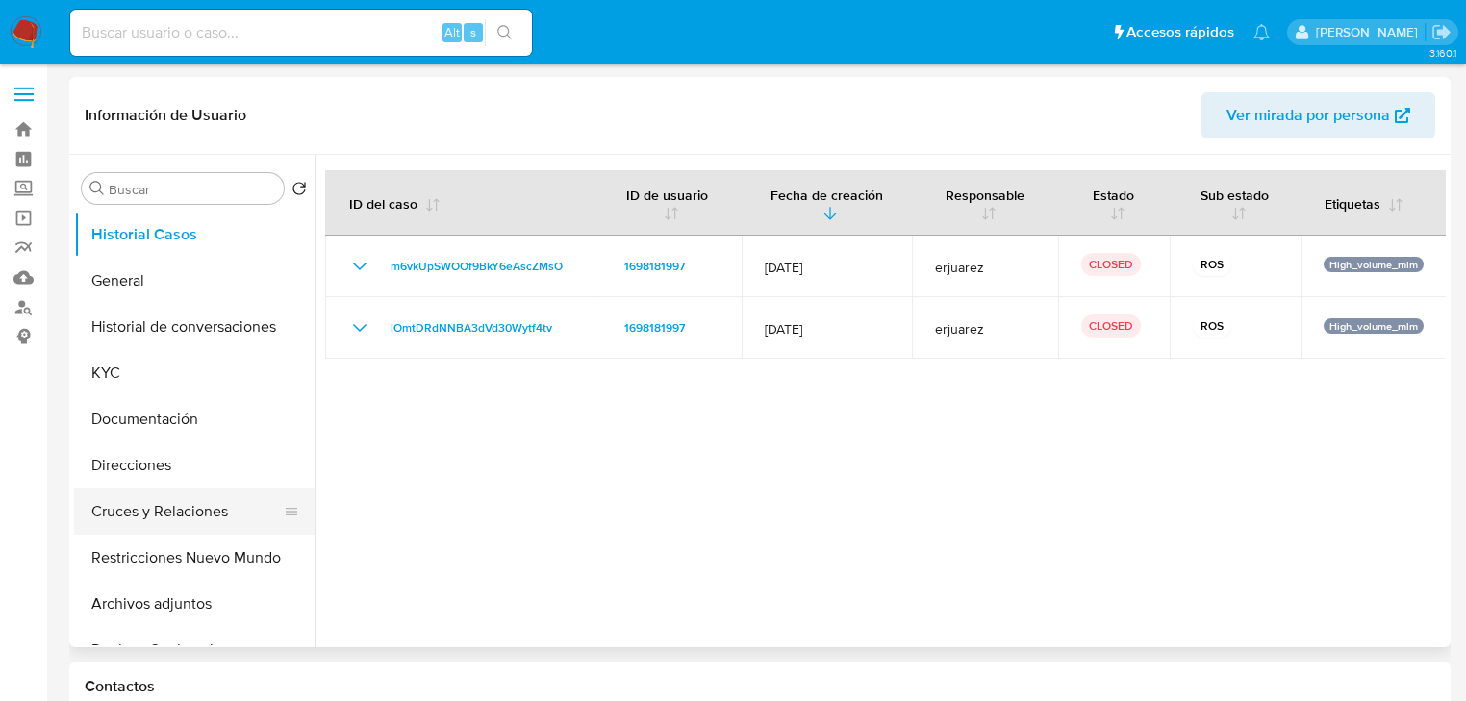
click at [204, 512] on button "Cruces y Relaciones" at bounding box center [186, 512] width 225 height 46
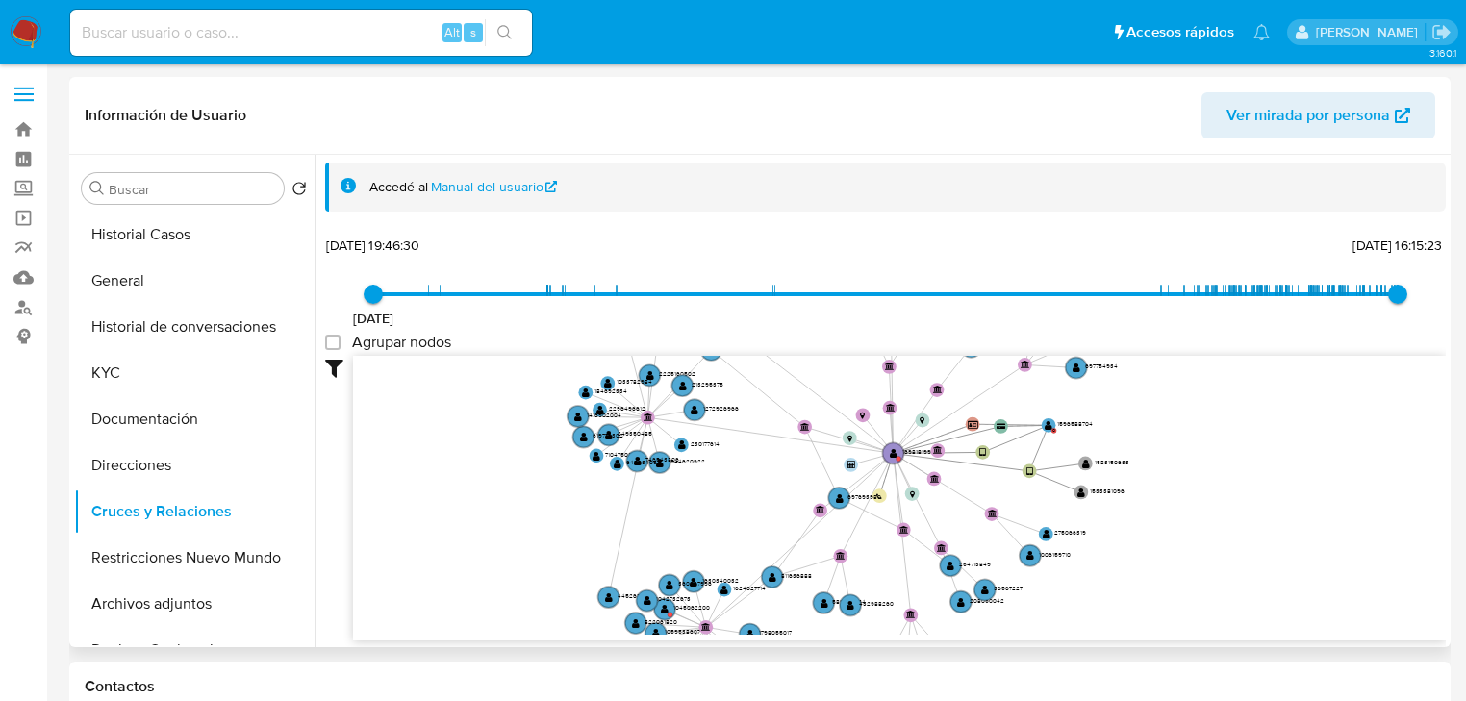
drag, startPoint x: 679, startPoint y: 450, endPoint x: 589, endPoint y: 596, distance: 171.9
click at [589, 603] on icon "user-1596588704  1596588704 C user-1698181997  1698181997 device-66186012d011…" at bounding box center [899, 495] width 1092 height 279
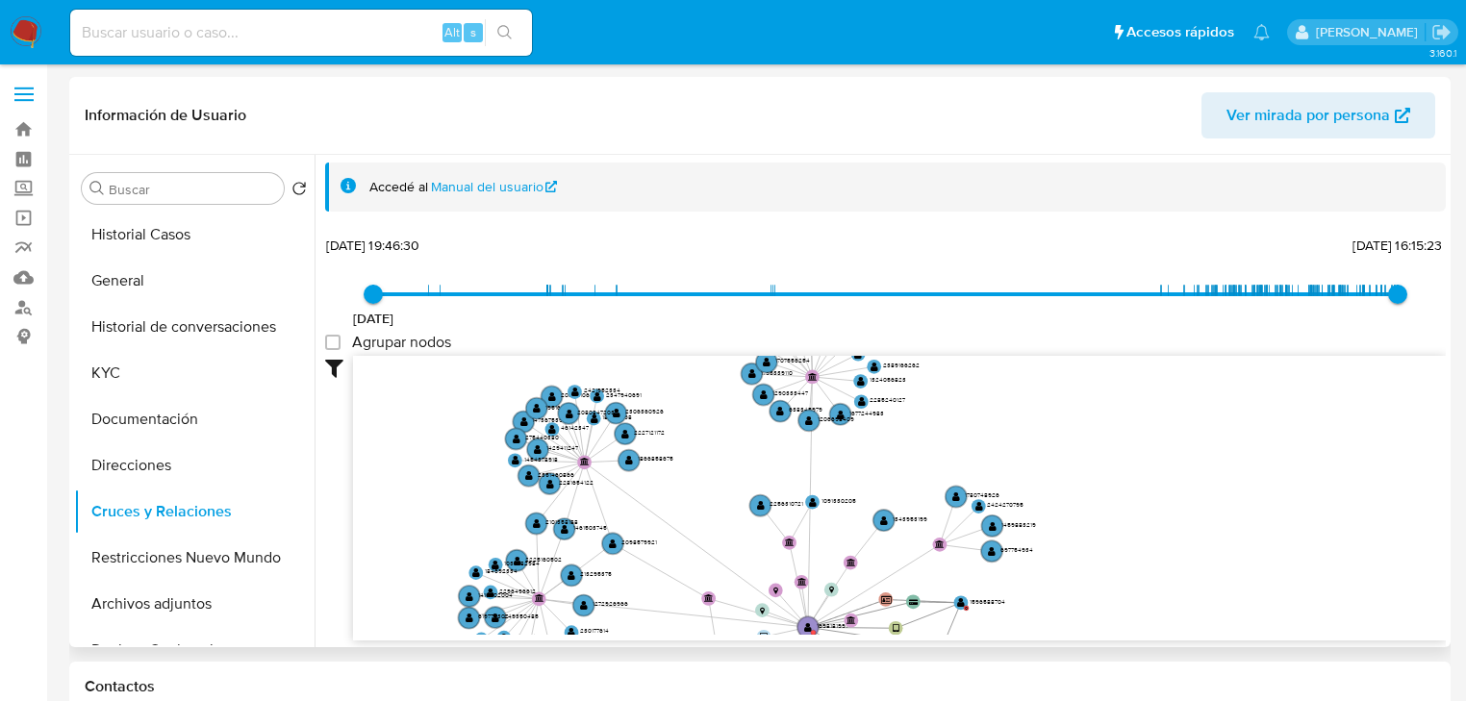
drag, startPoint x: 515, startPoint y: 466, endPoint x: 731, endPoint y: 481, distance: 215.9
click at [431, 639] on div "Filtros Confianza alta Device Tarjeta Persona validada Teléfono validado Confia…" at bounding box center [885, 533] width 1120 height 354
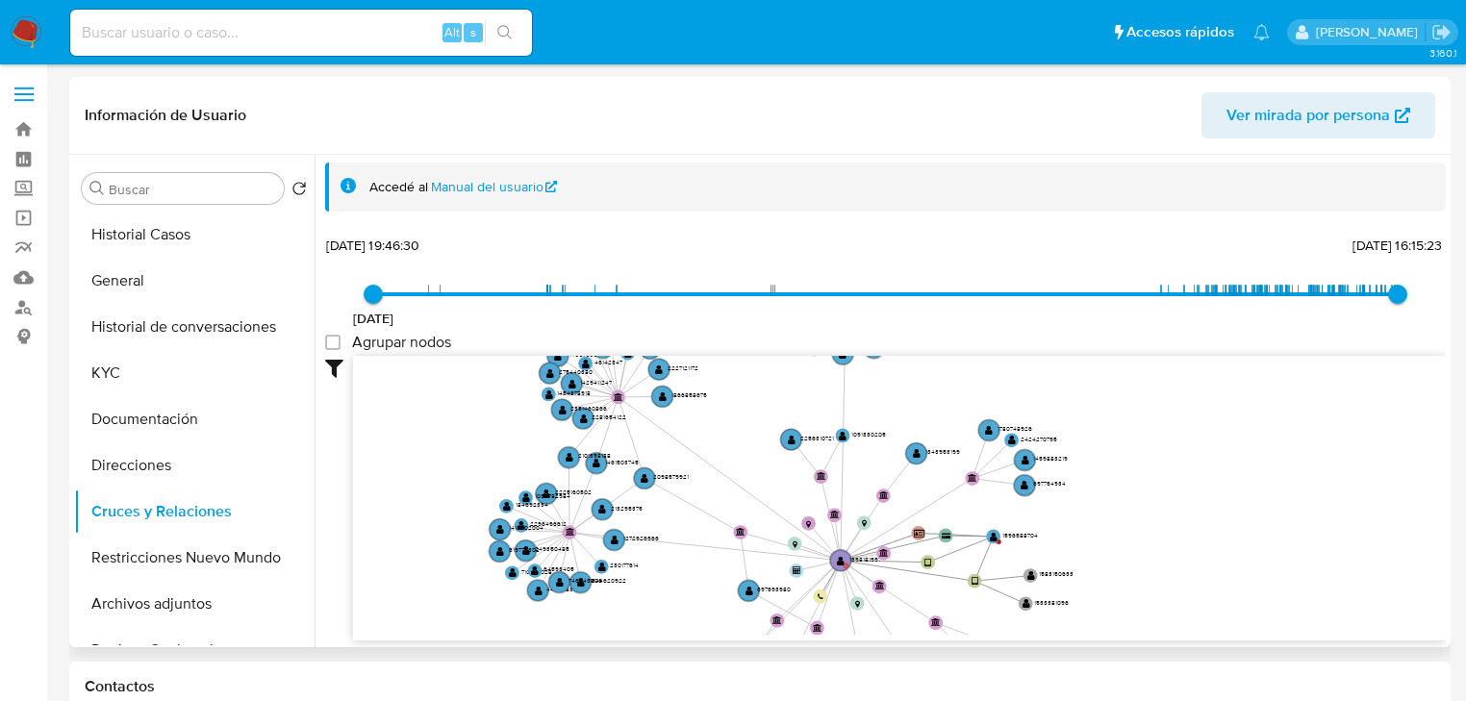
drag, startPoint x: 740, startPoint y: 476, endPoint x: 824, endPoint y: 314, distance: 181.9
click at [824, 314] on div "1/11/2023 1/11/2023, 19:46:30 12/9/2025, 16:15:23 Agrupar nodos Filtros Confian…" at bounding box center [885, 471] width 1120 height 478
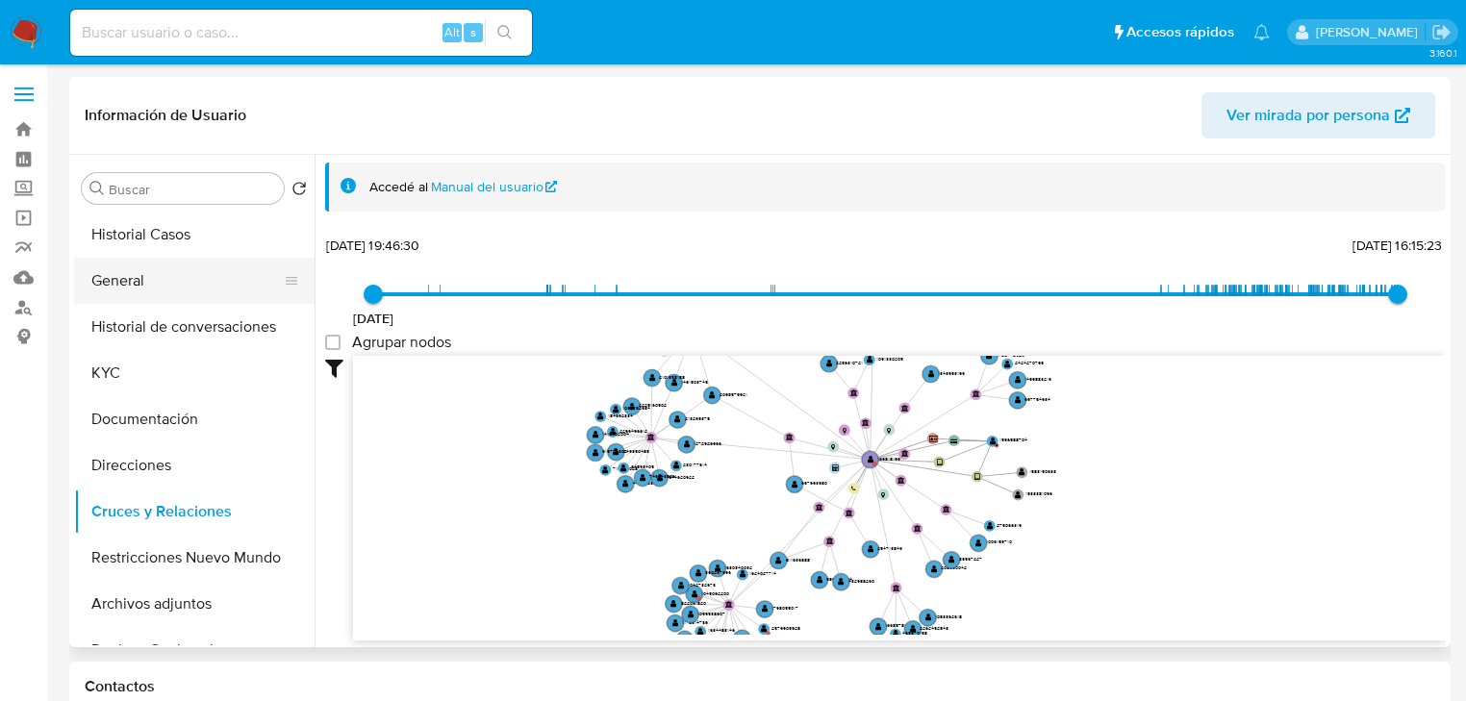
drag, startPoint x: 151, startPoint y: 281, endPoint x: 169, endPoint y: 285, distance: 18.7
click at [150, 283] on button "General" at bounding box center [186, 281] width 225 height 46
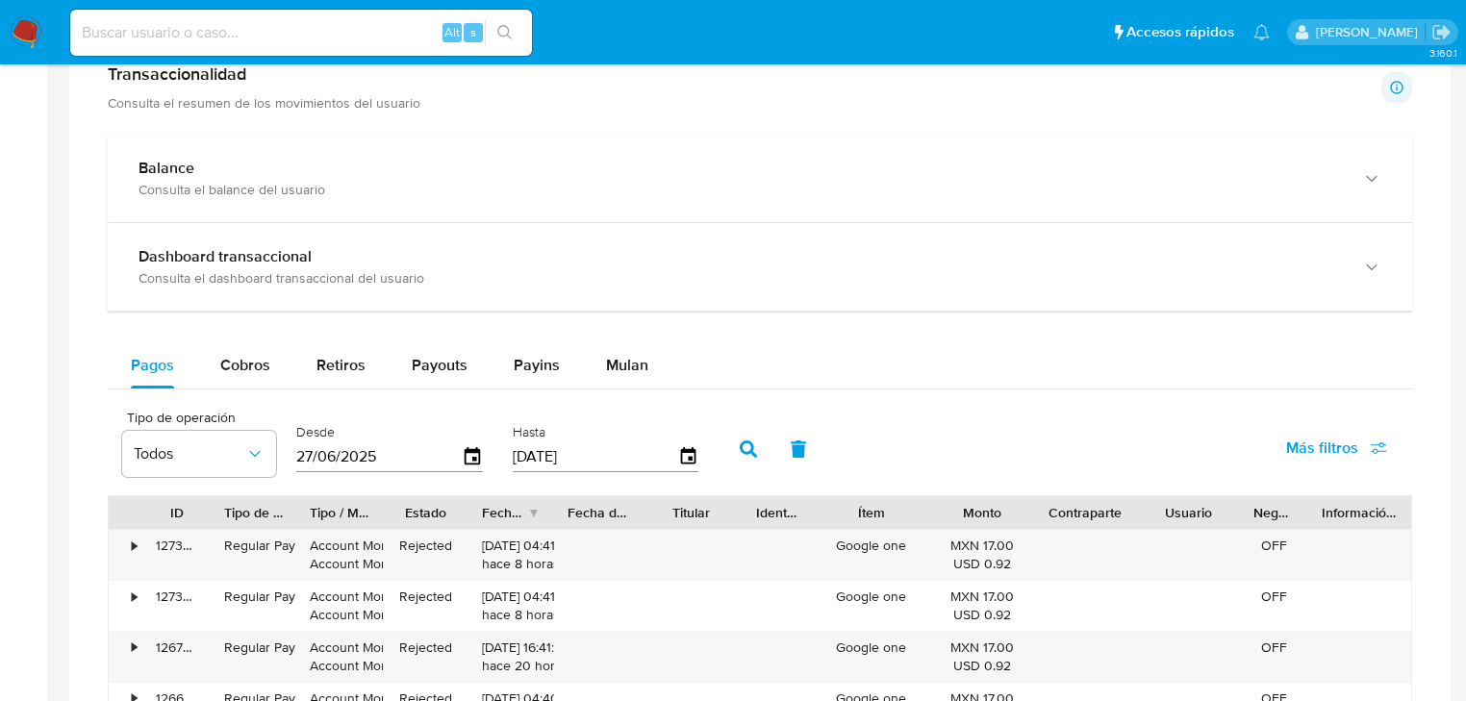
scroll to position [1231, 0]
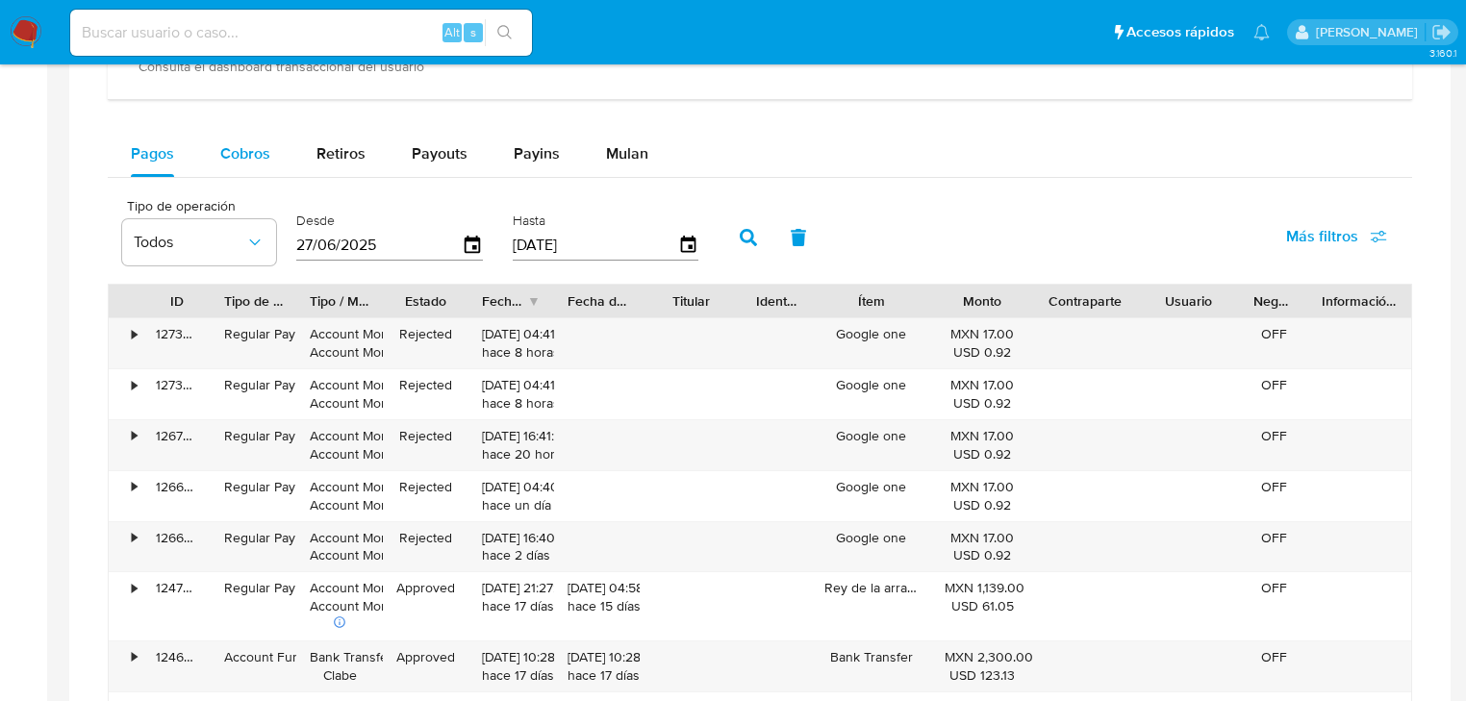
click at [236, 150] on span "Cobros" at bounding box center [245, 153] width 50 height 22
select select "10"
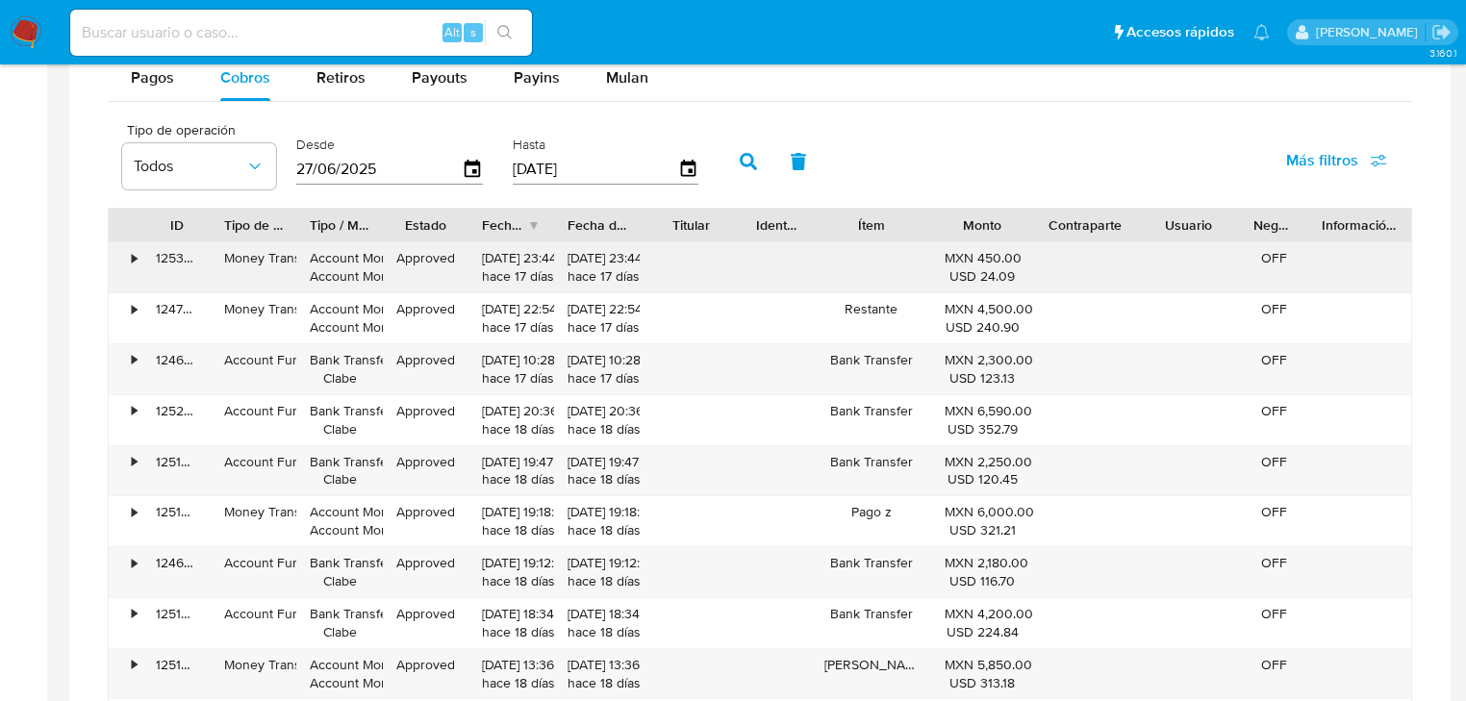
scroll to position [1308, 0]
drag, startPoint x: 381, startPoint y: 182, endPoint x: 258, endPoint y: 163, distance: 124.6
click at [258, 158] on div "Tipo de operación Todos Desde 27/06/2025 Hasta 24/09/2025" at bounding box center [415, 158] width 605 height 77
type input "0_/__/____"
type input "01/09/2025"
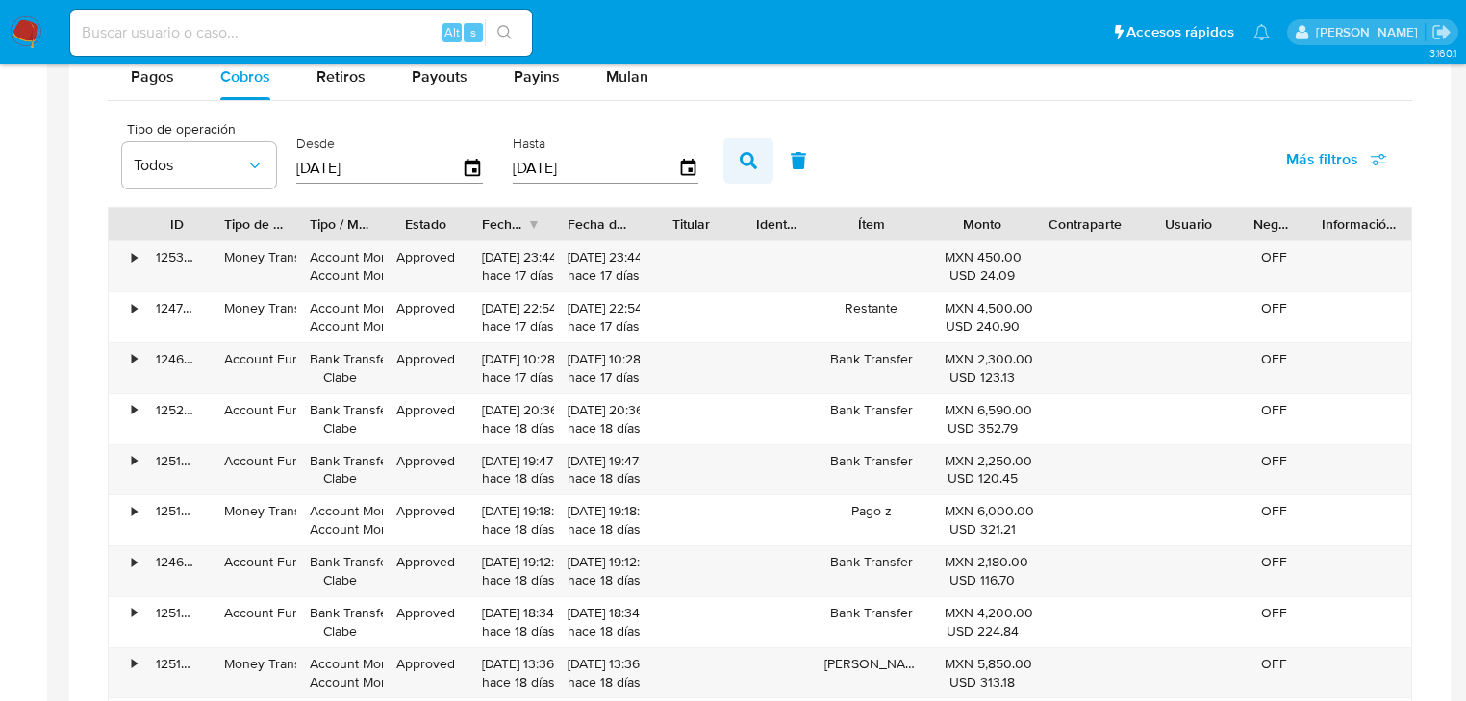
click at [728, 154] on button "button" at bounding box center [748, 161] width 50 height 46
drag, startPoint x: 439, startPoint y: 69, endPoint x: 414, endPoint y: 83, distance: 28.4
click at [439, 69] on span "Payouts" at bounding box center [440, 76] width 56 height 22
select select "10"
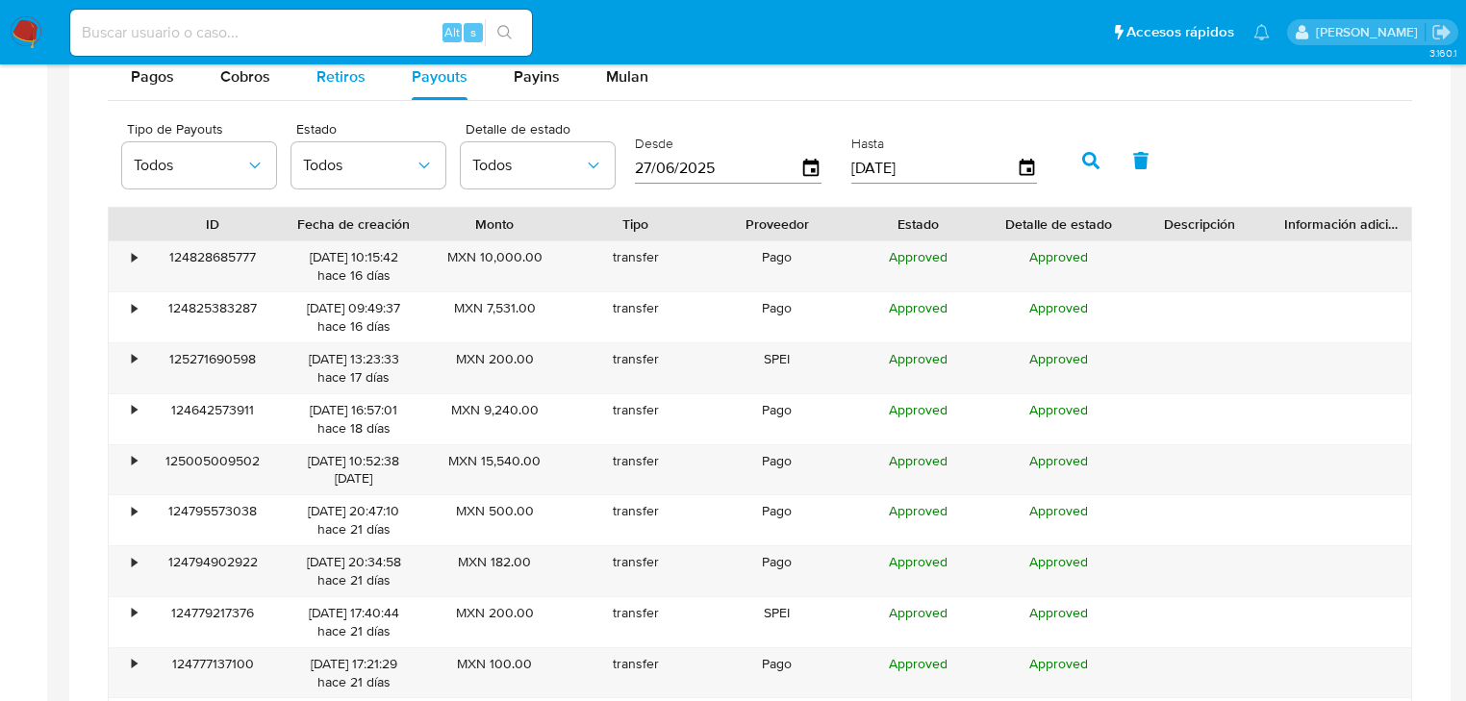
click at [335, 88] on span "Retiros" at bounding box center [340, 76] width 49 height 22
select select "10"
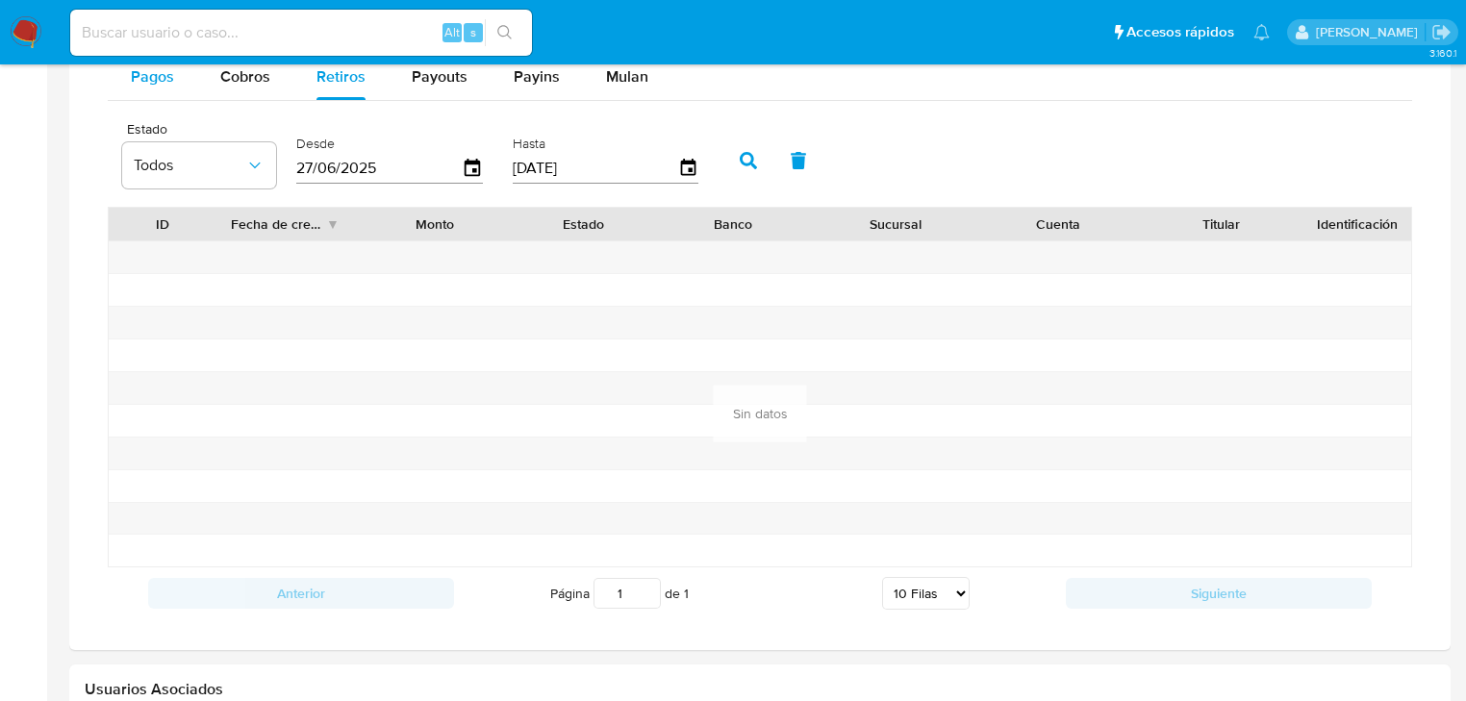
click at [173, 77] on button "Pagos" at bounding box center [152, 77] width 89 height 46
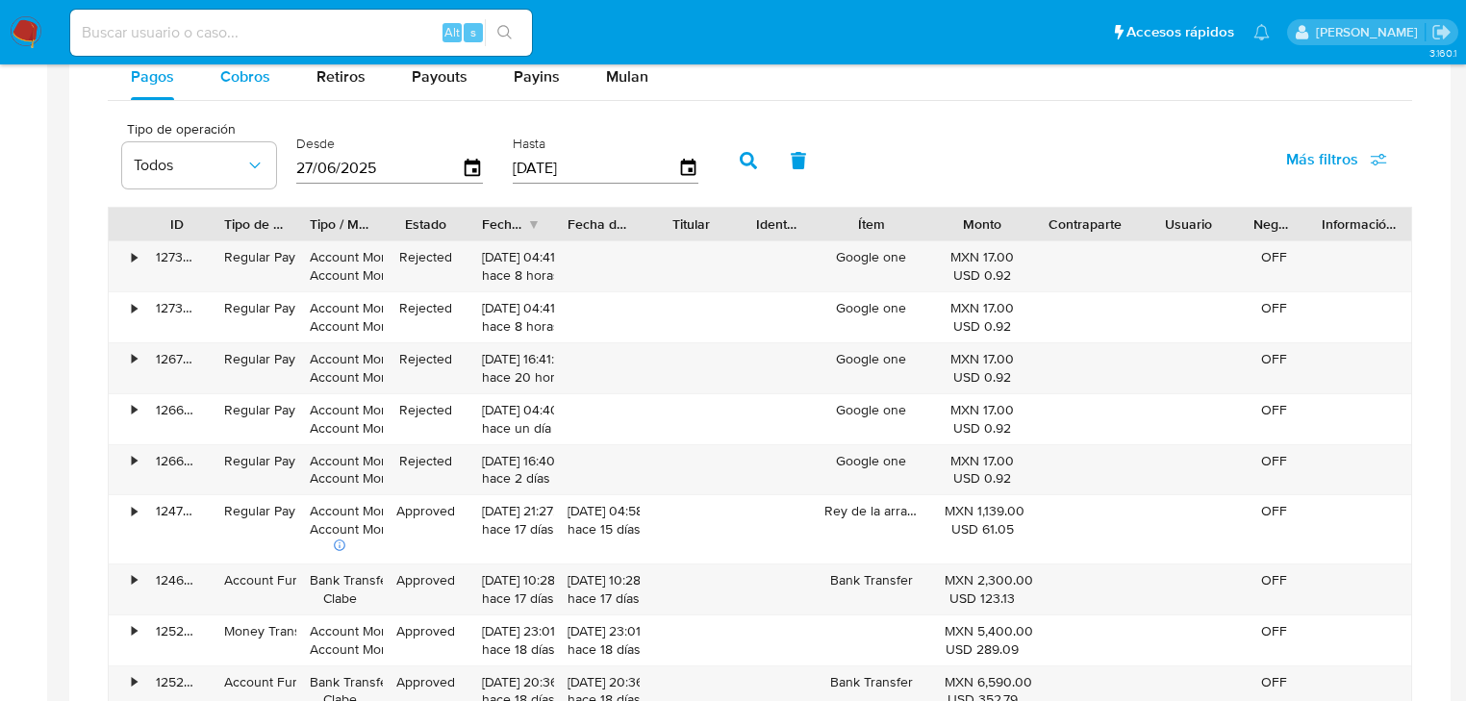
click at [229, 69] on span "Cobros" at bounding box center [245, 76] width 50 height 22
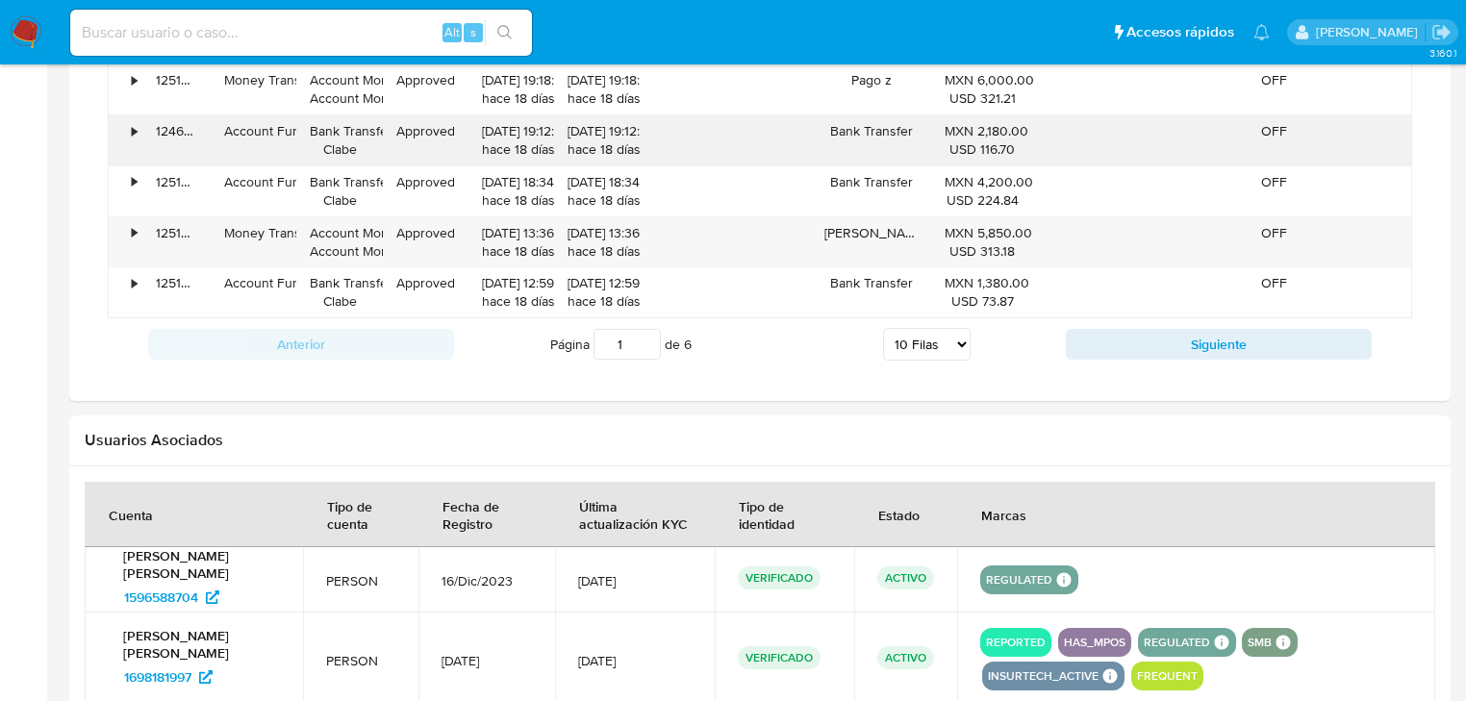
scroll to position [1529, 0]
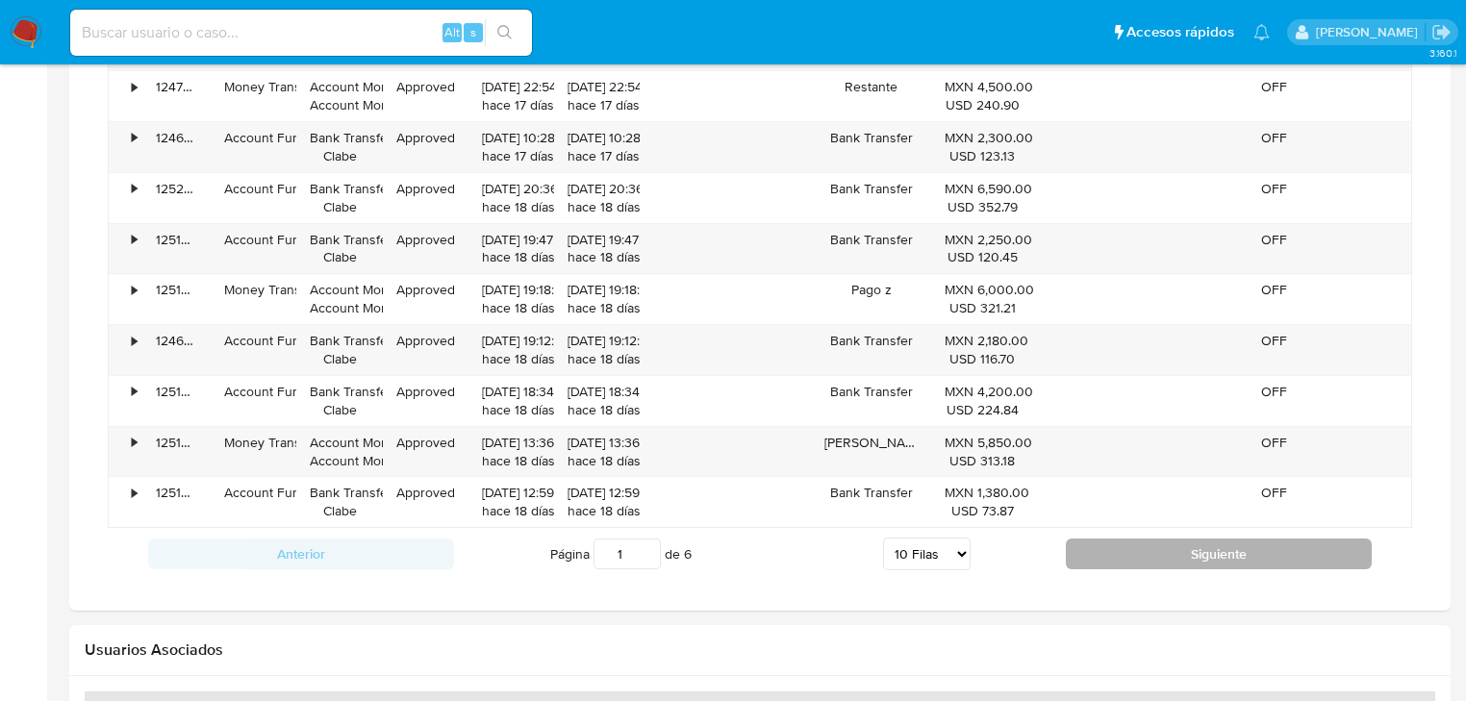
click at [1187, 557] on button "Siguiente" at bounding box center [1219, 554] width 306 height 31
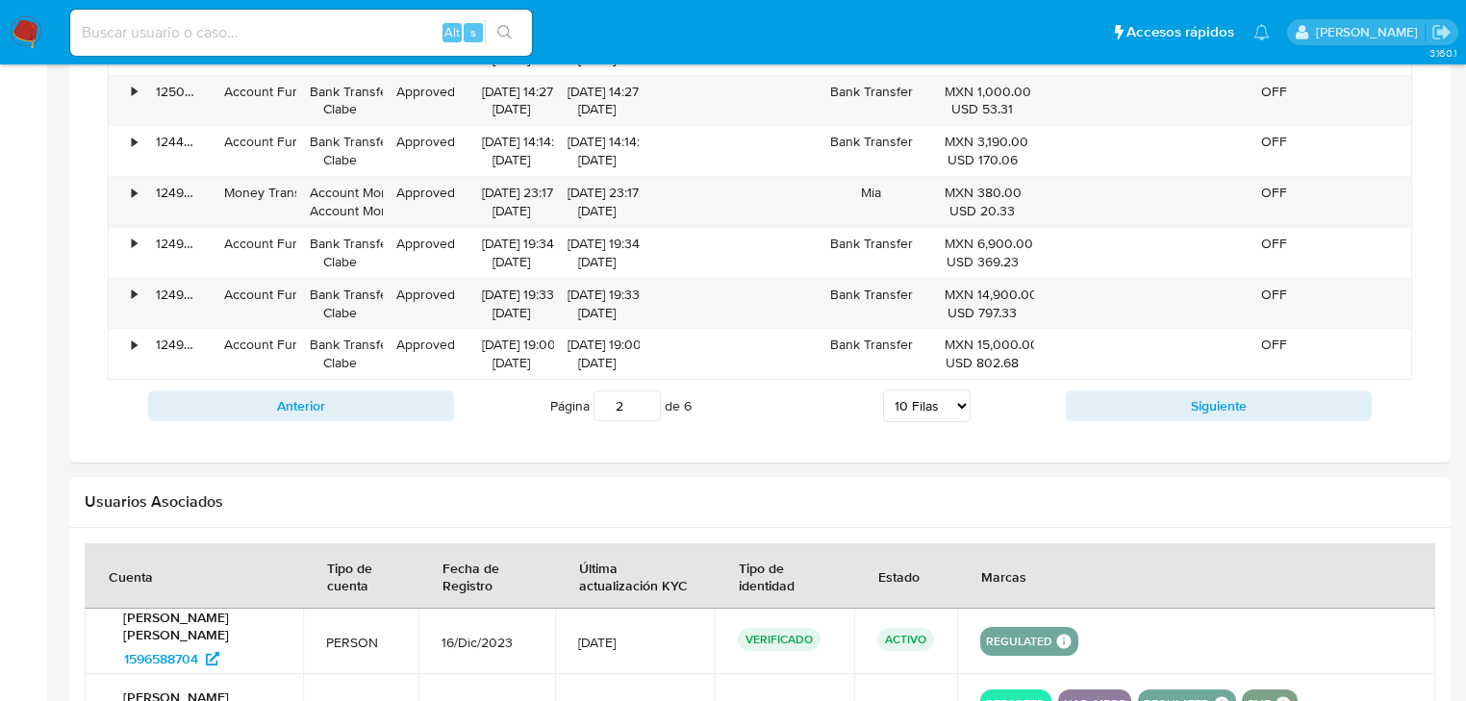
scroll to position [1683, 0]
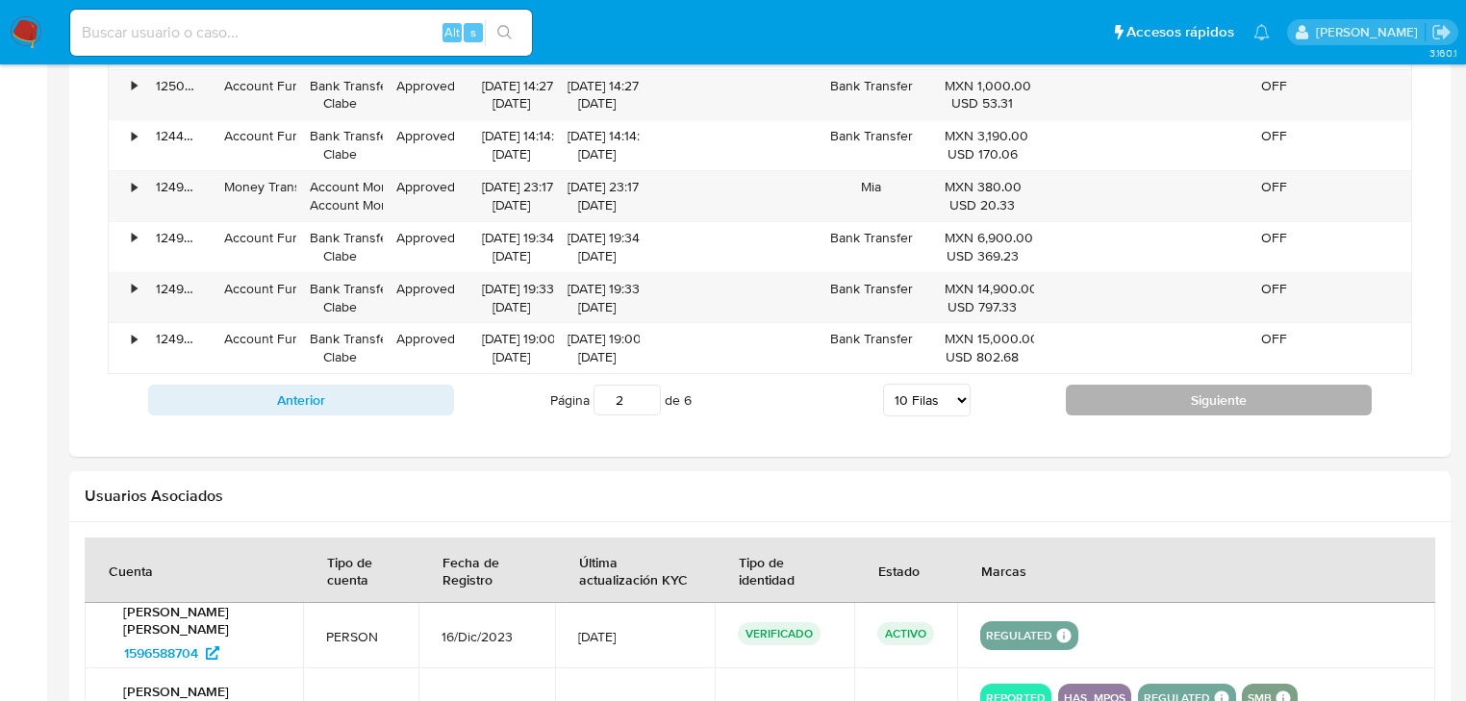
click at [1205, 411] on button "Siguiente" at bounding box center [1219, 400] width 306 height 31
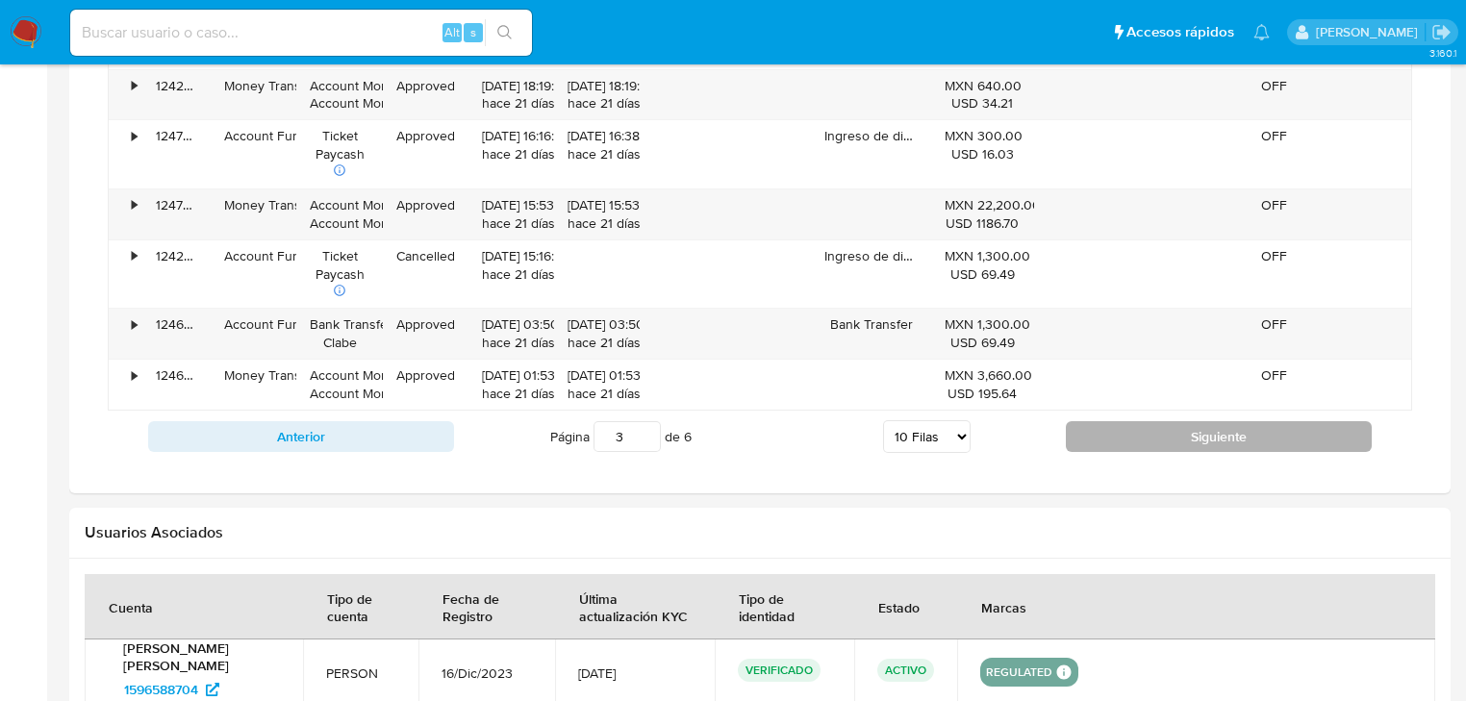
click at [1211, 438] on button "Siguiente" at bounding box center [1219, 436] width 306 height 31
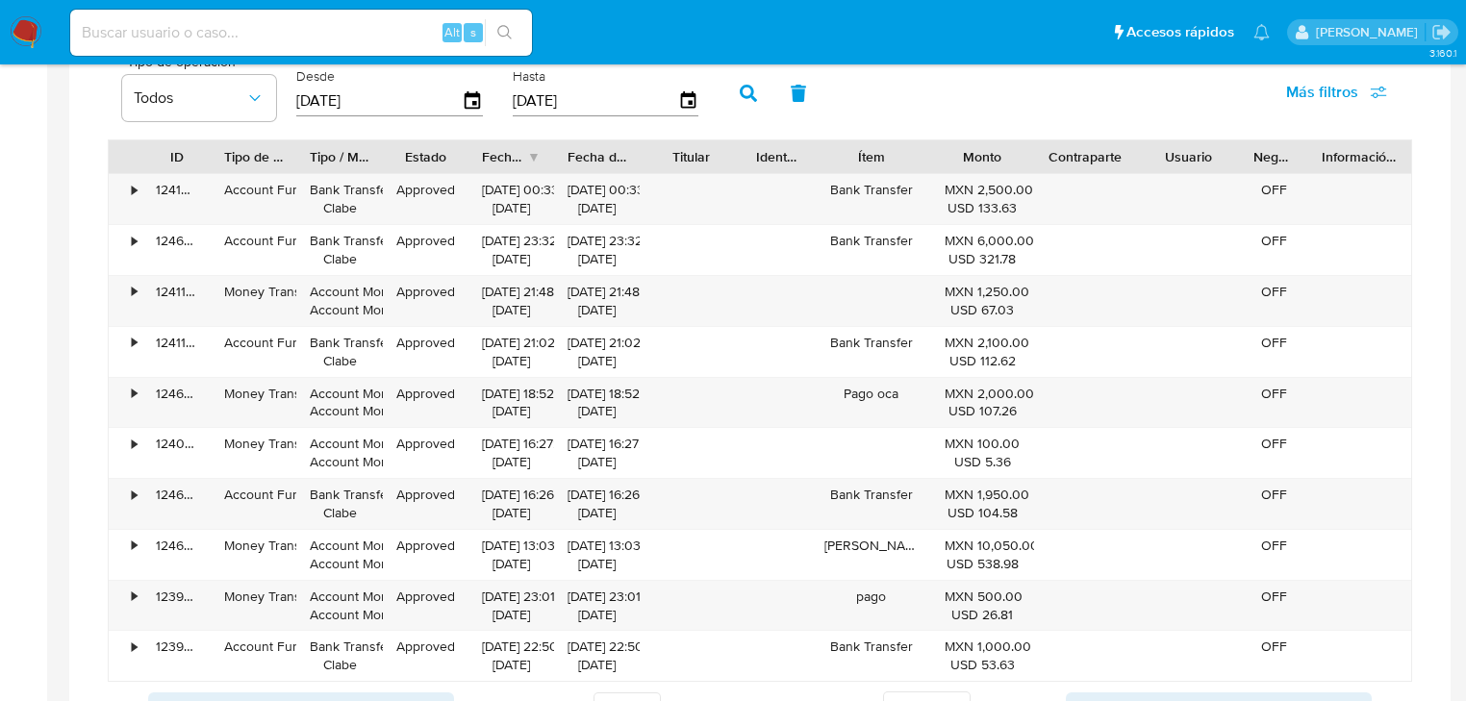
scroll to position [1452, 0]
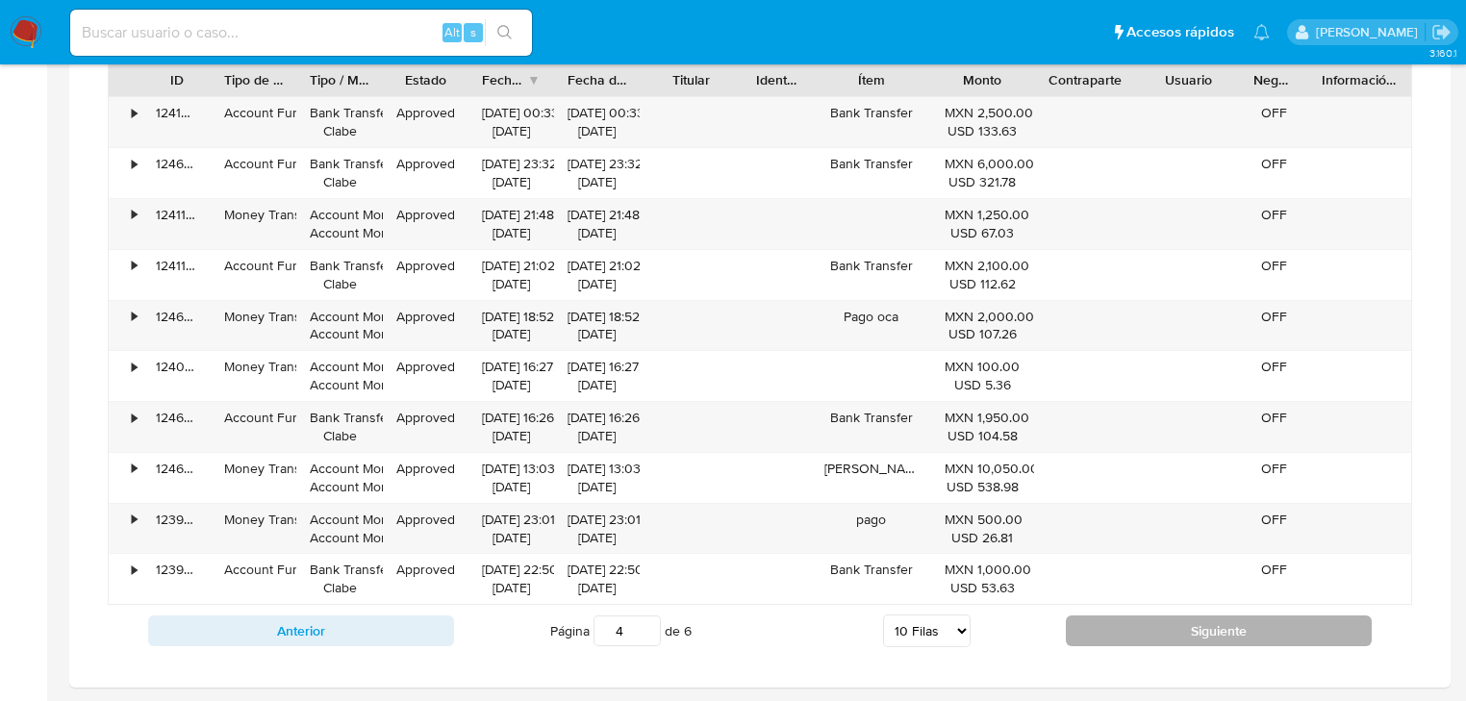
click at [1210, 638] on button "Siguiente" at bounding box center [1219, 630] width 306 height 31
type input "5"
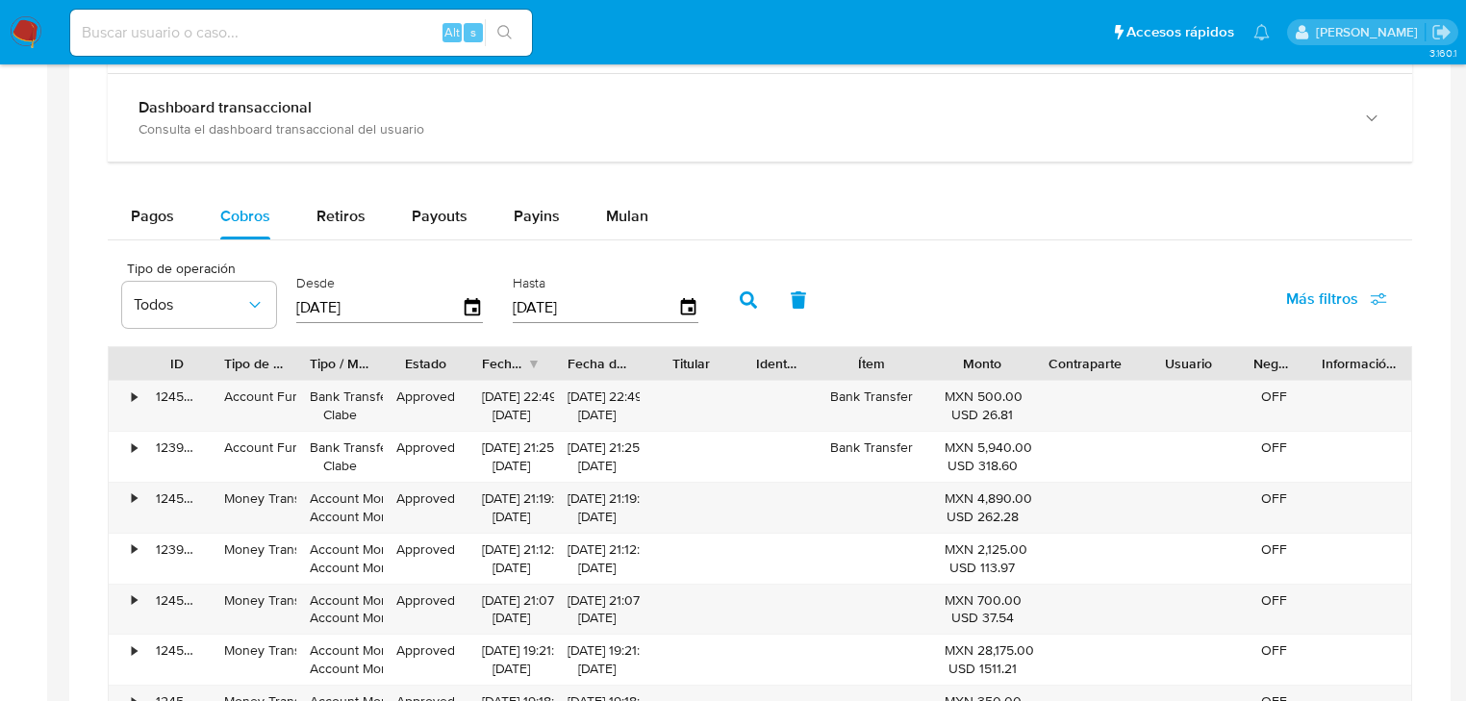
scroll to position [1298, 0]
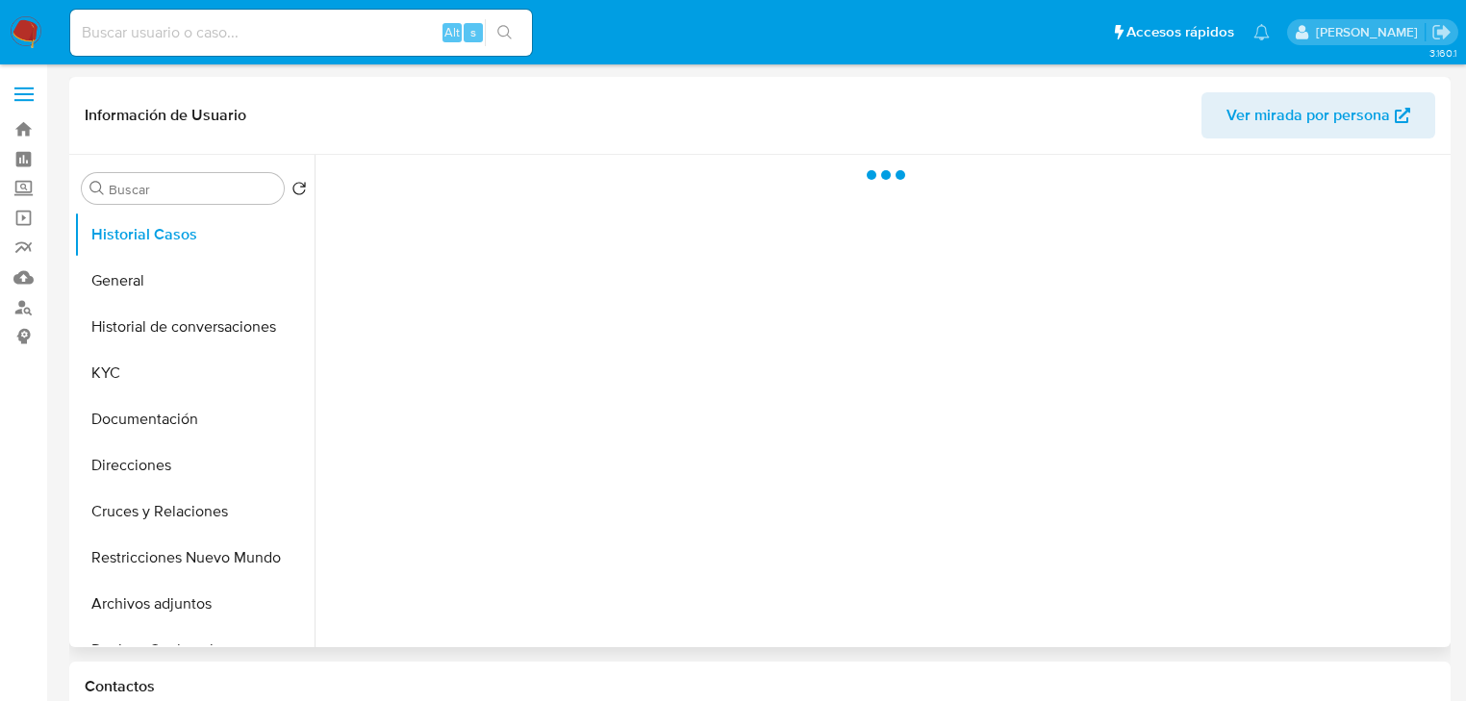
select select "10"
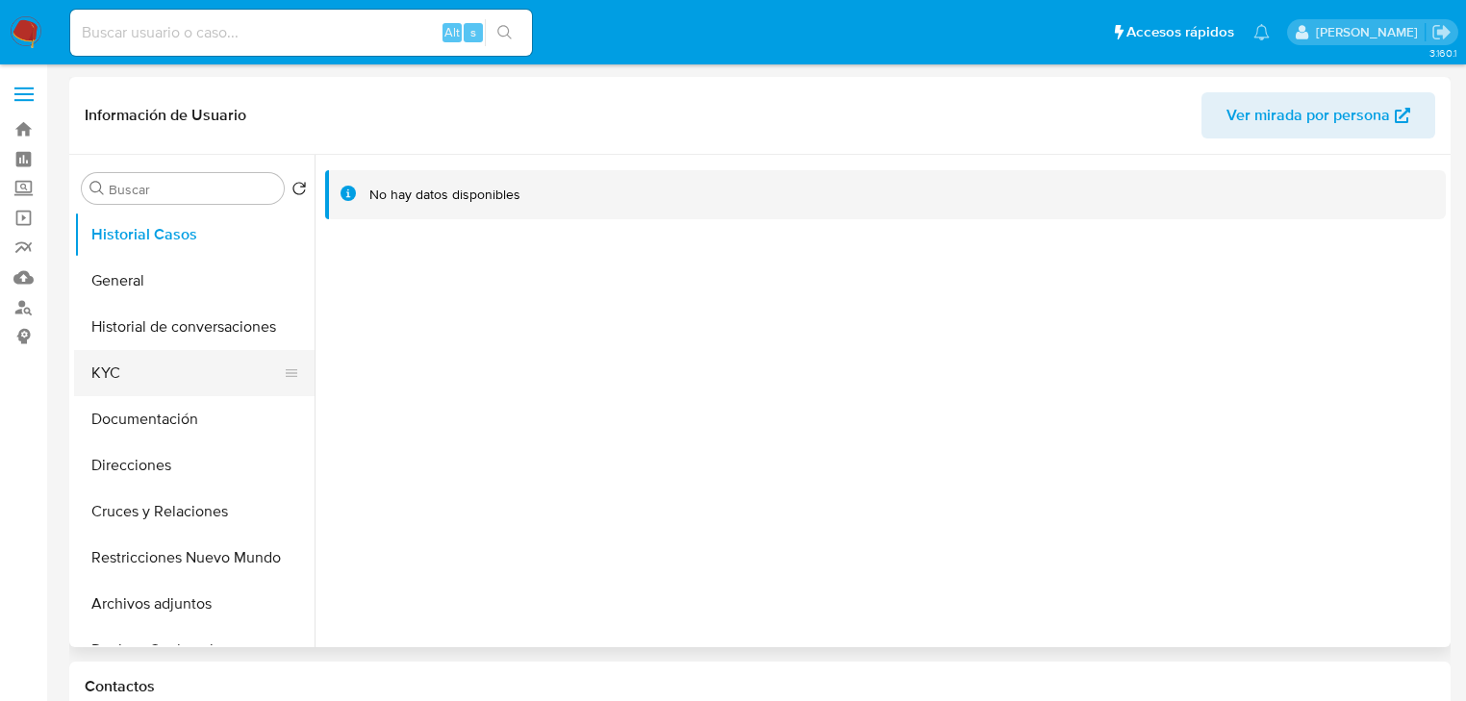
drag, startPoint x: 113, startPoint y: 354, endPoint x: 128, endPoint y: 352, distance: 14.6
click at [128, 352] on button "KYC" at bounding box center [186, 373] width 225 height 46
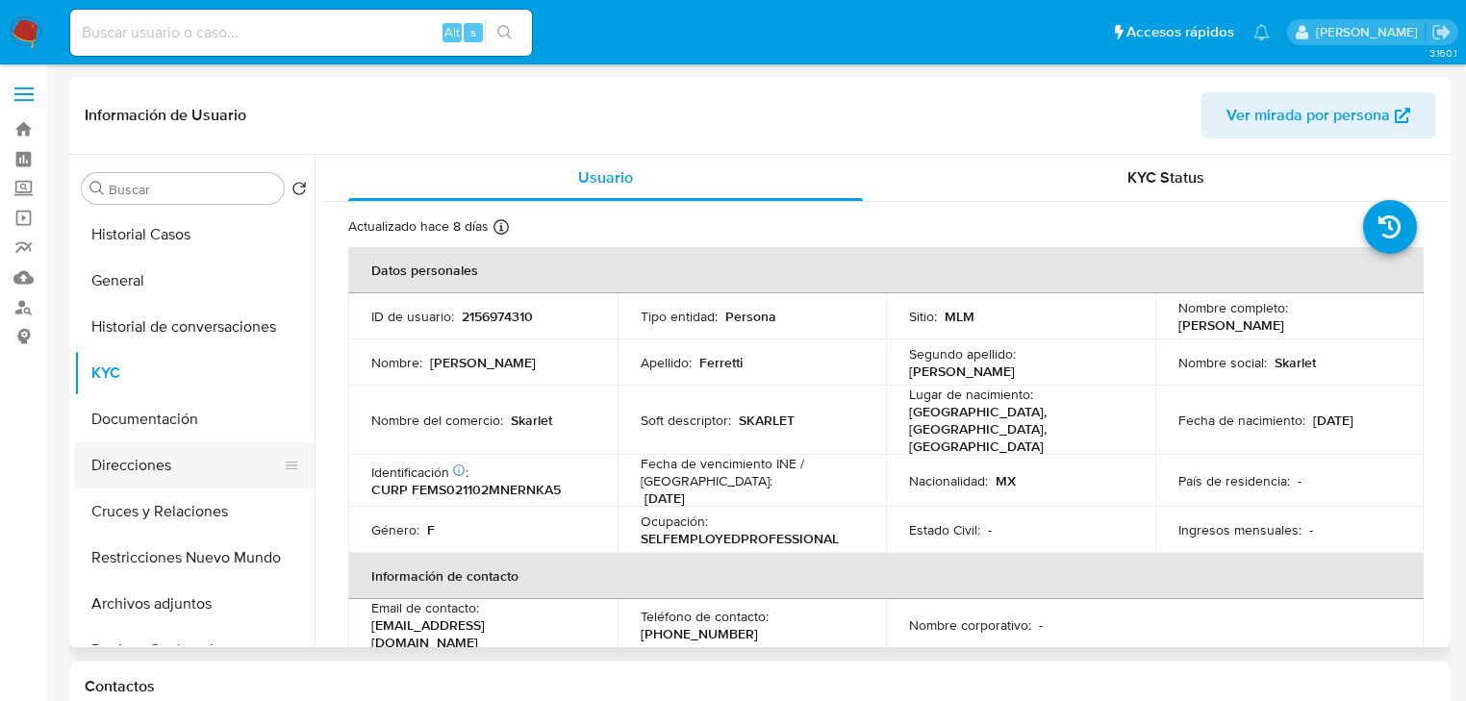
drag, startPoint x: 135, startPoint y: 425, endPoint x: 129, endPoint y: 459, distance: 34.1
click at [135, 425] on button "Documentación" at bounding box center [194, 419] width 240 height 46
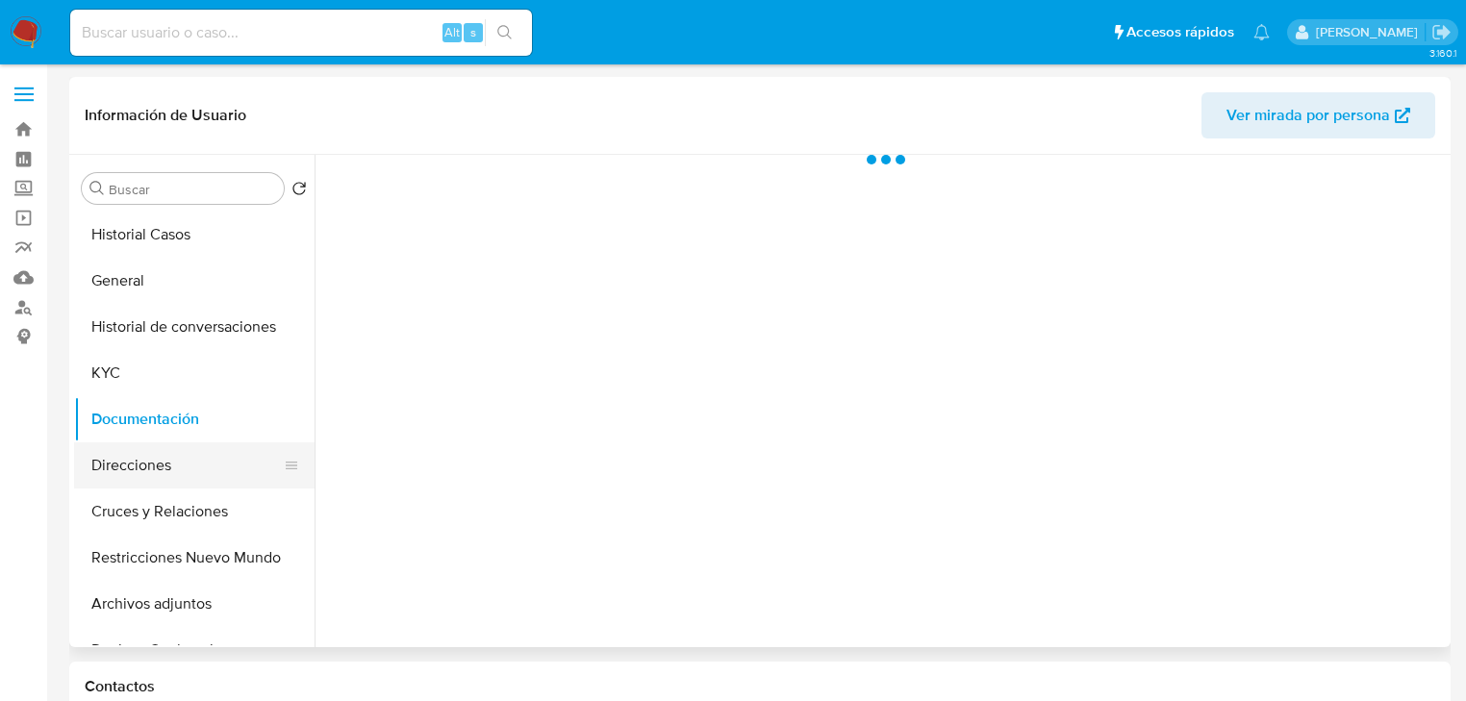
drag, startPoint x: 129, startPoint y: 473, endPoint x: 131, endPoint y: 494, distance: 21.2
click at [129, 477] on button "Direcciones" at bounding box center [194, 465] width 240 height 46
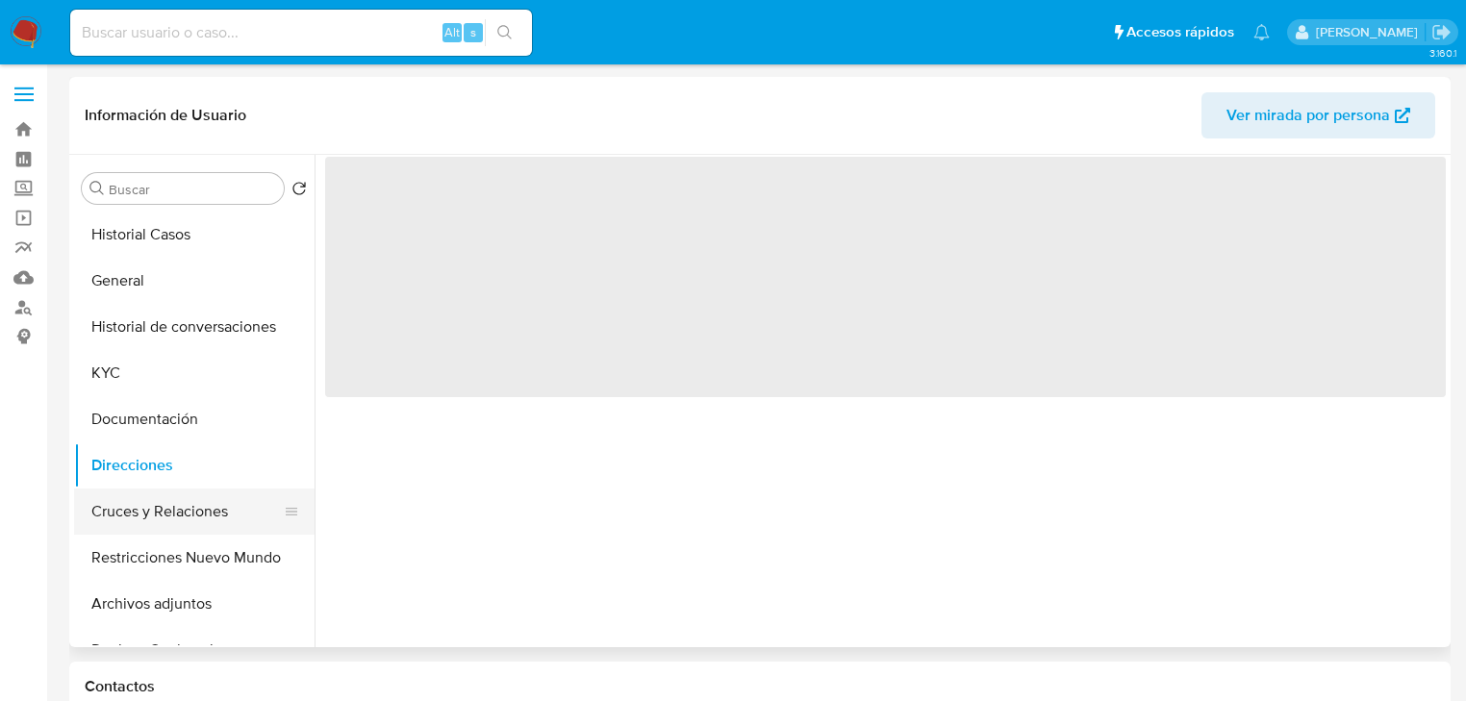
click at [141, 514] on button "Cruces y Relaciones" at bounding box center [186, 512] width 225 height 46
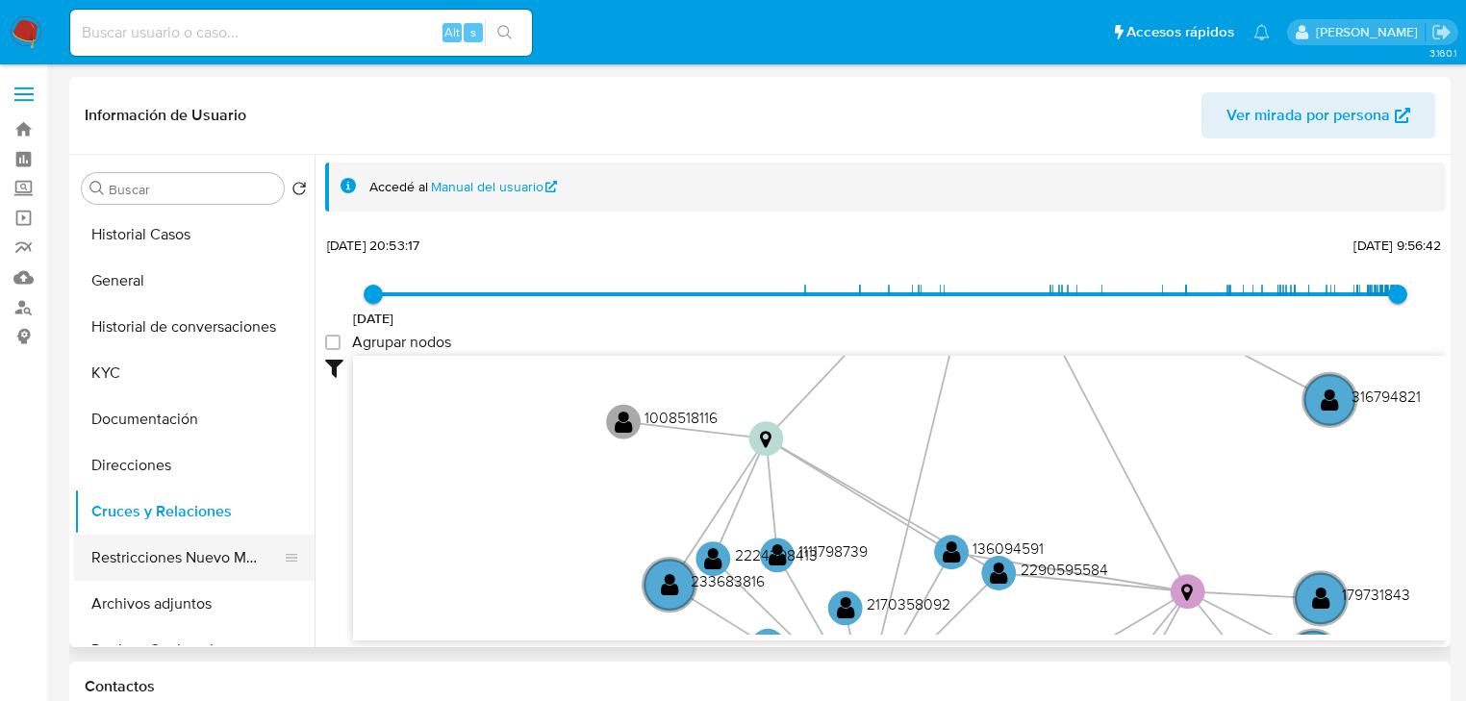
click at [175, 568] on button "Restricciones Nuevo Mundo" at bounding box center [186, 558] width 225 height 46
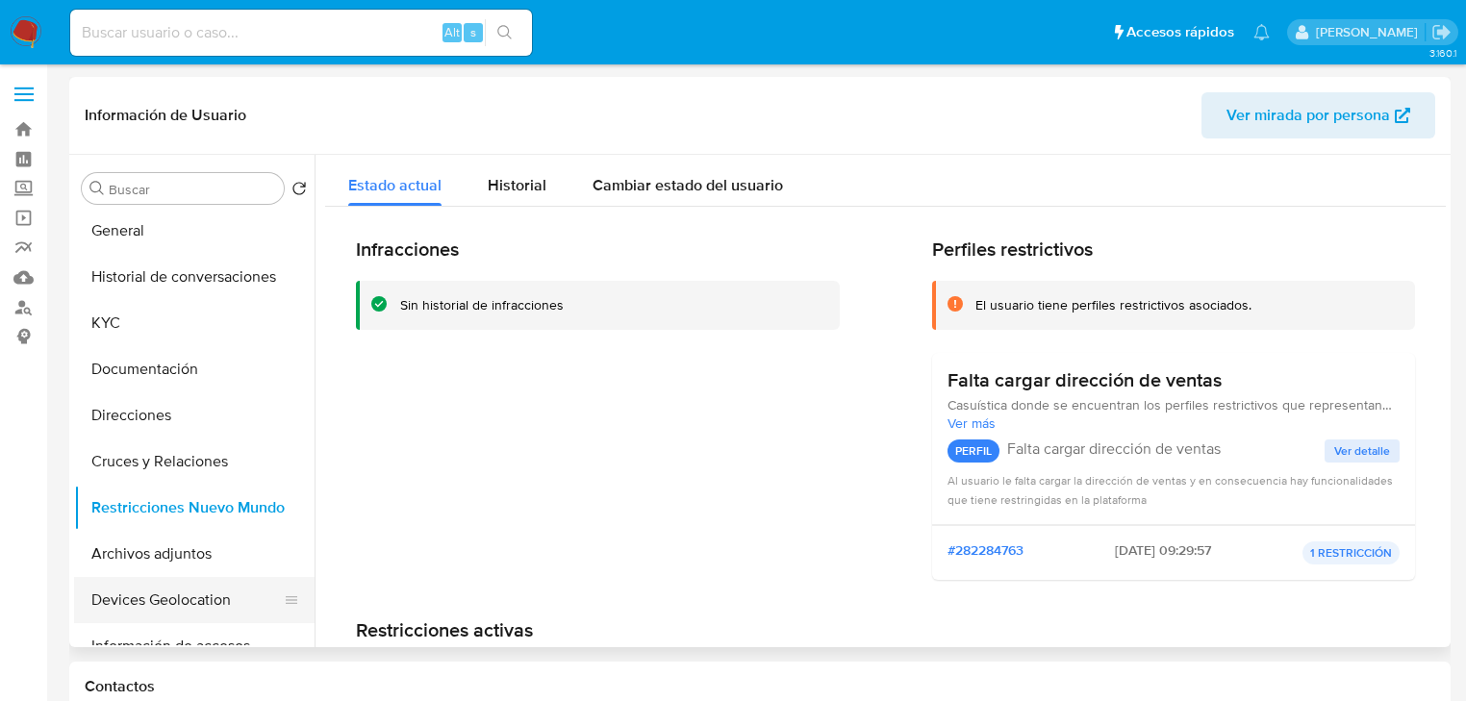
scroll to position [77, 0]
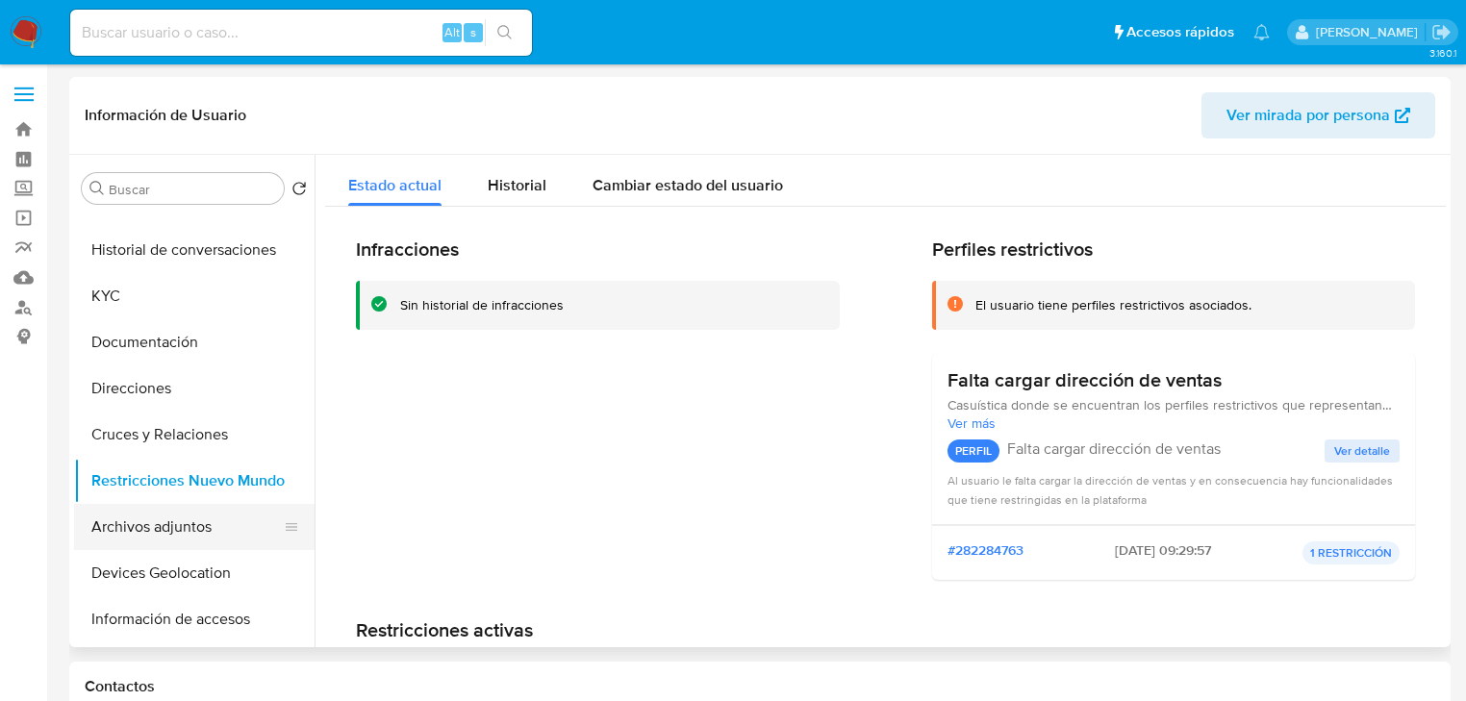
click at [201, 538] on button "Archivos adjuntos" at bounding box center [186, 527] width 225 height 46
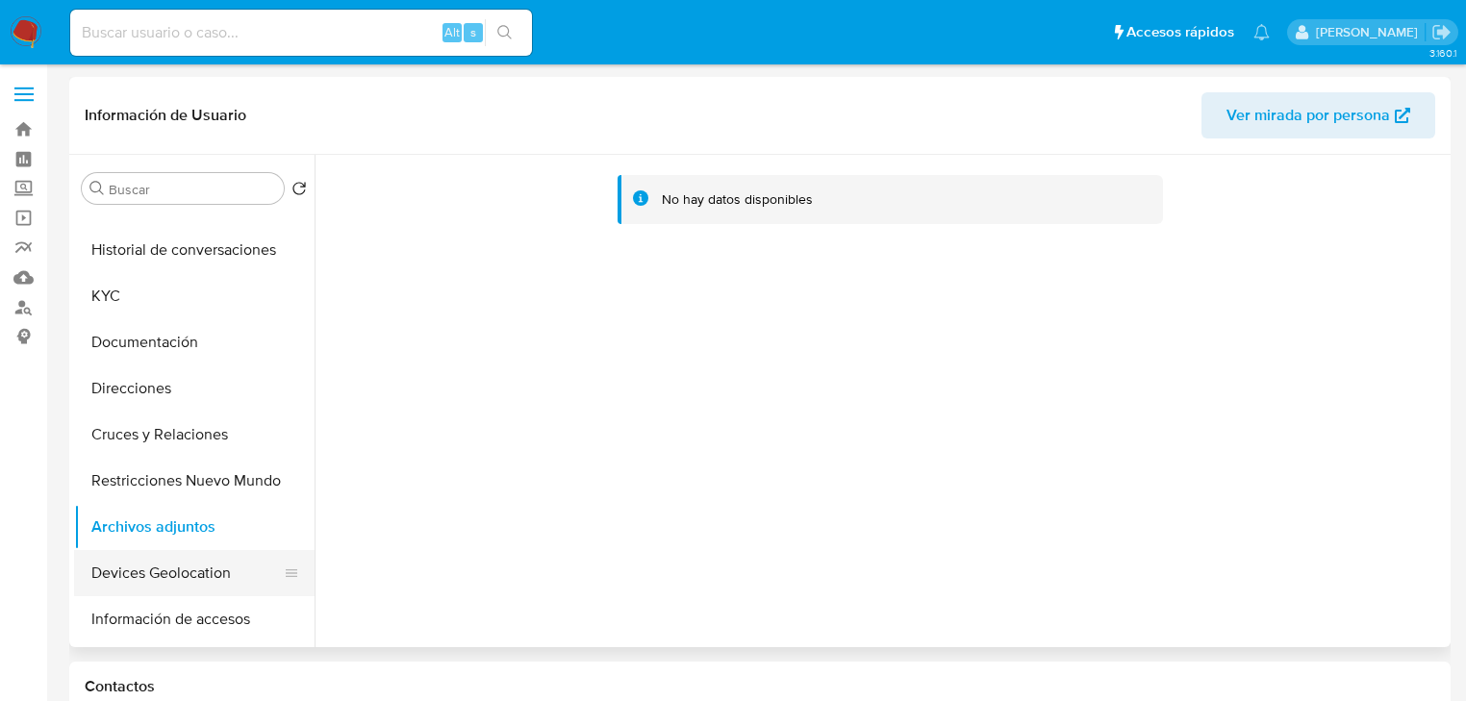
click at [156, 585] on button "Devices Geolocation" at bounding box center [186, 573] width 225 height 46
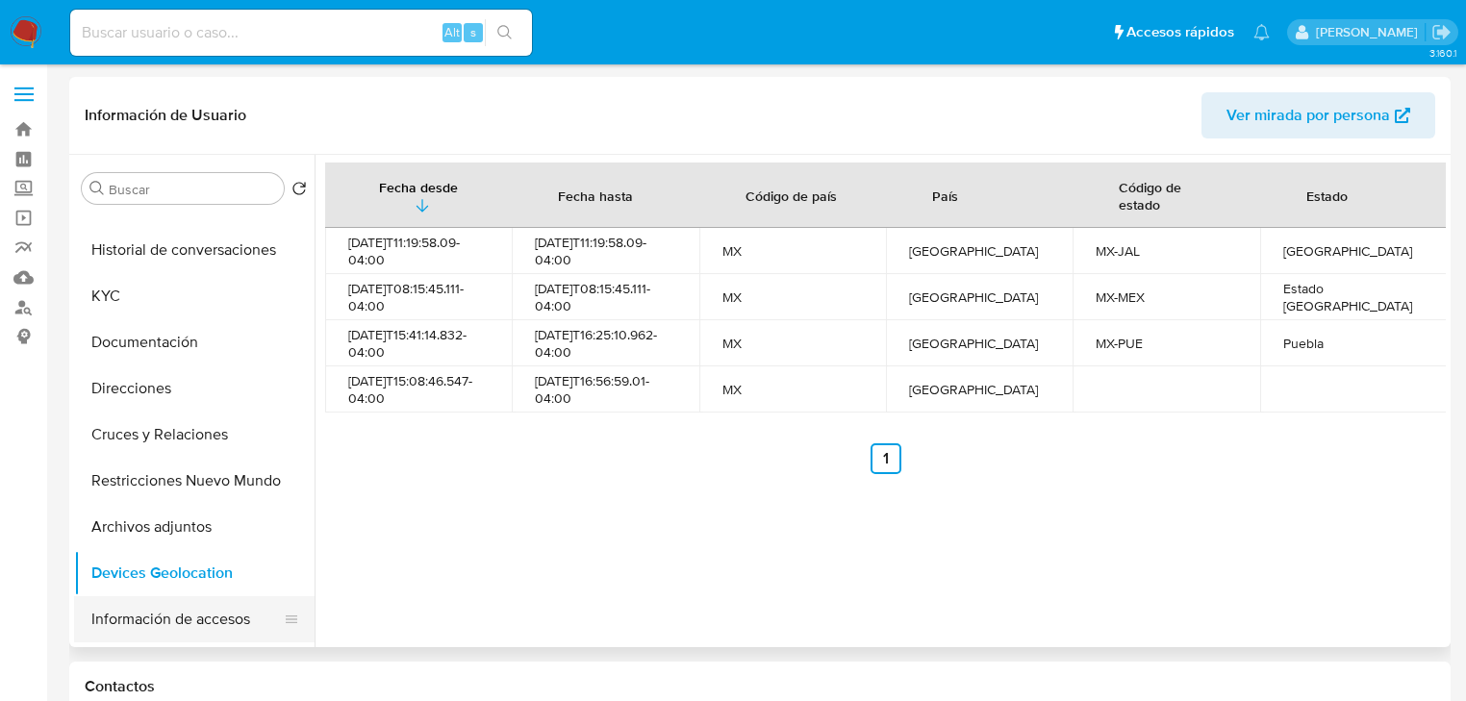
click at [177, 620] on button "Información de accesos" at bounding box center [186, 619] width 225 height 46
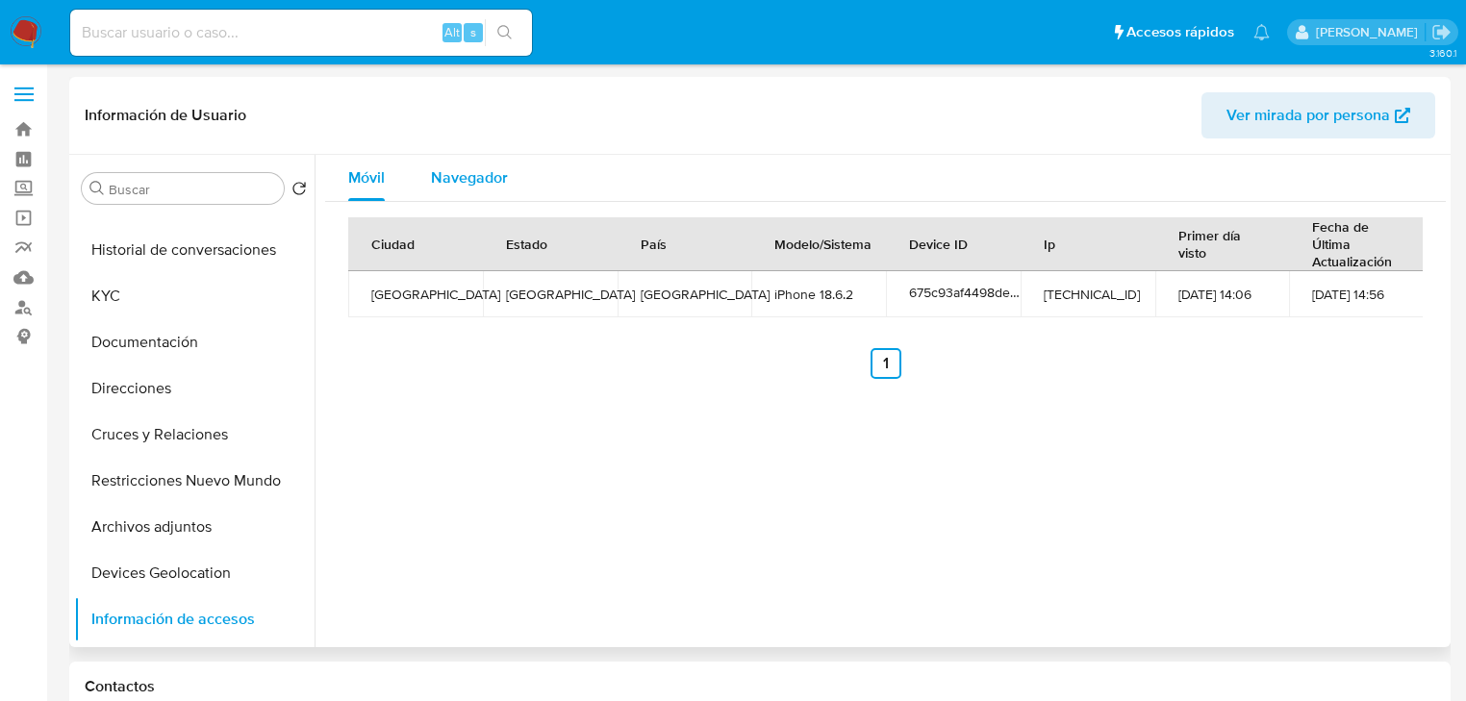
click at [466, 184] on span "Navegador" at bounding box center [469, 177] width 77 height 22
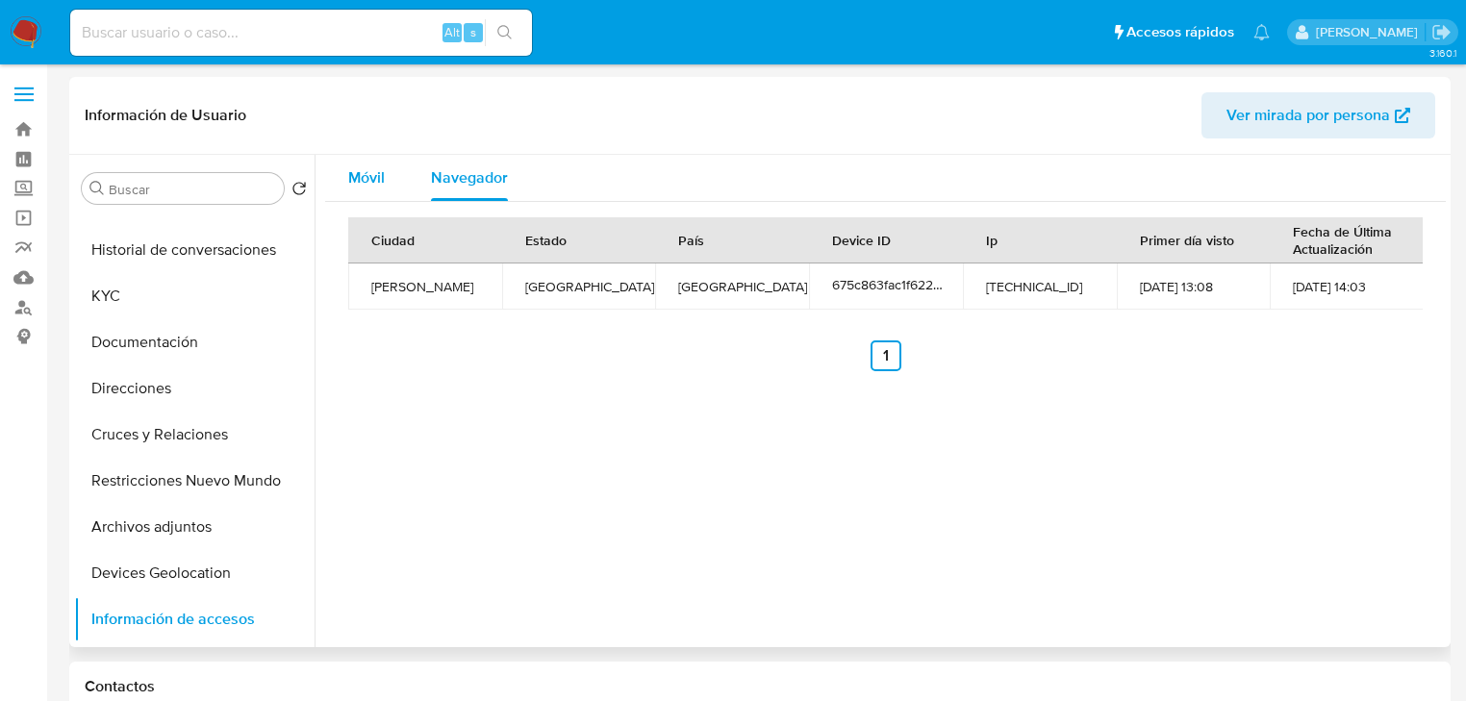
click at [369, 181] on span "Móvil" at bounding box center [366, 177] width 37 height 22
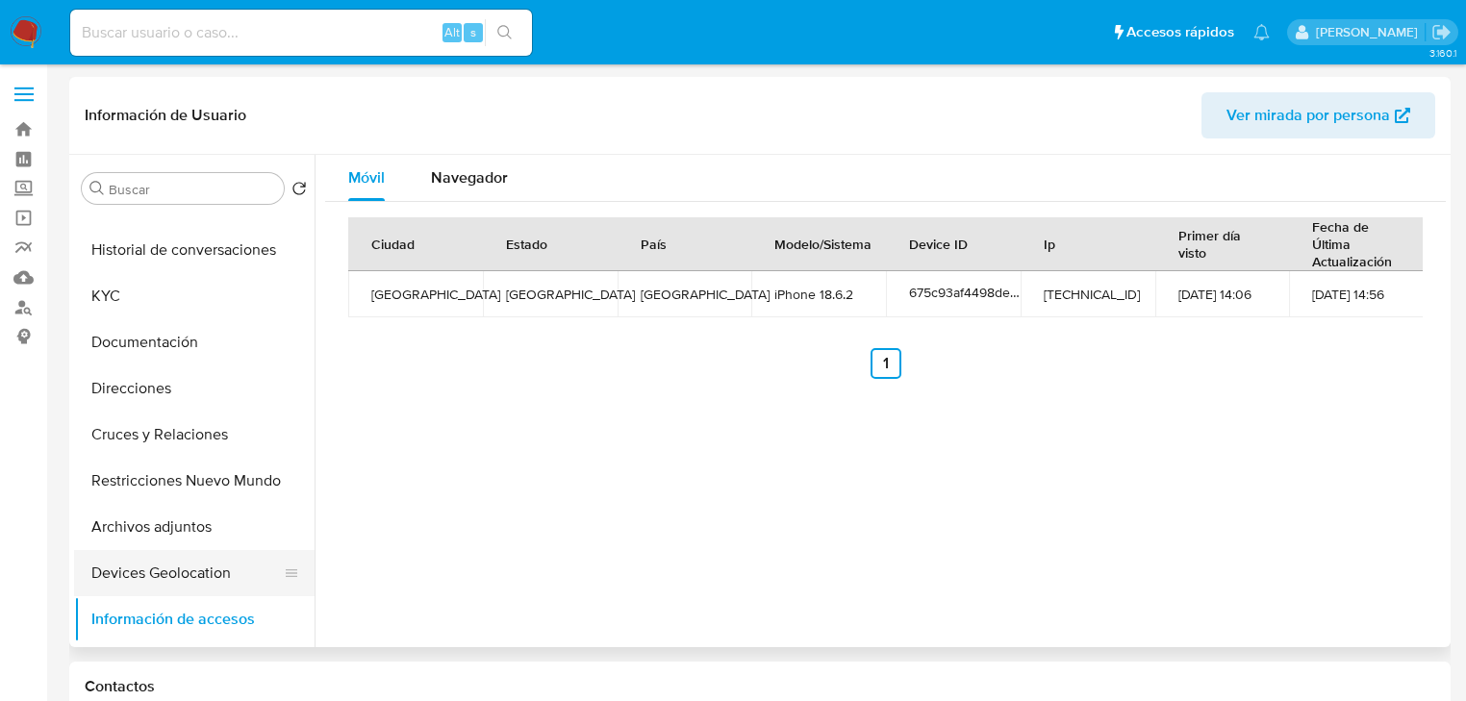
click at [188, 574] on button "Devices Geolocation" at bounding box center [186, 573] width 225 height 46
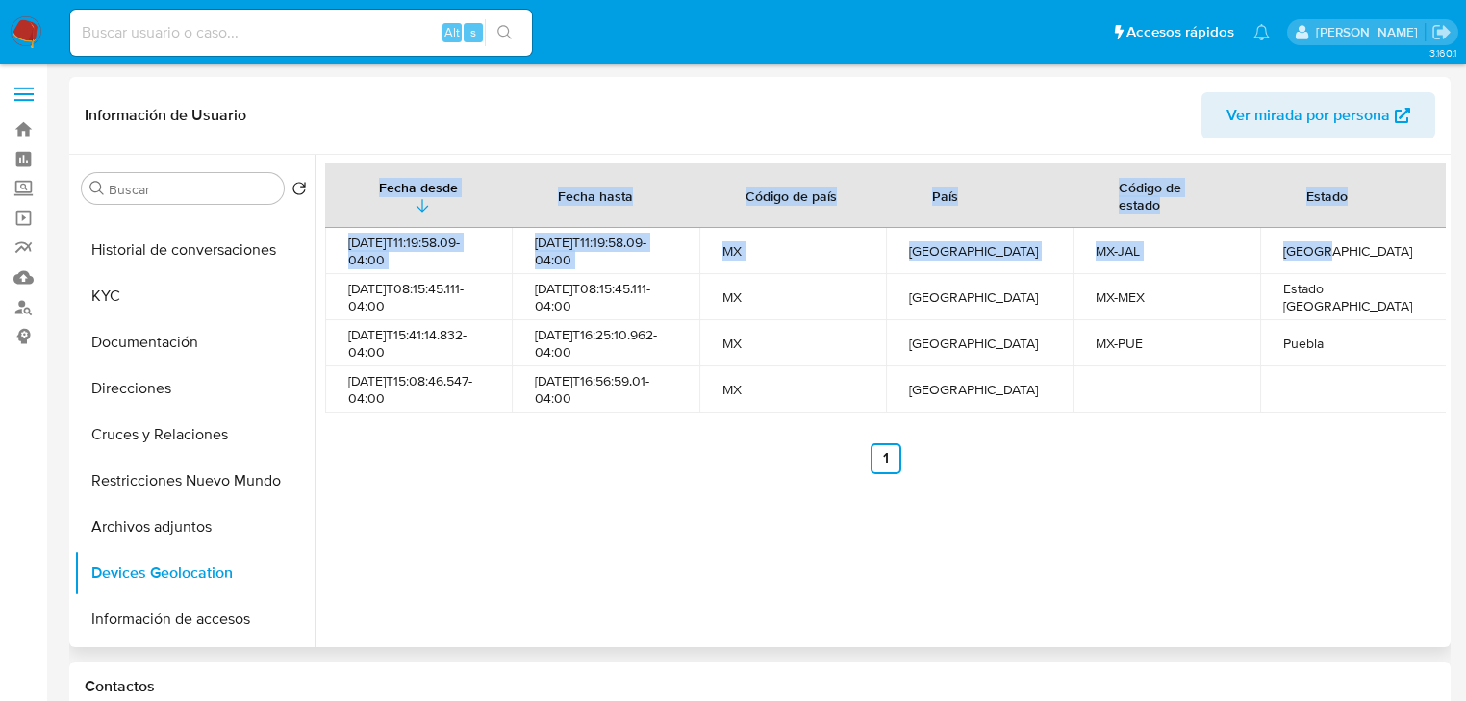
drag, startPoint x: 1308, startPoint y: 253, endPoint x: 1334, endPoint y: 371, distance: 121.1
click at [1334, 371] on tbody "2025-07-03T11:19:58.09-04:00 2025-07-03T11:19:58.09-04:00 MX México MX-JAL Jali…" at bounding box center [885, 320] width 1121 height 185
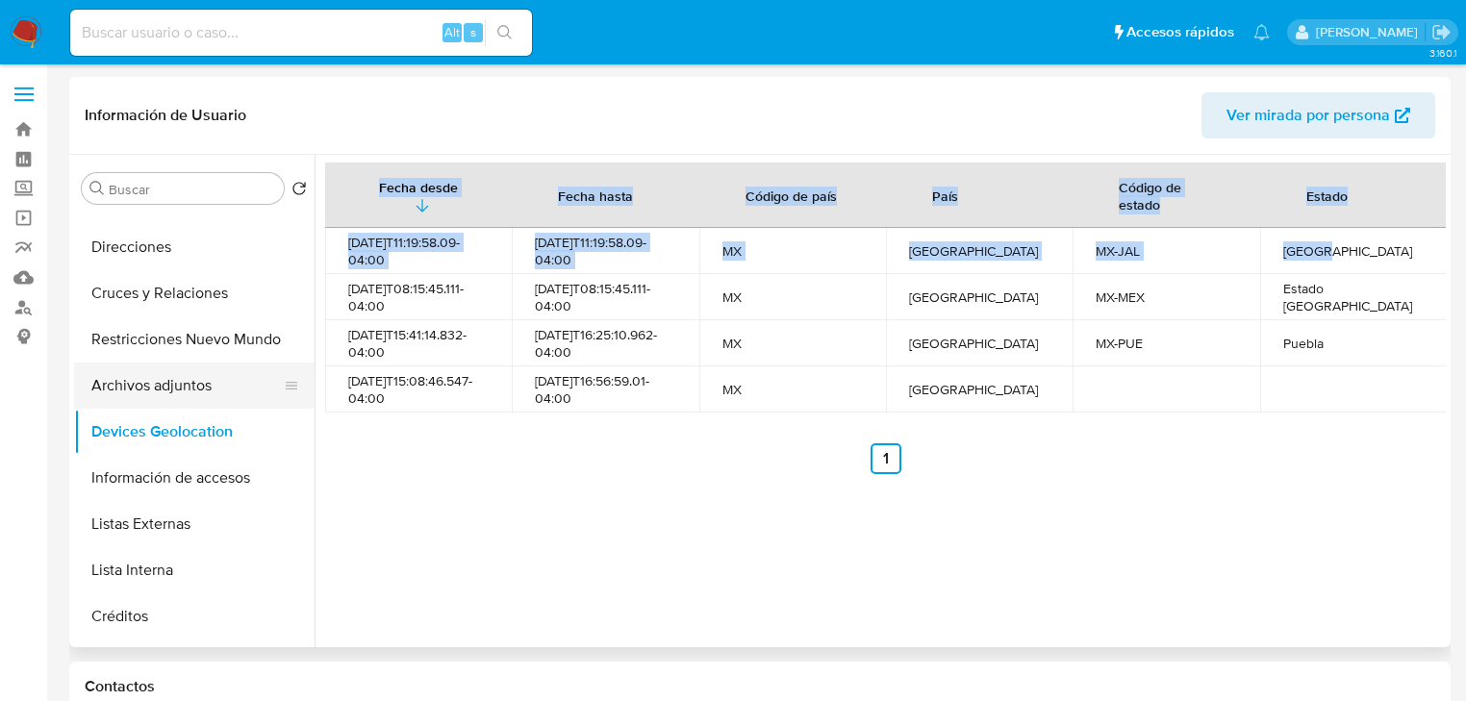
scroll to position [231, 0]
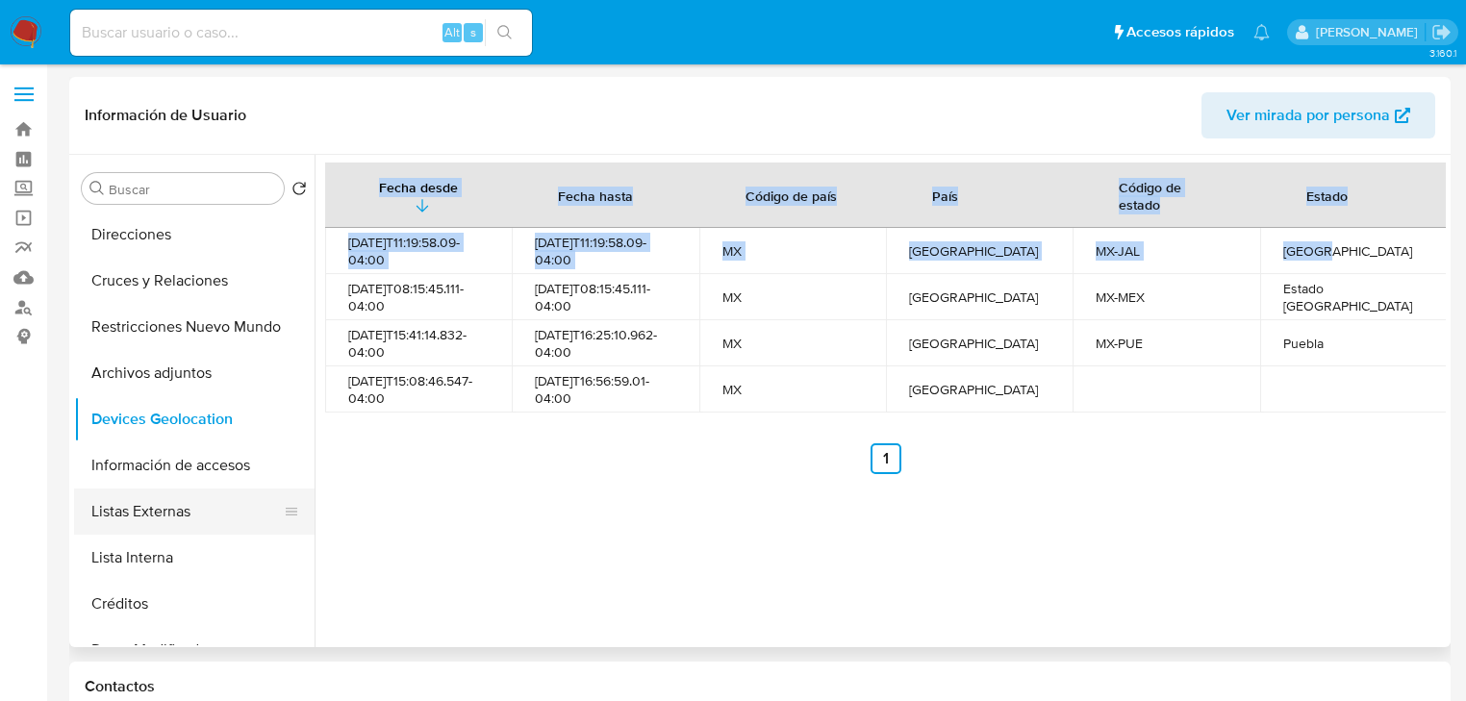
click at [188, 511] on button "Listas Externas" at bounding box center [186, 512] width 225 height 46
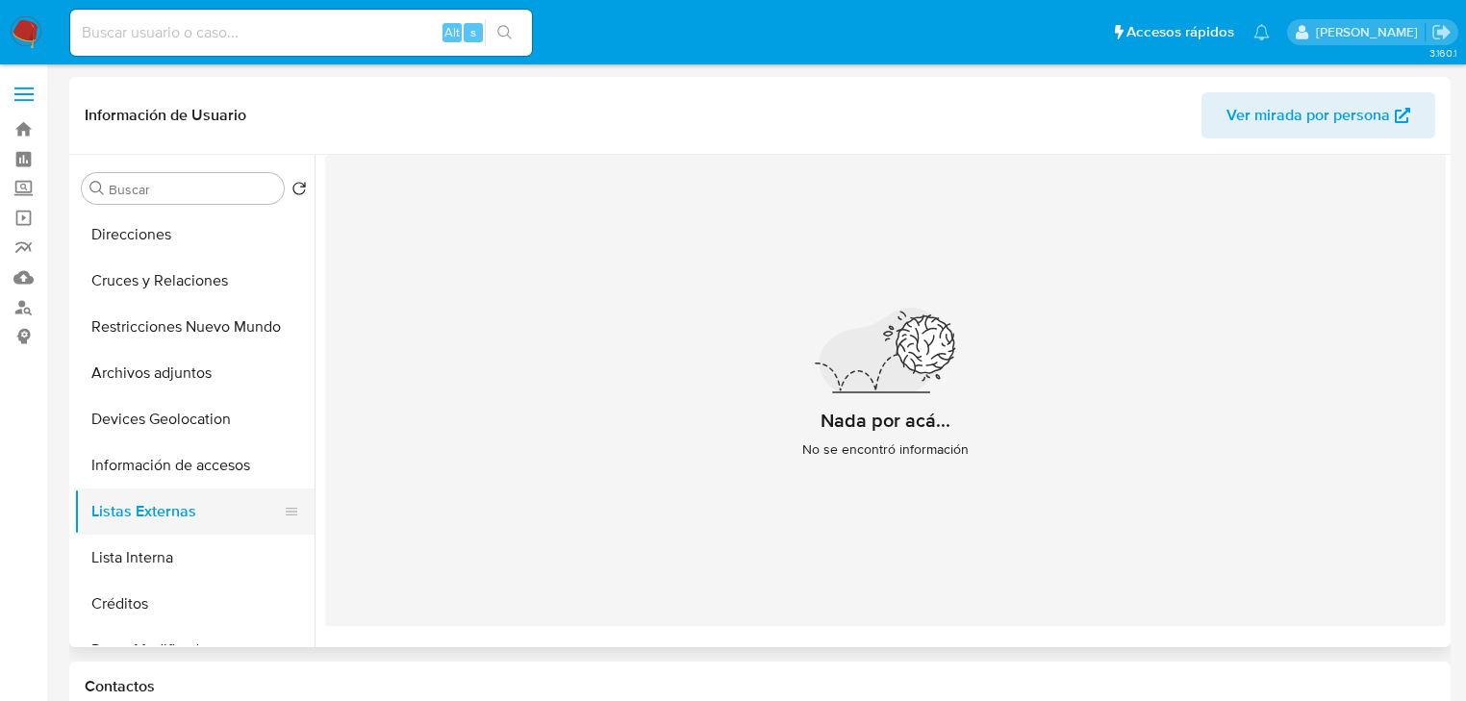
click at [165, 515] on button "Listas Externas" at bounding box center [186, 512] width 225 height 46
click at [137, 571] on button "Lista Interna" at bounding box center [186, 558] width 225 height 46
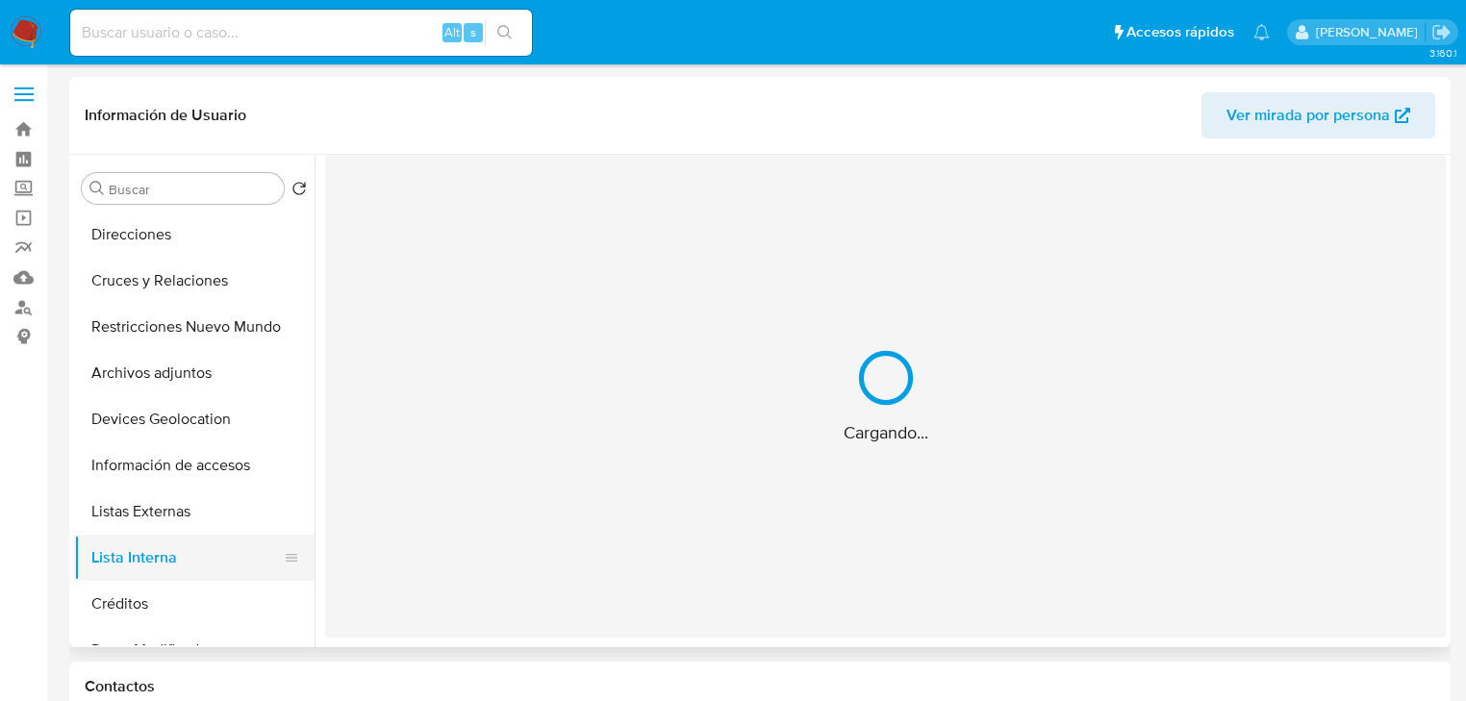
scroll to position [308, 0]
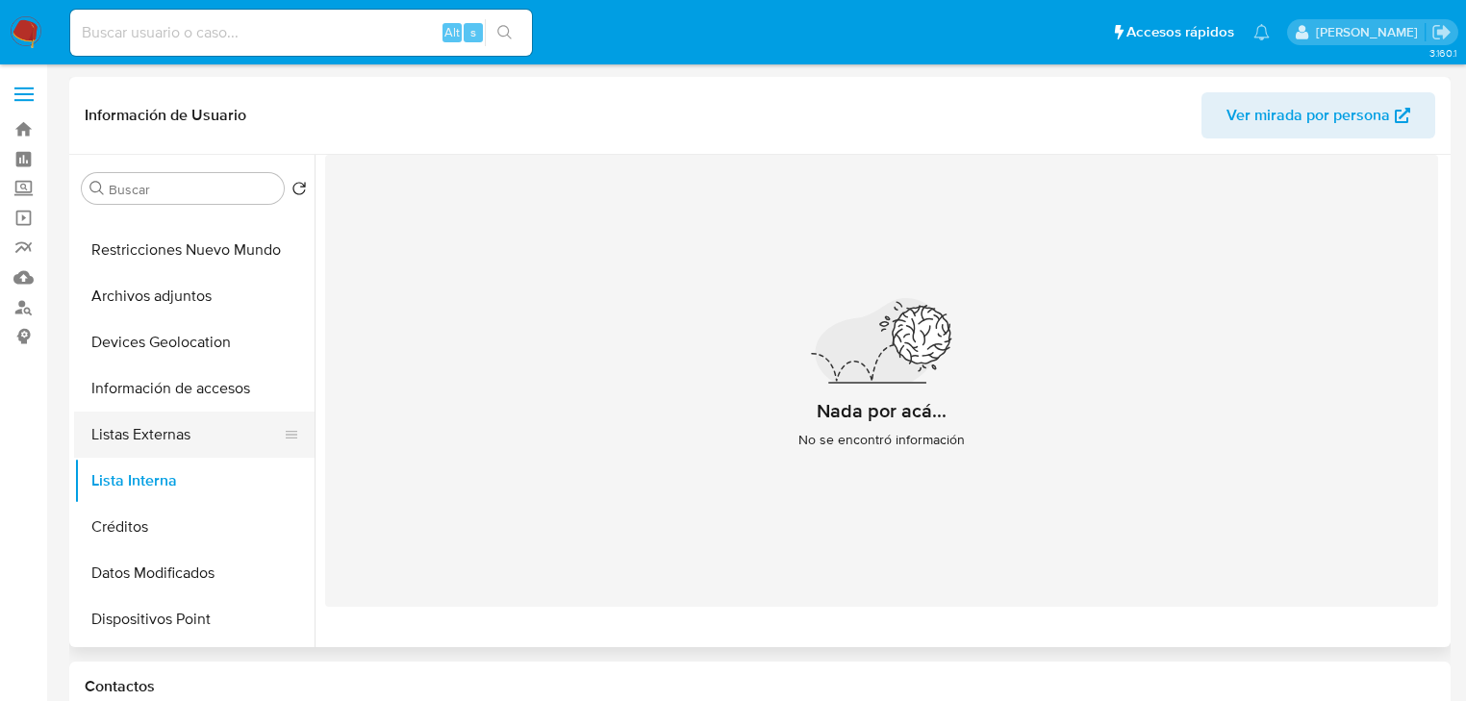
click at [152, 427] on button "Listas Externas" at bounding box center [186, 435] width 225 height 46
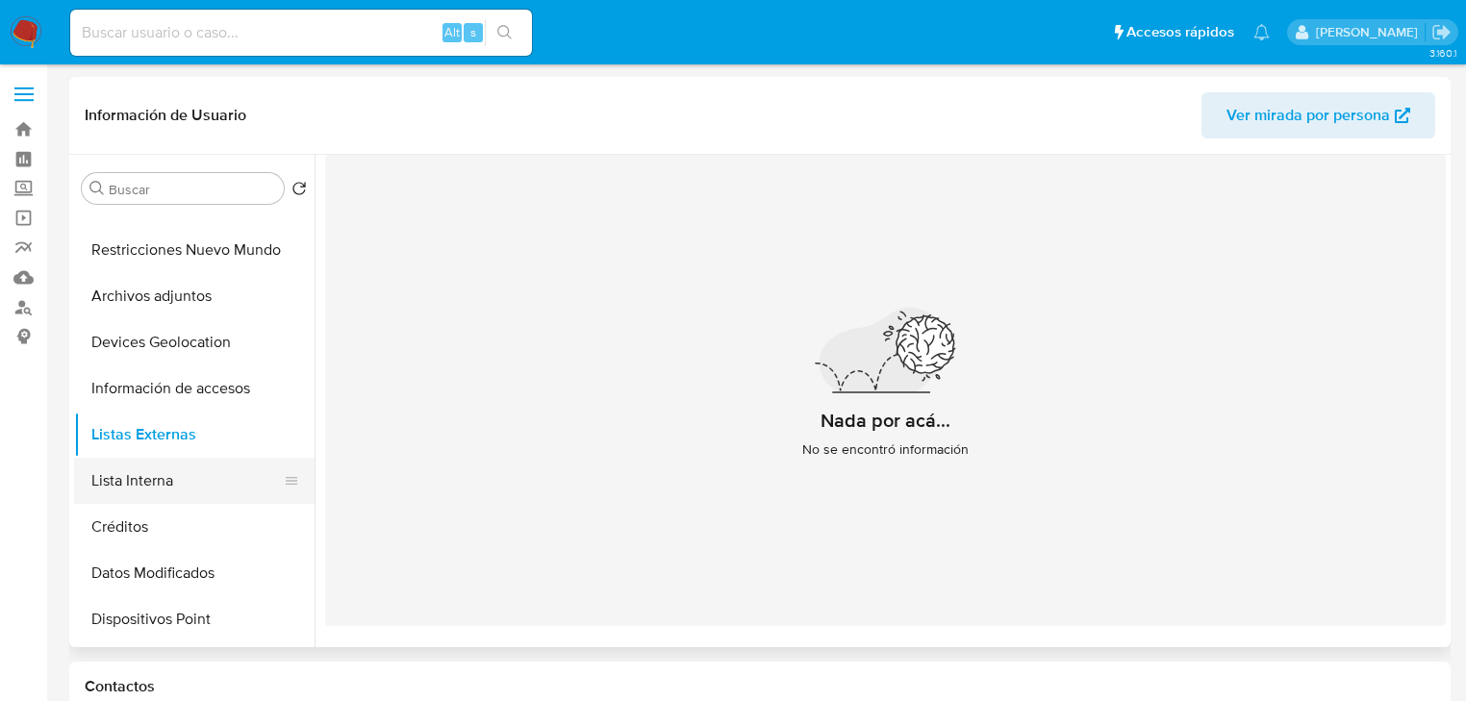
click at [149, 494] on button "Lista Interna" at bounding box center [186, 481] width 225 height 46
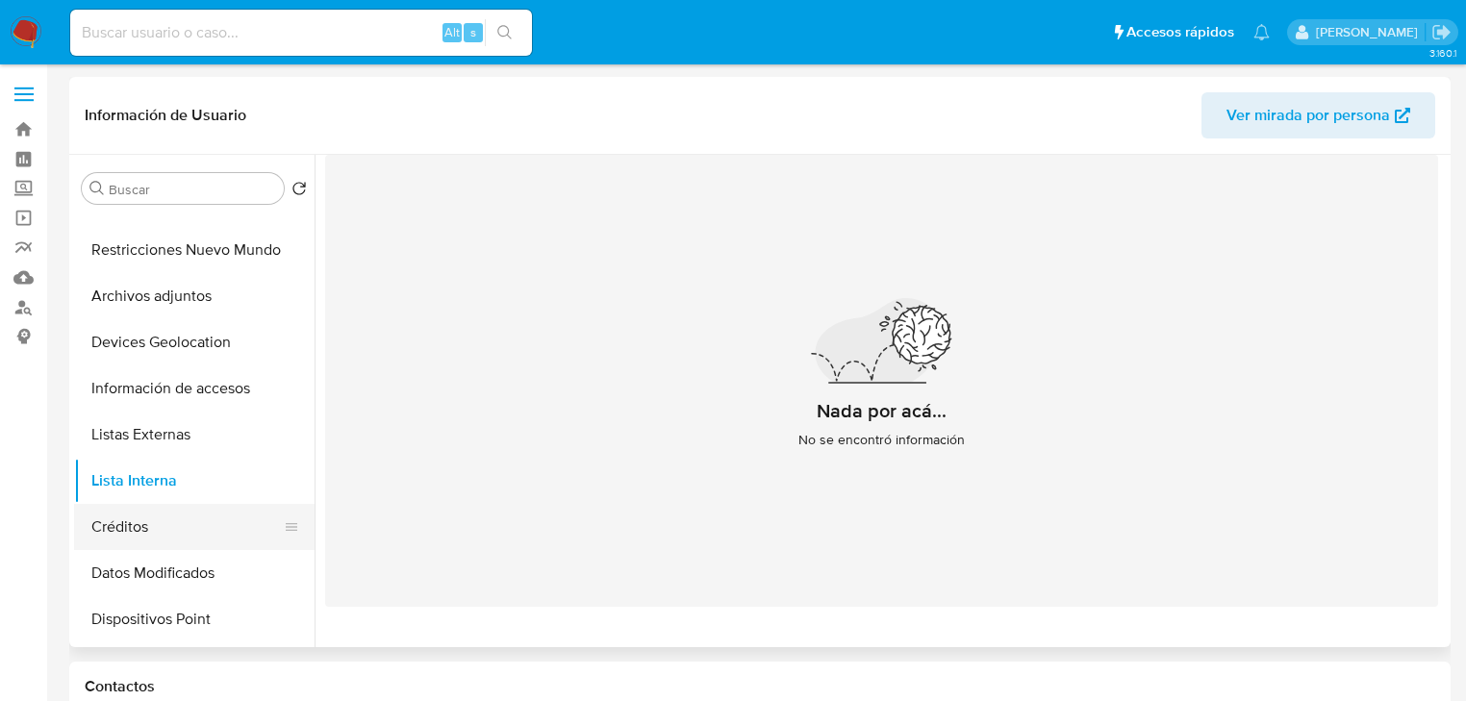
click at [102, 523] on button "Créditos" at bounding box center [186, 527] width 225 height 46
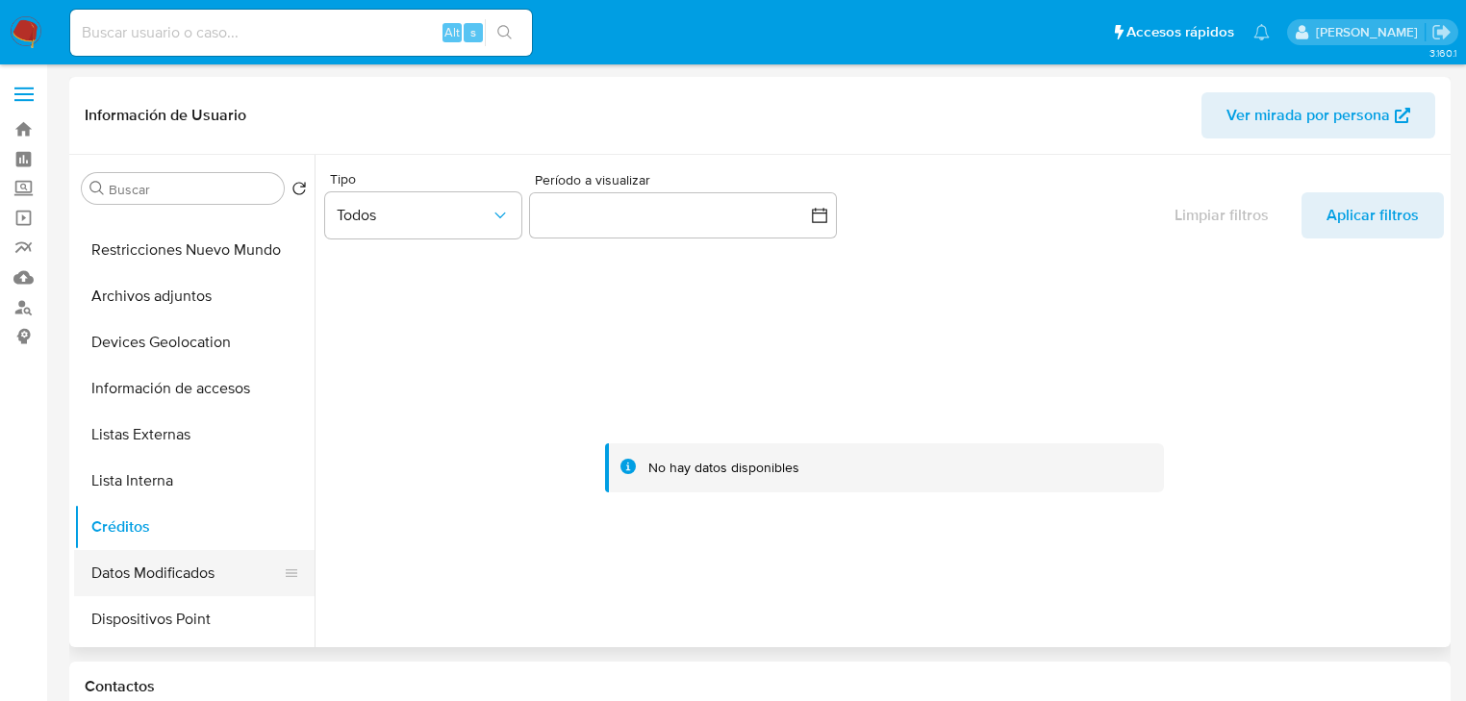
click at [165, 572] on button "Datos Modificados" at bounding box center [186, 573] width 225 height 46
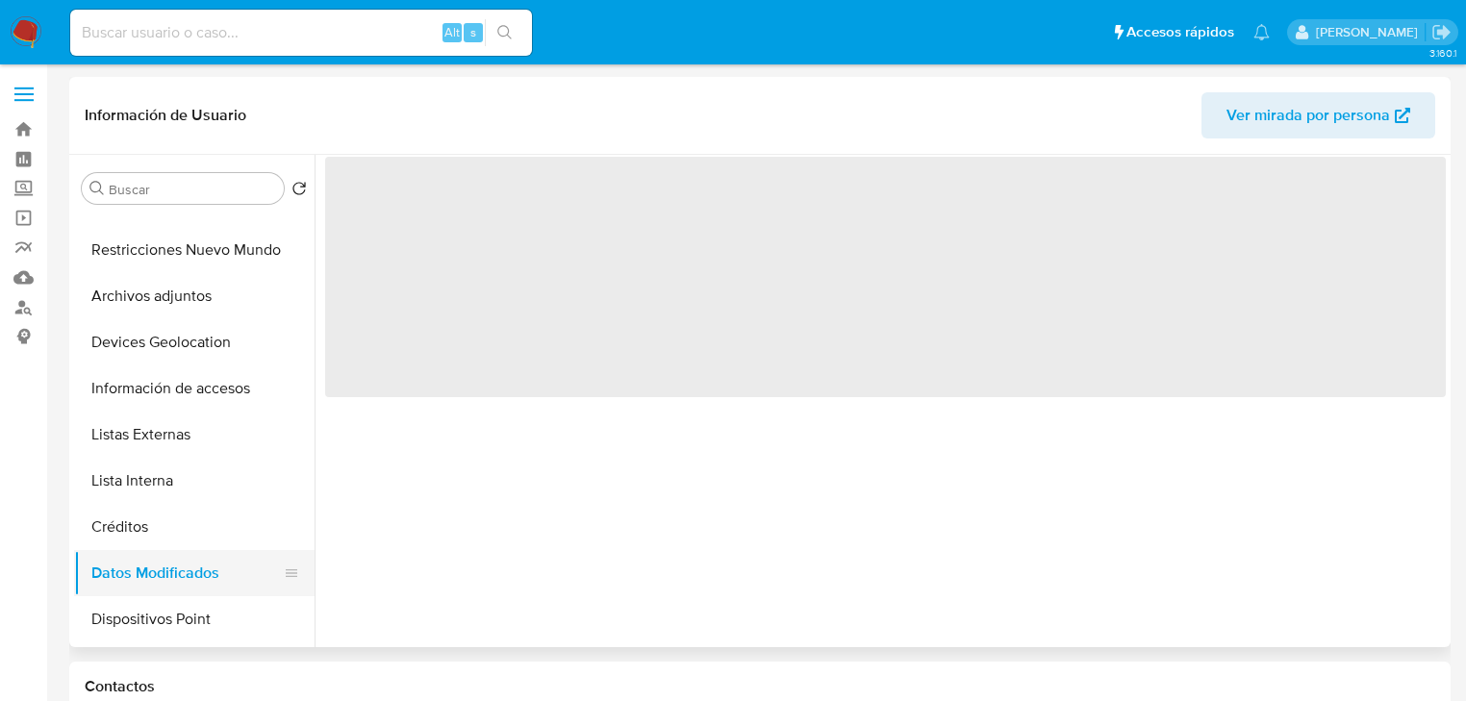
scroll to position [385, 0]
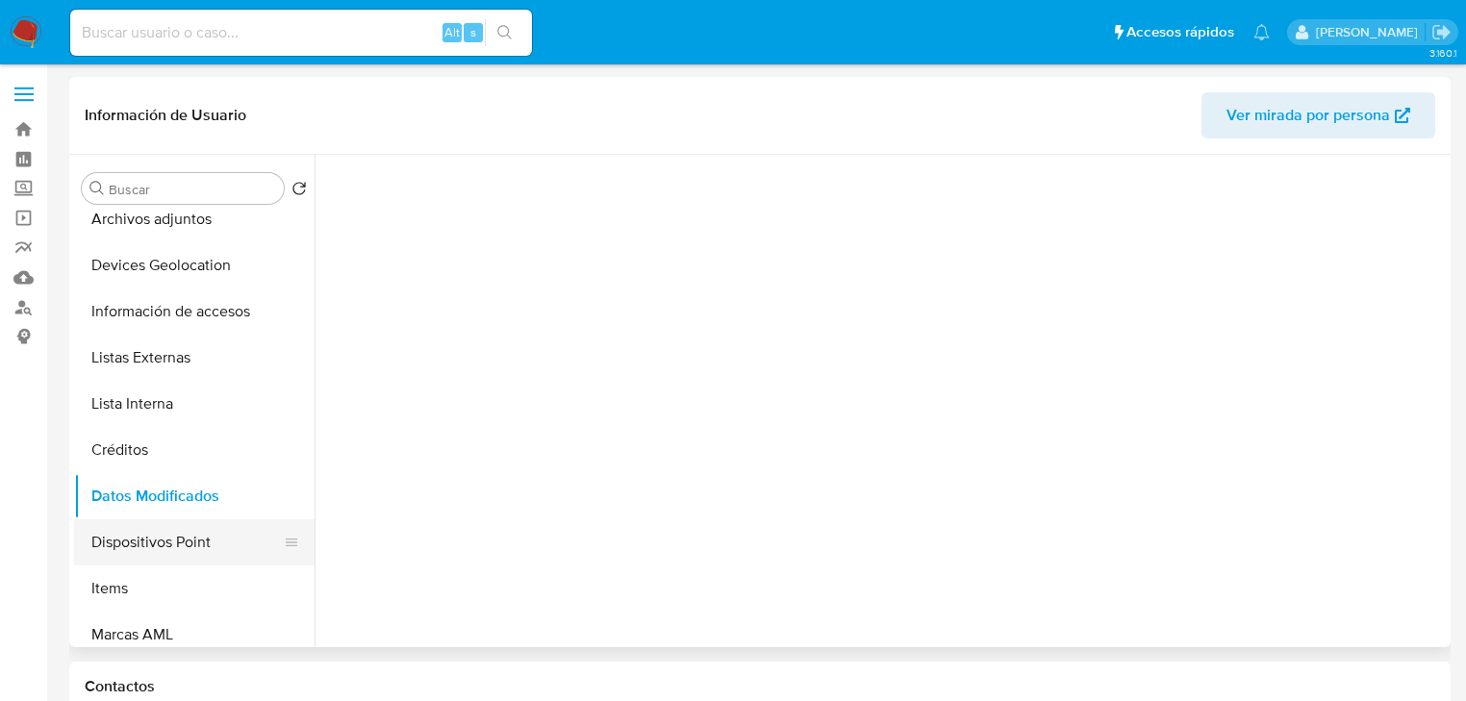
click at [158, 553] on button "Dispositivos Point" at bounding box center [186, 542] width 225 height 46
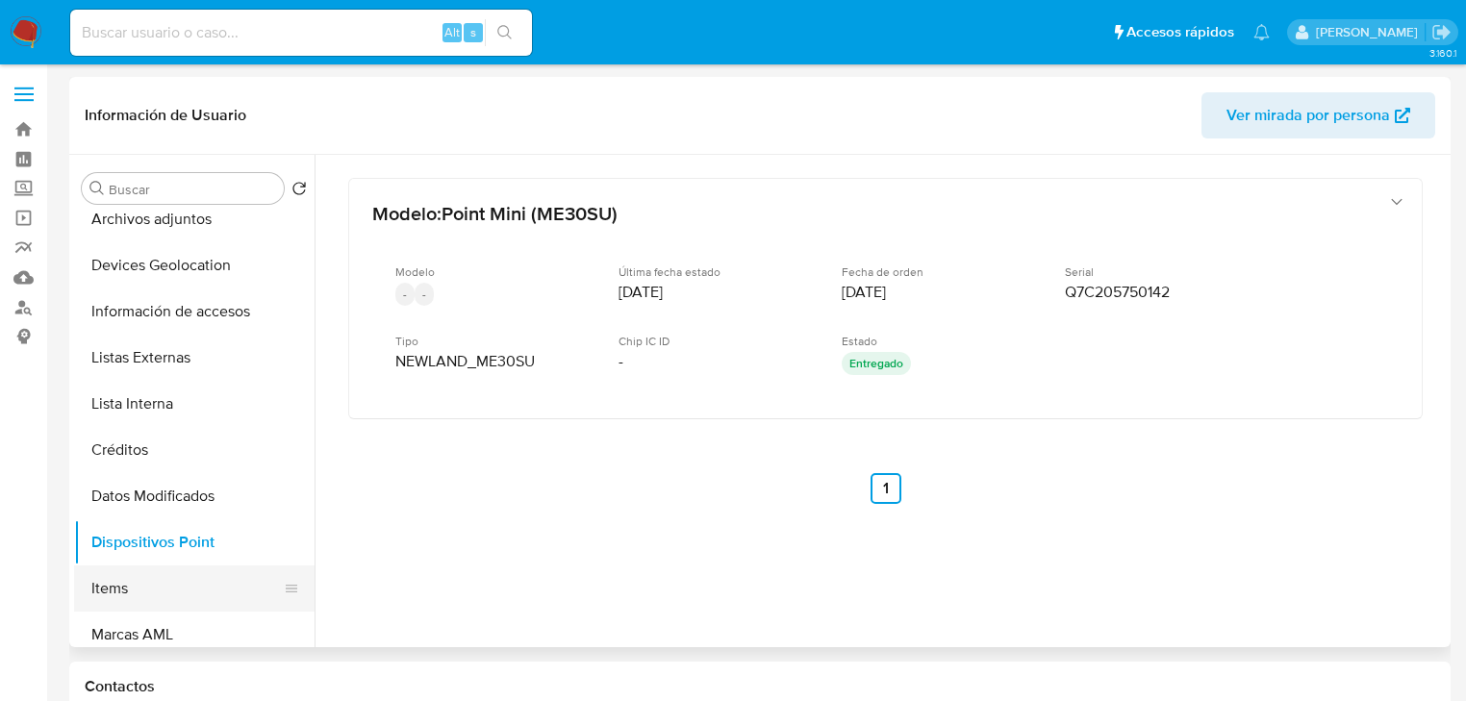
click at [152, 589] on button "Items" at bounding box center [186, 588] width 225 height 46
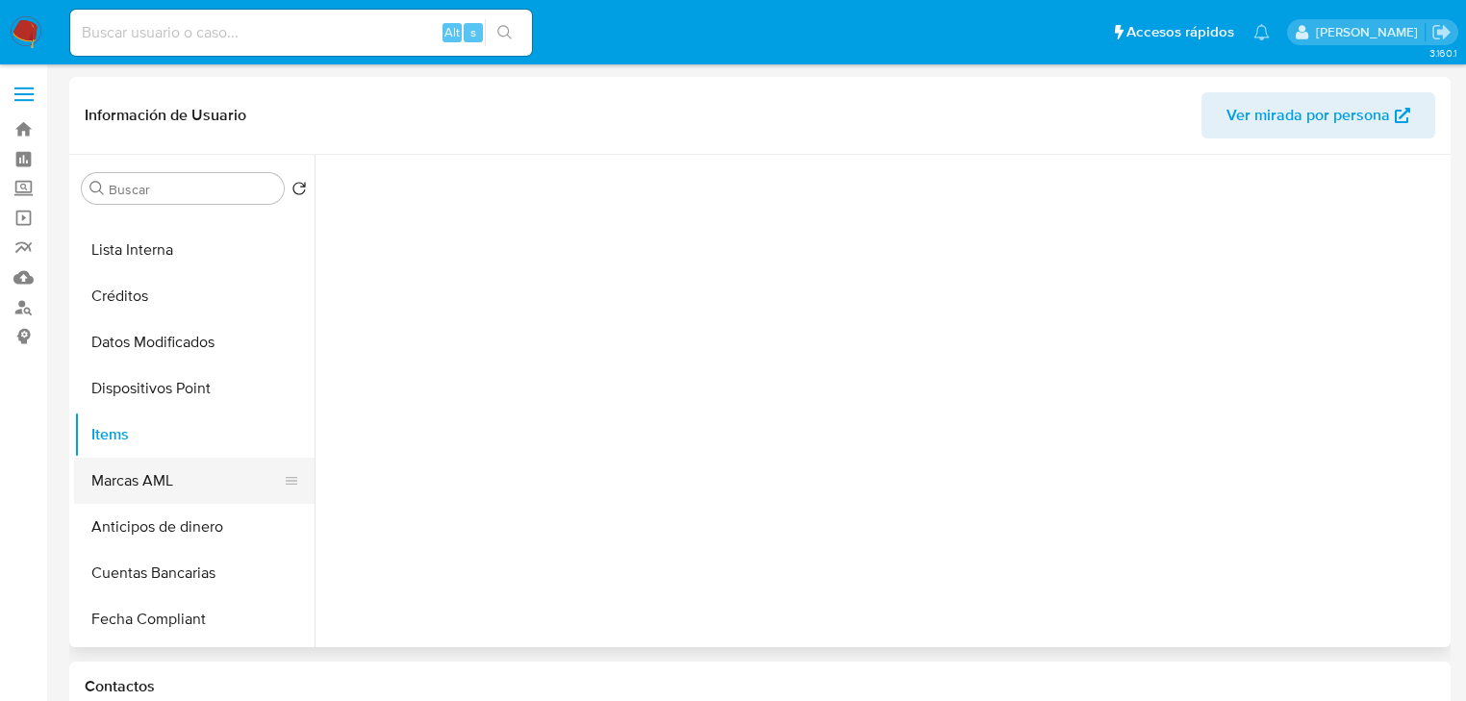
scroll to position [615, 0]
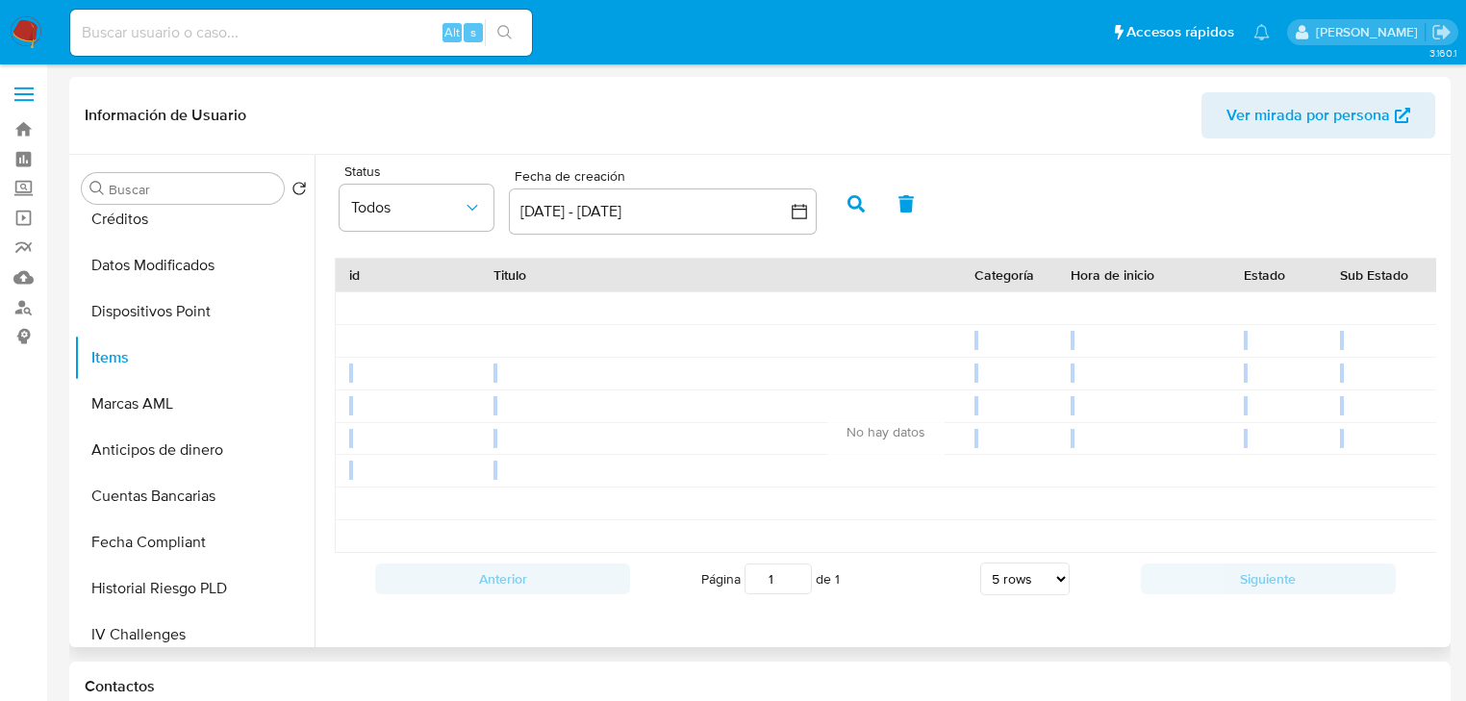
drag, startPoint x: 690, startPoint y: 434, endPoint x: 908, endPoint y: 485, distance: 223.2
click at [908, 485] on div at bounding box center [1365, 422] width 2060 height 262
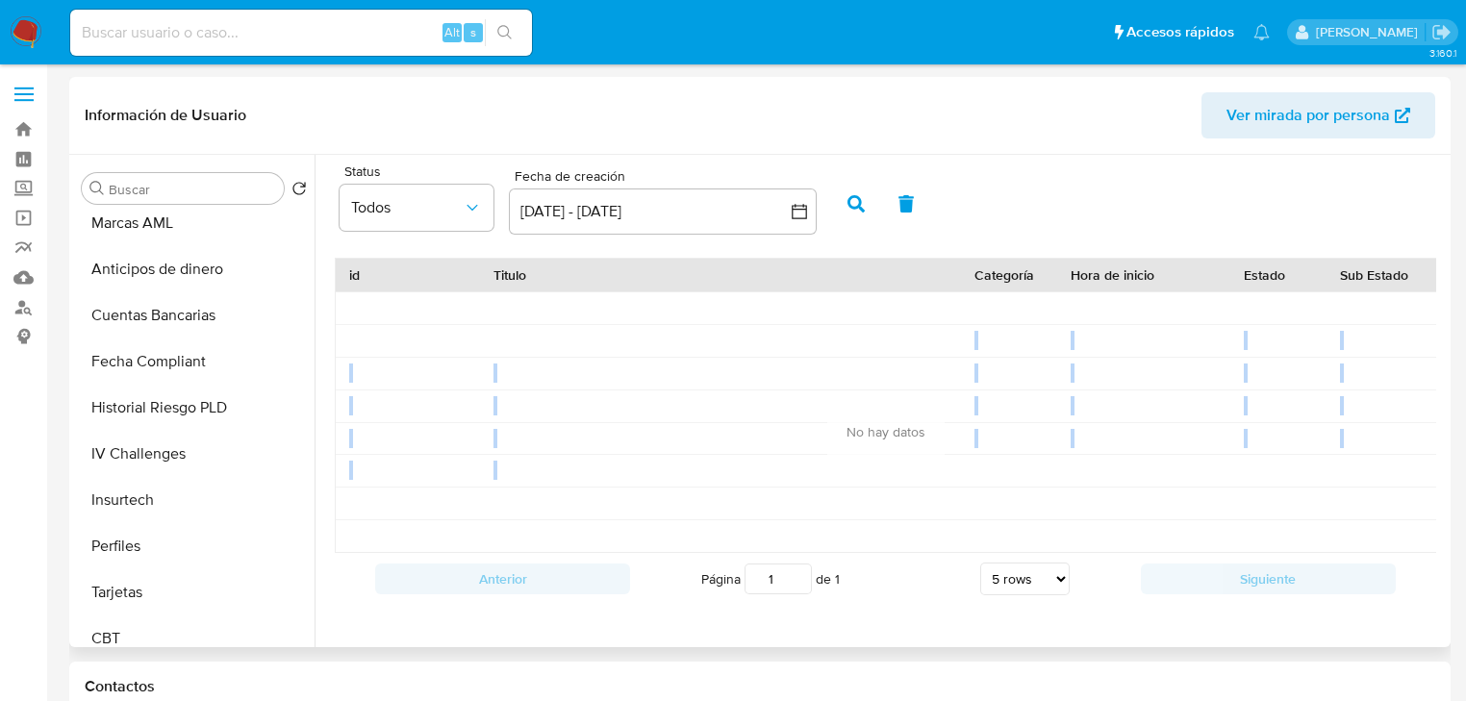
scroll to position [596, 0]
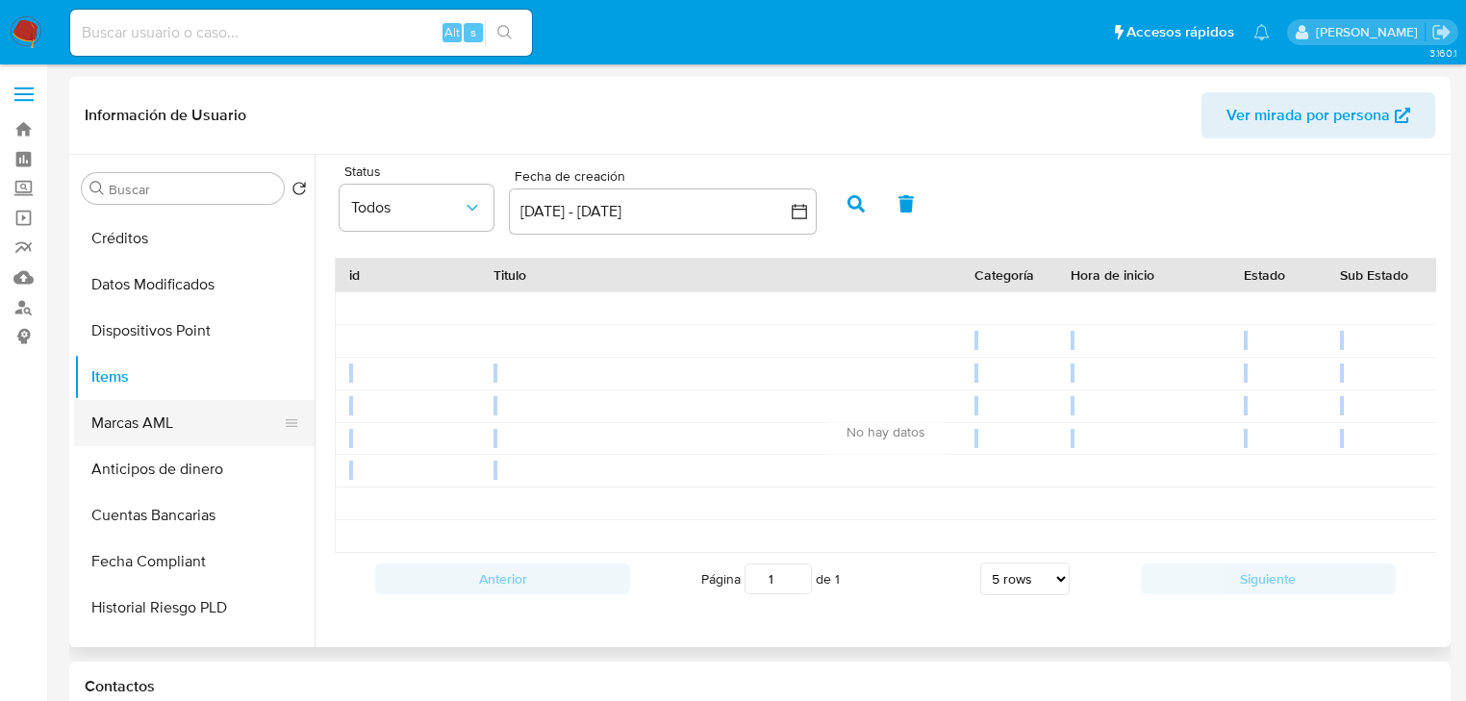
click at [188, 424] on button "Marcas AML" at bounding box center [186, 423] width 225 height 46
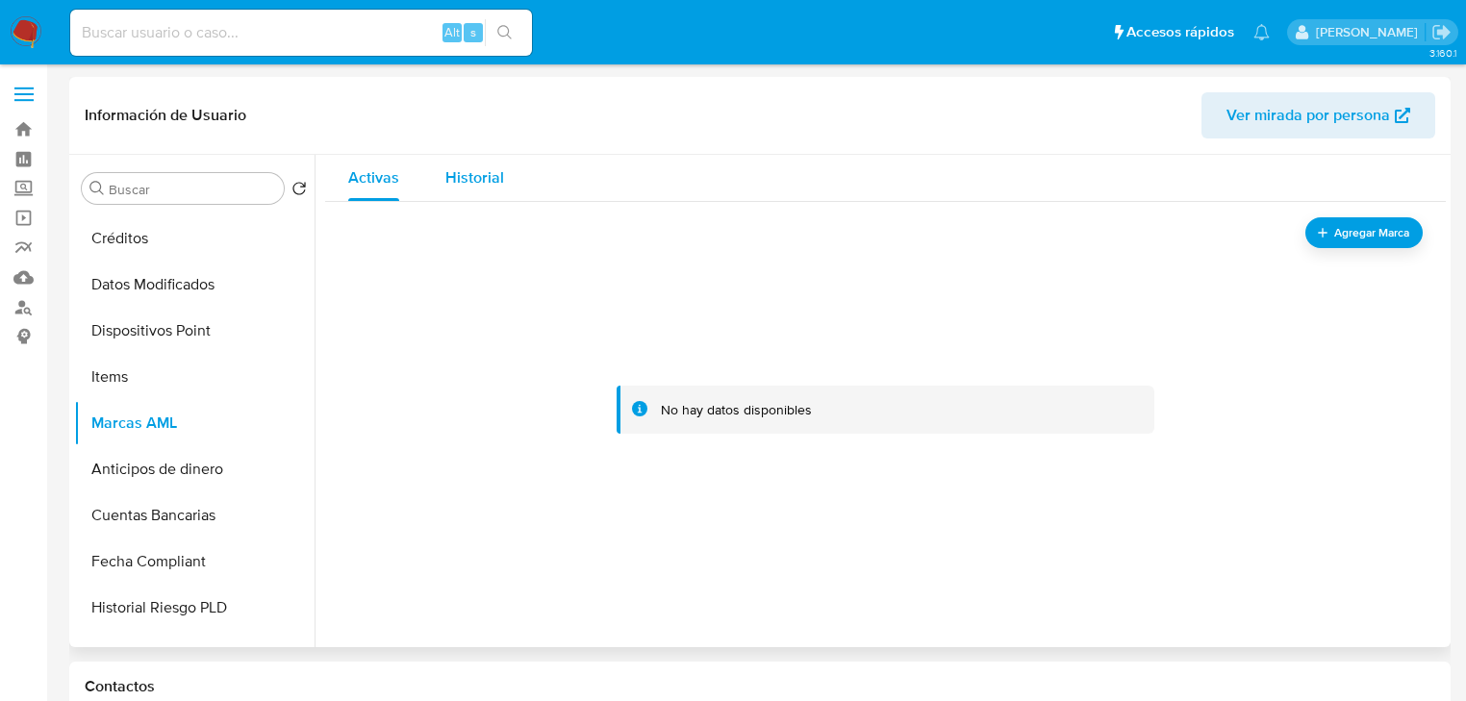
click at [486, 171] on span "Historial" at bounding box center [474, 177] width 59 height 22
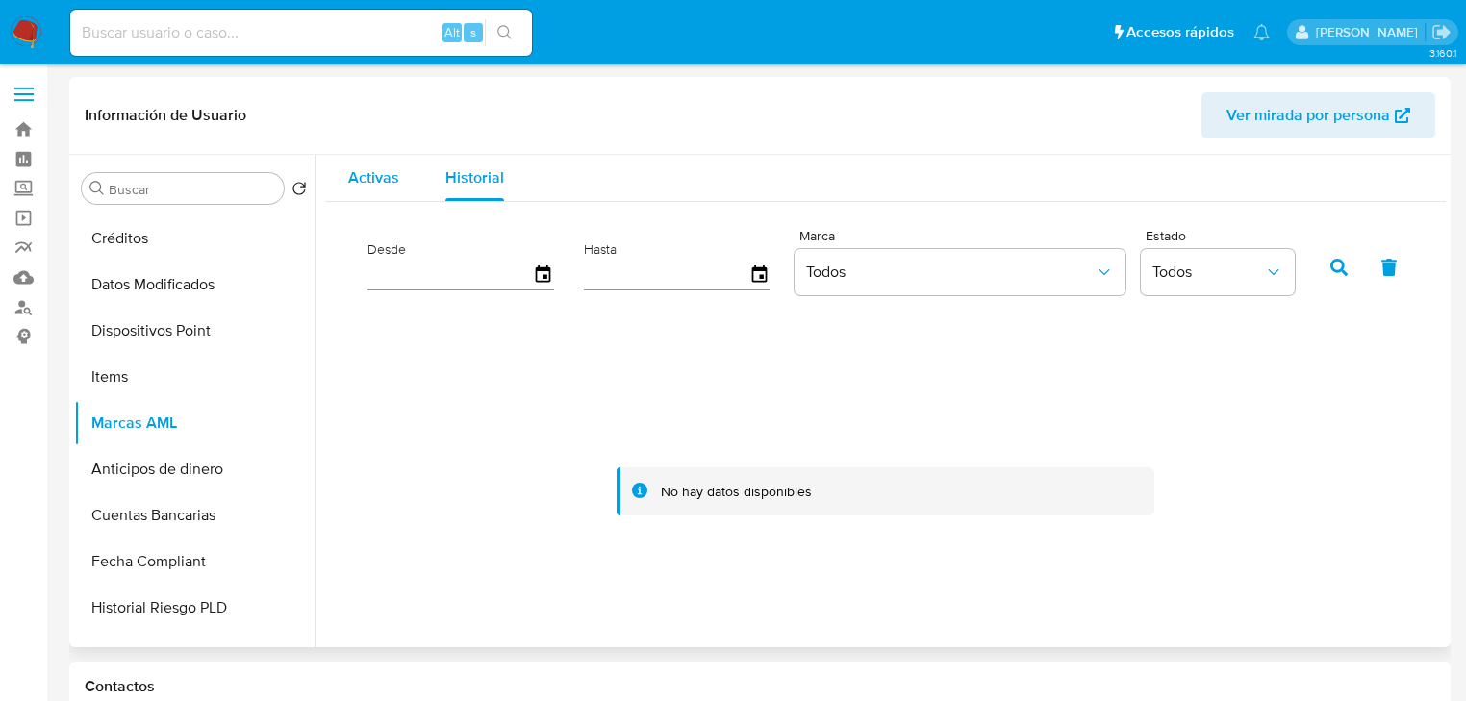
click at [366, 181] on span "Activas" at bounding box center [373, 177] width 51 height 22
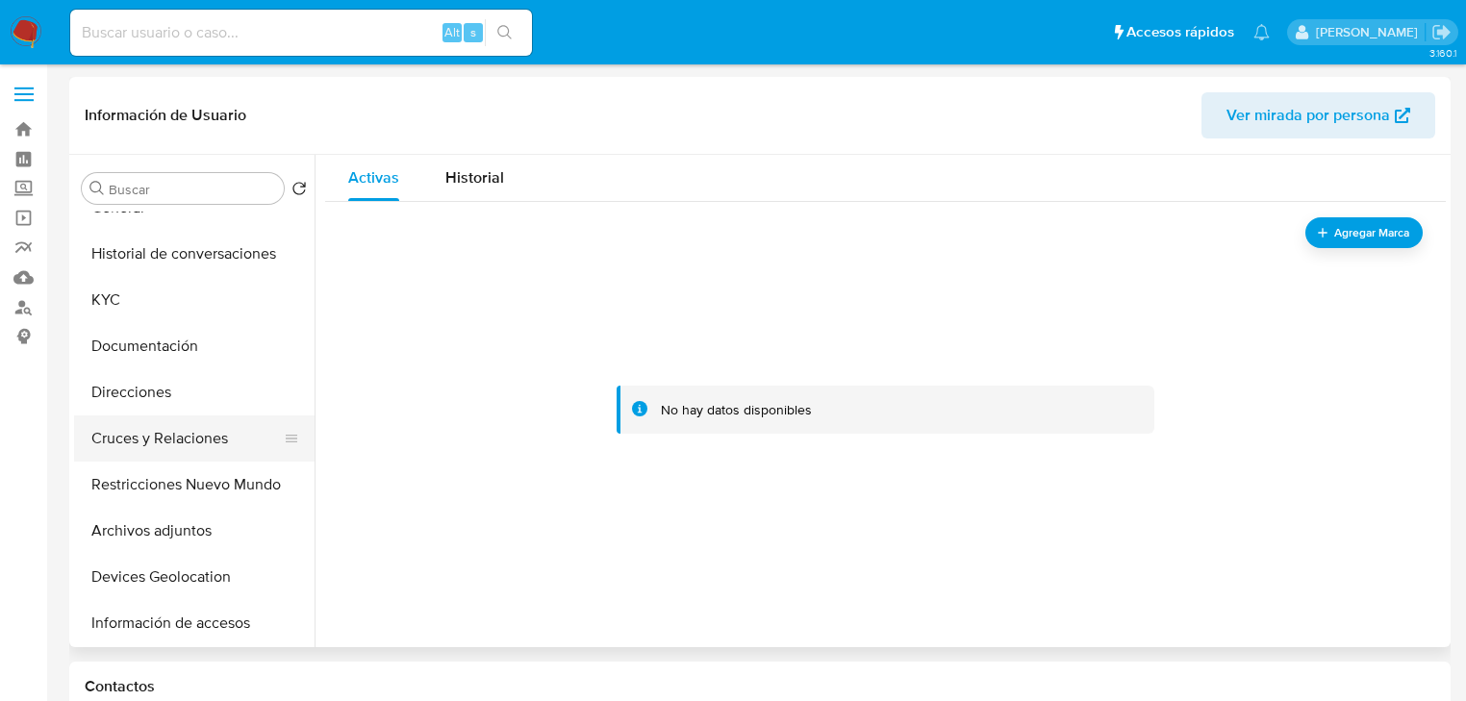
scroll to position [58, 0]
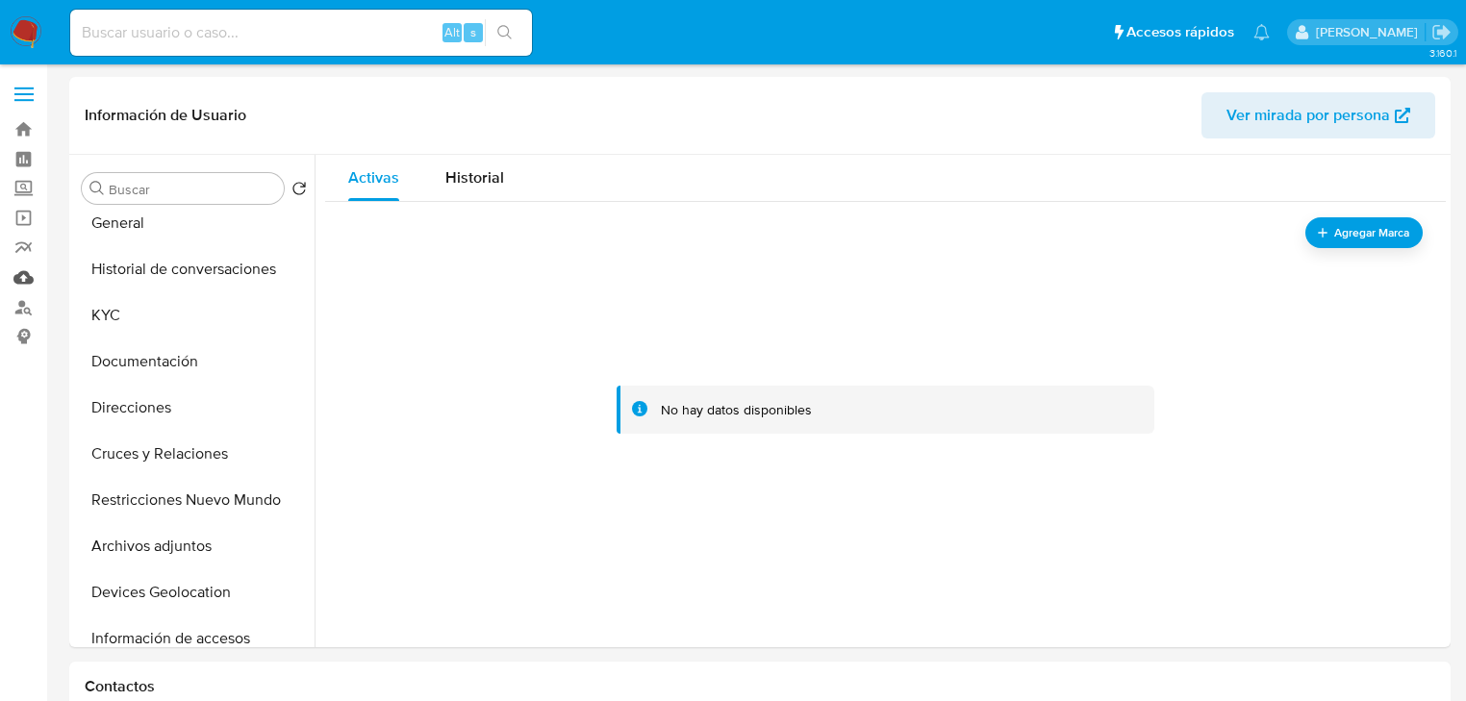
click at [20, 283] on link "Mulan" at bounding box center [114, 278] width 229 height 30
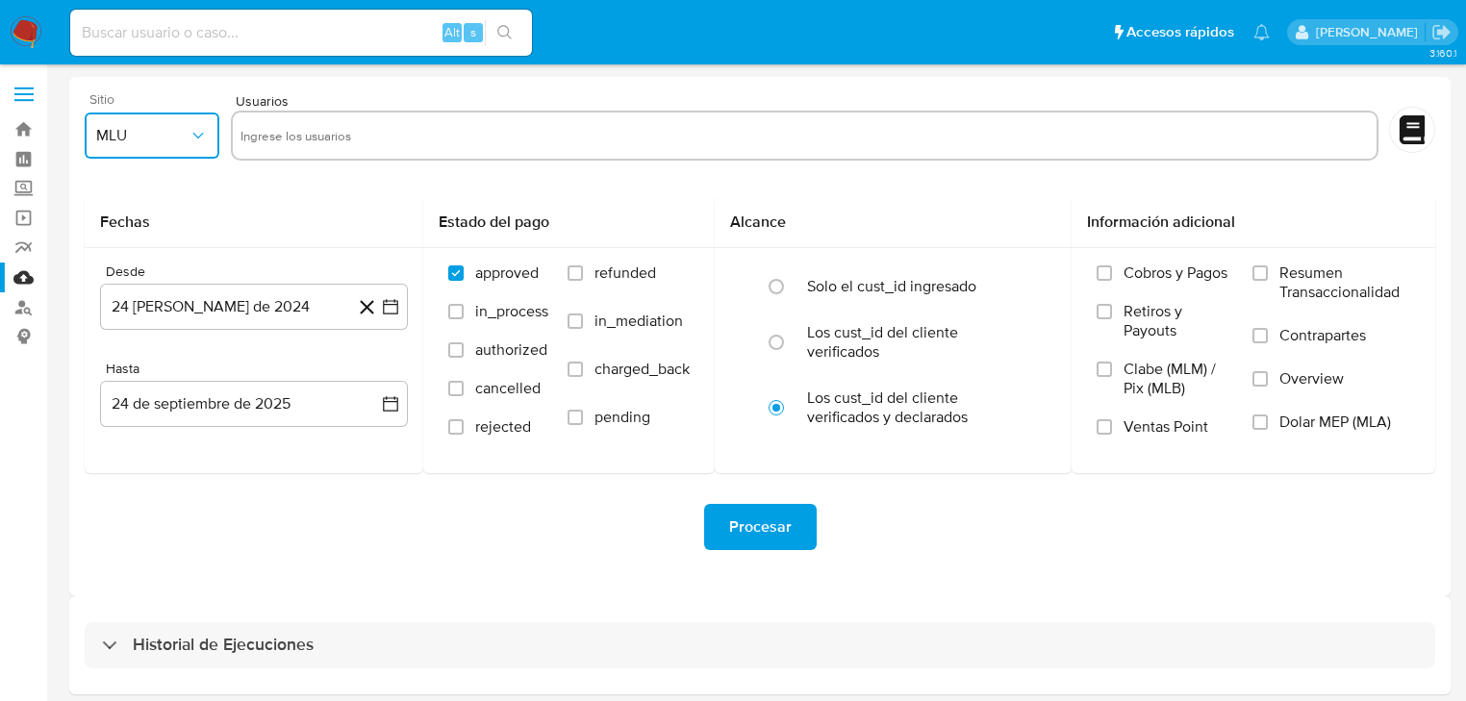
click at [169, 149] on button "MLU" at bounding box center [152, 136] width 135 height 46
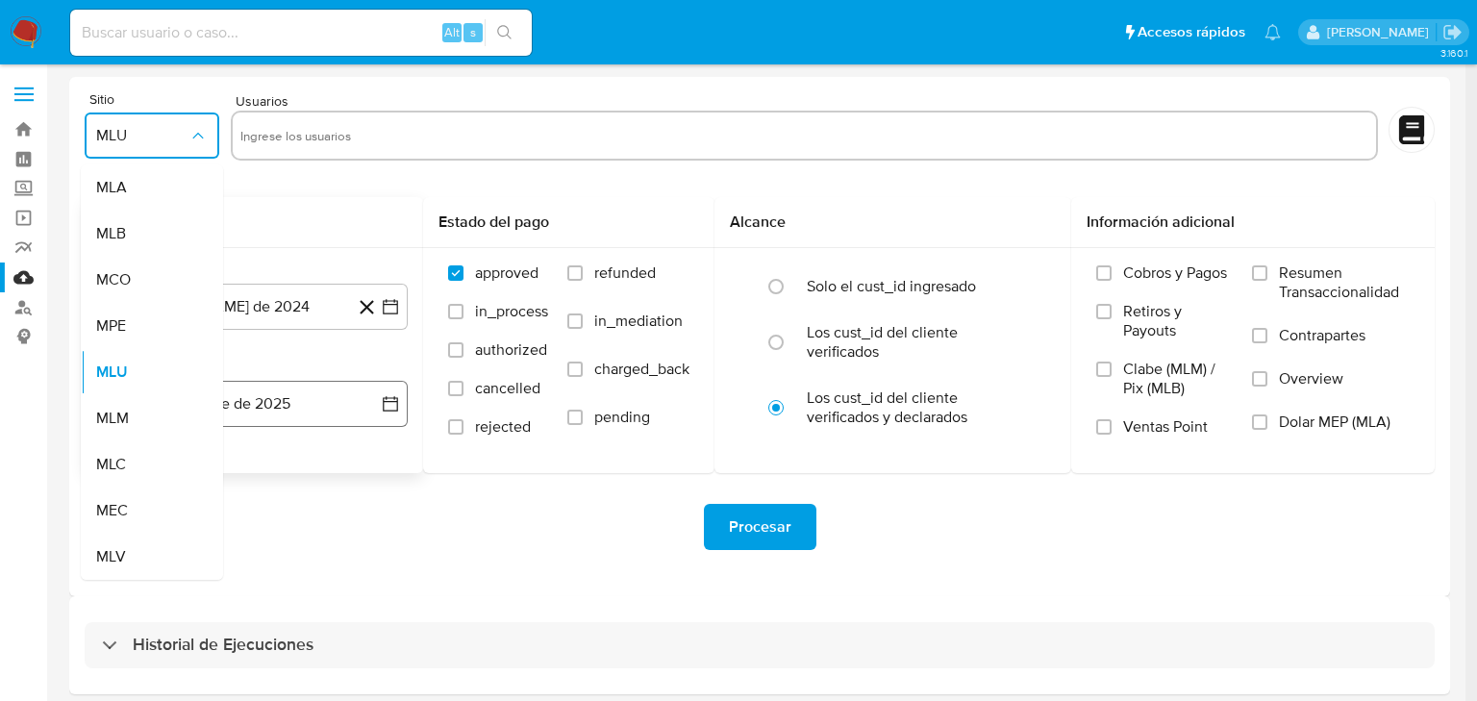
drag, startPoint x: 140, startPoint y: 423, endPoint x: 139, endPoint y: 412, distance: 11.6
click at [139, 421] on div "MLM" at bounding box center [146, 418] width 100 height 46
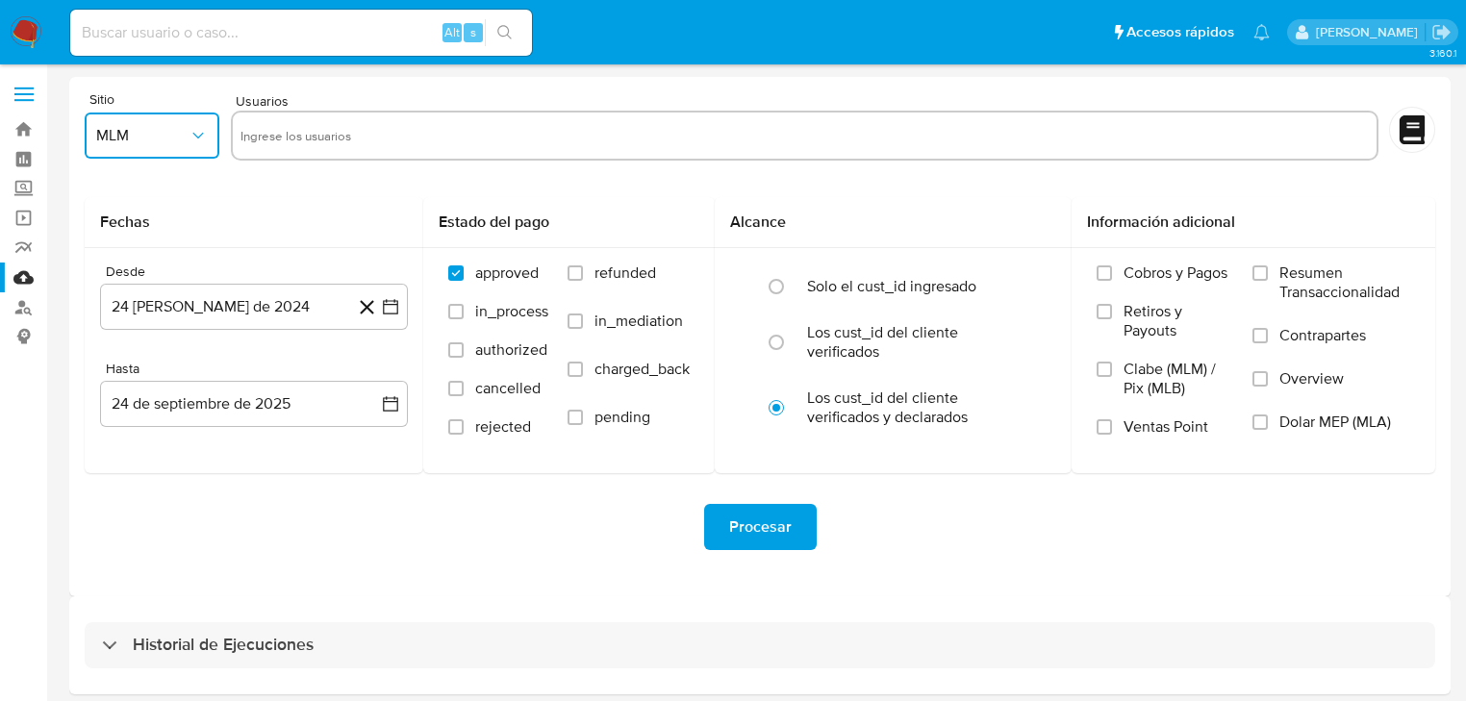
click at [308, 130] on input "text" at bounding box center [804, 135] width 1128 height 31
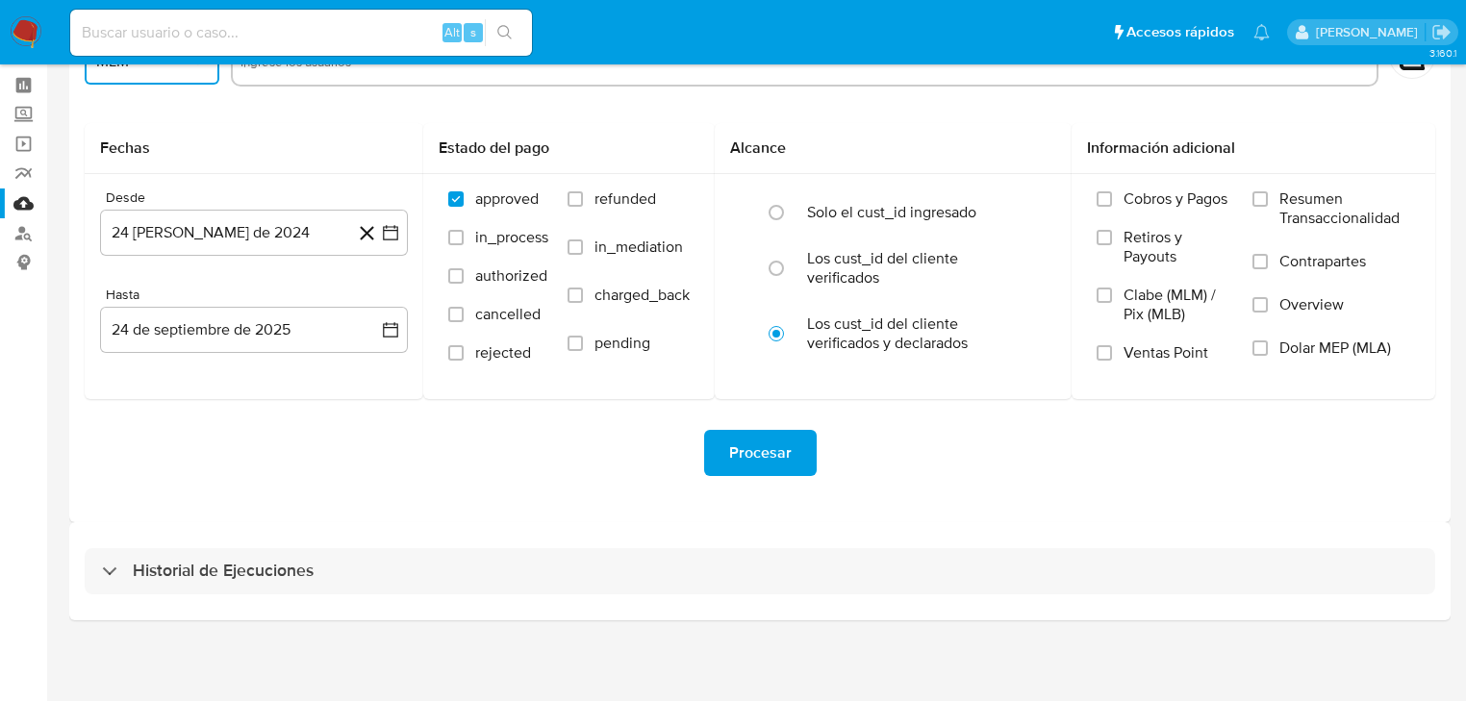
click at [218, 562] on h3 "Historial de Ejecuciones" at bounding box center [223, 571] width 181 height 23
select select "10"
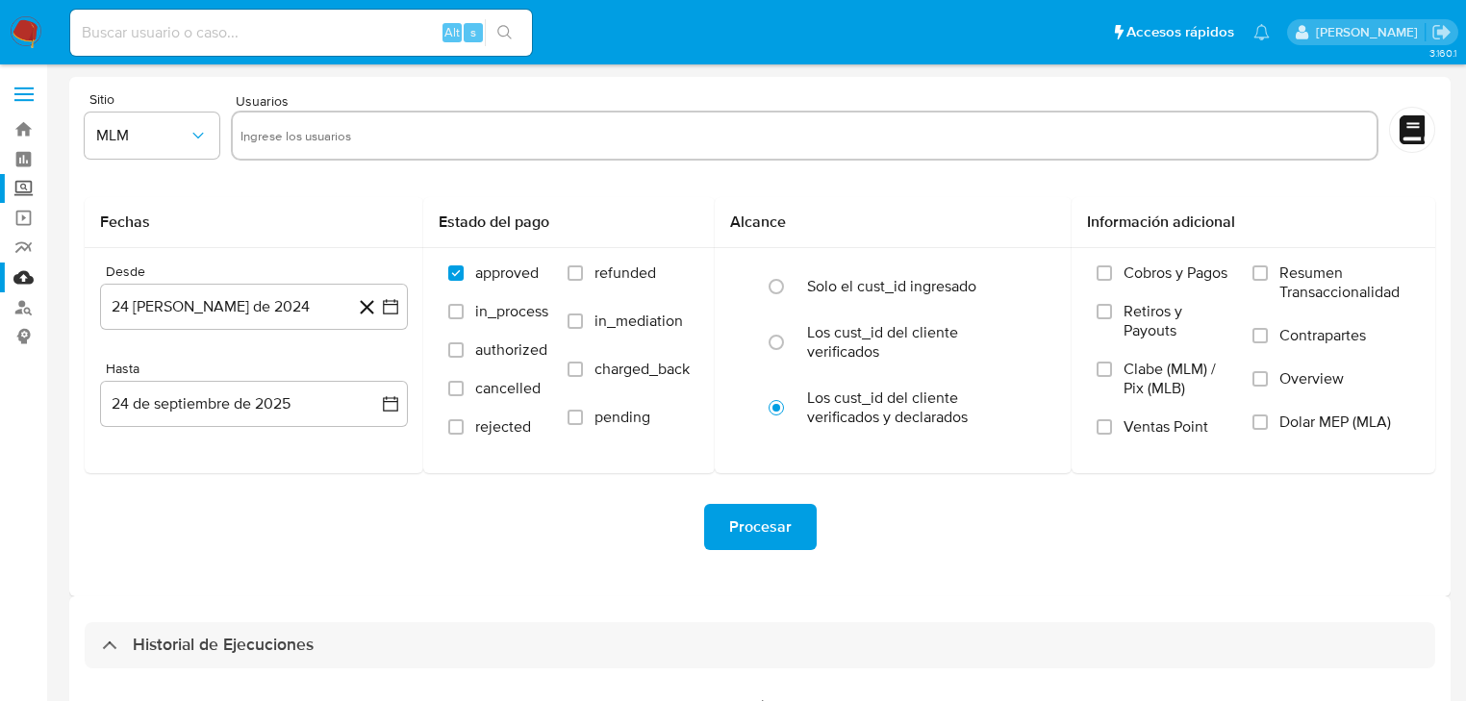
click at [27, 191] on label "Screening" at bounding box center [114, 189] width 229 height 30
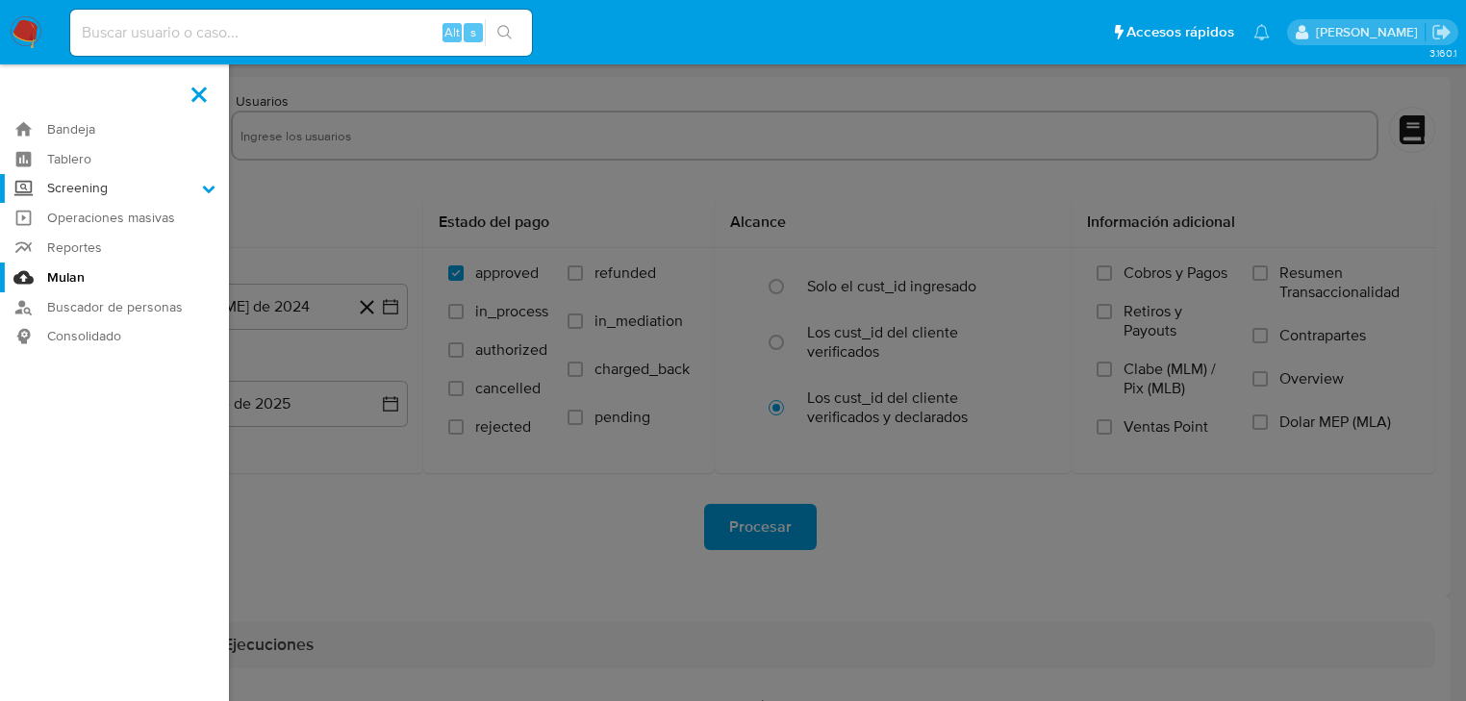
click at [0, 0] on input "Screening" at bounding box center [0, 0] width 0 height 0
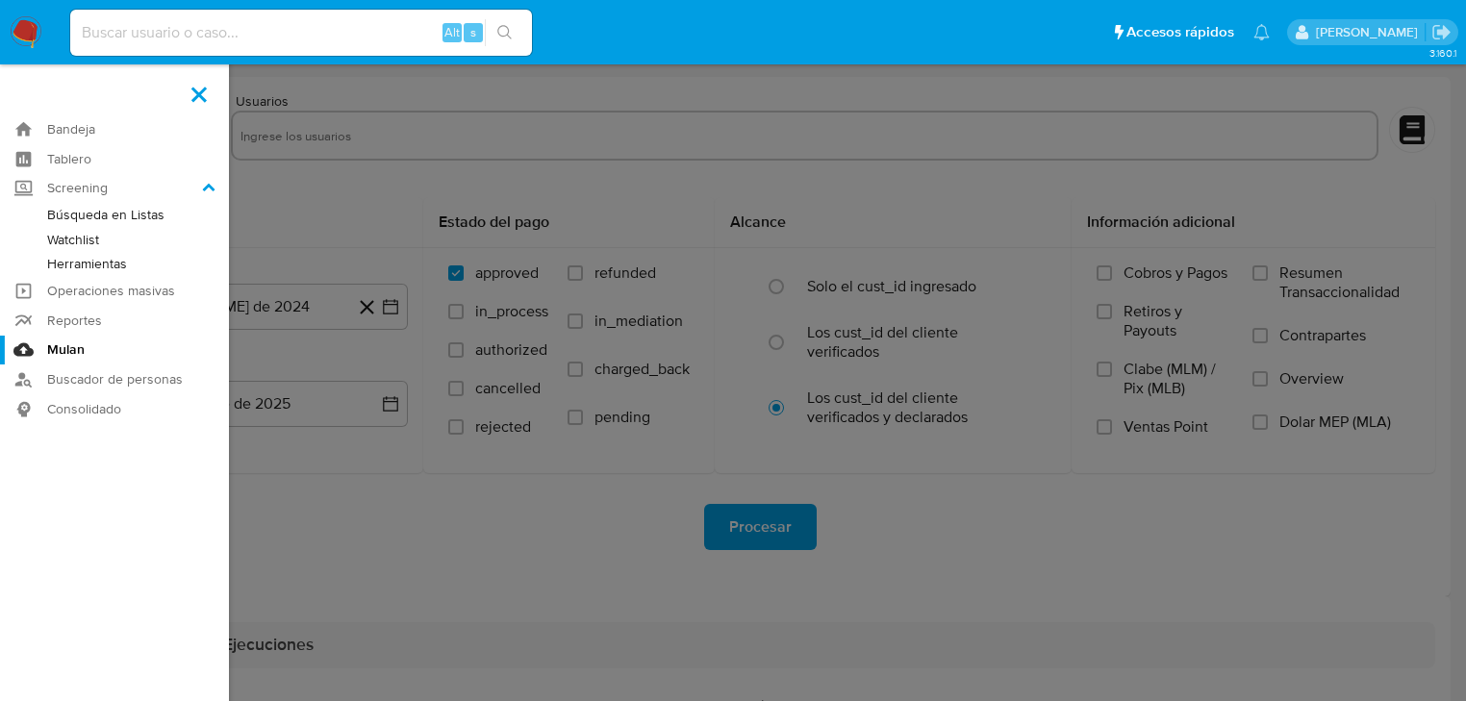
click at [98, 269] on link "Herramientas" at bounding box center [114, 264] width 229 height 24
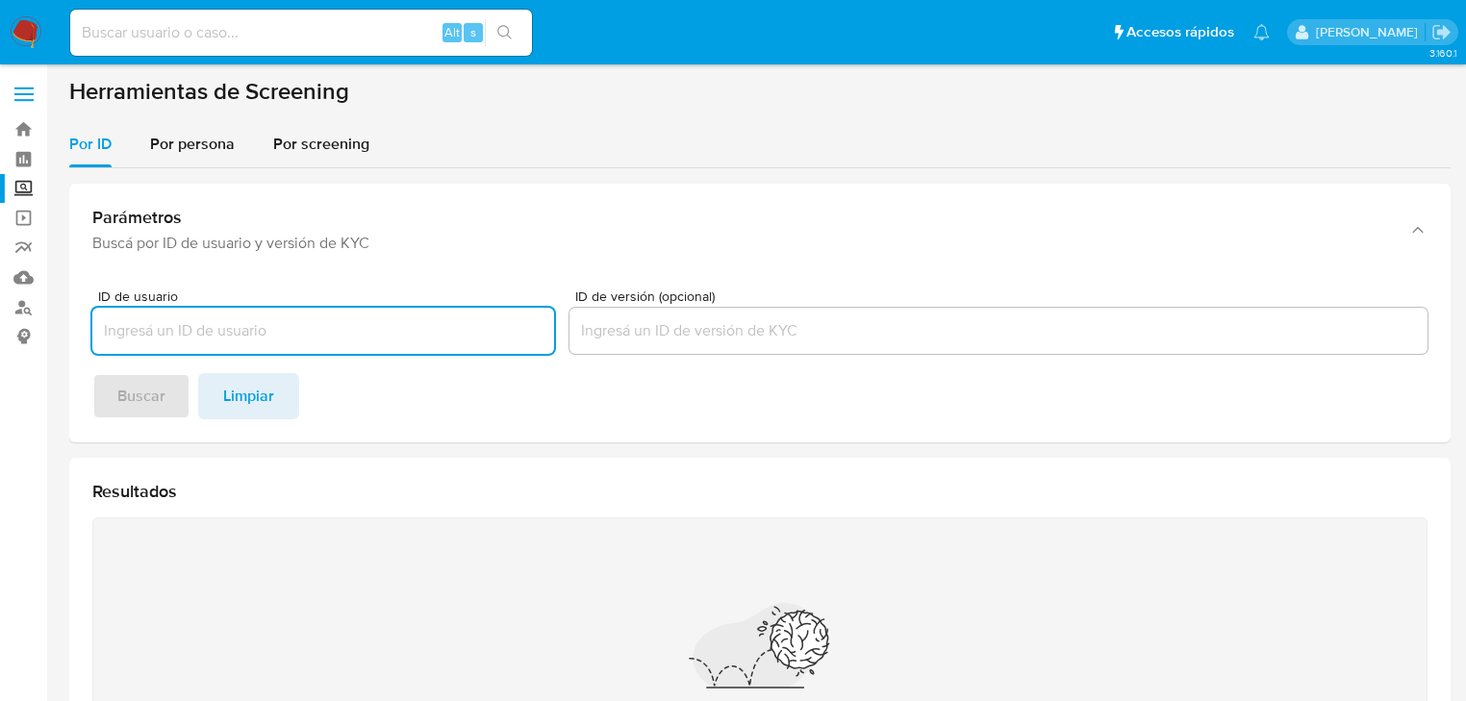
click at [182, 168] on div "Parámetros Buscá por ID de usuario y versión de KYC ID de usuario ID de versión…" at bounding box center [759, 530] width 1381 height 724
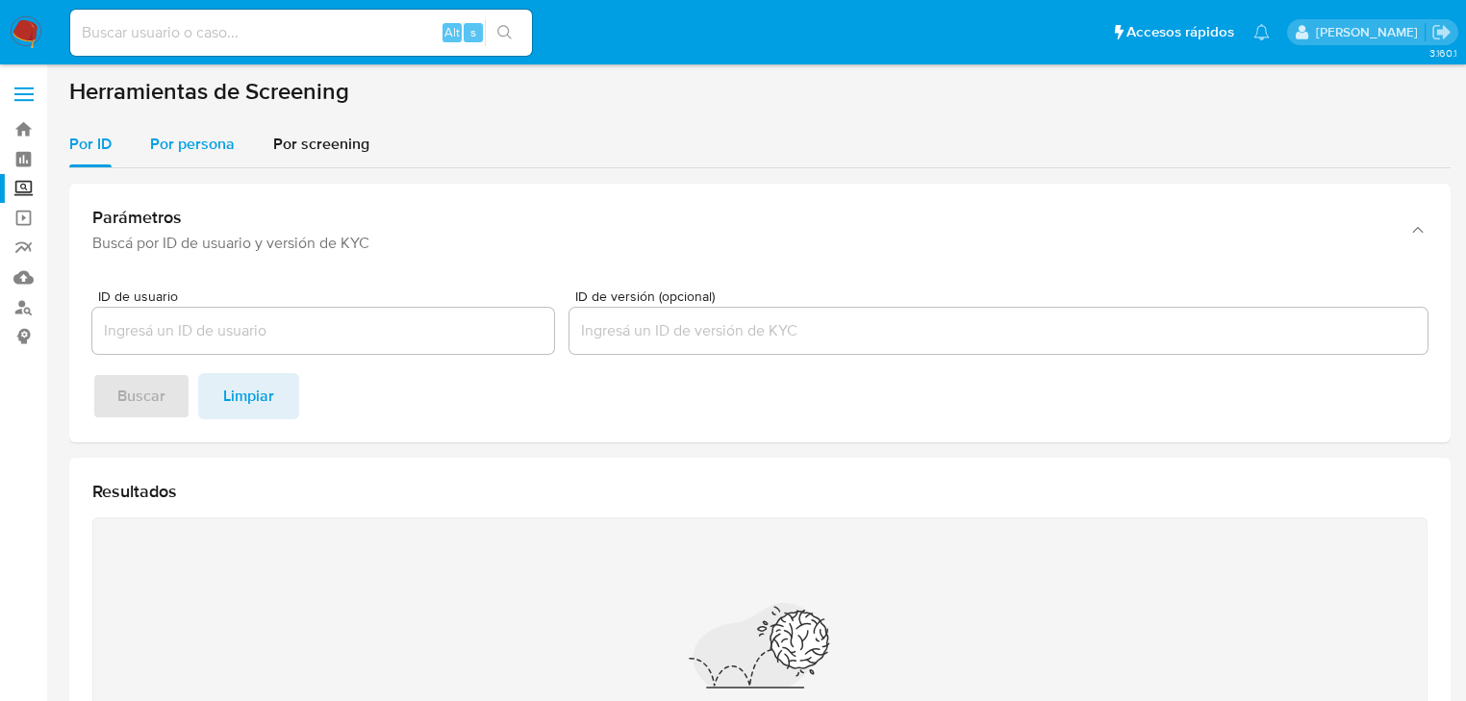
click at [180, 146] on span "Por persona" at bounding box center [192, 144] width 85 height 22
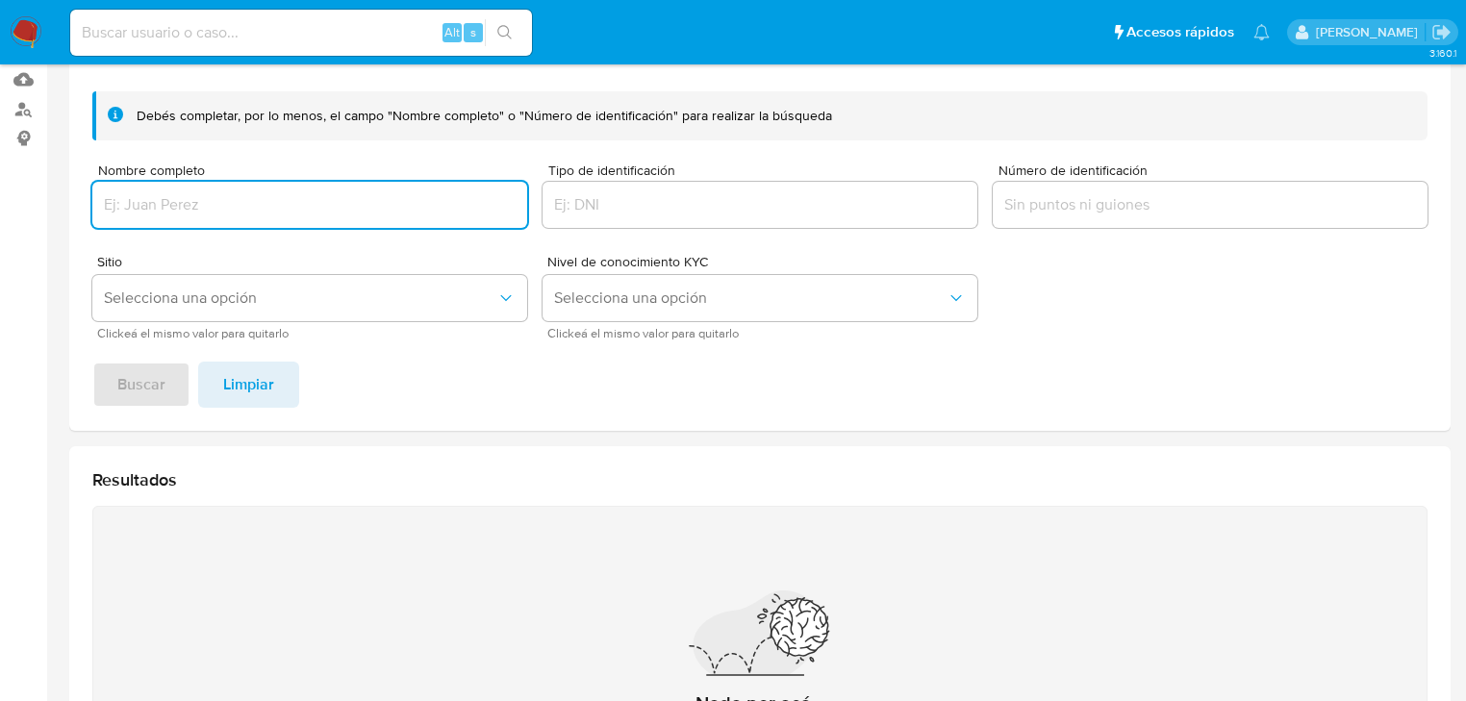
scroll to position [231, 0]
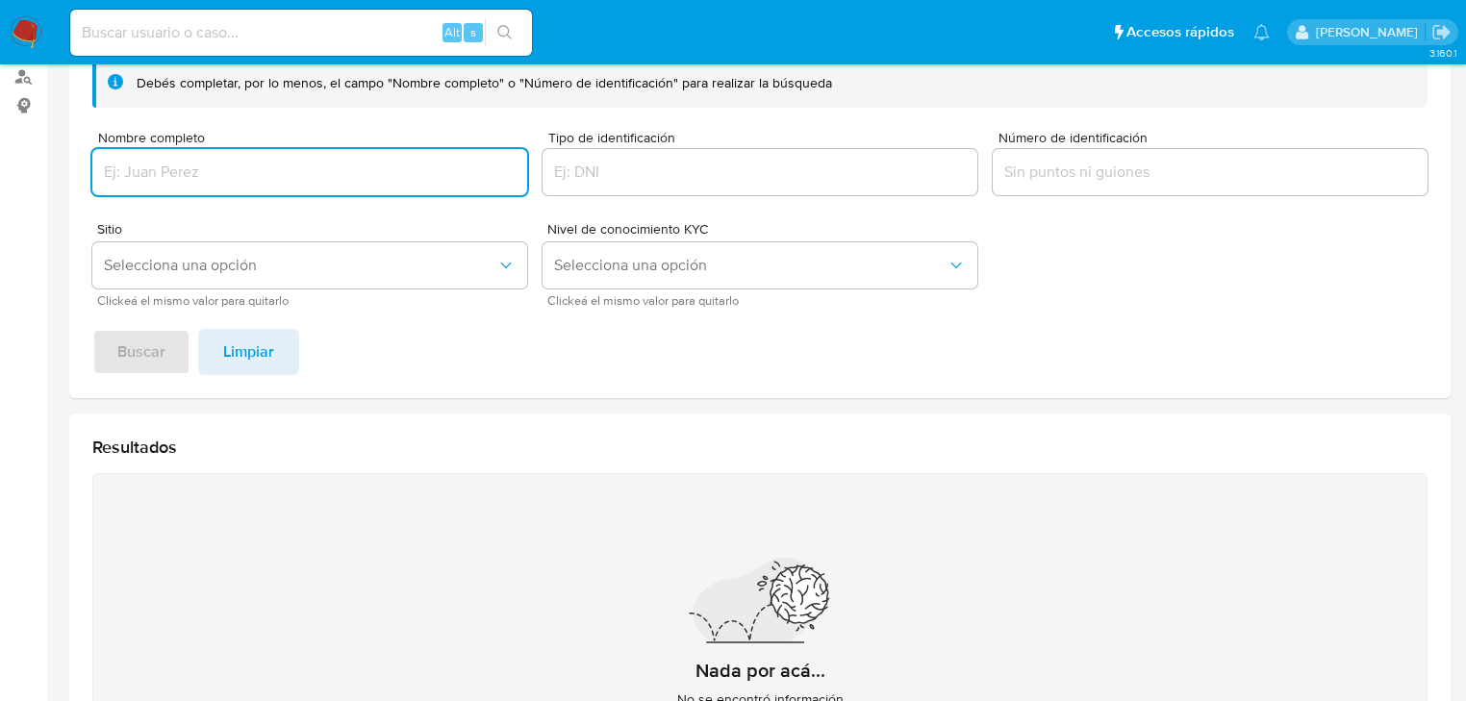
click at [262, 163] on input "Nombre completo" at bounding box center [309, 172] width 435 height 25
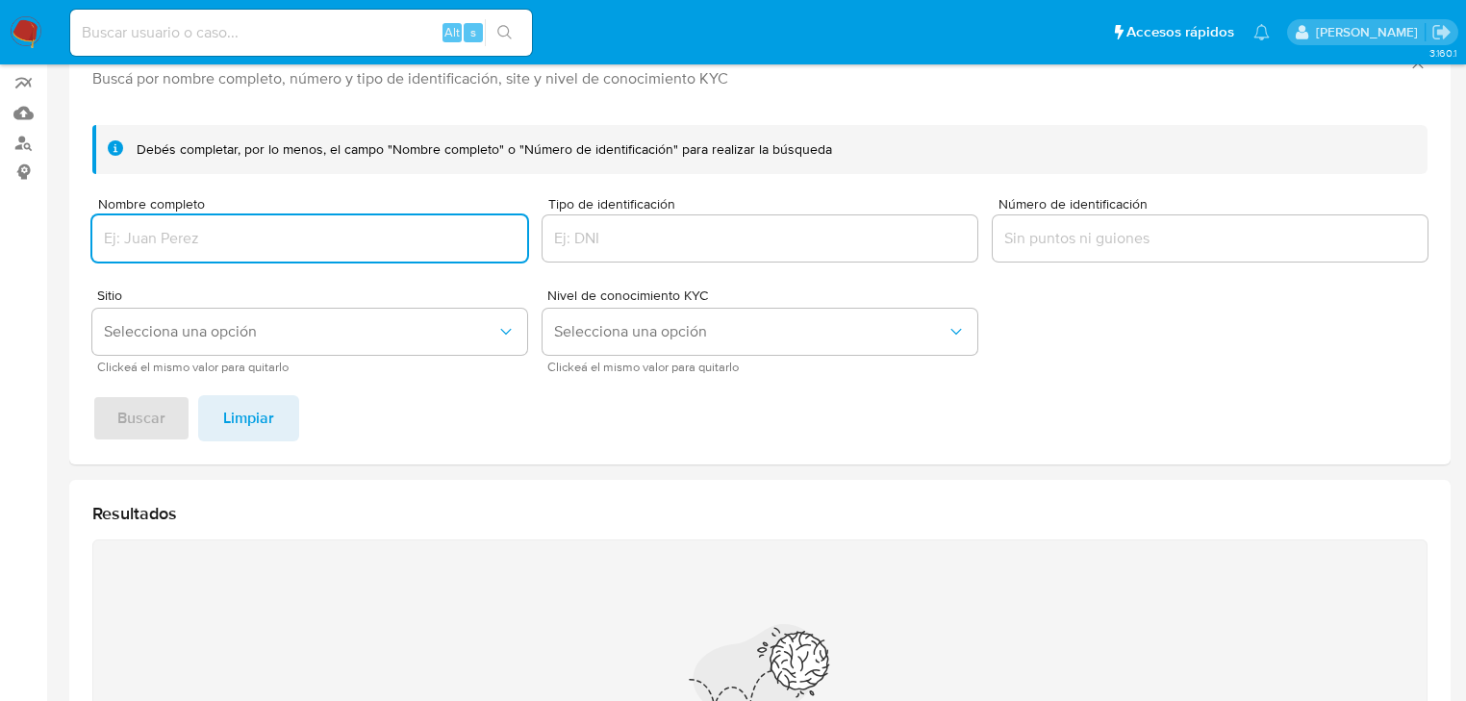
scroll to position [77, 0]
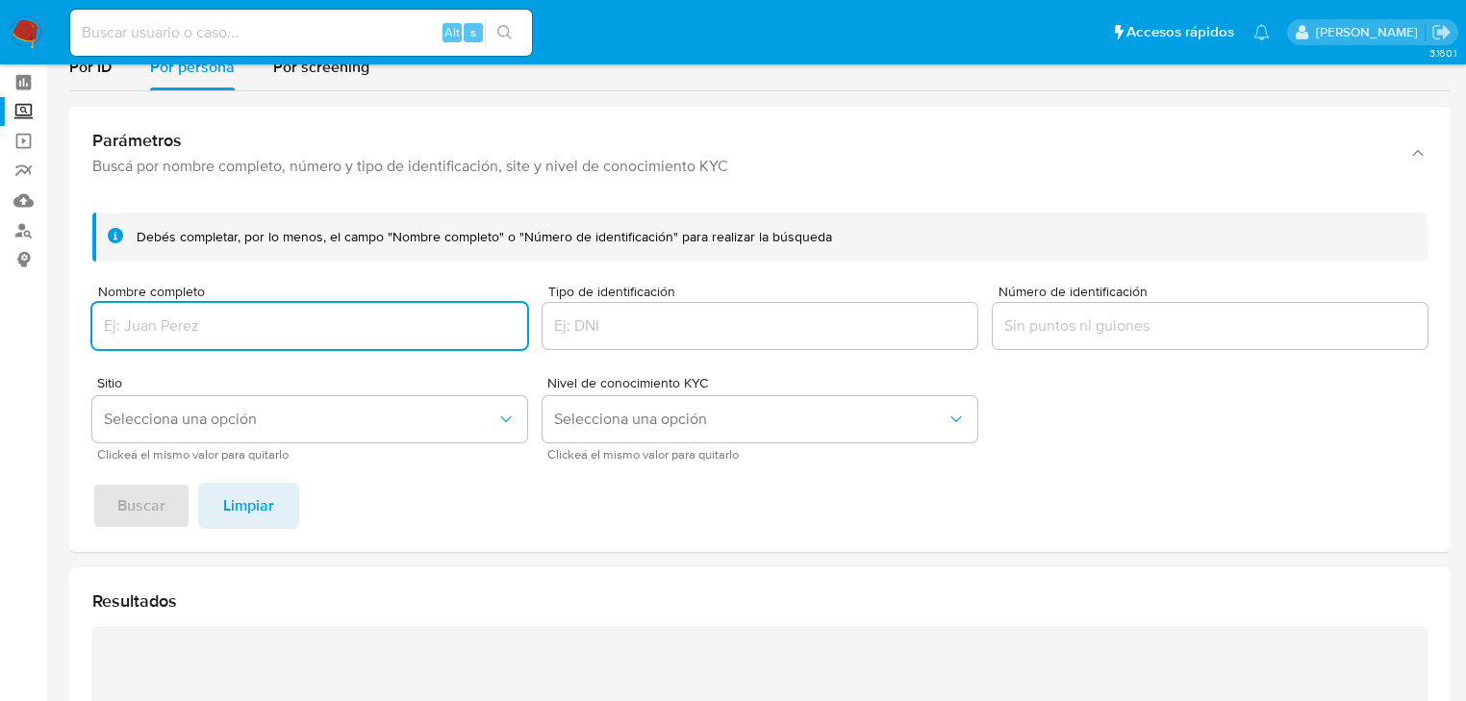
paste input "[PERSON_NAME]"
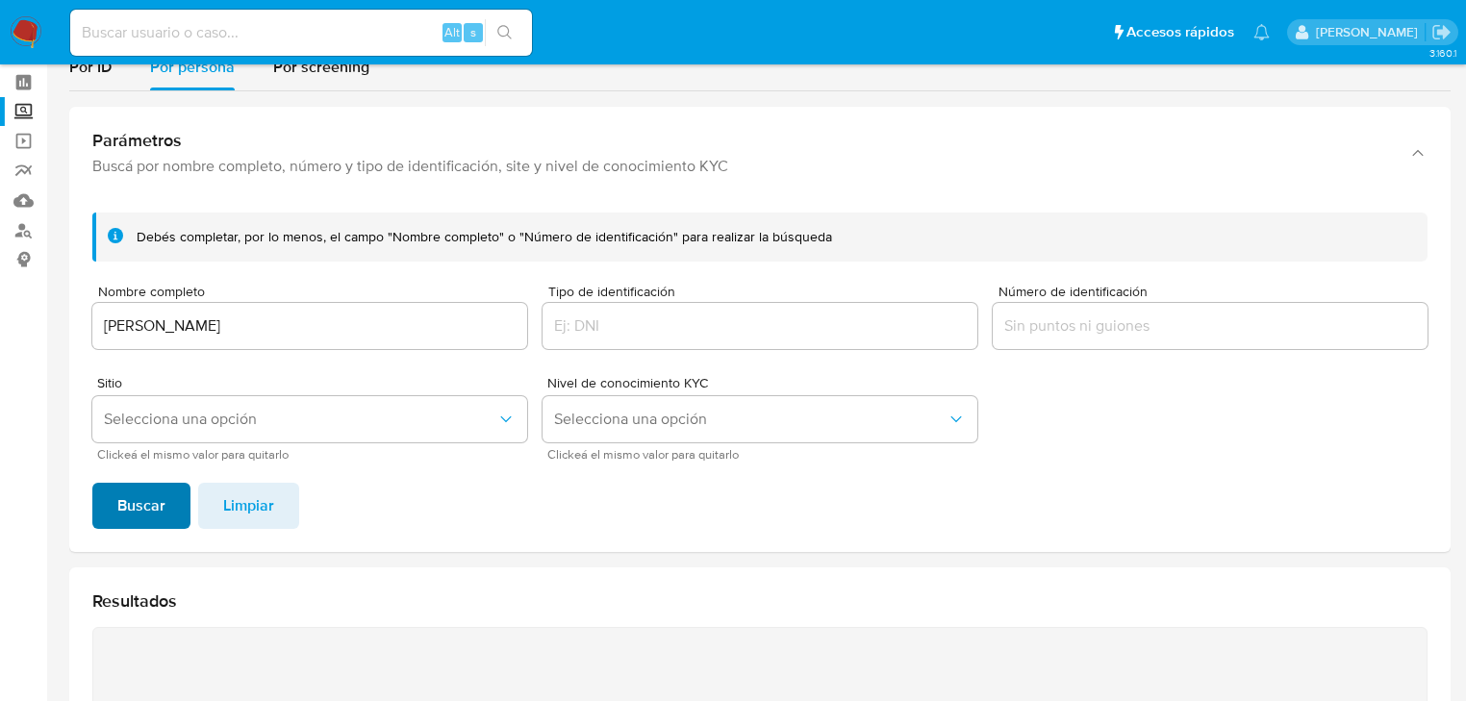
click at [147, 507] on span "Buscar" at bounding box center [141, 506] width 48 height 42
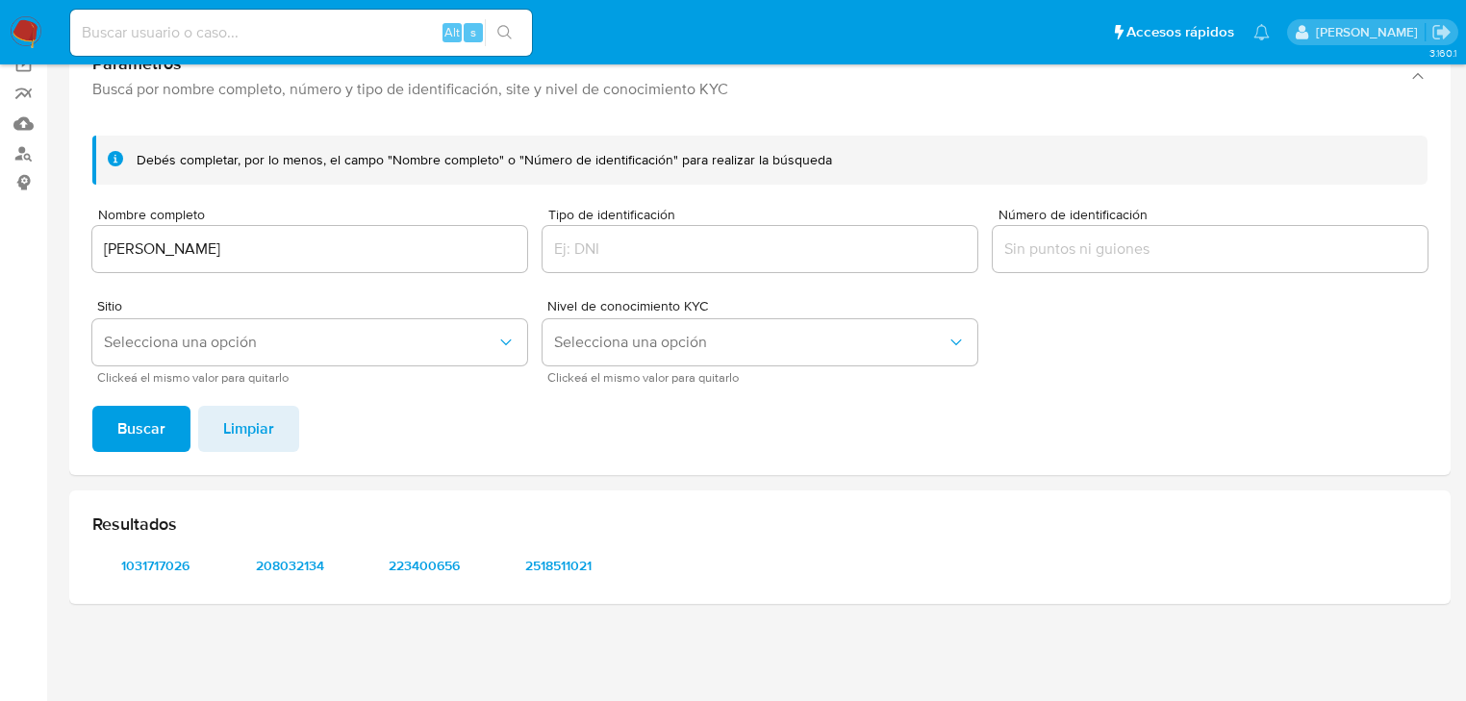
scroll to position [154, 0]
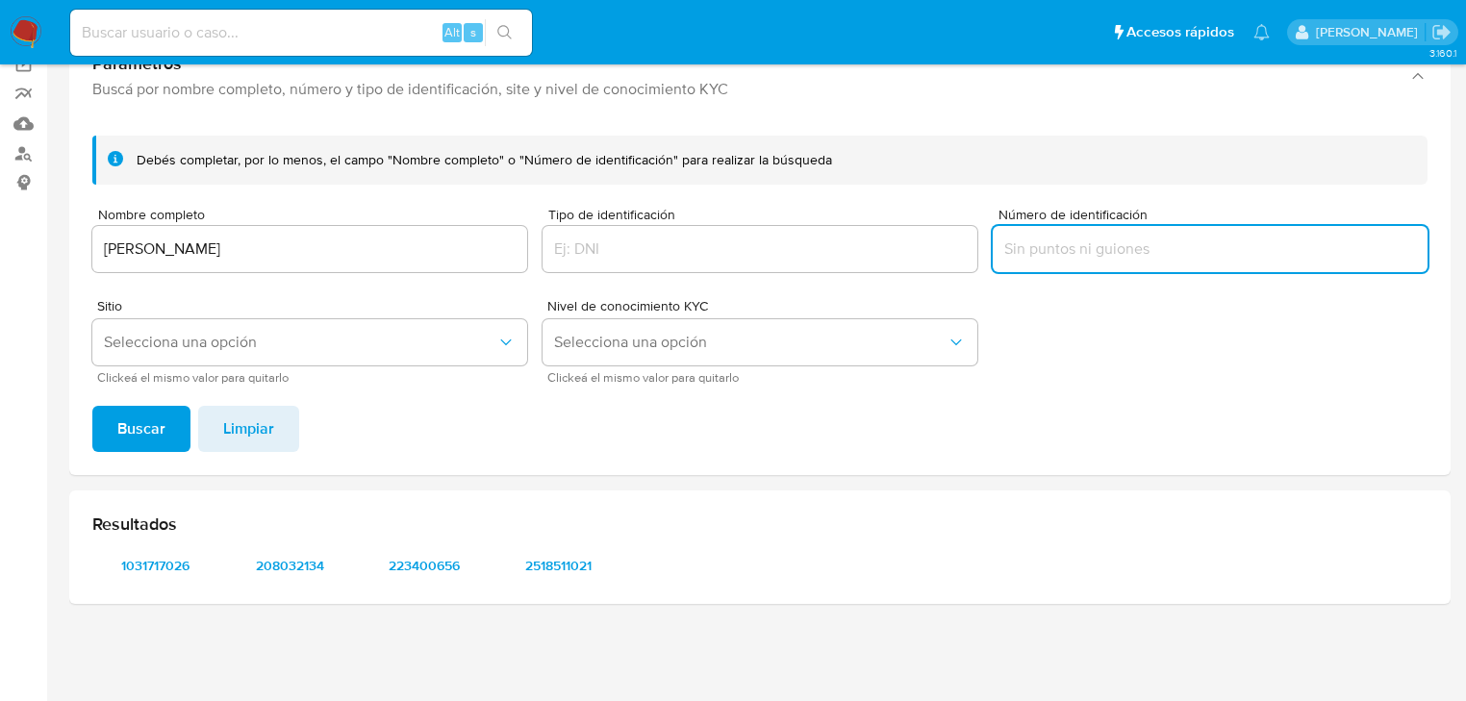
click at [1035, 253] on input "Número de identificación" at bounding box center [1209, 249] width 435 height 25
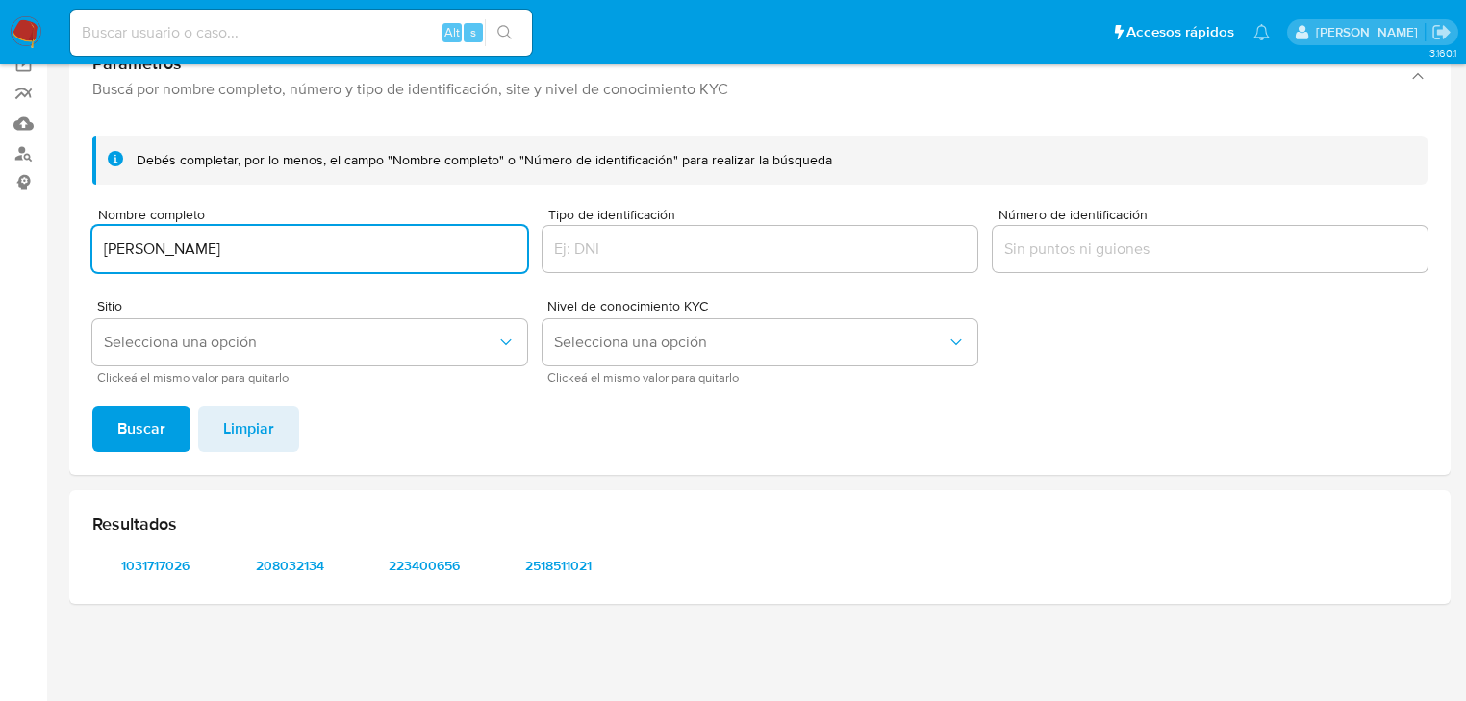
drag, startPoint x: 346, startPoint y: 253, endPoint x: 7, endPoint y: 417, distance: 377.2
click at [0, 259] on html "Pausado Ver notificaciones Alt s Accesos rápidos Presiona las siguientes teclas…" at bounding box center [733, 273] width 1466 height 855
type input "[PERSON_NAME] [PERSON_NAME]"
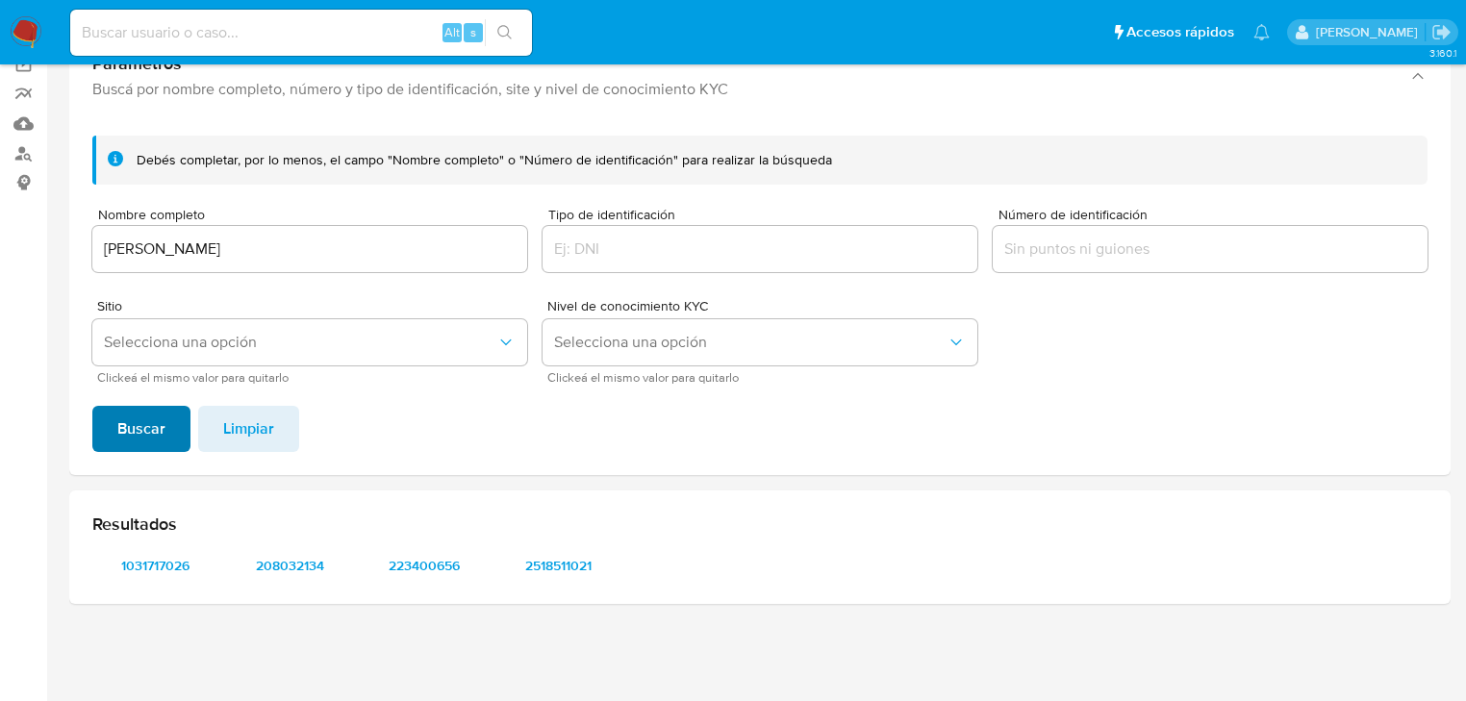
click at [114, 427] on button "Buscar" at bounding box center [141, 429] width 98 height 46
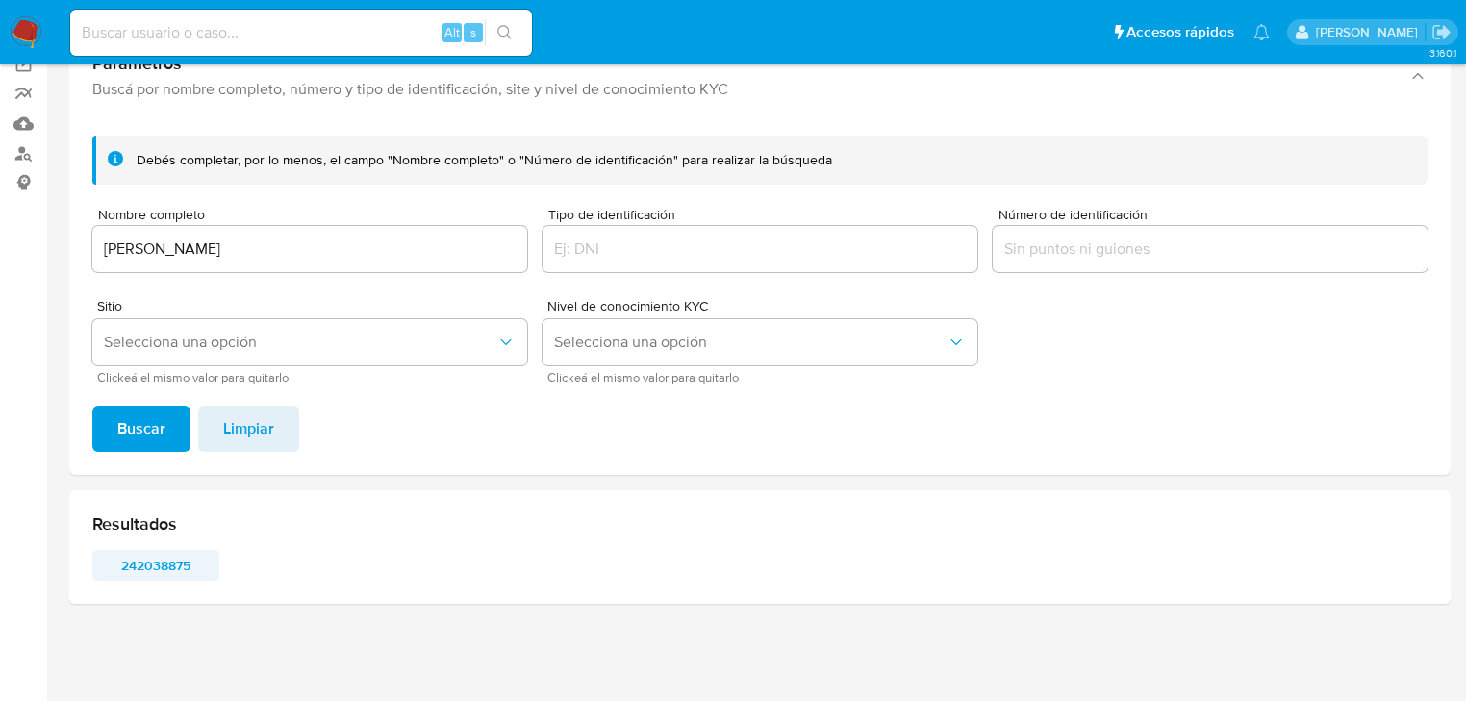
click at [159, 572] on span "242038875" at bounding box center [156, 565] width 100 height 27
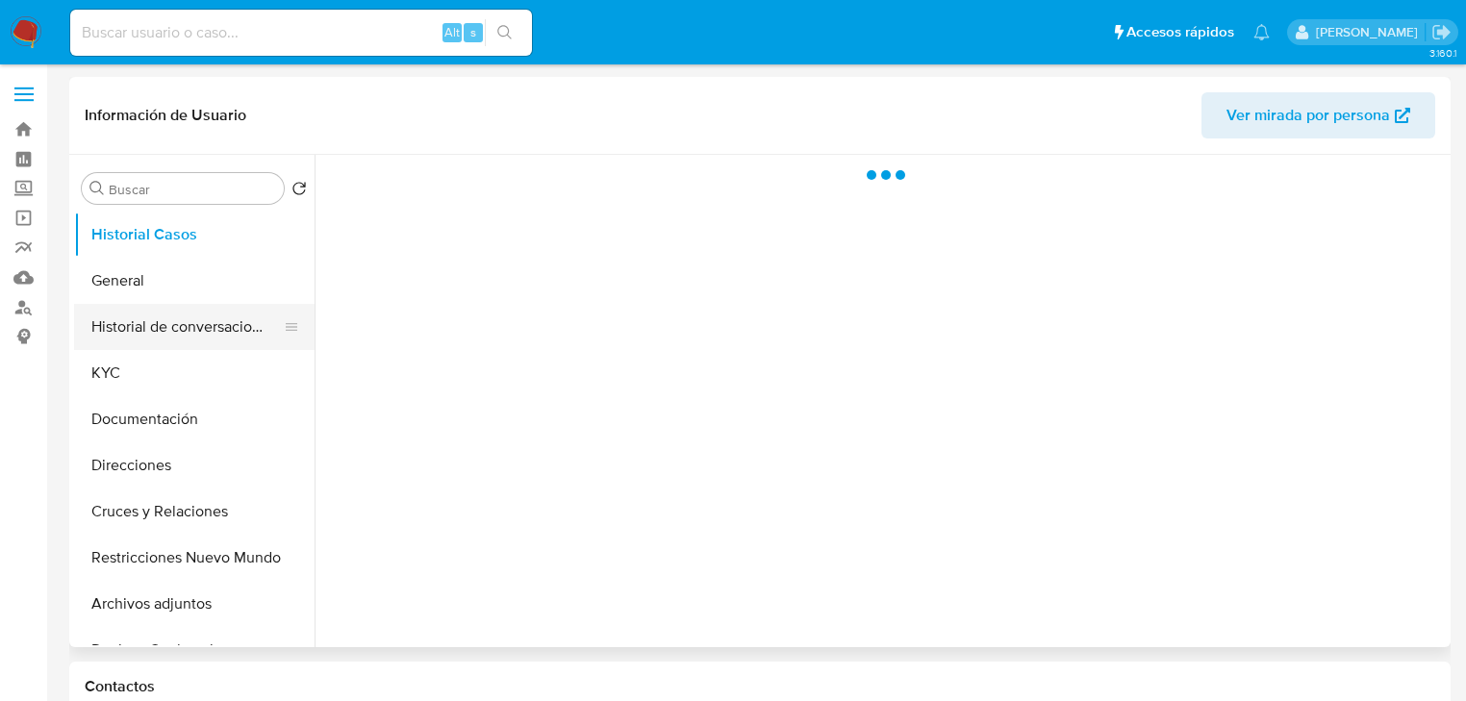
click at [131, 308] on button "Historial de conversaciones" at bounding box center [186, 327] width 225 height 46
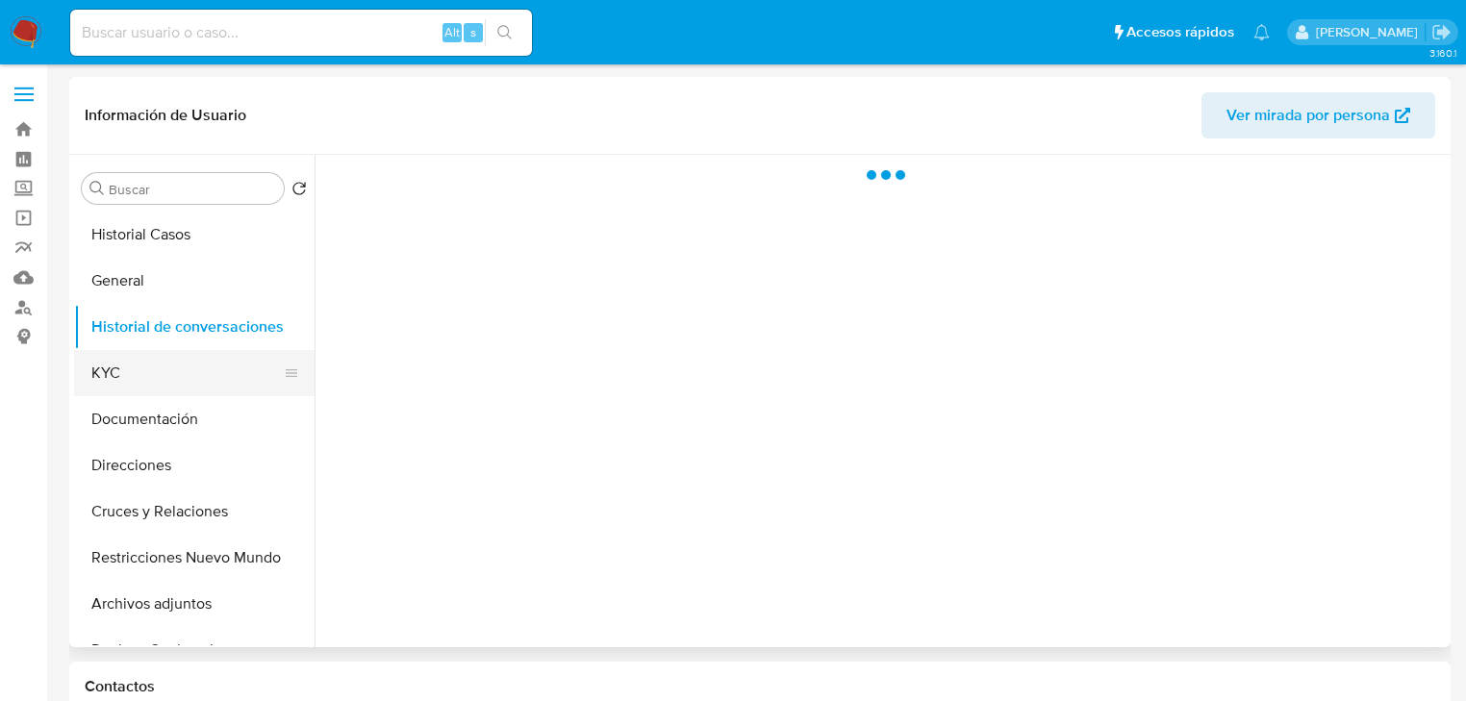
click at [138, 373] on button "KYC" at bounding box center [186, 373] width 225 height 46
select select "10"
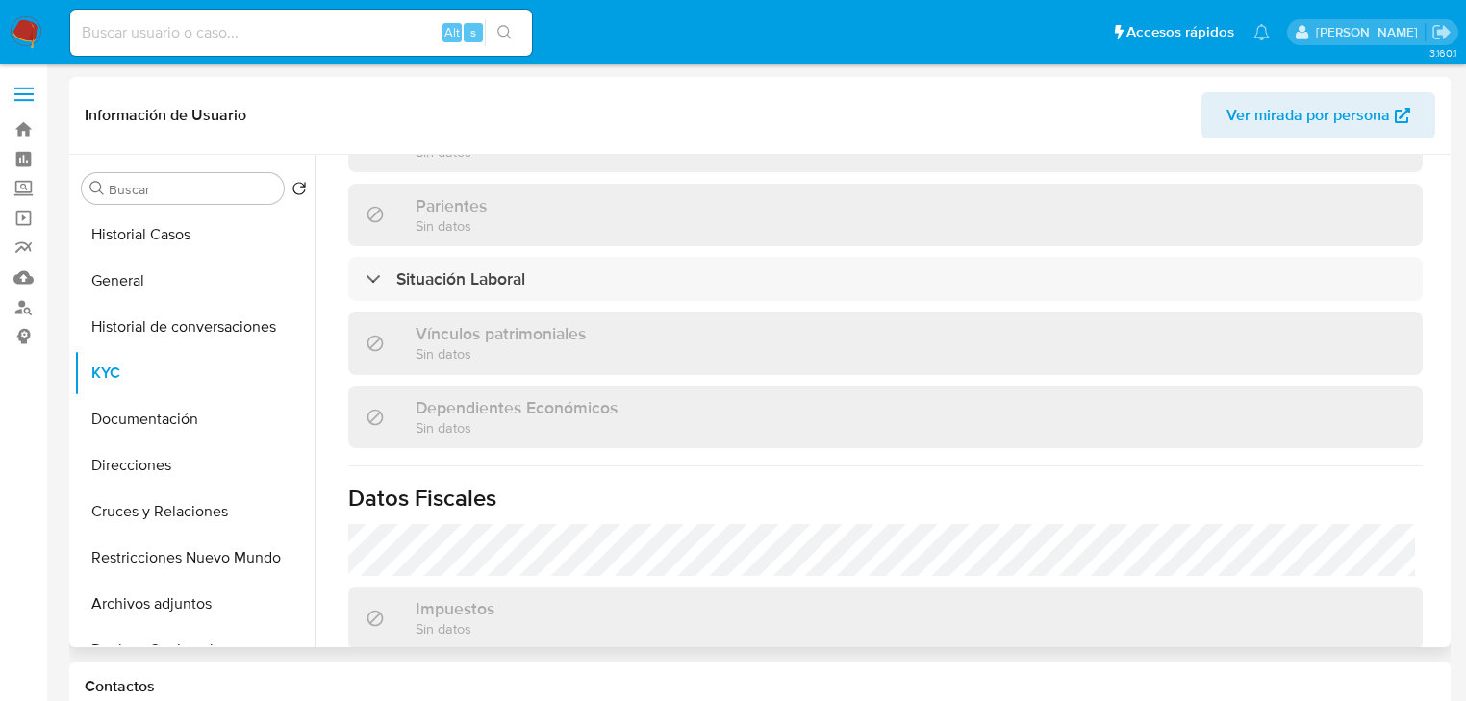
scroll to position [846, 0]
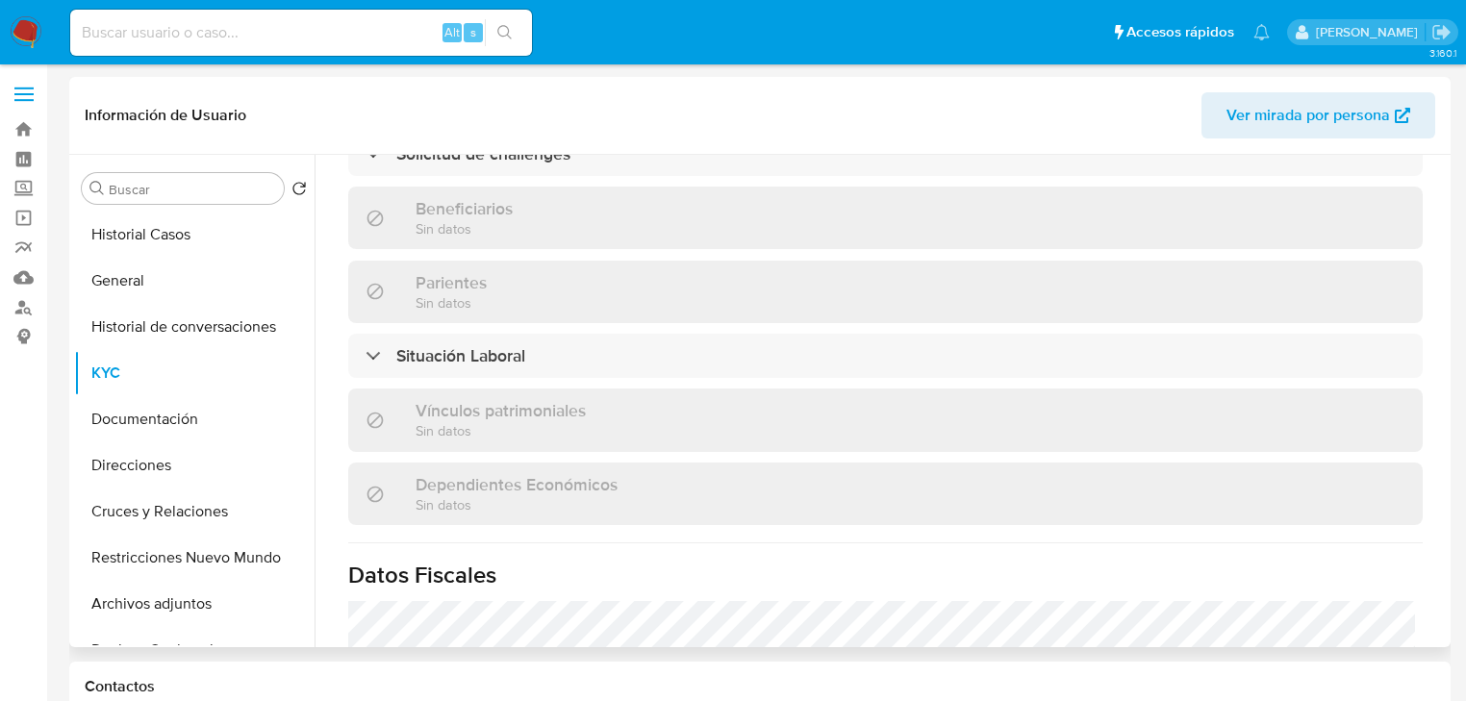
click at [459, 198] on h3 "Beneficiarios" at bounding box center [463, 208] width 97 height 21
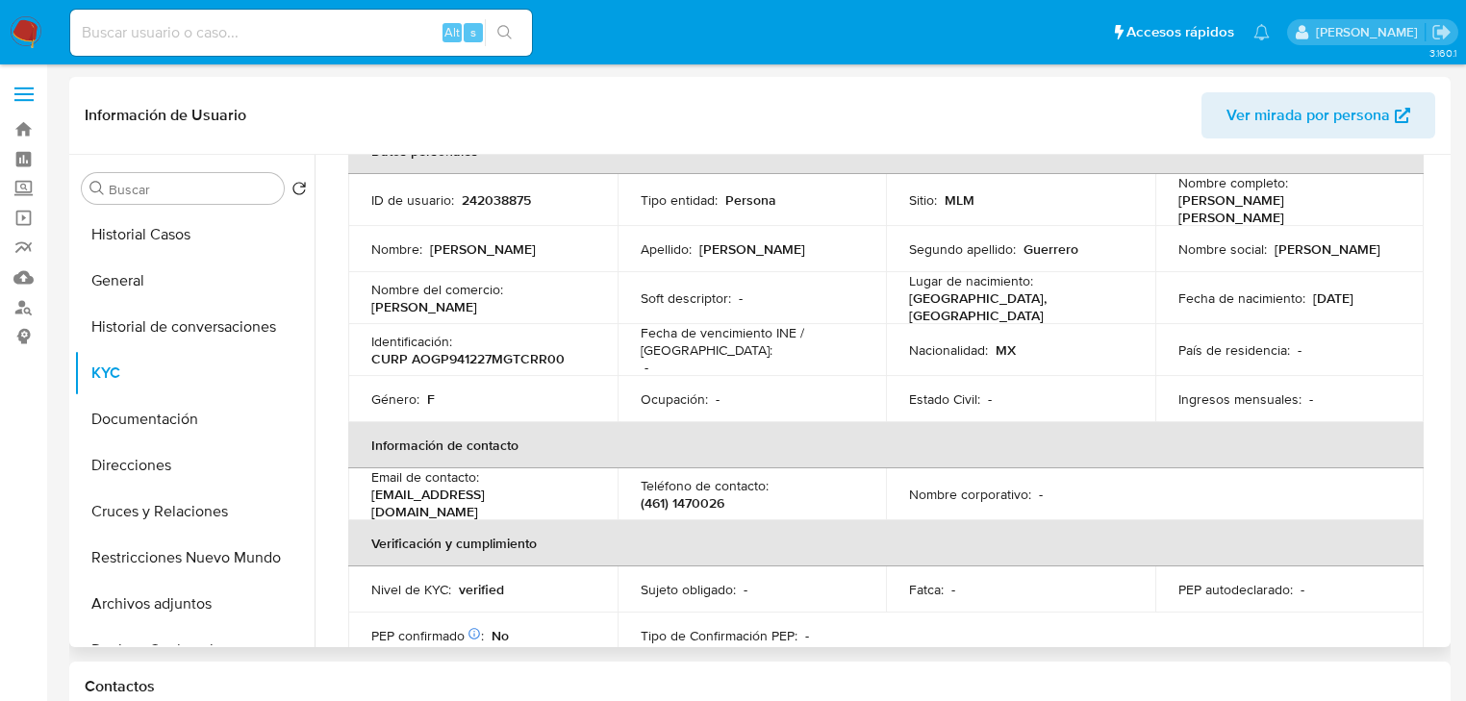
scroll to position [0, 0]
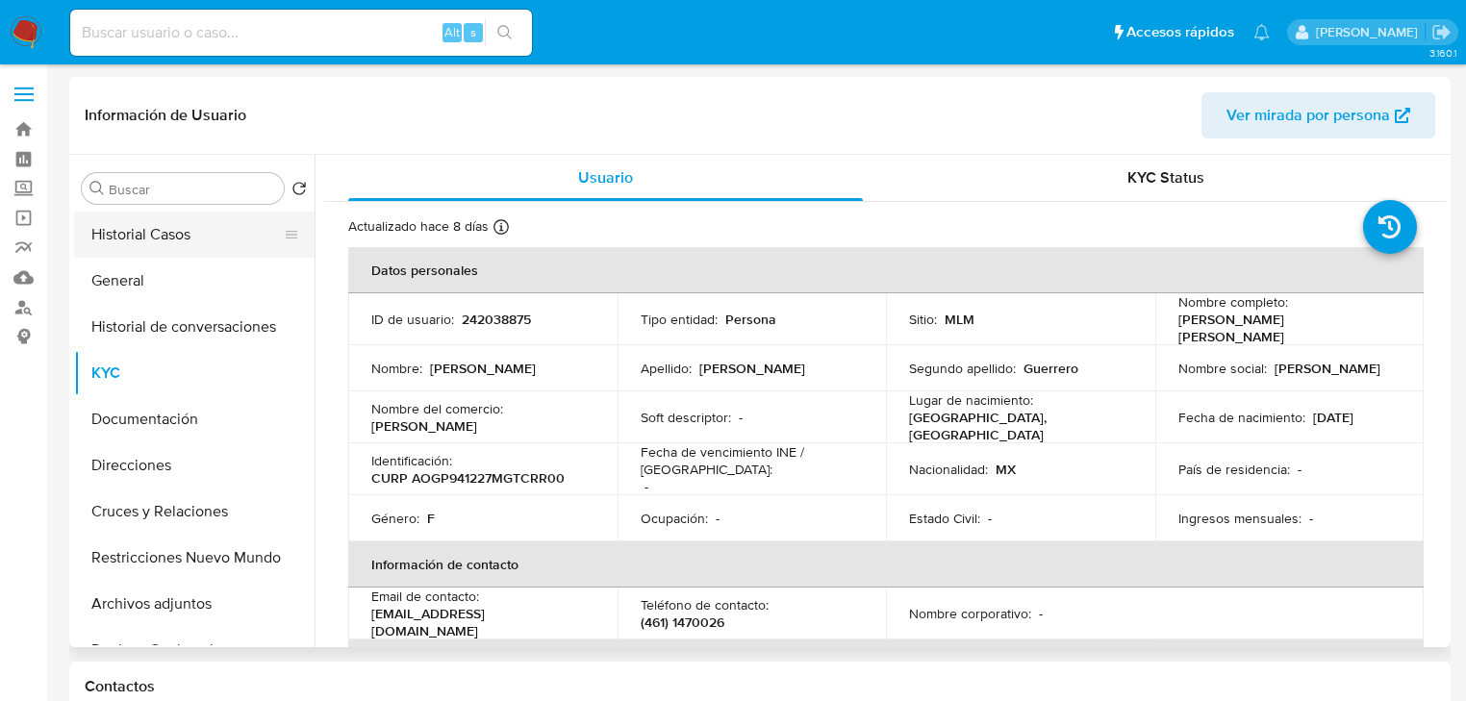
click at [182, 240] on button "Historial Casos" at bounding box center [186, 235] width 225 height 46
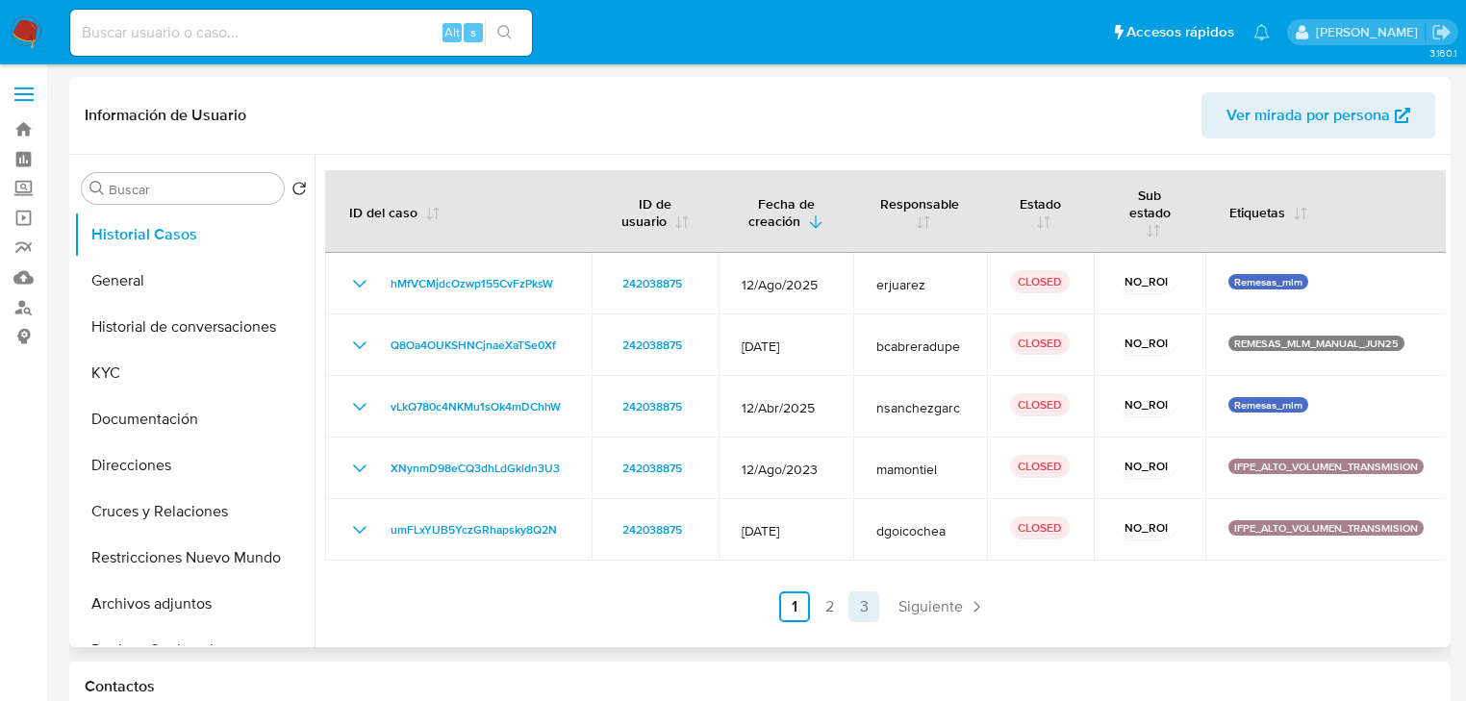
click at [859, 603] on link "3" at bounding box center [863, 606] width 31 height 31
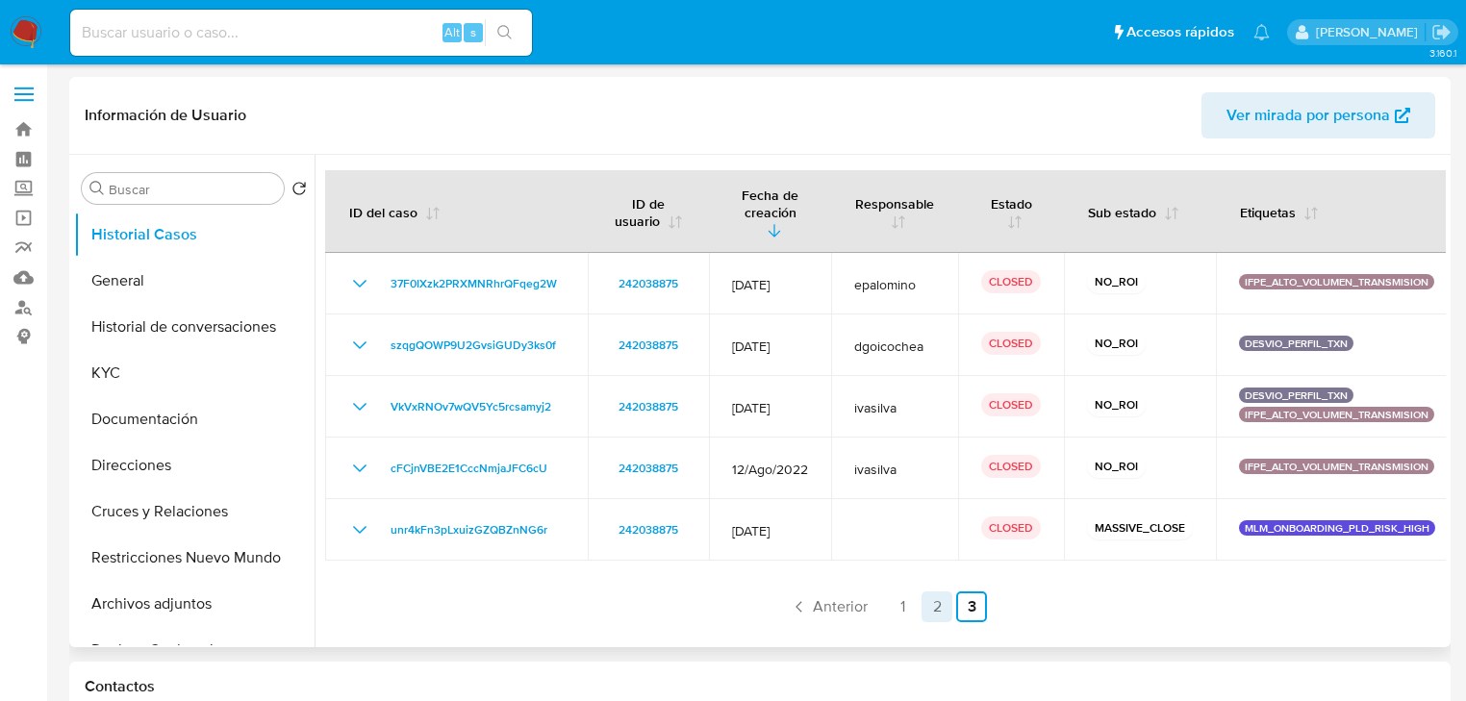
click at [925, 591] on link "2" at bounding box center [936, 606] width 31 height 31
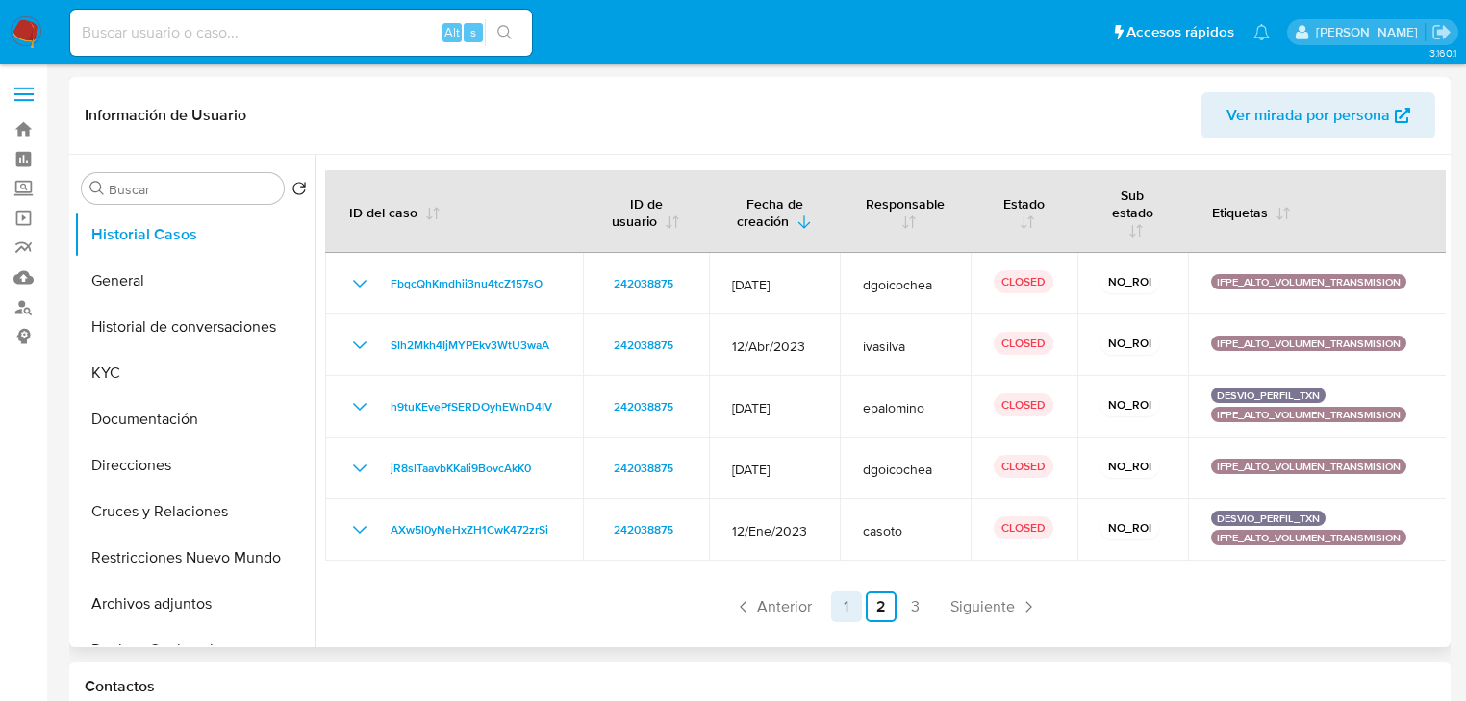
click at [837, 608] on link "1" at bounding box center [846, 606] width 31 height 31
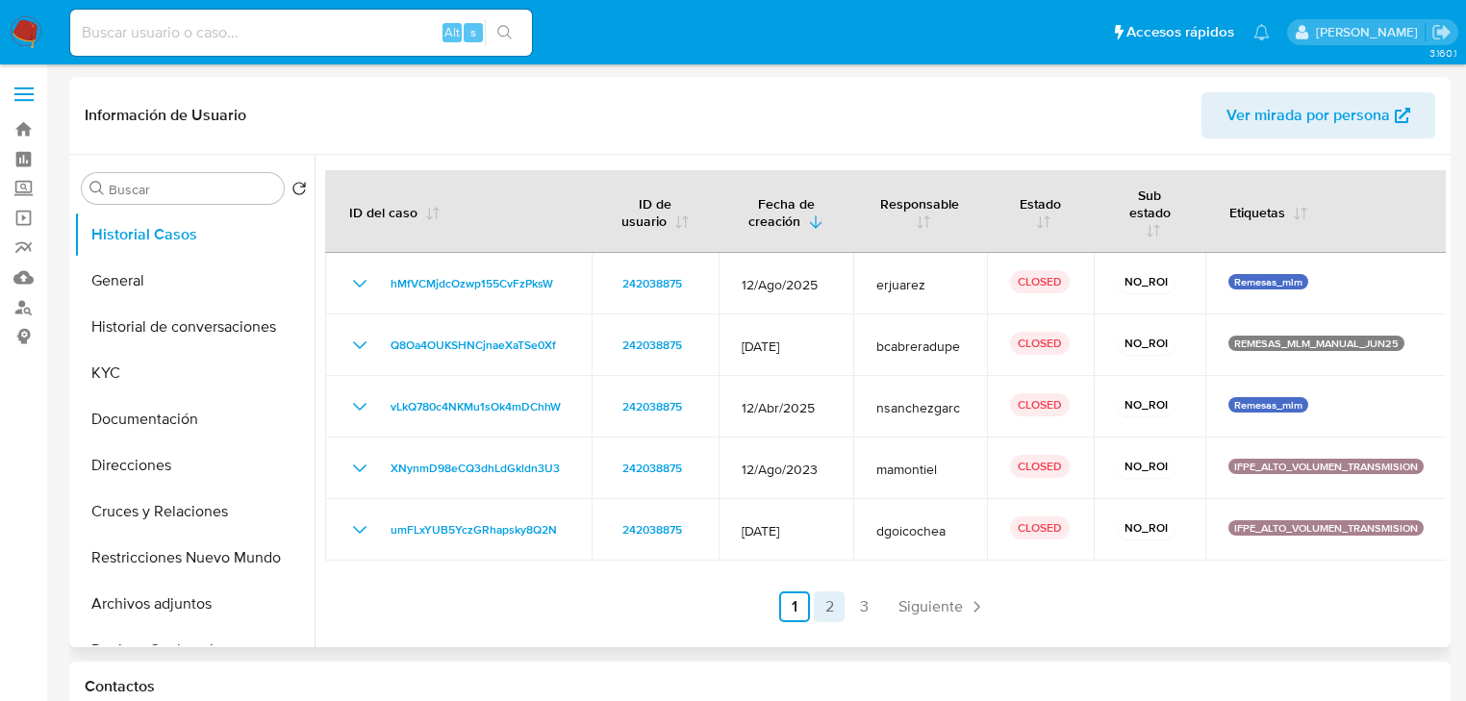
click at [827, 602] on link "2" at bounding box center [829, 606] width 31 height 31
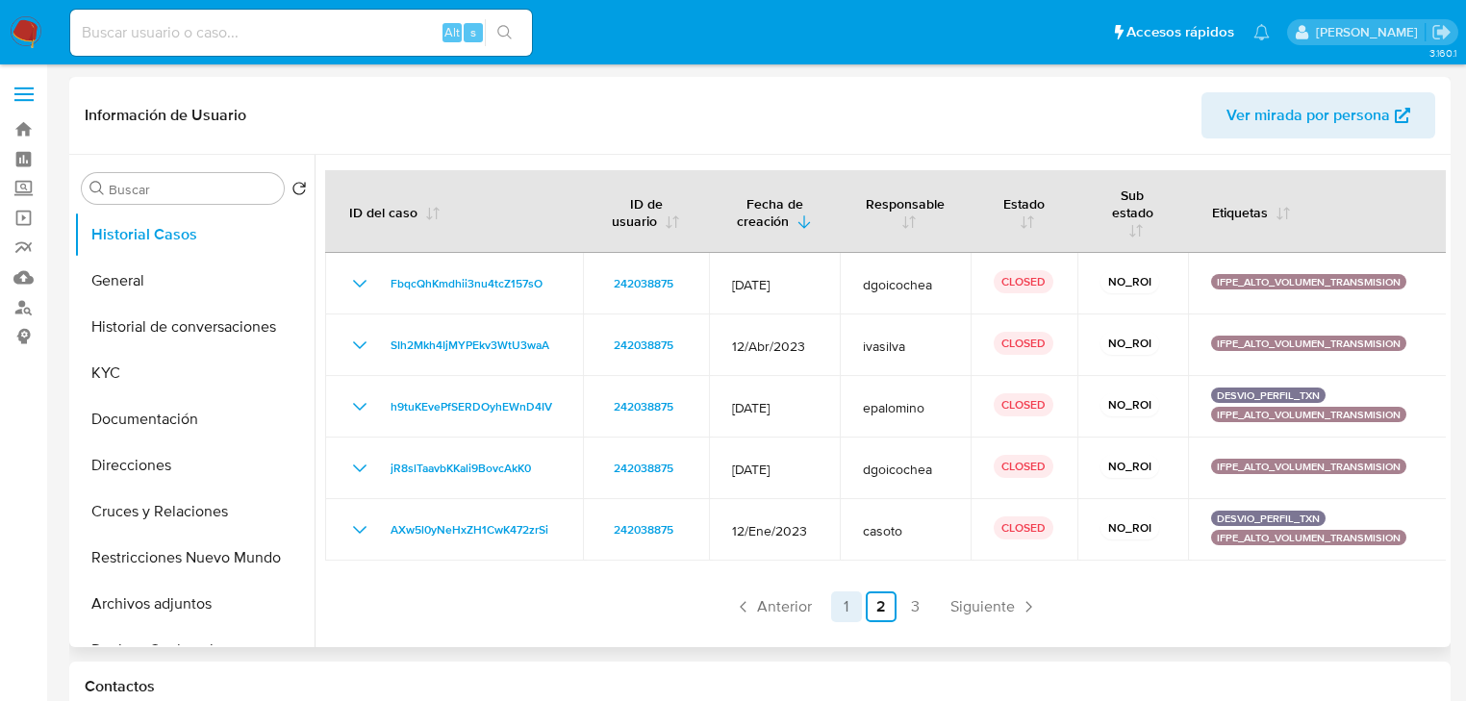
click at [850, 604] on link "1" at bounding box center [846, 606] width 31 height 31
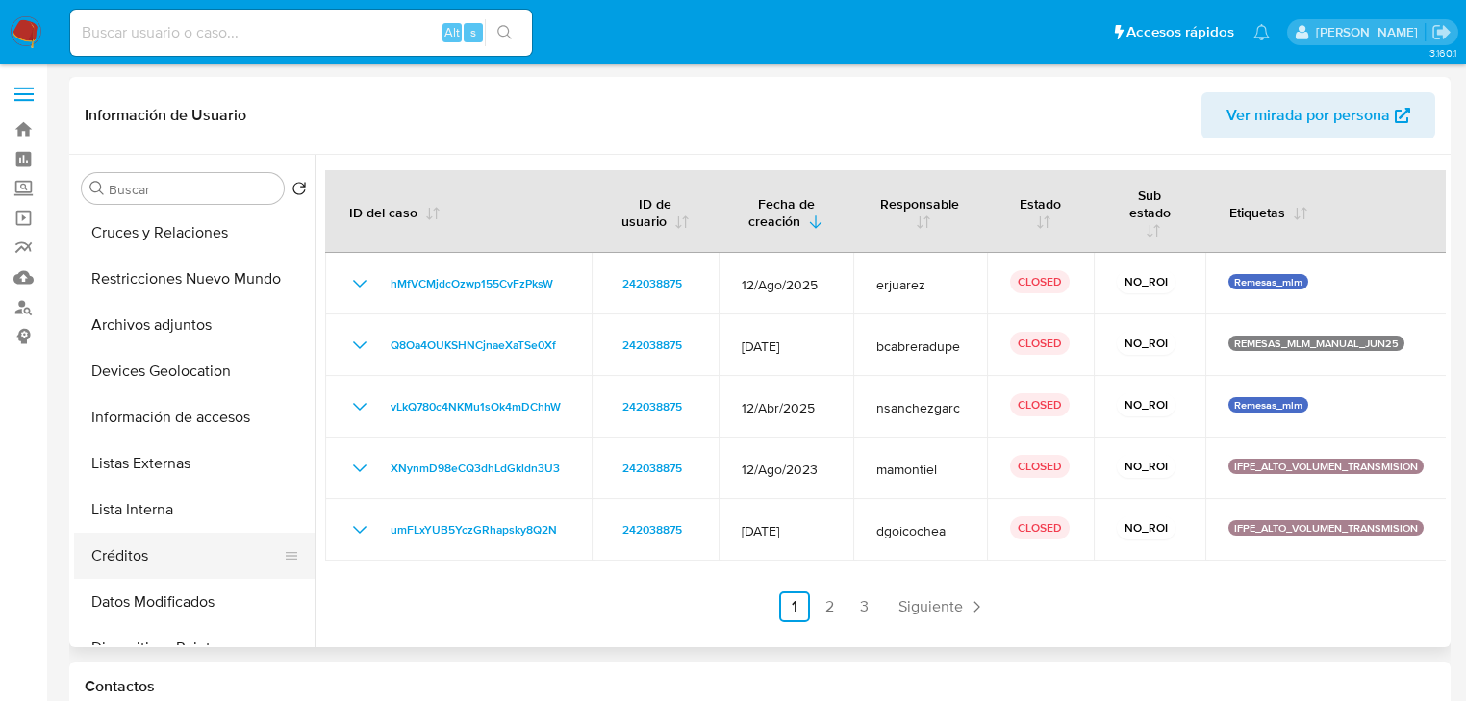
scroll to position [308, 0]
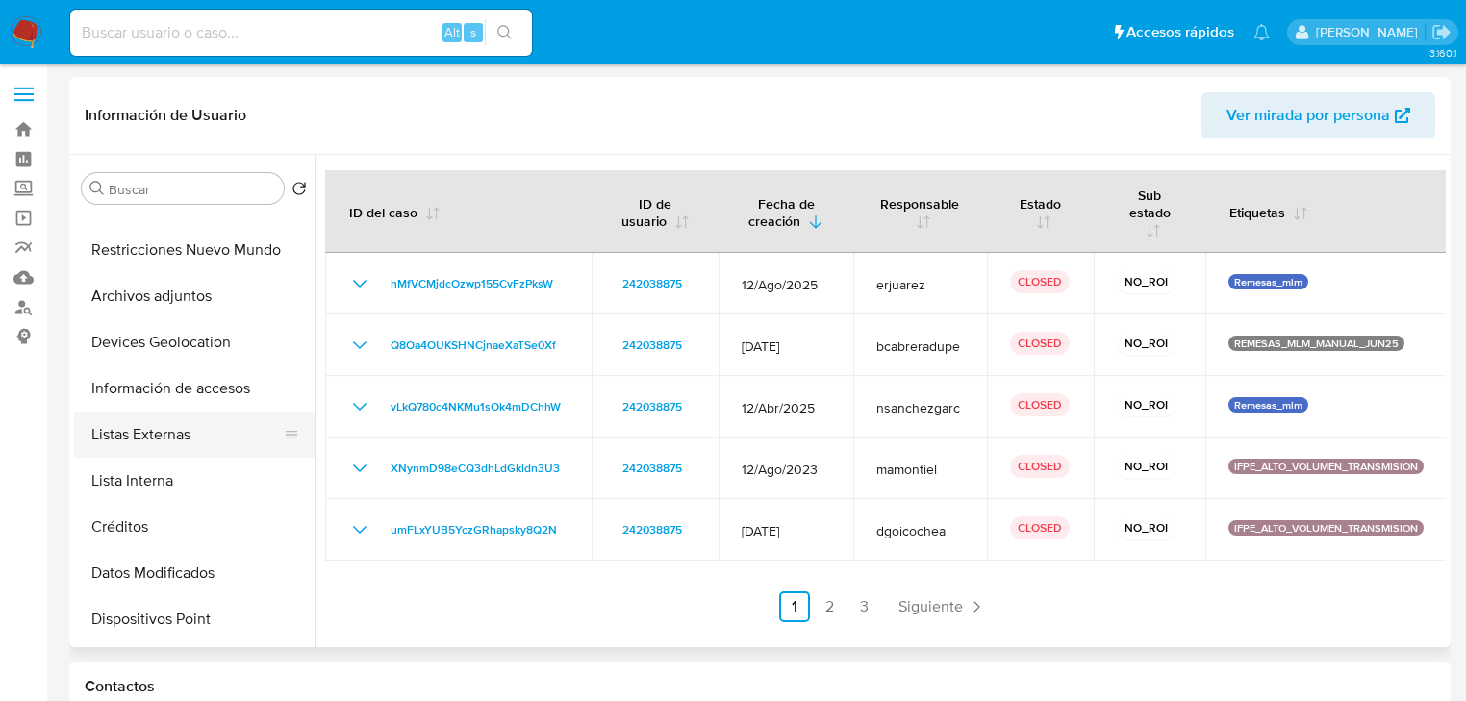
click at [167, 427] on button "Listas Externas" at bounding box center [186, 435] width 225 height 46
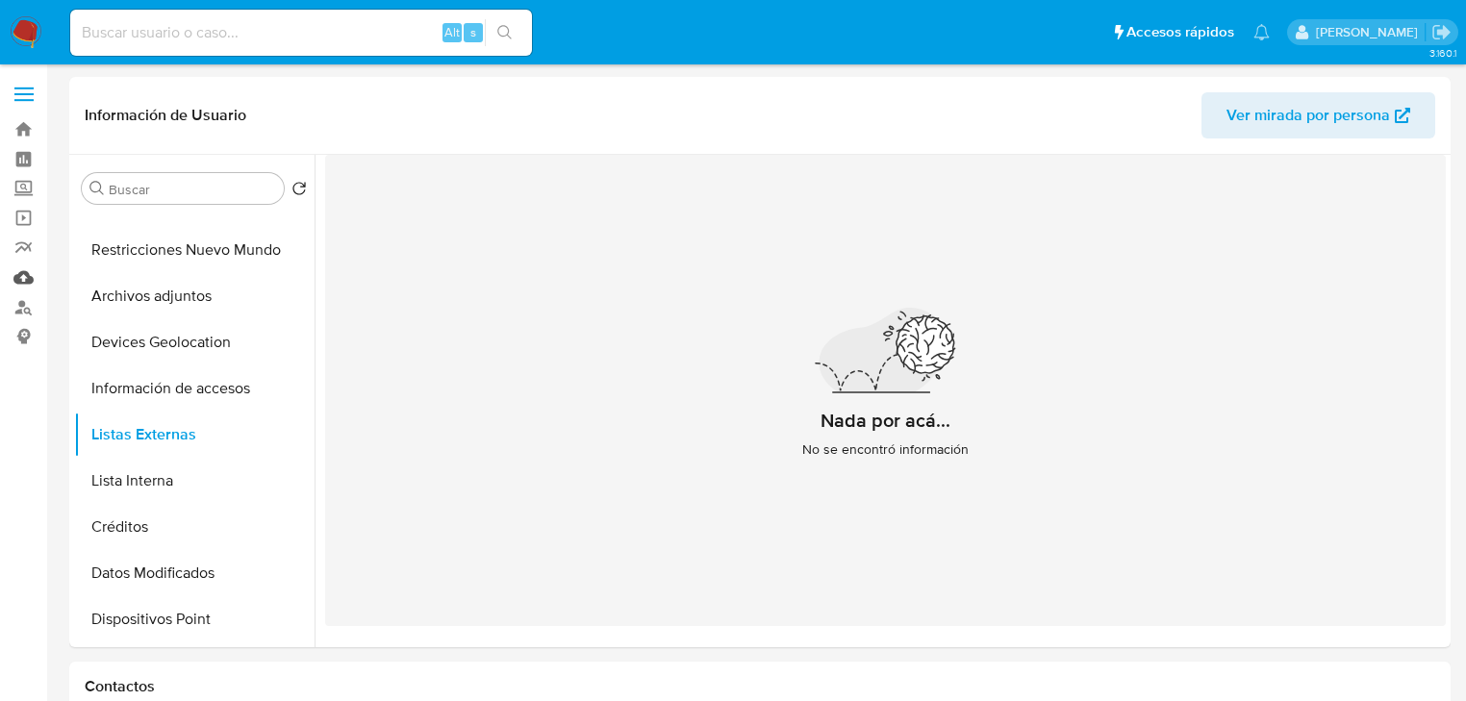
click at [23, 276] on link "Mulan" at bounding box center [114, 278] width 229 height 30
